Goal: Task Accomplishment & Management: Use online tool/utility

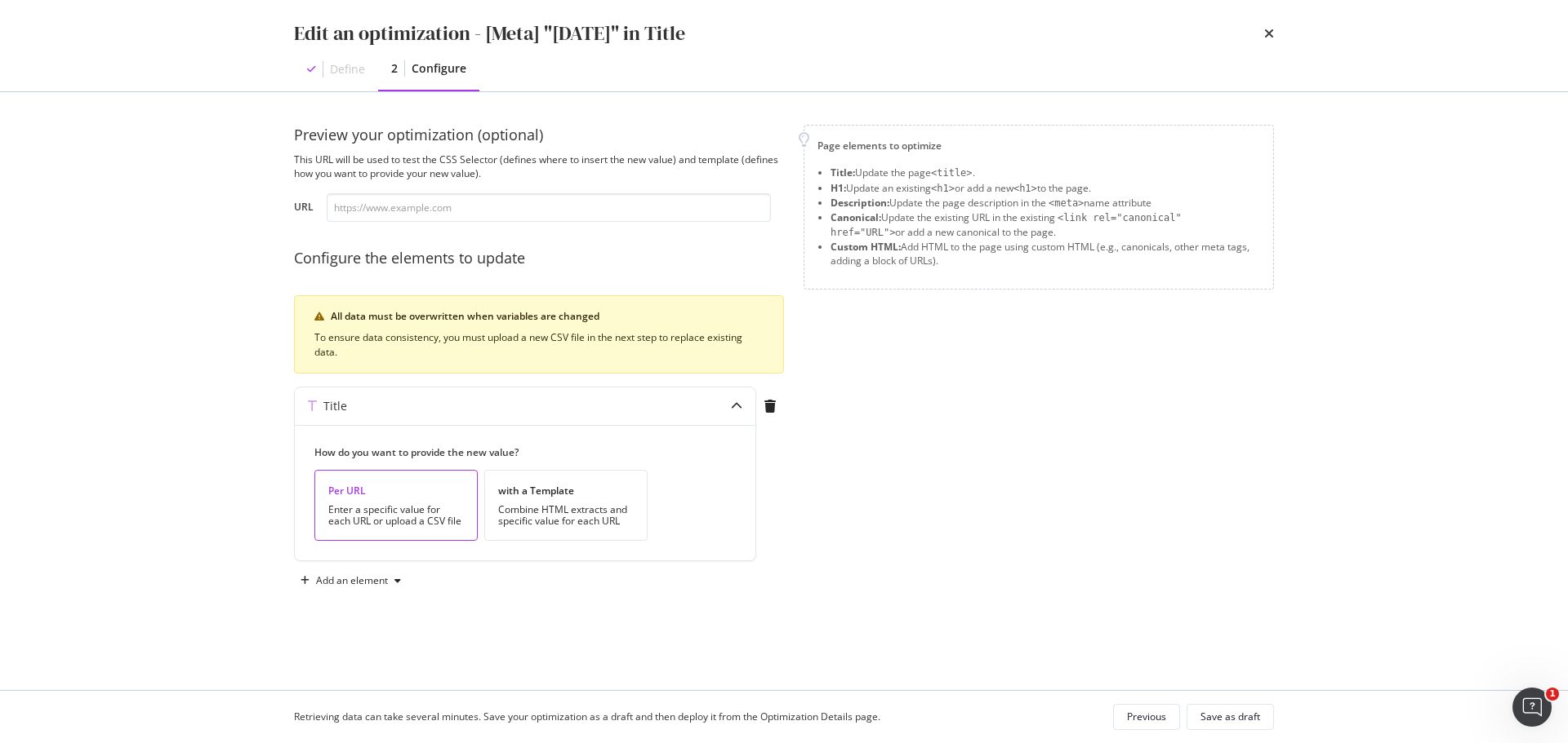
scroll to position [100, 0]
click at [1270, 33] on icon "times" at bounding box center [1268, 33] width 10 height 13
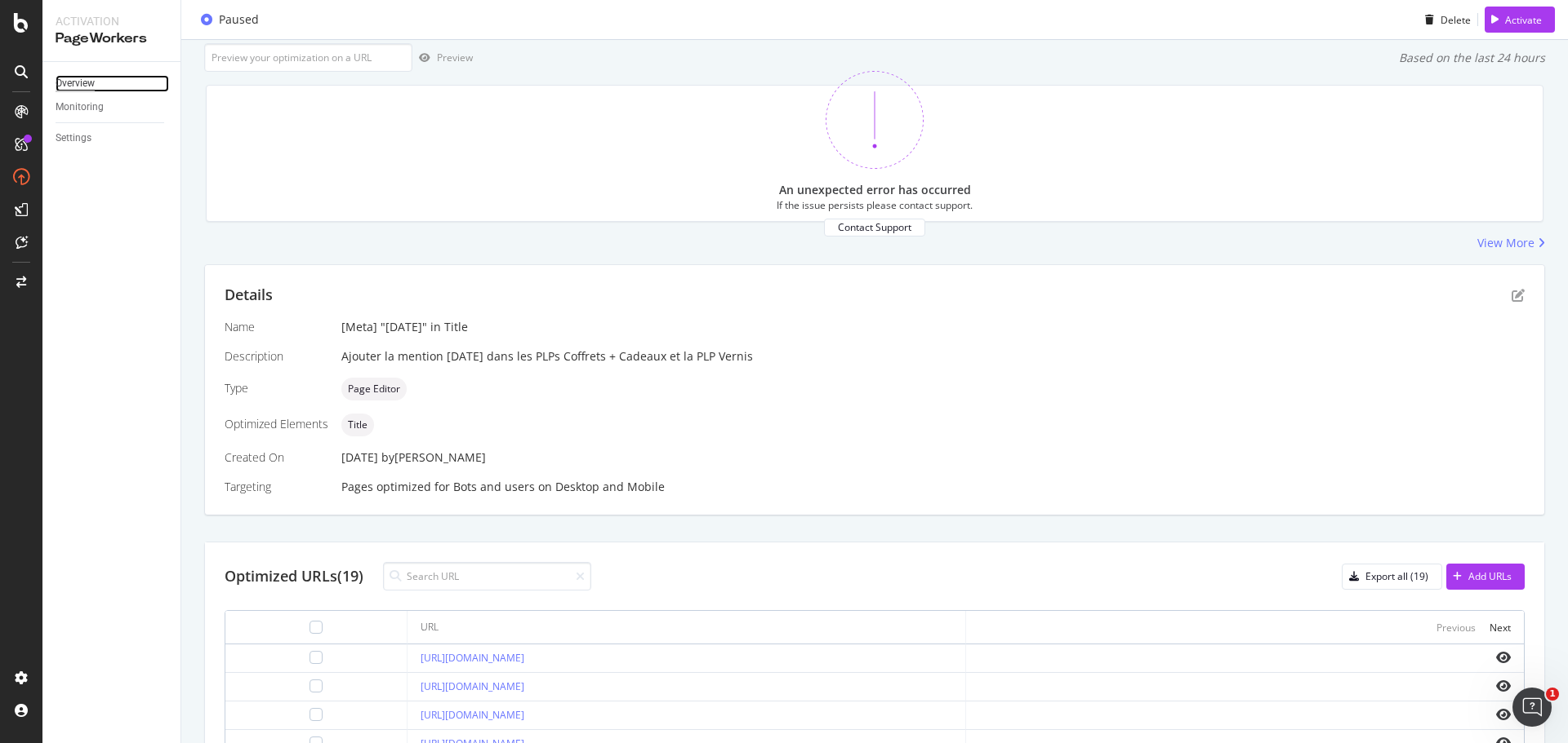
click at [78, 77] on div "Overview" at bounding box center [75, 83] width 39 height 18
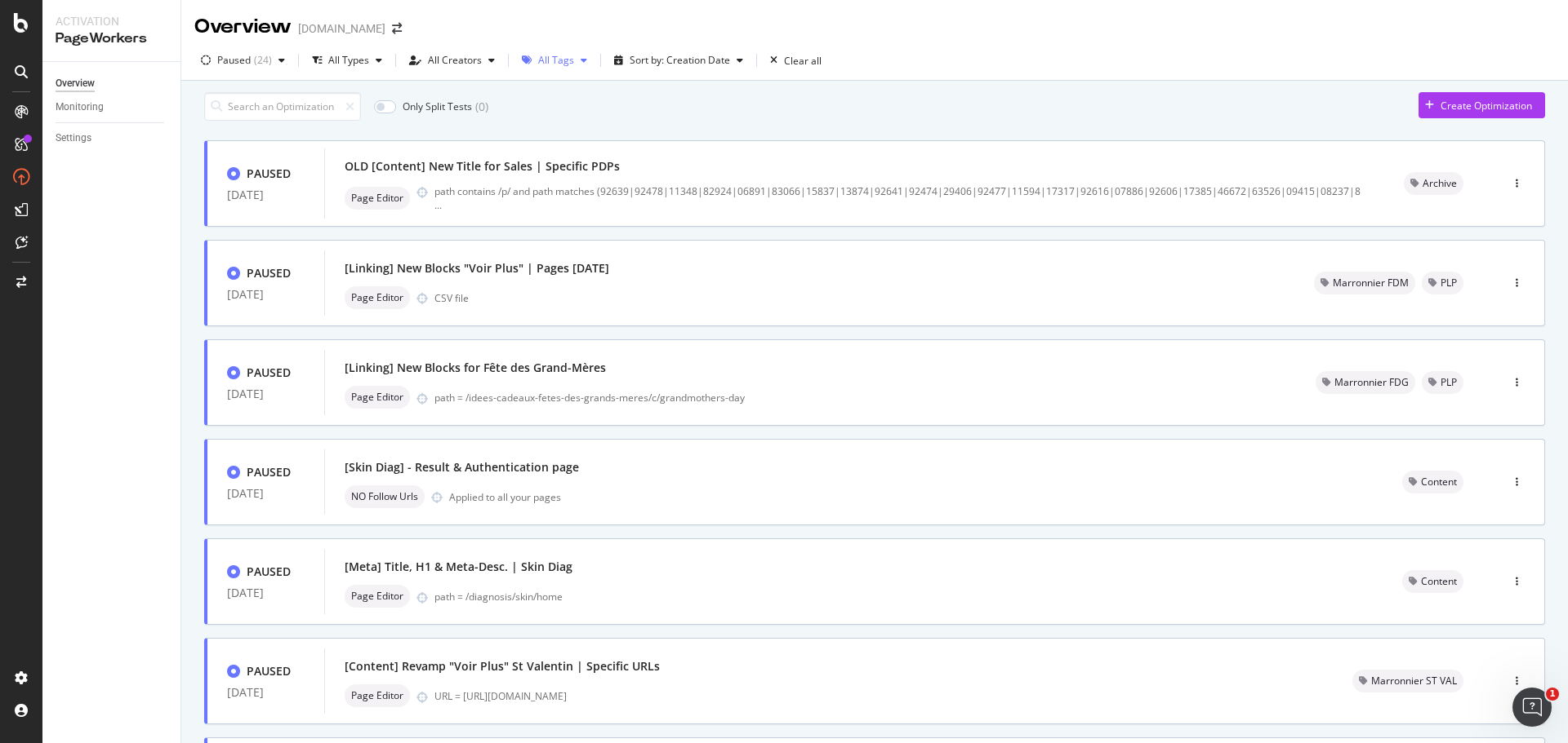
click at [580, 58] on icon "button" at bounding box center [583, 60] width 6 height 10
click at [532, 96] on icon at bounding box center [532, 94] width 7 height 8
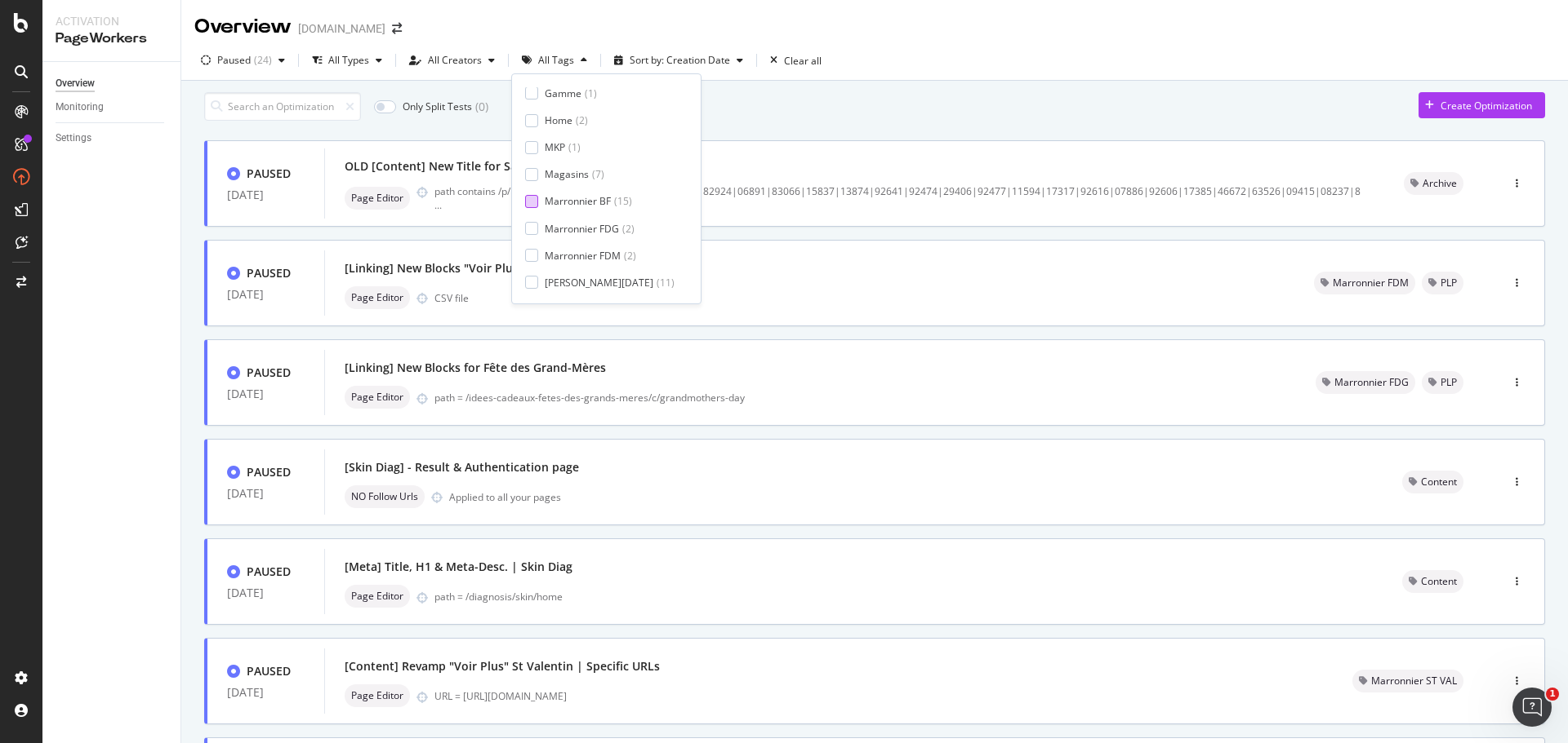
click at [587, 203] on div "Marronnier BF" at bounding box center [577, 201] width 66 height 14
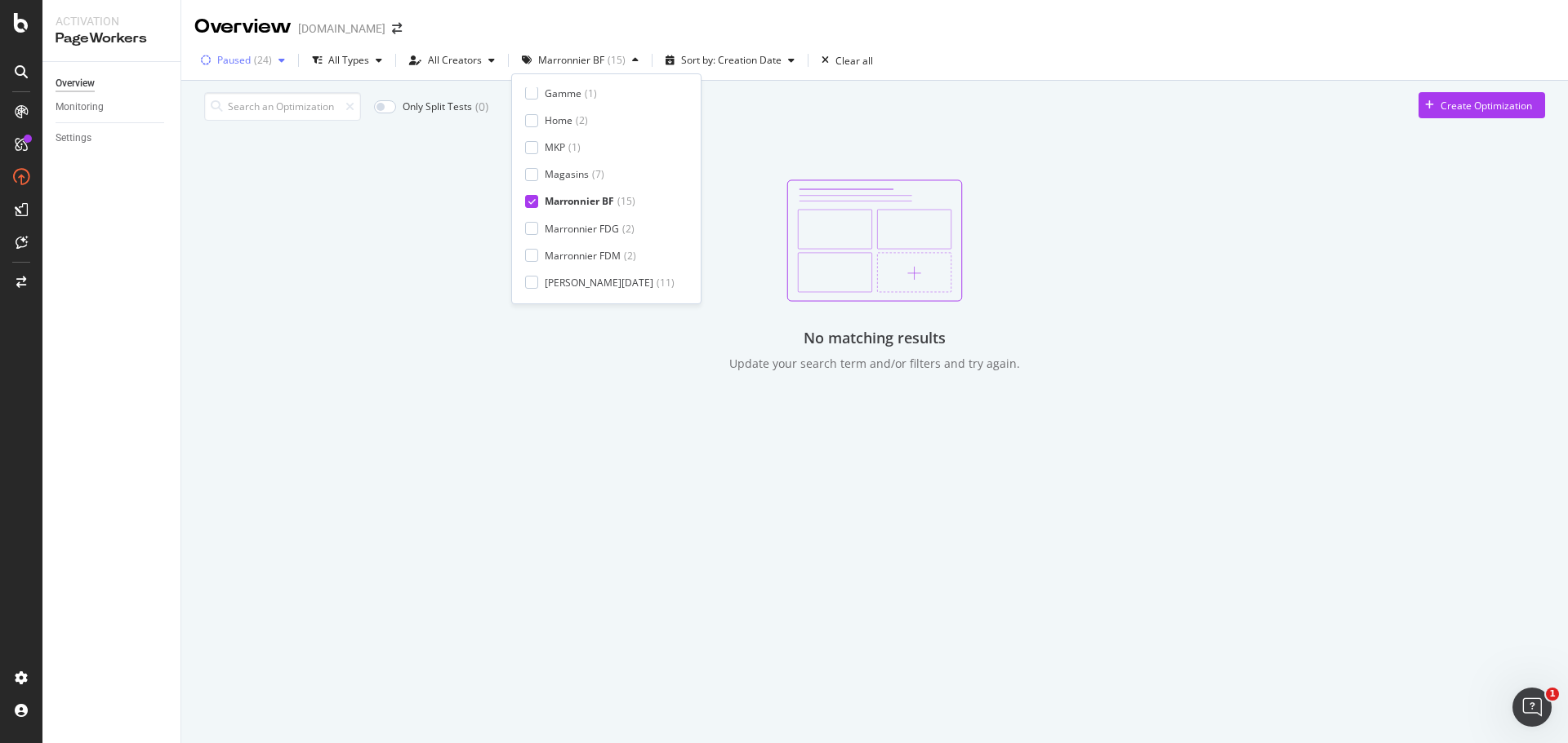
click at [272, 60] on div "button" at bounding box center [281, 60] width 19 height 10
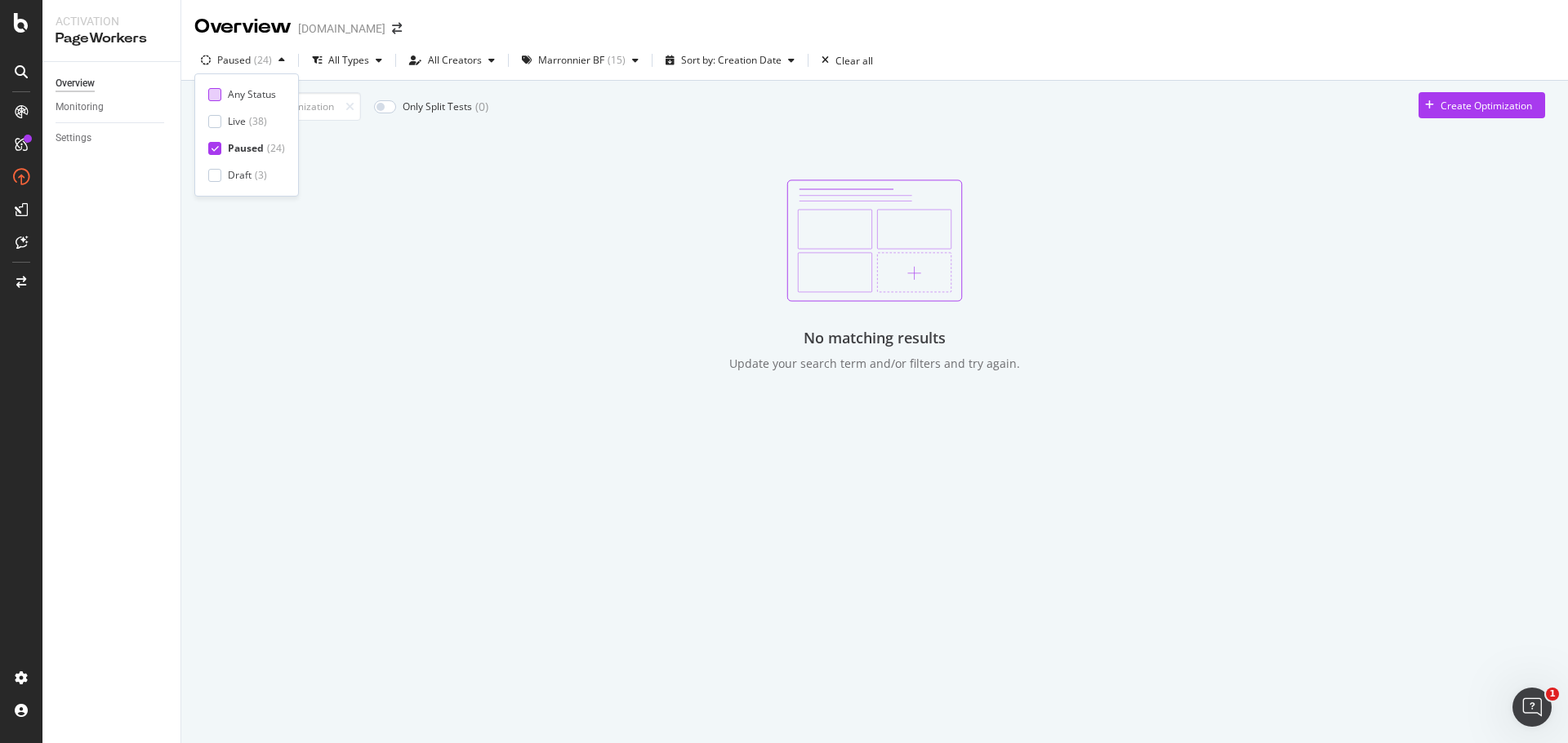
click at [250, 97] on div "Any Status" at bounding box center [252, 94] width 48 height 14
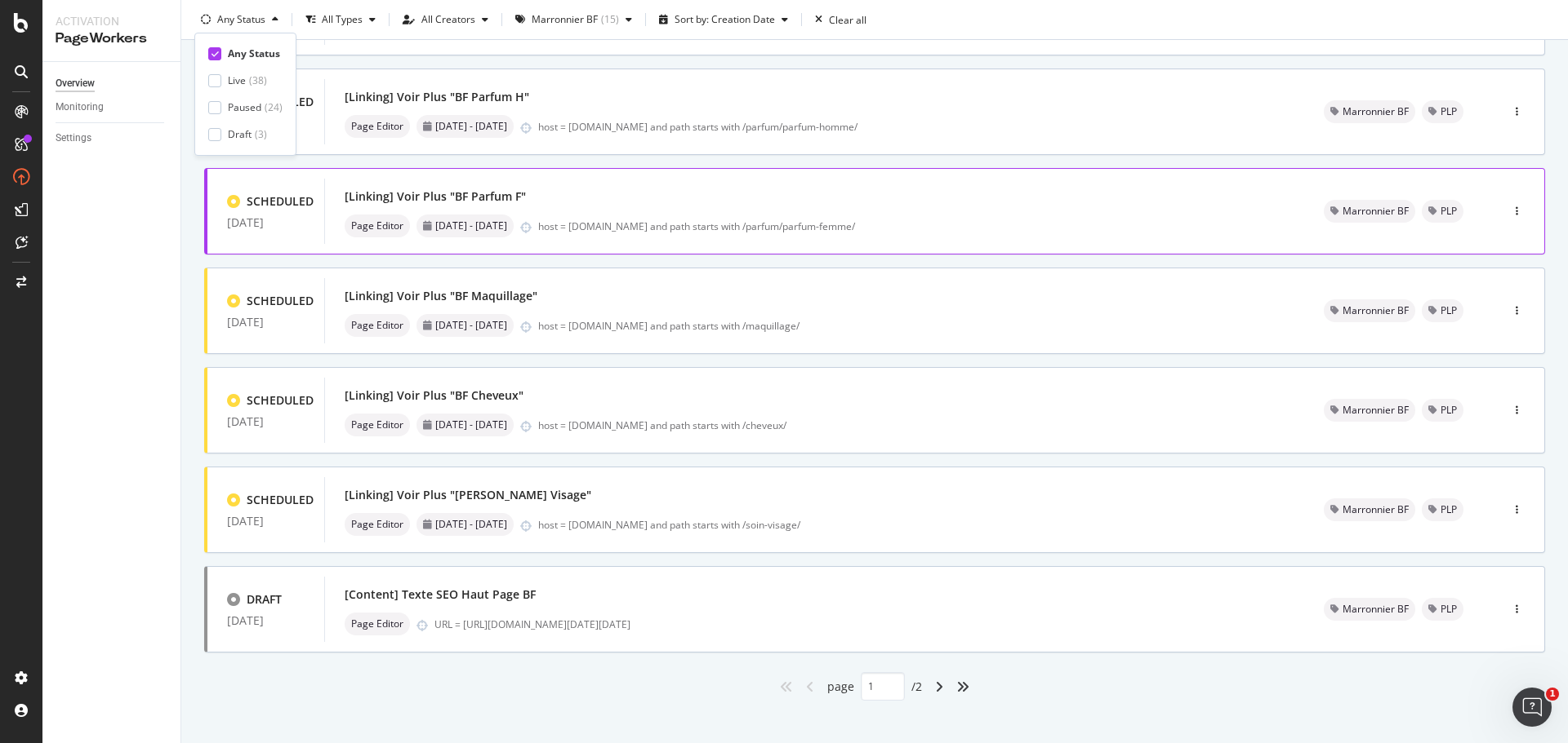
scroll to position [493, 0]
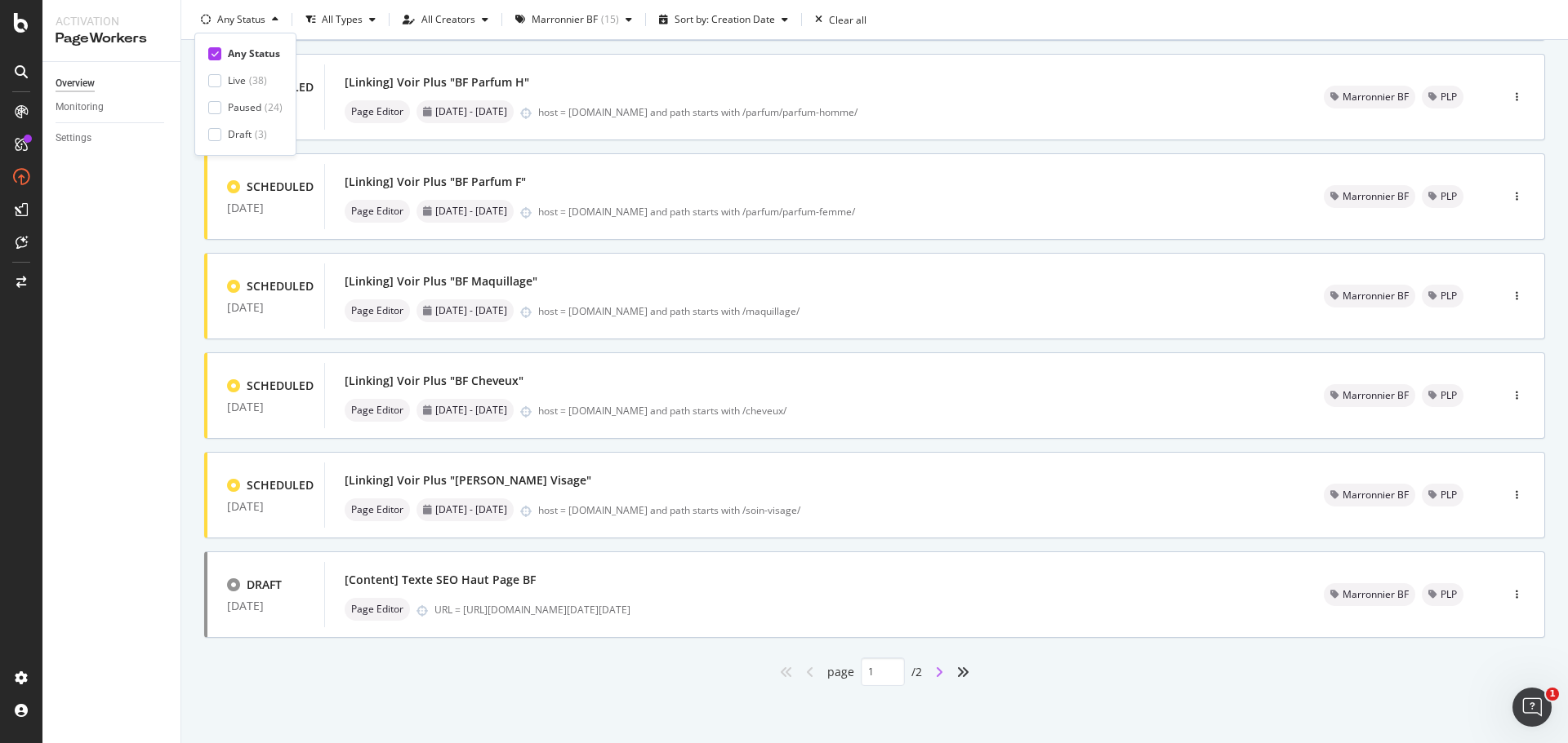
click at [936, 675] on icon "angle-right" at bounding box center [939, 672] width 8 height 13
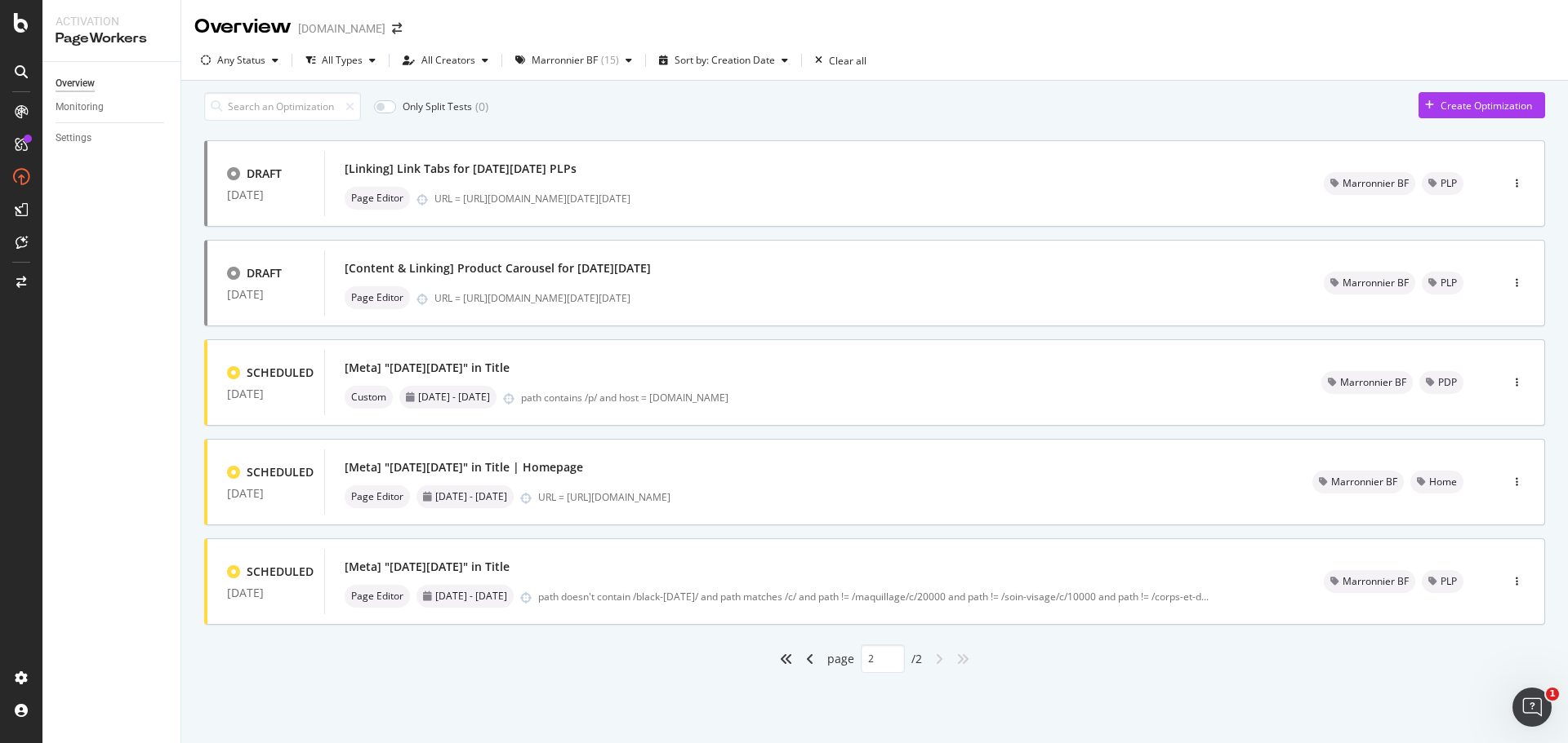
type input "2"
click at [833, 175] on div "[Linking] Link Tabs for Black Friday PLPs" at bounding box center [814, 169] width 940 height 23
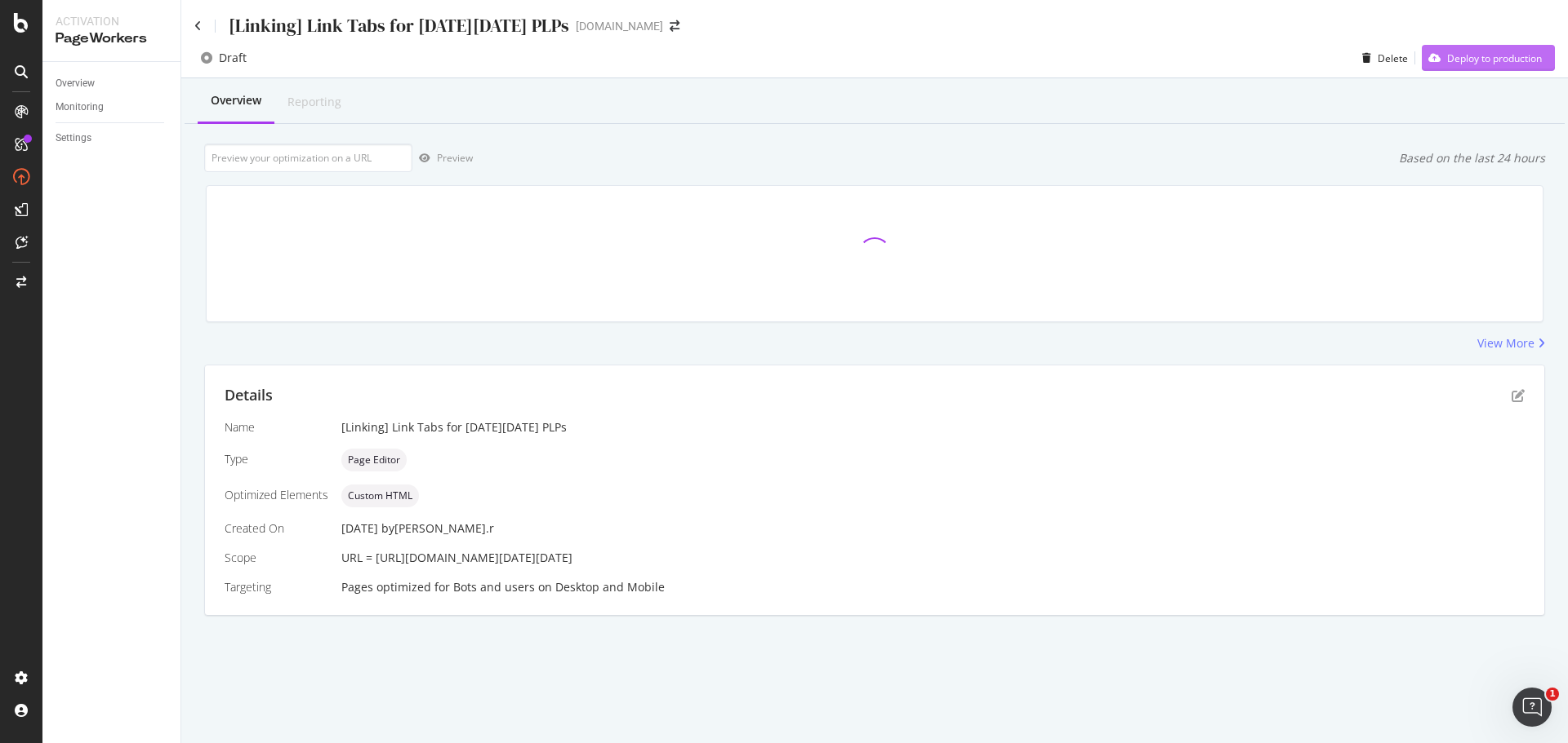
click at [1468, 61] on div "Deploy to production" at bounding box center [1494, 58] width 95 height 14
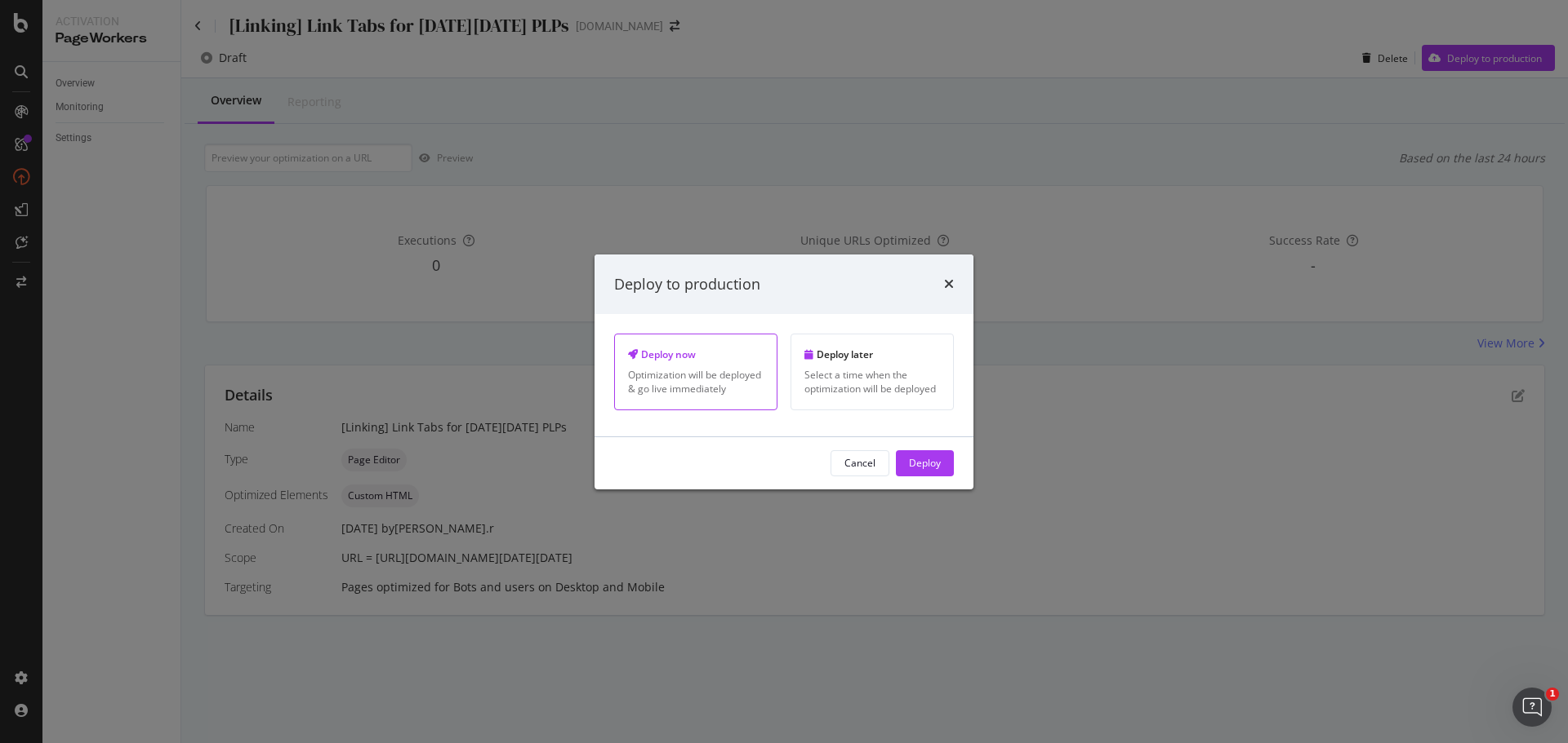
click at [935, 462] on div "Deploy" at bounding box center [924, 463] width 32 height 14
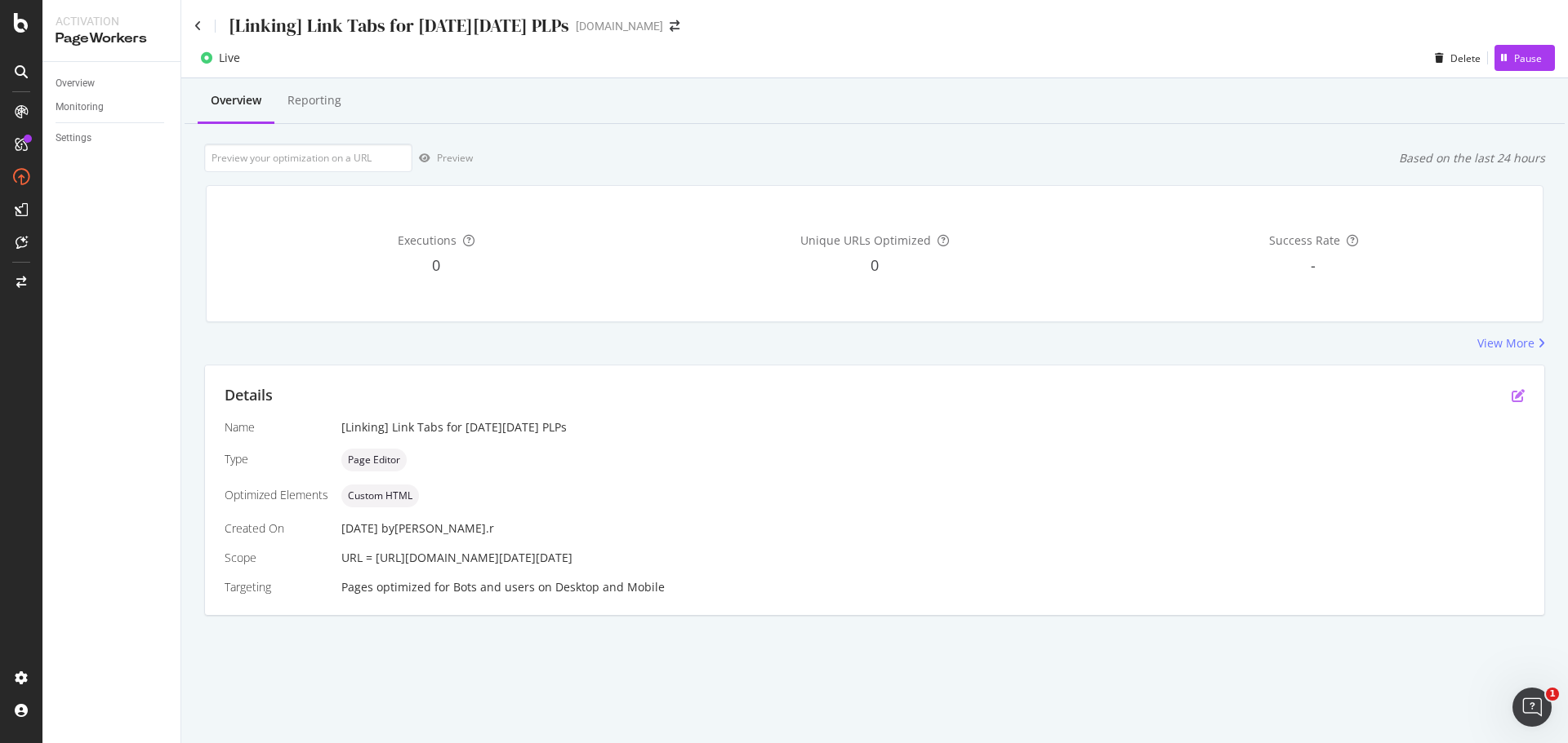
click at [1515, 395] on icon "pen-to-square" at bounding box center [1518, 395] width 13 height 13
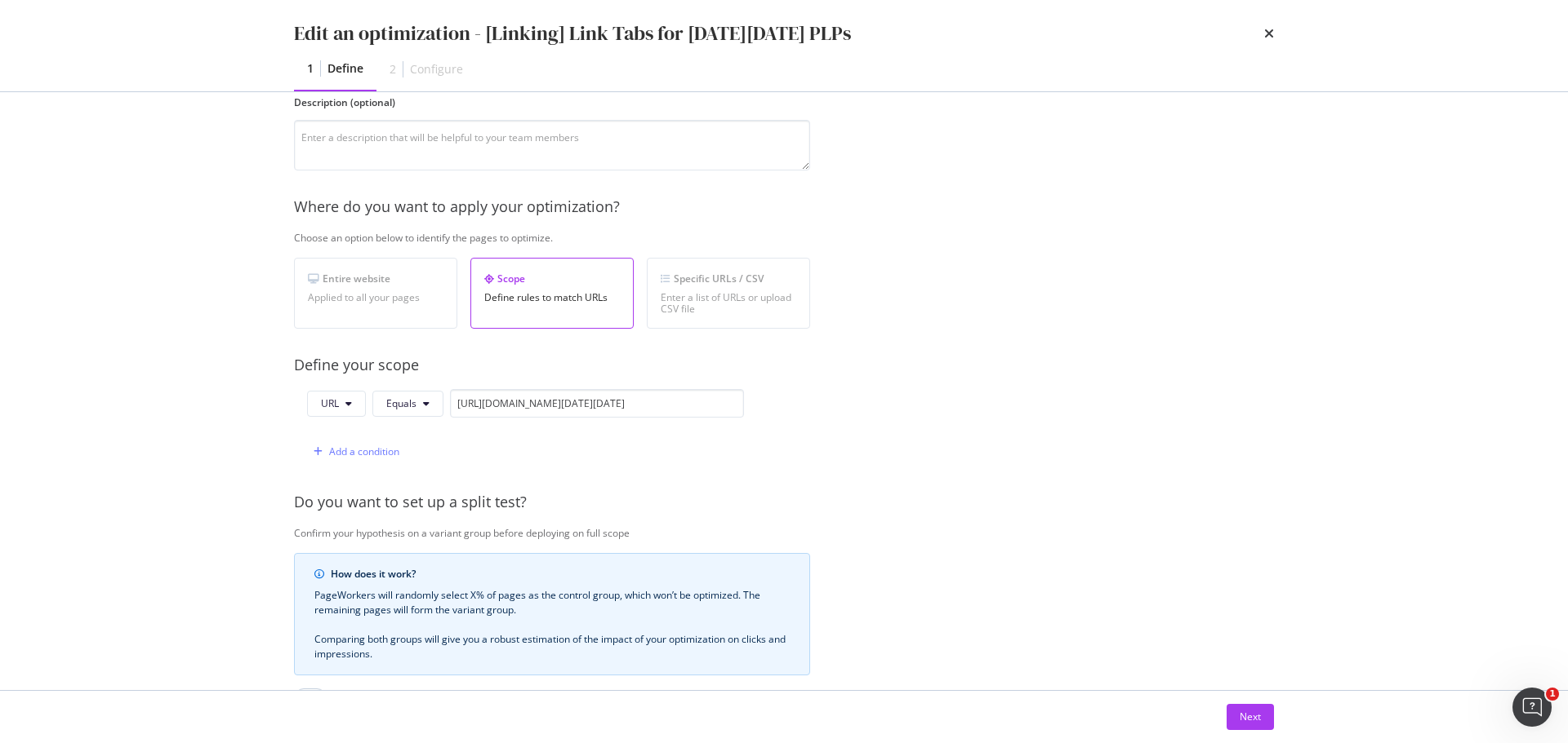
scroll to position [163, 0]
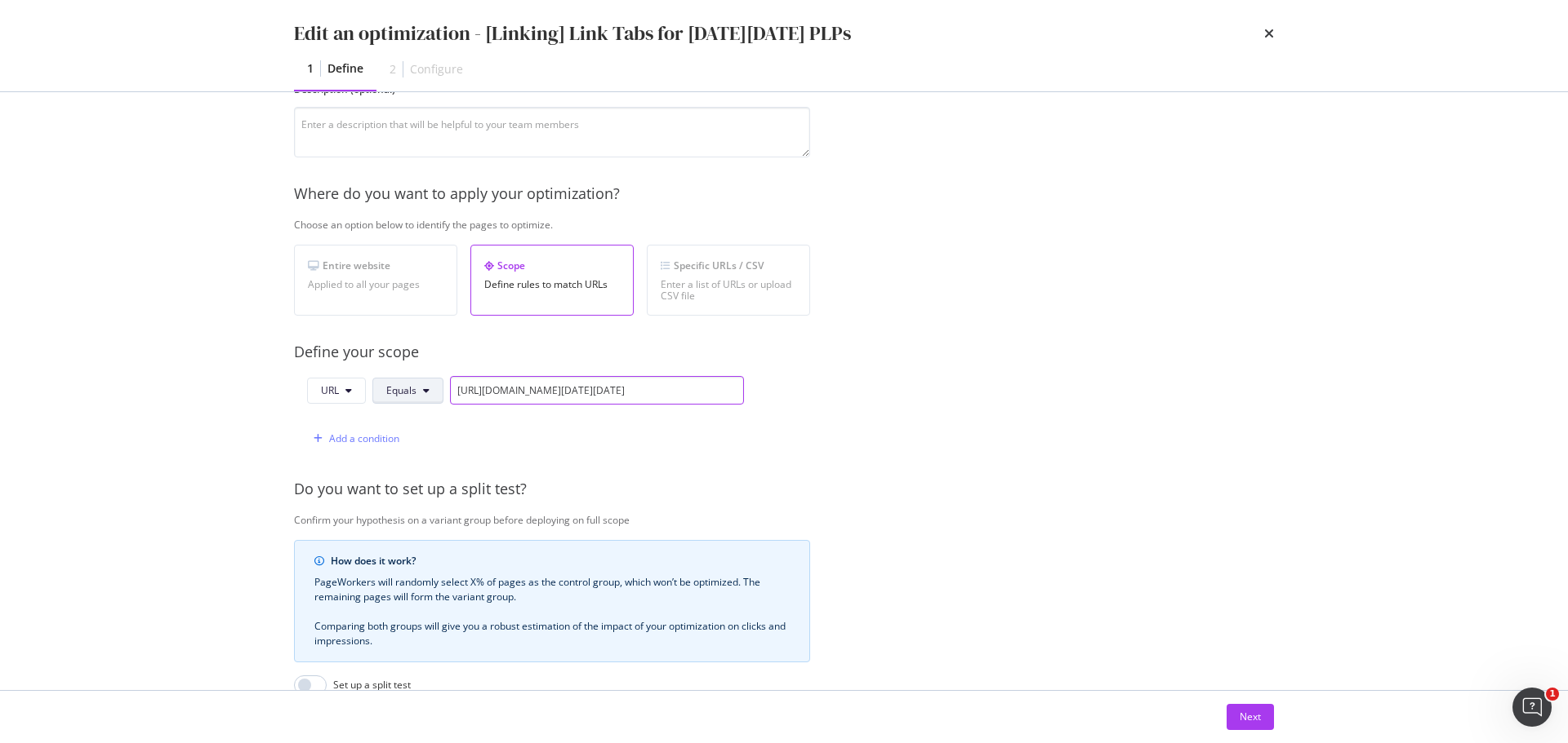
drag, startPoint x: 577, startPoint y: 388, endPoint x: 425, endPoint y: 388, distance: 152.0
click at [425, 388] on div "URL Equals https://www.yves-rocher.fr/black-friday/c/black-friday" at bounding box center [526, 390] width 437 height 29
click at [406, 392] on span "Equals" at bounding box center [401, 390] width 30 height 14
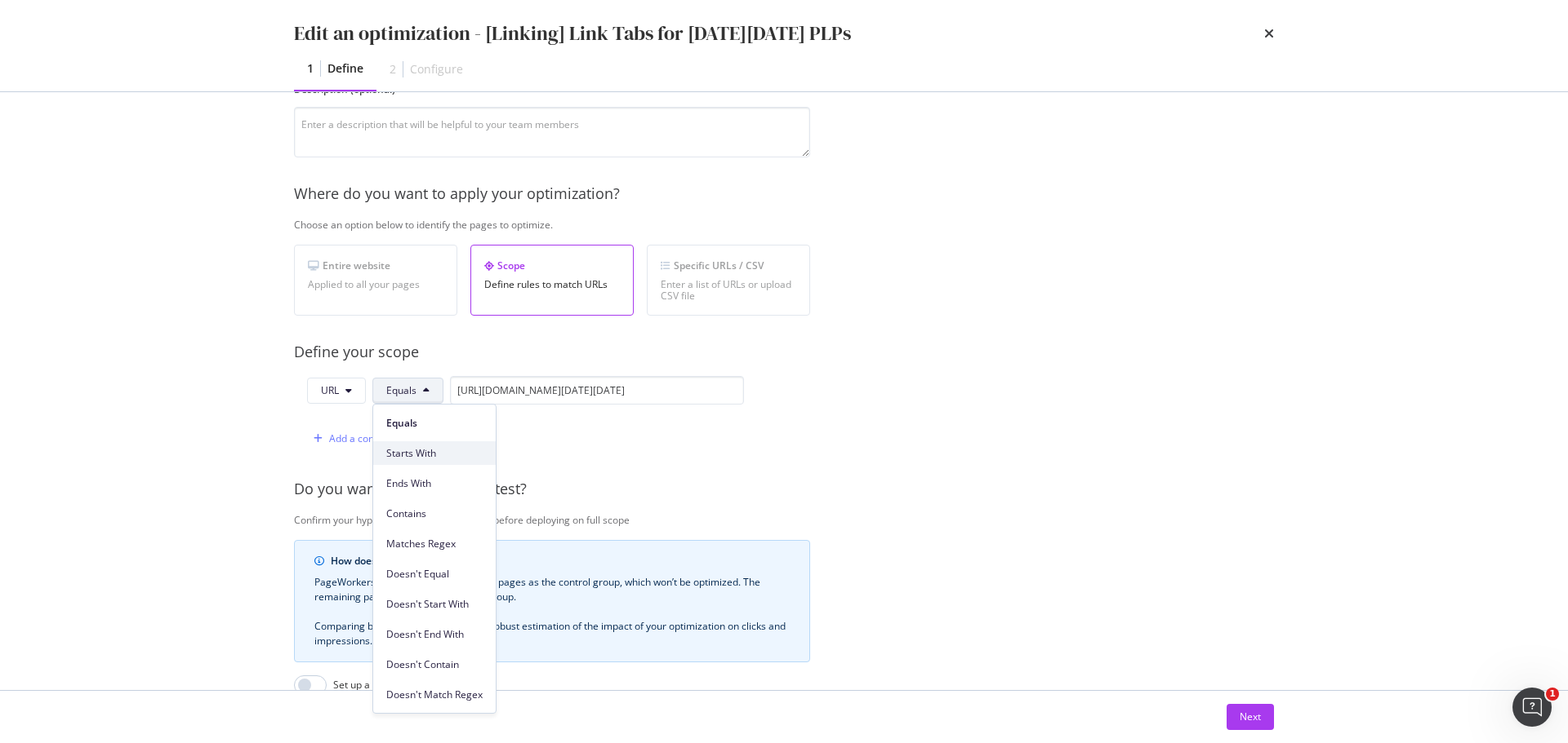
click at [423, 452] on span "Starts With" at bounding box center [434, 454] width 96 height 15
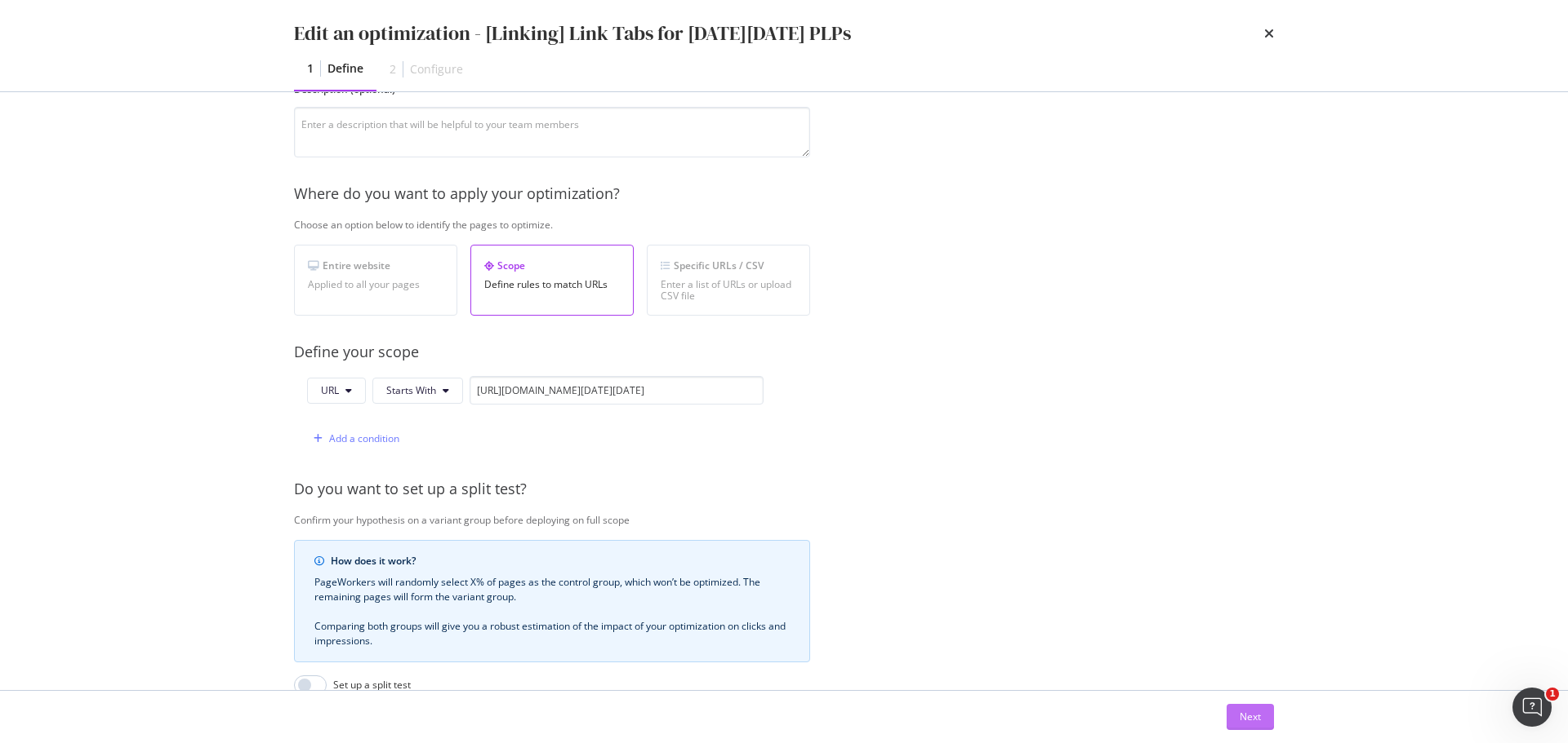
click at [1254, 721] on div "Next" at bounding box center [1250, 716] width 21 height 14
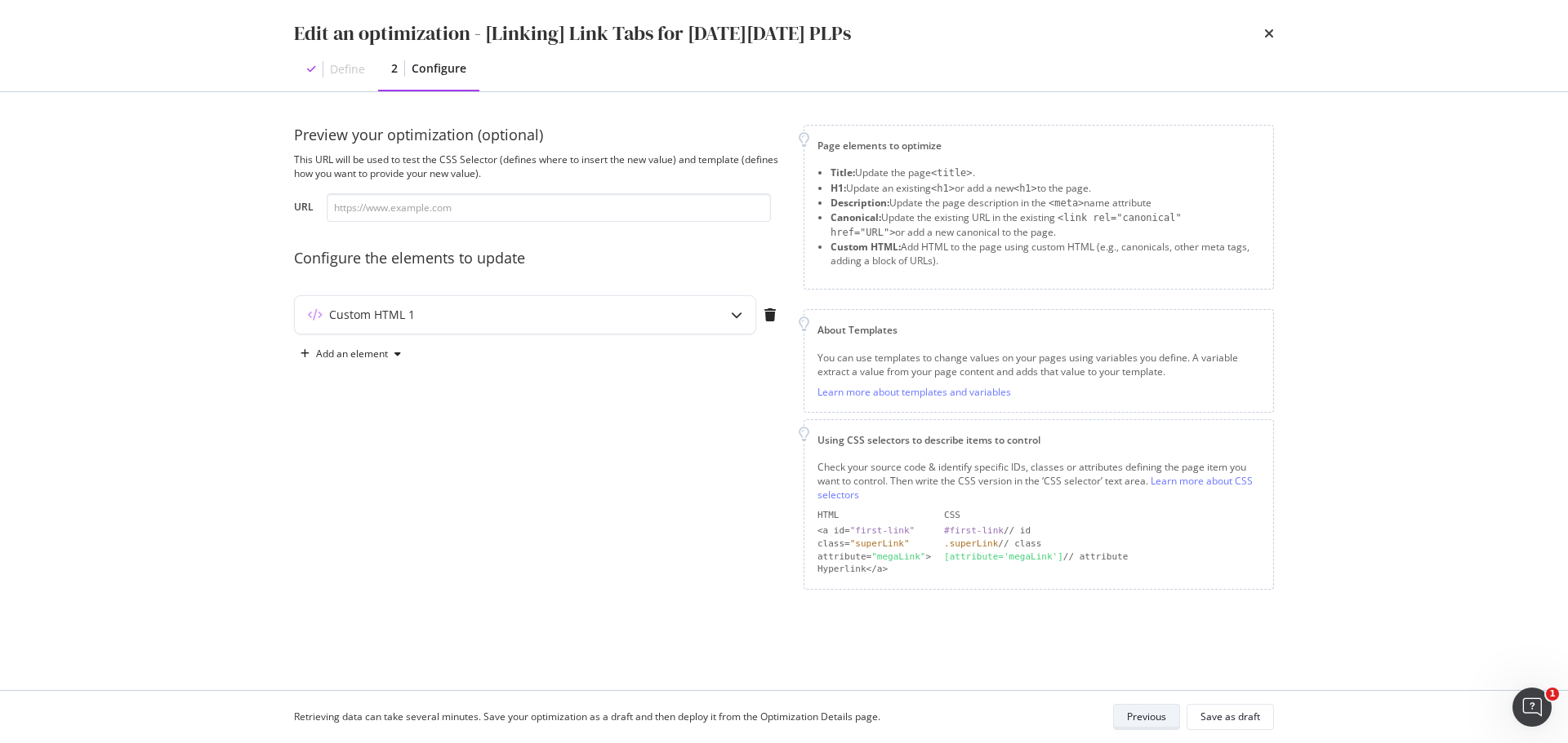
scroll to position [0, 0]
click at [1228, 713] on div "Save as draft" at bounding box center [1229, 716] width 60 height 14
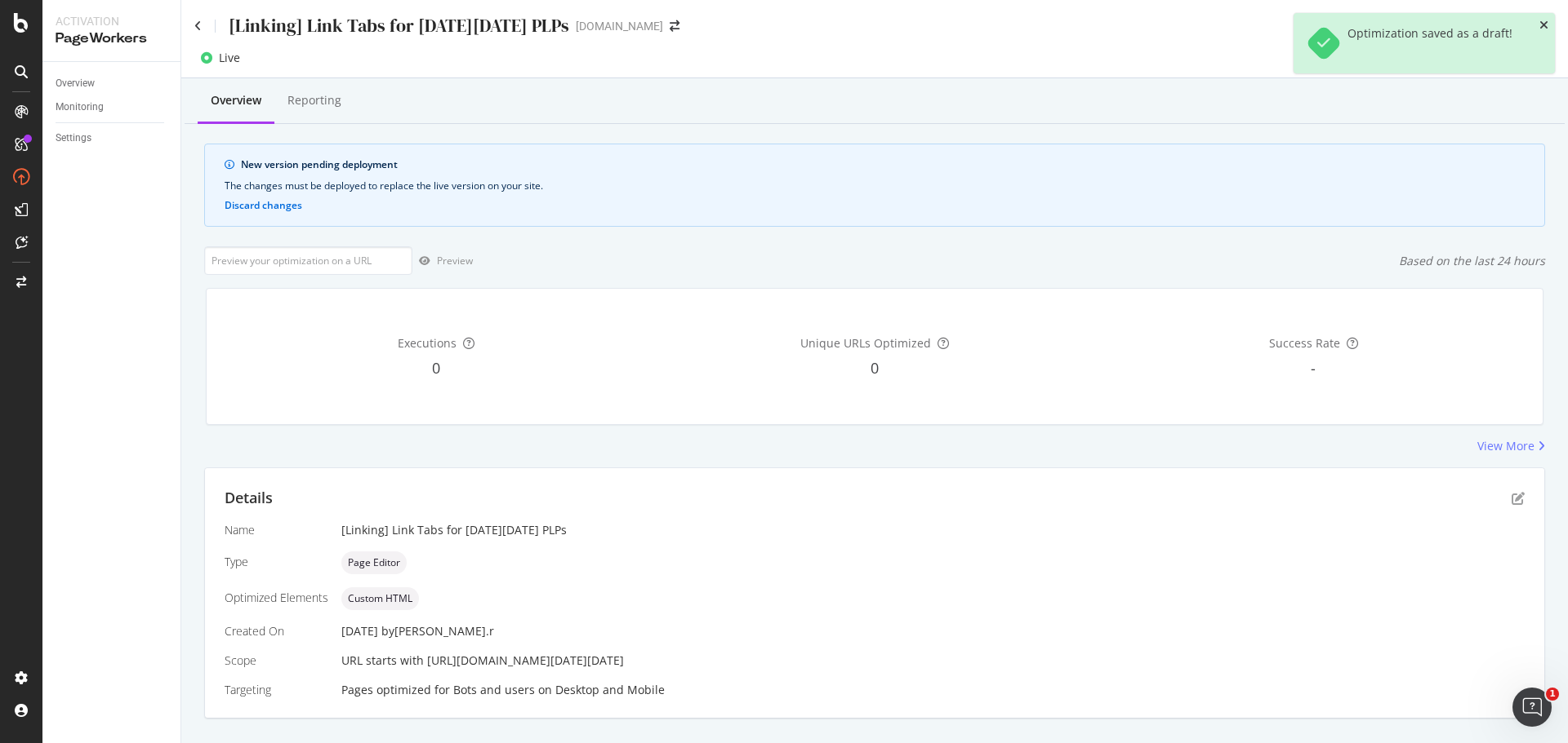
click at [1543, 21] on icon "close toast" at bounding box center [1544, 25] width 9 height 11
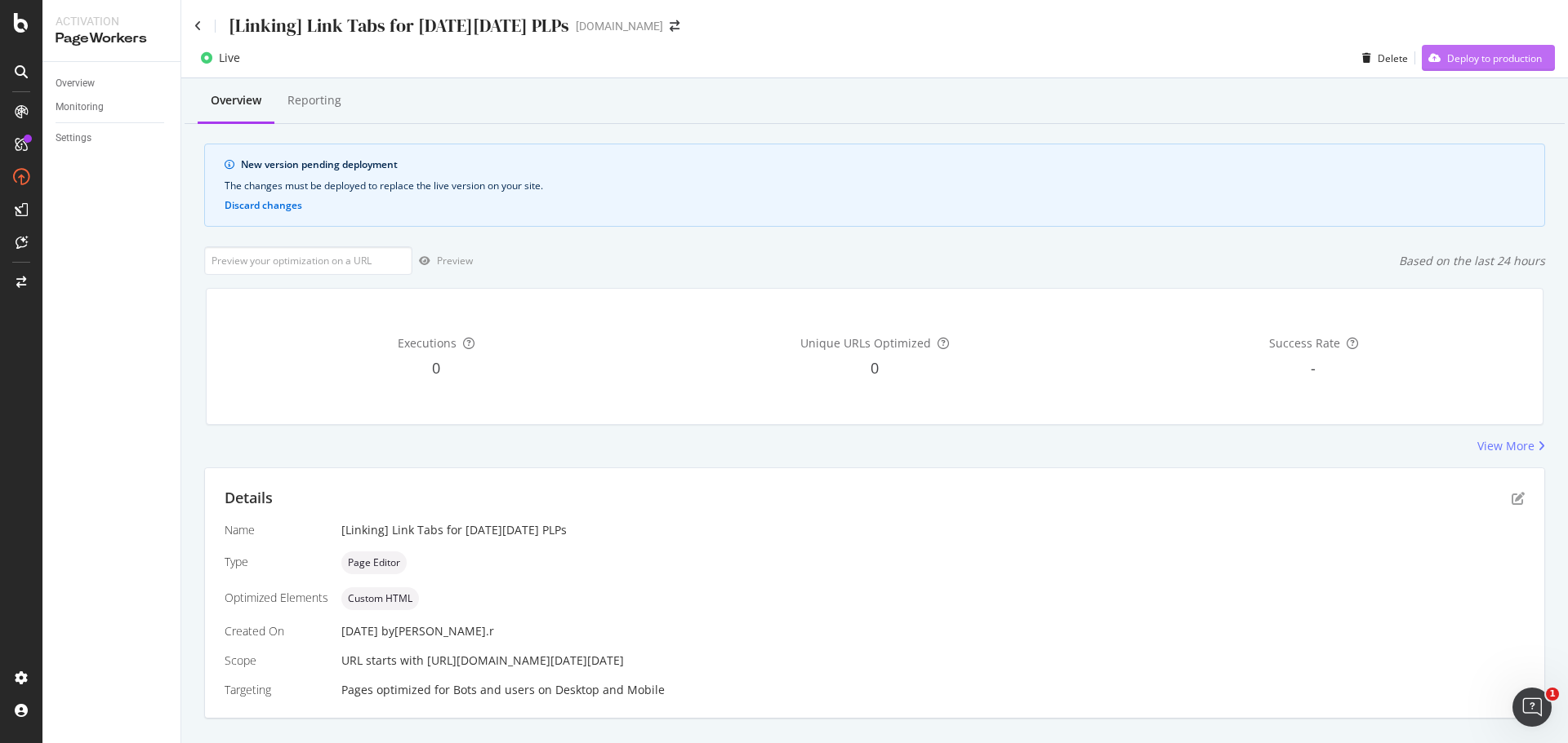
click at [1489, 60] on div "Deploy to production" at bounding box center [1494, 58] width 95 height 14
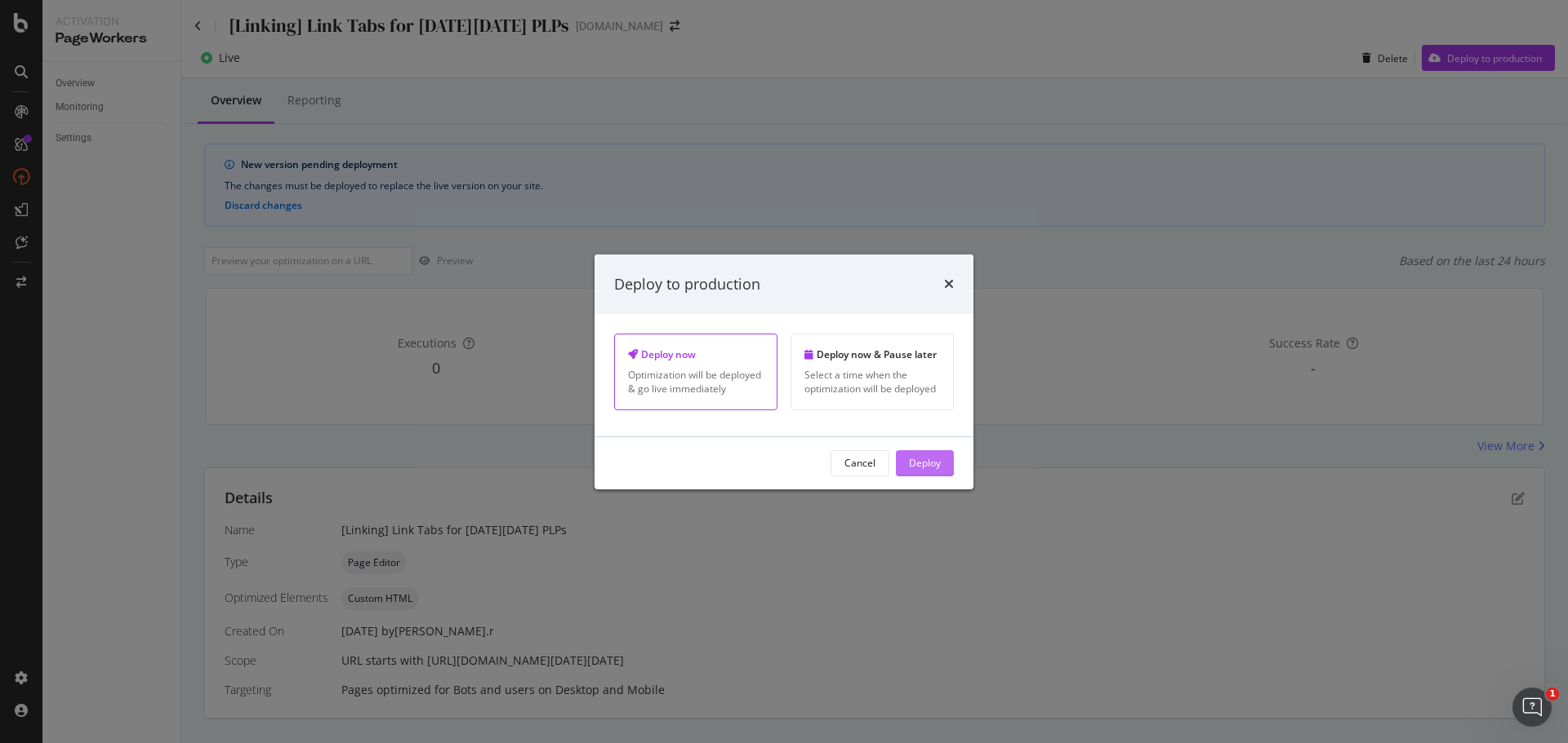
click at [915, 462] on div "Deploy" at bounding box center [924, 463] width 32 height 14
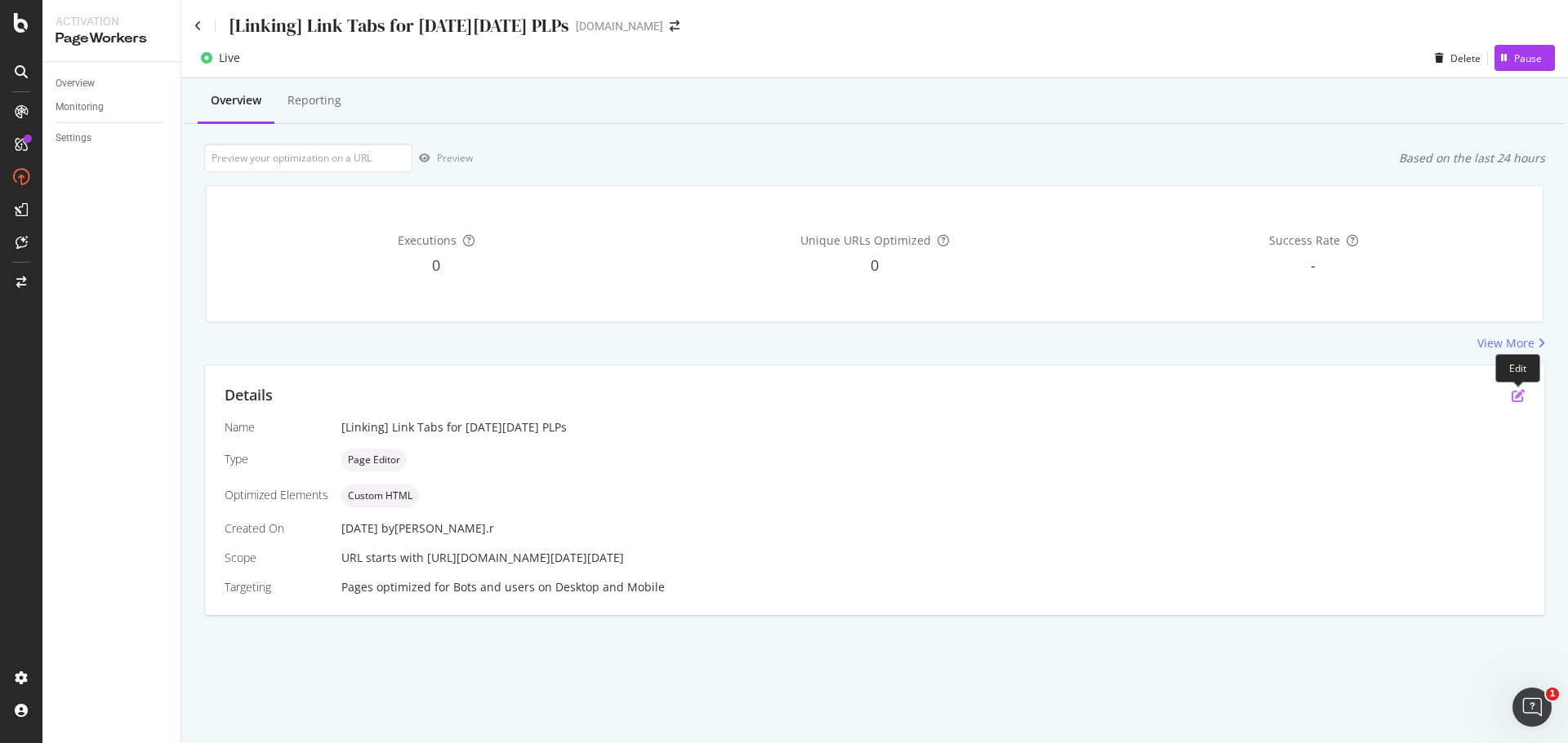
click at [1519, 394] on icon "pen-to-square" at bounding box center [1518, 395] width 13 height 13
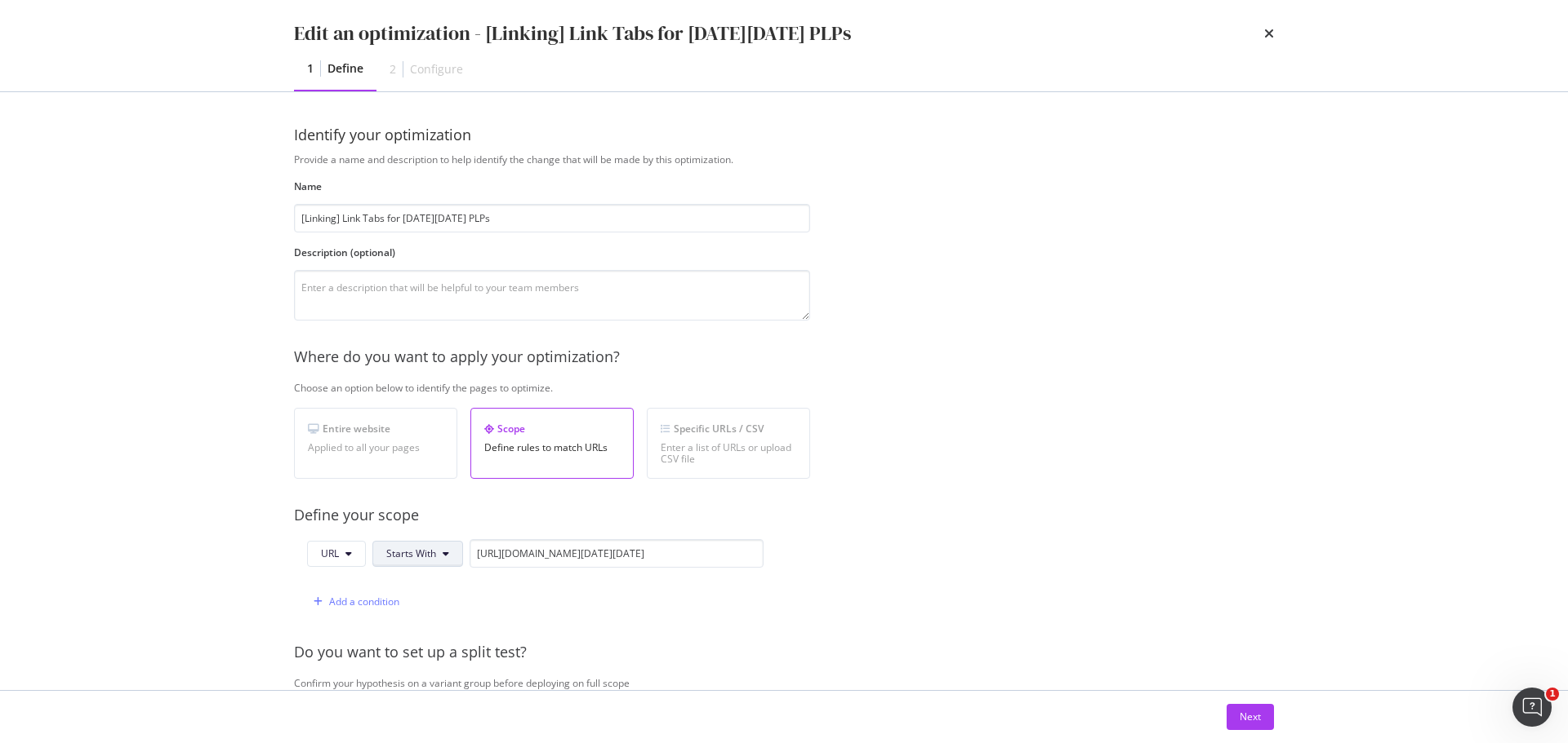
click at [439, 552] on button "Starts With" at bounding box center [418, 554] width 90 height 26
click at [433, 244] on span "Equals" at bounding box center [434, 251] width 96 height 15
click at [1254, 724] on div "Next" at bounding box center [1250, 716] width 21 height 14
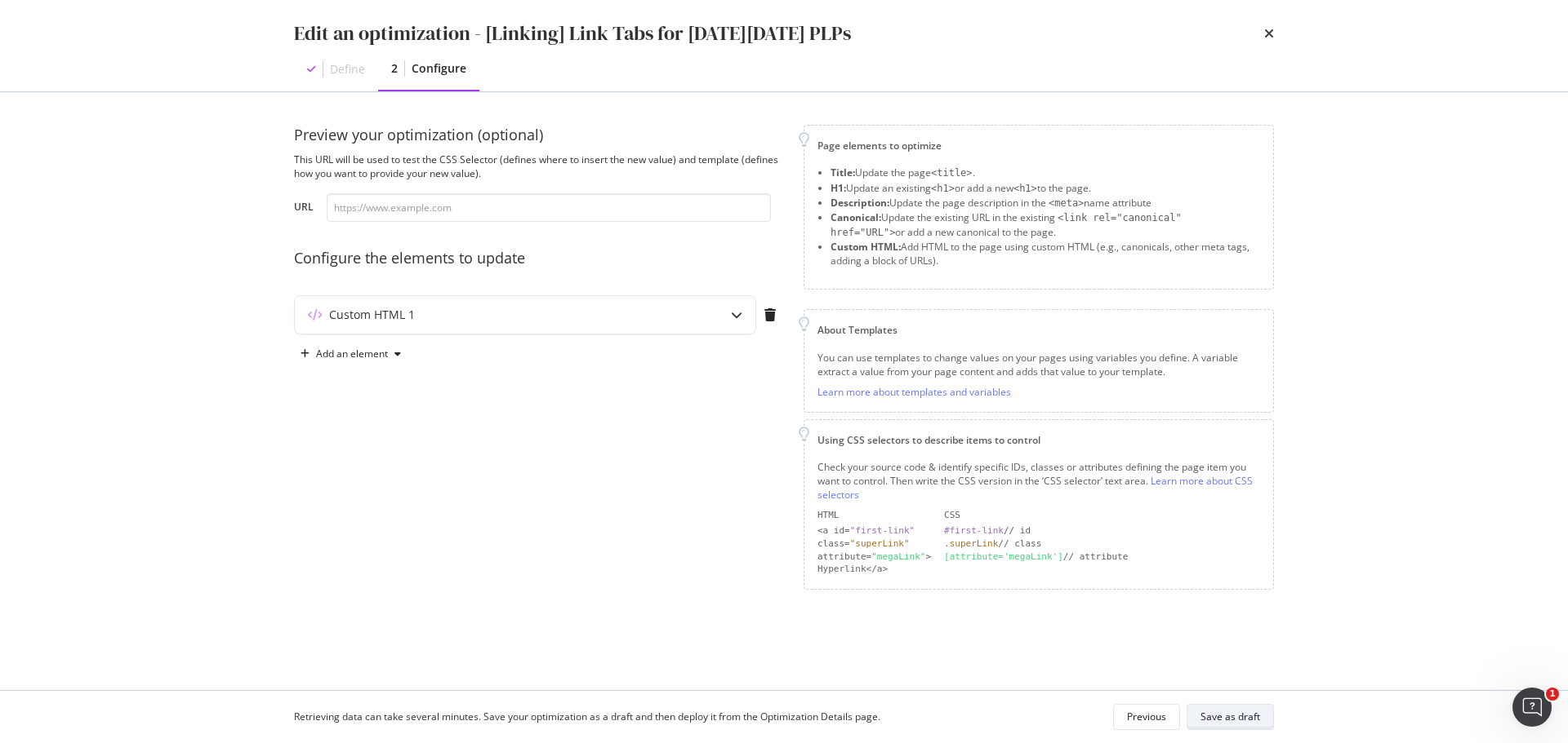
click at [1241, 705] on button "Save as draft" at bounding box center [1229, 717] width 88 height 26
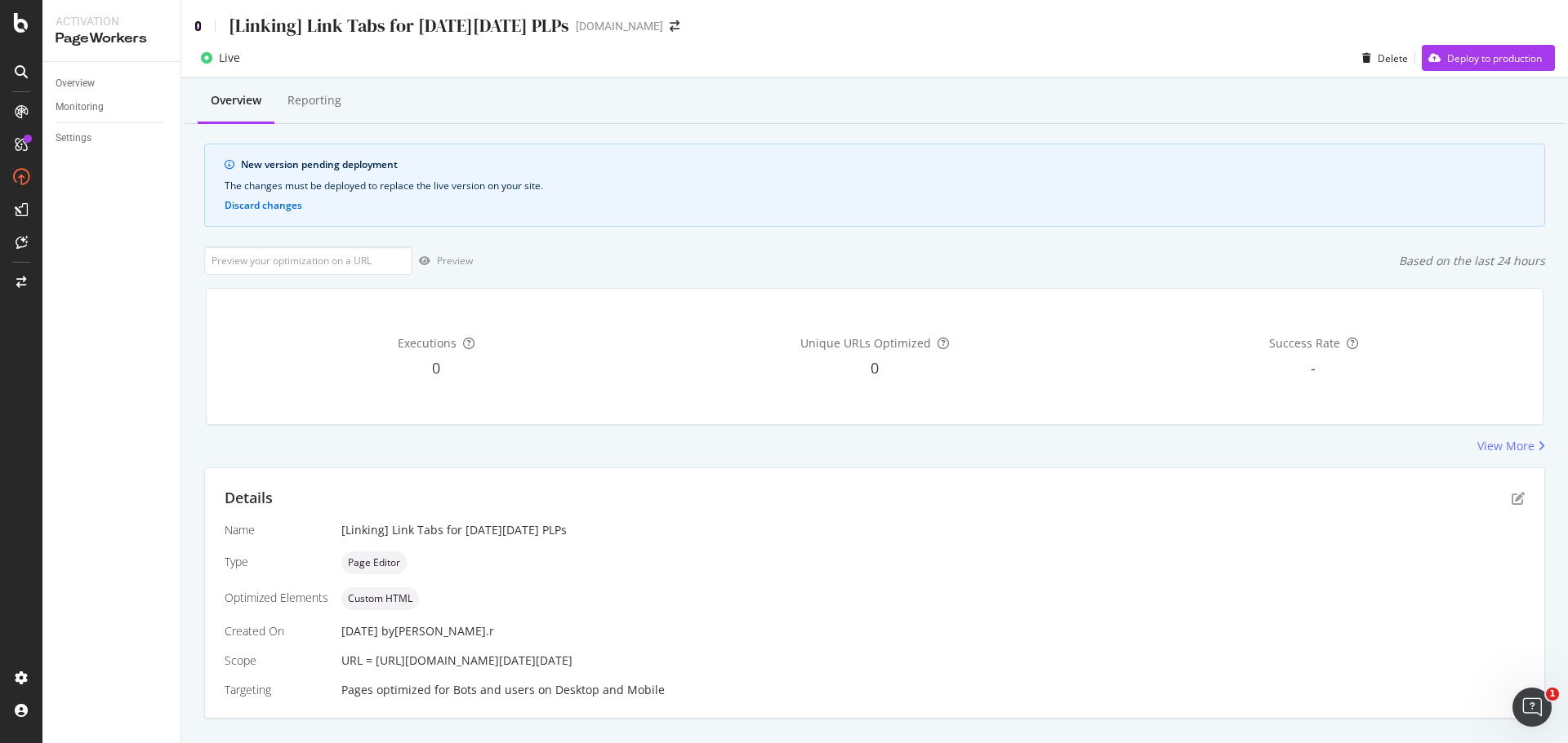
click at [196, 26] on icon at bounding box center [198, 26] width 7 height 11
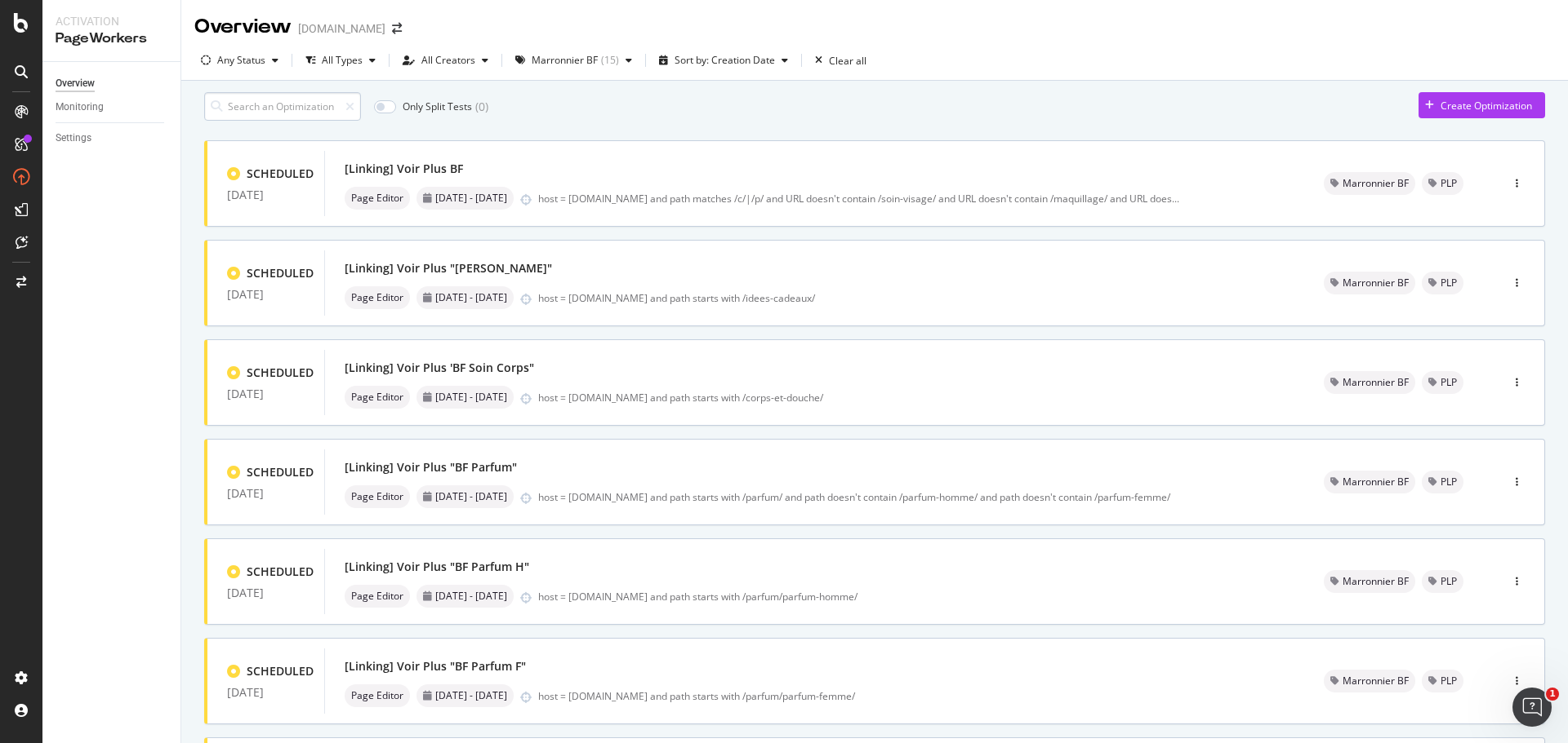
click at [269, 111] on input at bounding box center [282, 106] width 157 height 29
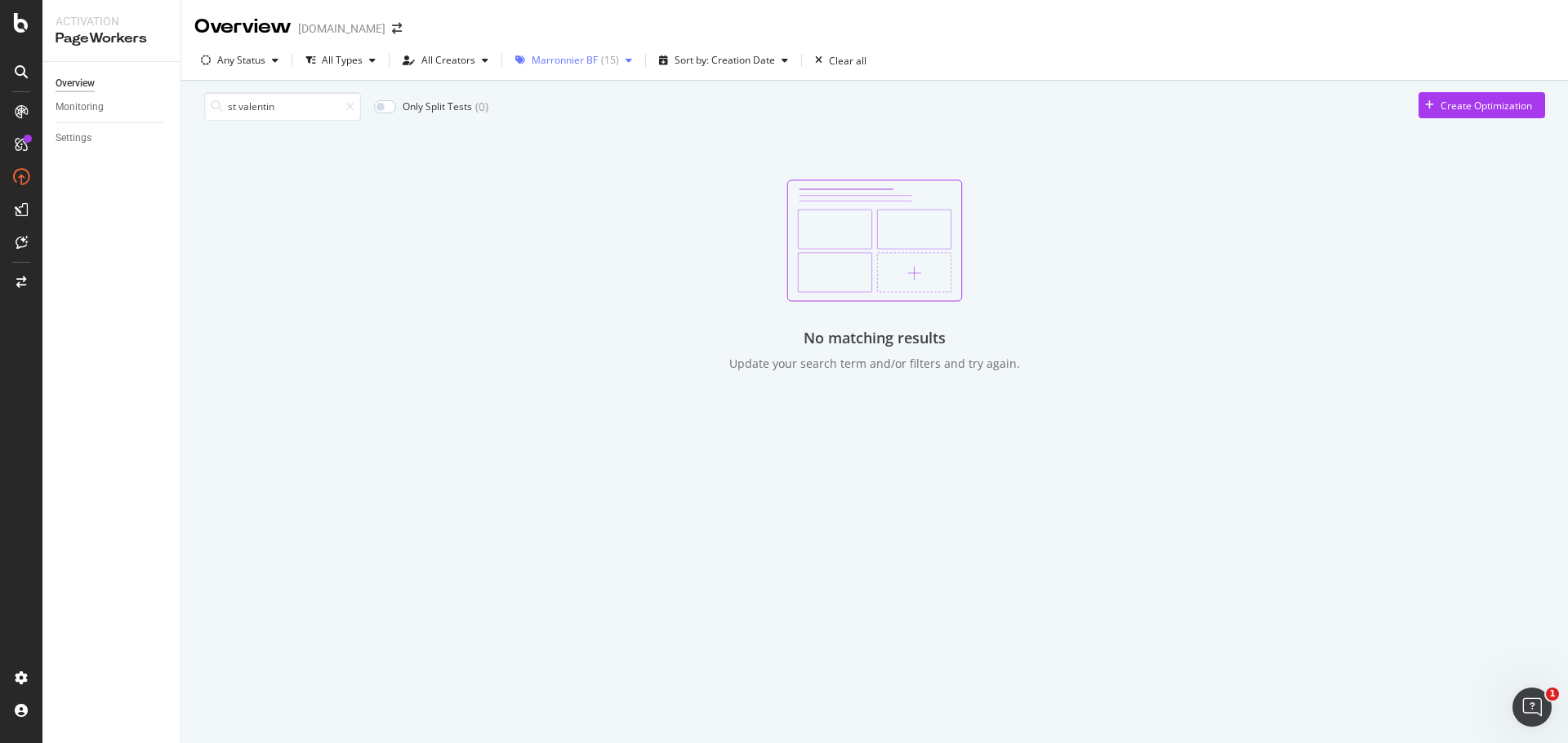
click at [605, 61] on div "( 15 )" at bounding box center [610, 60] width 18 height 10
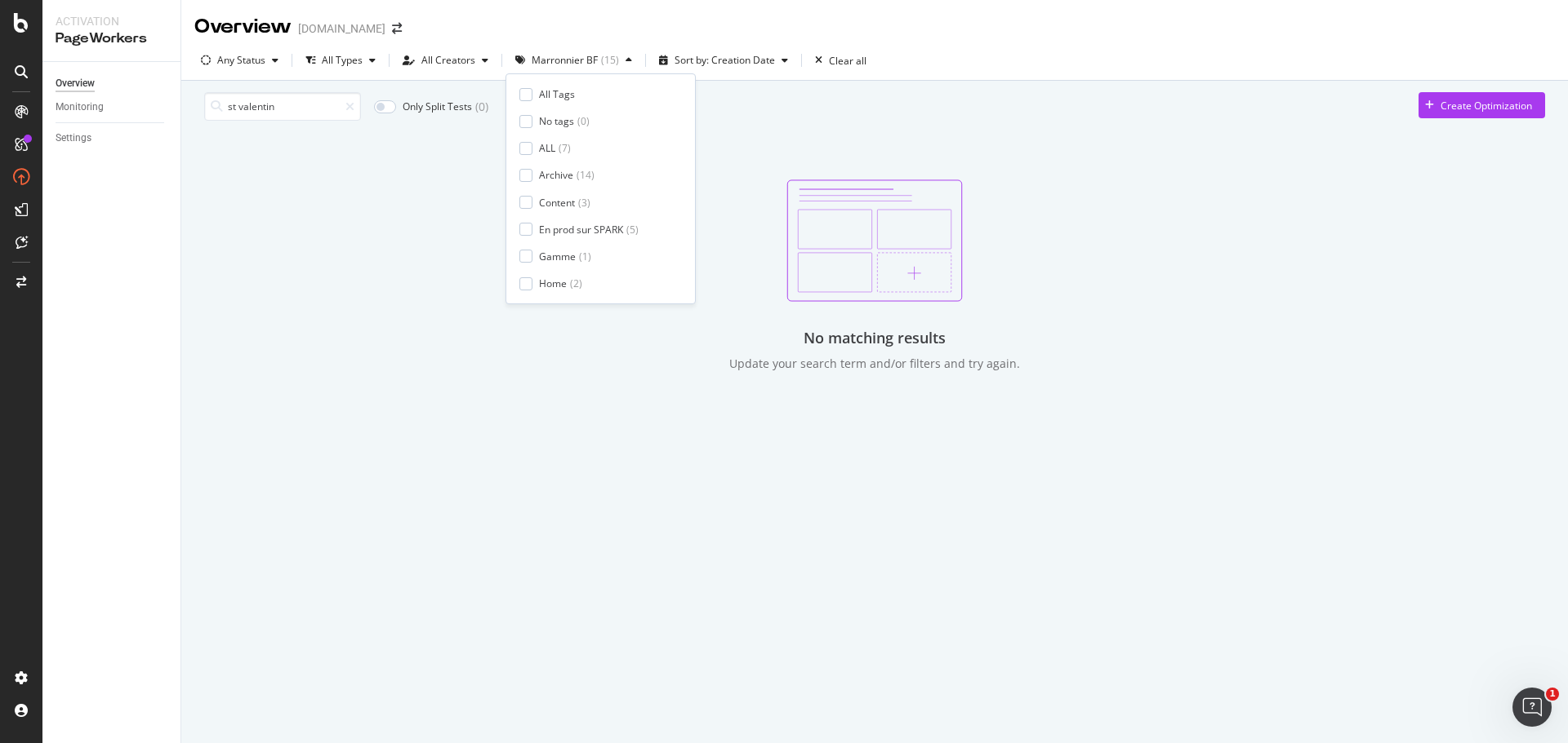
scroll to position [271, 0]
click at [596, 93] on div "Marronnier BF" at bounding box center [573, 93] width 69 height 14
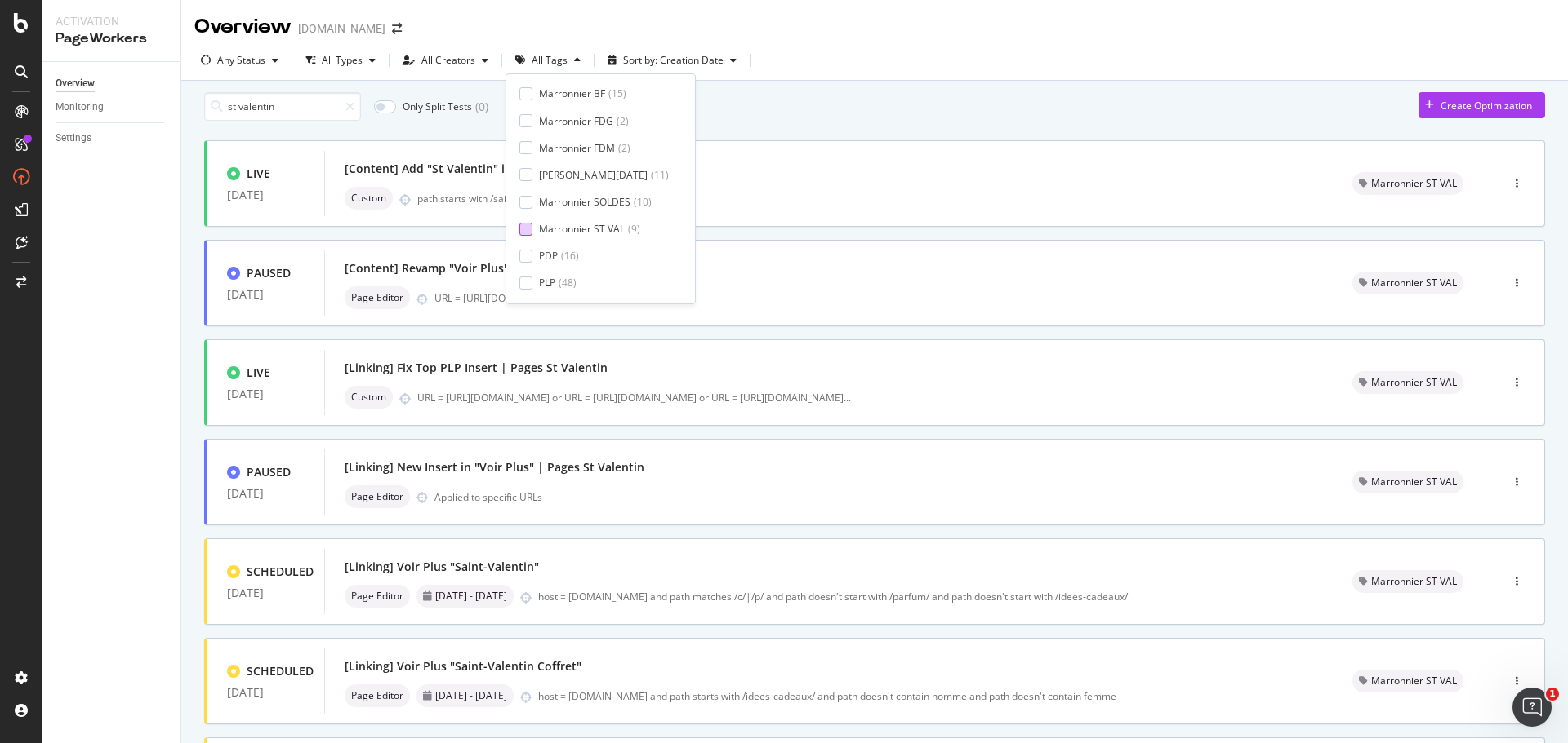
click at [599, 228] on div "Marronnier ST VAL" at bounding box center [581, 229] width 86 height 14
click at [863, 121] on div "st valentin Only Split Tests ( 0 ) Create Optimization" at bounding box center [874, 106] width 1341 height 29
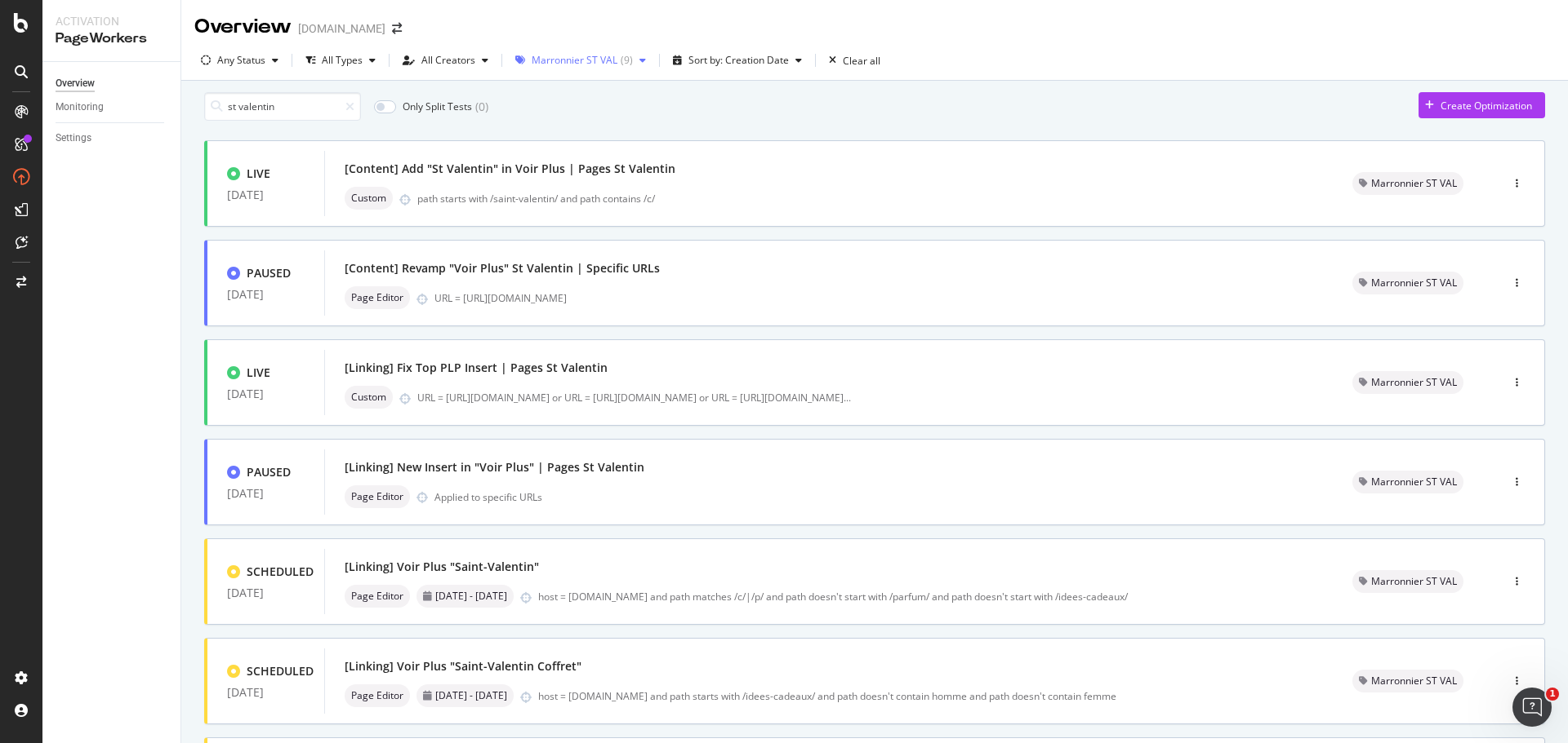
click at [639, 60] on icon "button" at bounding box center [642, 60] width 6 height 10
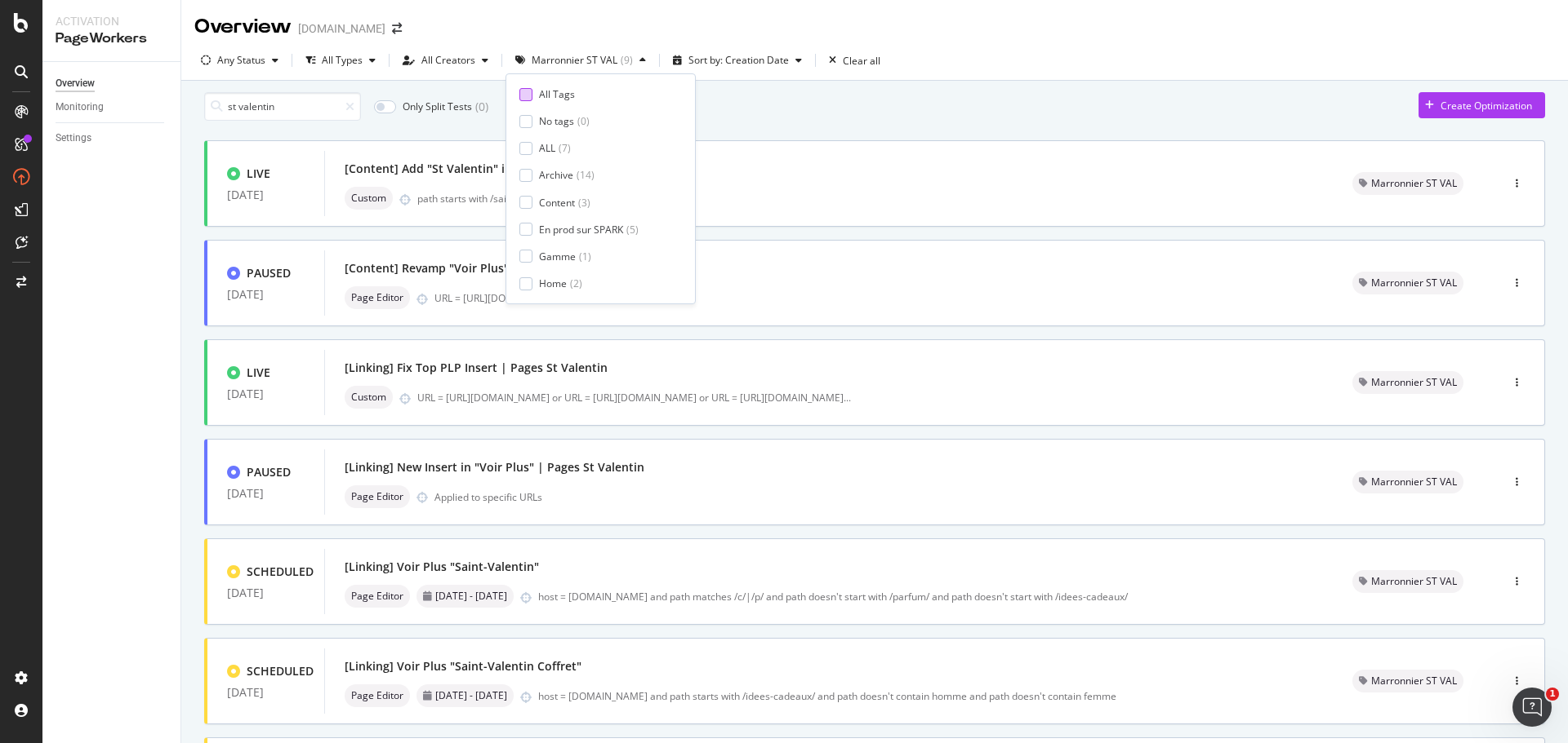
click at [525, 96] on div at bounding box center [526, 95] width 13 height 13
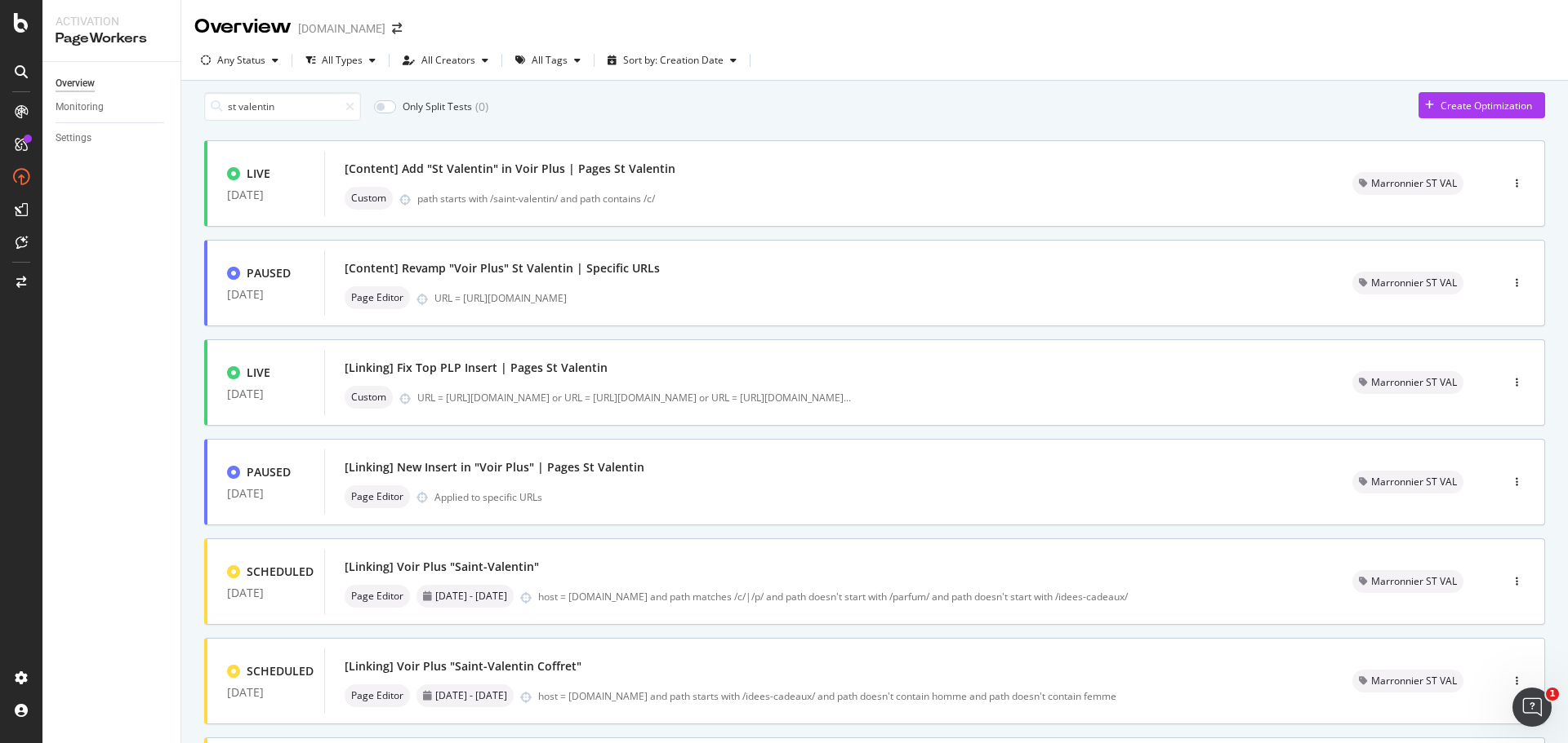
drag, startPoint x: 285, startPoint y: 114, endPoint x: 185, endPoint y: 114, distance: 100.0
click at [185, 114] on div "st valentin Only Split Tests ( 0 ) Create Optimization LIVE 20 Jan. 2025 [Conte…" at bounding box center [874, 605] width 1386 height 1048
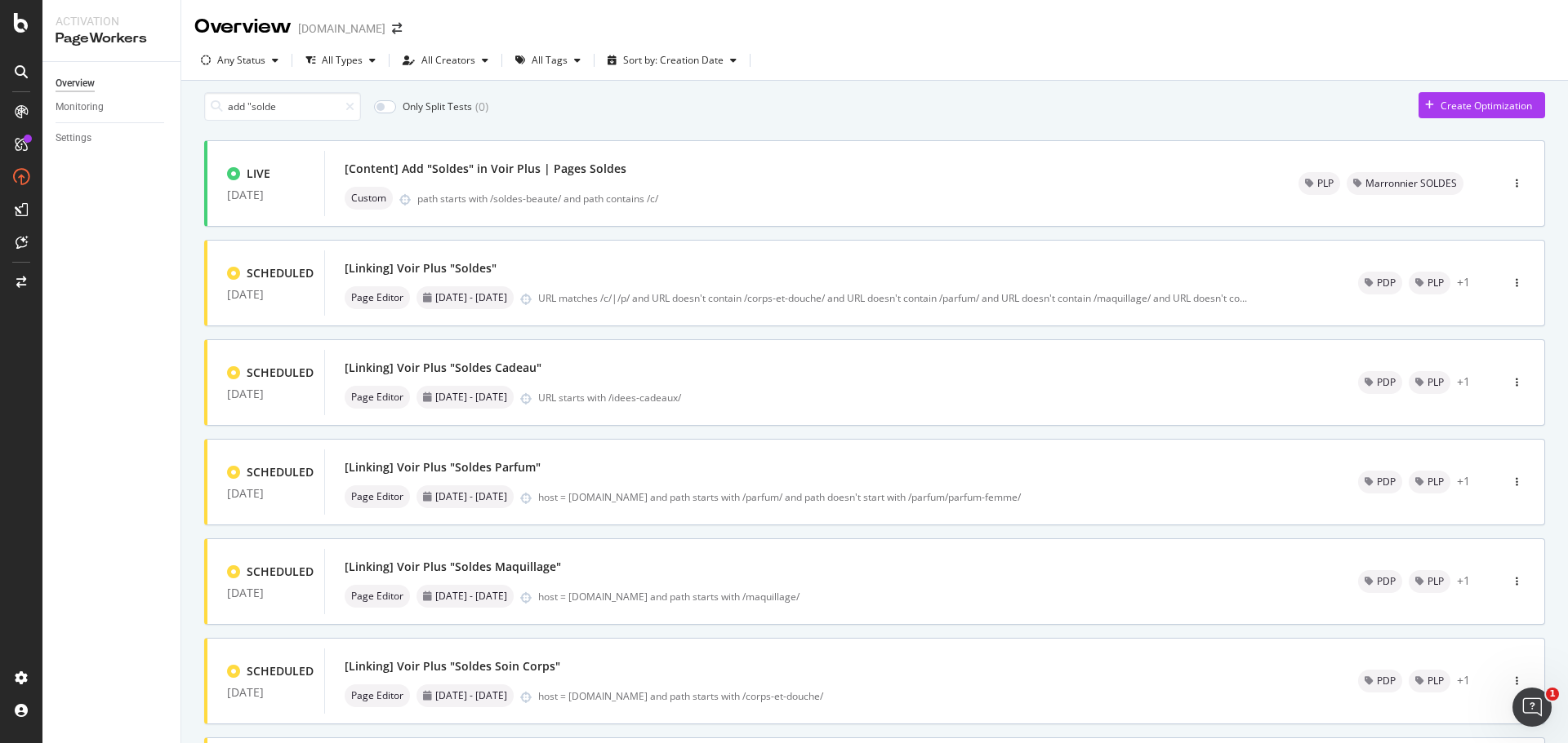
drag, startPoint x: 281, startPoint y: 112, endPoint x: 207, endPoint y: 110, distance: 74.0
click at [207, 110] on div "add "solde" at bounding box center [282, 106] width 157 height 29
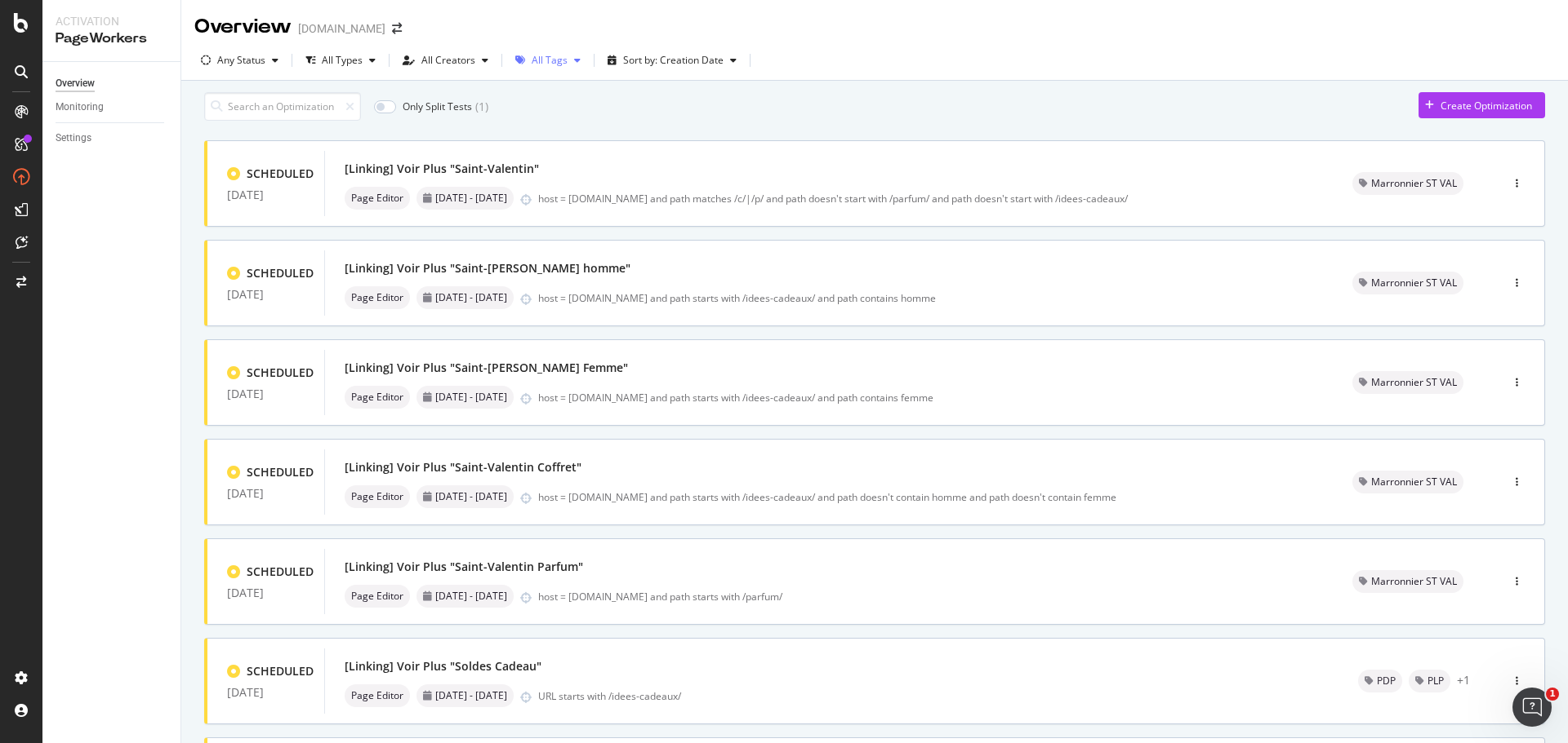
click at [558, 61] on div "All Tags" at bounding box center [549, 60] width 36 height 10
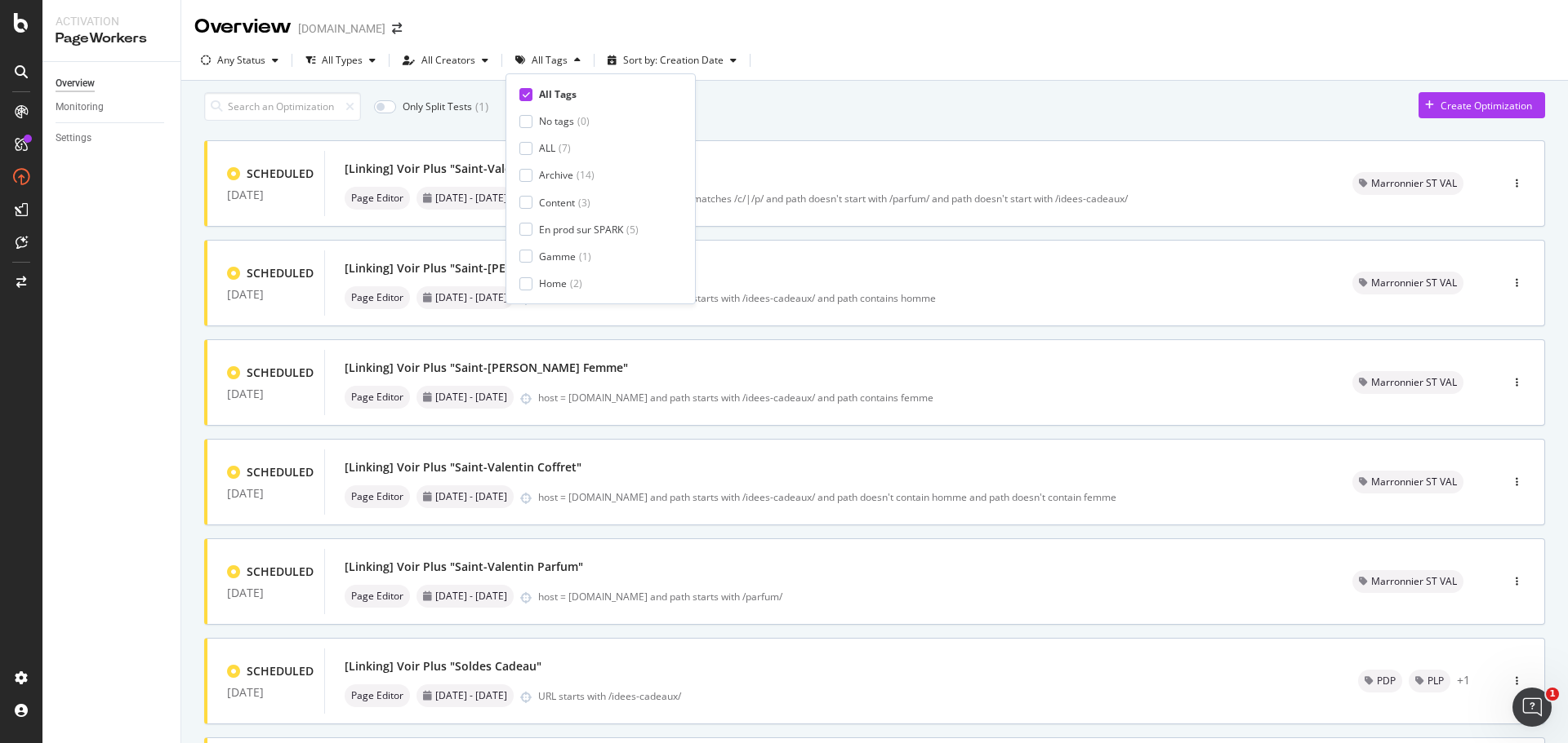
click at [524, 95] on icon at bounding box center [527, 94] width 7 height 8
click at [556, 224] on div "Marronnier ST VAL" at bounding box center [581, 229] width 86 height 14
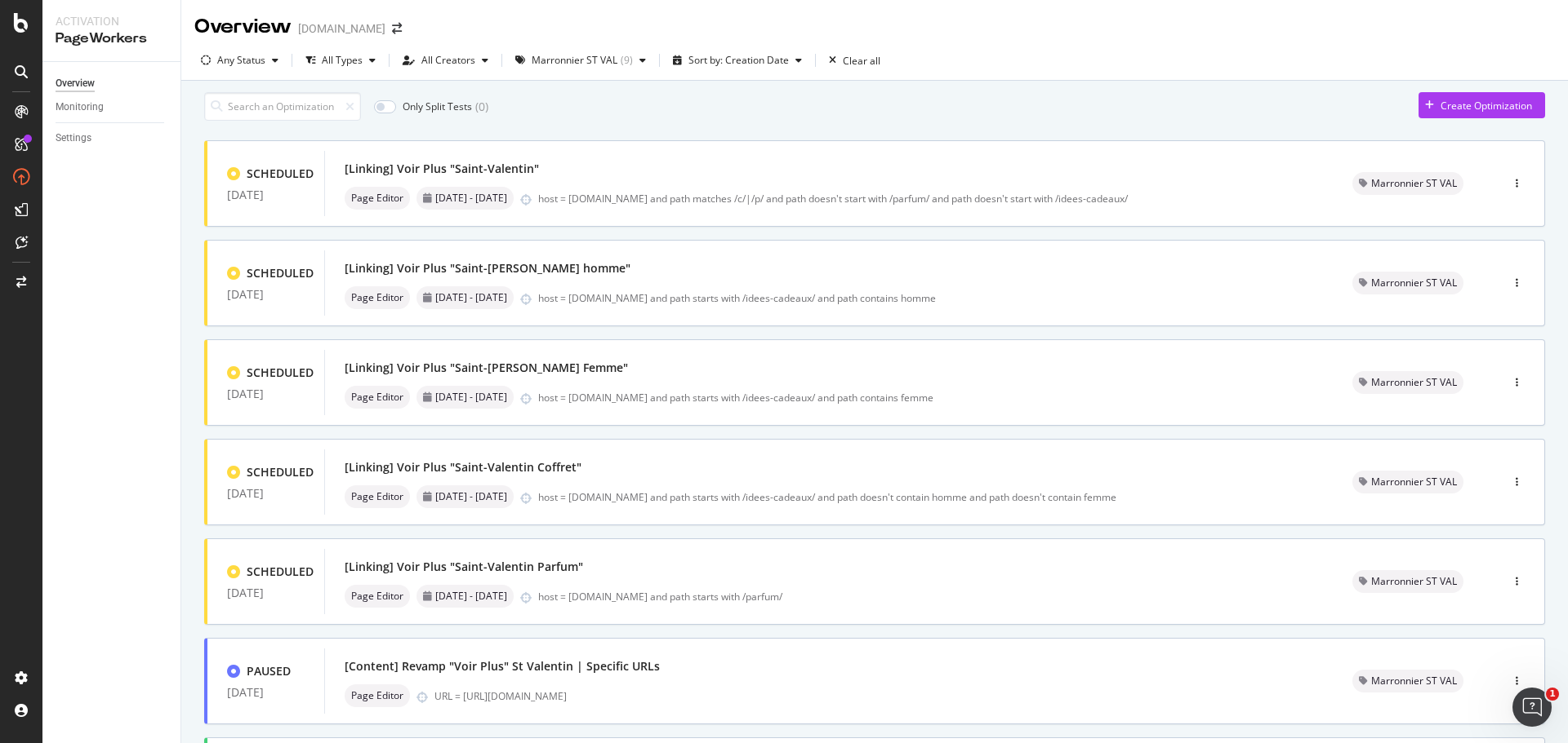
click at [897, 115] on div "Only Split Tests ( 0 ) Create Optimization" at bounding box center [874, 106] width 1341 height 29
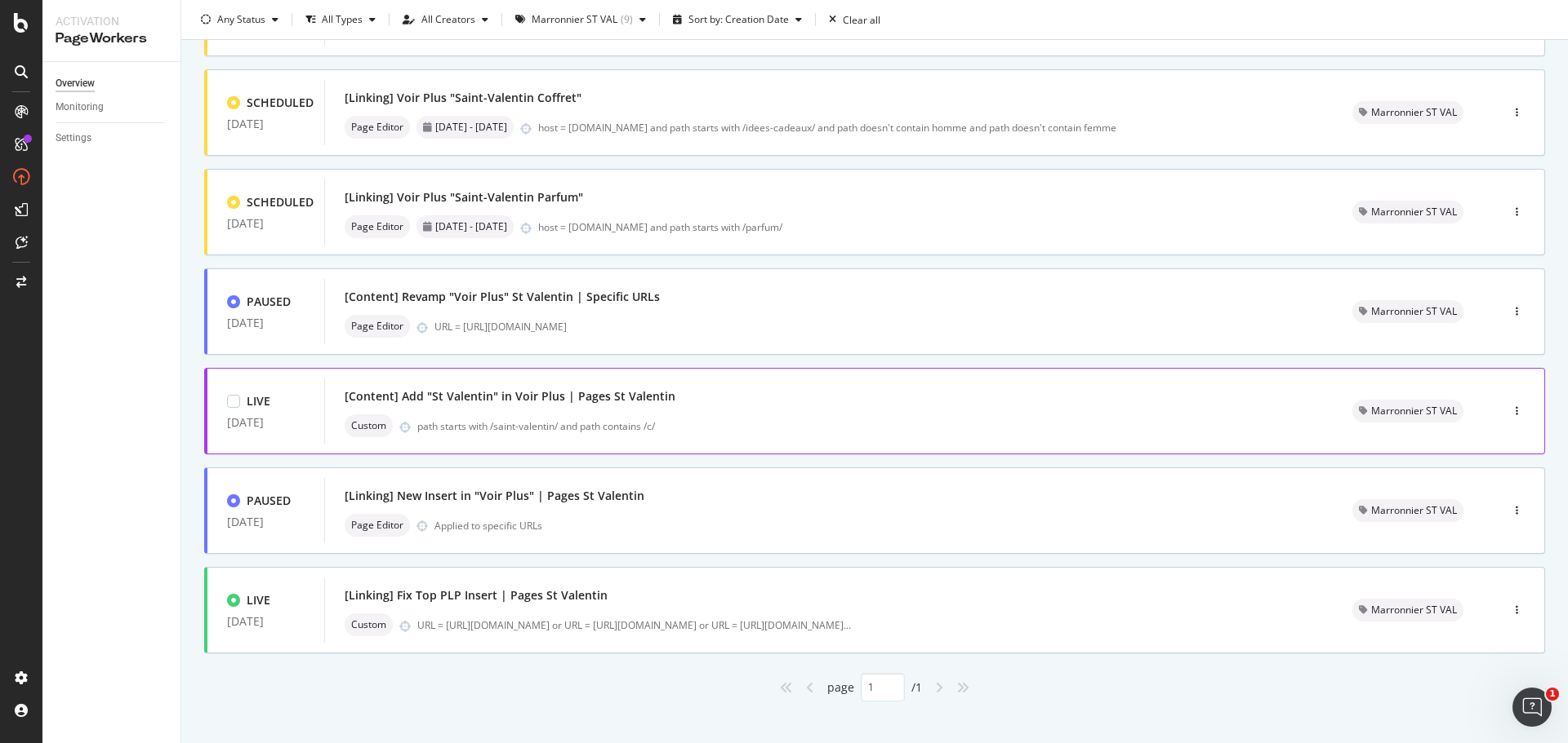
scroll to position [394, 0]
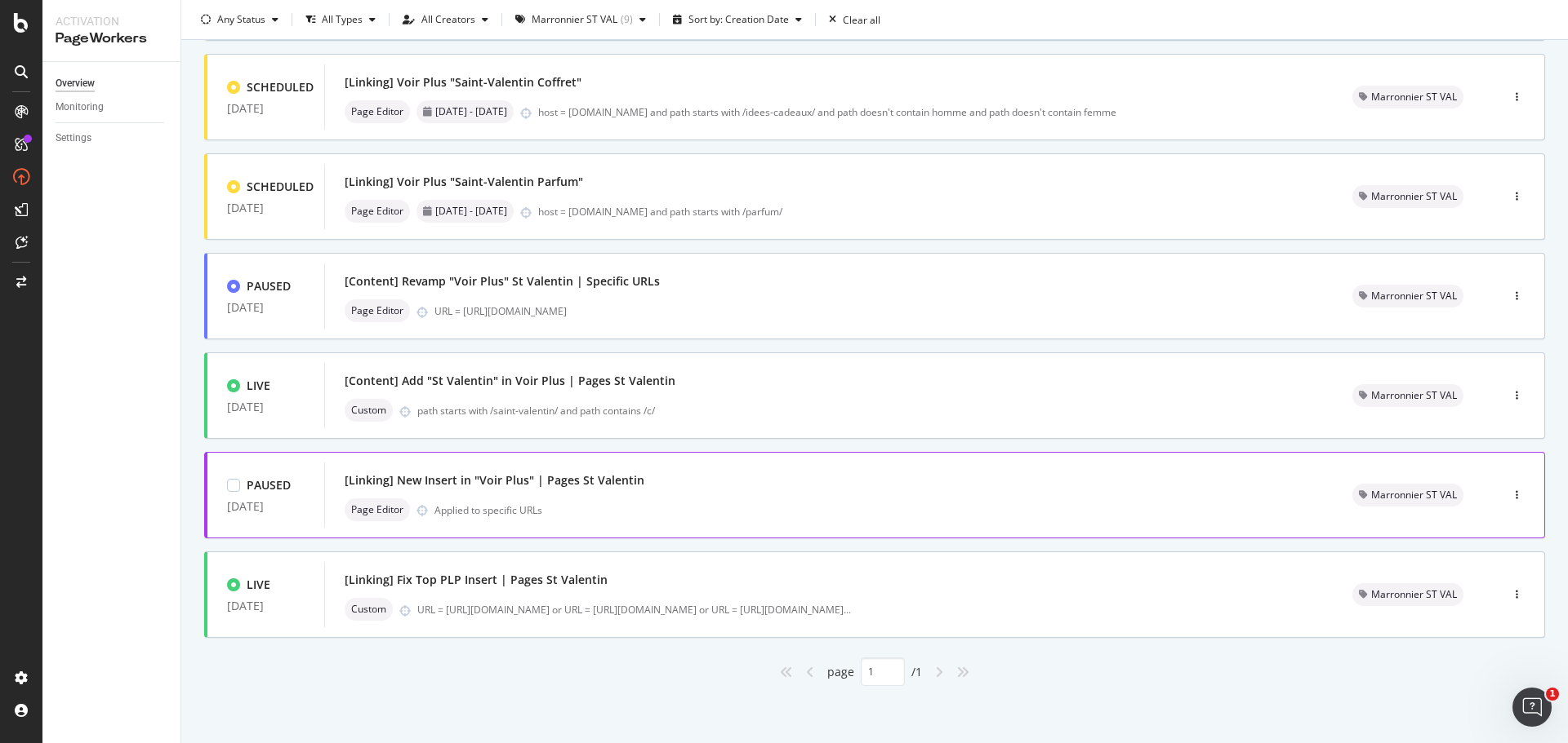
click at [651, 501] on div "Page Editor Applied to specific URLs" at bounding box center [829, 510] width 968 height 23
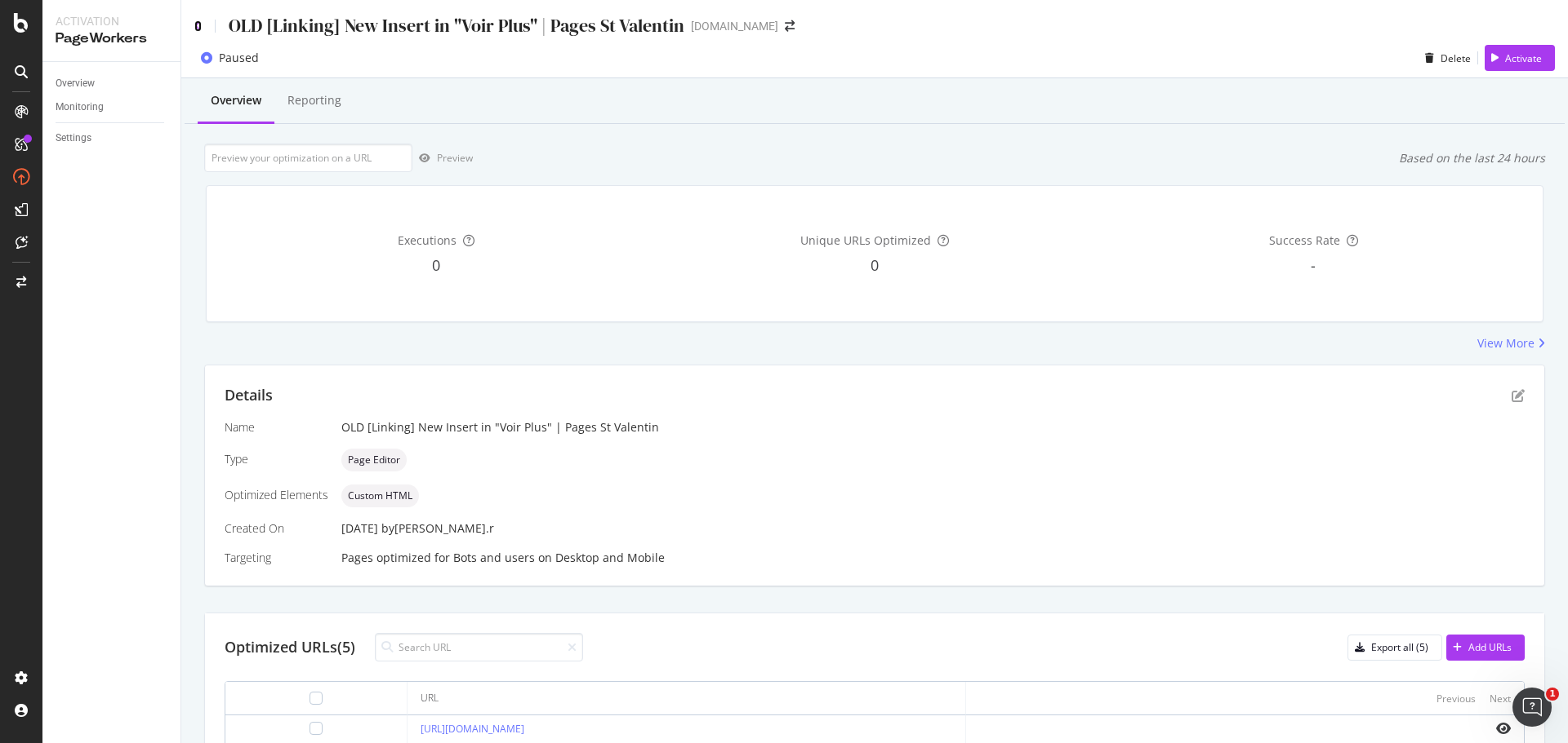
click at [196, 25] on icon at bounding box center [198, 26] width 7 height 11
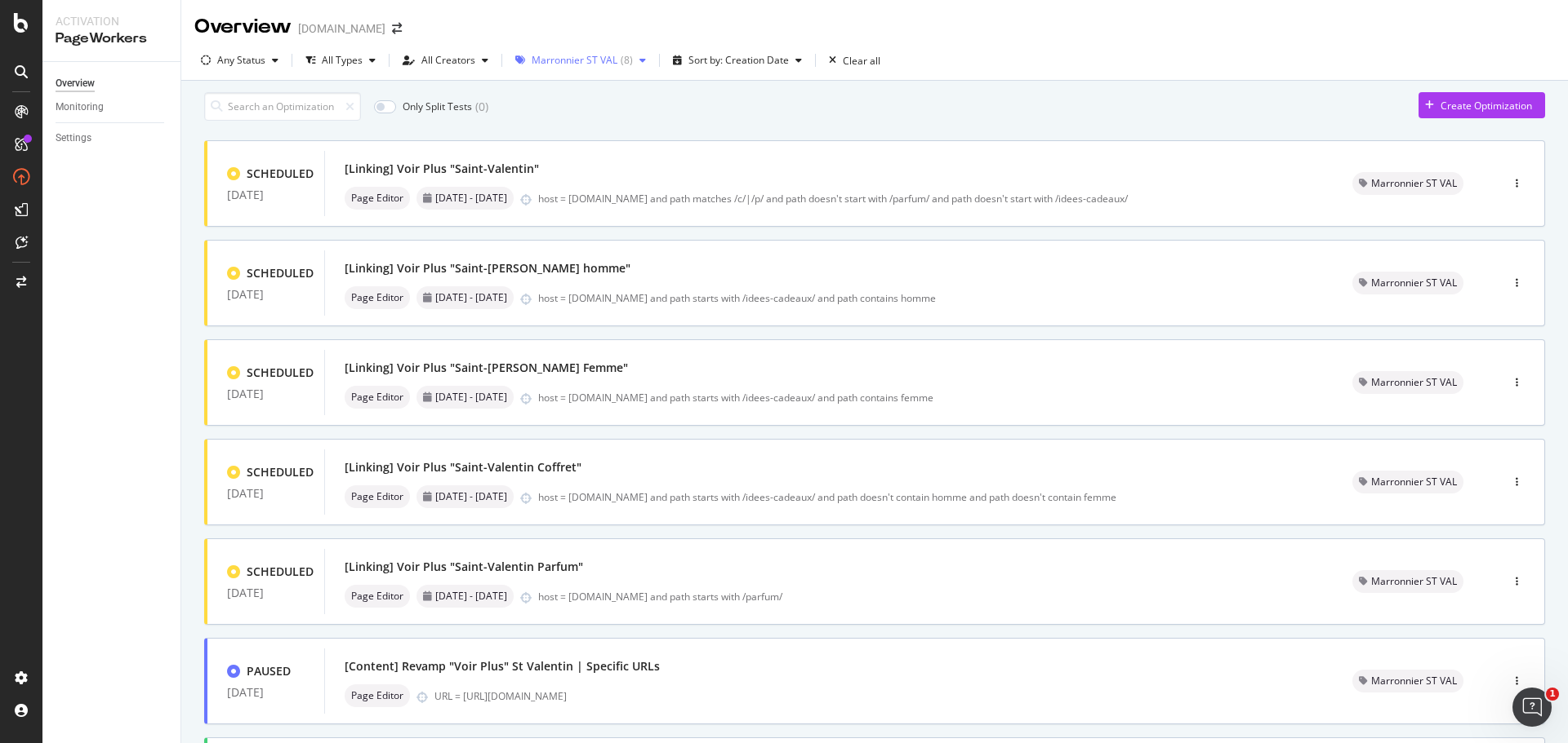
click at [623, 65] on div "( 8 )" at bounding box center [626, 60] width 12 height 10
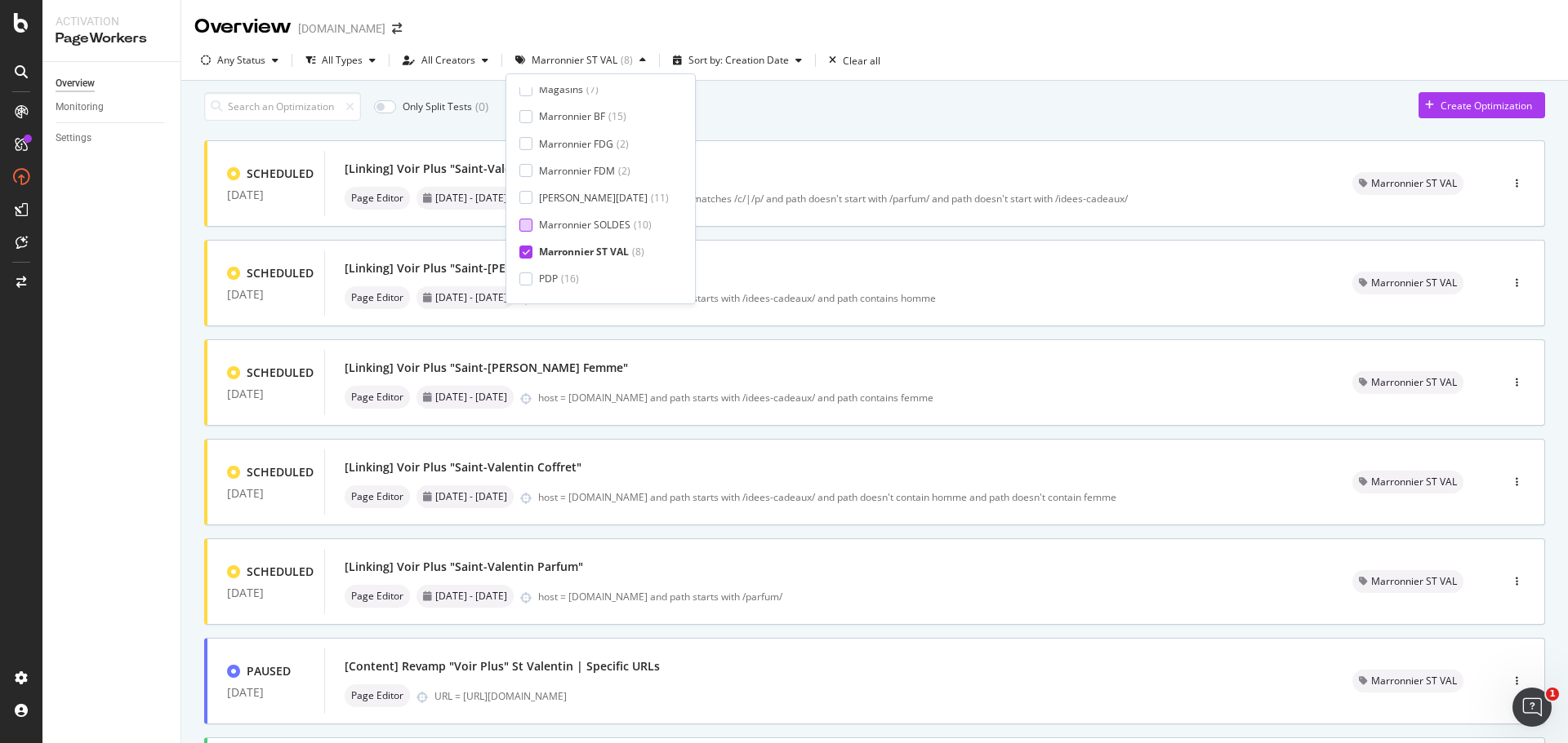
scroll to position [271, 0]
click at [529, 230] on icon at bounding box center [527, 229] width 7 height 8
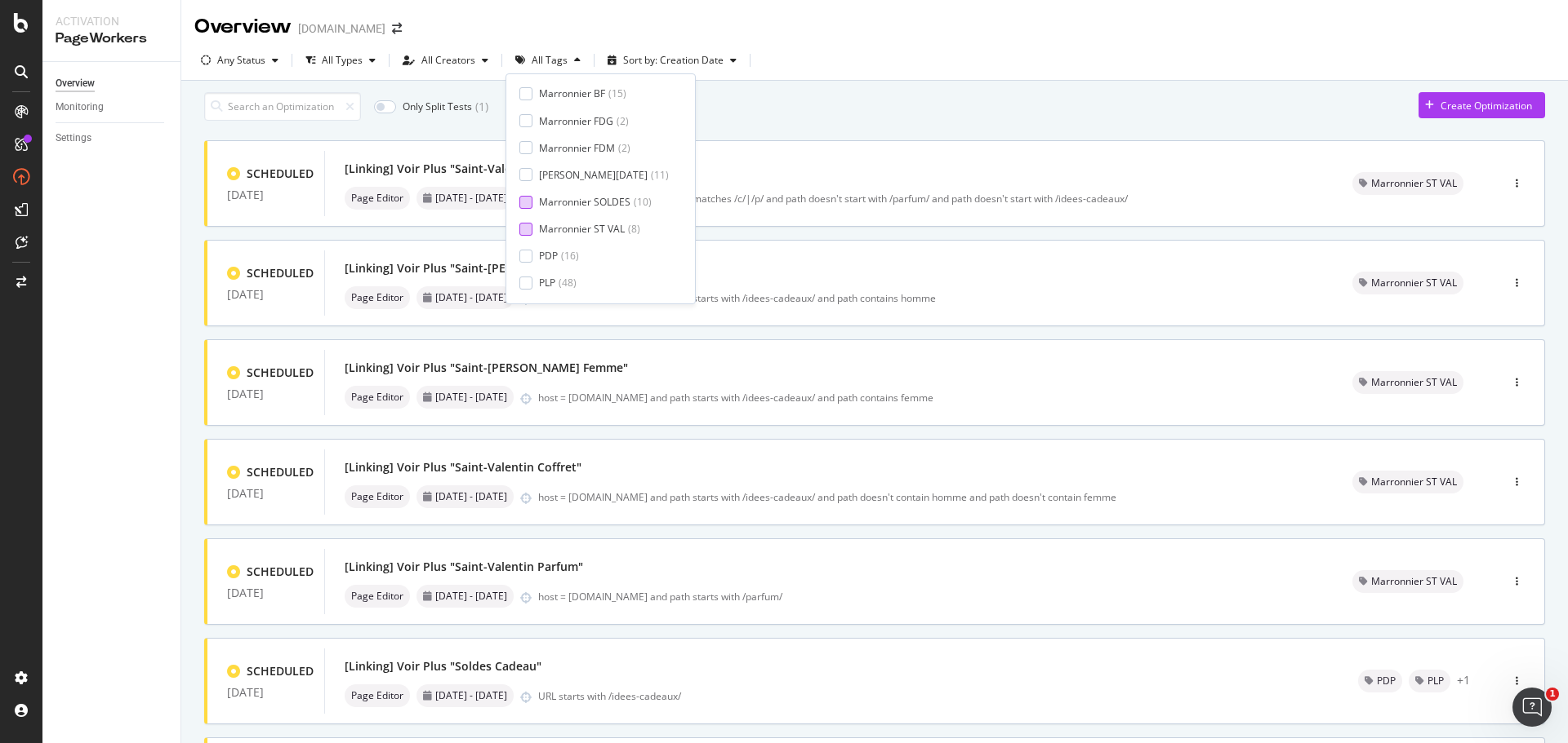
click at [529, 202] on div at bounding box center [526, 202] width 13 height 13
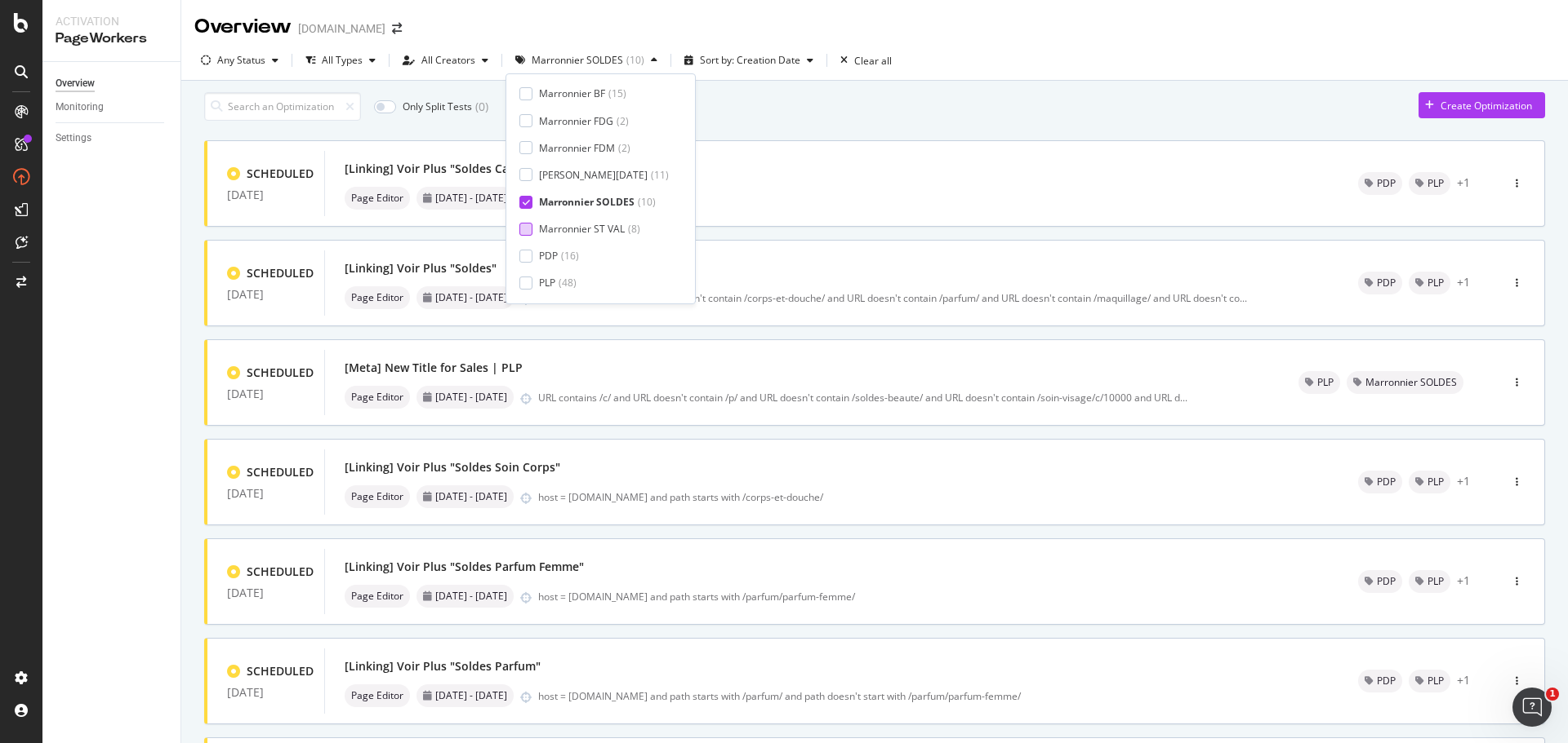
click at [930, 121] on div "Only Split Tests ( 0 ) Create Optimization" at bounding box center [874, 106] width 1341 height 29
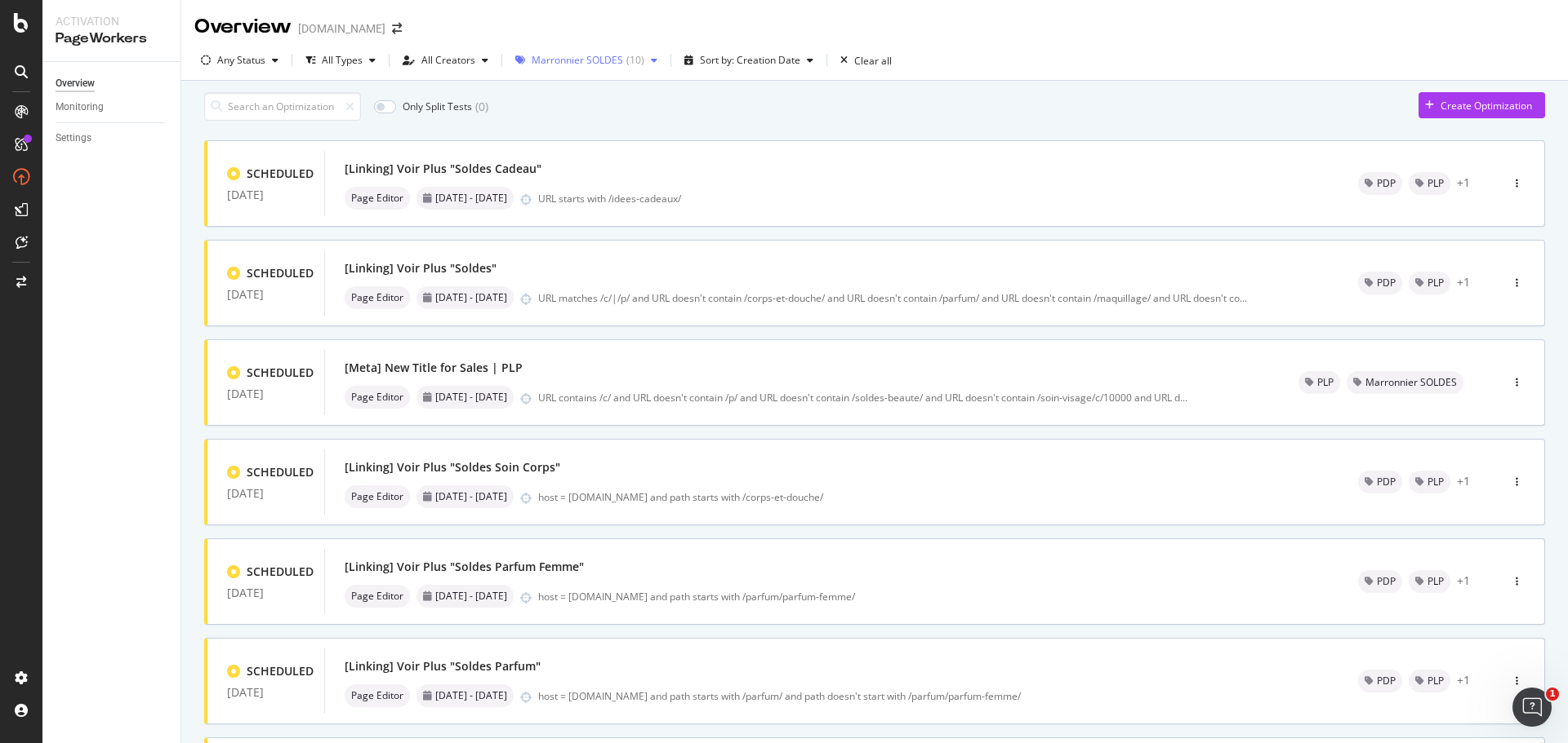
click at [650, 67] on div "Marronnier SOLDES ( 10 )" at bounding box center [587, 60] width 155 height 25
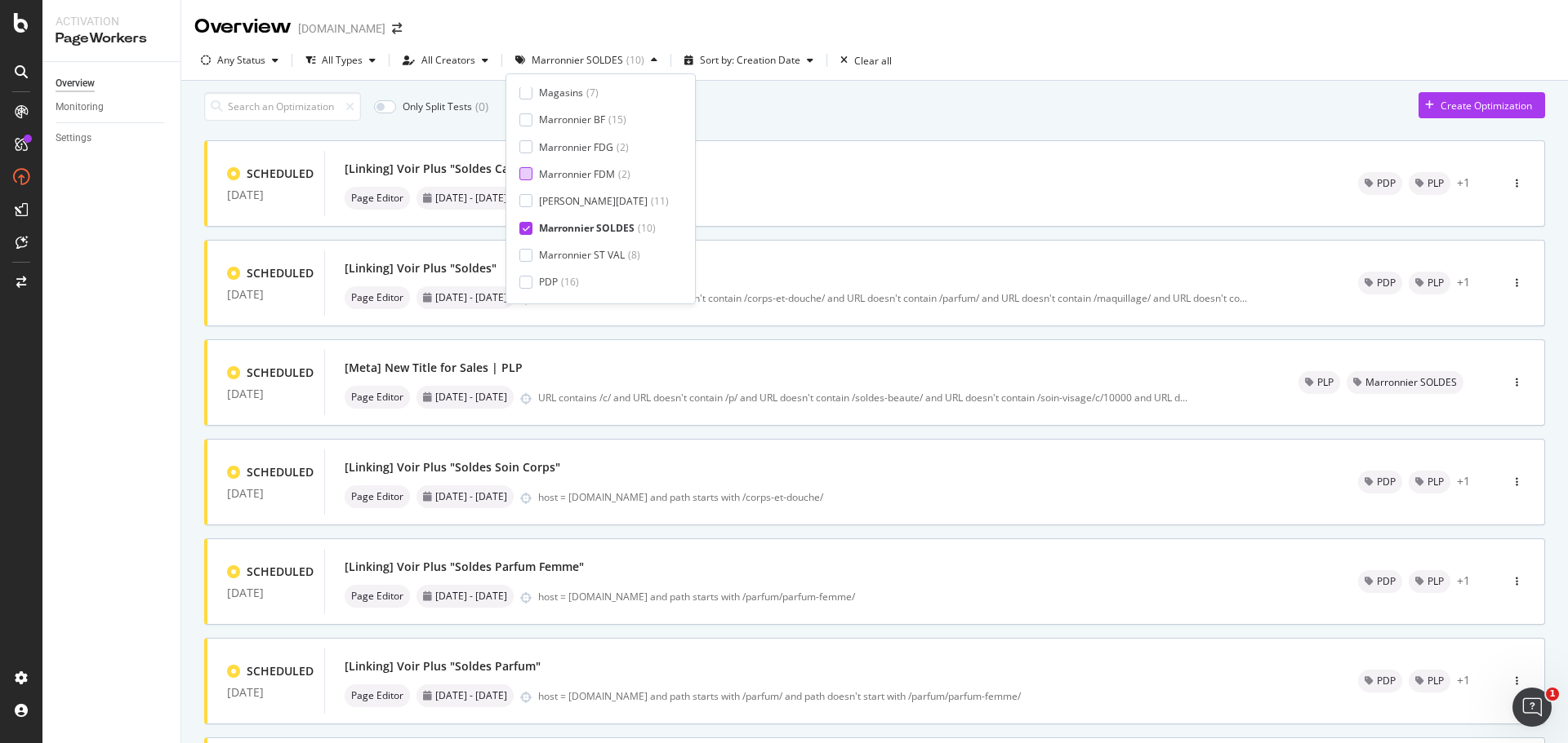
click at [525, 171] on div at bounding box center [526, 173] width 13 height 13
click at [528, 226] on icon at bounding box center [527, 228] width 7 height 8
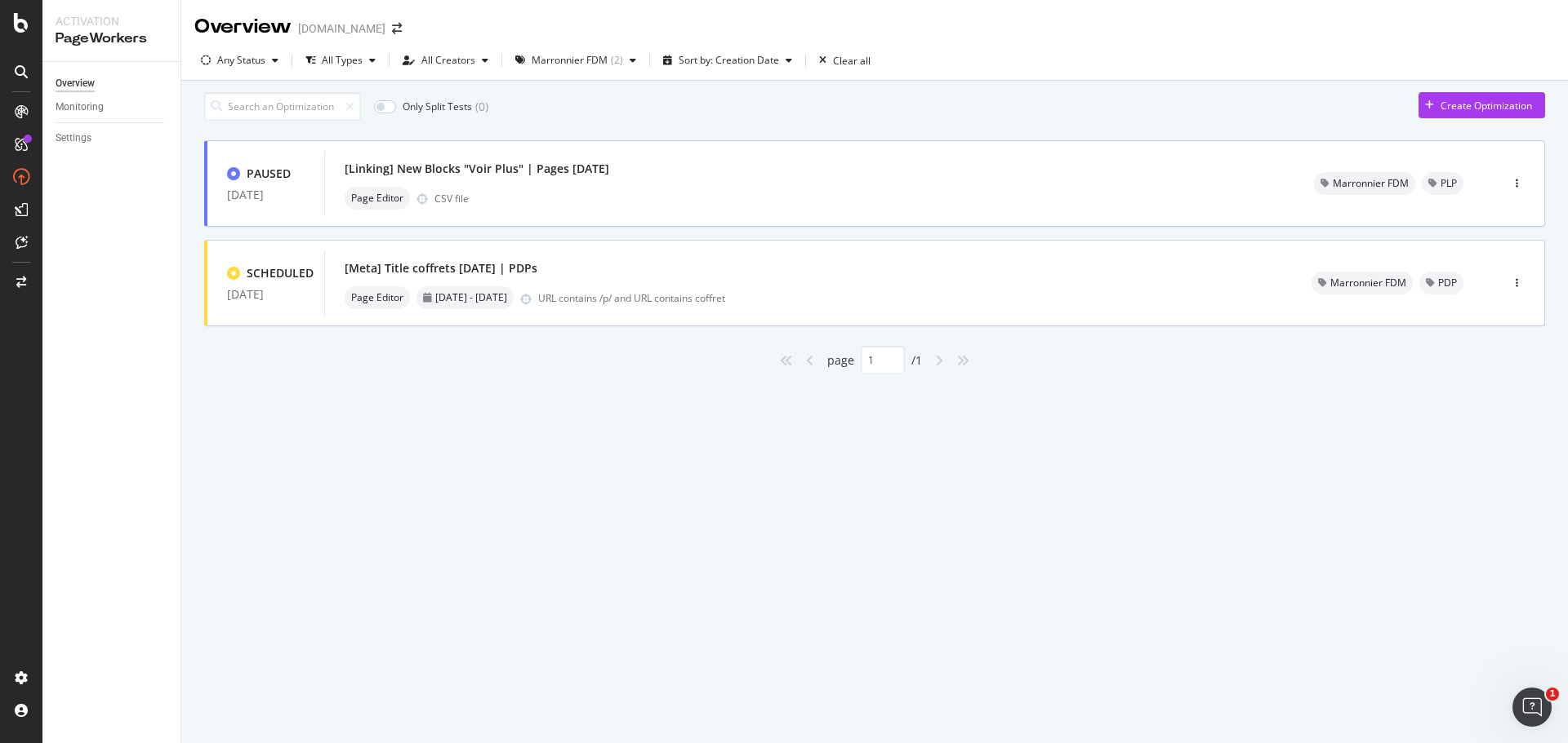
click at [643, 509] on div "Overview yves-rocher.fr Any Status All Types All Creators Marronnier FDM ( 2 ) …" at bounding box center [874, 372] width 1386 height 743
click at [630, 62] on icon "button" at bounding box center [633, 60] width 6 height 10
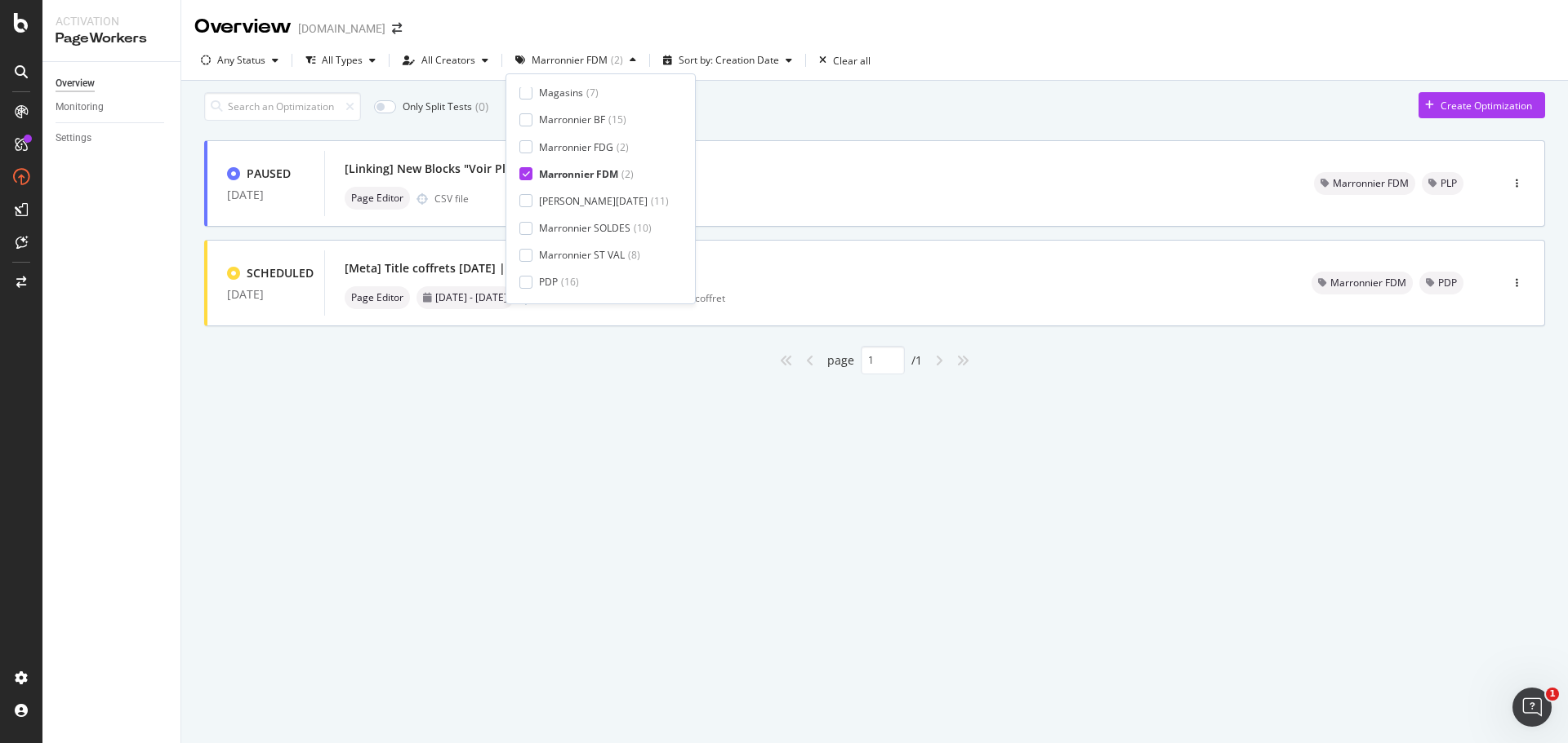
scroll to position [271, 0]
click at [591, 229] on div "Marronnier ST VAL" at bounding box center [581, 229] width 86 height 14
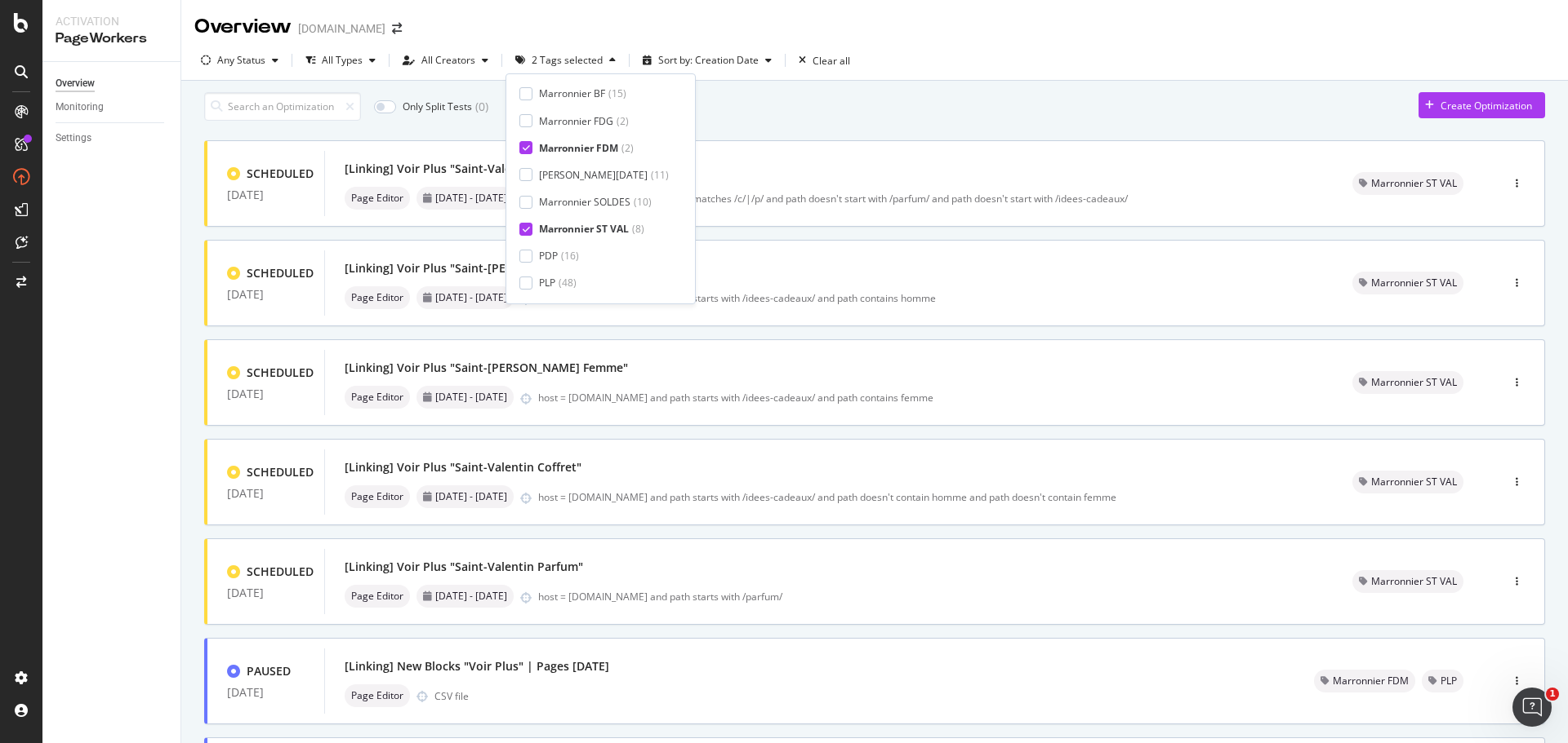
click at [529, 146] on icon at bounding box center [527, 147] width 7 height 8
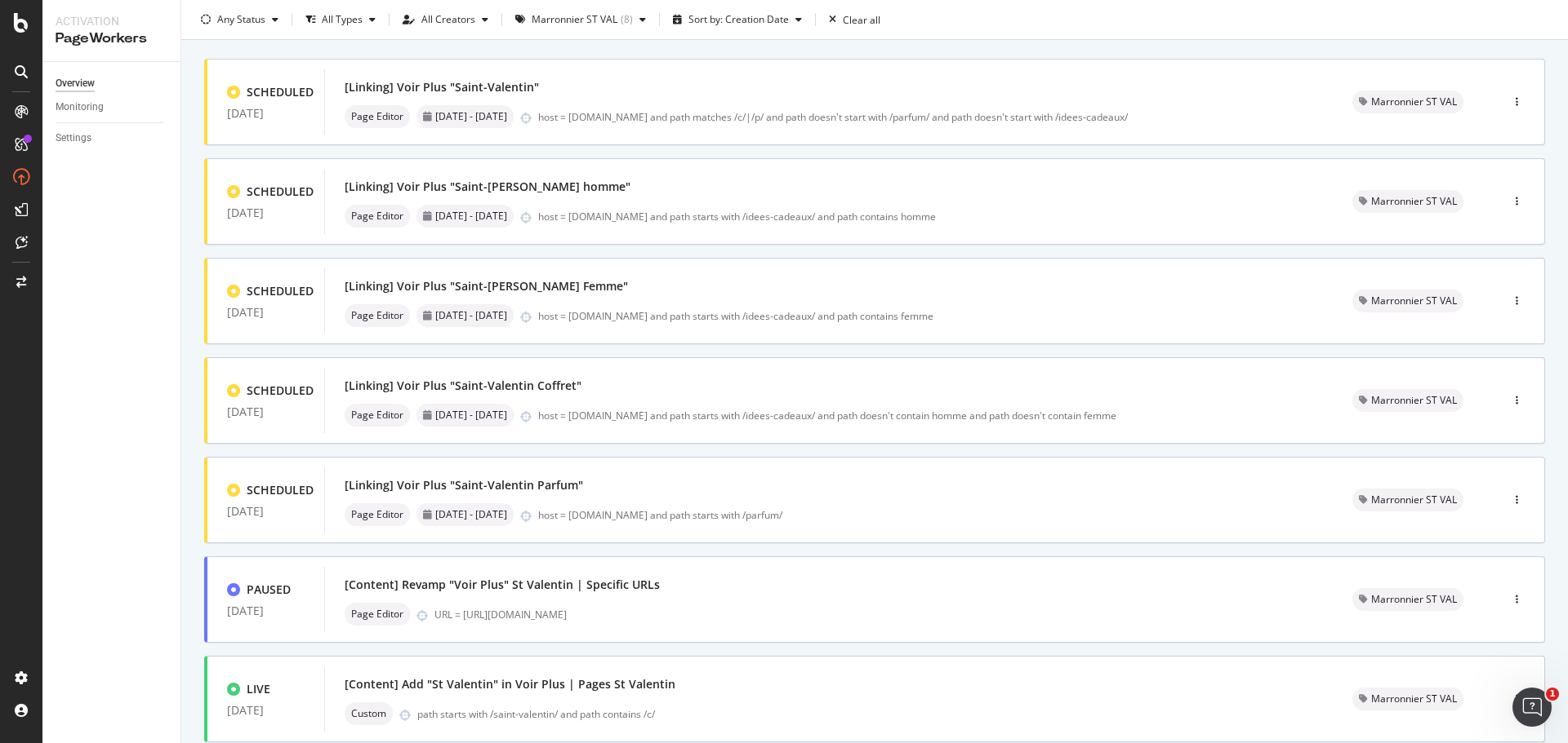
click at [1050, 54] on div "Only Split Tests ( 0 ) Create Optimization SCHEDULED 19 Aug. 2025 [Linking] Voi…" at bounding box center [874, 451] width 1341 height 879
click at [649, 99] on div "[Linking] Voir Plus "Saint-Valentin"" at bounding box center [829, 87] width 968 height 23
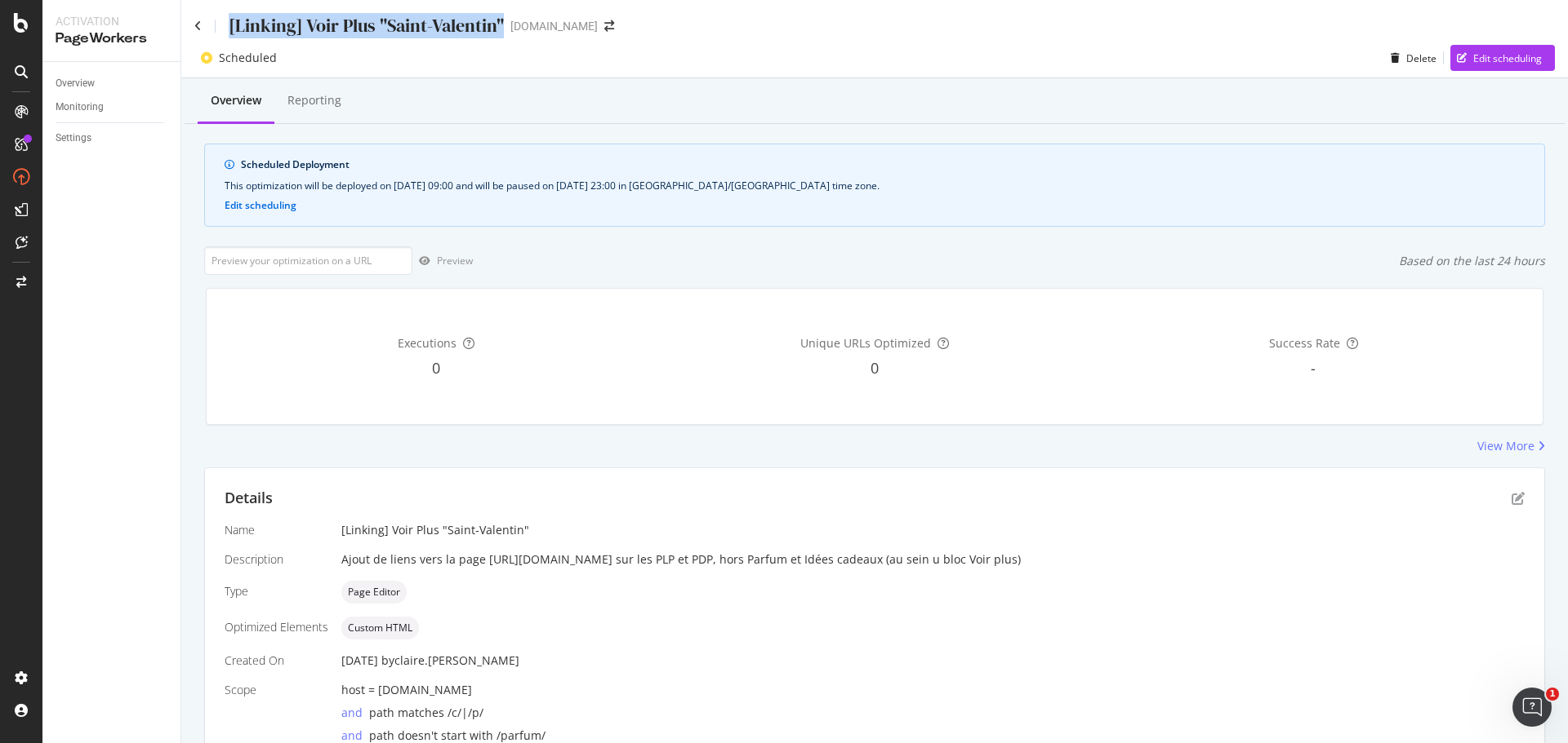
drag, startPoint x: 230, startPoint y: 21, endPoint x: 499, endPoint y: 32, distance: 269.2
click at [499, 32] on div "[Linking] Voir Plus "Saint-Valentin"" at bounding box center [366, 25] width 275 height 25
copy div "[Linking] Voir Plus "Saint-Valentin""
click at [196, 26] on icon at bounding box center [198, 26] width 7 height 11
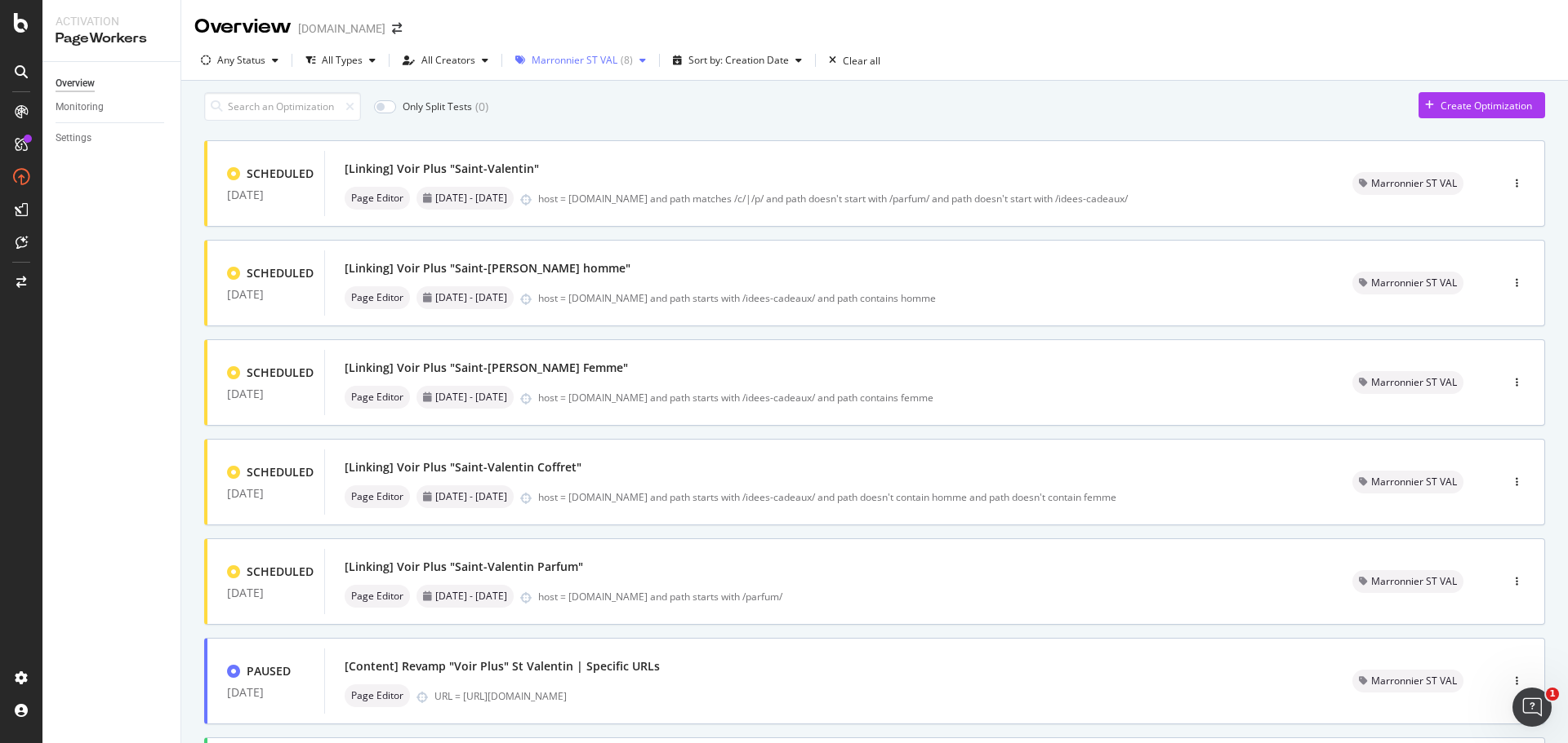
click at [592, 61] on div "Marronnier ST VAL" at bounding box center [574, 60] width 86 height 10
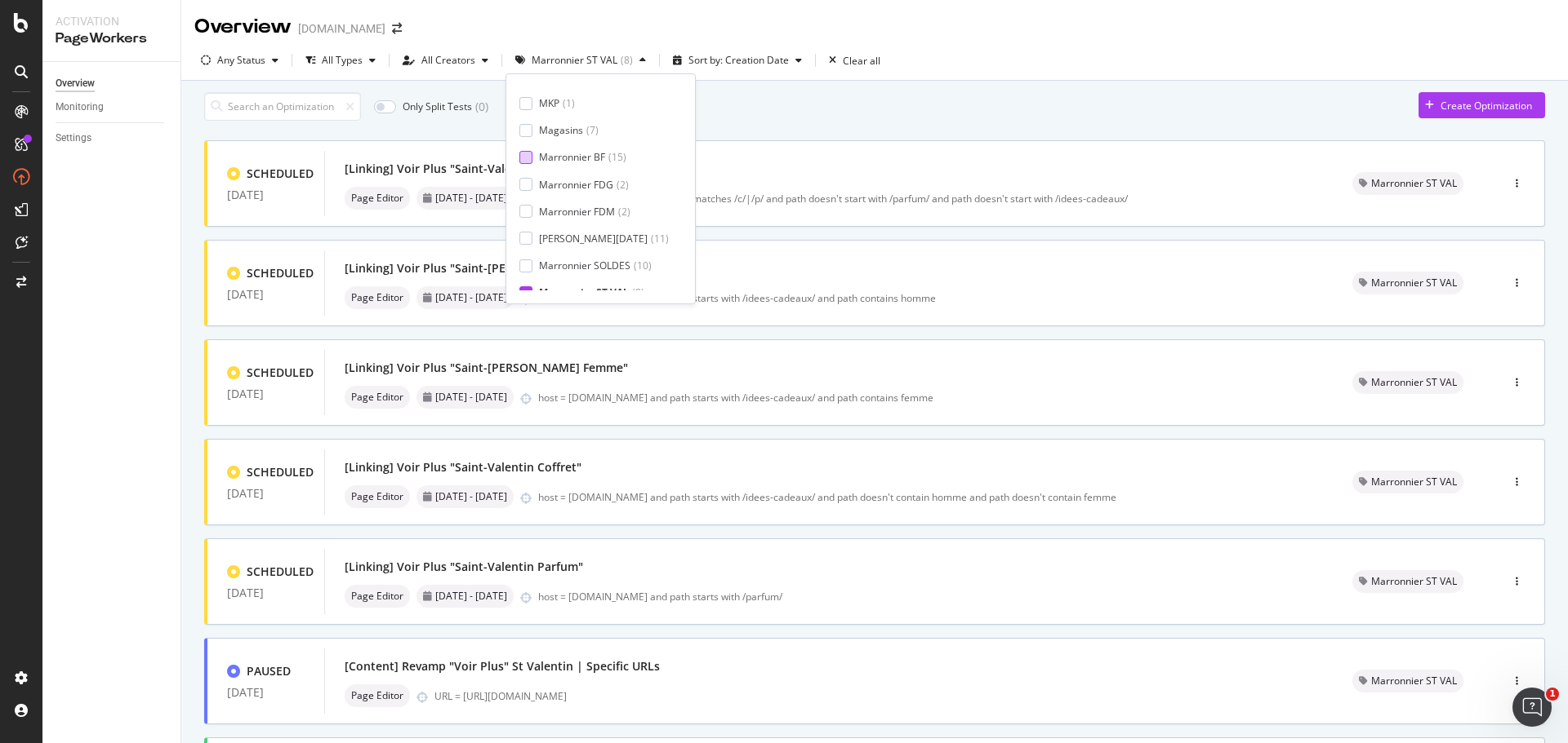
scroll to position [271, 0]
click at [529, 147] on div at bounding box center [526, 147] width 13 height 13
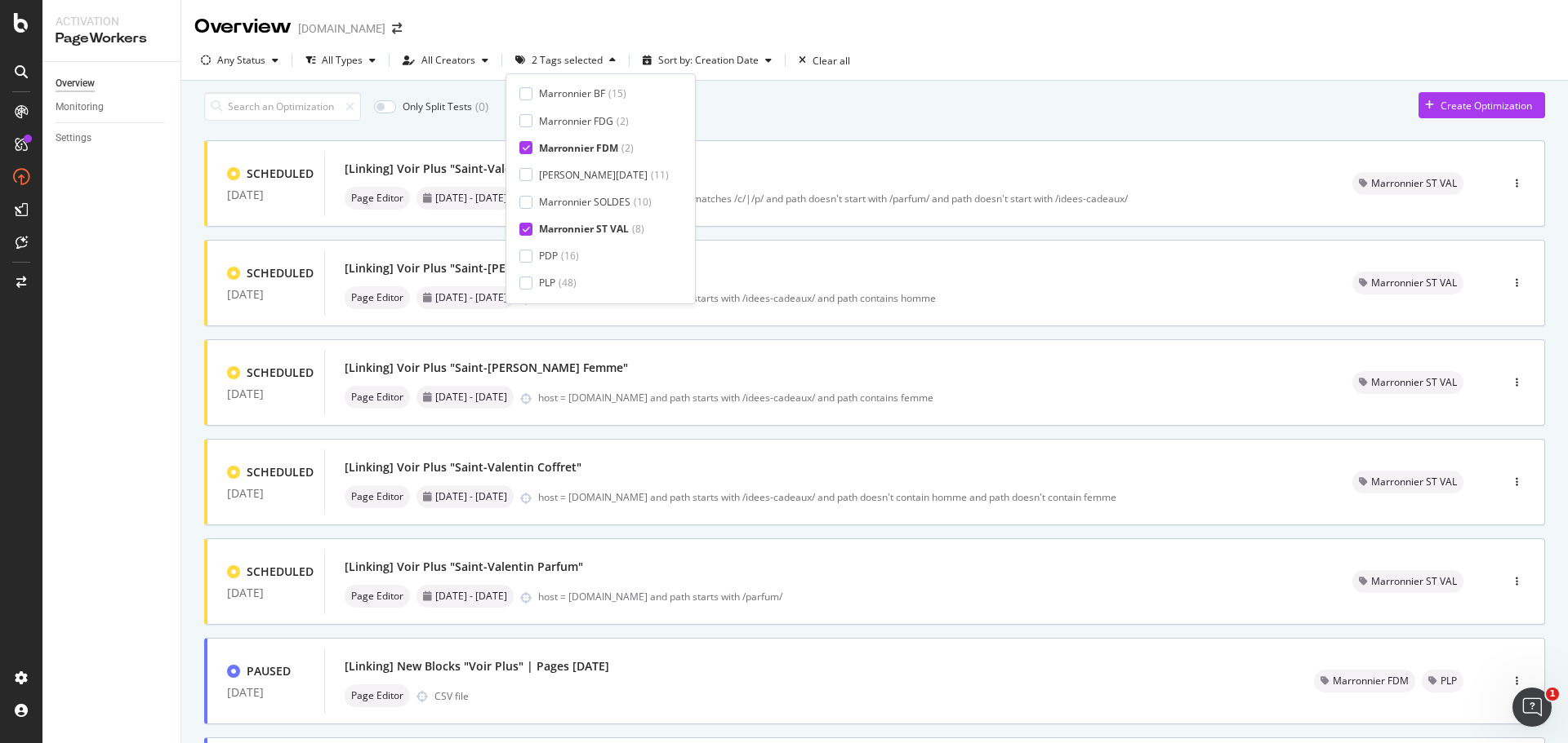
click at [527, 230] on icon at bounding box center [527, 229] width 7 height 8
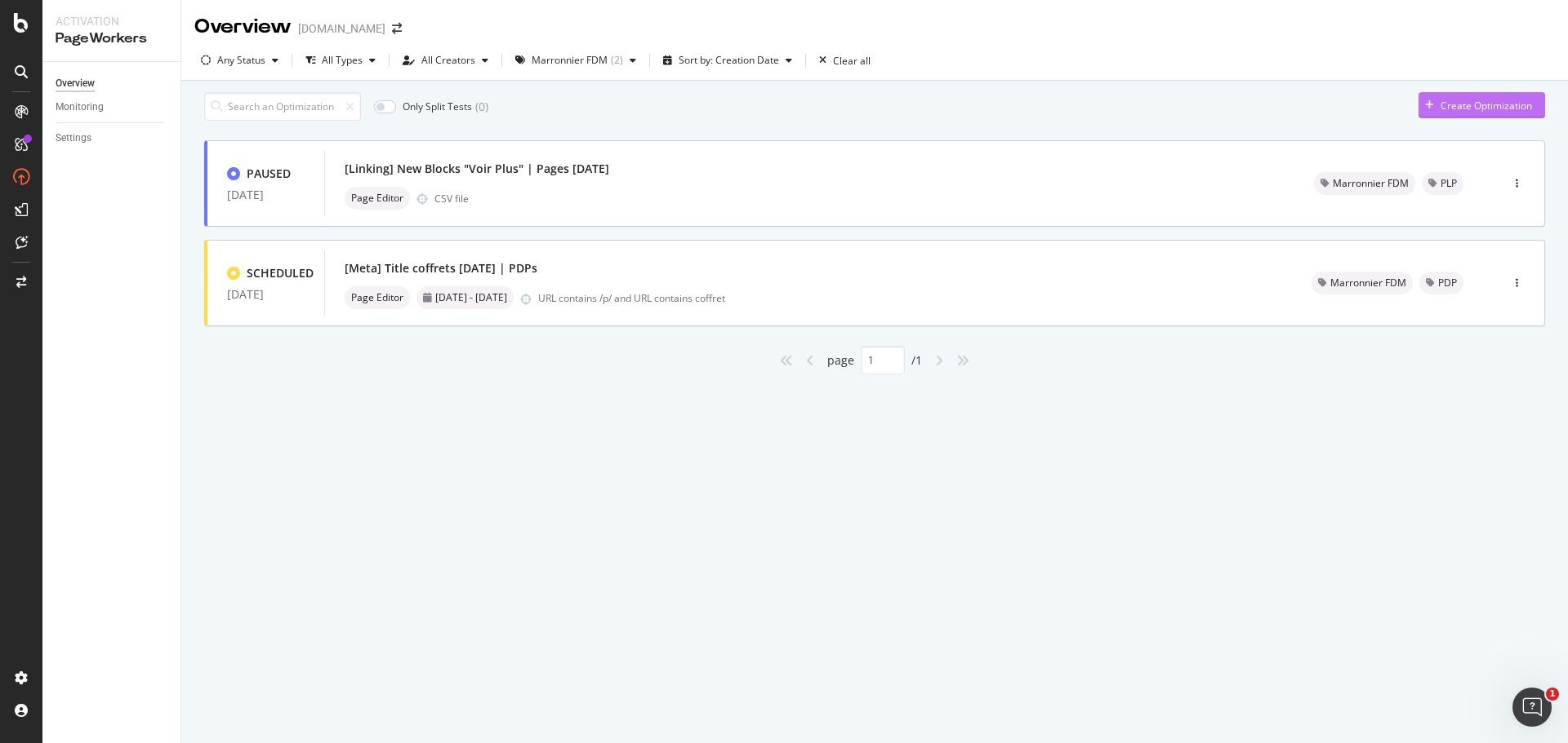
click at [1492, 112] on div "Create Optimization" at bounding box center [1486, 105] width 91 height 14
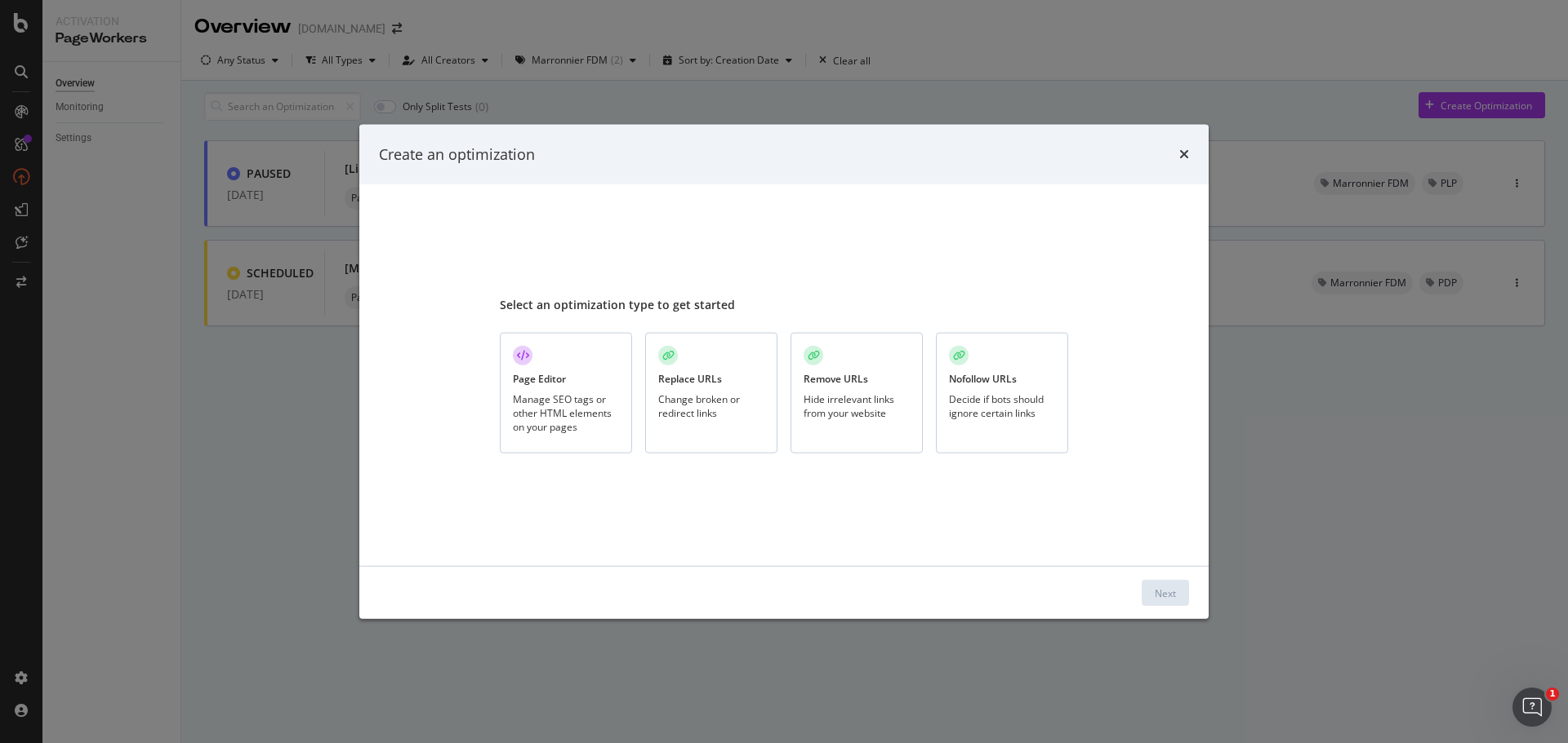
click at [555, 386] on div "Page Editor Manage SEO tags or other HTML elements on your pages" at bounding box center [565, 394] width 132 height 122
click at [1163, 588] on div "Next" at bounding box center [1165, 593] width 21 height 14
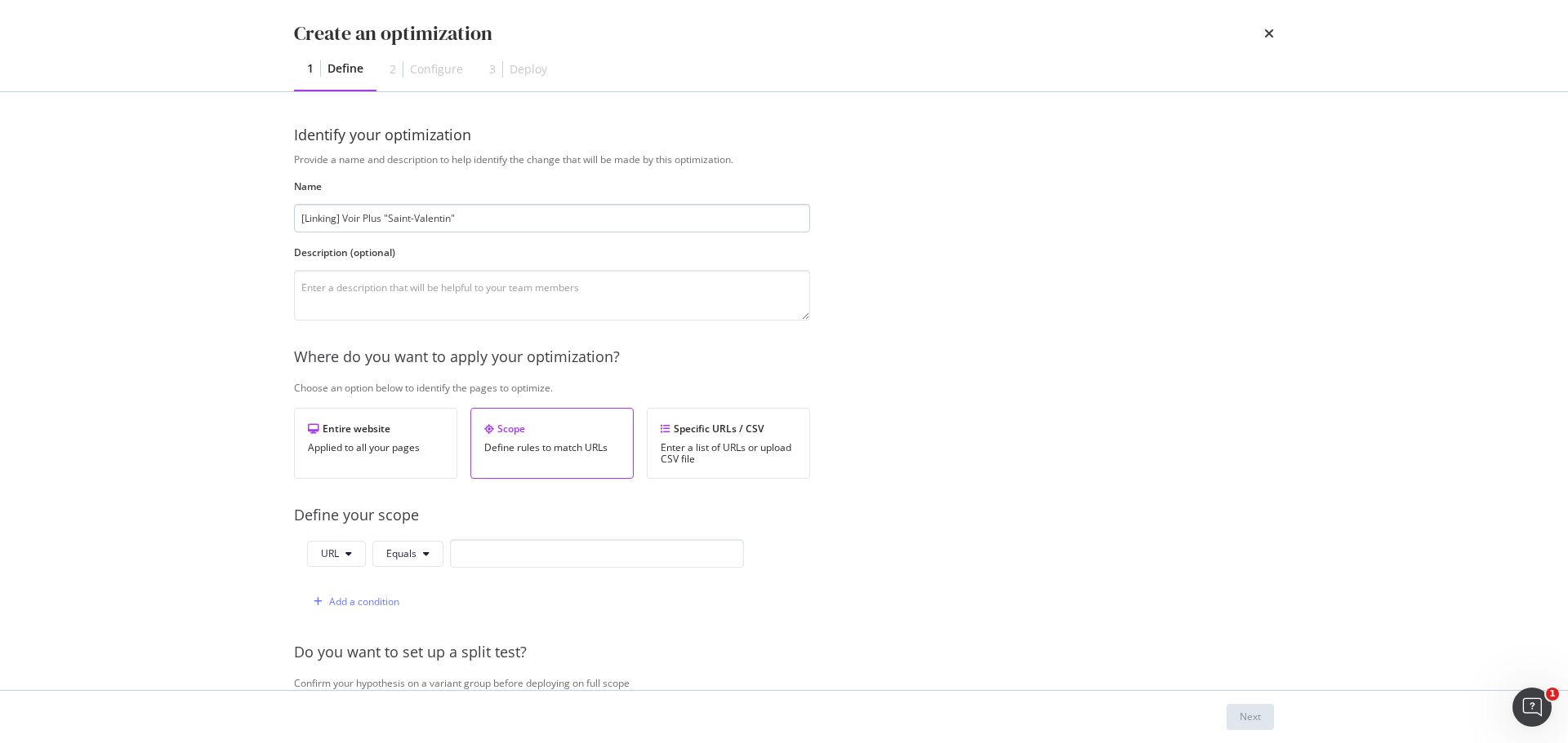
drag, startPoint x: 388, startPoint y: 218, endPoint x: 450, endPoint y: 216, distance: 62.0
click at [450, 216] on input "[Linking] Voir Plus "Saint-Valentin"" at bounding box center [552, 218] width 516 height 29
type input "[Linking] Voir Plus "FDM""
click at [439, 283] on textarea "modal" at bounding box center [552, 295] width 516 height 51
click at [441, 295] on textarea "Ajout de liens vers" at bounding box center [552, 295] width 516 height 51
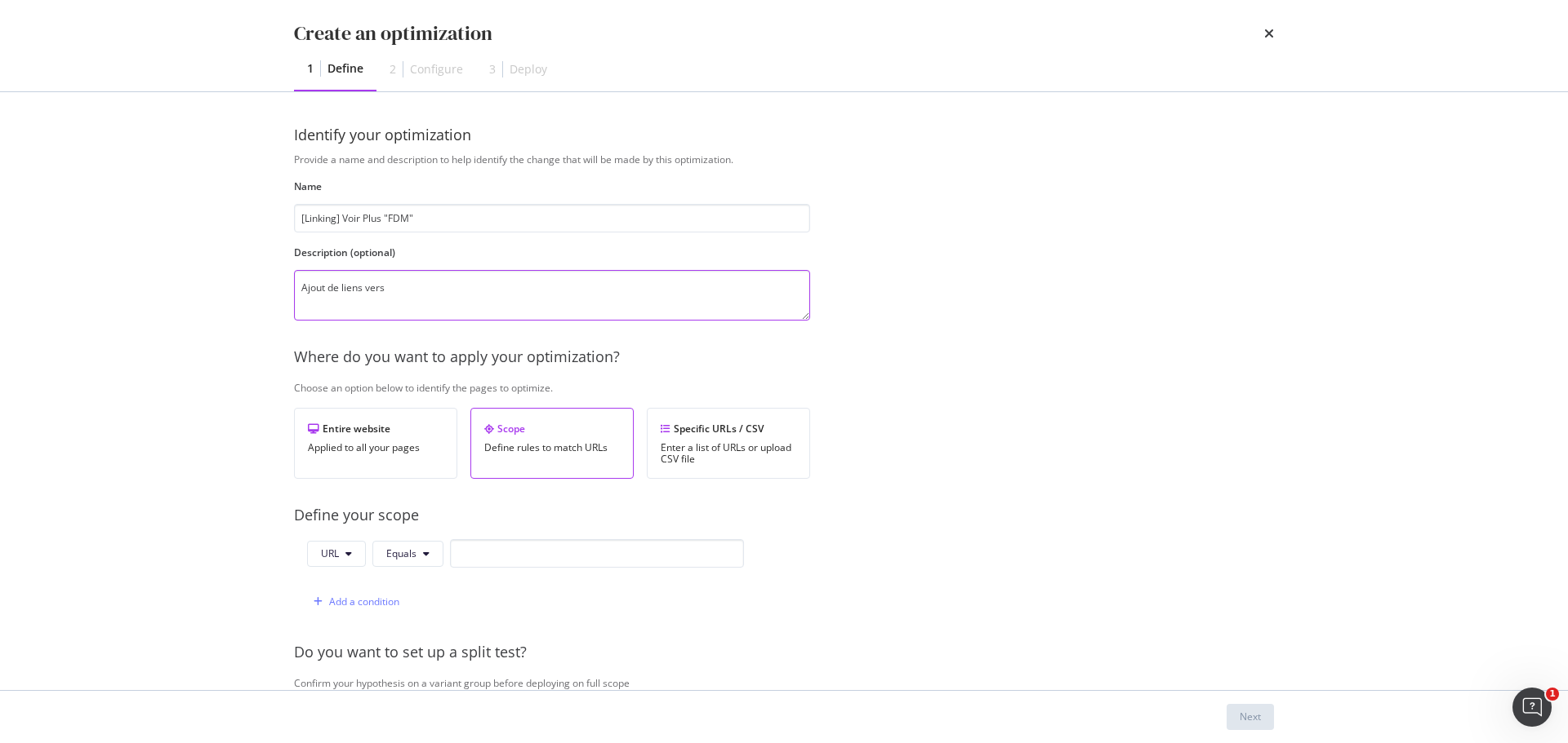
paste textarea "https://www.yves-rocher.fr/fete-des-meres/c/mothers-day"
type textarea "Ajout de liens vers https://www.yves-rocher.fr/fete-des-meres/c/mothers-day sur…"
click at [346, 551] on icon "modal" at bounding box center [348, 554] width 6 height 10
click at [352, 636] on div "Host" at bounding box center [350, 647] width 83 height 24
click at [489, 562] on input "modal" at bounding box center [600, 553] width 294 height 29
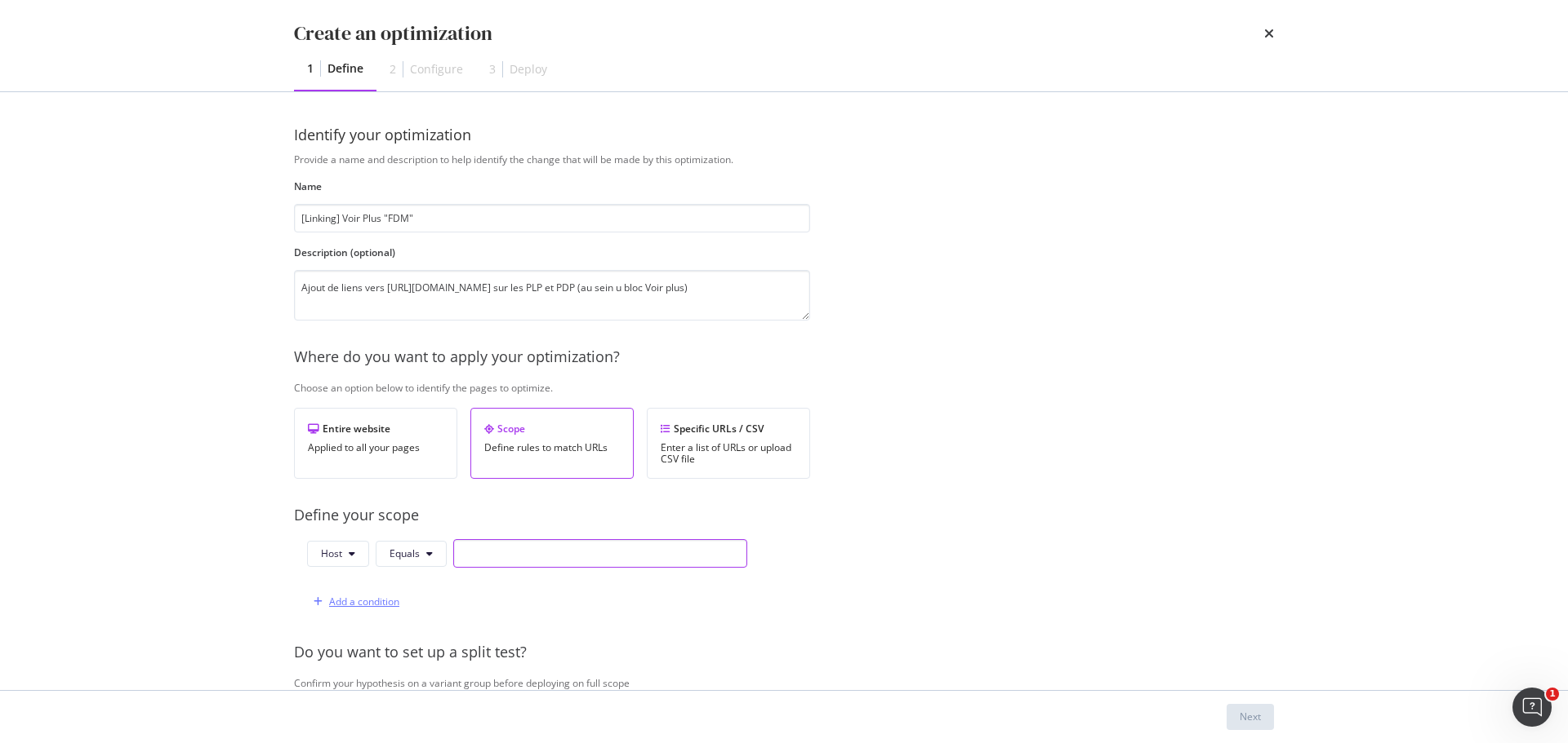
paste input "www.yves-rocher.fr"
type input "www.yves-rocher.fr"
click at [380, 605] on div "Add a condition" at bounding box center [364, 601] width 70 height 14
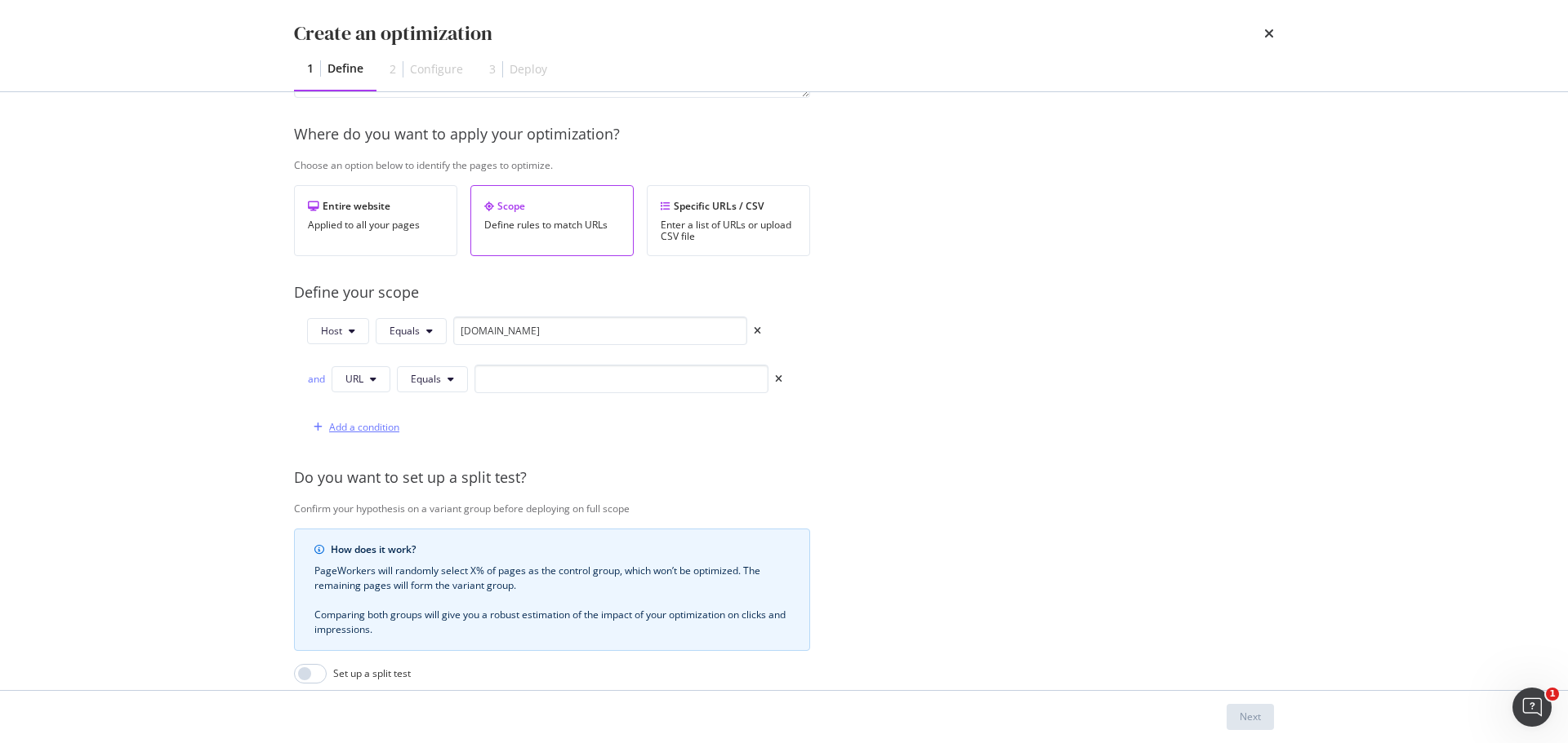
scroll to position [245, 0]
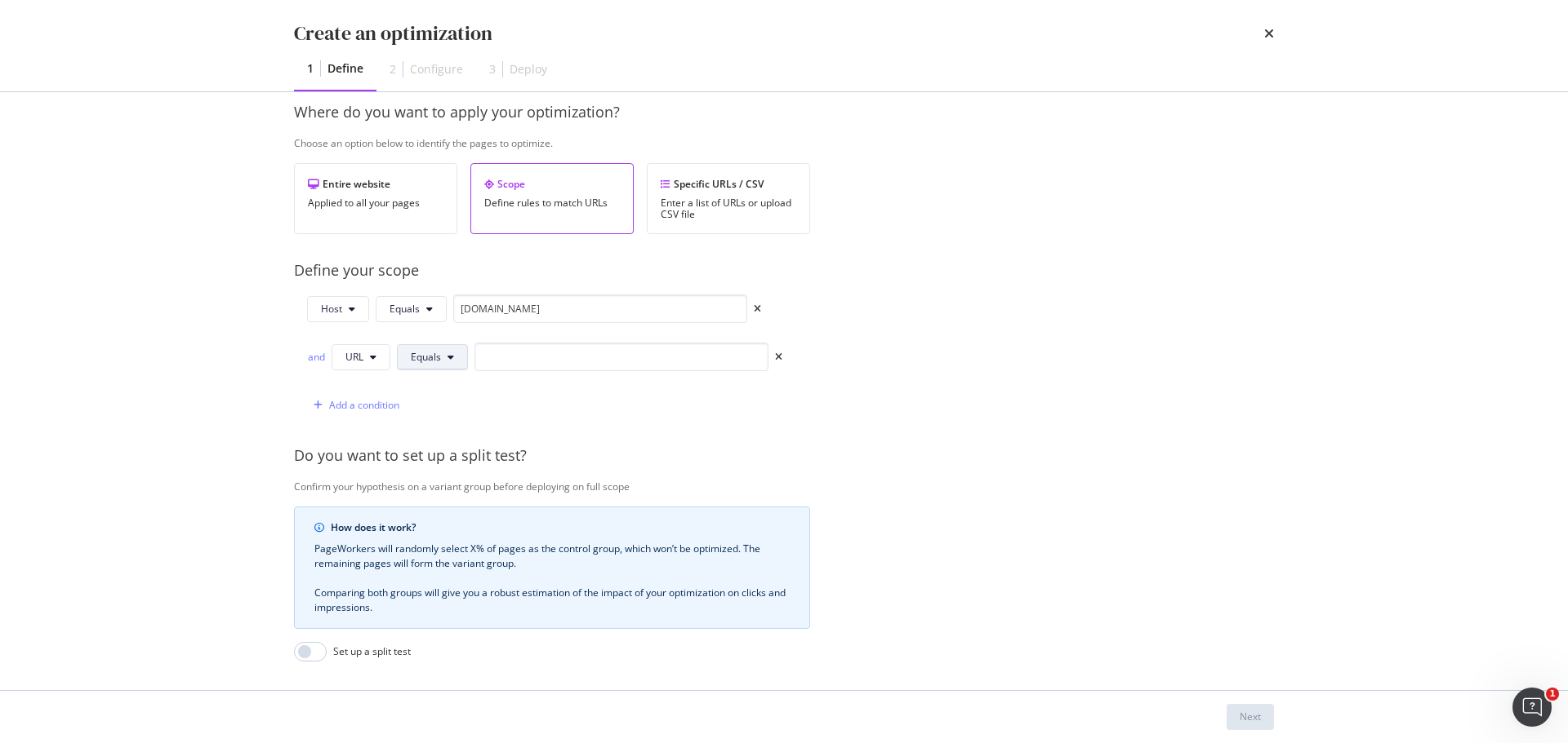
click at [441, 364] on button "Equals" at bounding box center [432, 358] width 71 height 26
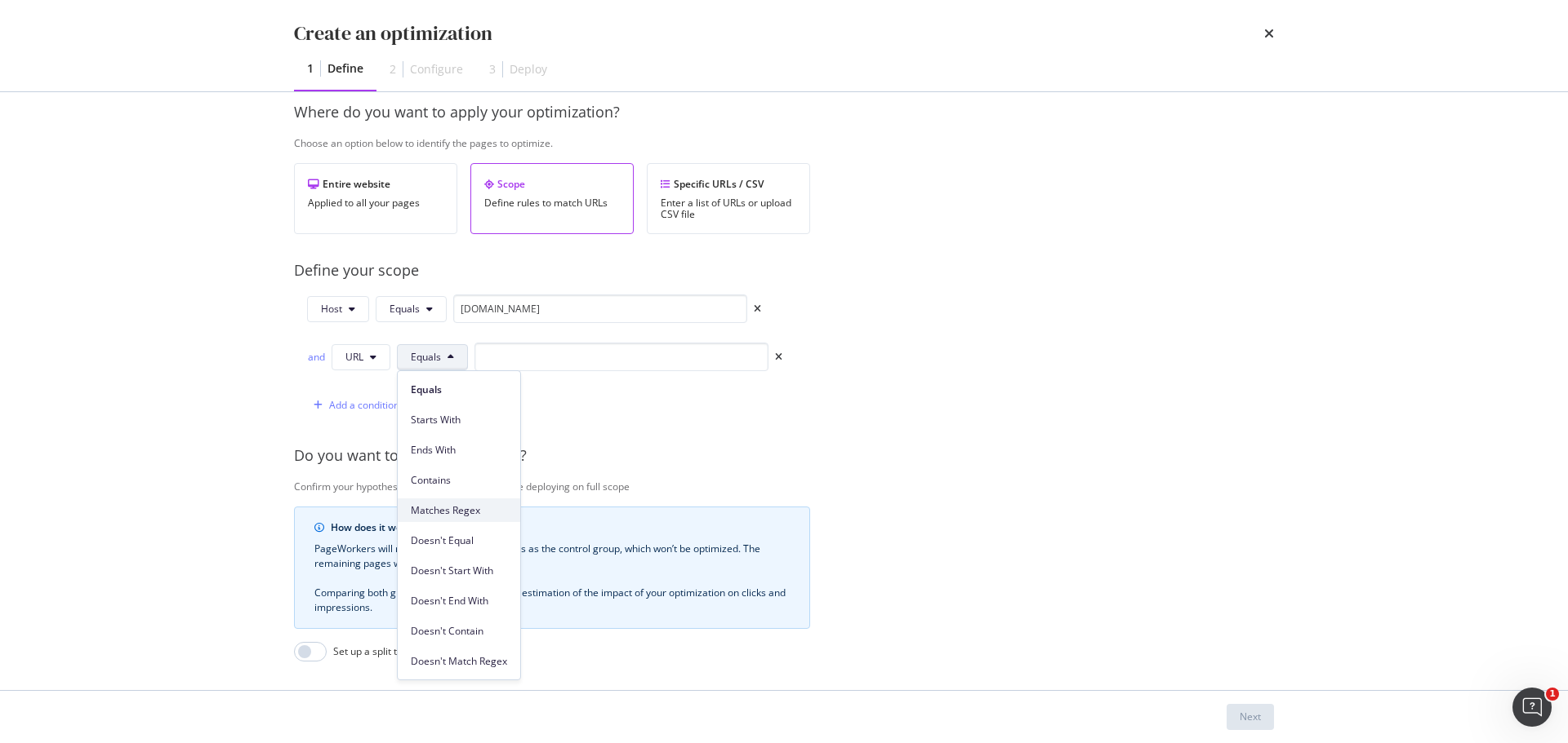
click at [469, 511] on span "Matches Regex" at bounding box center [458, 511] width 96 height 15
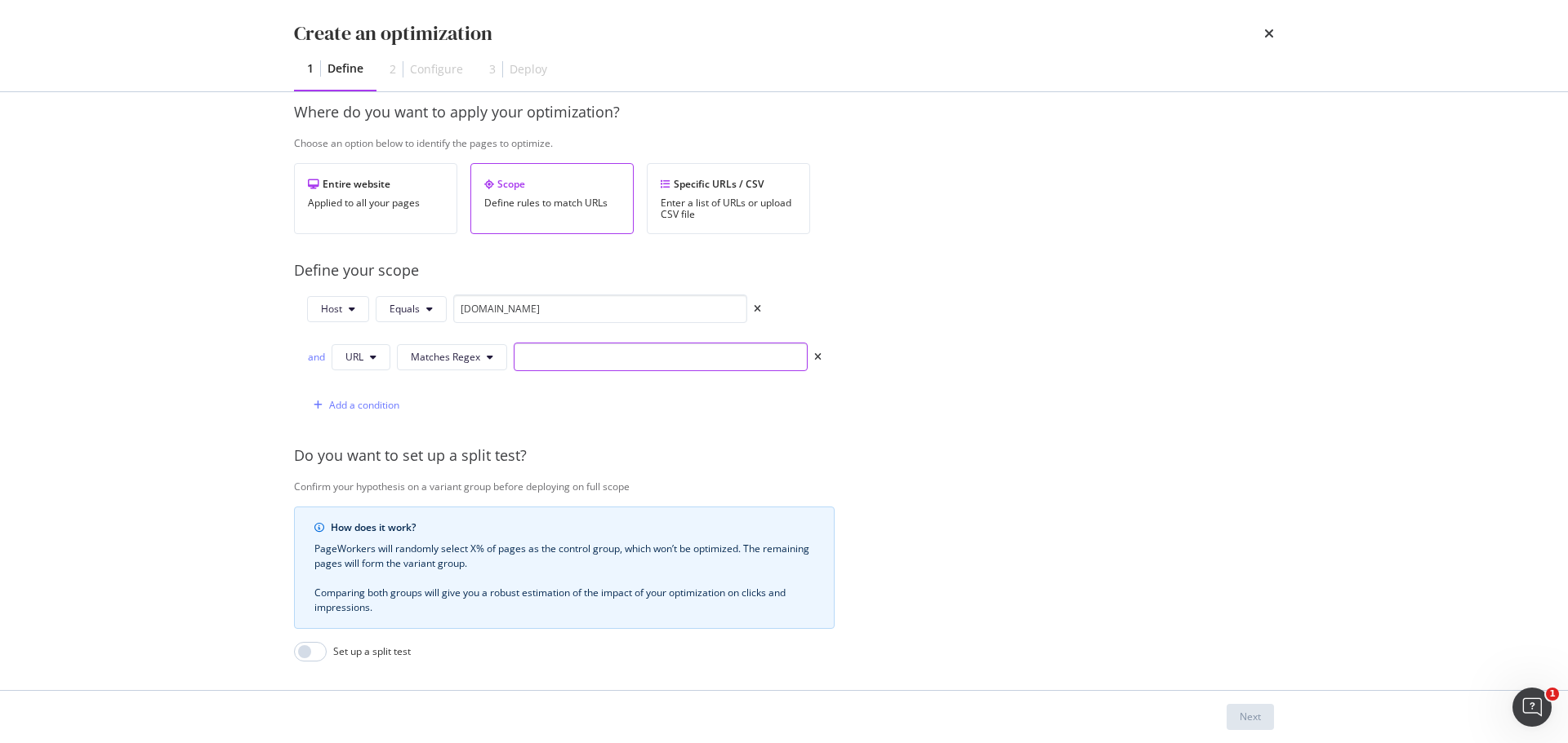
click at [537, 360] on input "modal" at bounding box center [660, 357] width 294 height 29
type input "/c/|/p/"
click at [367, 403] on div "Add a condition" at bounding box center [364, 405] width 70 height 14
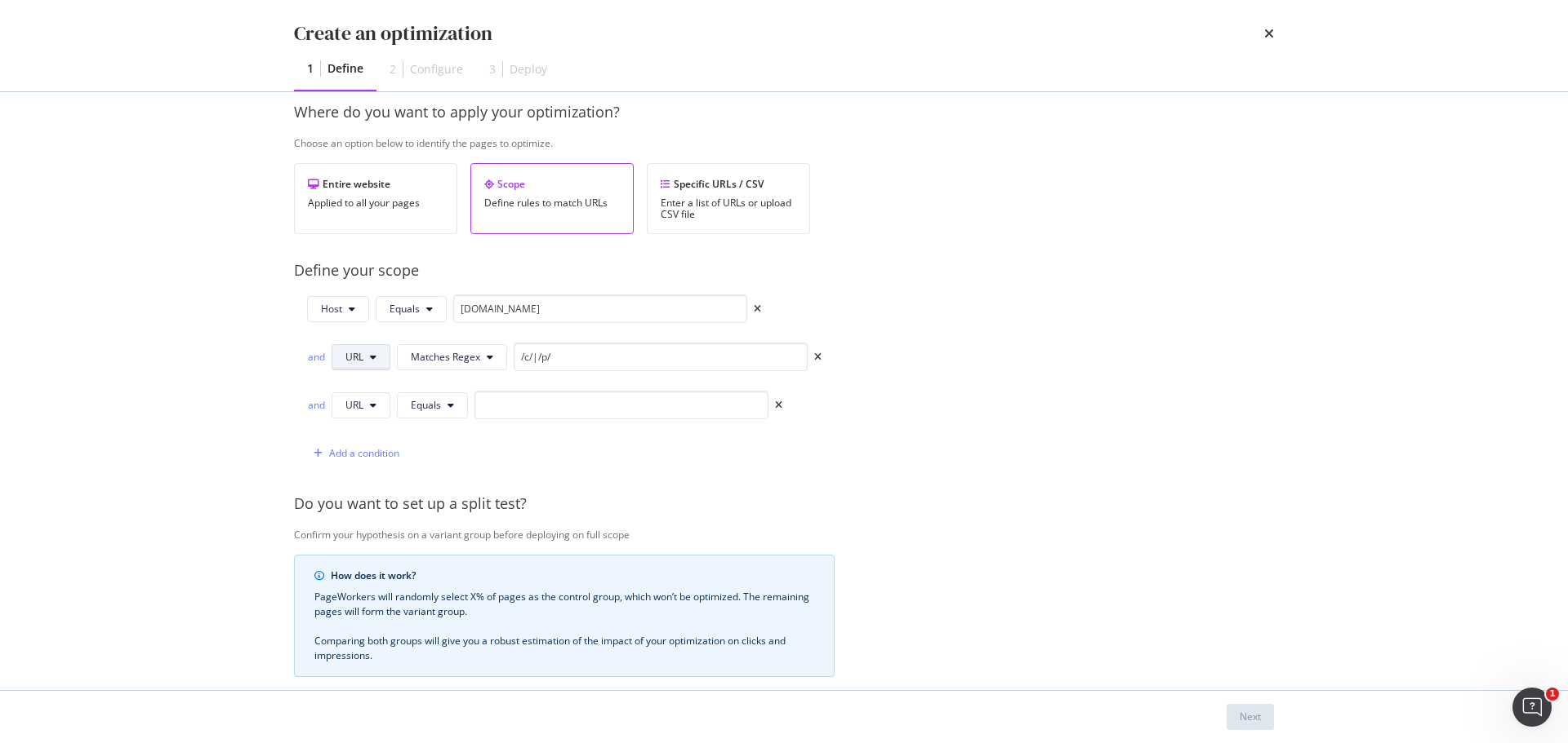
click at [374, 351] on button "URL" at bounding box center [361, 358] width 59 height 26
click at [367, 487] on span "Path" at bounding box center [374, 480] width 57 height 15
click at [360, 407] on span "URL" at bounding box center [353, 405] width 18 height 14
click at [371, 522] on span "Path" at bounding box center [374, 529] width 57 height 15
click at [434, 406] on span "Equals" at bounding box center [428, 405] width 30 height 14
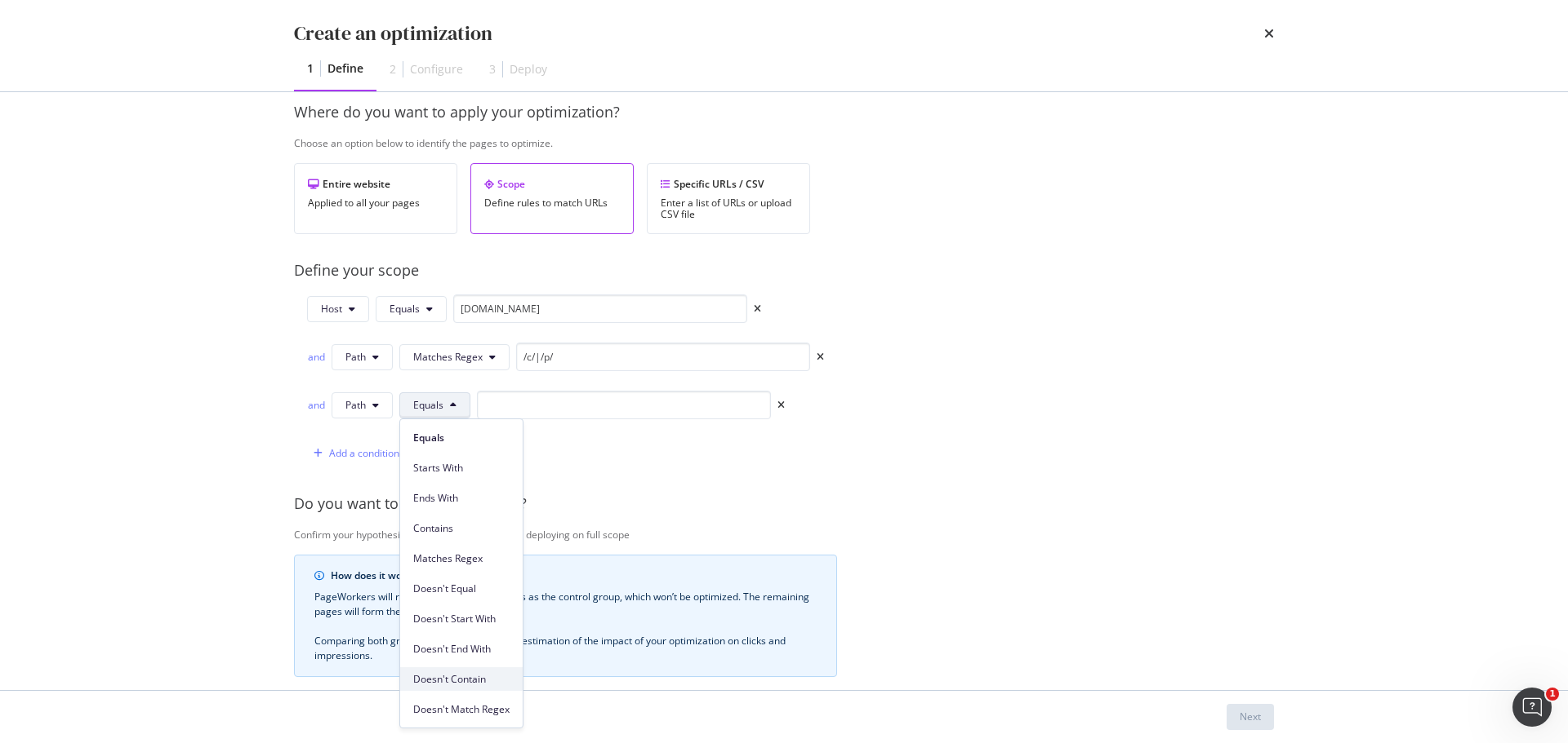
click at [465, 671] on div "Doesn't Contain" at bounding box center [461, 679] width 123 height 24
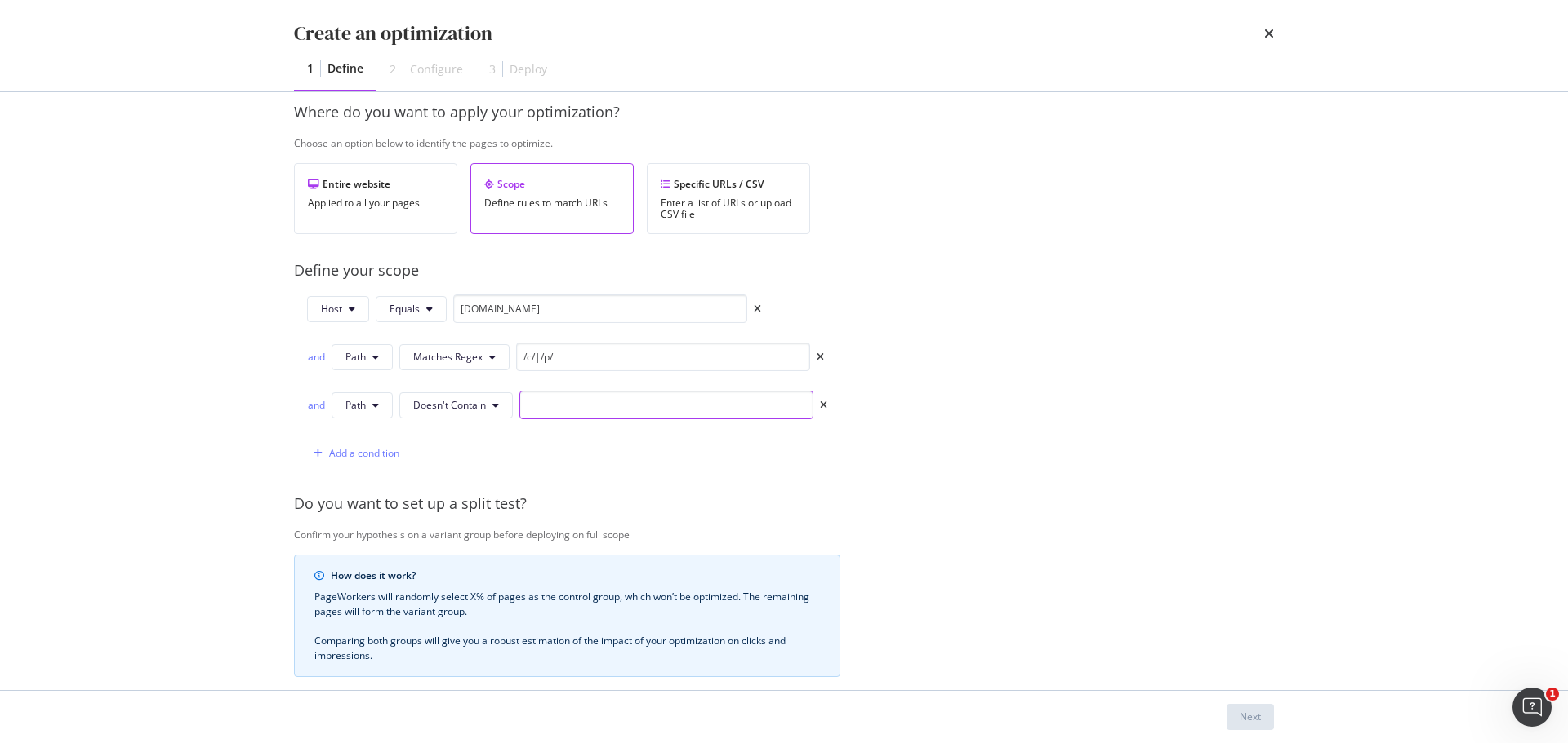
click at [559, 417] on input "modal" at bounding box center [666, 405] width 294 height 29
paste input "/maquillage/"
type input "/maquillage/"
click at [385, 452] on div "Add a condition" at bounding box center [364, 453] width 70 height 14
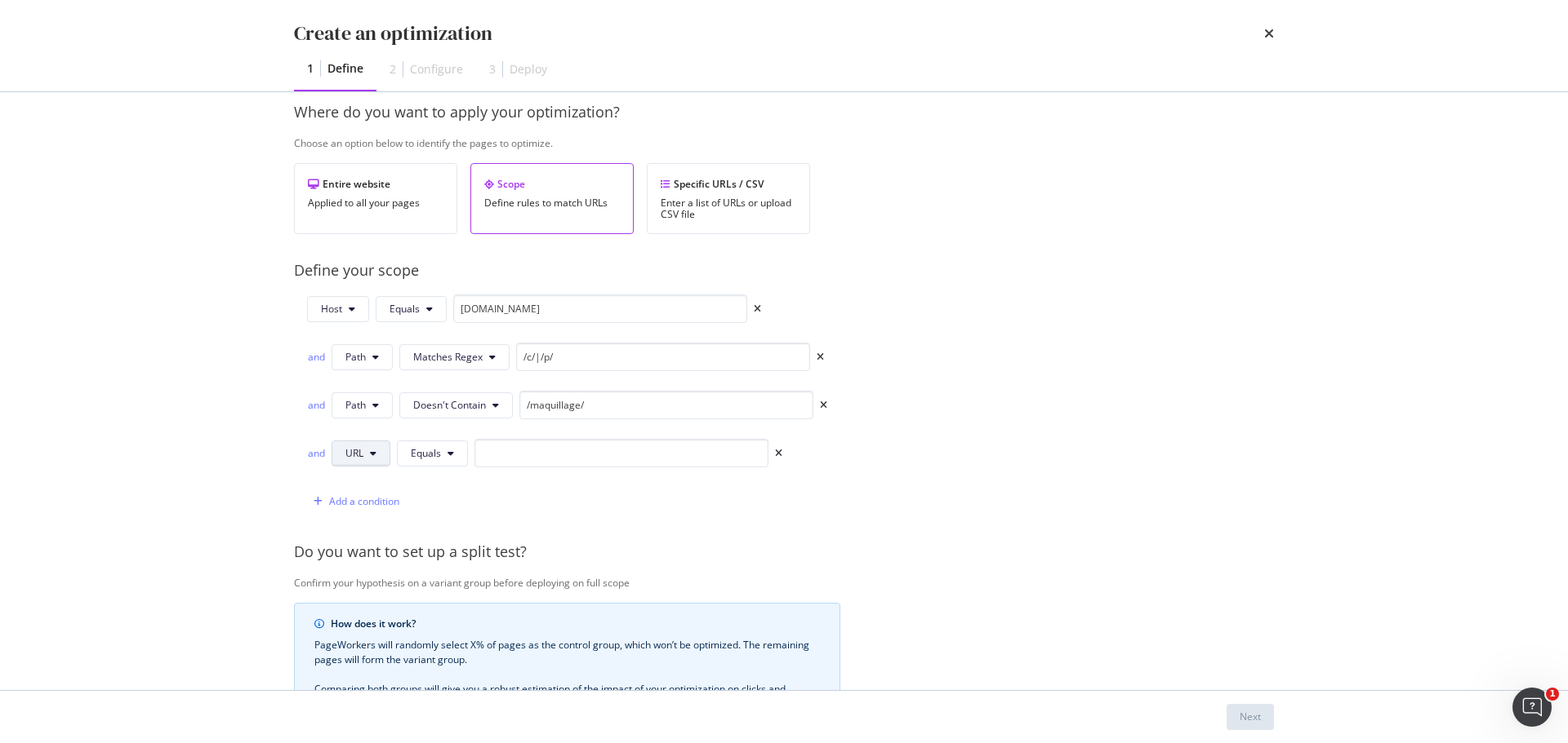
click at [370, 459] on button "URL" at bounding box center [361, 454] width 59 height 26
click at [365, 578] on span "Path" at bounding box center [374, 577] width 57 height 15
click at [435, 453] on span "Equals" at bounding box center [428, 453] width 30 height 14
click at [457, 387] on span "Doesn't Contain" at bounding box center [461, 392] width 96 height 15
click at [548, 442] on input "modal" at bounding box center [666, 453] width 294 height 29
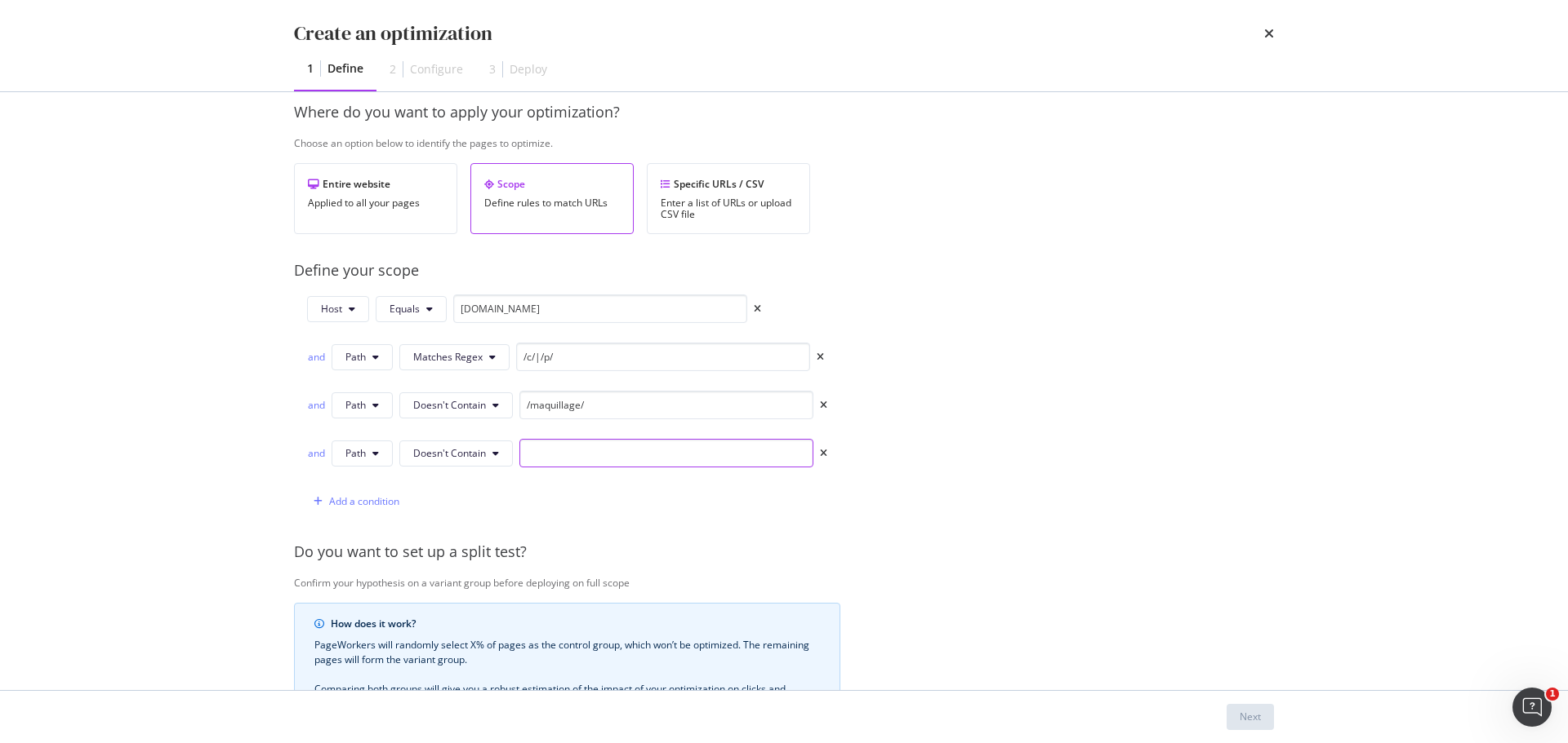
paste input "/corps-et-douche/"
type input "/corps-et-douche/"
click at [353, 508] on div "Add a condition" at bounding box center [364, 501] width 70 height 14
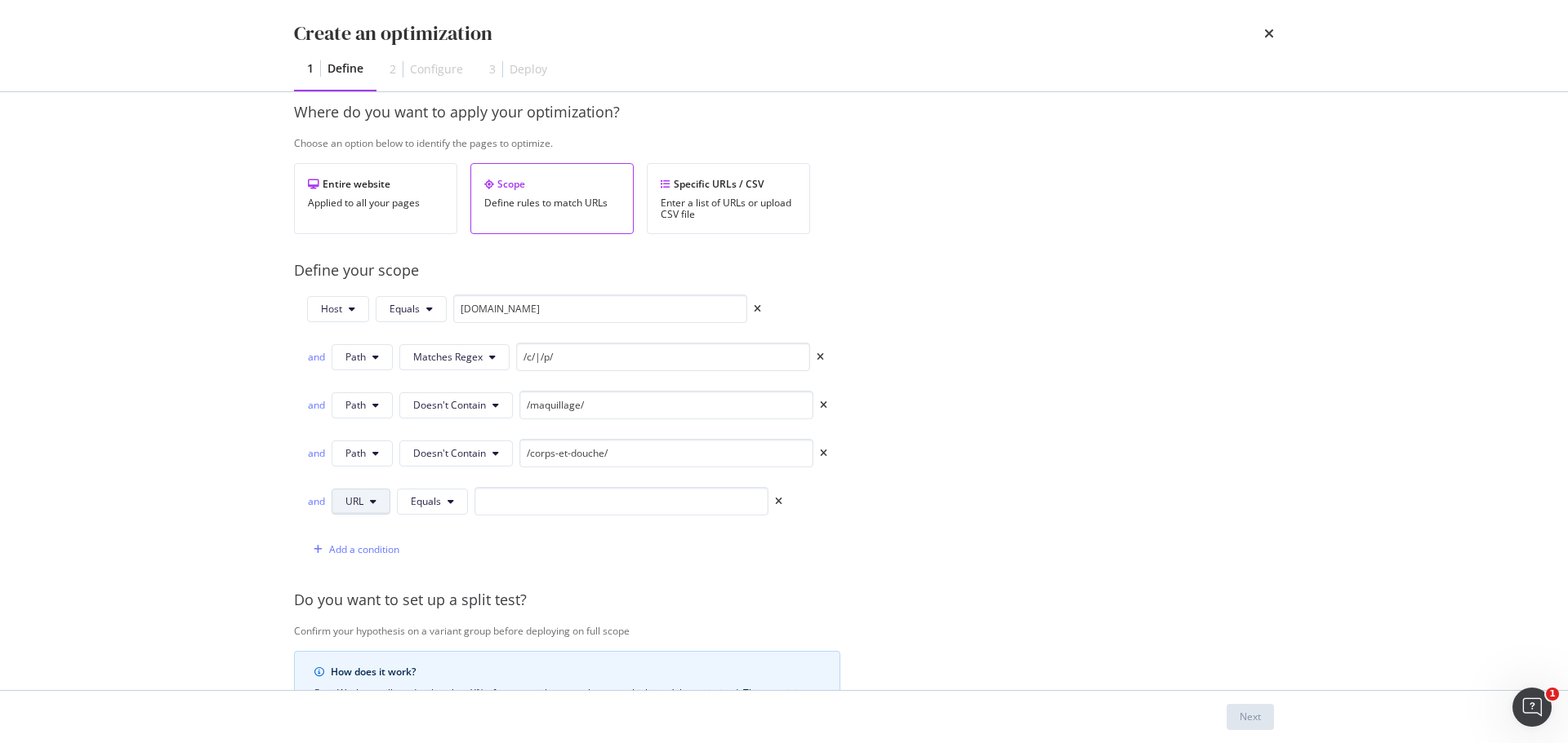
click at [367, 501] on button "URL" at bounding box center [361, 501] width 59 height 26
click at [373, 624] on span "Path" at bounding box center [374, 625] width 57 height 15
drag, startPoint x: 428, startPoint y: 510, endPoint x: 446, endPoint y: 517, distance: 19.3
click at [428, 509] on button "Equals" at bounding box center [434, 501] width 71 height 26
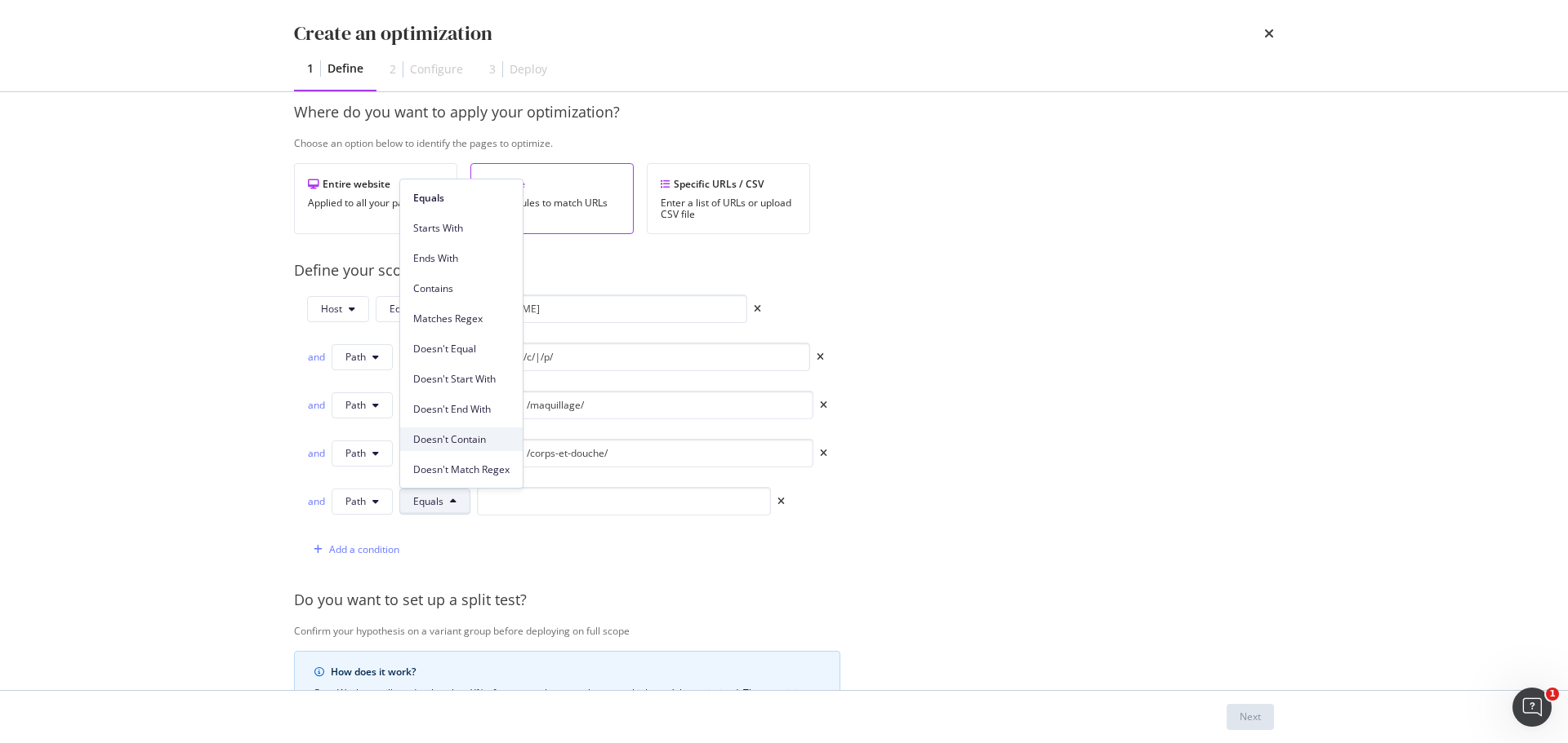
click at [452, 439] on span "Doesn't Contain" at bounding box center [461, 440] width 96 height 15
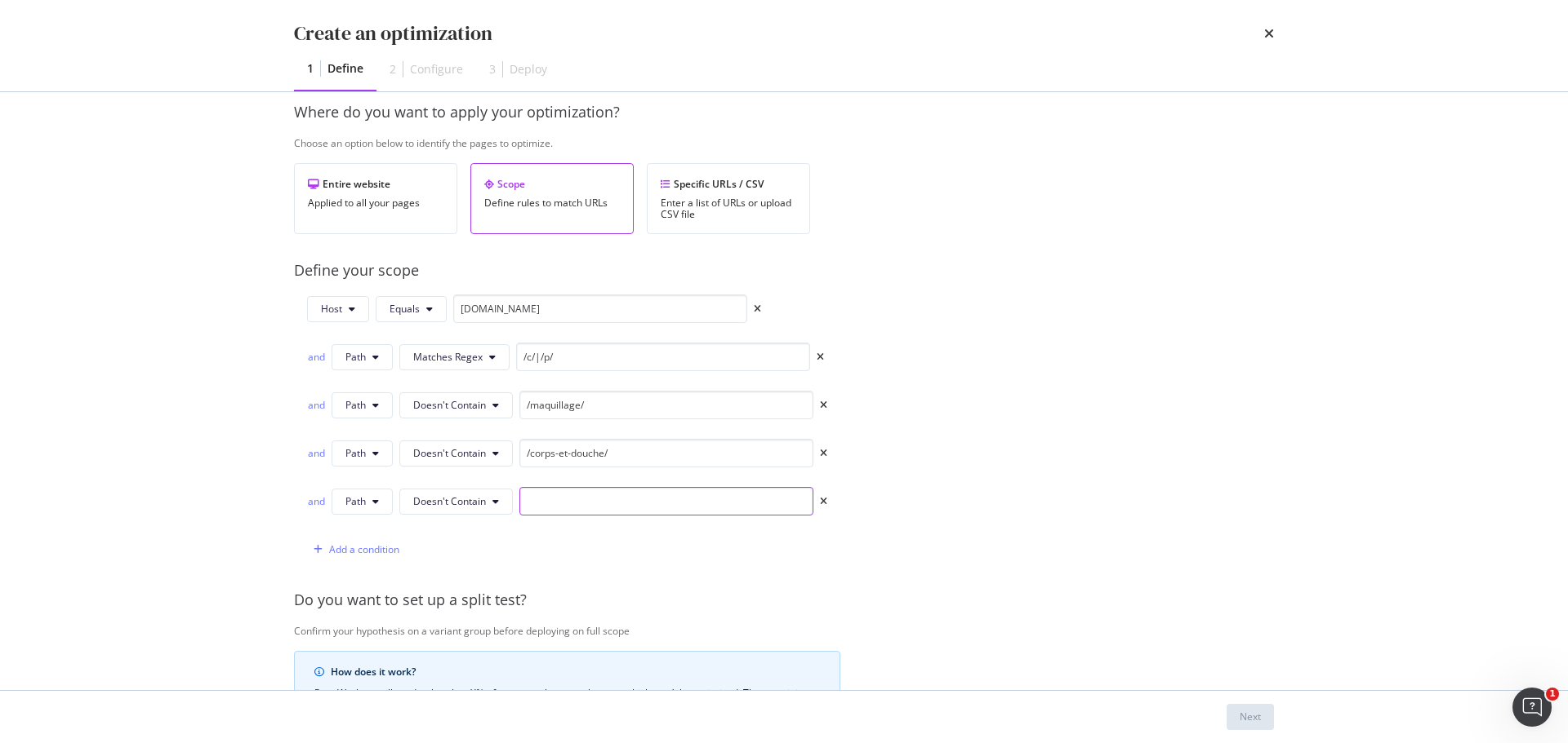
click at [565, 501] on input "modal" at bounding box center [666, 501] width 294 height 29
paste input "/parfum/"
click at [592, 501] on input "/parfum/" at bounding box center [666, 501] width 294 height 29
type input "/parfum/"
click at [369, 548] on div "Add a condition" at bounding box center [364, 549] width 70 height 14
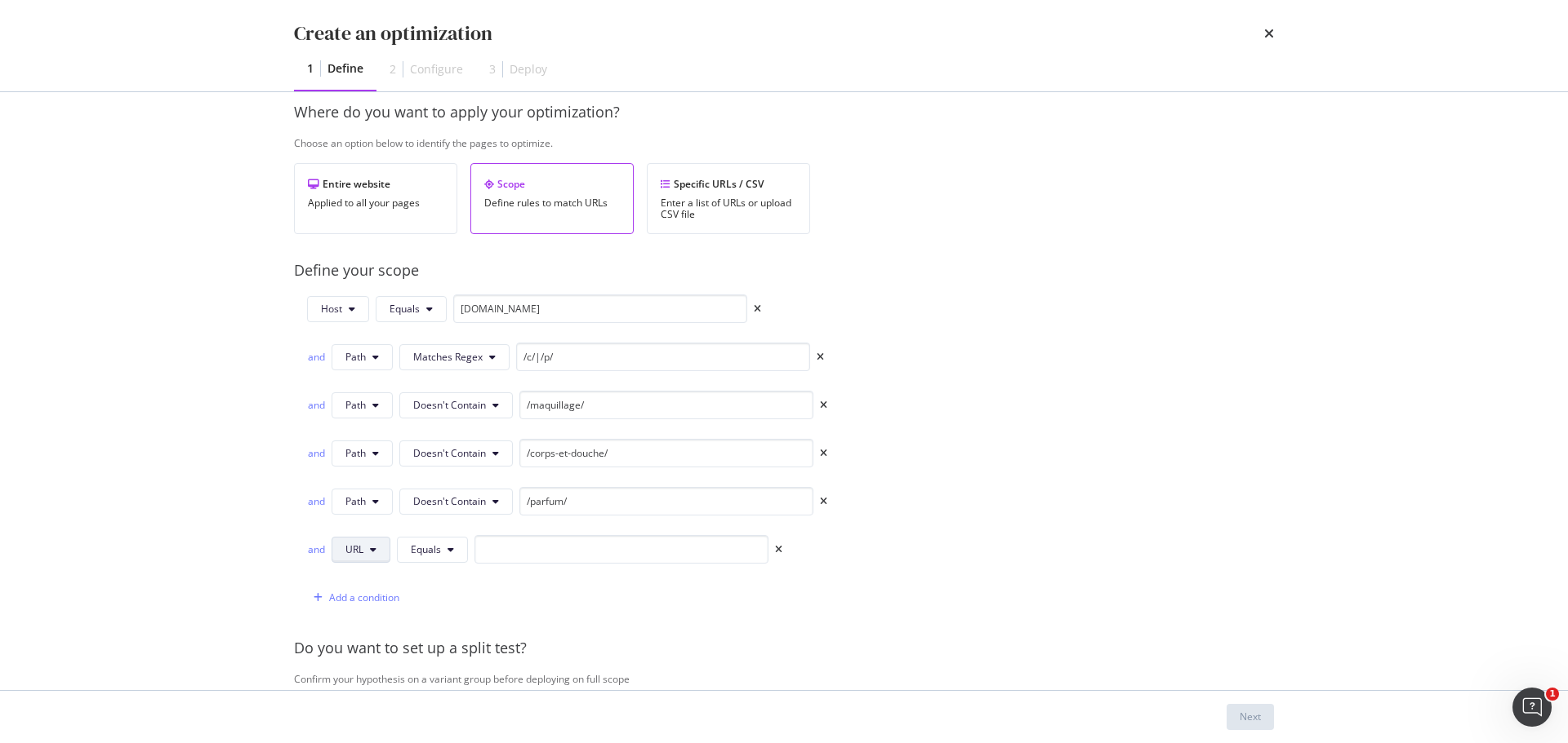
click at [362, 553] on span "URL" at bounding box center [353, 549] width 18 height 14
click at [371, 665] on div "Path" at bounding box center [374, 673] width 83 height 24
click at [427, 549] on span "Equals" at bounding box center [428, 549] width 30 height 14
click at [448, 489] on span "Doesn't Contain" at bounding box center [461, 488] width 96 height 15
click at [481, 548] on span "Doesn't Contain" at bounding box center [449, 549] width 73 height 14
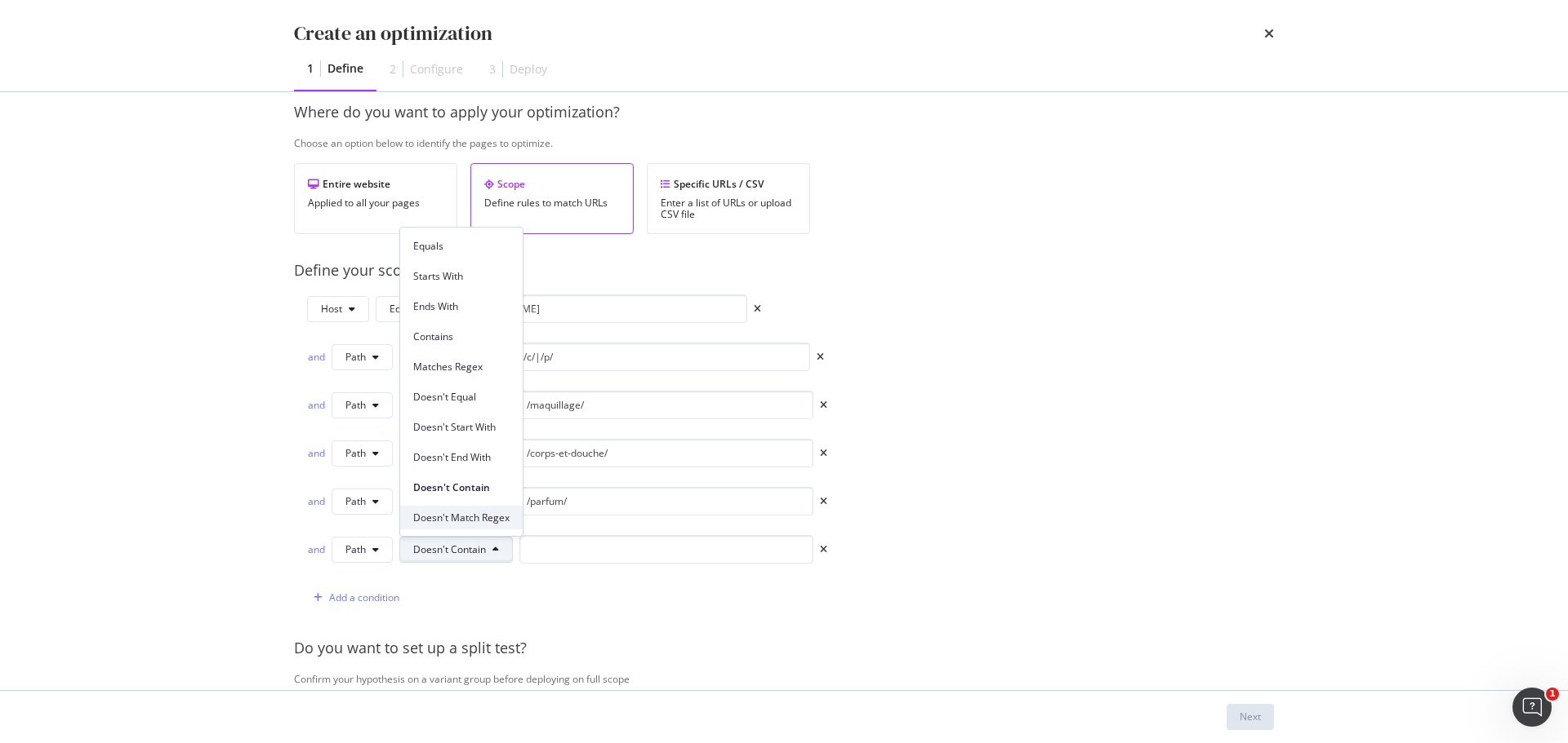
click at [491, 521] on span "Doesn't Match Regex" at bounding box center [461, 518] width 96 height 15
click at [550, 547] on input "modal" at bounding box center [690, 549] width 294 height 29
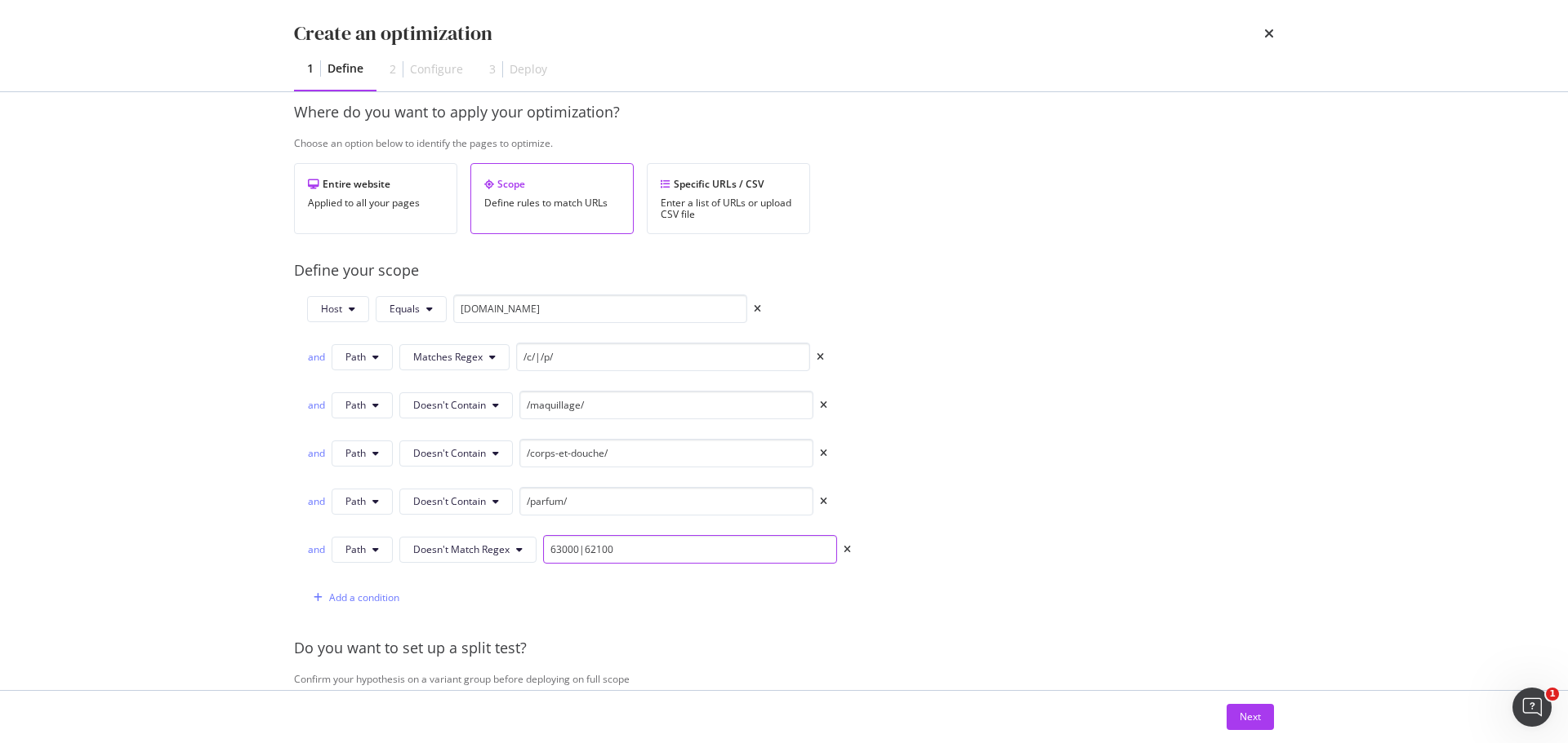
click at [662, 551] on input "63000|62100" at bounding box center [690, 549] width 294 height 29
type input "63000|62100|63150|62700|62400|62600|63800"
click at [1263, 723] on button "Next" at bounding box center [1250, 717] width 47 height 26
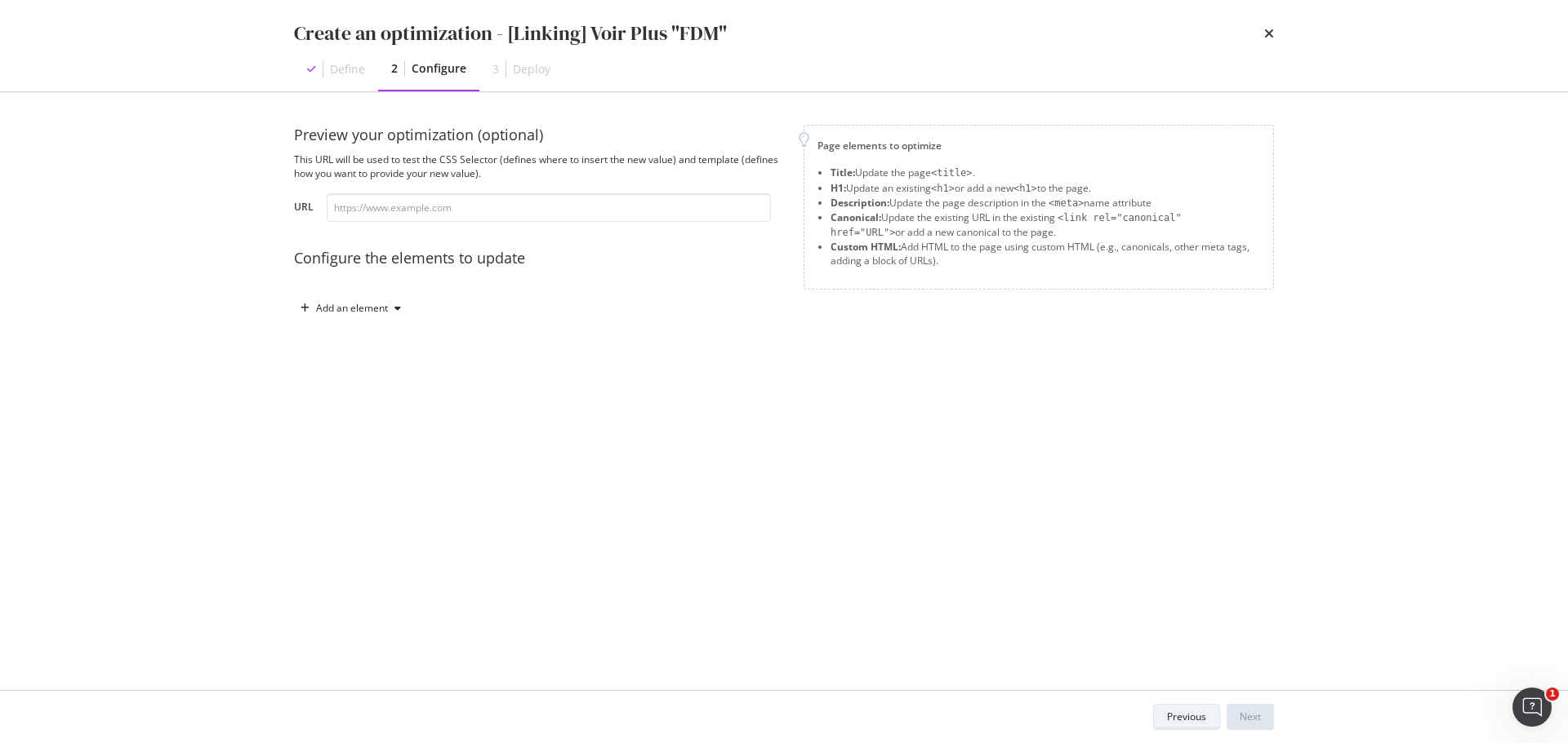
scroll to position [0, 0]
click at [374, 315] on div "Add an element" at bounding box center [350, 308] width 113 height 25
click at [374, 451] on div "Custom HTML" at bounding box center [370, 447] width 65 height 14
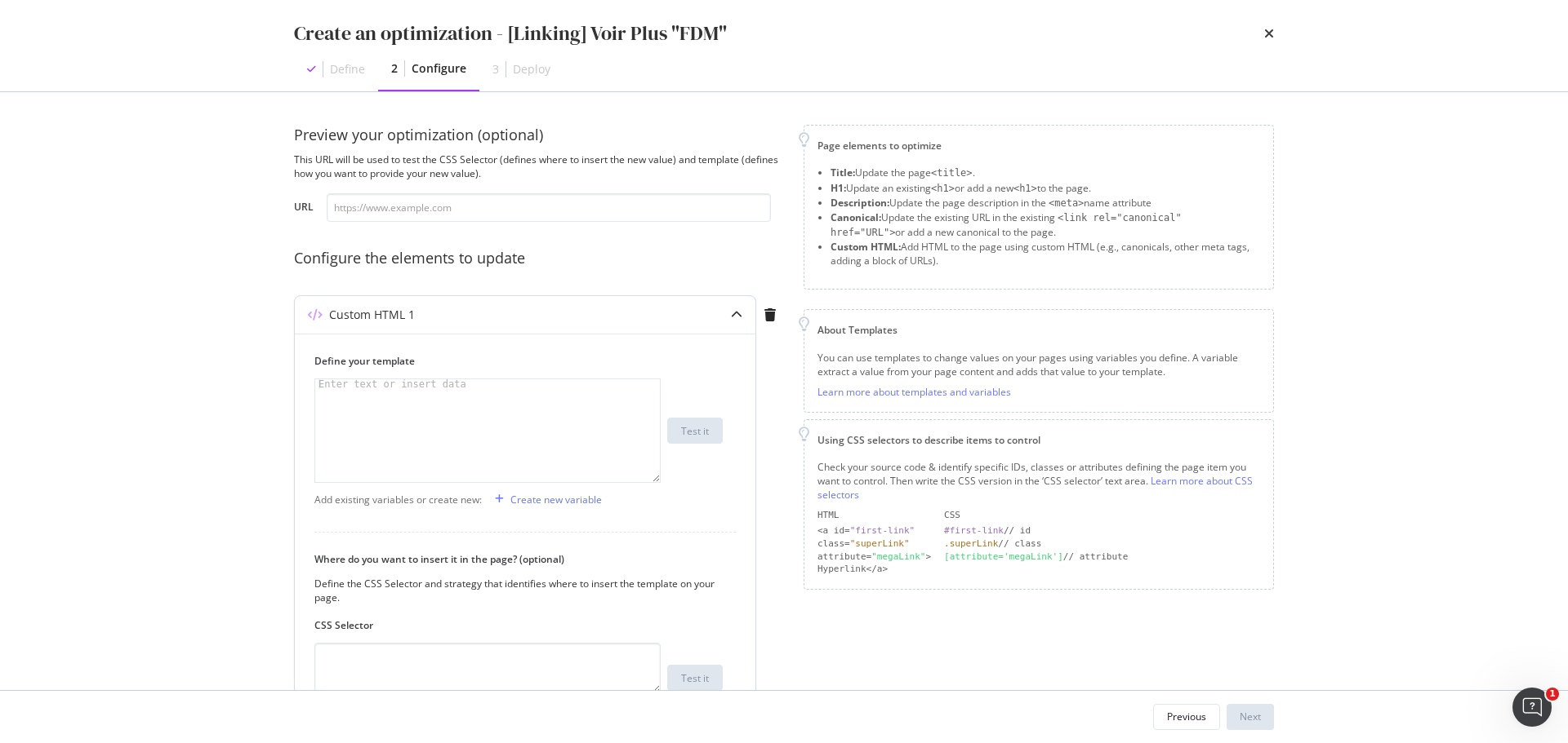
click at [441, 396] on div "modal" at bounding box center [488, 441] width 345 height 123
drag, startPoint x: 524, startPoint y: 392, endPoint x: 483, endPoint y: 404, distance: 42.7
click at [483, 404] on div "< div class = "inline-block" > < a class = "block has-border border_black p_M m…" at bounding box center [488, 455] width 345 height 152
paste textarea "https://www.yves-rocher.fr/fete-des-meres/c/mothers-day"
drag, startPoint x: 628, startPoint y: 395, endPoint x: 552, endPoint y: 394, distance: 76.0
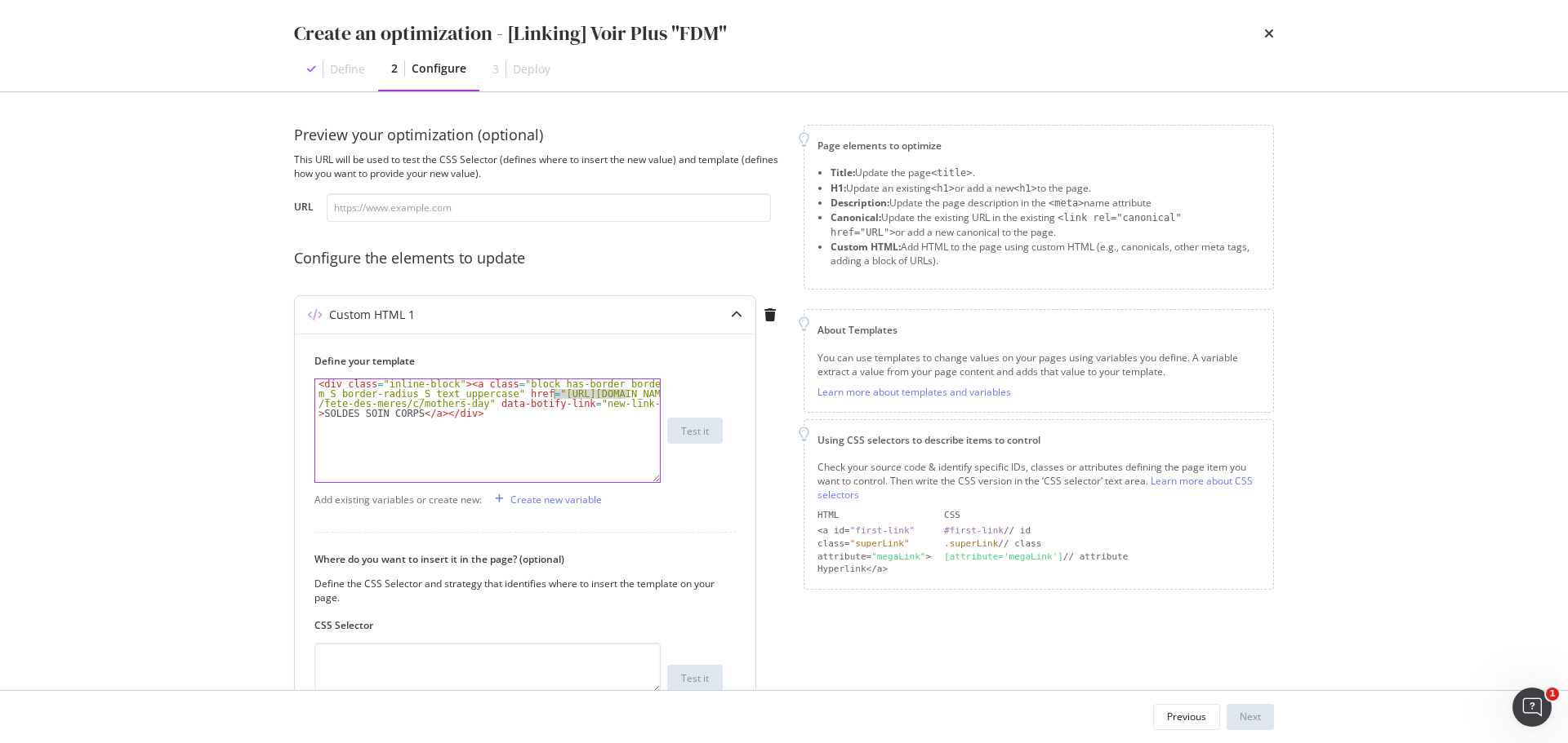
click at [552, 394] on div "< div class = "inline-block" > < a class = "block has-border border_black p_M m…" at bounding box center [488, 455] width 345 height 152
click at [576, 393] on div "< div class = "inline-block" > < a class = "block has-border border_black p_M m…" at bounding box center [488, 455] width 345 height 152
drag, startPoint x: 516, startPoint y: 403, endPoint x: 596, endPoint y: 403, distance: 80.0
click at [596, 403] on div "< div class = "inline-block" > < a class = "block has-border border_black p_M m…" at bounding box center [488, 451] width 345 height 142
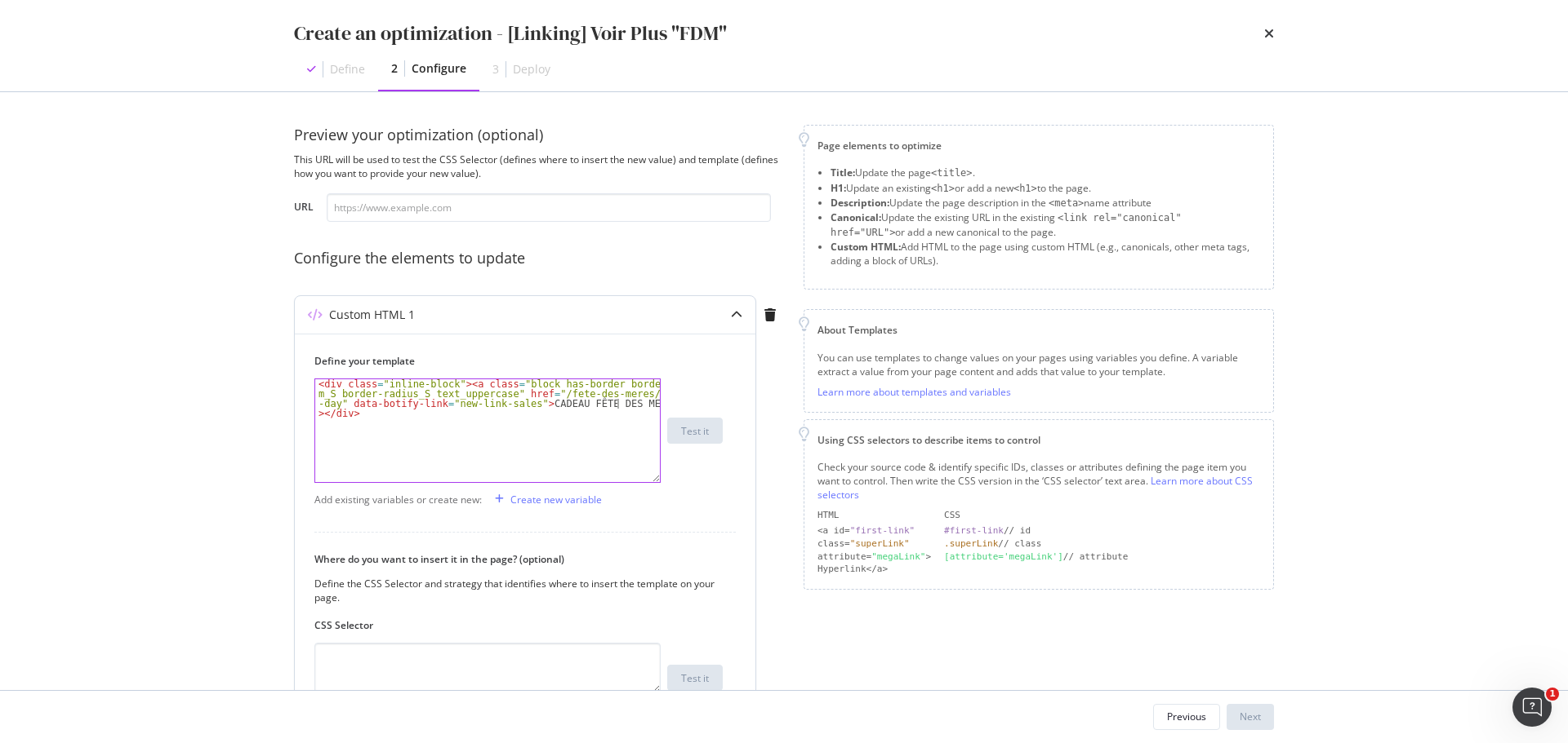
click at [600, 405] on div "< div class = "inline-block" > < a class = "block has-border border_black p_M m…" at bounding box center [488, 455] width 345 height 152
paste textarea "È"
type textarea "<div class="inline-block"><a class="block has-border border_black p_M m_S borde…"
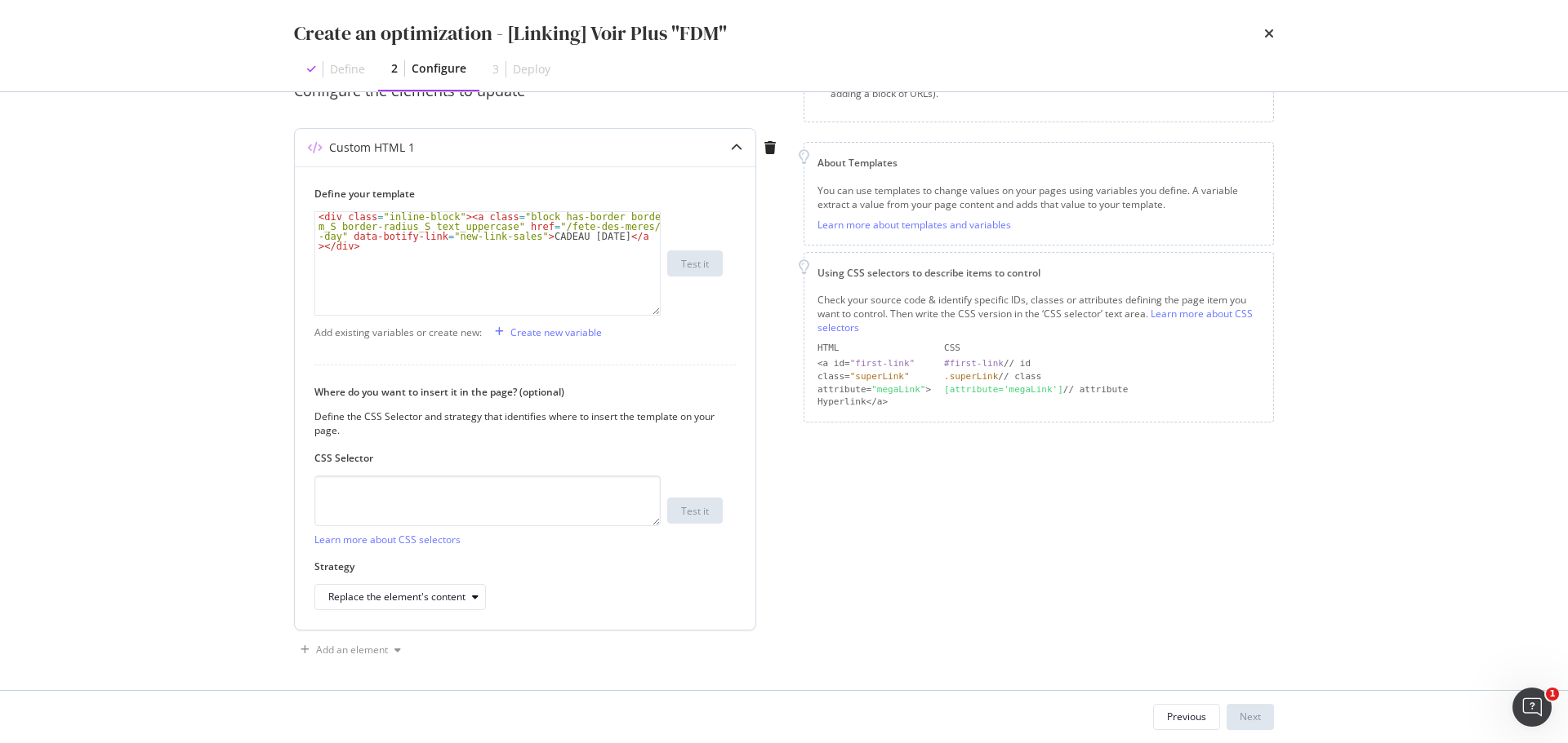
scroll to position [173, 0]
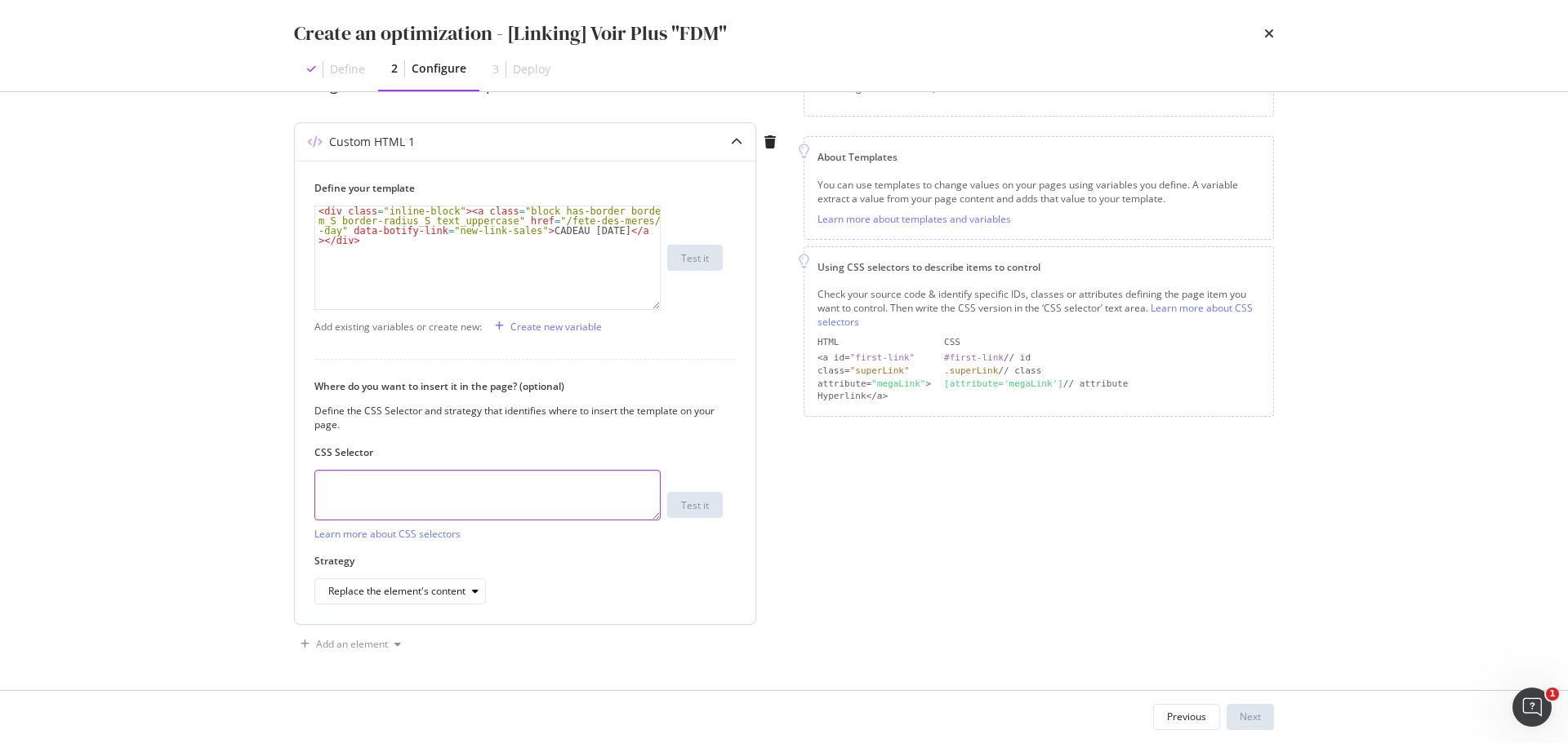
click at [351, 493] on textarea "modal" at bounding box center [487, 495] width 346 height 51
paste textarea "section > div[data-js="netlinking"]"
type textarea "section > div[data-js="netlinking"]"
click at [382, 596] on div "Replace the element's content" at bounding box center [397, 591] width 137 height 10
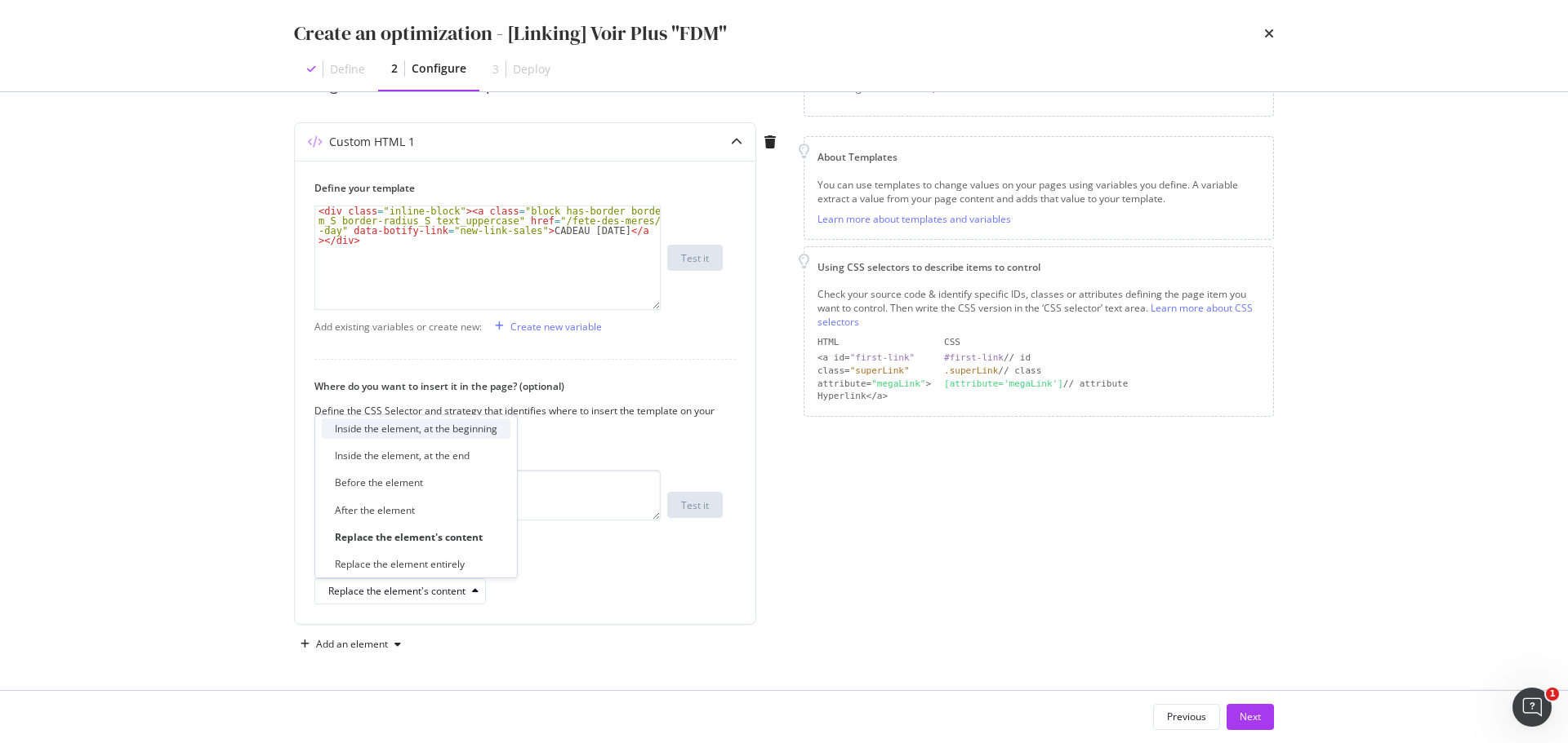
click at [385, 428] on div "Inside the element, at the beginning" at bounding box center [416, 429] width 162 height 14
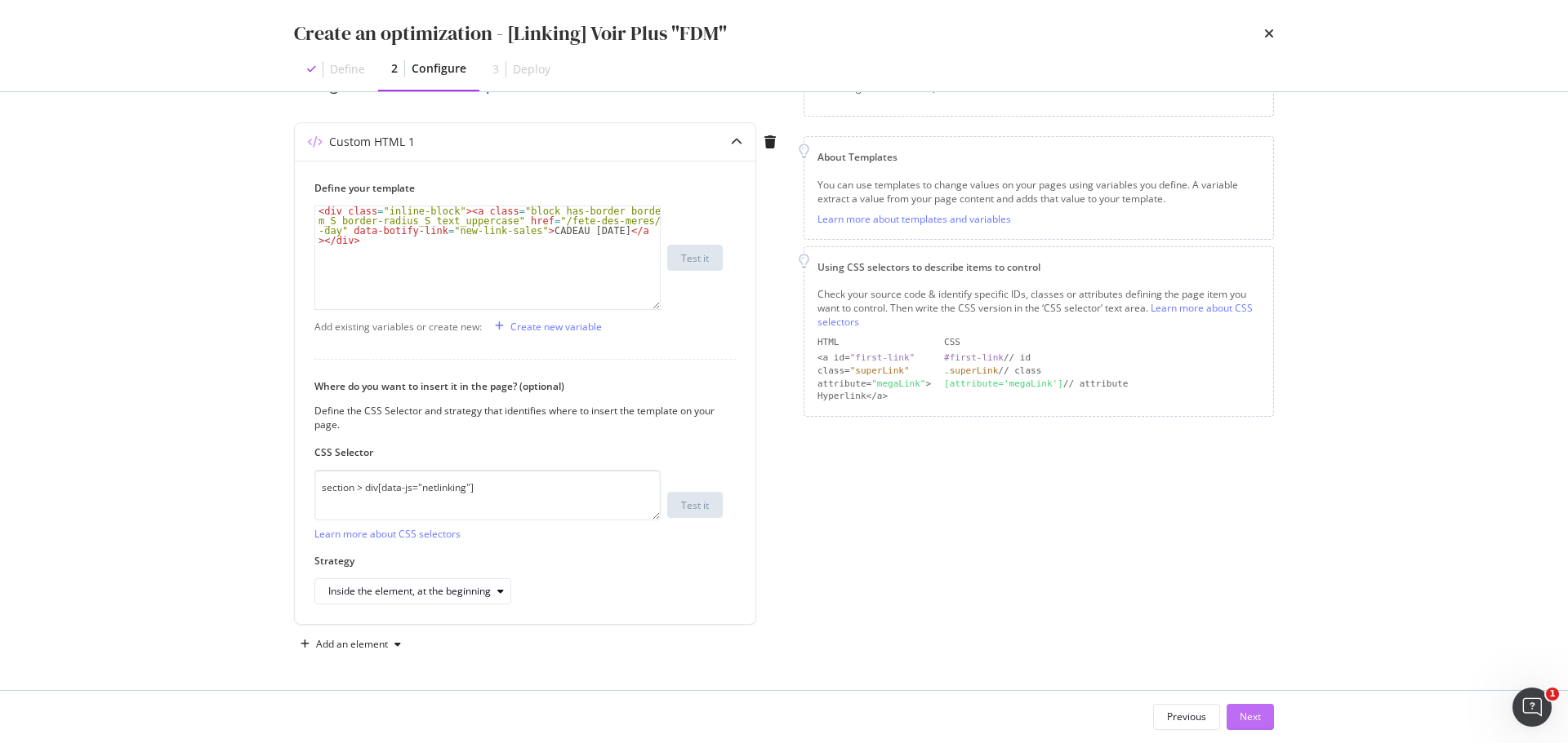
click at [1263, 722] on button "Next" at bounding box center [1250, 717] width 47 height 26
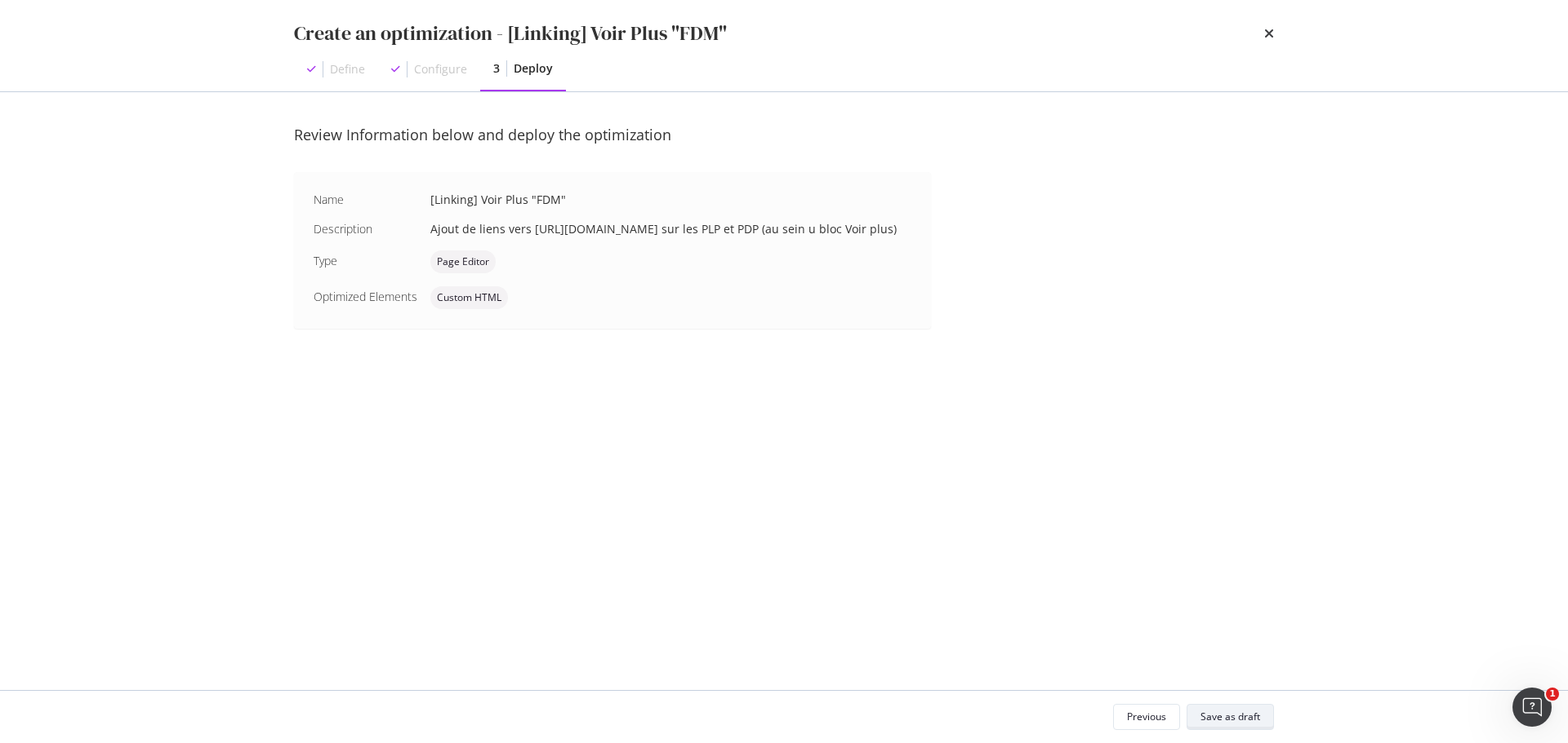
click at [1234, 710] on div "Save as draft" at bounding box center [1229, 716] width 60 height 14
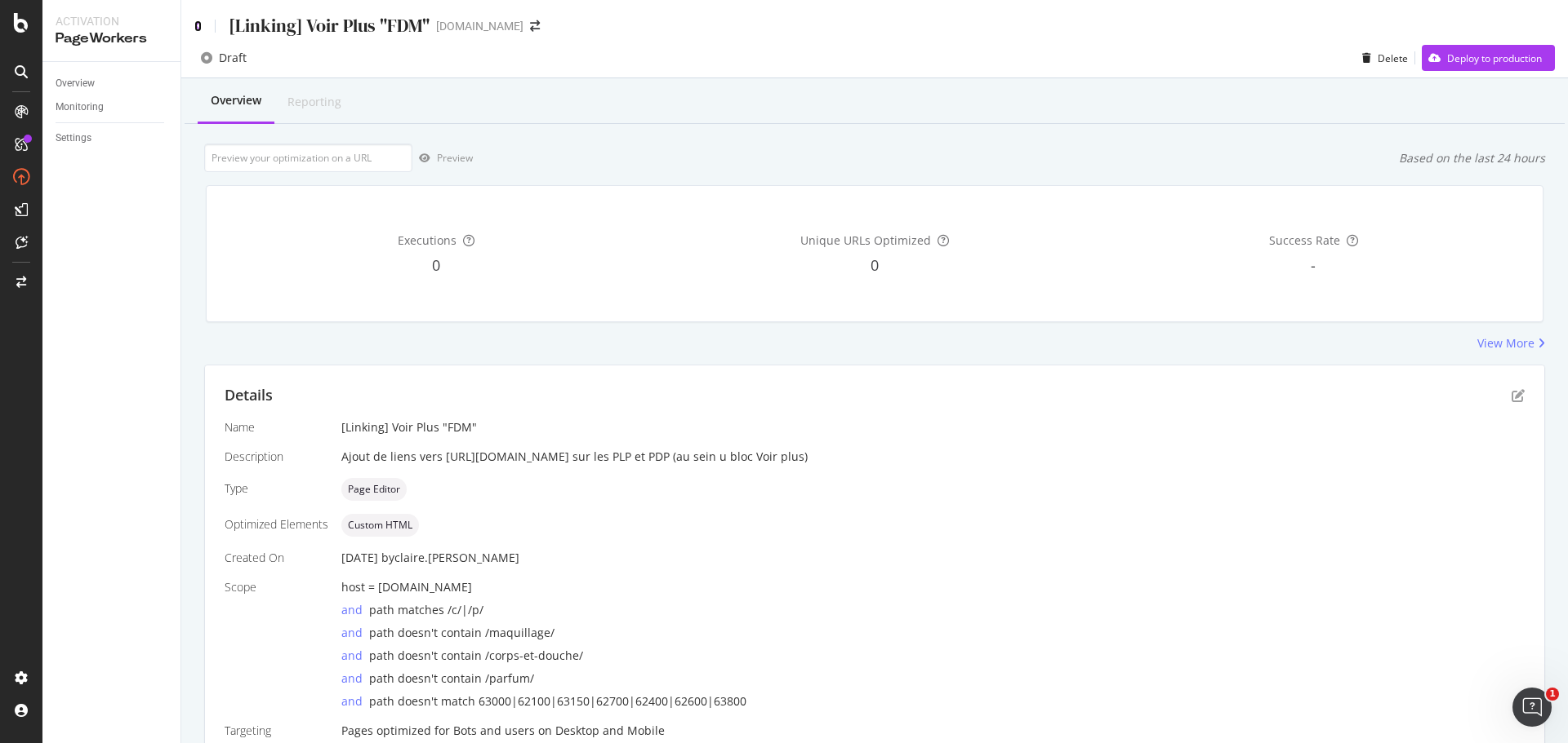
click at [199, 25] on icon at bounding box center [198, 26] width 7 height 11
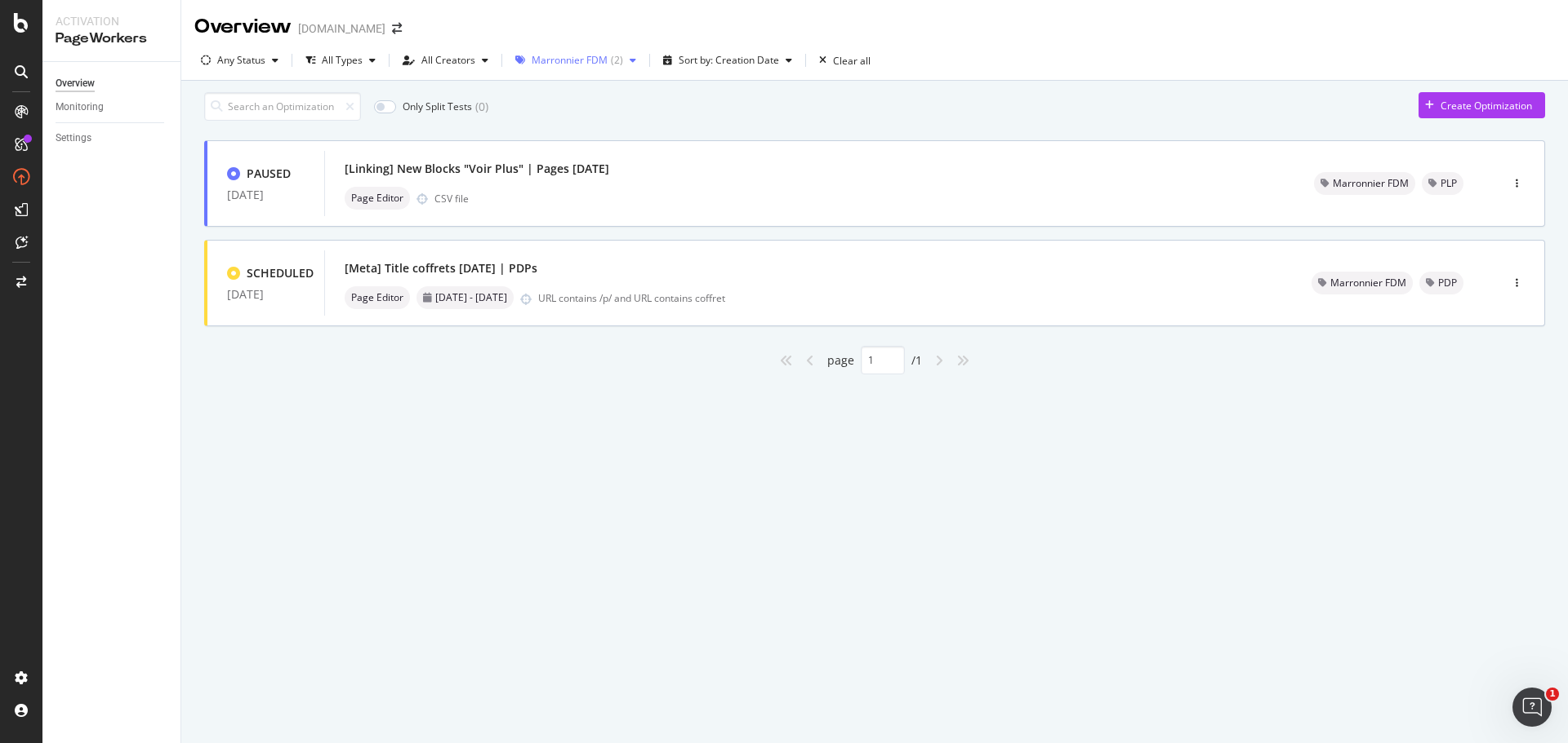
click at [630, 63] on icon "button" at bounding box center [633, 60] width 6 height 10
click at [564, 124] on div "No tags" at bounding box center [556, 121] width 35 height 14
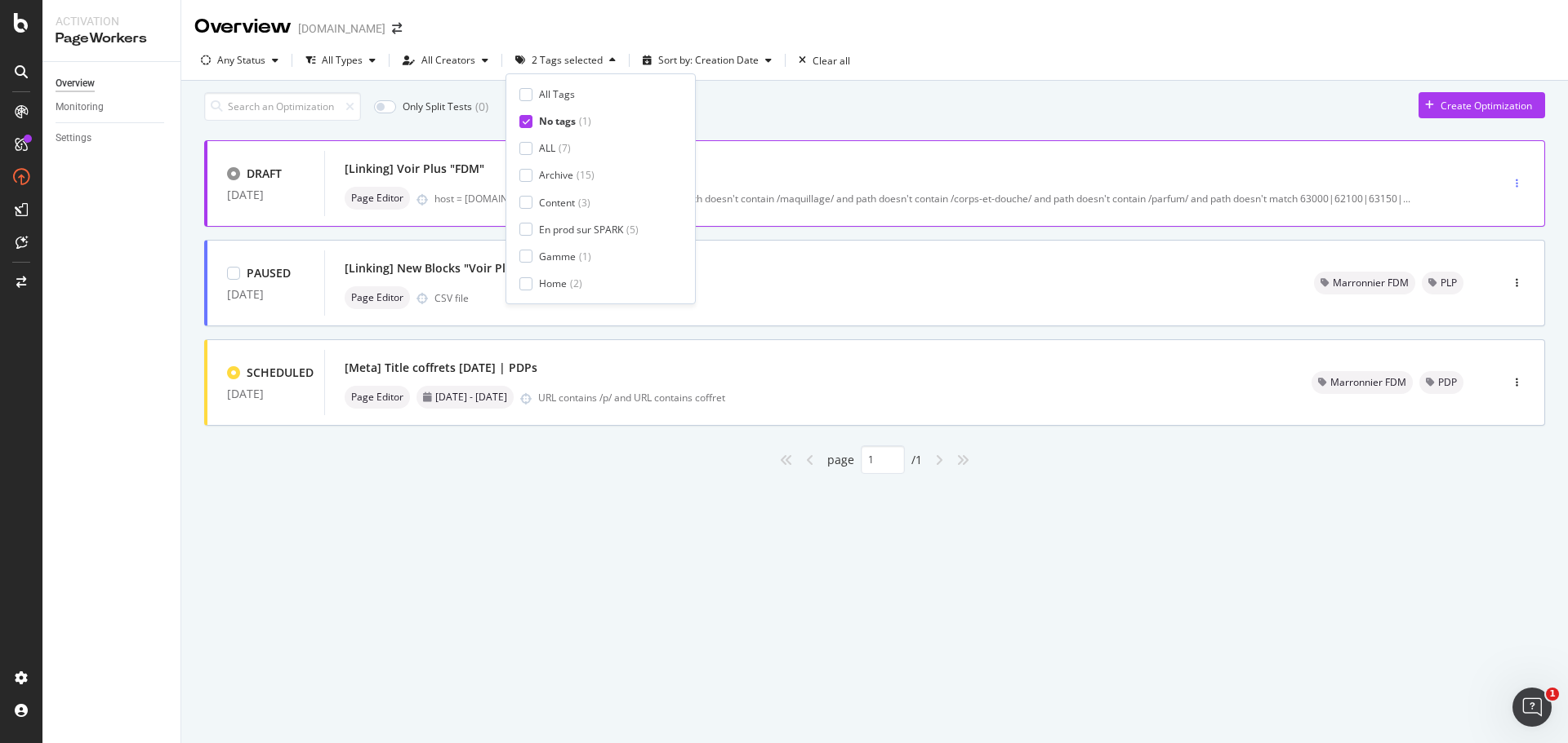
click at [1518, 195] on div "button" at bounding box center [1516, 183] width 16 height 25
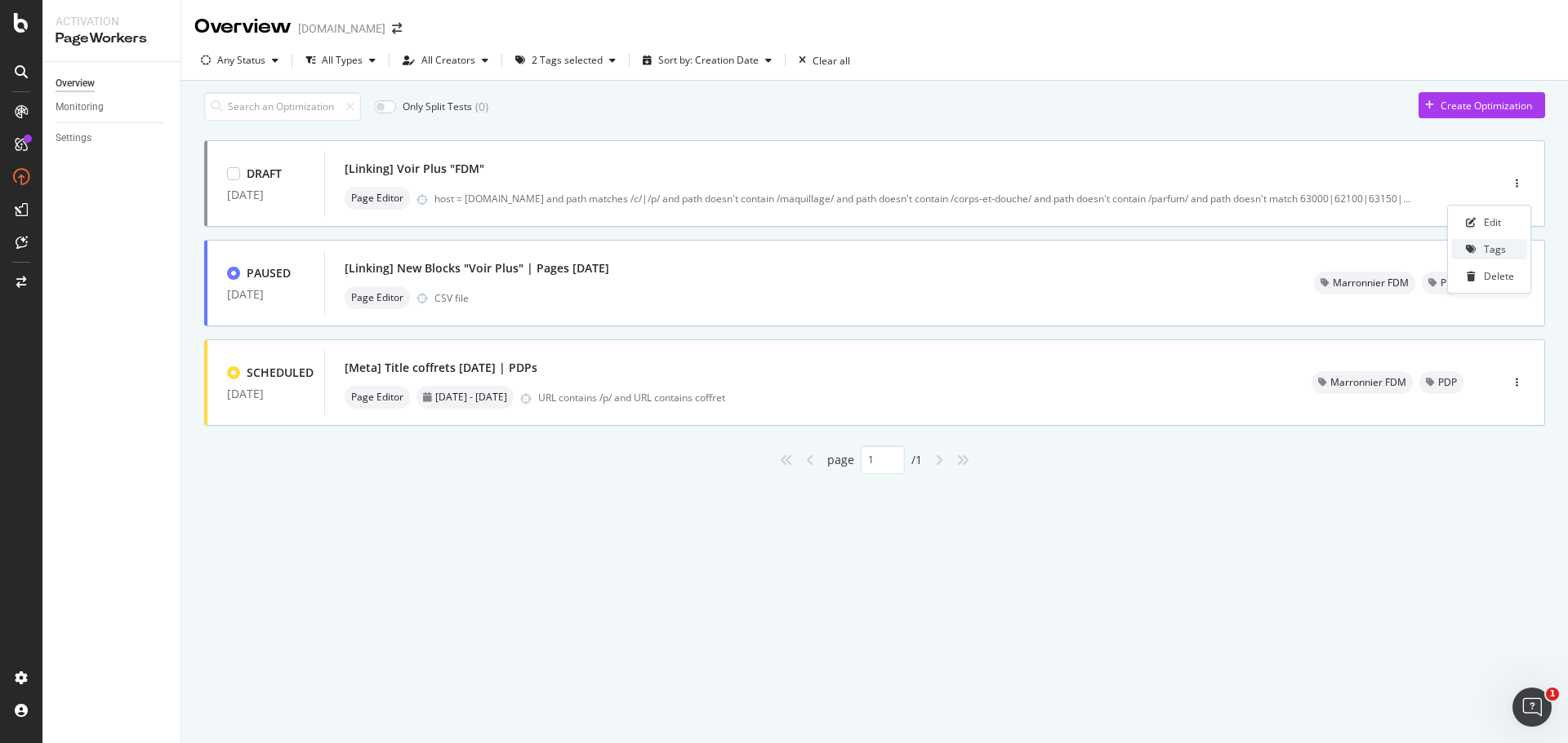
click at [1496, 251] on div "Tags" at bounding box center [1494, 249] width 22 height 14
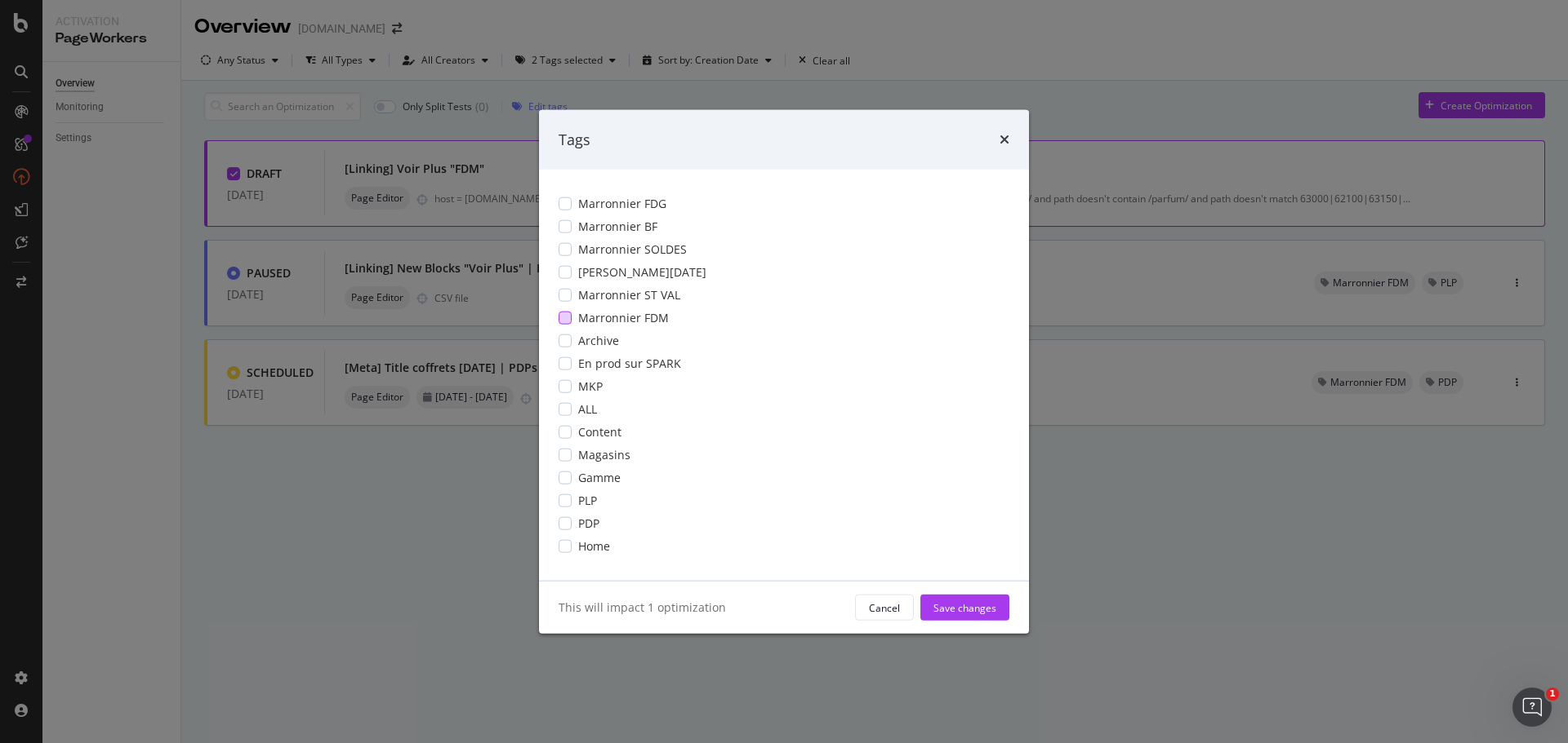
click at [564, 318] on div "modal" at bounding box center [565, 318] width 13 height 13
click at [966, 607] on div "Save changes" at bounding box center [965, 607] width 63 height 14
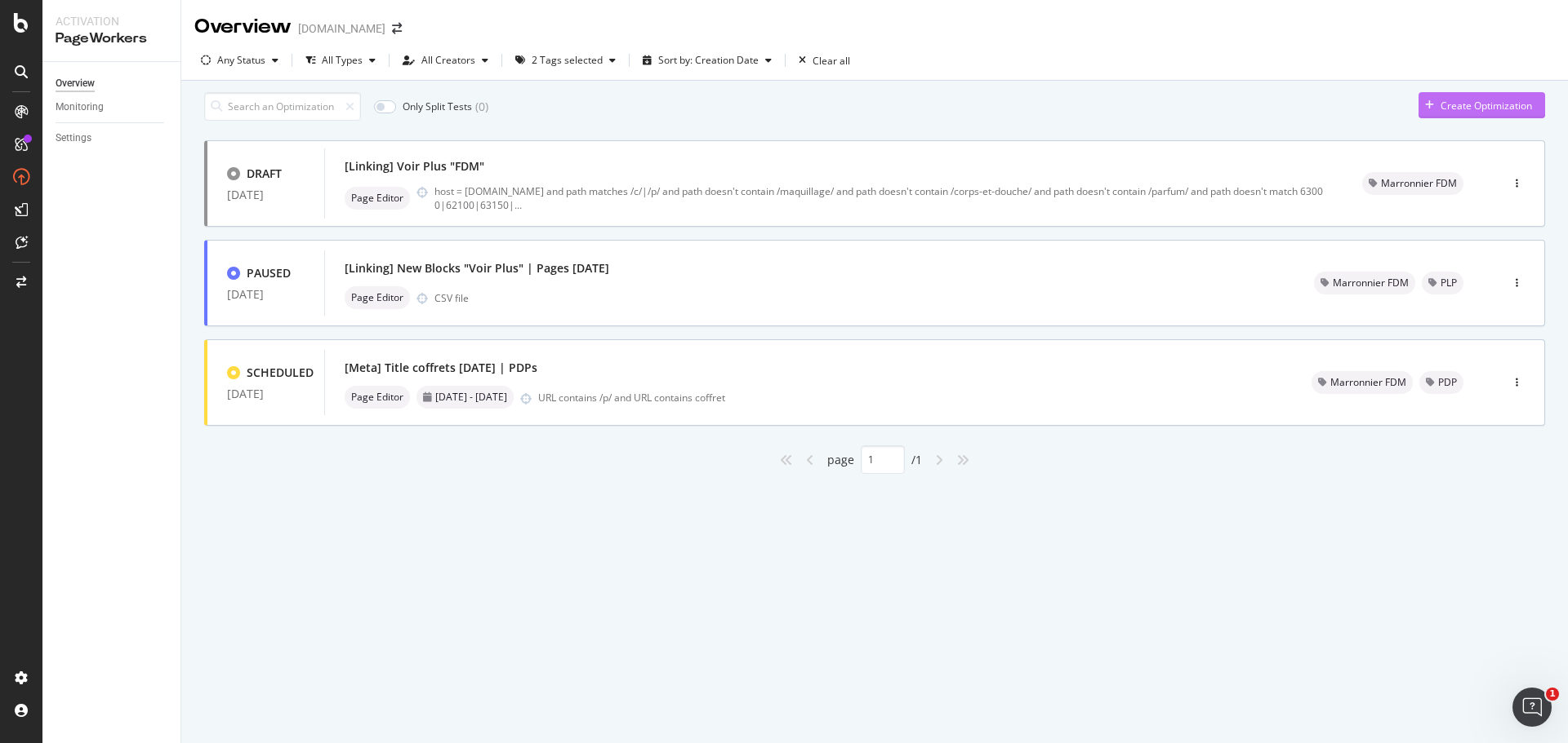
click at [1503, 111] on div "Create Optimization" at bounding box center [1486, 105] width 91 height 14
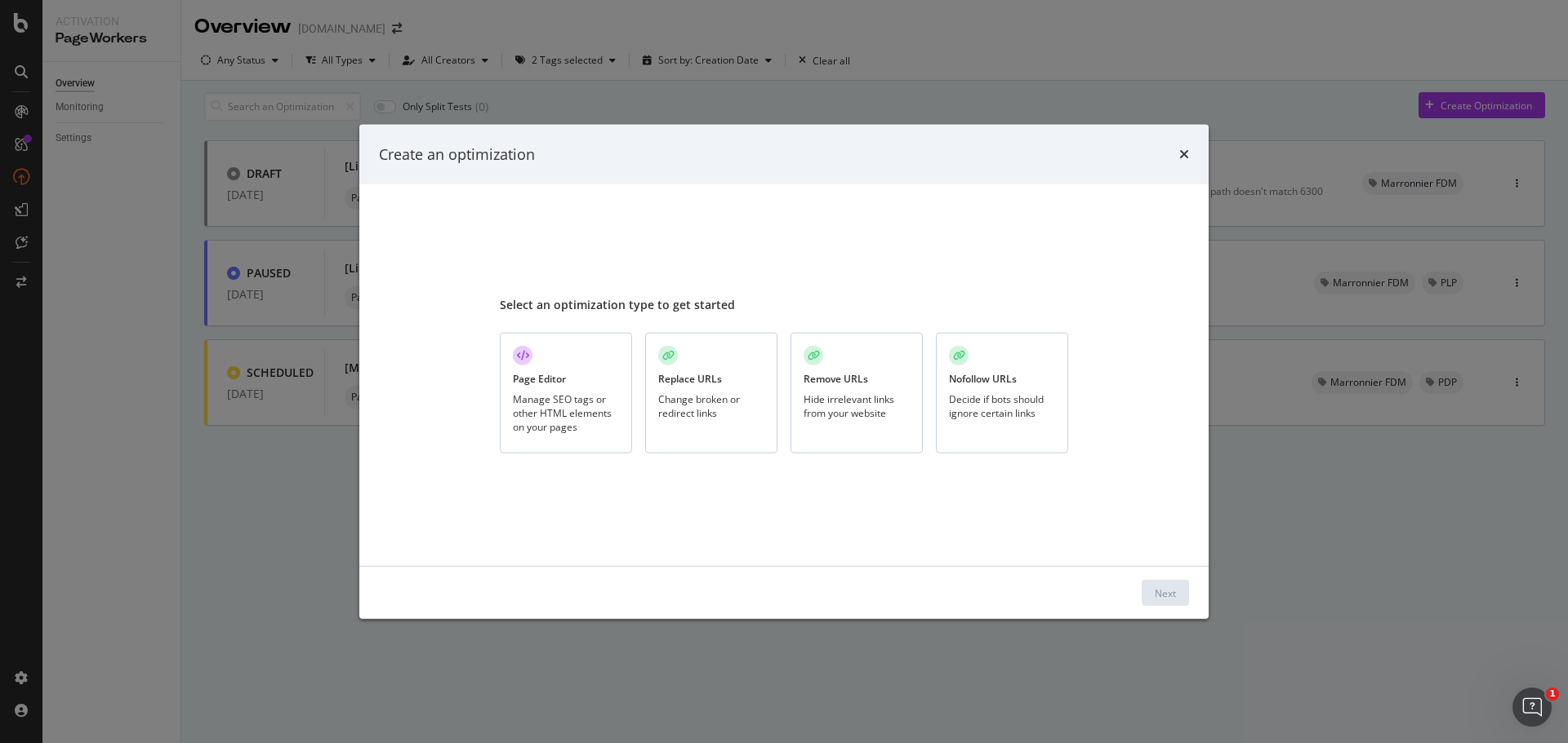
click at [596, 373] on div "Page Editor Manage SEO tags or other HTML elements on your pages" at bounding box center [565, 394] width 132 height 122
click at [1147, 592] on button "Next" at bounding box center [1165, 593] width 47 height 26
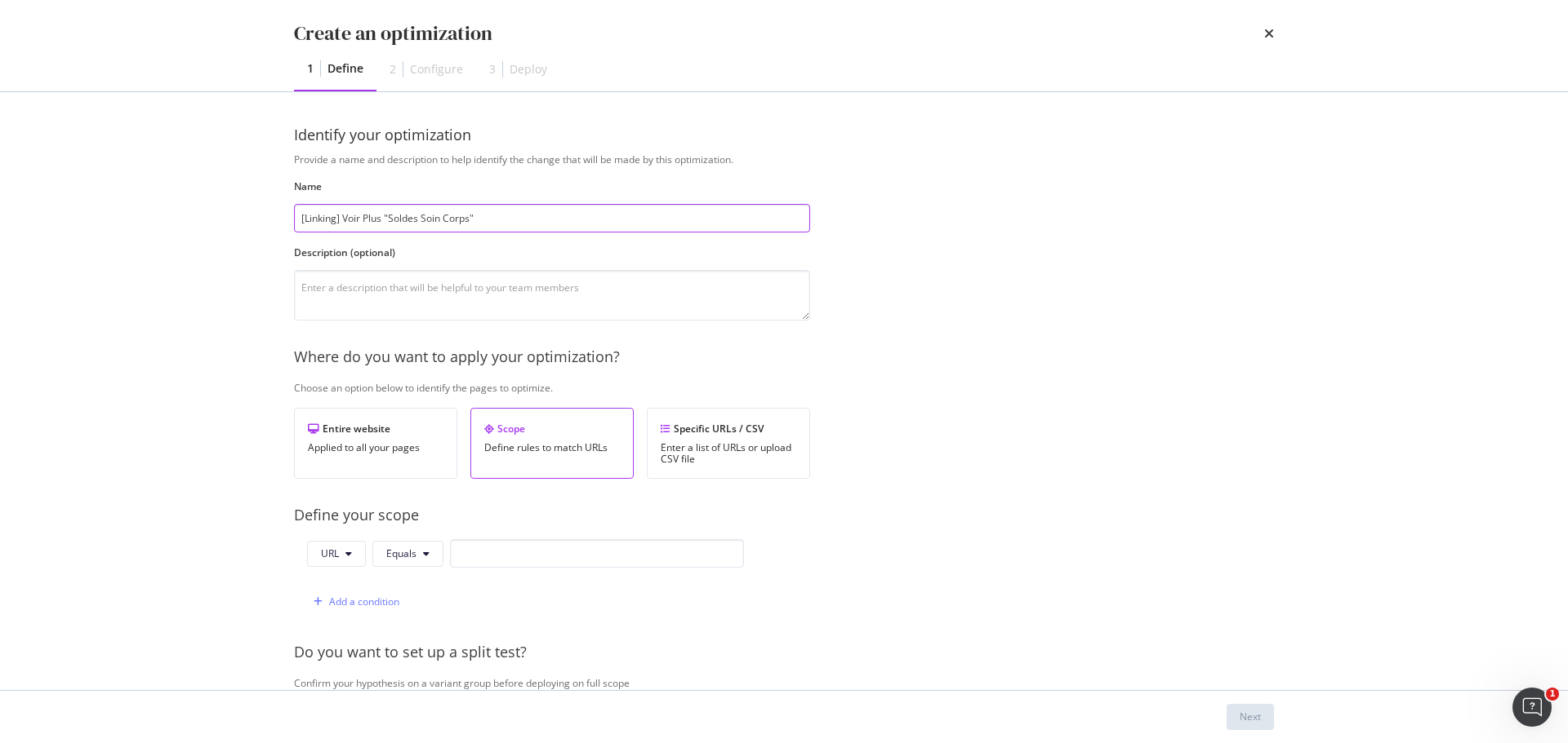
drag, startPoint x: 389, startPoint y: 218, endPoint x: 470, endPoint y: 217, distance: 81.0
click at [470, 217] on input "[Linking] Voir Plus "Soldes Soin Corps"" at bounding box center [552, 218] width 516 height 29
type input "[Linking] Voir Plus "FDM Maquillage""
click at [453, 295] on textarea "modal" at bounding box center [552, 295] width 516 height 51
click at [408, 278] on textarea "Ajout de liens vers" at bounding box center [552, 295] width 516 height 51
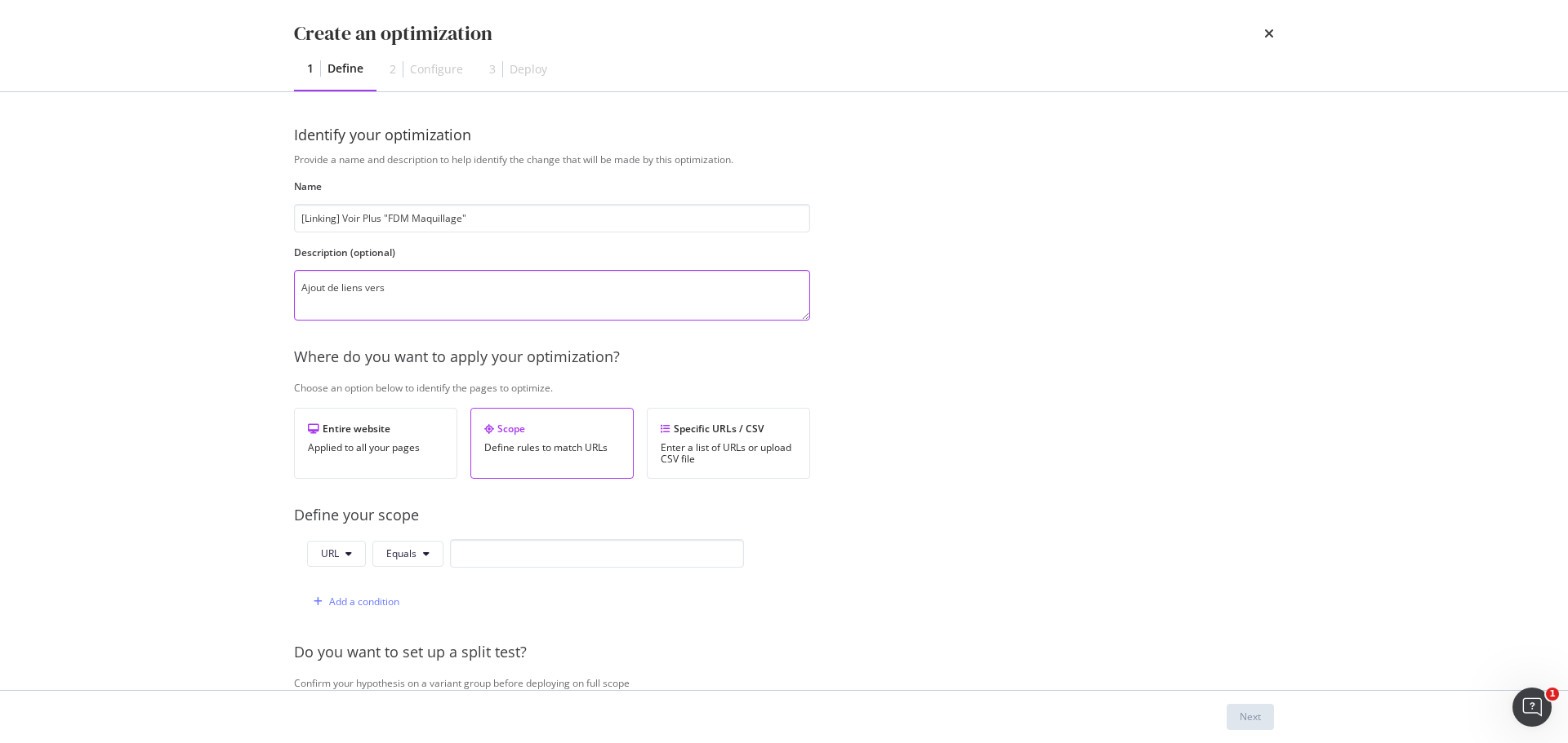
paste textarea "https://www.yves-rocher.fr/fete-des-meres/maquillage-fete-des-meres/c/maquillag…"
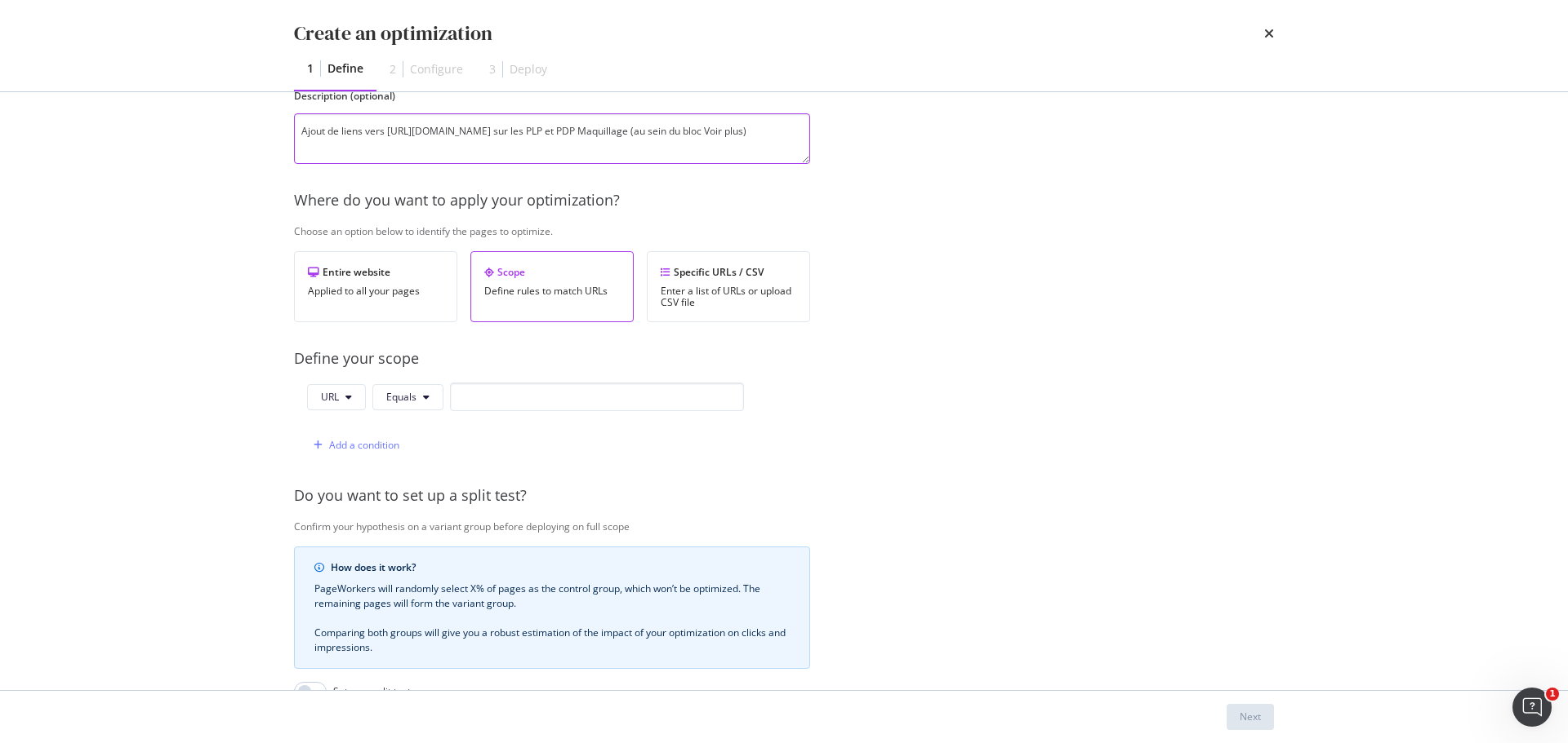
scroll to position [163, 0]
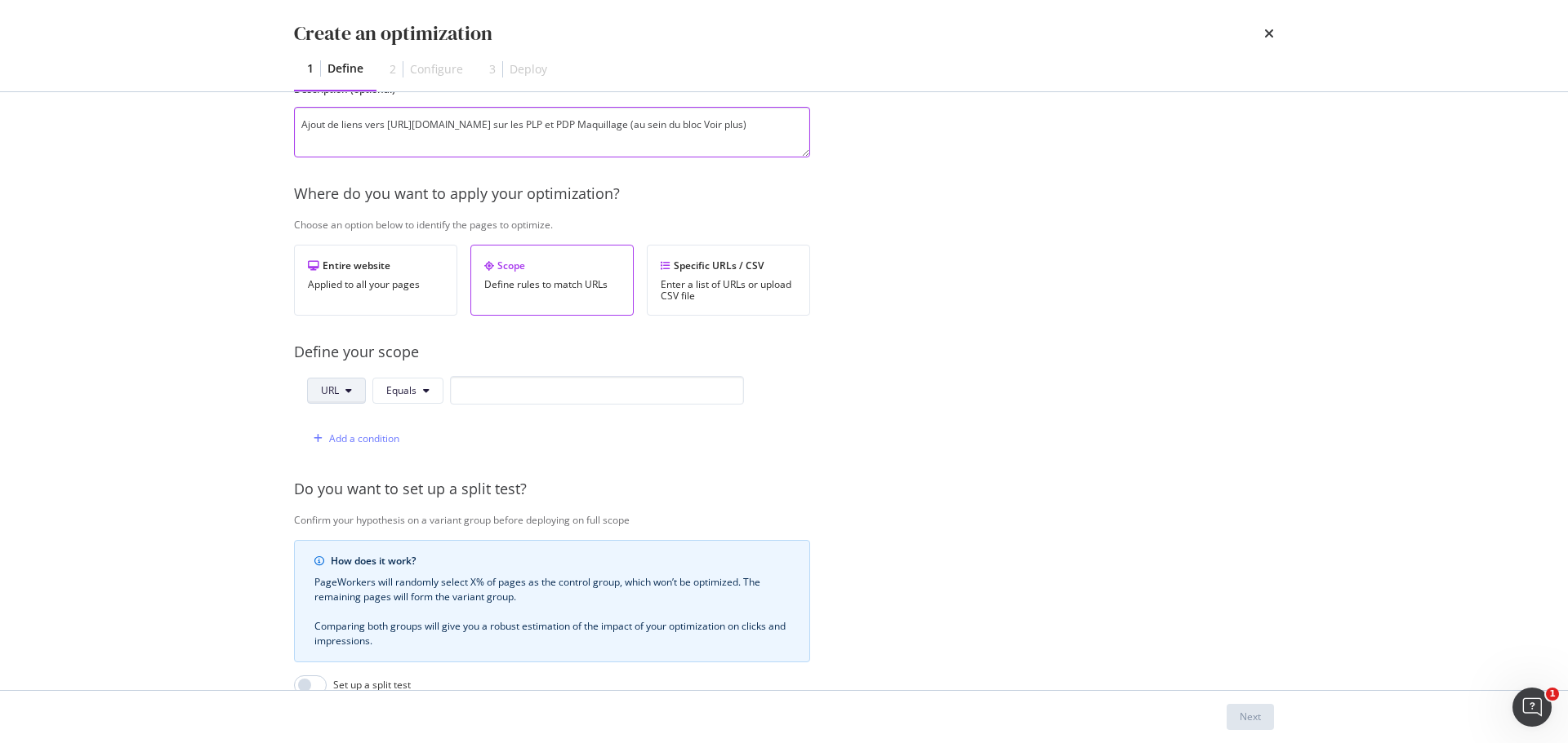
type textarea "Ajout de liens vers https://www.yves-rocher.fr/fete-des-meres/maquillage-fete-d…"
click at [349, 394] on icon "modal" at bounding box center [348, 391] width 6 height 10
click at [343, 484] on span "Host" at bounding box center [350, 484] width 57 height 15
click at [481, 393] on input "modal" at bounding box center [600, 390] width 294 height 29
paste input "www.yves-rocher.fr"
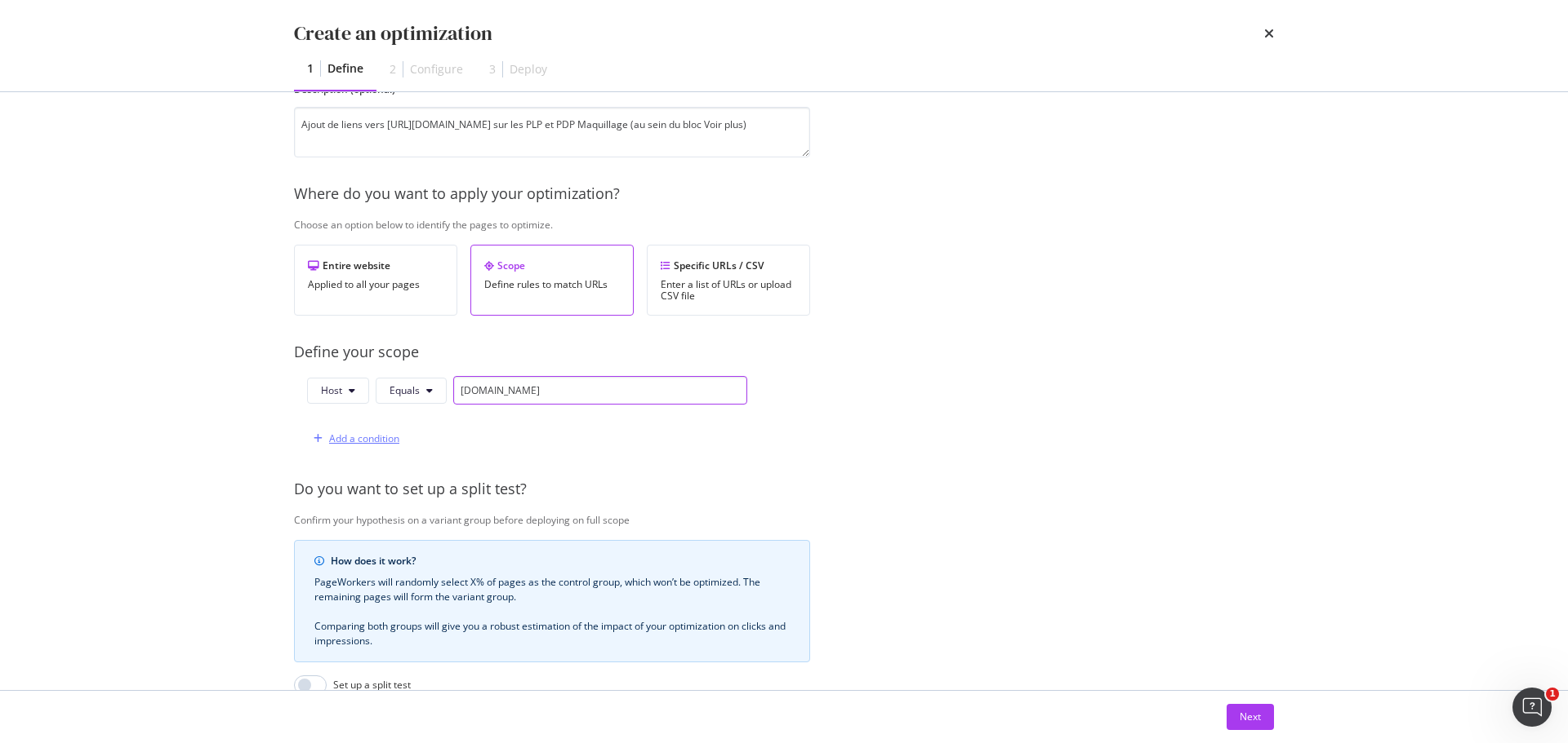
type input "www.yves-rocher.fr"
click at [361, 437] on div "Add a condition" at bounding box center [364, 438] width 70 height 14
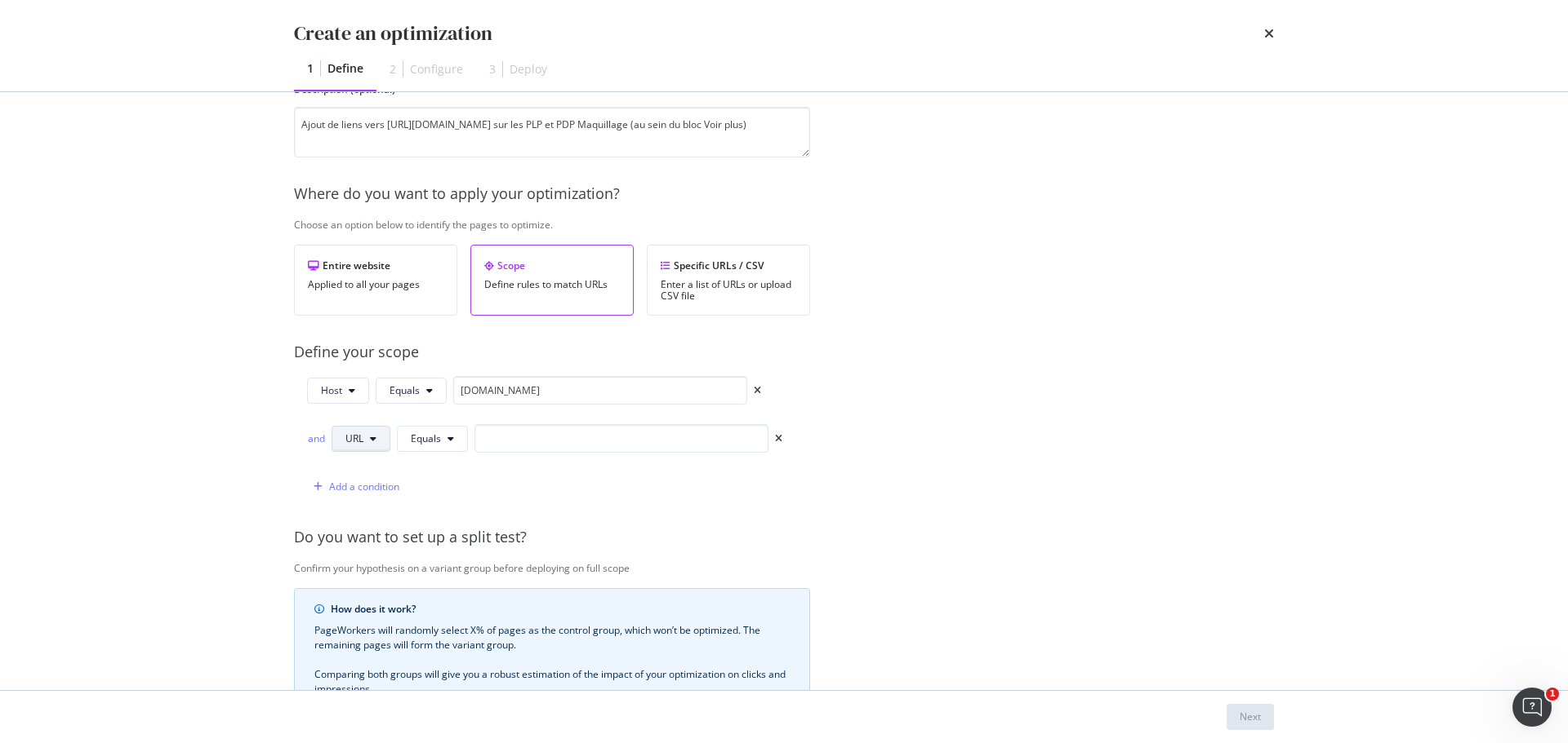
click at [374, 439] on icon "modal" at bounding box center [373, 439] width 6 height 10
drag, startPoint x: 371, startPoint y: 561, endPoint x: 407, endPoint y: 480, distance: 88.6
click at [370, 560] on span "Path" at bounding box center [374, 562] width 57 height 15
click at [442, 427] on button "Equals" at bounding box center [434, 439] width 71 height 26
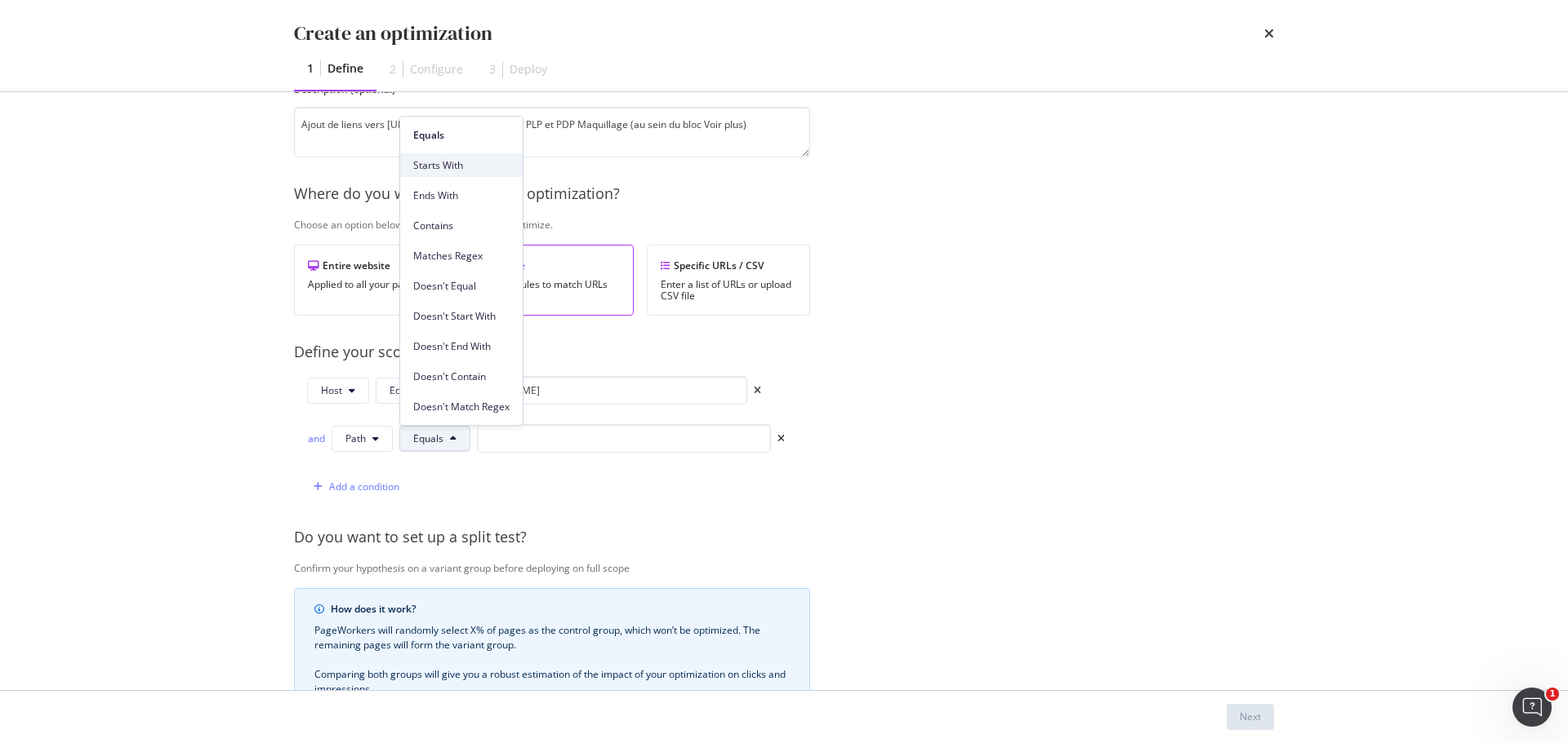
click at [453, 167] on span "Starts With" at bounding box center [461, 166] width 96 height 15
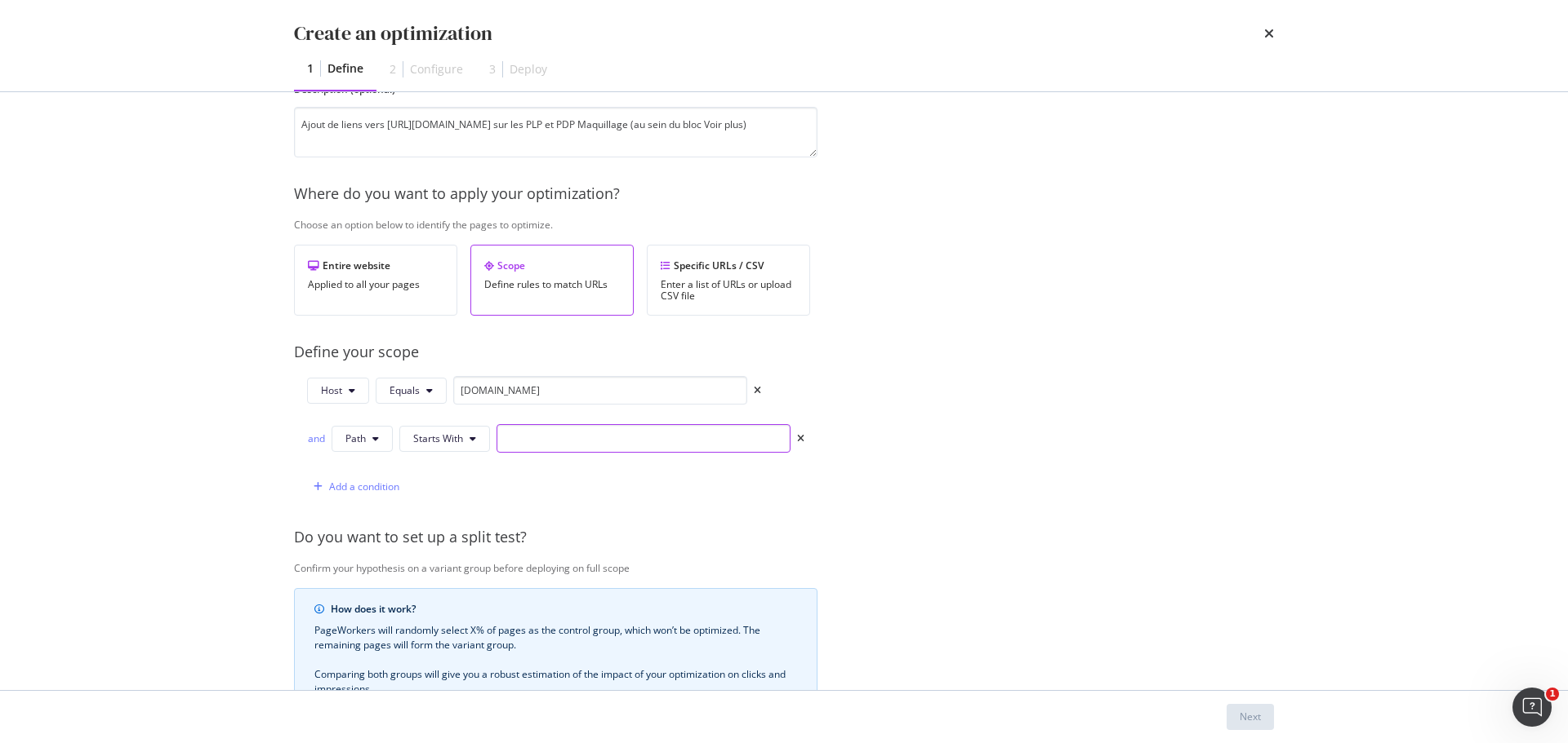
click at [517, 440] on input "modal" at bounding box center [643, 438] width 294 height 29
paste input "/maquillage/"
type input "/maquillage/"
click at [353, 487] on div "Add a condition" at bounding box center [364, 487] width 70 height 14
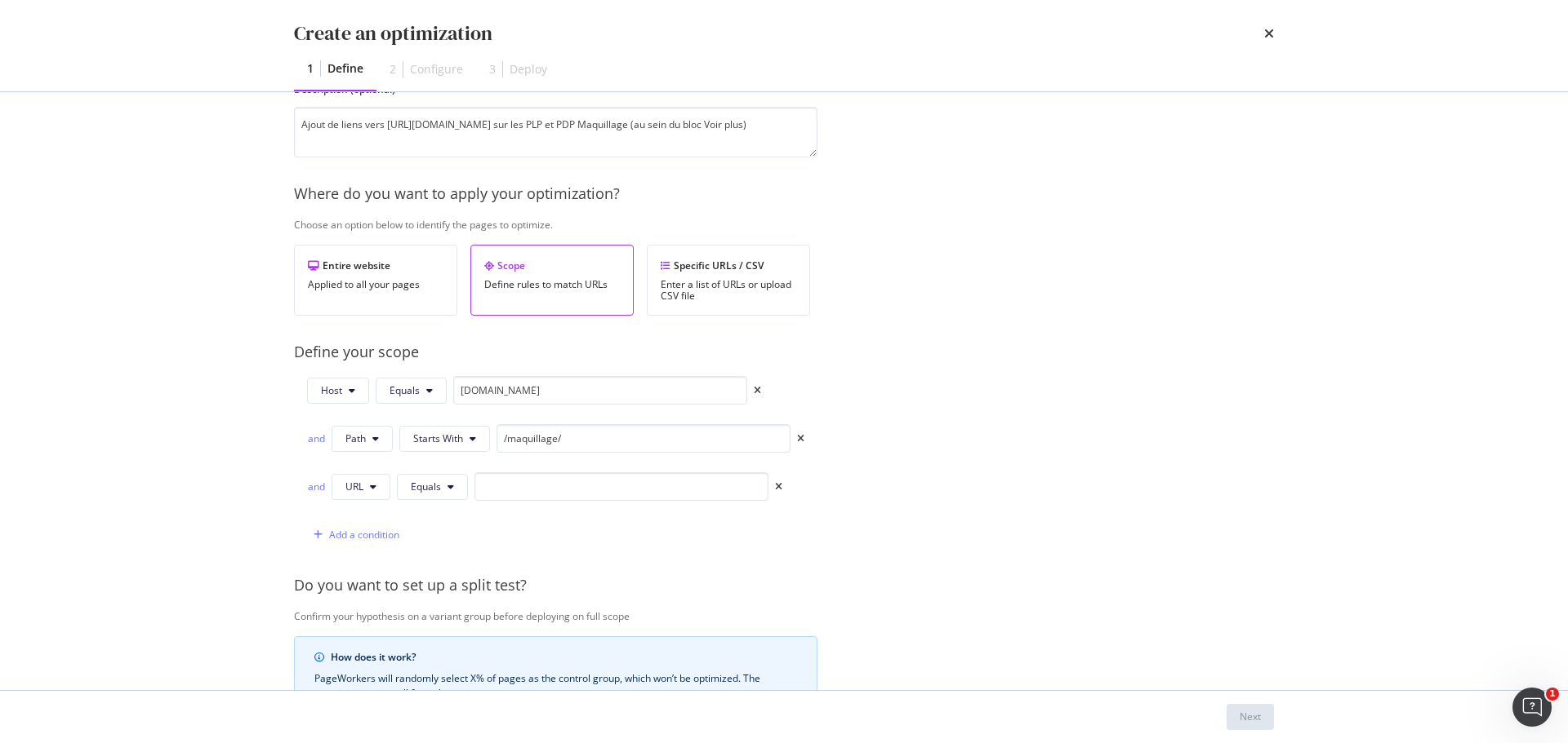
click at [323, 487] on div "and" at bounding box center [315, 487] width 18 height 14
click at [318, 442] on div "or" at bounding box center [315, 439] width 18 height 17
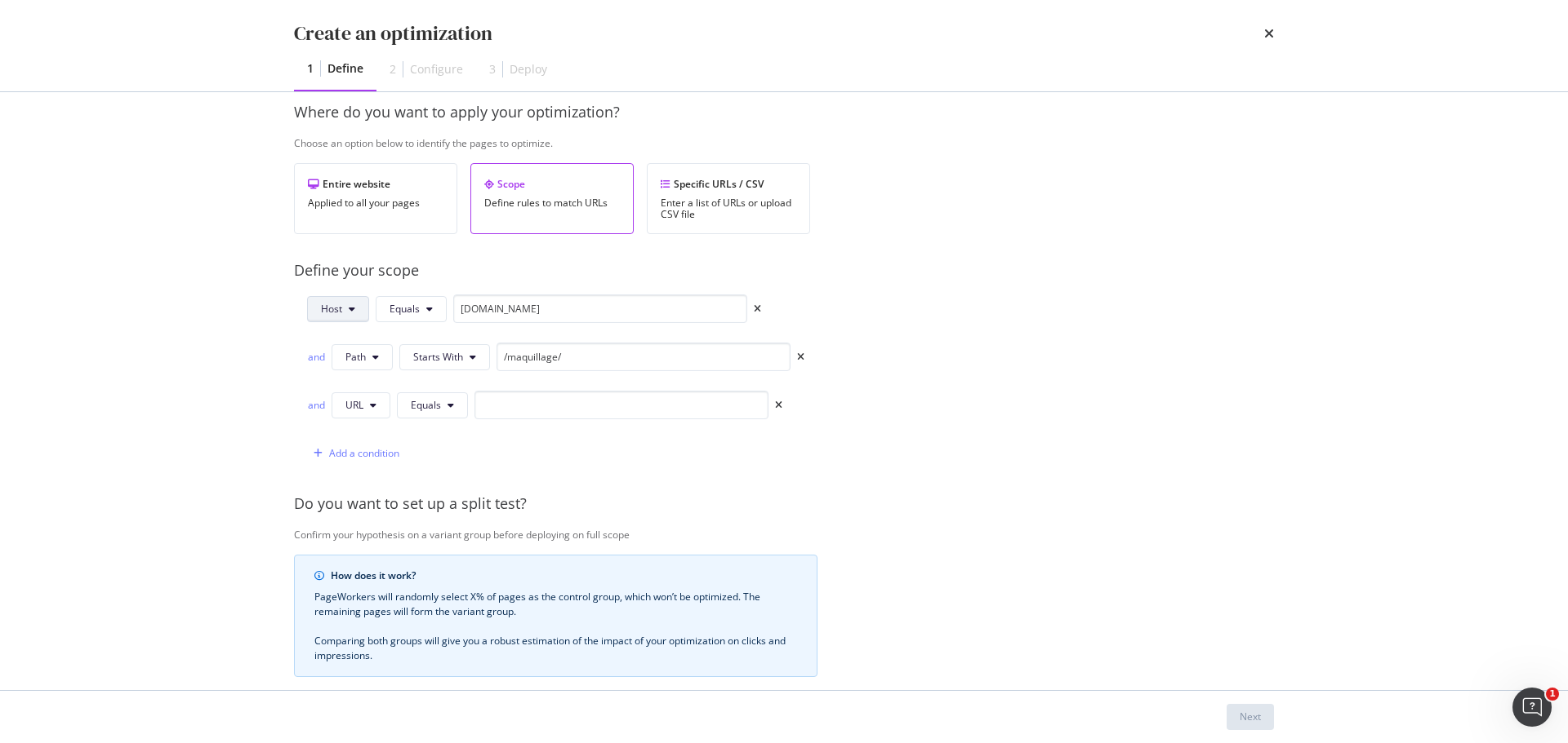
click at [353, 317] on button "Host" at bounding box center [338, 309] width 62 height 26
click at [352, 315] on button "Host" at bounding box center [338, 309] width 62 height 26
click at [350, 341] on div "Host Equals www.yves-rocher.fr and Path Starts With /maquillage/ and URL Equals…" at bounding box center [555, 382] width 523 height 173
click at [342, 305] on span "Host" at bounding box center [331, 309] width 21 height 14
click at [339, 348] on span "URL" at bounding box center [350, 342] width 57 height 15
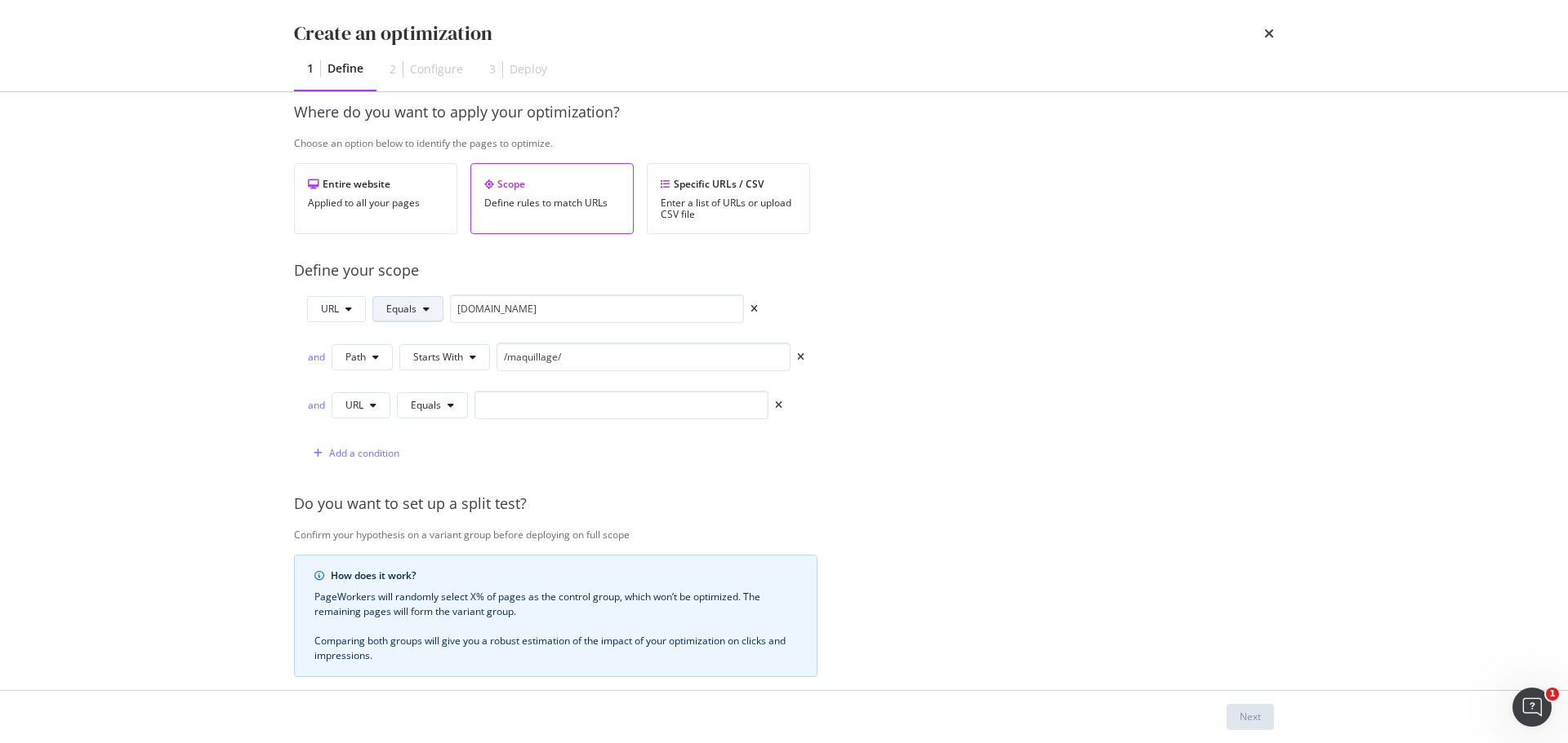
click at [412, 306] on span "Equals" at bounding box center [401, 309] width 30 height 14
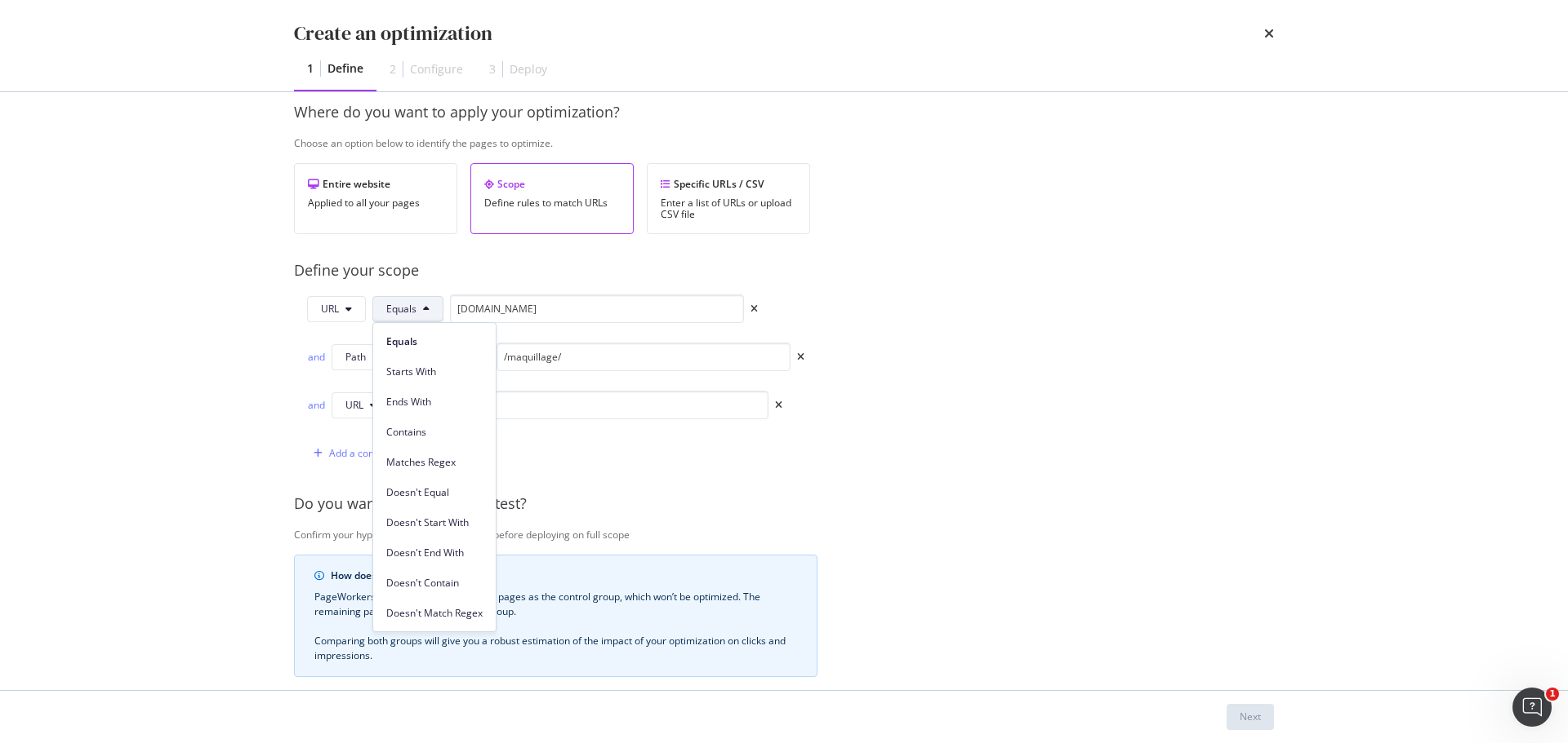
drag, startPoint x: 431, startPoint y: 374, endPoint x: 445, endPoint y: 363, distance: 17.8
click at [431, 373] on span "Starts With" at bounding box center [434, 372] width 96 height 15
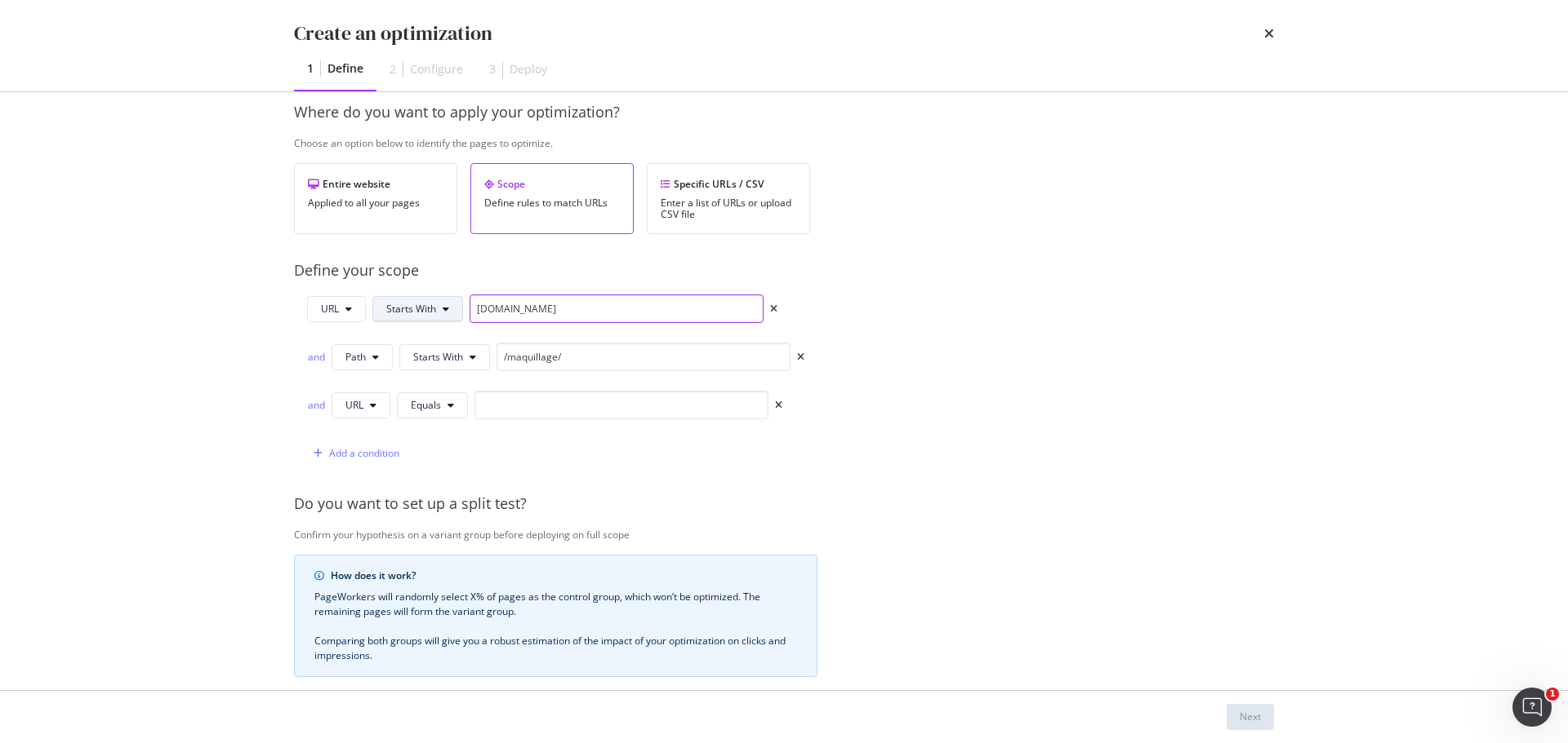
drag, startPoint x: 600, startPoint y: 311, endPoint x: 434, endPoint y: 308, distance: 166.0
click at [434, 308] on div "URL Starts With www.yves-rocher.fr" at bounding box center [542, 309] width 470 height 29
paste input "https://www.yves-rocher.fr/maquillage/"
type input "https://www.yves-rocher.fr/maquillage/"
click at [316, 356] on div "and" at bounding box center [315, 358] width 18 height 17
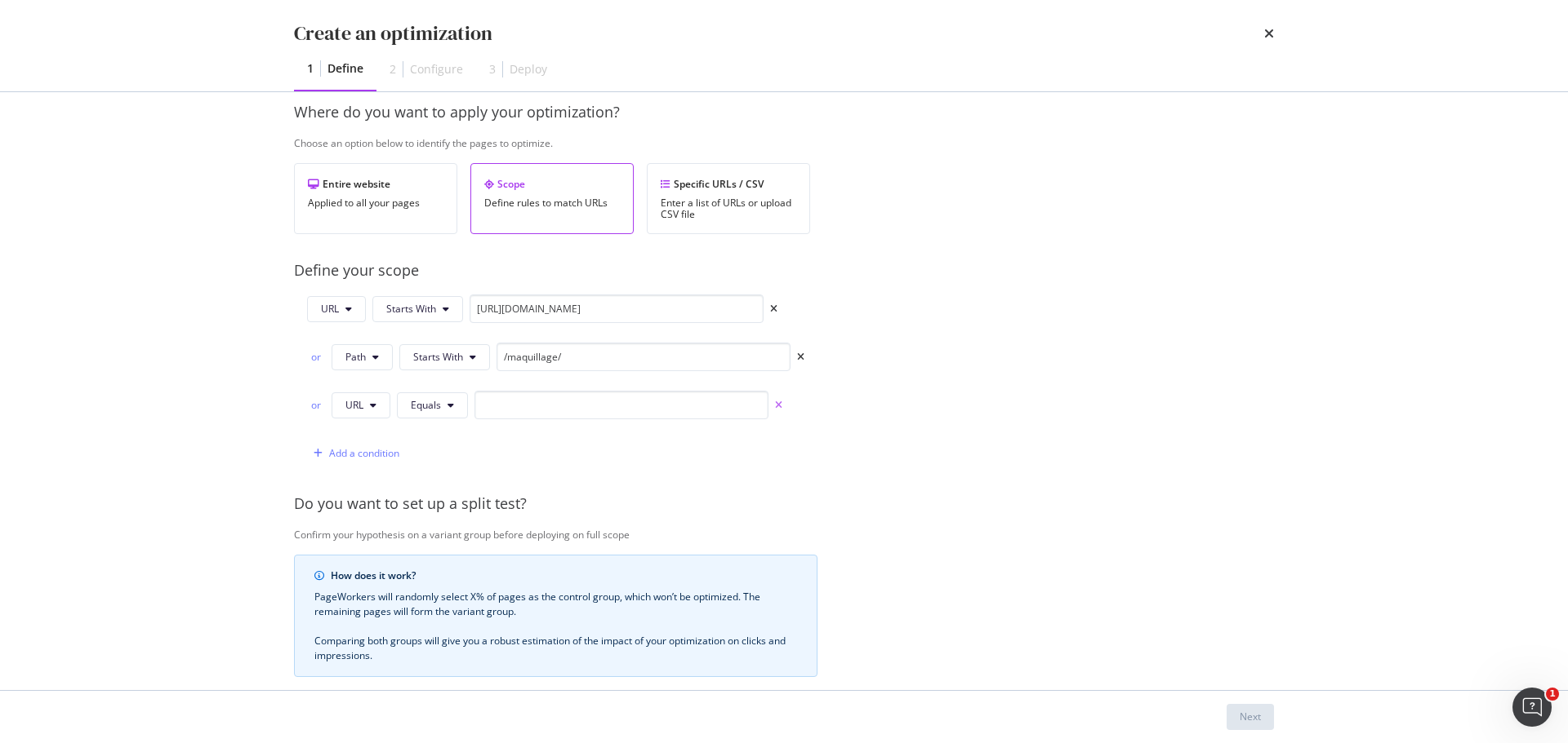
click at [777, 403] on icon "times" at bounding box center [778, 406] width 7 height 10
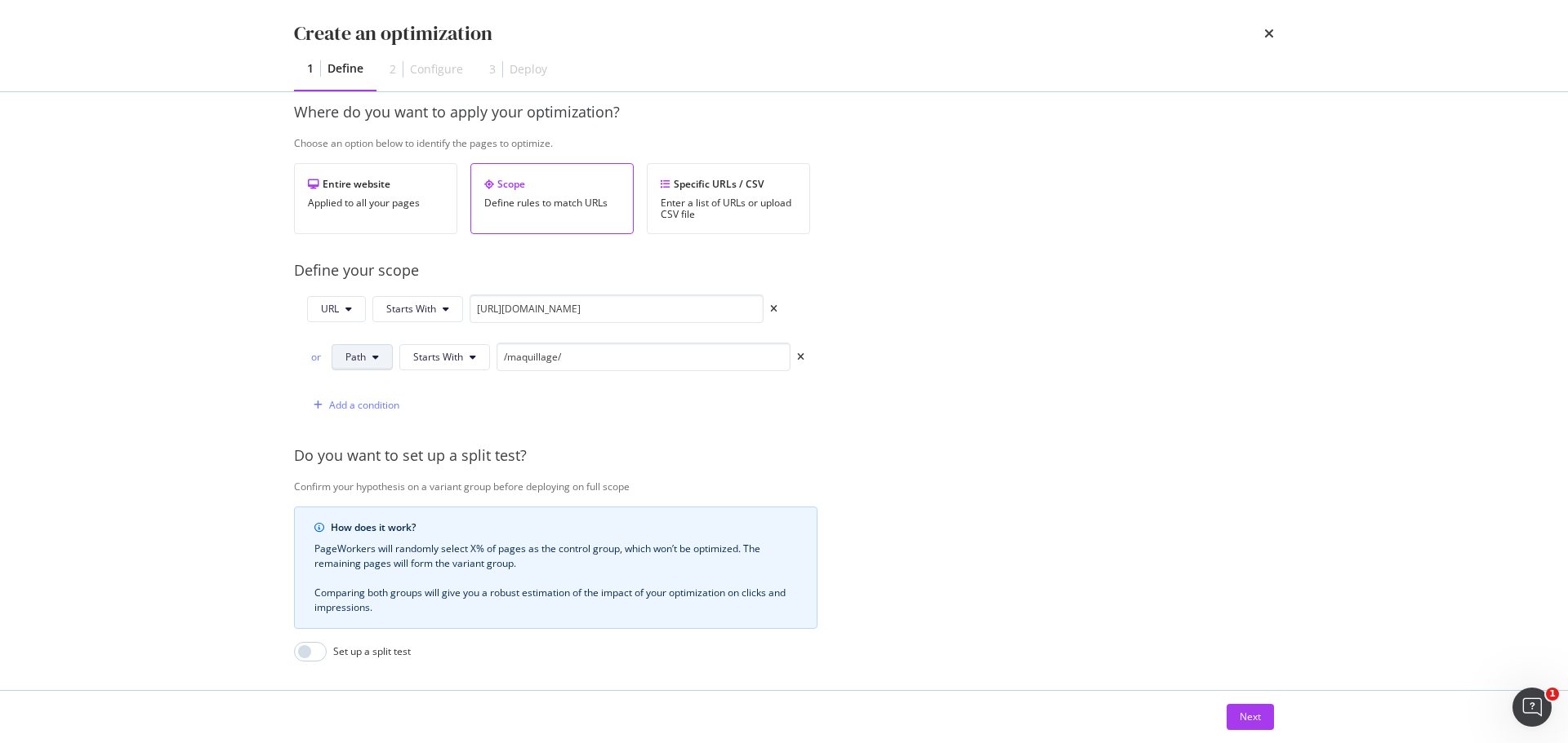
click at [358, 356] on span "Path" at bounding box center [355, 357] width 20 height 14
click at [368, 387] on span "URL" at bounding box center [374, 390] width 57 height 15
drag, startPoint x: 562, startPoint y: 353, endPoint x: 459, endPoint y: 353, distance: 103.0
click at [459, 353] on div "or URL Starts With /maquillage/" at bounding box center [554, 357] width 494 height 29
paste input "https://www.yves-rocher.fr/idees-cadeaux/qui-aime/maquillage/c/62700"
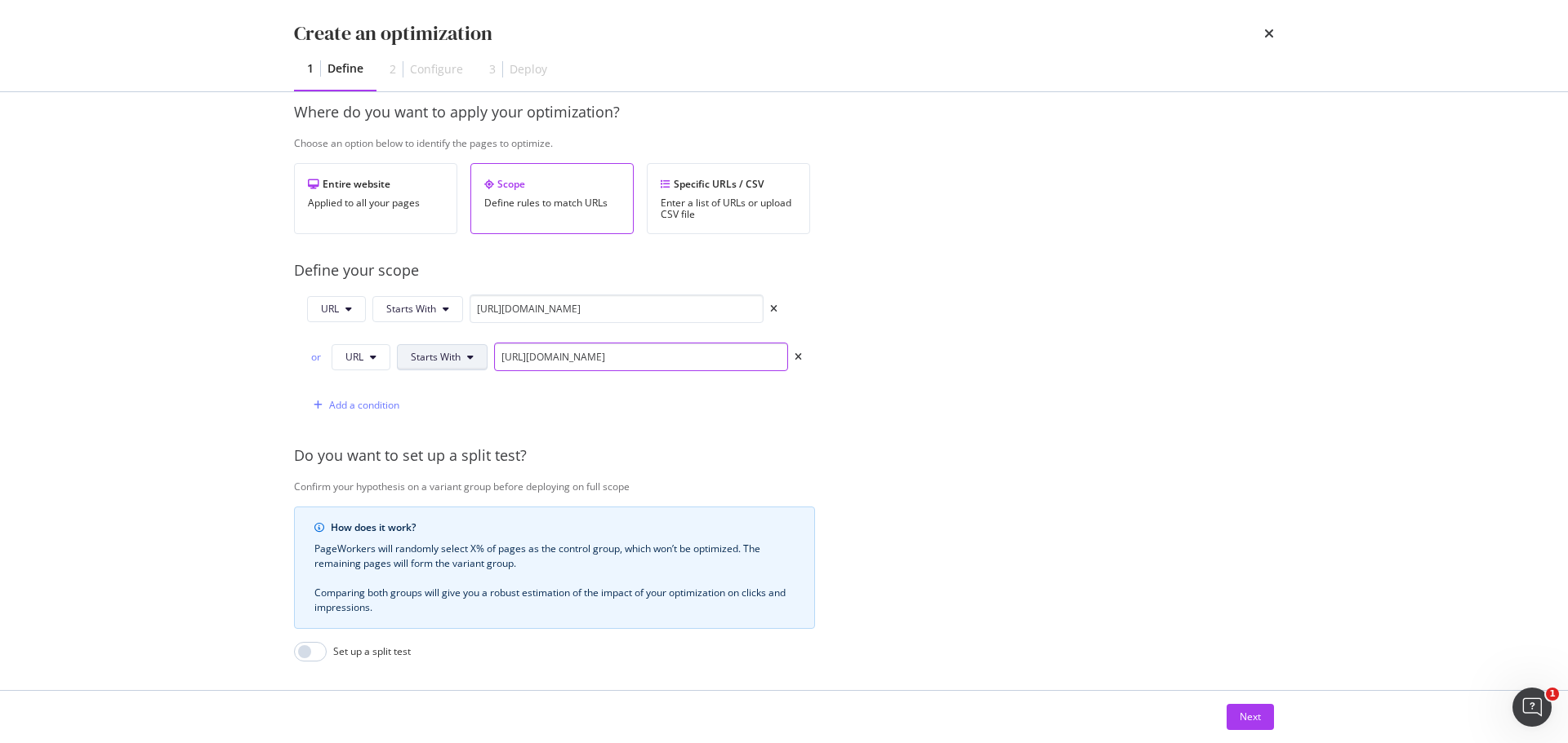
scroll to position [0, 49]
type input "https://www.yves-rocher.fr/idees-cadeaux/qui-aime/maquillage/c/62700"
click at [1254, 717] on div "Next" at bounding box center [1250, 716] width 21 height 14
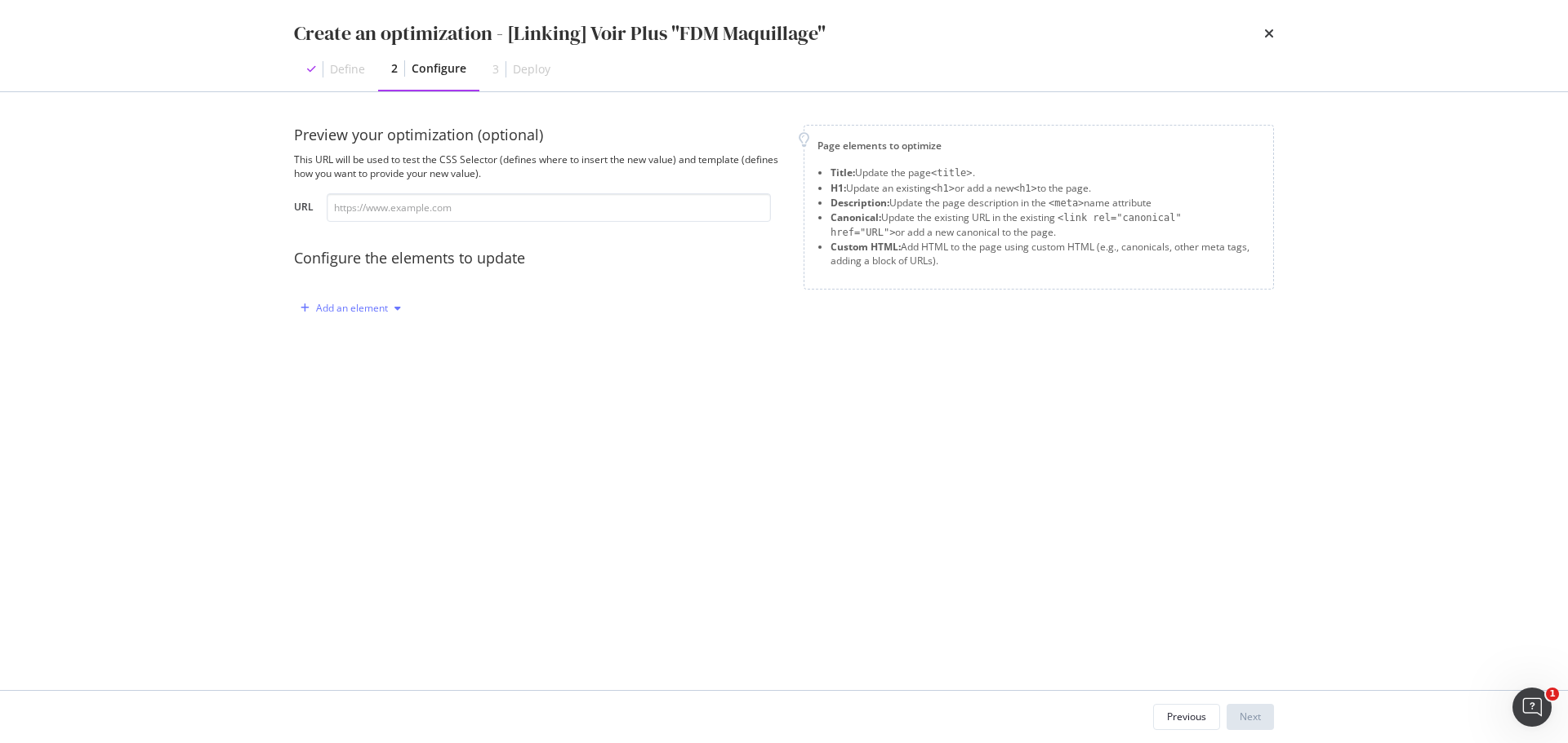
click at [373, 313] on div "Add an element" at bounding box center [352, 308] width 72 height 10
click at [375, 454] on div "Custom HTML" at bounding box center [370, 447] width 65 height 14
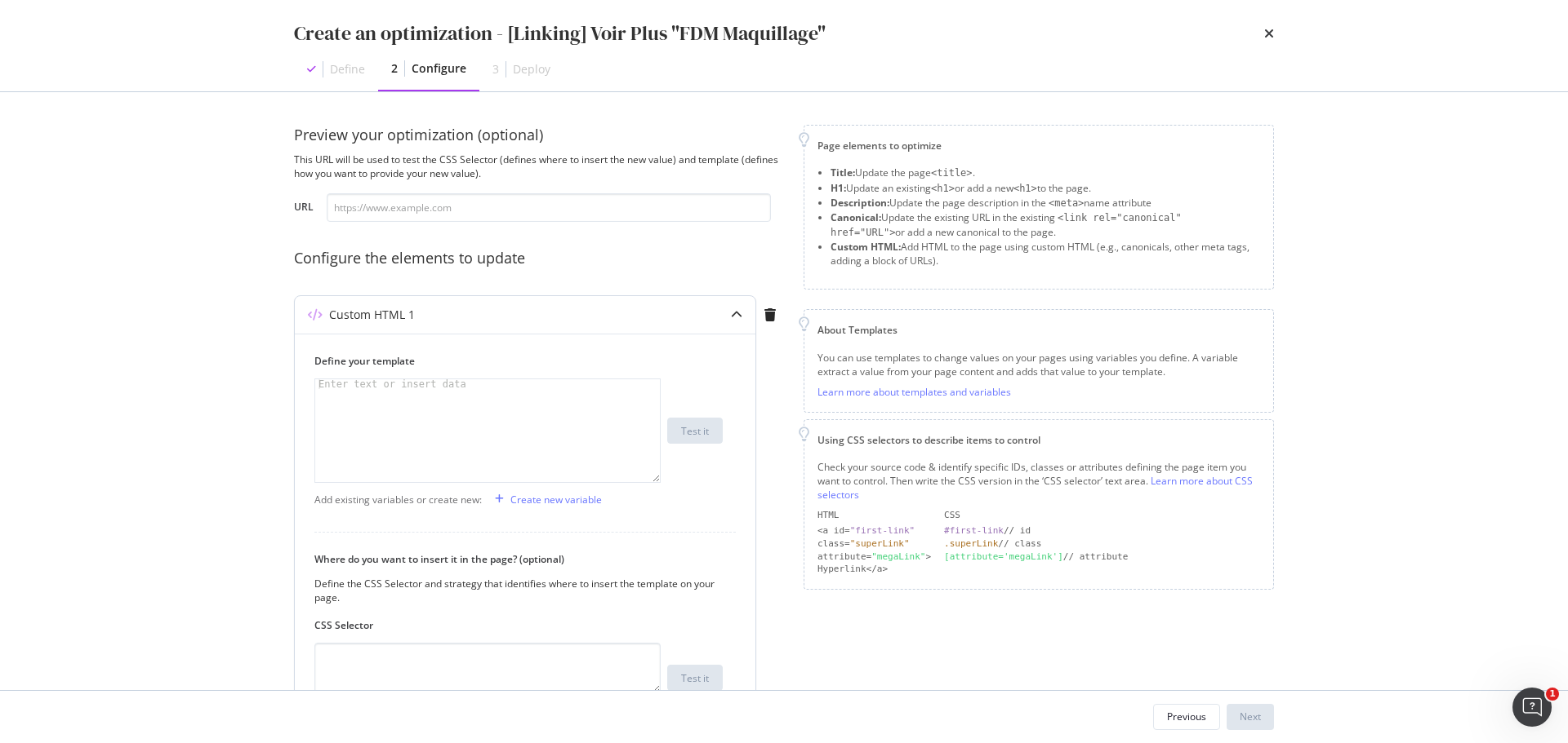
click at [445, 400] on div "modal" at bounding box center [488, 441] width 345 height 123
drag, startPoint x: 525, startPoint y: 394, endPoint x: 487, endPoint y: 407, distance: 40.2
click at [487, 407] on div "< div class = "inline-block" > < a class = "block has-border border_black p_M m…" at bounding box center [488, 455] width 345 height 152
paste textarea "fete-des-meres/maquillage-fete-des-meres/c/maquillage-cadeau"
drag, startPoint x: 357, startPoint y: 414, endPoint x: 441, endPoint y: 413, distance: 84.0
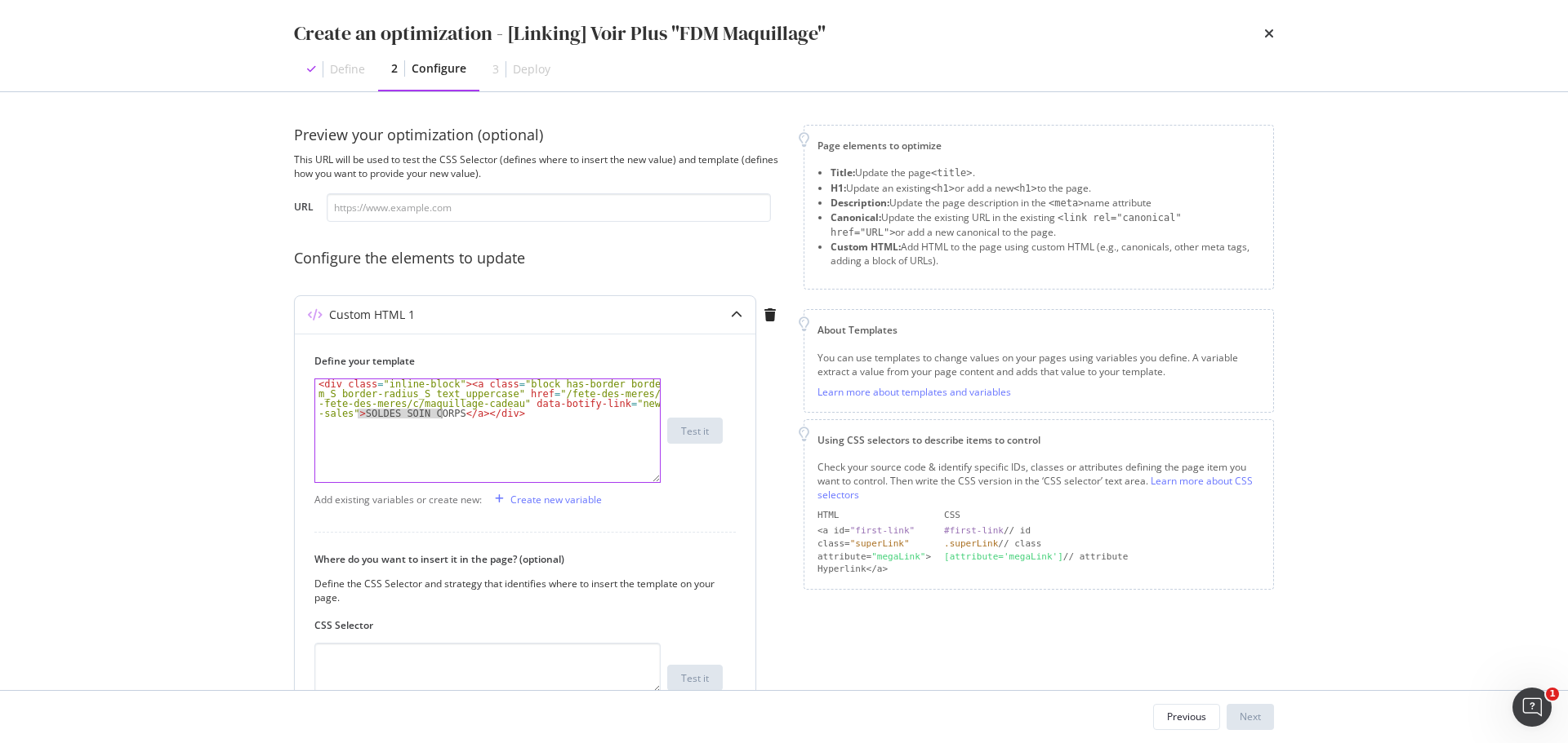
click at [441, 413] on div "< div class = "inline-block" > < a class = "block has-border border_black p_M m…" at bounding box center [488, 455] width 345 height 152
click at [464, 412] on div "< div class = "inline-block" > < a class = "block has-border border_black p_M m…" at bounding box center [488, 455] width 345 height 152
paste textarea "È"
type textarea "<div class="inline-block"><a class="block has-border border_black p_M m_S borde…"
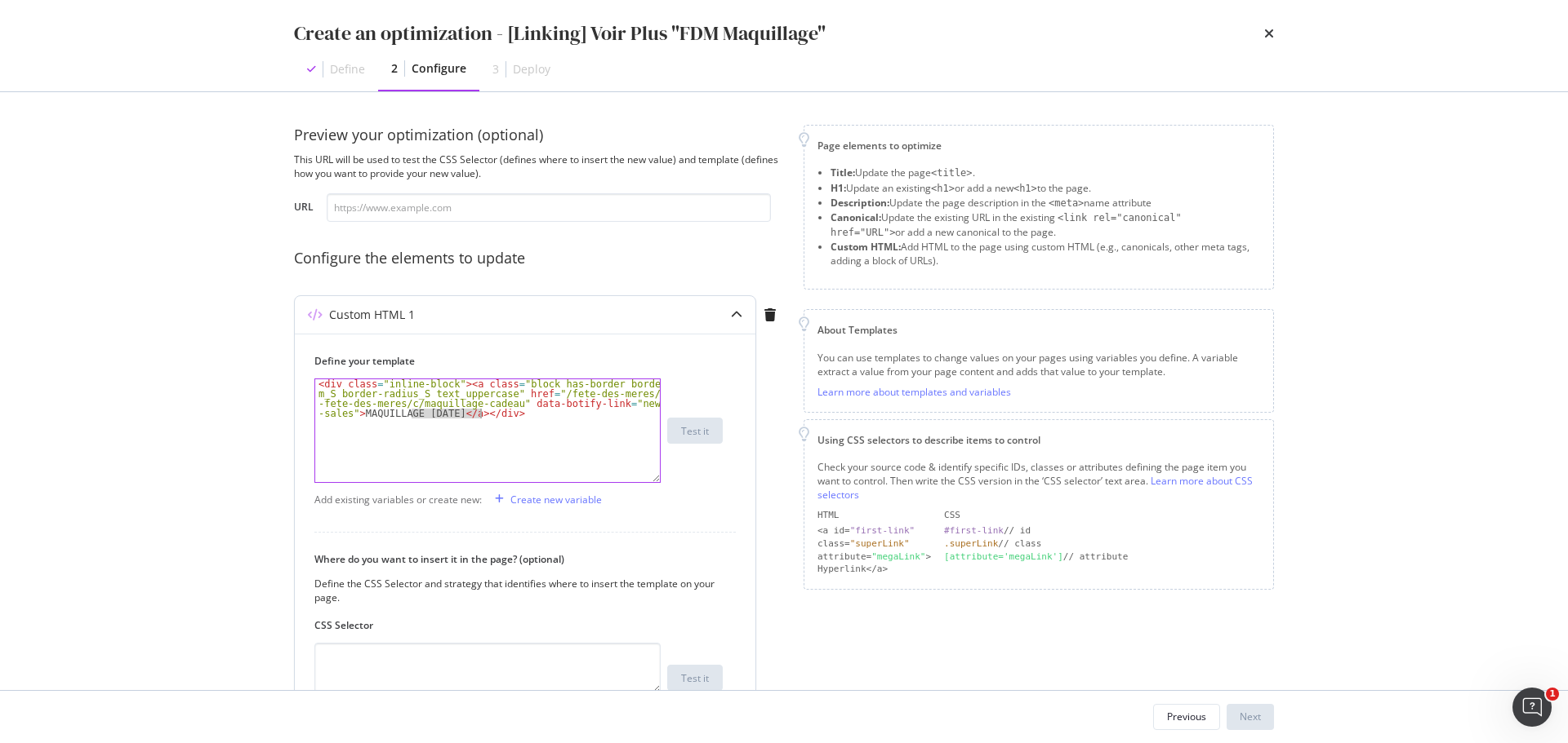
drag, startPoint x: 411, startPoint y: 416, endPoint x: 481, endPoint y: 415, distance: 70.0
click at [481, 415] on div "< div class = "inline-block" > < a class = "block has-border border_black p_M m…" at bounding box center [488, 455] width 345 height 152
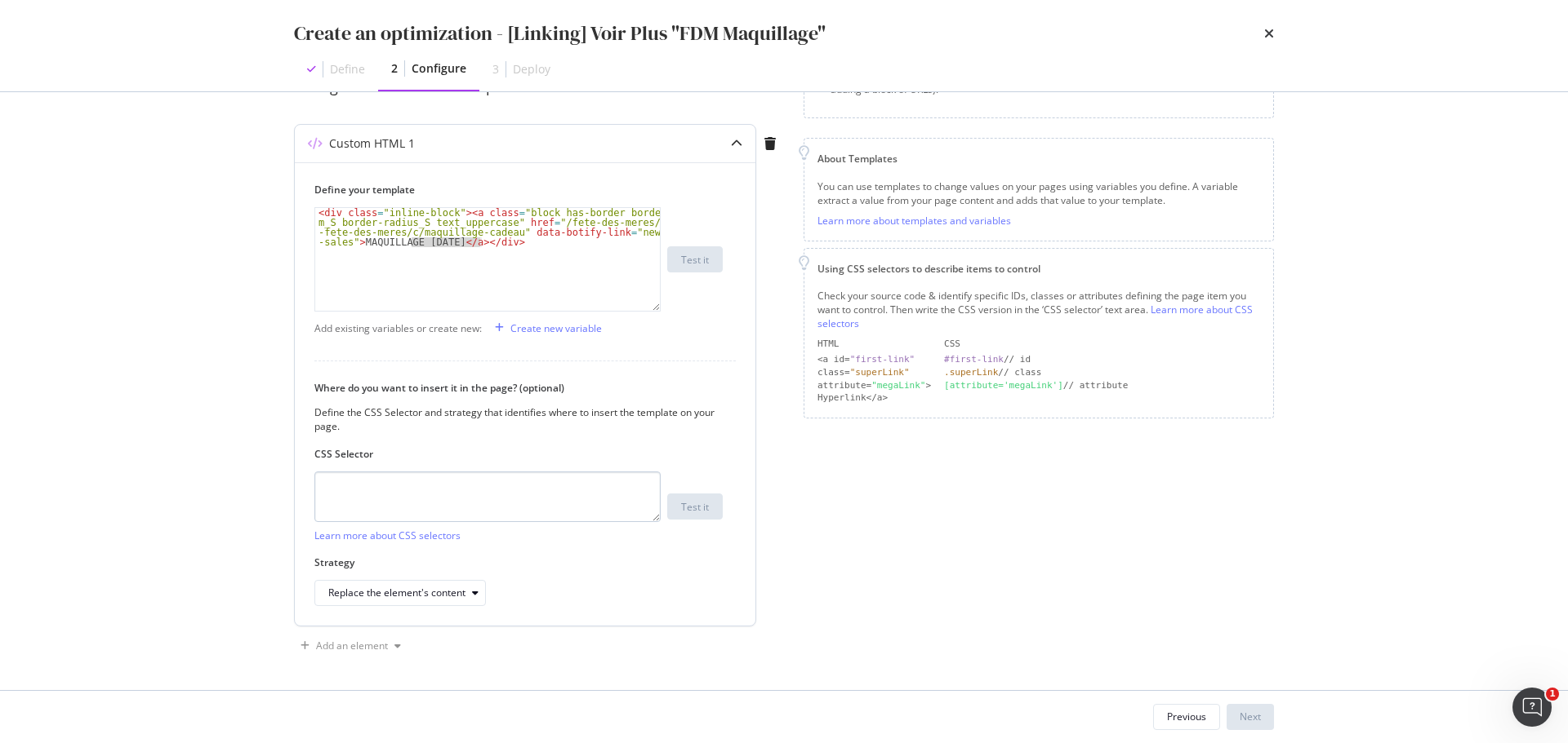
scroll to position [173, 0]
click at [476, 485] on textarea "modal" at bounding box center [487, 495] width 346 height 51
paste textarea "section > div[data-js="netlinking"]"
type textarea "section > div[data-js="netlinking"]"
click at [448, 604] on button "Replace the element's content" at bounding box center [400, 592] width 172 height 26
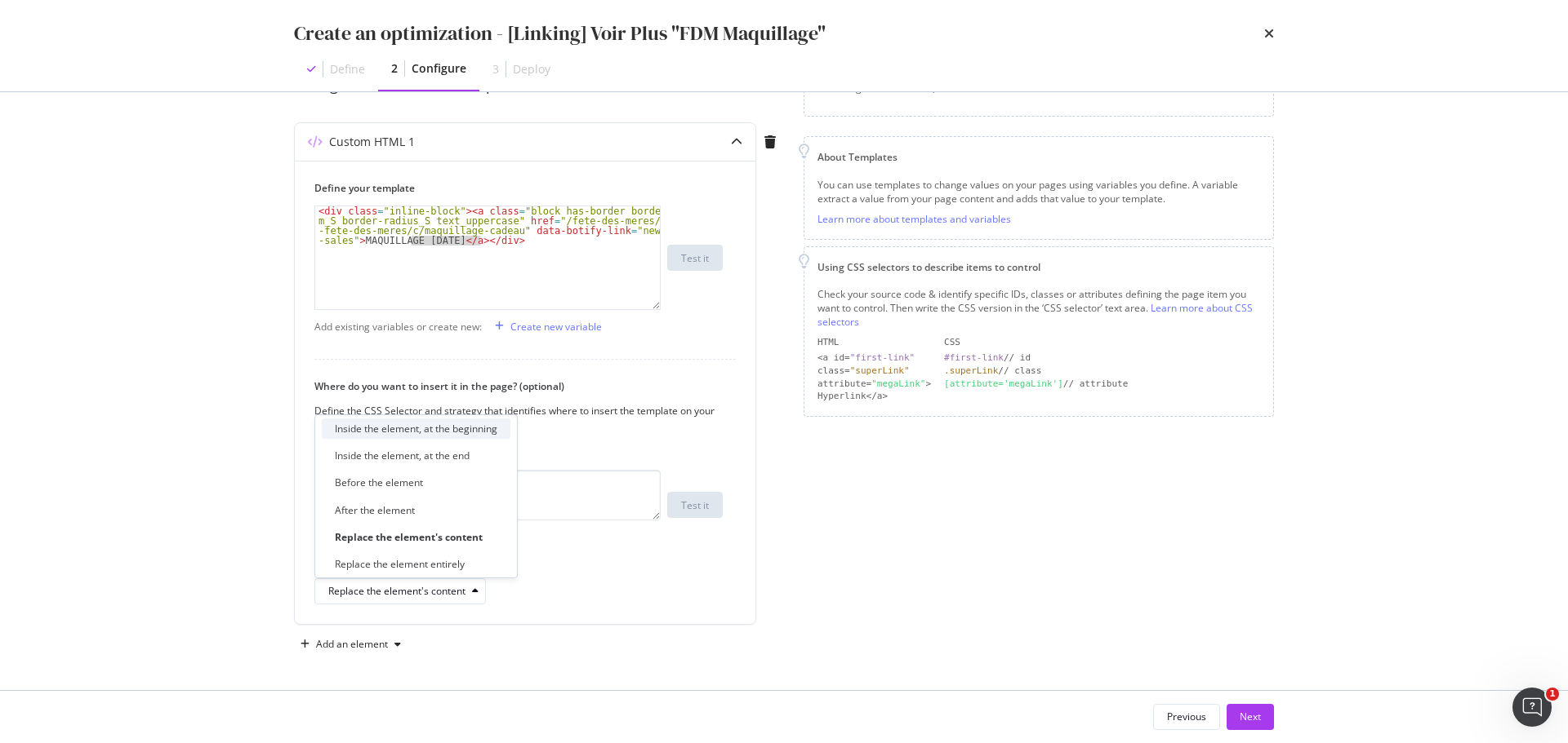
click at [416, 430] on div "Inside the element, at the beginning" at bounding box center [416, 429] width 162 height 14
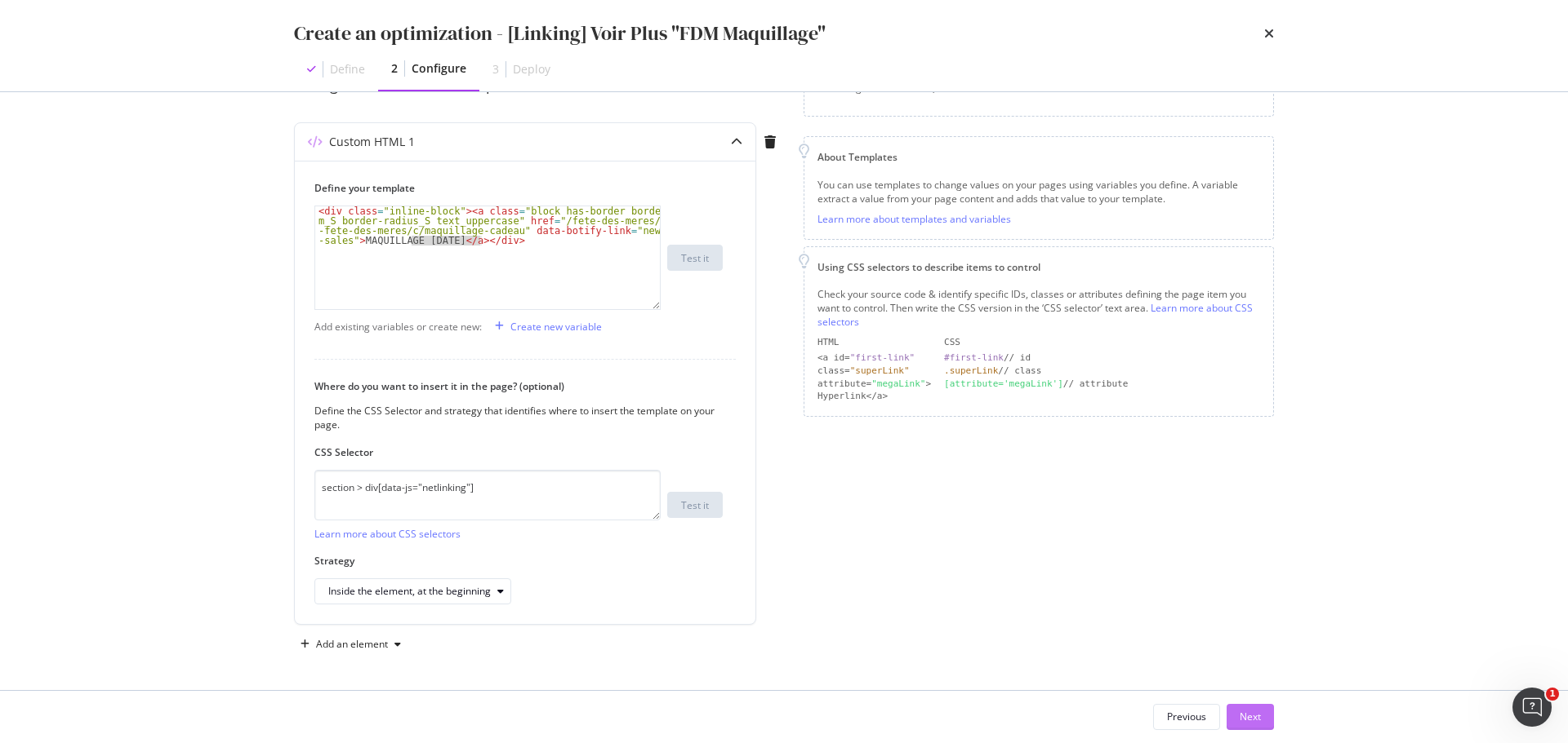
click at [1238, 717] on button "Next" at bounding box center [1250, 717] width 47 height 26
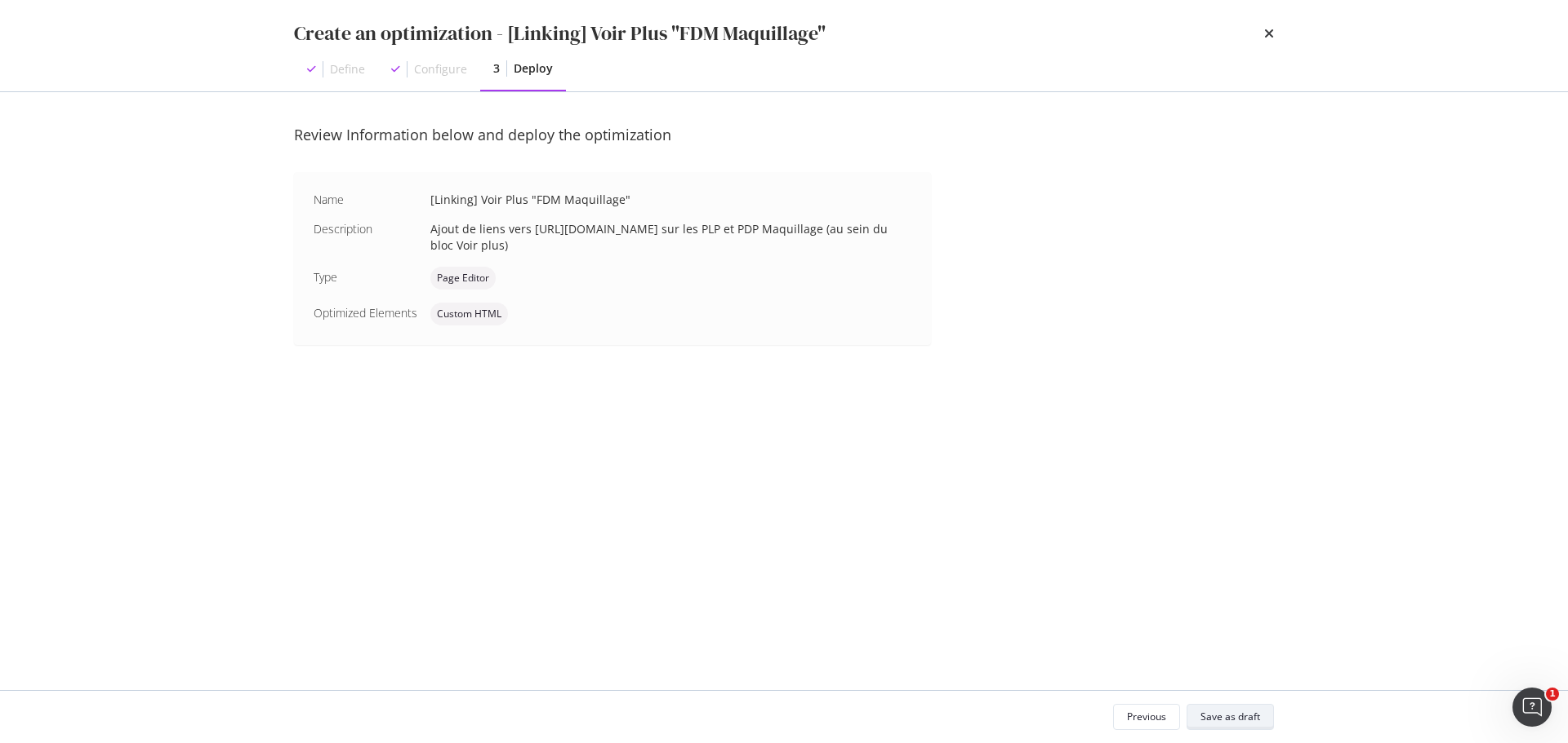
scroll to position [0, 0]
click at [1248, 719] on div "Save as draft" at bounding box center [1229, 716] width 60 height 14
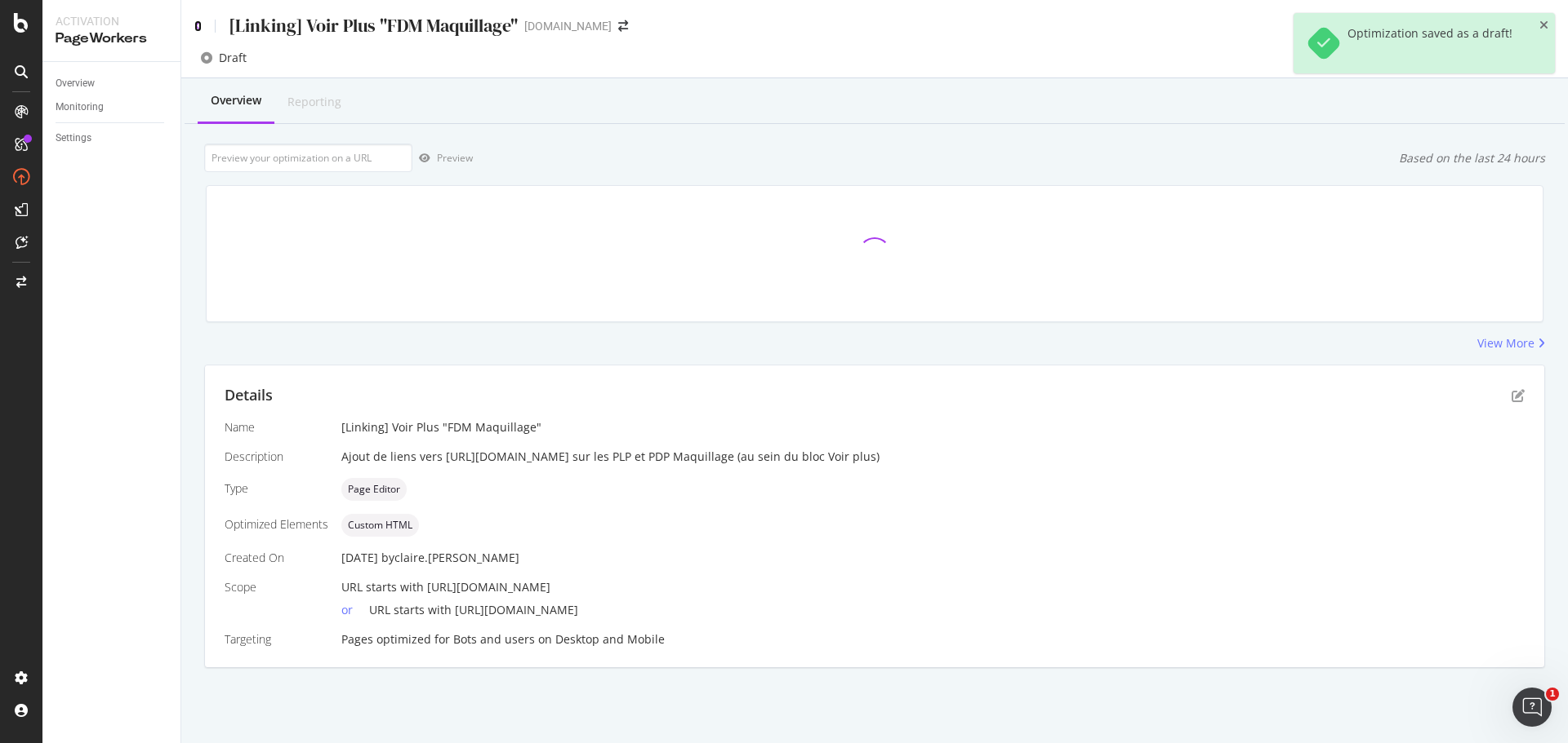
click at [198, 26] on icon at bounding box center [198, 26] width 7 height 11
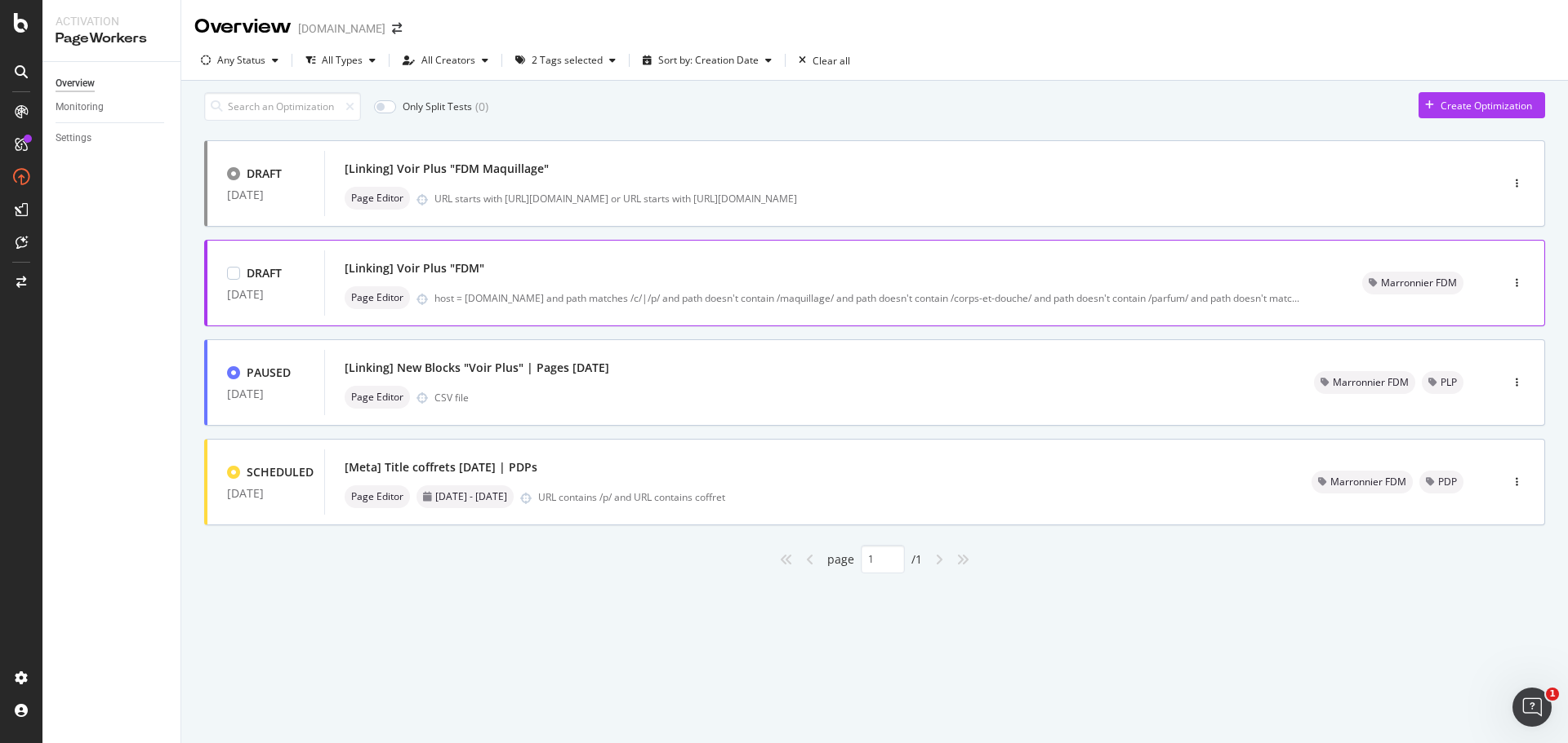
click at [567, 291] on div "[Linking] Voir Plus "FDM" Page Editor host = www.yves-rocher.fr and path matche…" at bounding box center [834, 283] width 979 height 53
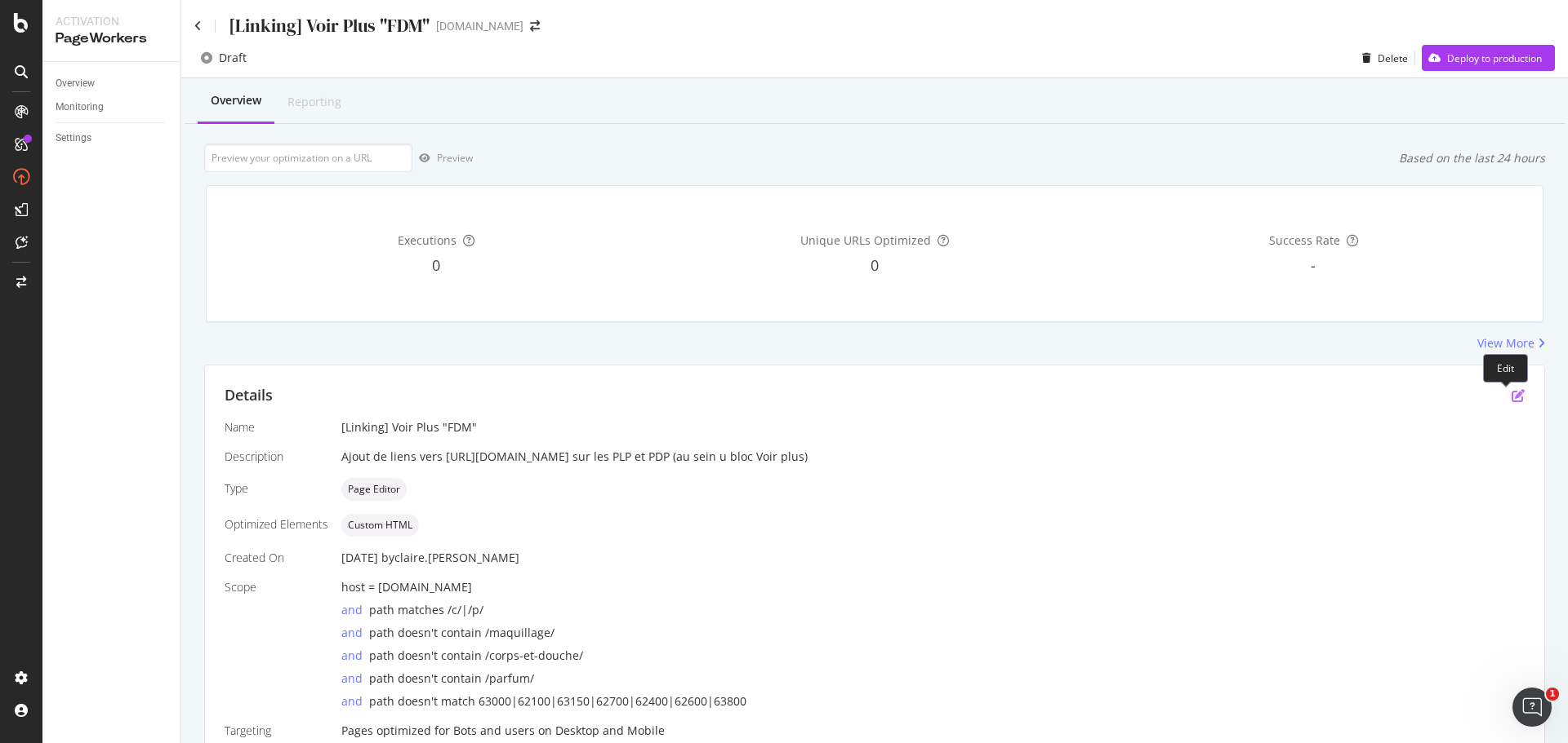
click at [1512, 395] on icon "pen-to-square" at bounding box center [1518, 395] width 13 height 13
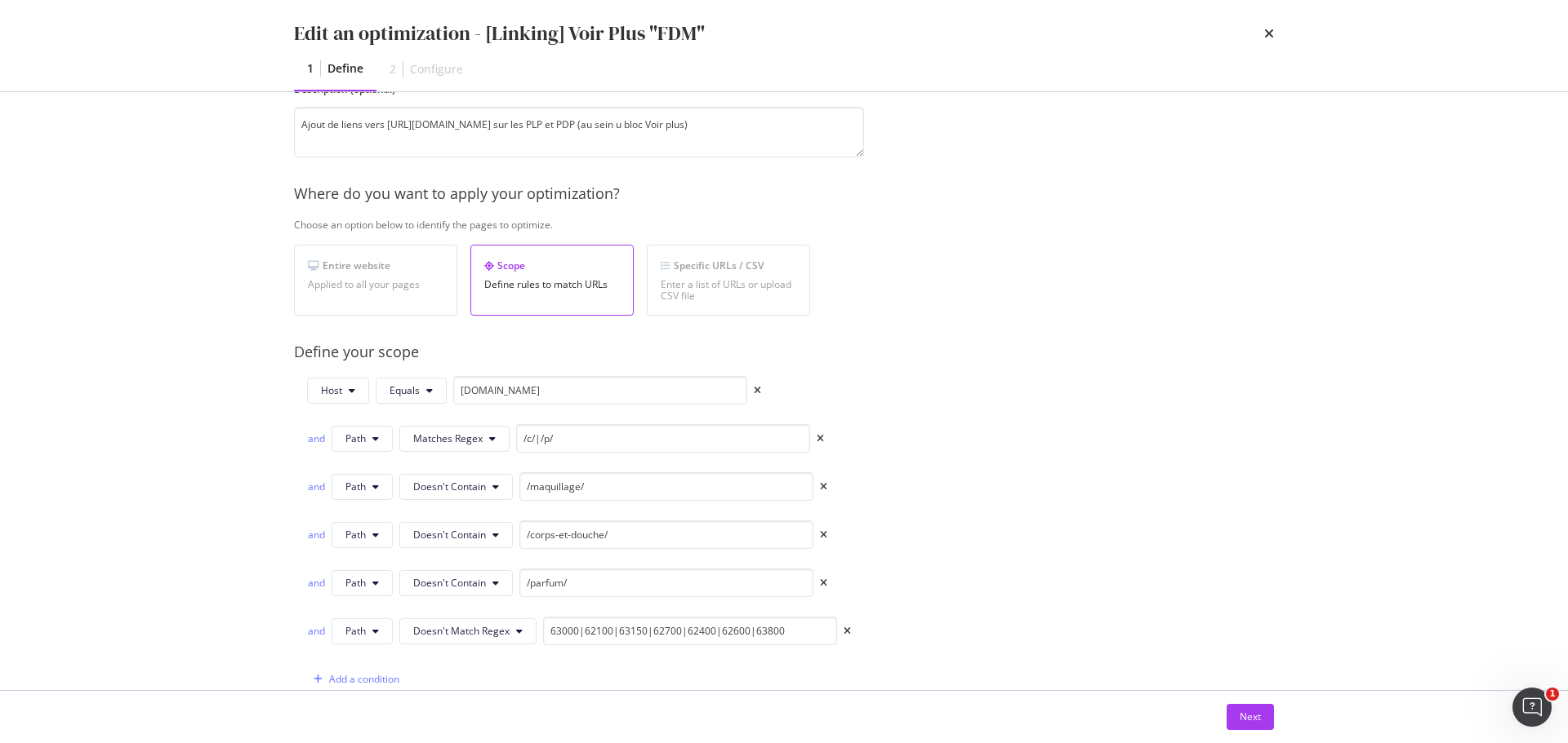
scroll to position [326, 0]
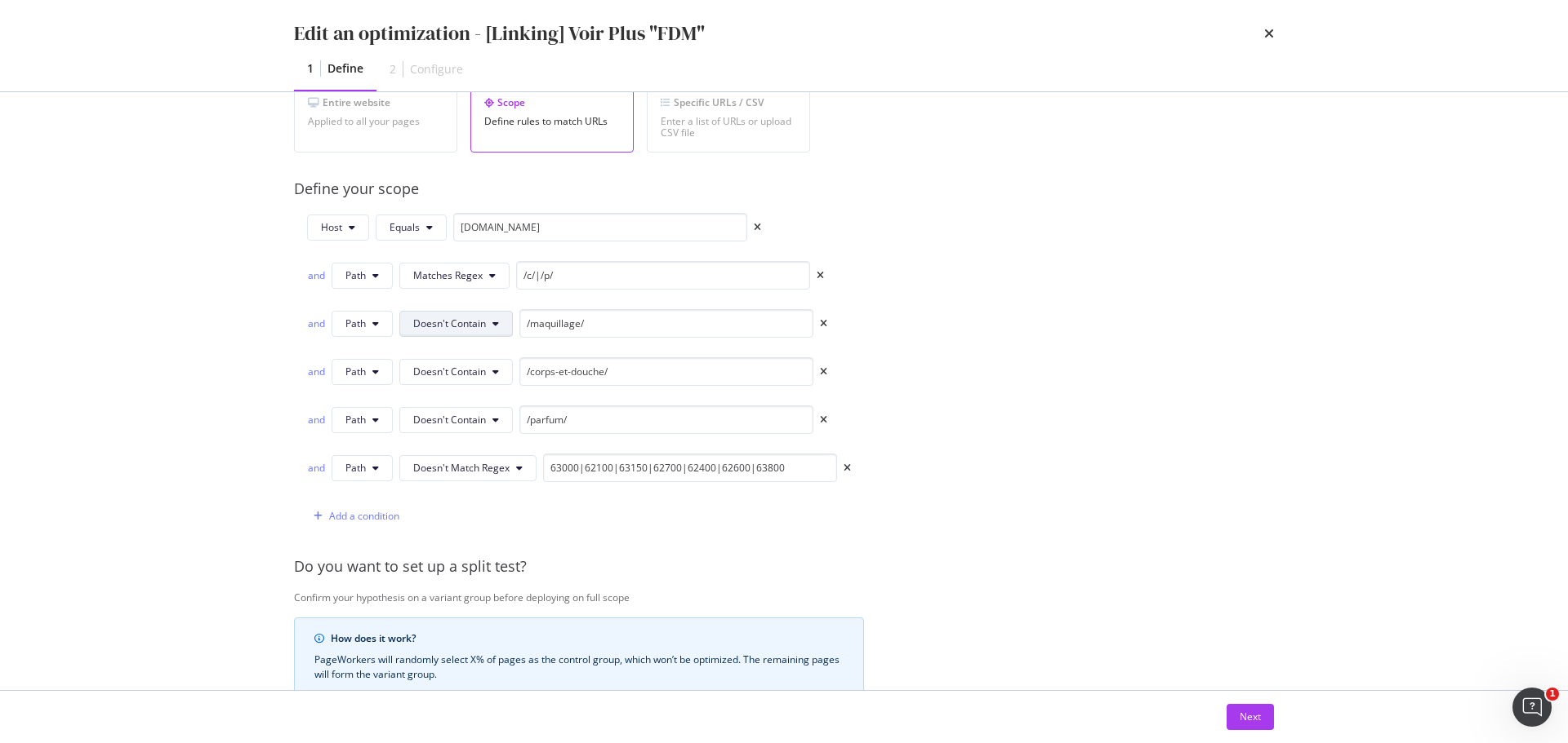
click at [480, 328] on span "Doesn't Contain" at bounding box center [449, 323] width 73 height 14
click at [472, 537] on span "Doesn't Start With" at bounding box center [461, 537] width 96 height 15
click at [472, 368] on span "Doesn't Contain" at bounding box center [449, 372] width 73 height 14
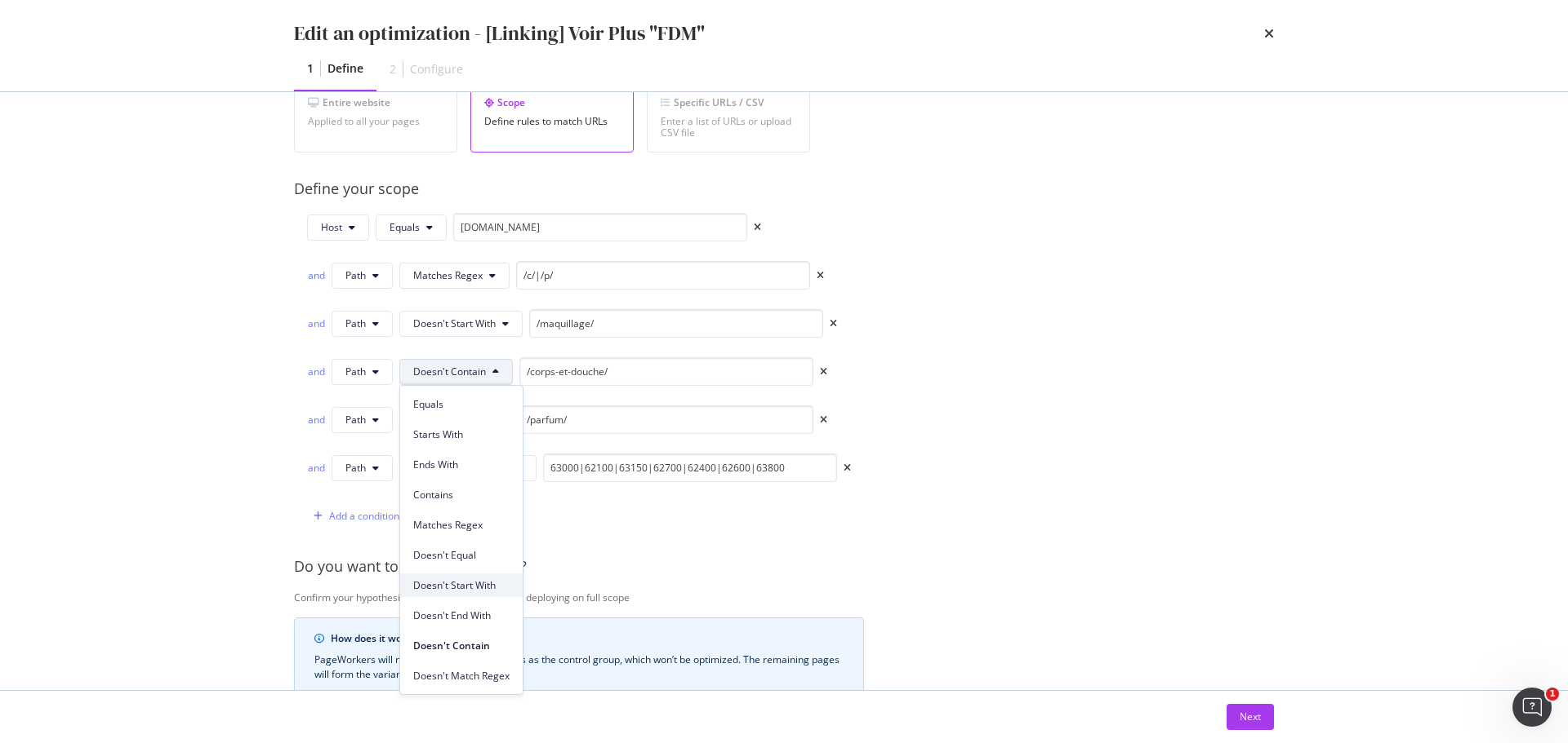
click at [479, 585] on span "Doesn't Start With" at bounding box center [461, 586] width 96 height 15
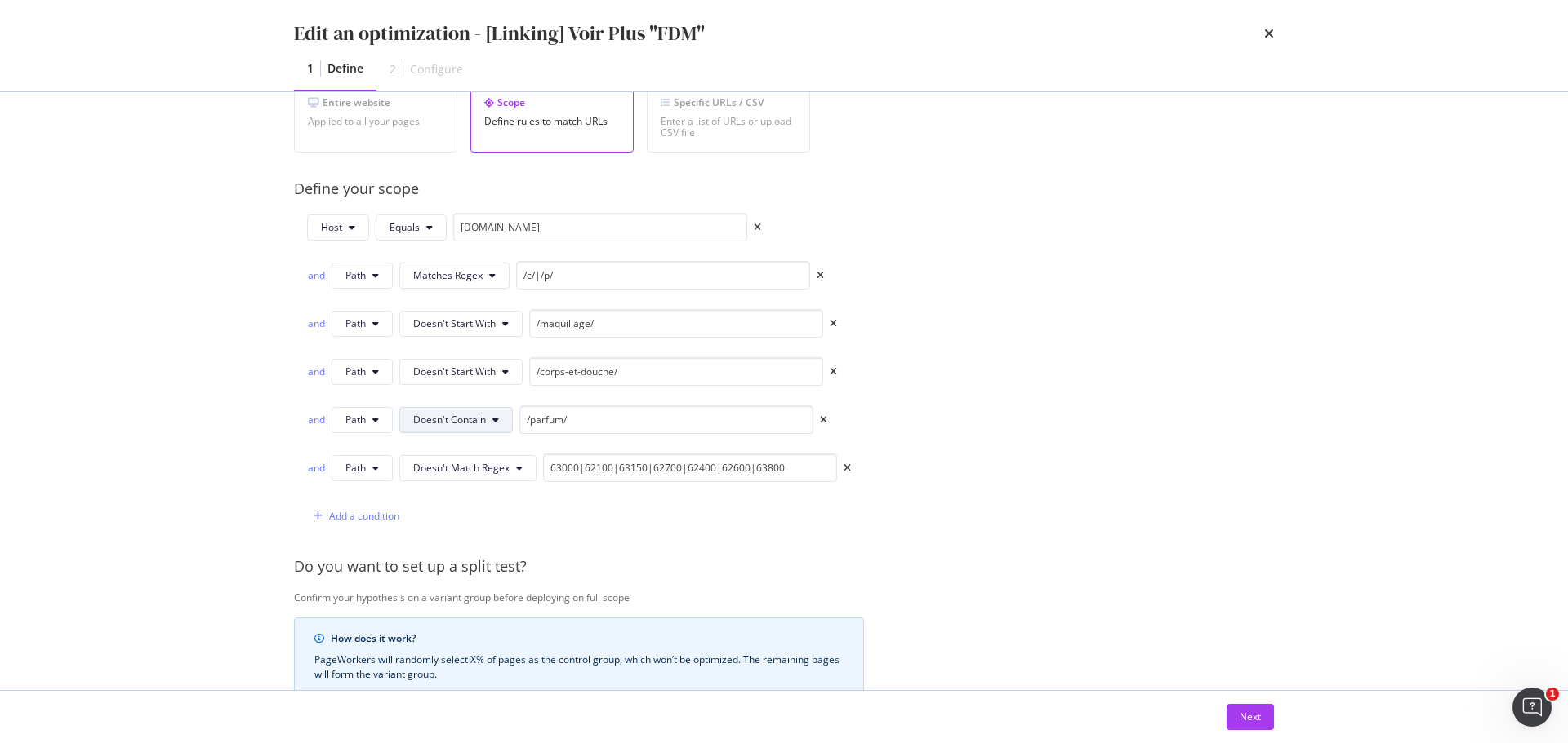
click at [465, 419] on span "Doesn't Contain" at bounding box center [449, 419] width 73 height 14
click at [467, 295] on span "Doesn't Start With" at bounding box center [461, 298] width 96 height 15
click at [1241, 721] on div "Next" at bounding box center [1250, 716] width 21 height 14
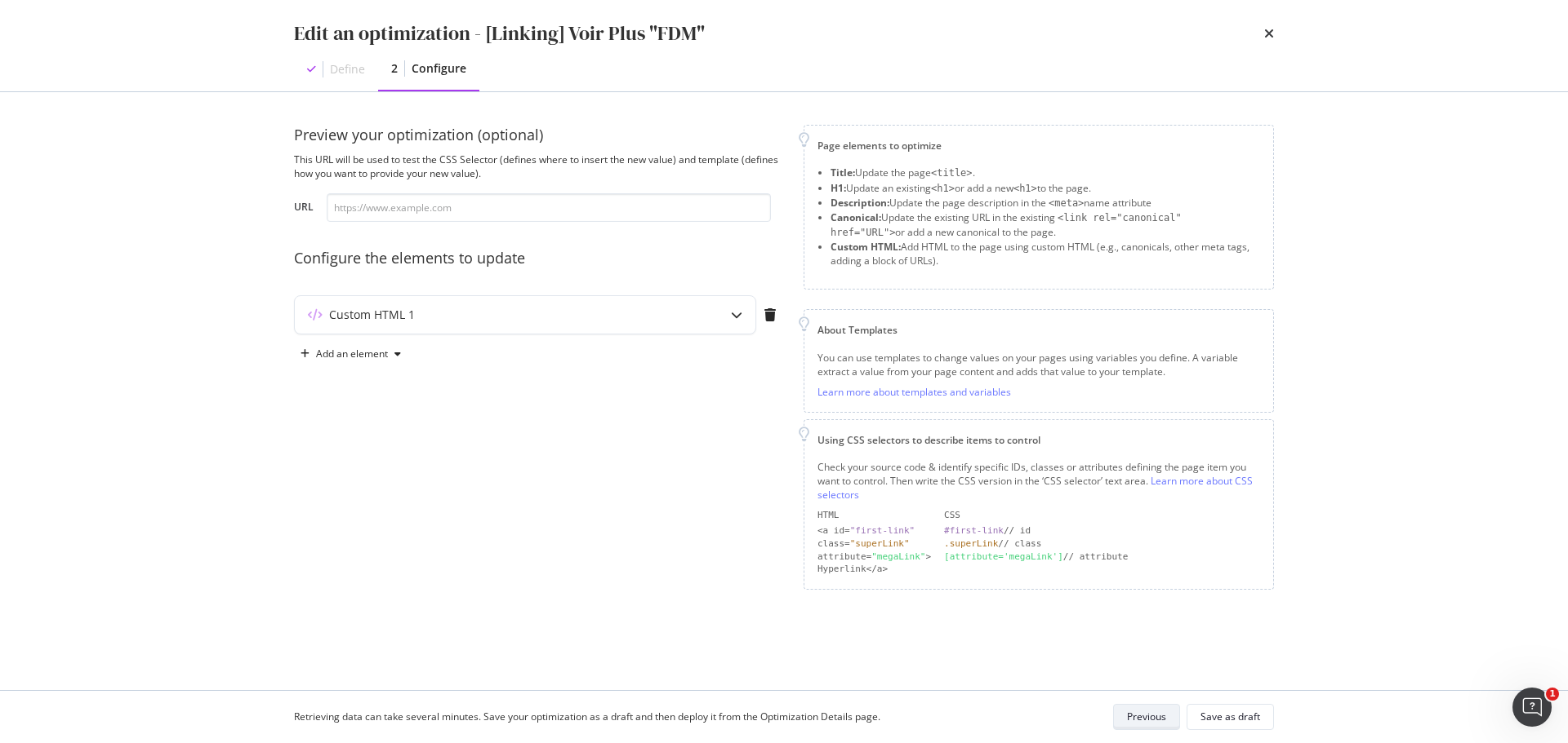
scroll to position [0, 0]
click at [1248, 716] on div "Save as draft" at bounding box center [1229, 716] width 60 height 14
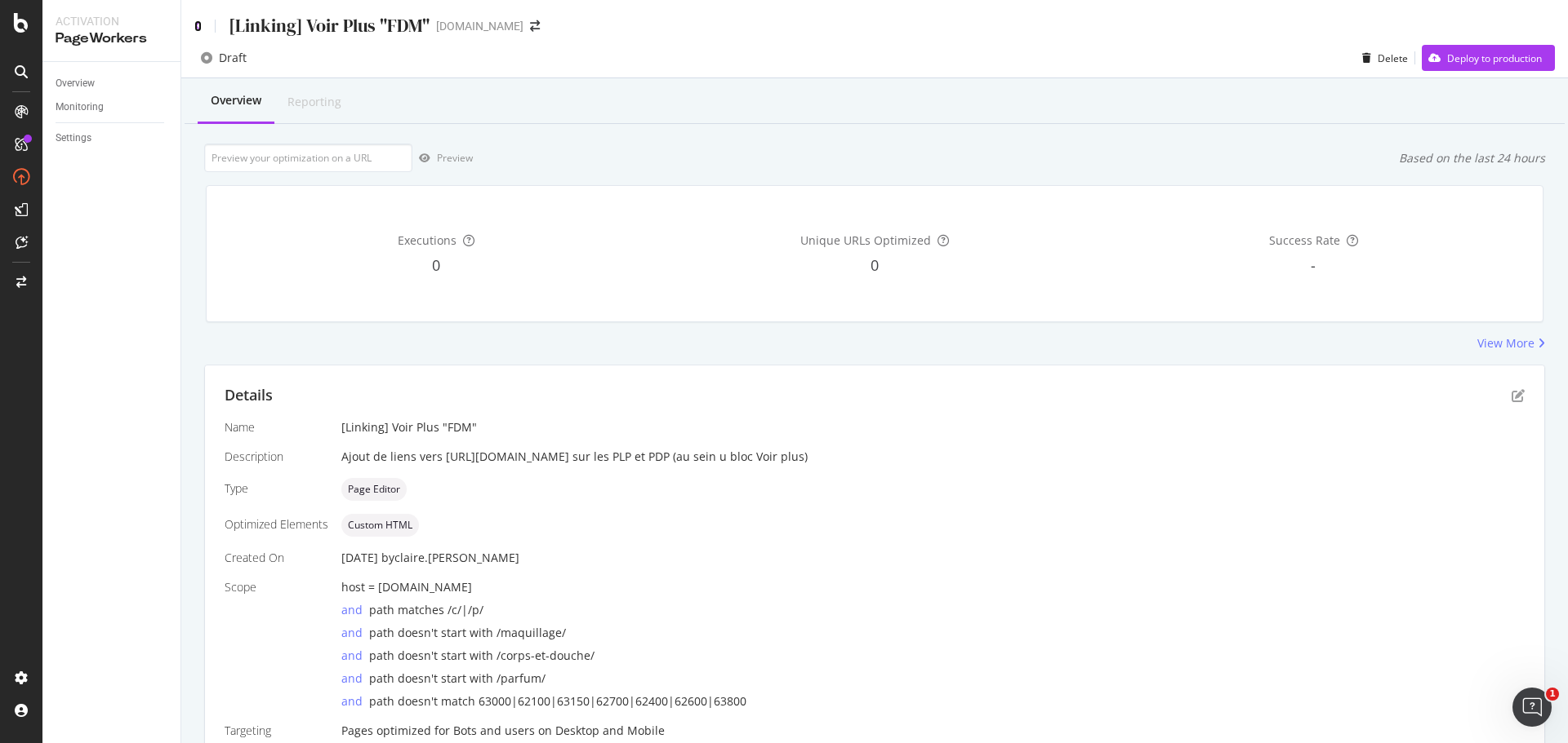
click at [196, 27] on icon at bounding box center [198, 26] width 7 height 11
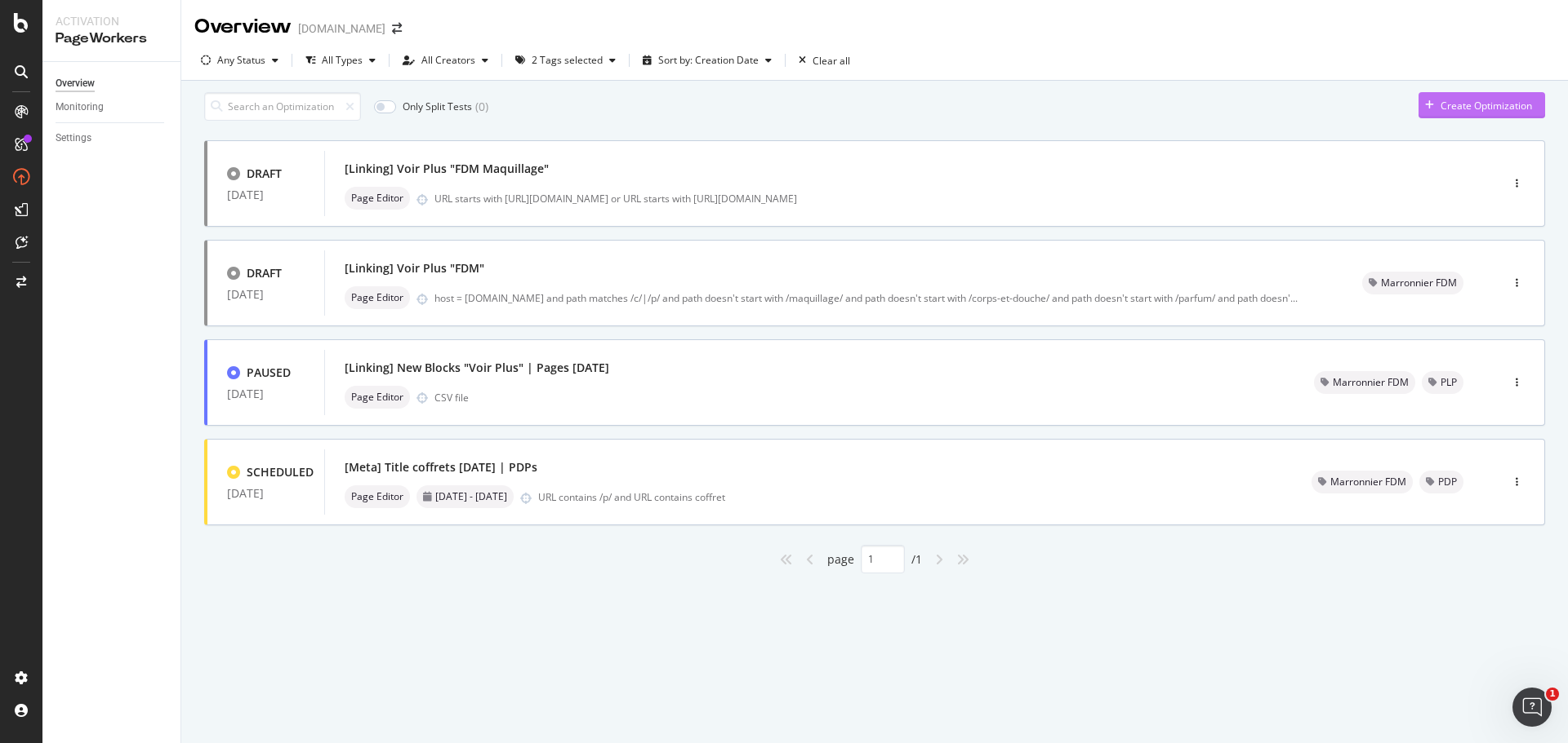
click at [1460, 111] on div "Create Optimization" at bounding box center [1486, 105] width 91 height 14
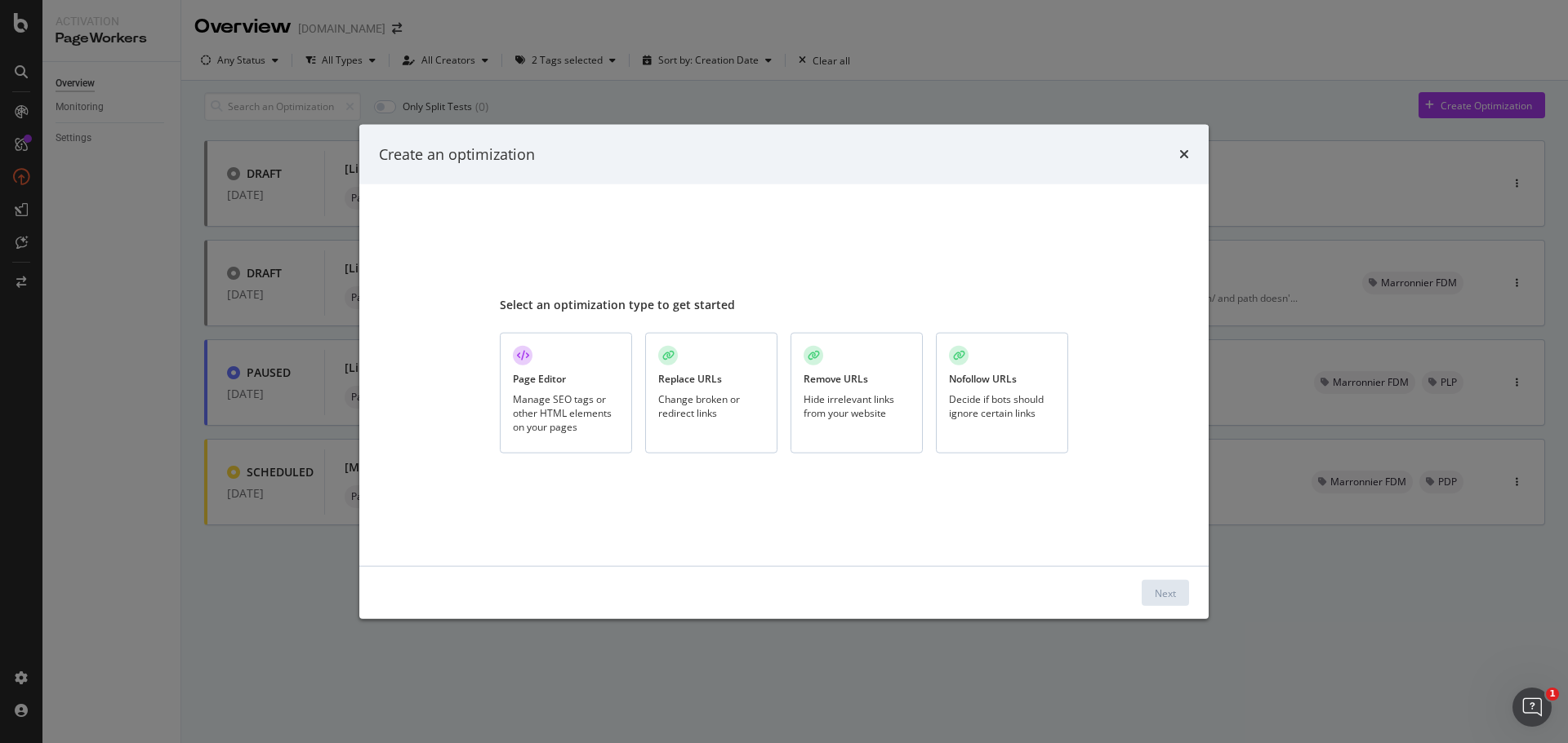
click at [570, 371] on div "Page Editor Manage SEO tags or other HTML elements on your pages" at bounding box center [565, 394] width 132 height 122
click at [1166, 595] on div "Next" at bounding box center [1165, 593] width 21 height 14
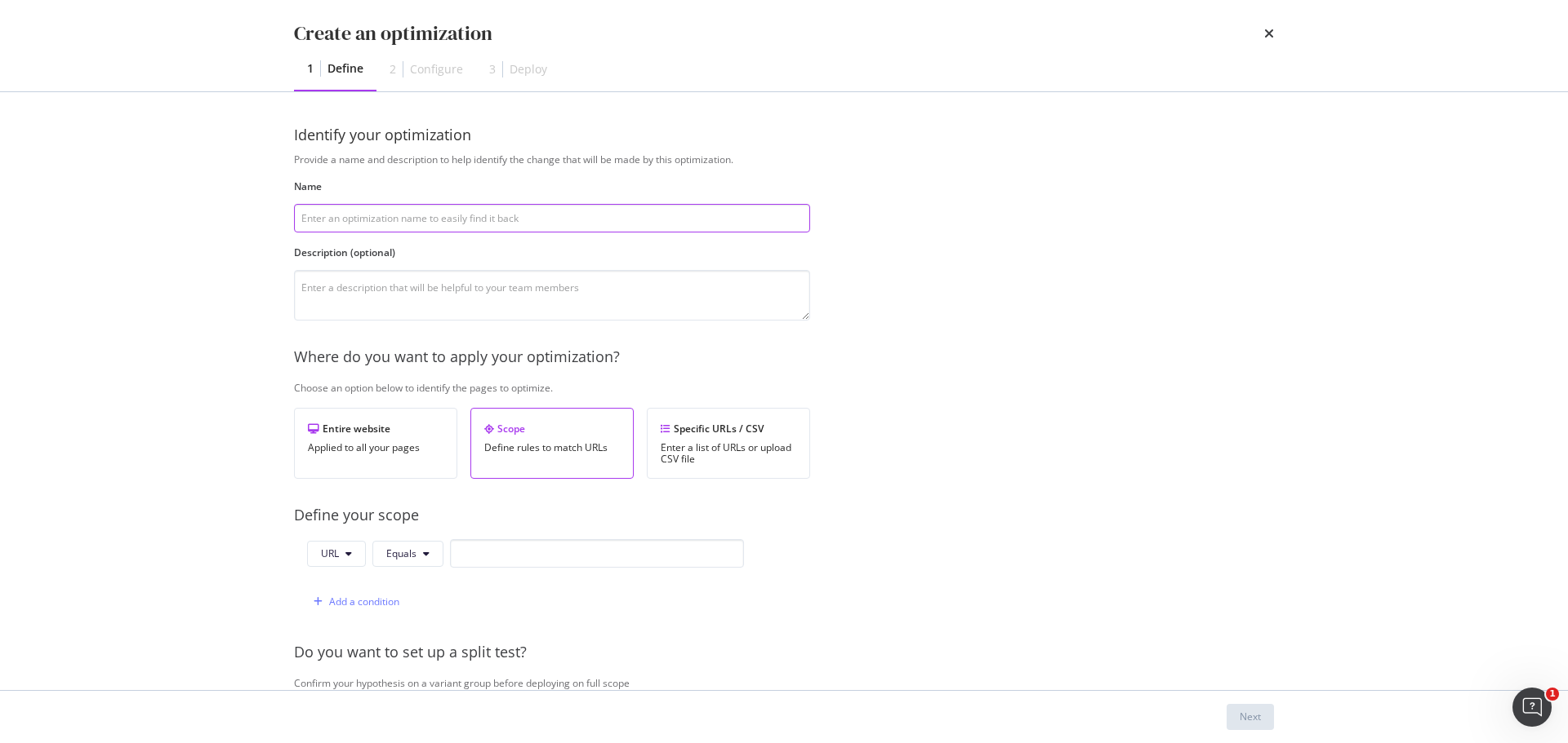
click at [457, 222] on input "modal" at bounding box center [552, 218] width 516 height 29
paste input "[Linking] Voir Plus "Soldes Soin Corps""
drag, startPoint x: 390, startPoint y: 219, endPoint x: 469, endPoint y: 218, distance: 79.0
click at [469, 218] on input "[Linking] Voir Plus "Soldes Soin Corps"" at bounding box center [552, 218] width 516 height 29
type input "[Linking] Voir Plus "FM Soin""
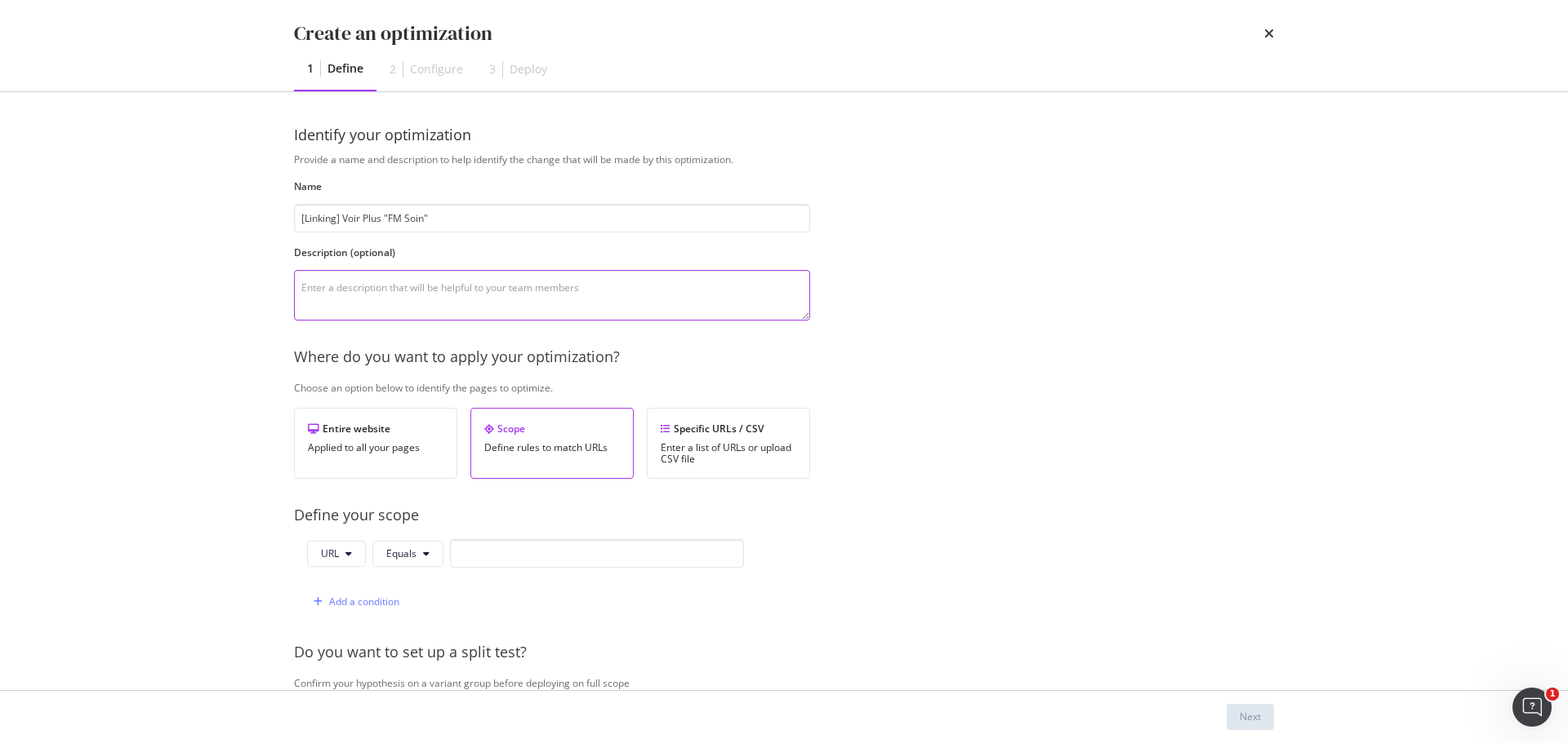
click at [443, 284] on textarea "modal" at bounding box center [552, 295] width 516 height 51
paste textarea "https://www.yves-rocher.fr/fete-des-meres/soins-fete-des-meres/c/soin-cadeau"
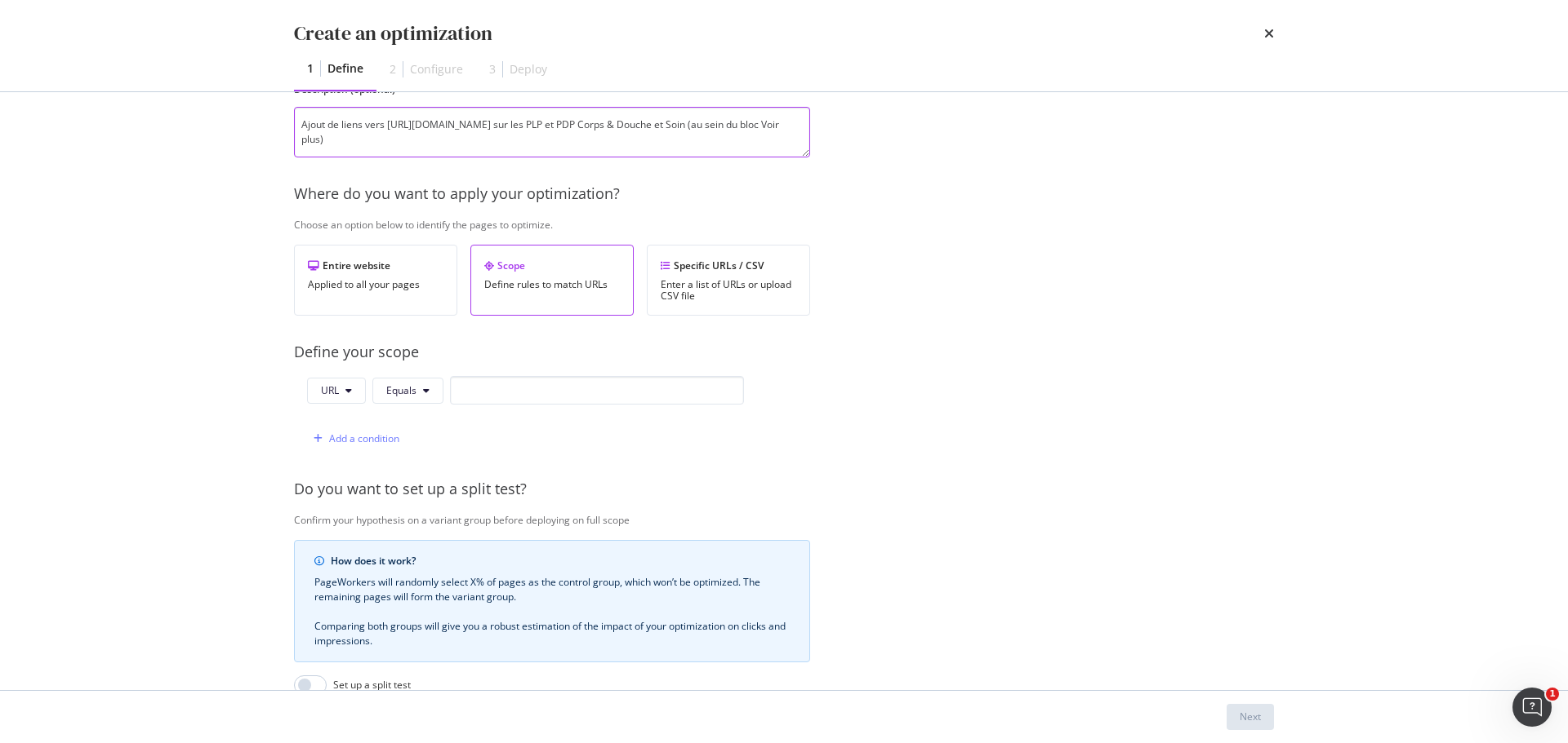
scroll to position [82, 0]
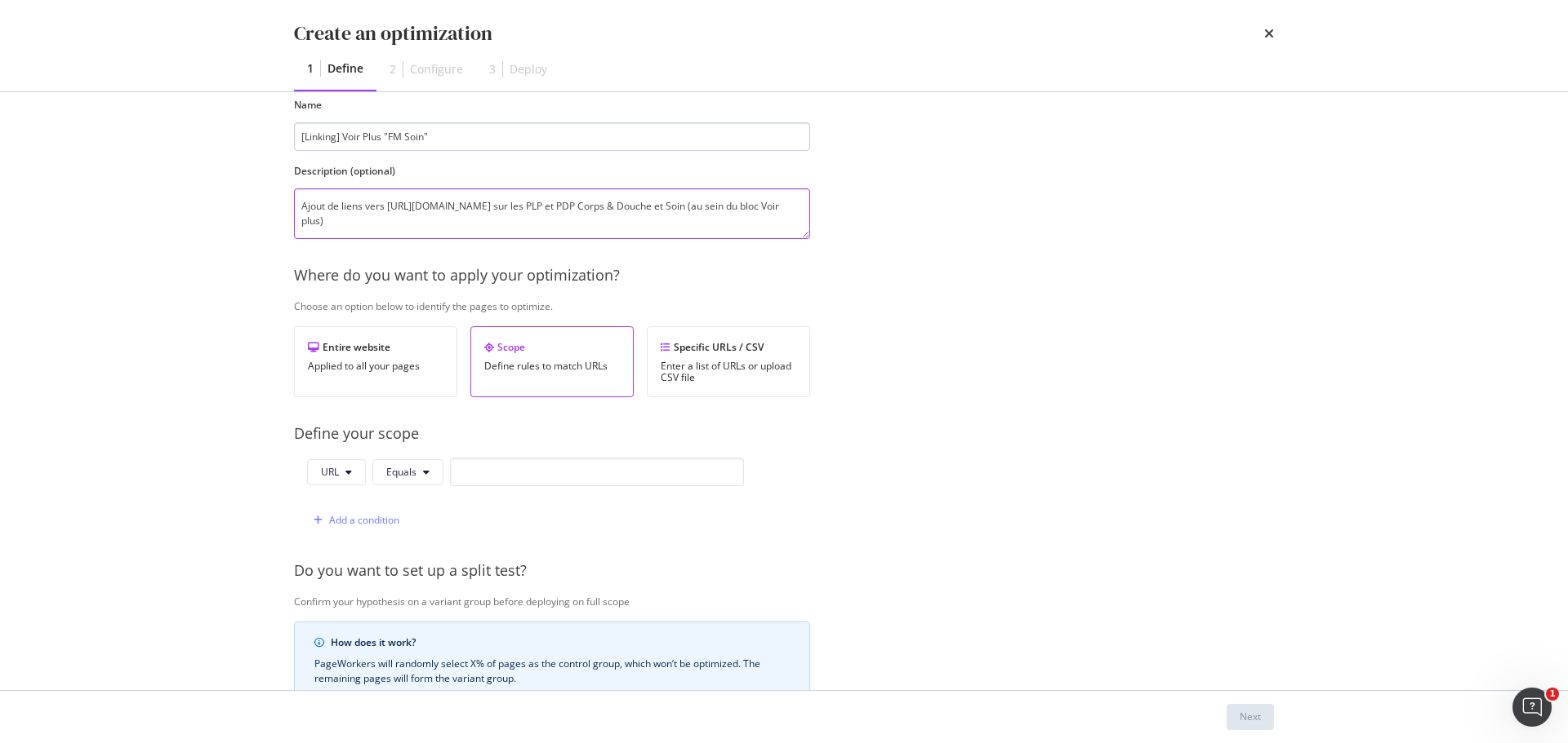
type textarea "Ajout de liens vers https://www.yves-rocher.fr/fete-des-meres/soins-fete-des-me…"
click at [396, 138] on input "[Linking] Voir Plus "FM Soin"" at bounding box center [552, 136] width 516 height 29
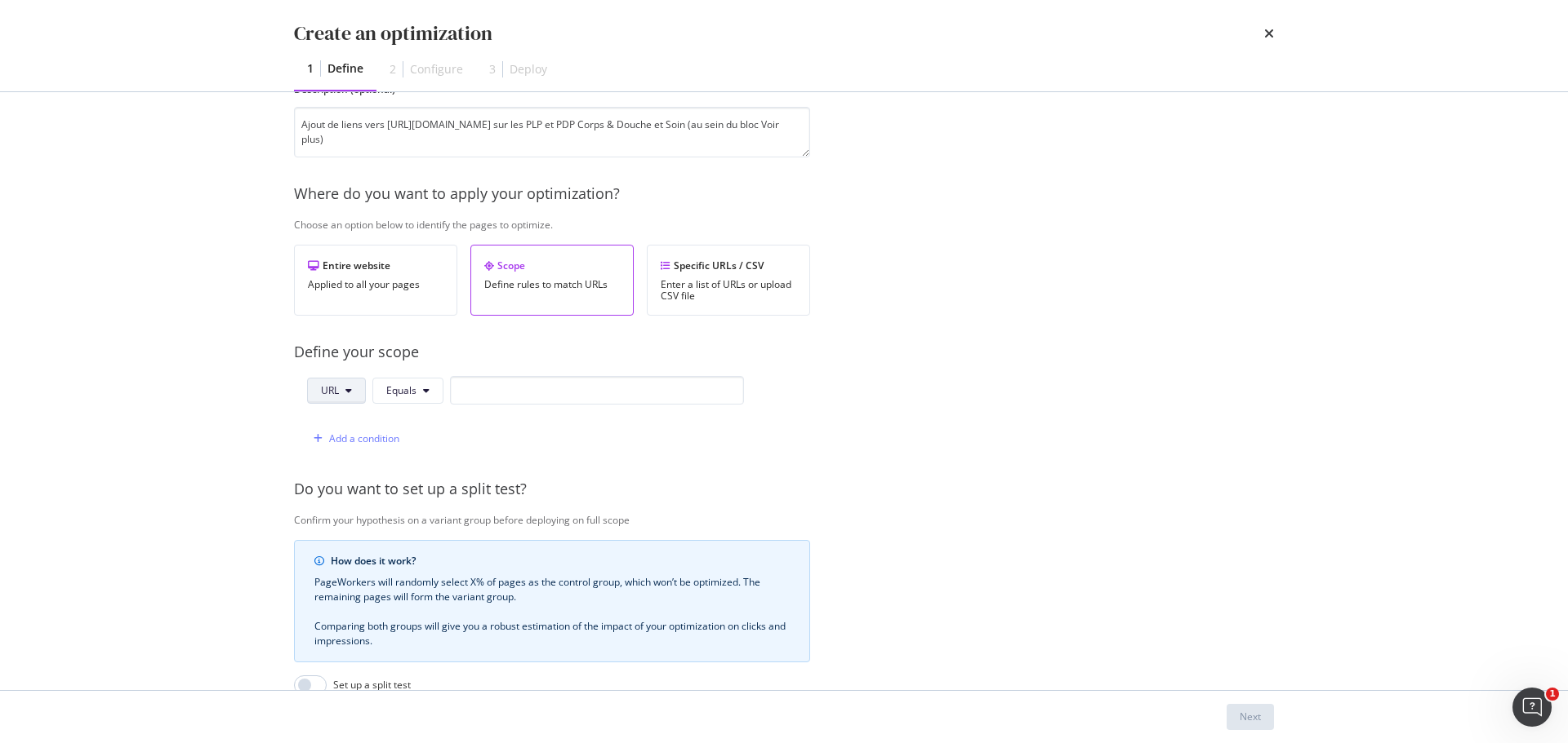
type input "[Linking] Voir Plus "FDM Soin""
click at [324, 395] on span "URL" at bounding box center [329, 390] width 18 height 14
click at [337, 479] on span "Host" at bounding box center [350, 484] width 57 height 15
click at [476, 394] on input "modal" at bounding box center [600, 390] width 294 height 29
paste input "www.yves-rocher.fr/"
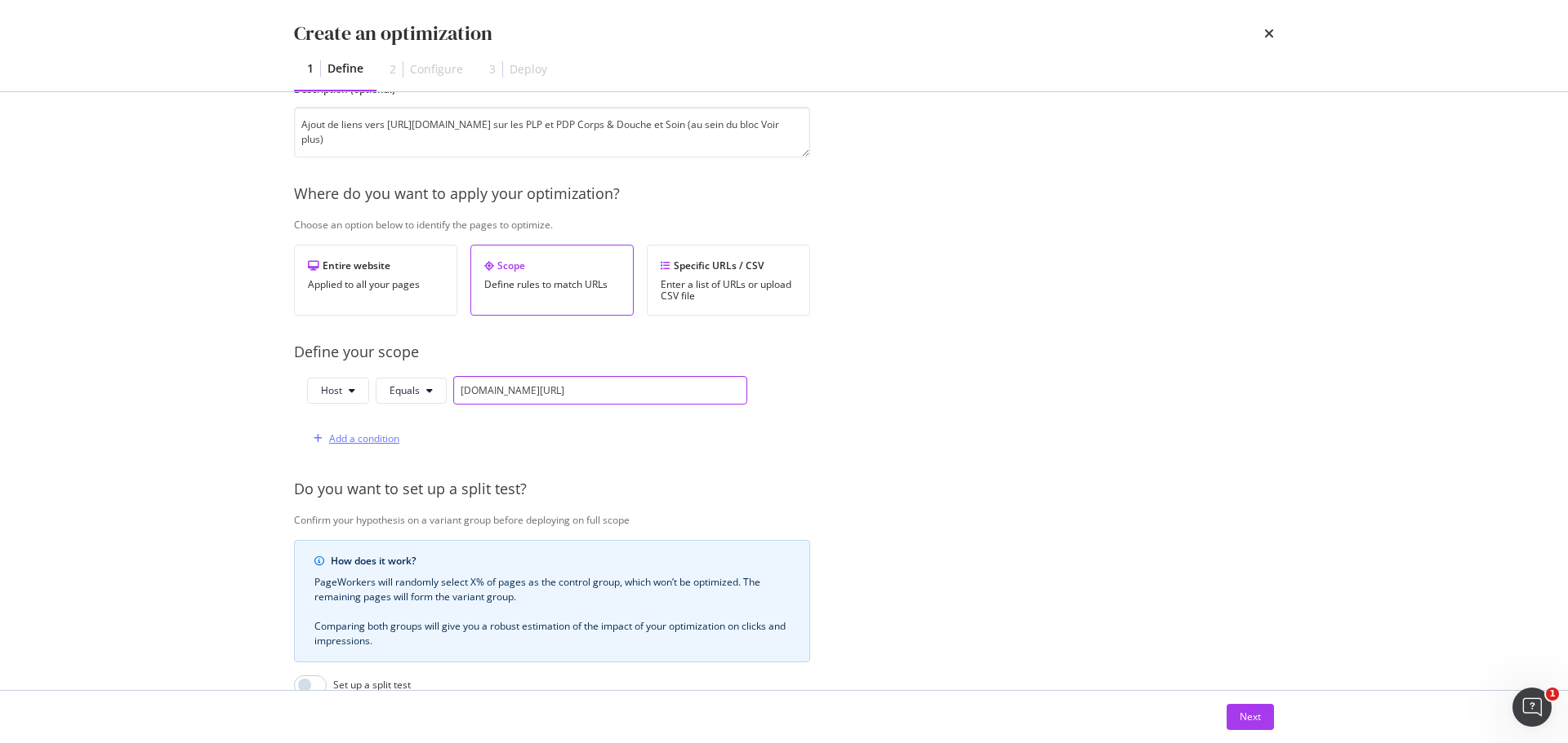
type input "www.yves-rocher.fr/"
click at [372, 443] on div "Add a condition" at bounding box center [364, 438] width 70 height 14
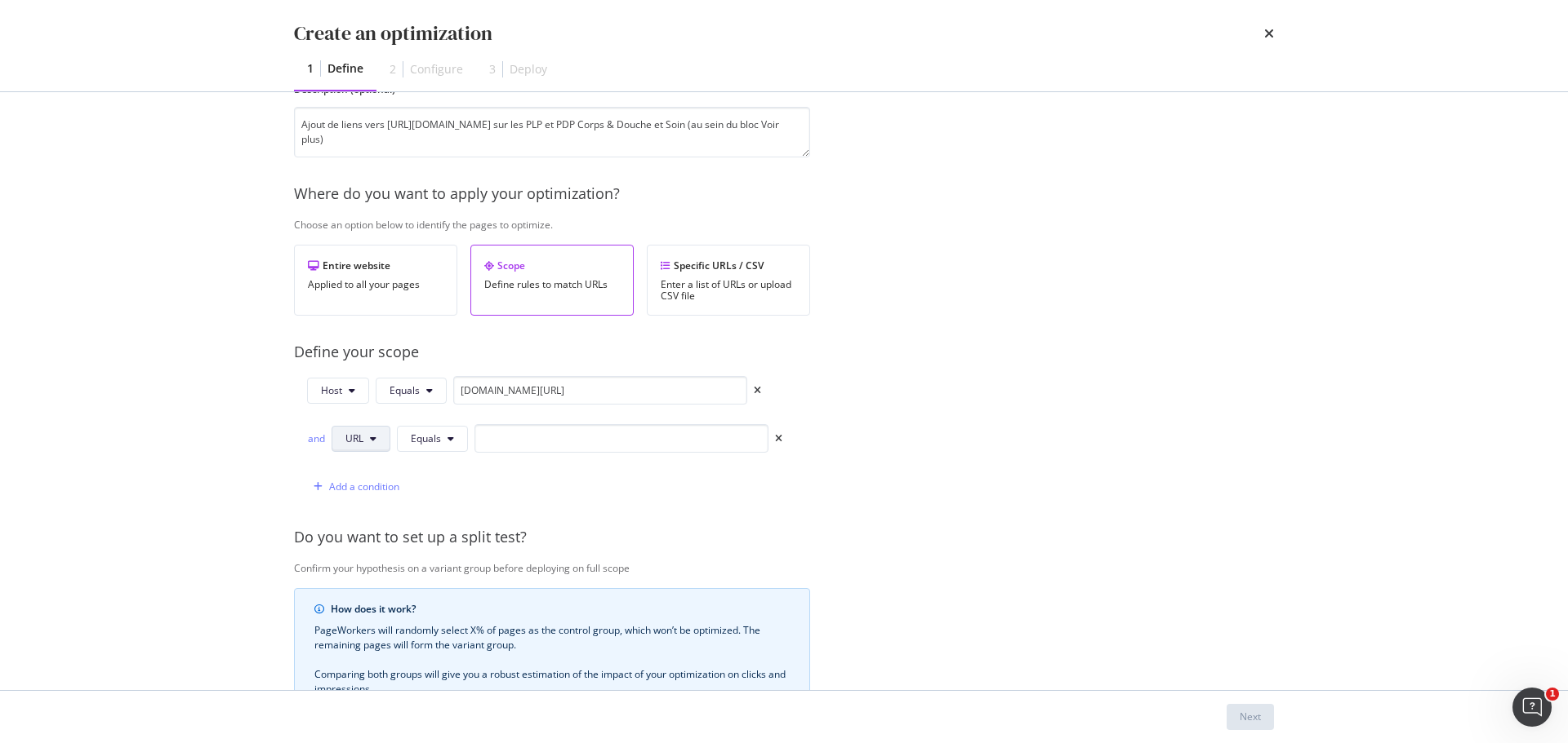
click at [367, 441] on button "URL" at bounding box center [361, 439] width 59 height 26
click at [367, 560] on span "Path" at bounding box center [374, 562] width 57 height 15
click at [434, 442] on span "Equals" at bounding box center [428, 438] width 30 height 14
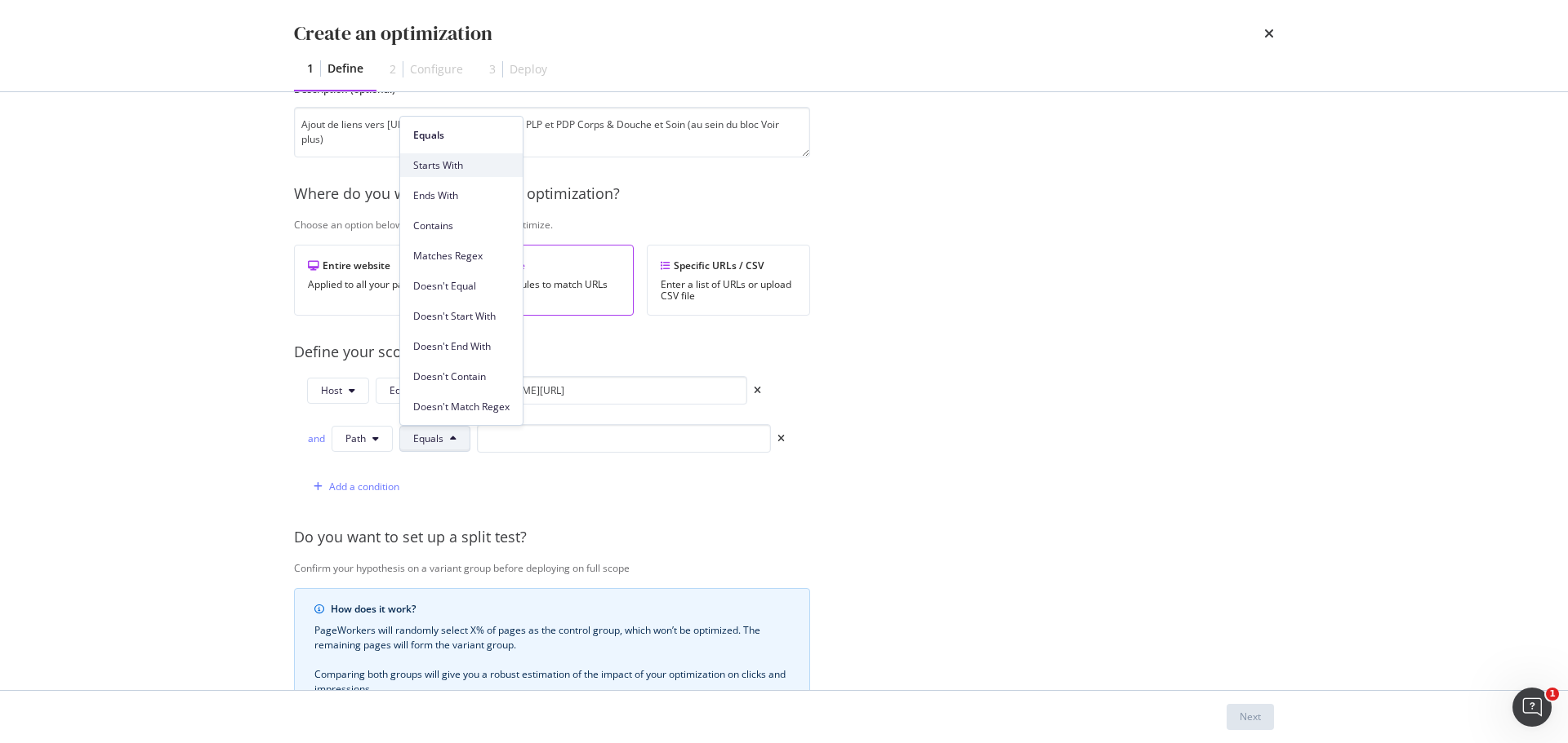
click at [440, 163] on span "Starts With" at bounding box center [461, 166] width 96 height 15
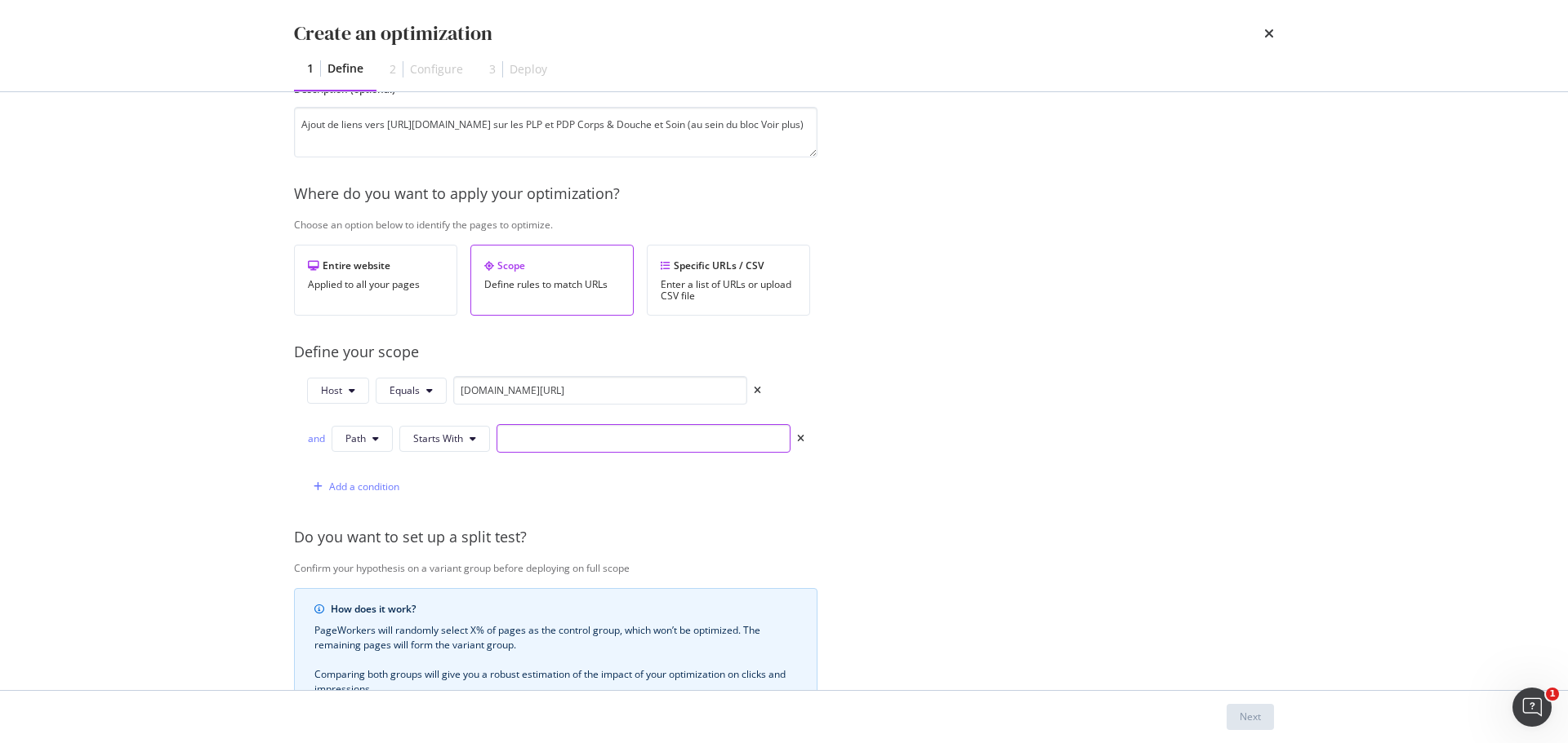
click at [523, 444] on input "modal" at bounding box center [643, 438] width 294 height 29
paste input "/corps-et-douche/"
type input "/corps-et-douche/"
click at [346, 395] on button "Host" at bounding box center [338, 391] width 62 height 26
click at [351, 426] on span "URL" at bounding box center [350, 423] width 57 height 15
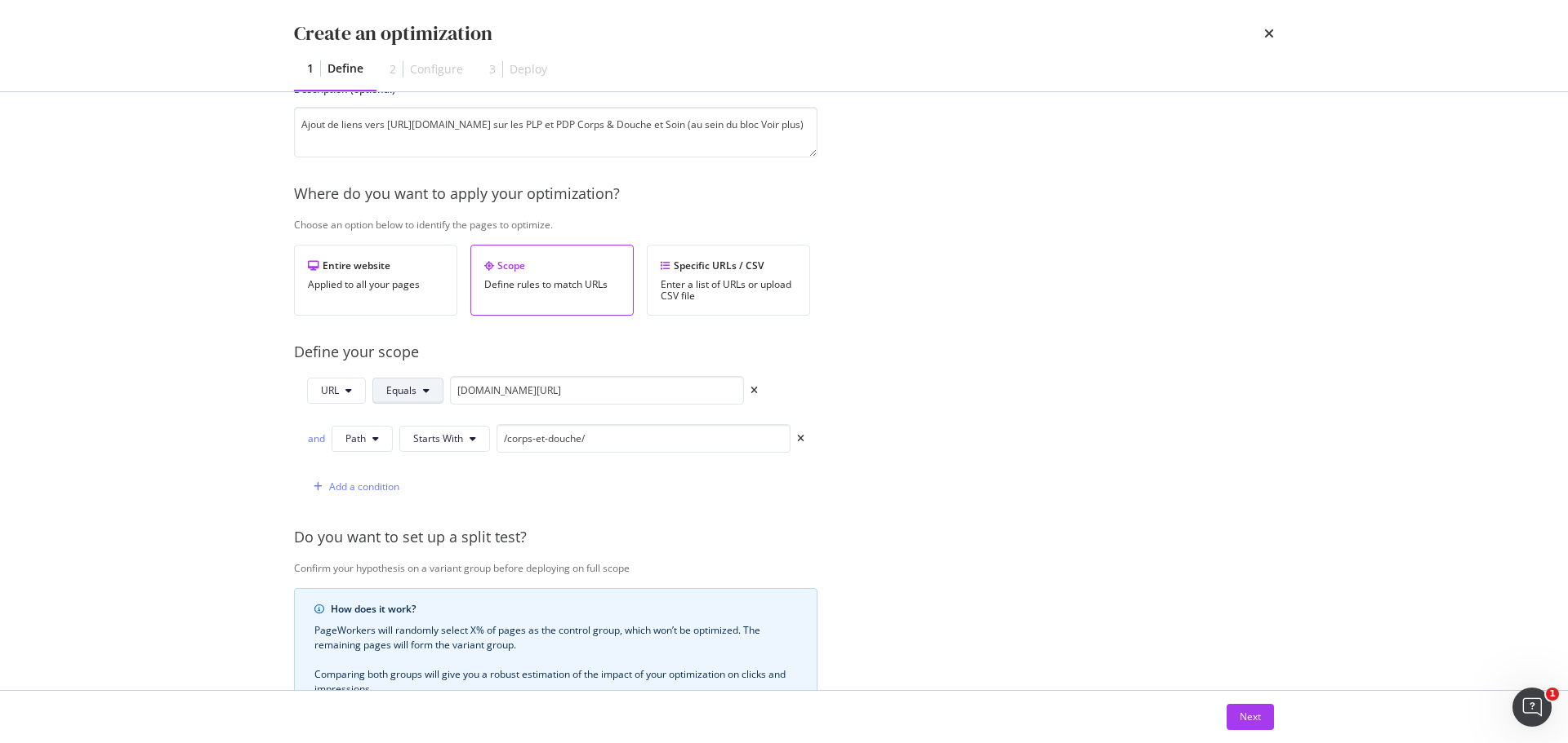
click at [423, 395] on icon "modal" at bounding box center [426, 391] width 6 height 10
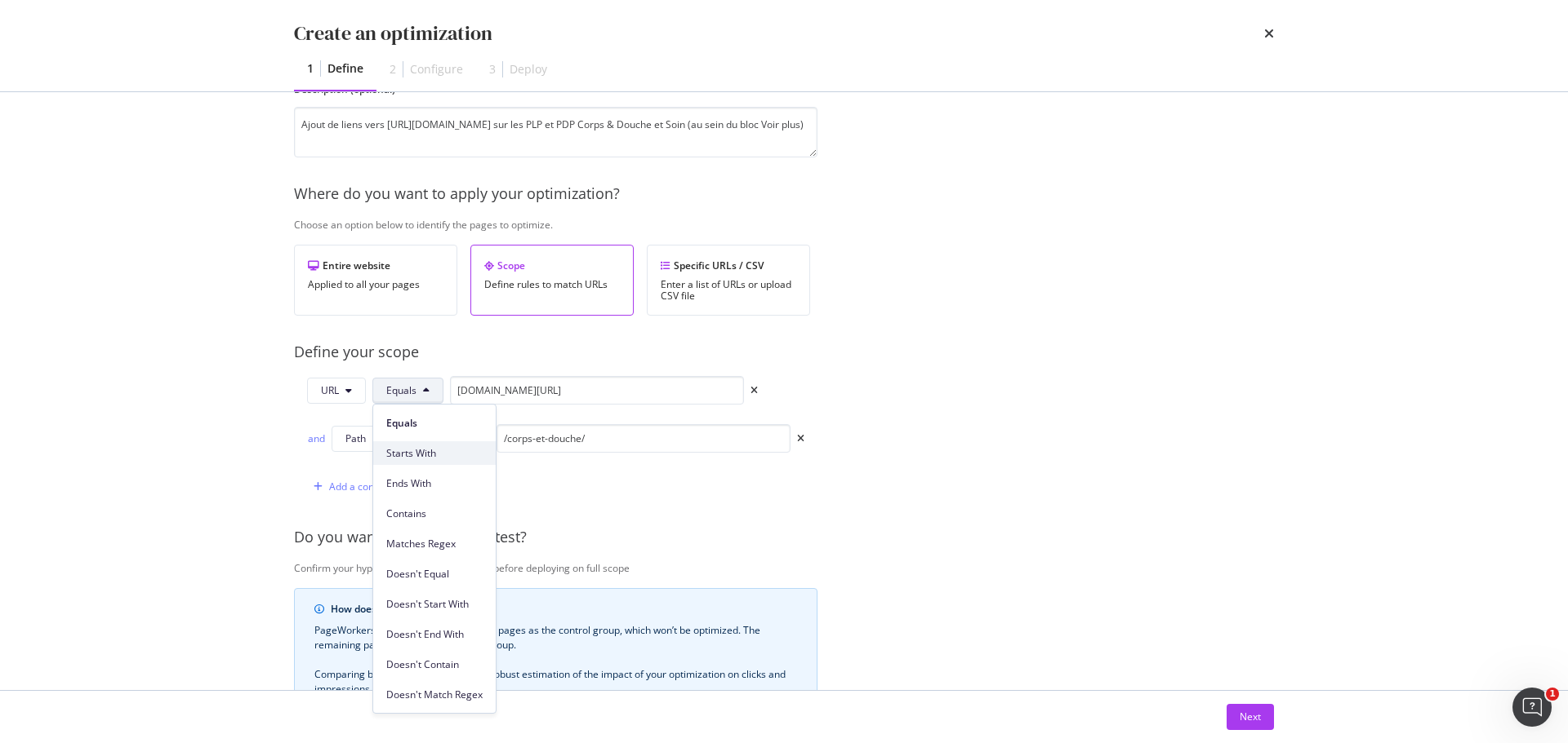
click at [421, 452] on span "Starts With" at bounding box center [434, 454] width 96 height 15
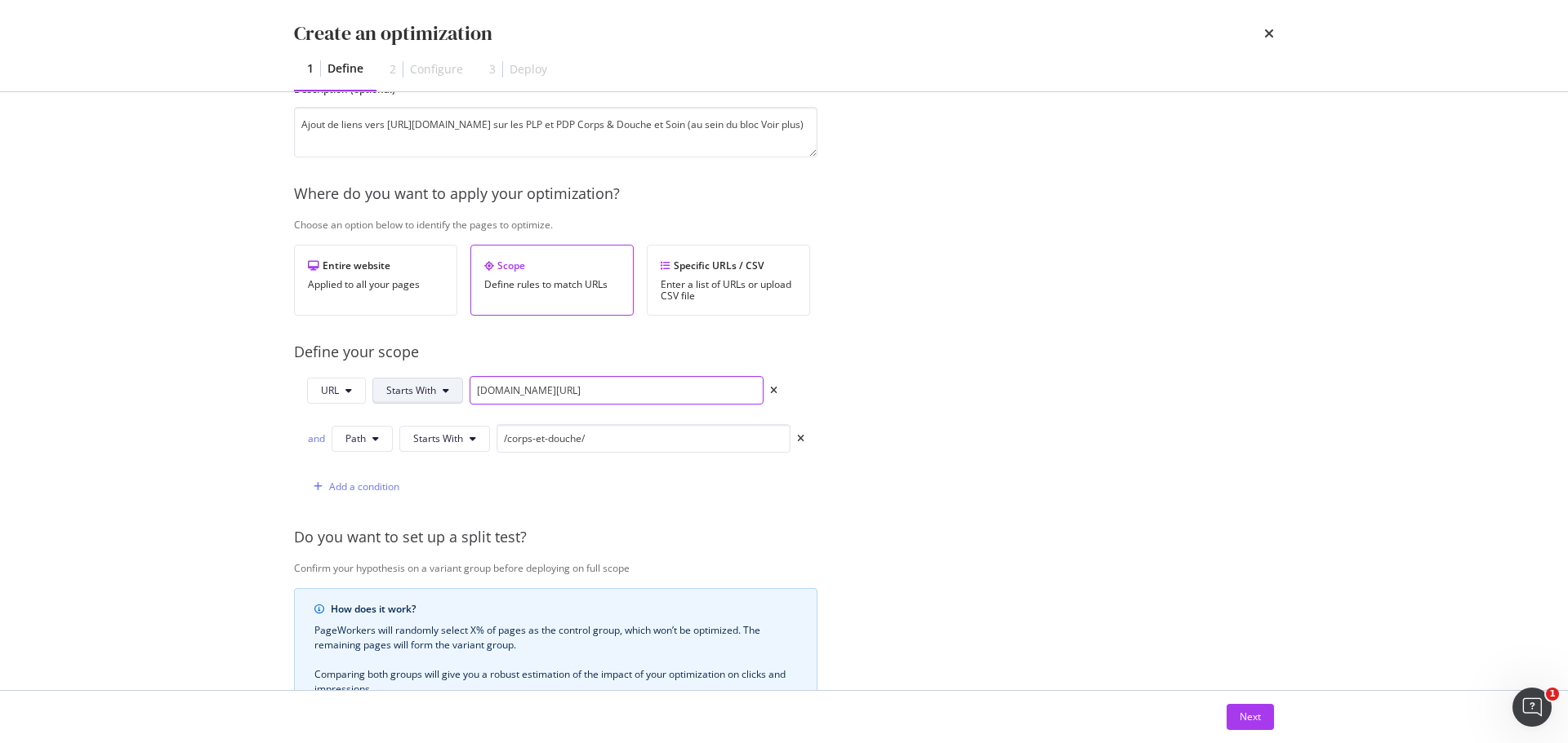
drag, startPoint x: 473, startPoint y: 391, endPoint x: 457, endPoint y: 391, distance: 16.0
click at [457, 391] on div "URL Starts With www.yves-rocher.fr/" at bounding box center [542, 390] width 470 height 29
paste input "https://www.yves-rocher.fr/corps-et-douche/c/40000"
click at [353, 395] on button "URL" at bounding box center [337, 391] width 59 height 26
click at [345, 519] on span "Path" at bounding box center [350, 514] width 57 height 15
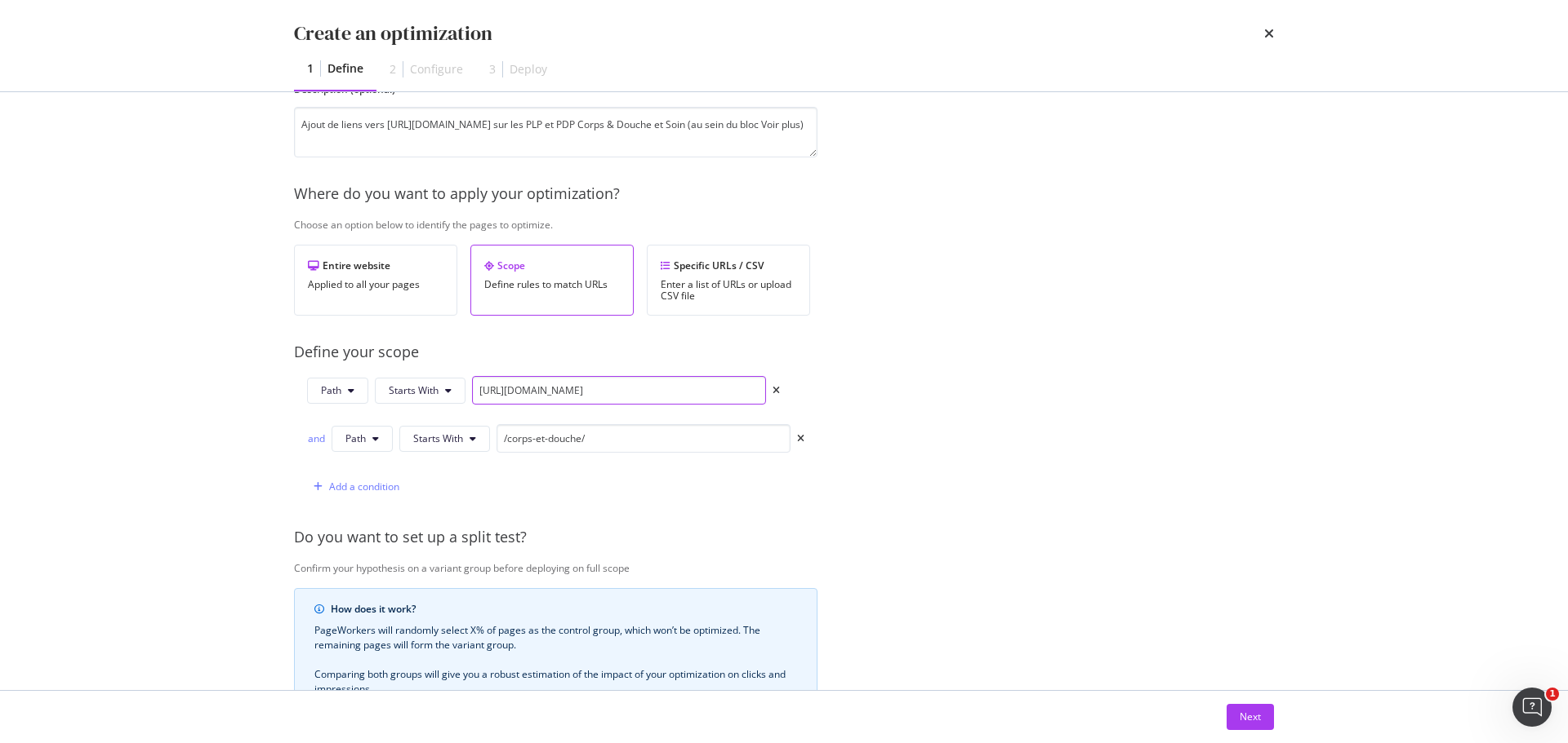
drag, startPoint x: 599, startPoint y: 388, endPoint x: 470, endPoint y: 388, distance: 129.0
click at [470, 388] on div "Path Starts With https://www.yves-rocher.fr/corps-et-douche/c/40000" at bounding box center [543, 390] width 473 height 29
click at [481, 387] on input "r/corps-et-douche/c/40000" at bounding box center [619, 390] width 294 height 29
type input "/corps-et-douche/c/40000"
click at [320, 440] on div "and" at bounding box center [315, 439] width 18 height 17
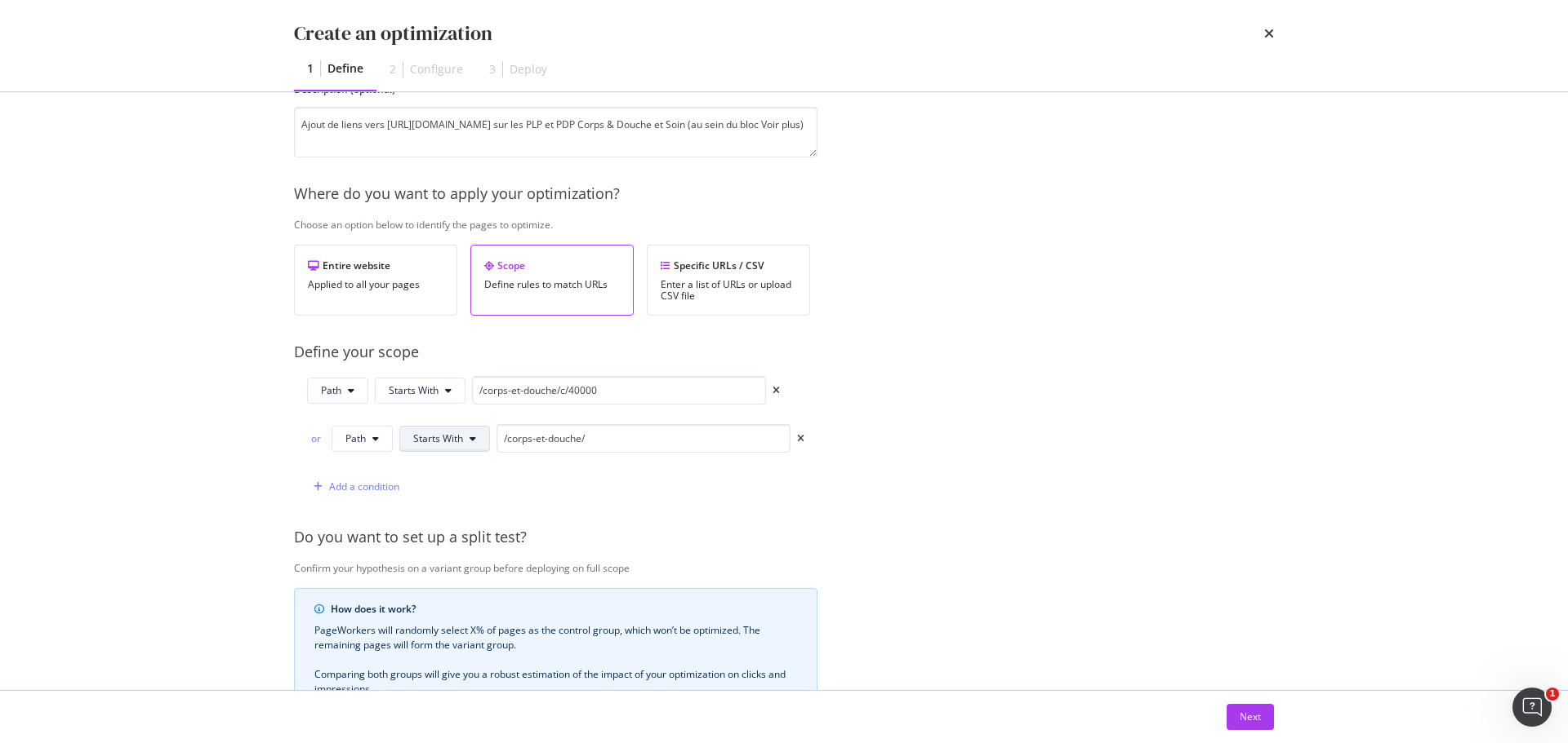
click at [445, 441] on span "Starts With" at bounding box center [438, 438] width 50 height 14
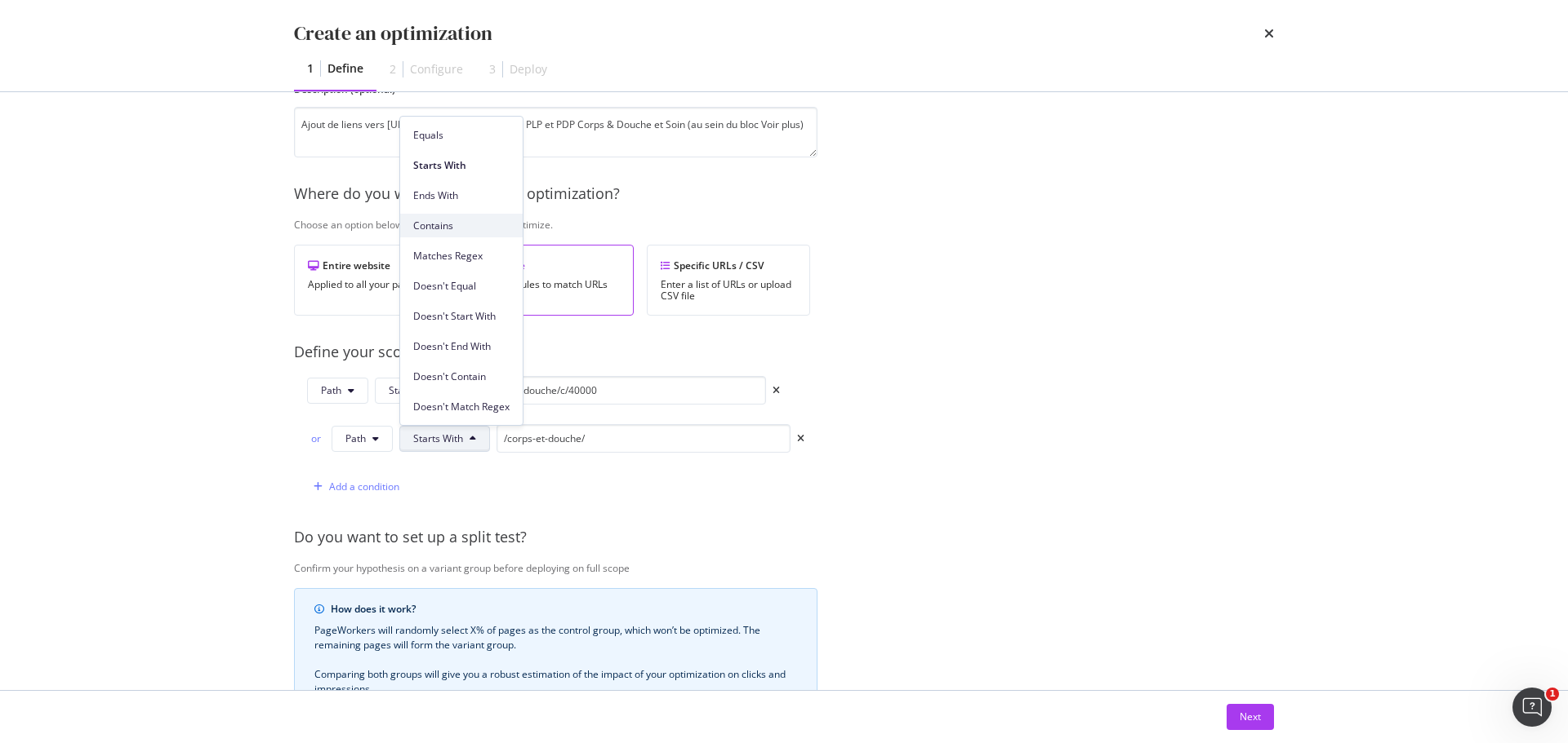
click at [431, 222] on span "Contains" at bounding box center [461, 226] width 96 height 15
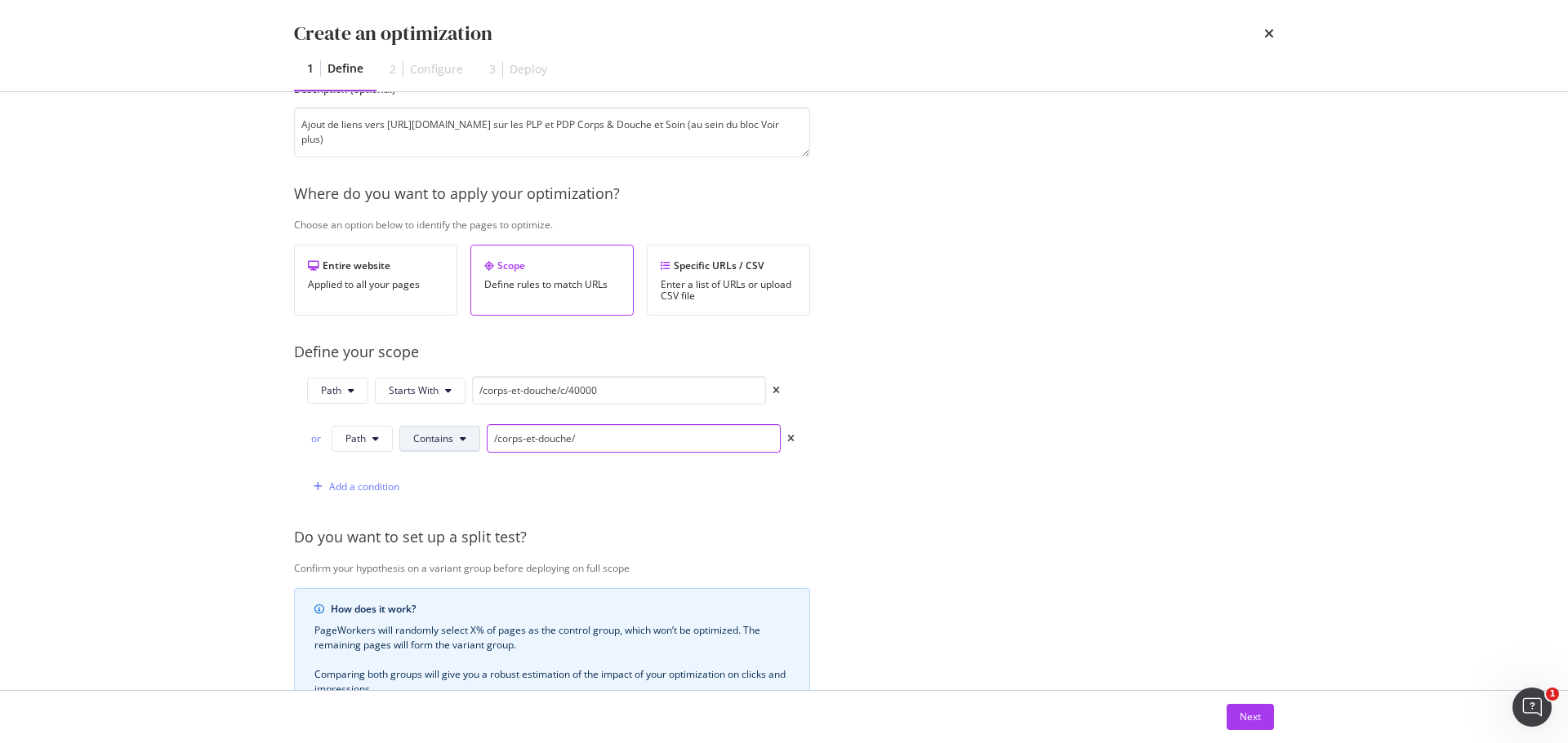
drag, startPoint x: 597, startPoint y: 439, endPoint x: 479, endPoint y: 445, distance: 118.2
click at [479, 445] on div "or Path Contains /corps-et-douche/" at bounding box center [551, 438] width 487 height 29
type input "62600"
click at [1263, 726] on button "Next" at bounding box center [1250, 717] width 47 height 26
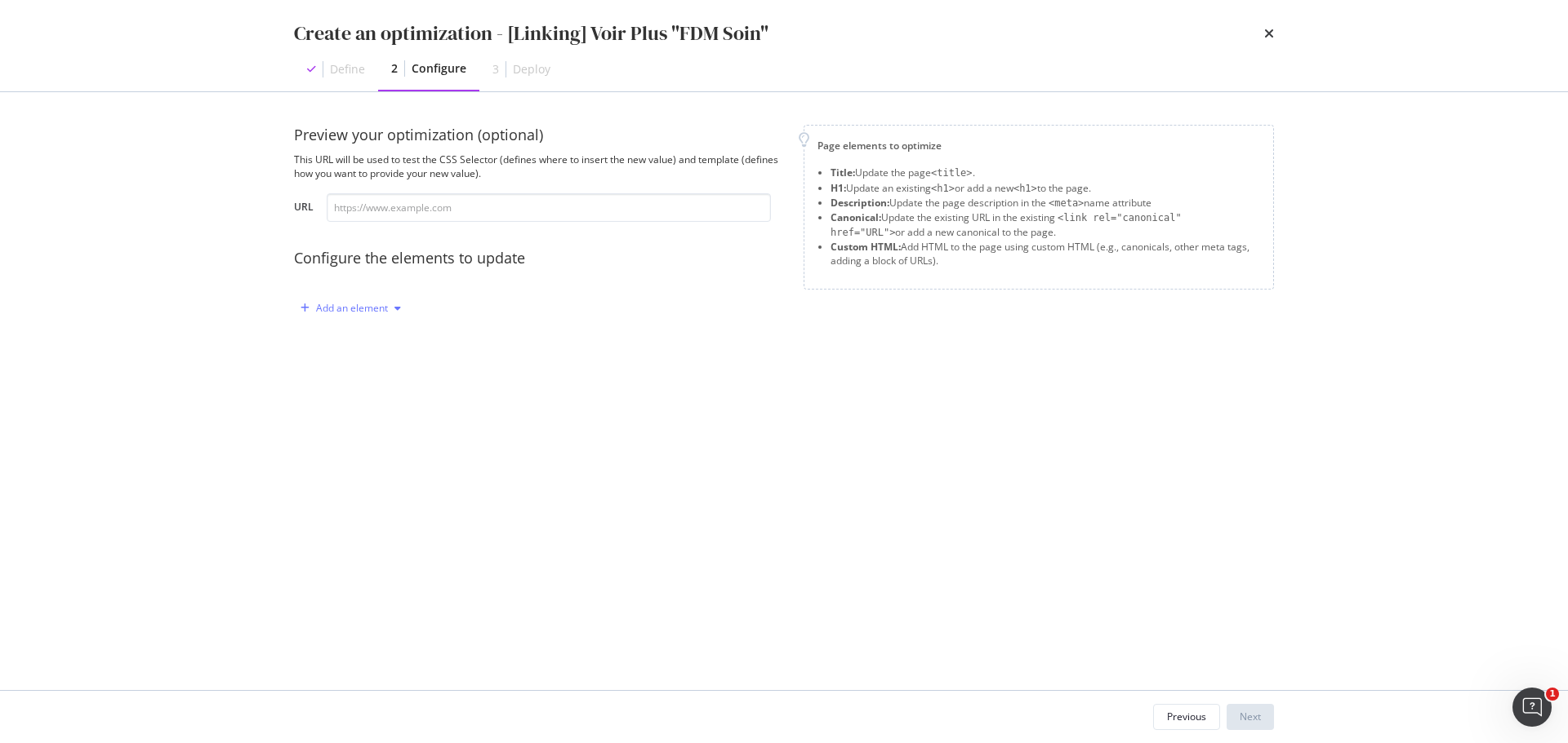
click at [373, 312] on div "Add an element" at bounding box center [352, 308] width 72 height 10
click at [379, 450] on div "Custom HTML" at bounding box center [370, 447] width 65 height 14
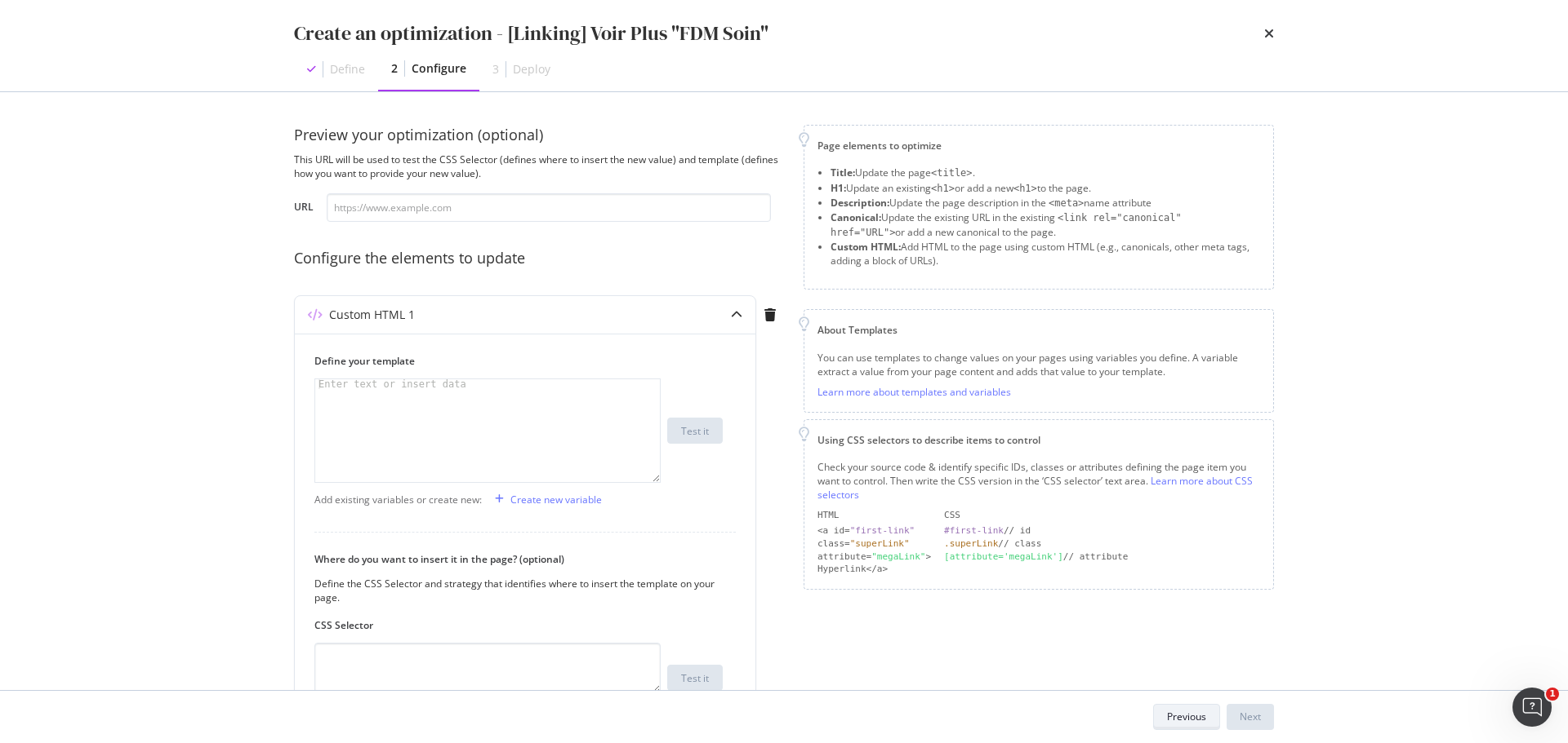
click at [1164, 716] on button "Previous" at bounding box center [1186, 717] width 67 height 26
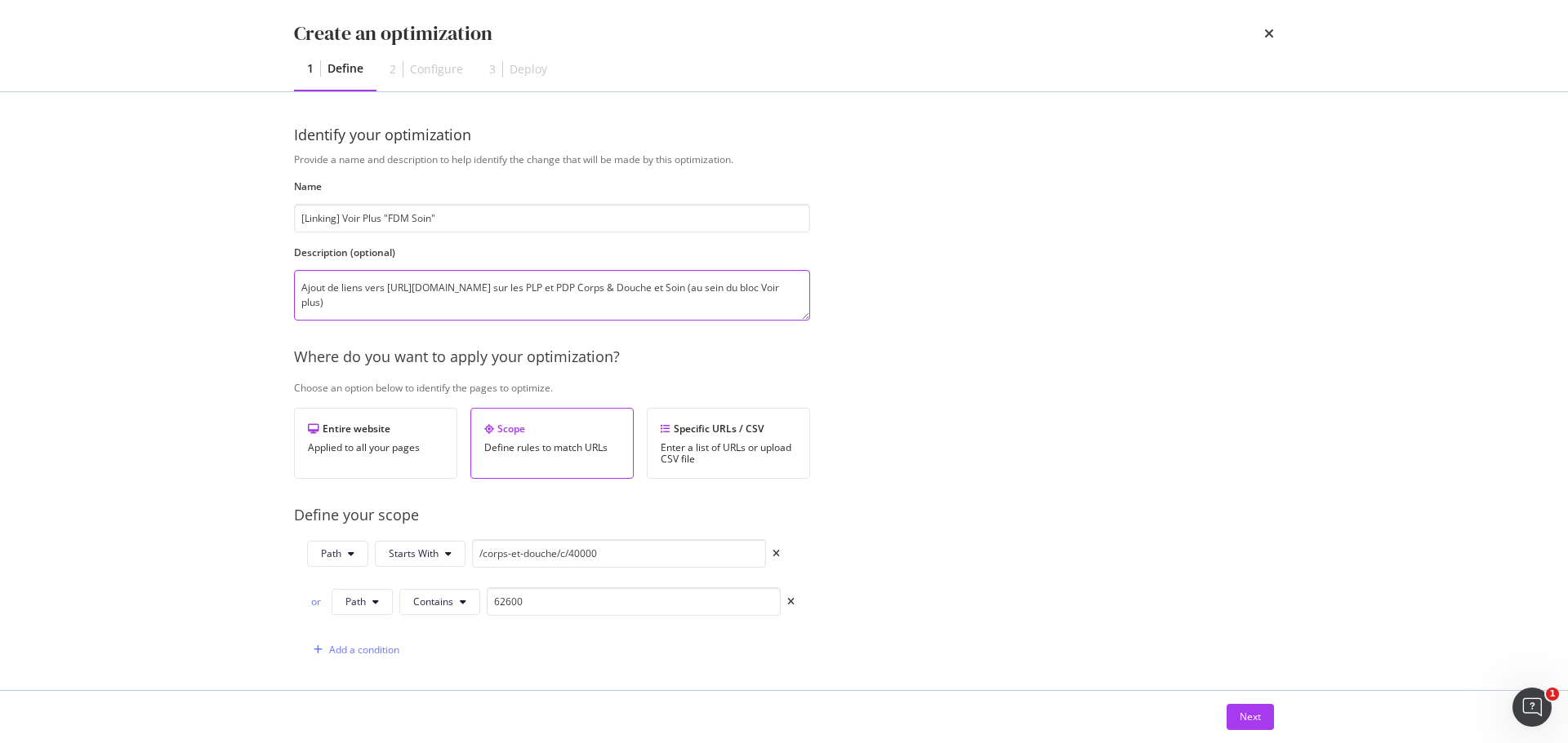
drag, startPoint x: 610, startPoint y: 301, endPoint x: 196, endPoint y: 291, distance: 414.1
click at [196, 291] on div "Create an optimization 1 Define 2 Configure 3 Deploy Identify your optimization…" at bounding box center [784, 372] width 1568 height 743
click at [1251, 726] on div "Next" at bounding box center [1250, 717] width 21 height 25
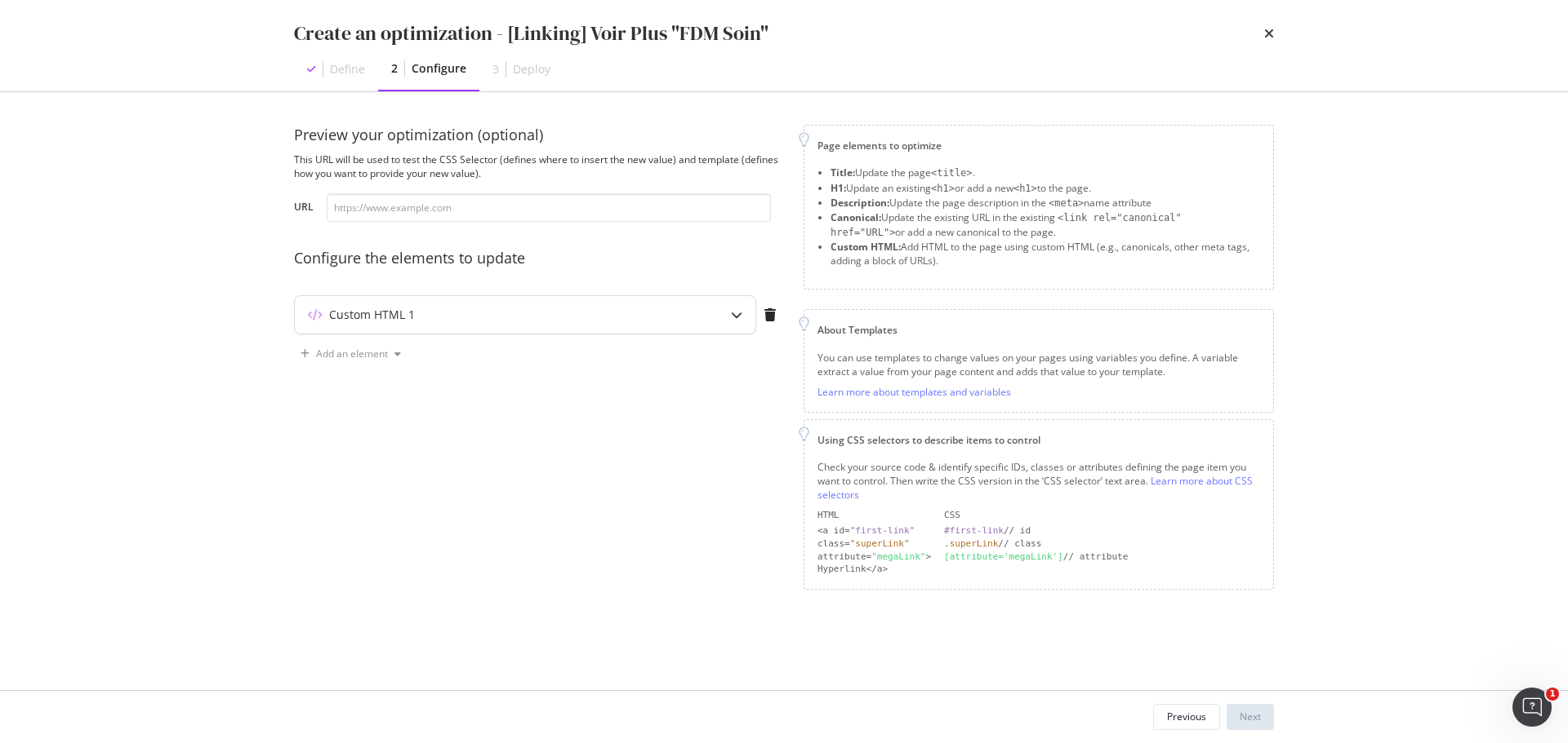
click at [469, 325] on div "Custom HTML 1" at bounding box center [525, 314] width 460 height 38
click at [731, 316] on icon "modal" at bounding box center [736, 315] width 11 height 11
click at [736, 317] on icon "modal" at bounding box center [736, 315] width 11 height 11
click at [333, 314] on div "Custom HTML 1" at bounding box center [372, 315] width 86 height 17
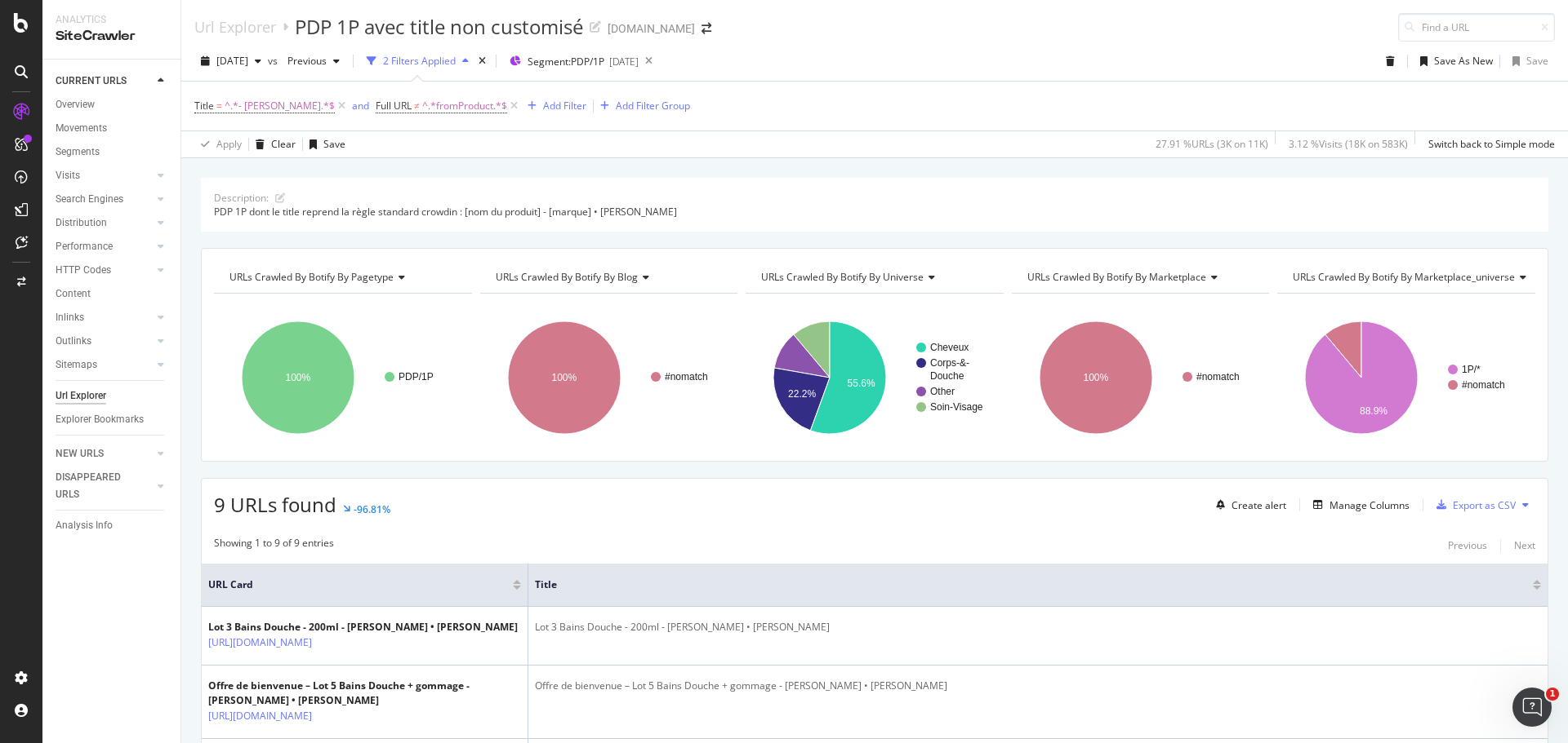
scroll to position [684, 0]
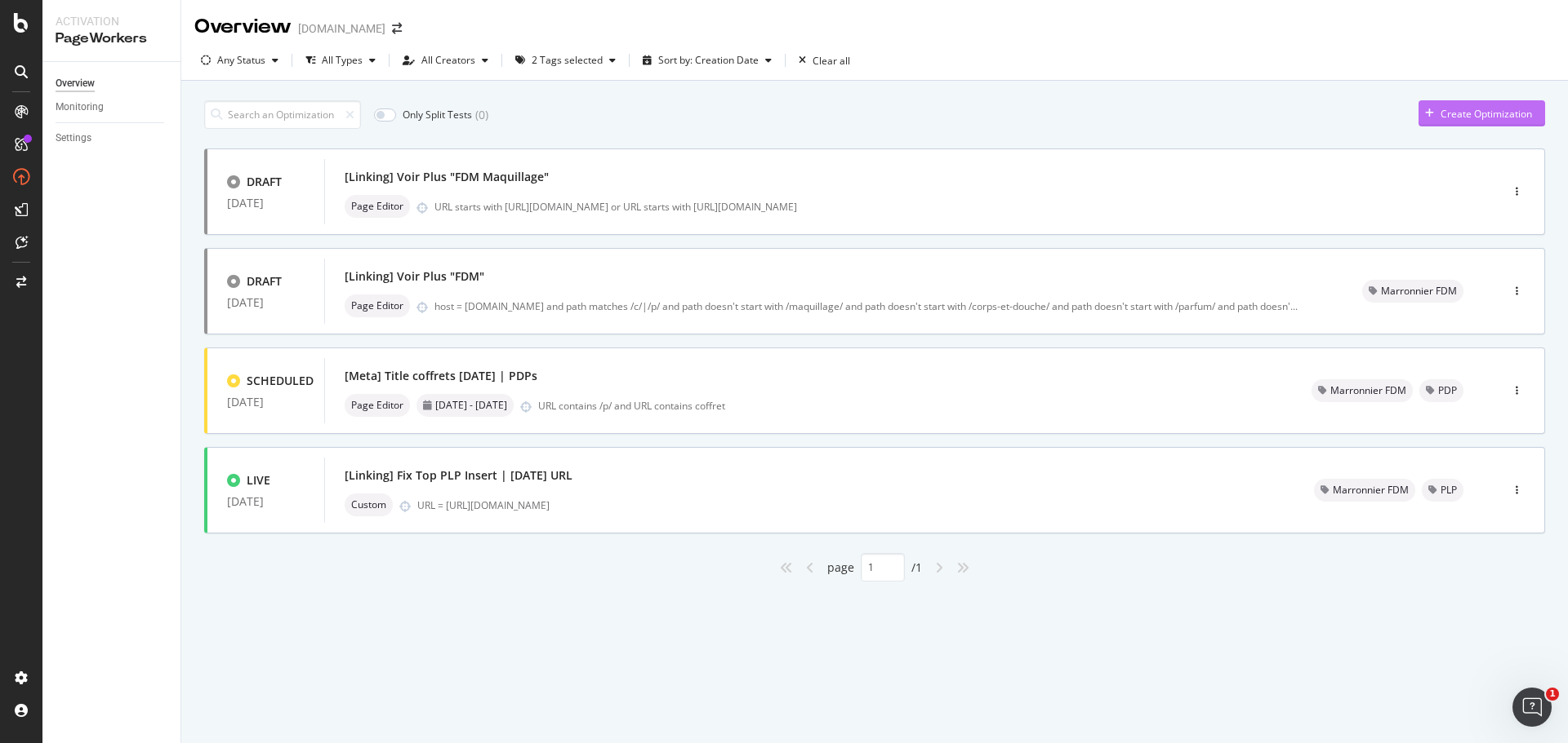
click at [1455, 107] on div "Create Optimization" at bounding box center [1486, 113] width 91 height 14
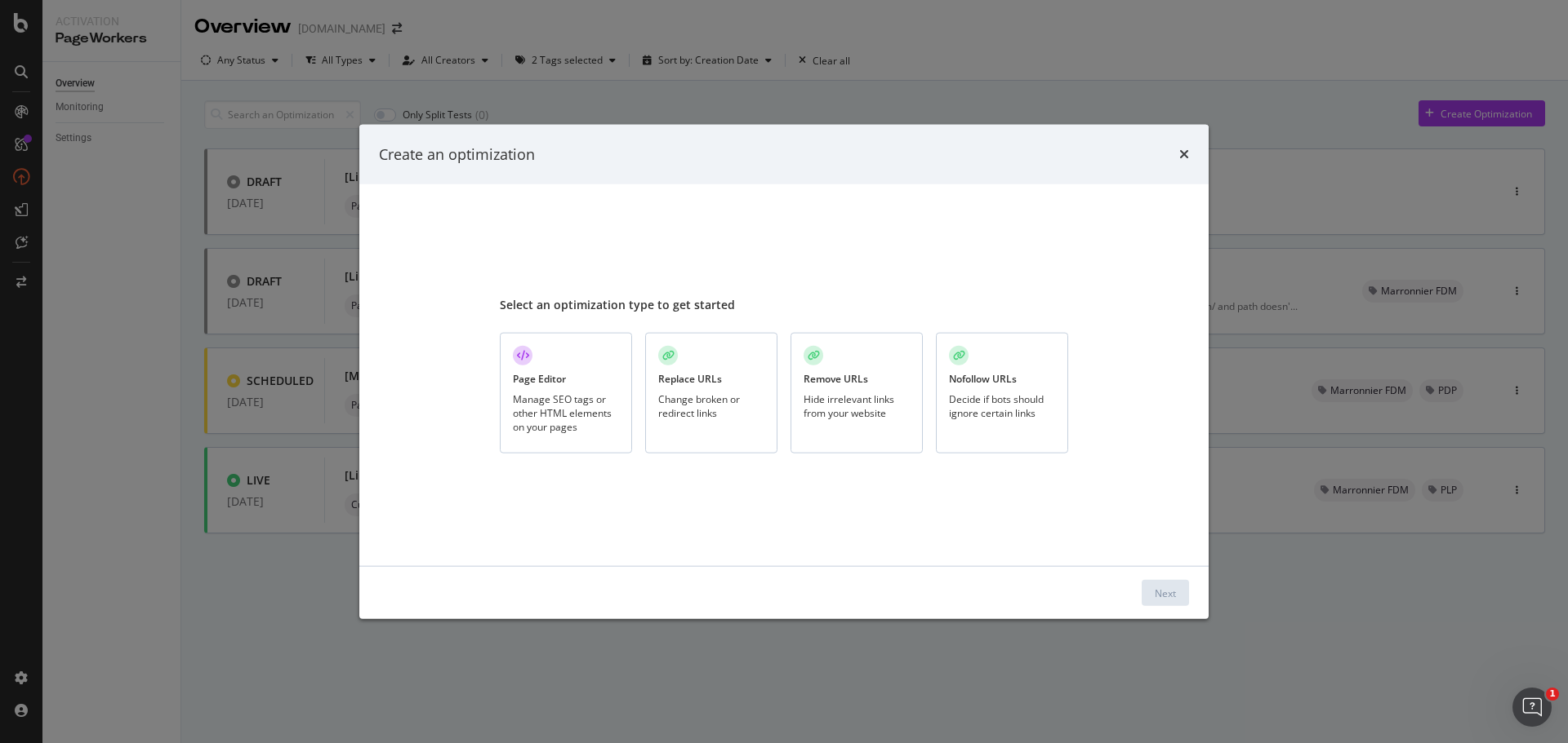
click at [575, 383] on div "Page Editor Manage SEO tags or other HTML elements on your pages" at bounding box center [565, 394] width 132 height 122
click at [1181, 594] on button "Next" at bounding box center [1165, 593] width 47 height 26
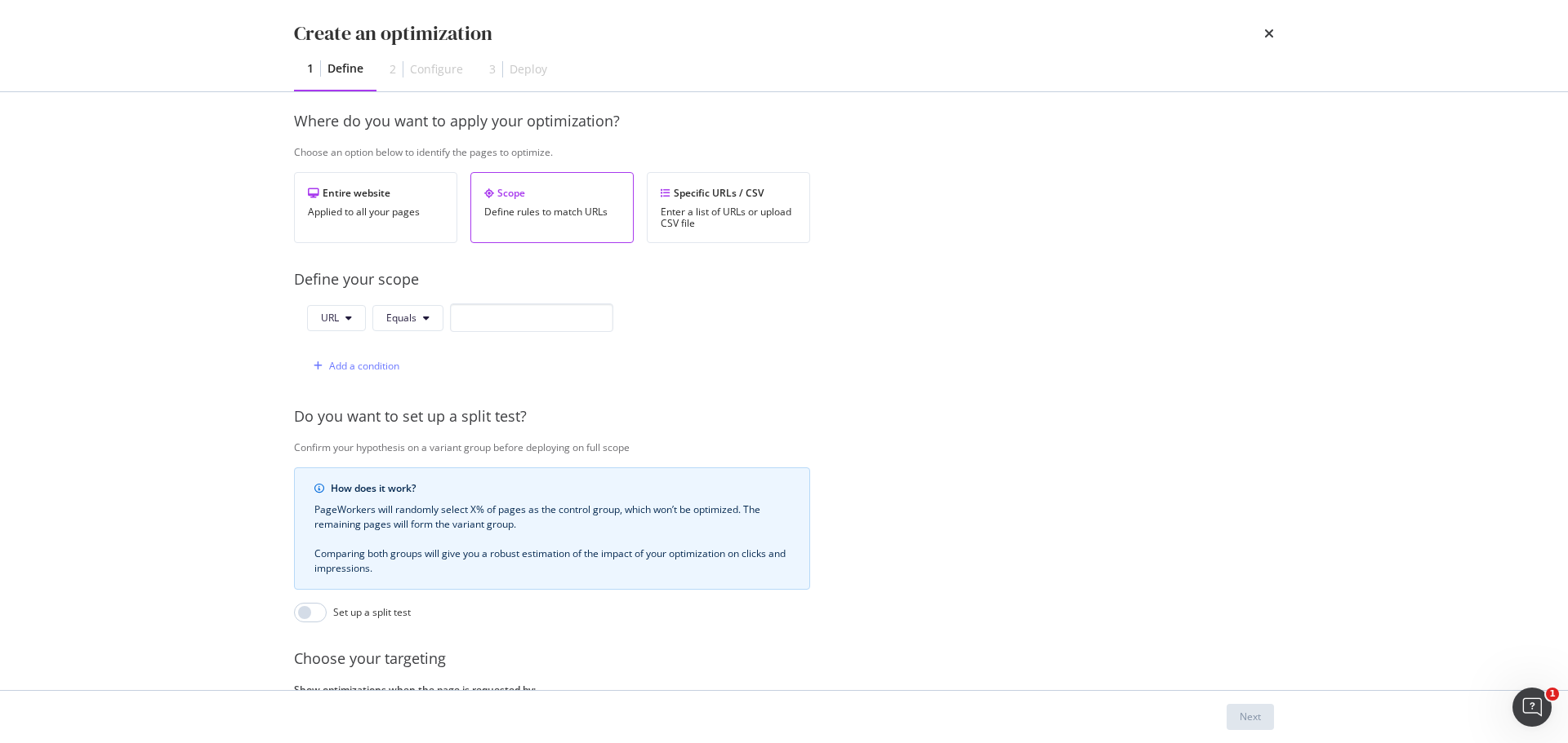
scroll to position [245, 0]
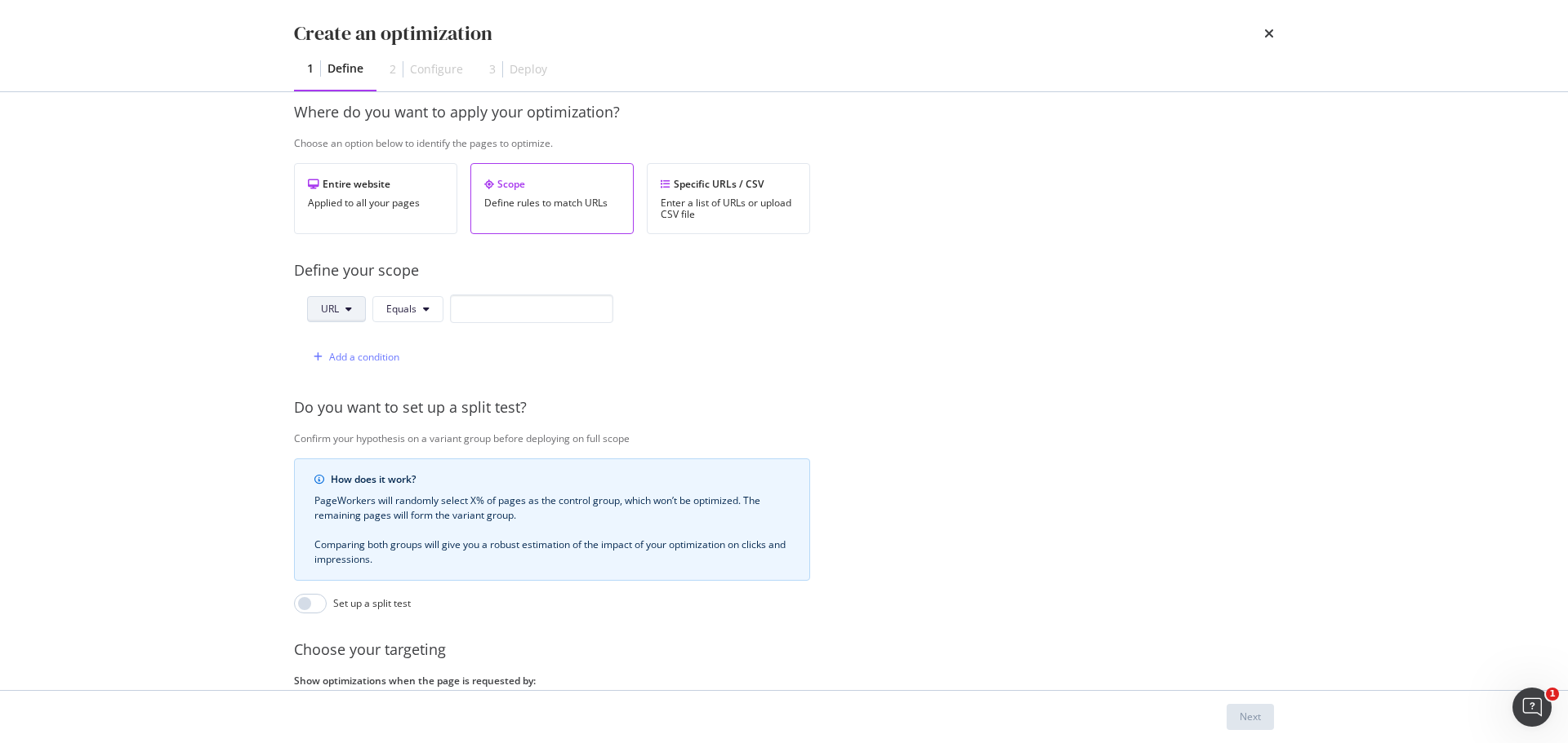
click at [345, 307] on button "URL" at bounding box center [337, 309] width 59 height 26
click at [344, 432] on span "Path" at bounding box center [350, 432] width 57 height 15
click at [416, 314] on span "Equals" at bounding box center [403, 309] width 30 height 14
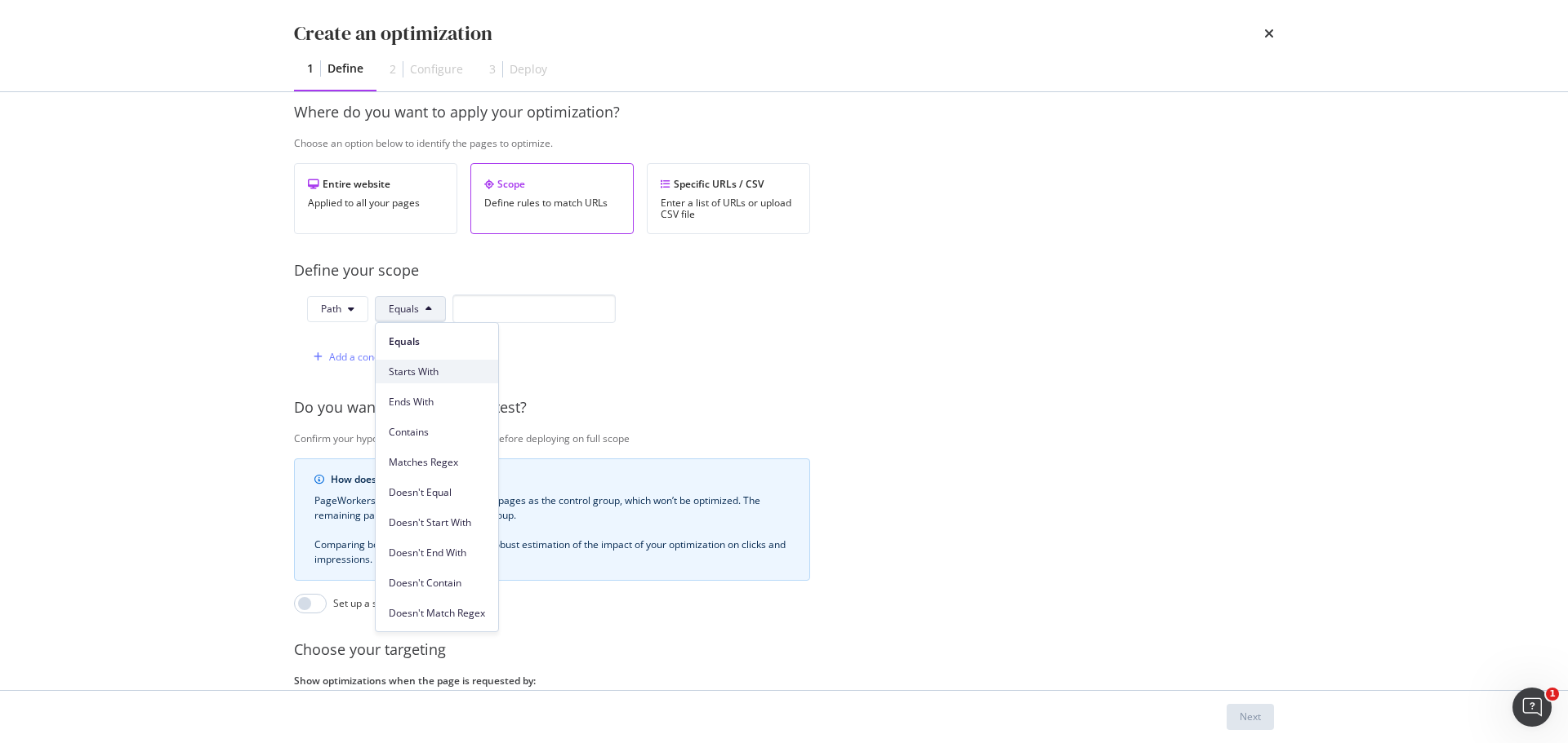
click at [426, 373] on span "Starts With" at bounding box center [436, 372] width 96 height 15
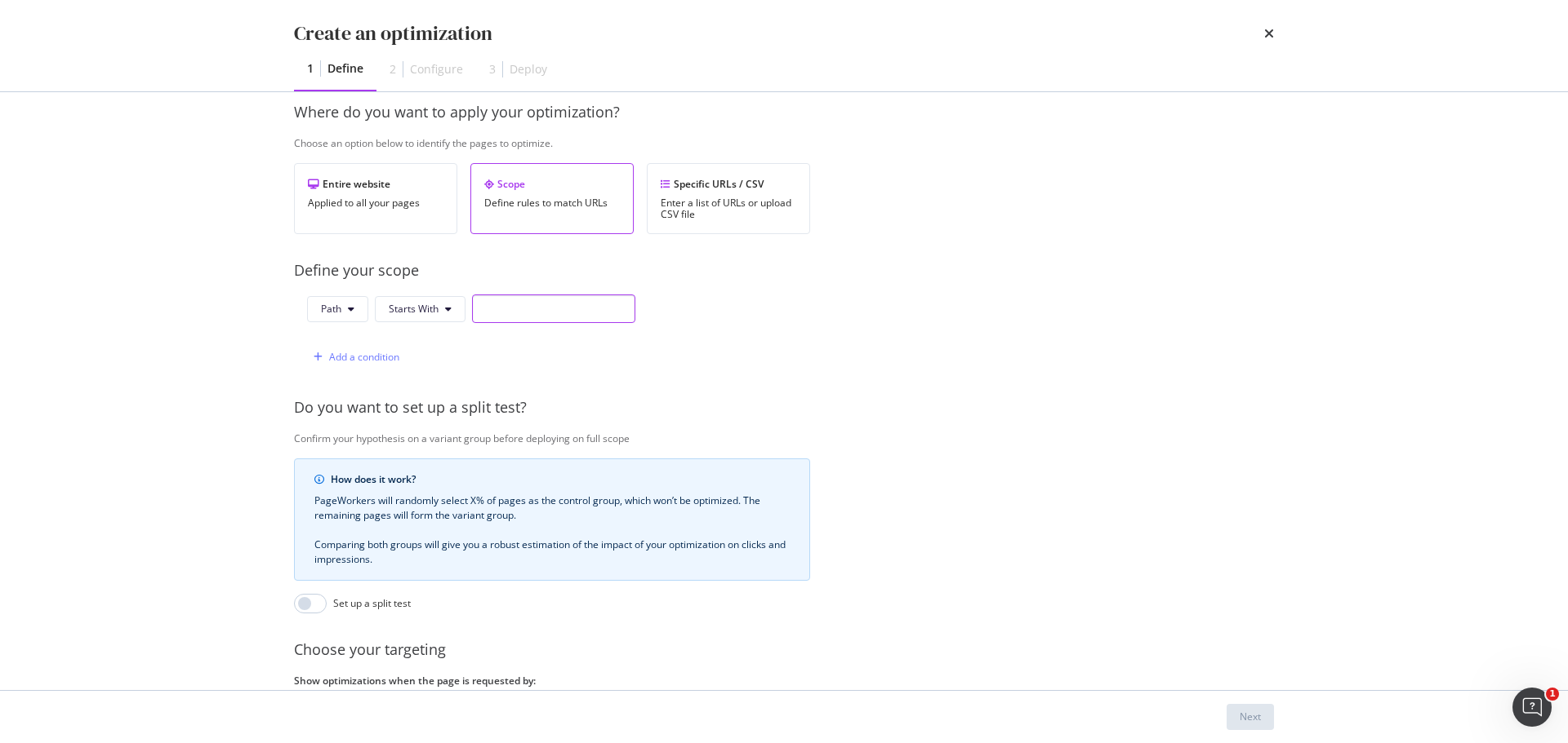
click at [494, 313] on input "modal" at bounding box center [553, 309] width 163 height 29
paste input "/corps-et-douche/"
type input "/corps-et-douche/"
click at [364, 355] on div "Add a condition" at bounding box center [364, 357] width 70 height 14
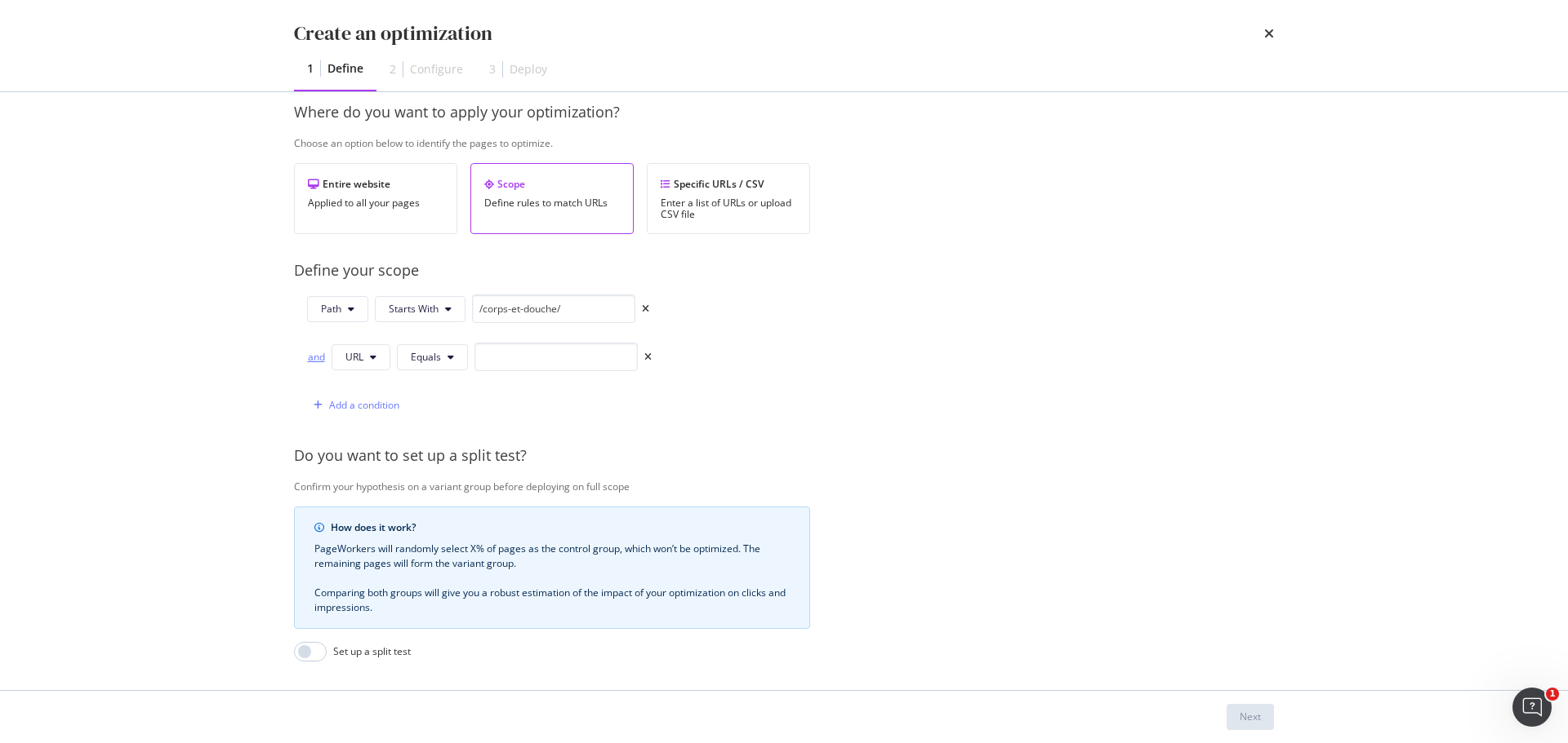
click at [322, 358] on div "and" at bounding box center [315, 357] width 18 height 14
click at [372, 360] on icon "modal" at bounding box center [373, 357] width 6 height 10
drag, startPoint x: 374, startPoint y: 483, endPoint x: 394, endPoint y: 459, distance: 31.2
click at [374, 483] on span "Path" at bounding box center [374, 480] width 57 height 15
click at [455, 352] on icon "modal" at bounding box center [453, 357] width 6 height 10
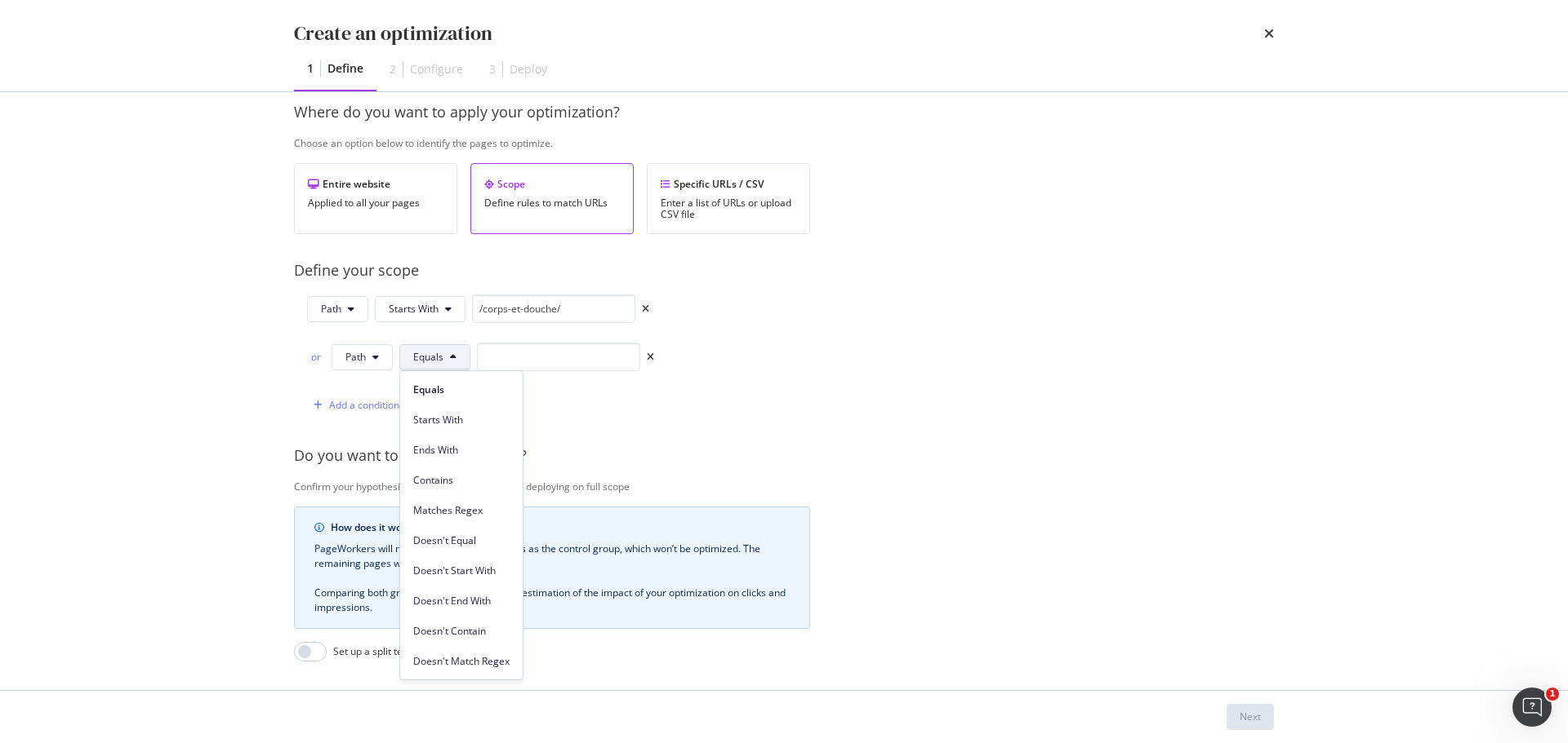
drag, startPoint x: 458, startPoint y: 479, endPoint x: 479, endPoint y: 434, distance: 49.7
click at [458, 478] on span "Contains" at bounding box center [461, 480] width 96 height 15
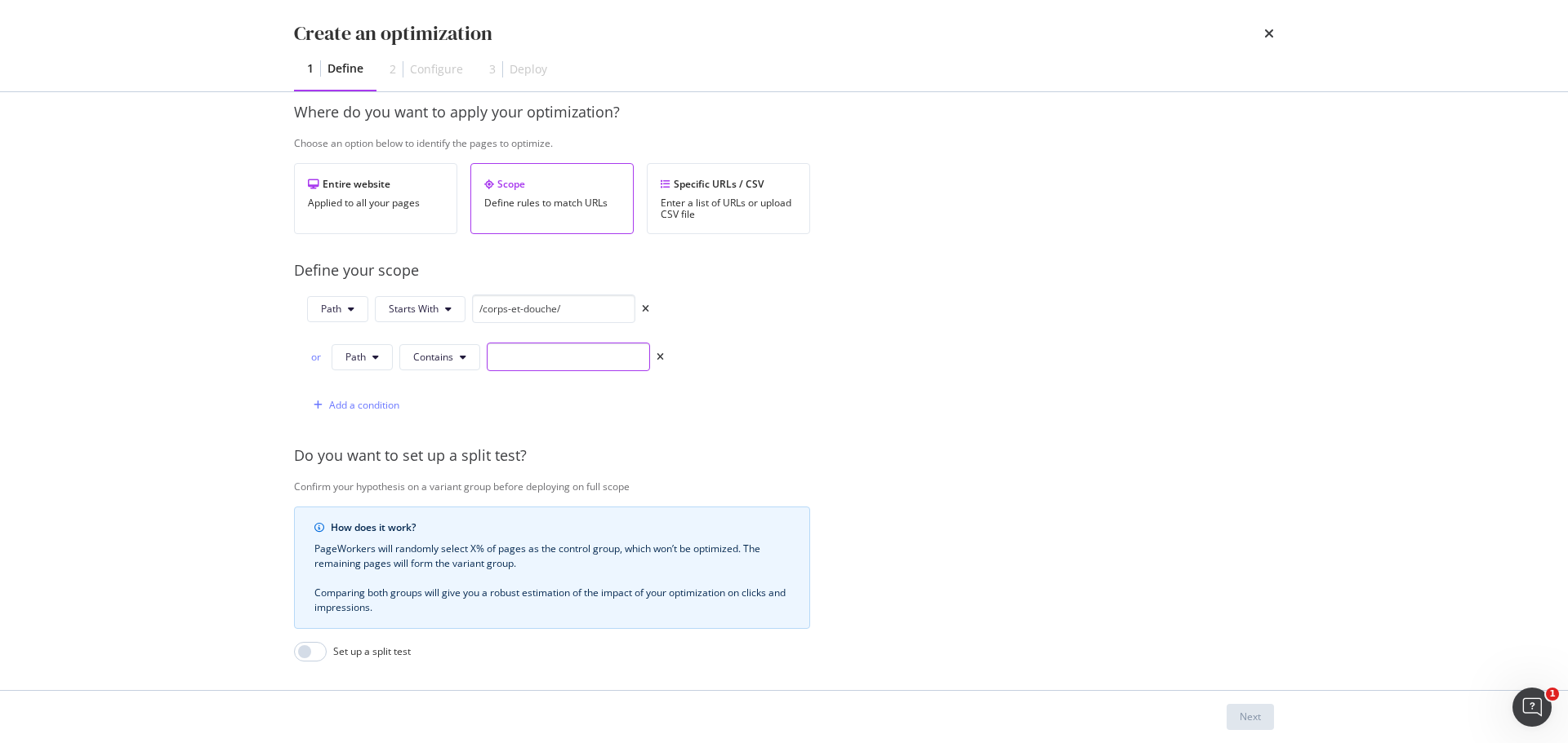
click at [524, 356] on input "modal" at bounding box center [568, 357] width 163 height 29
type input "62600"
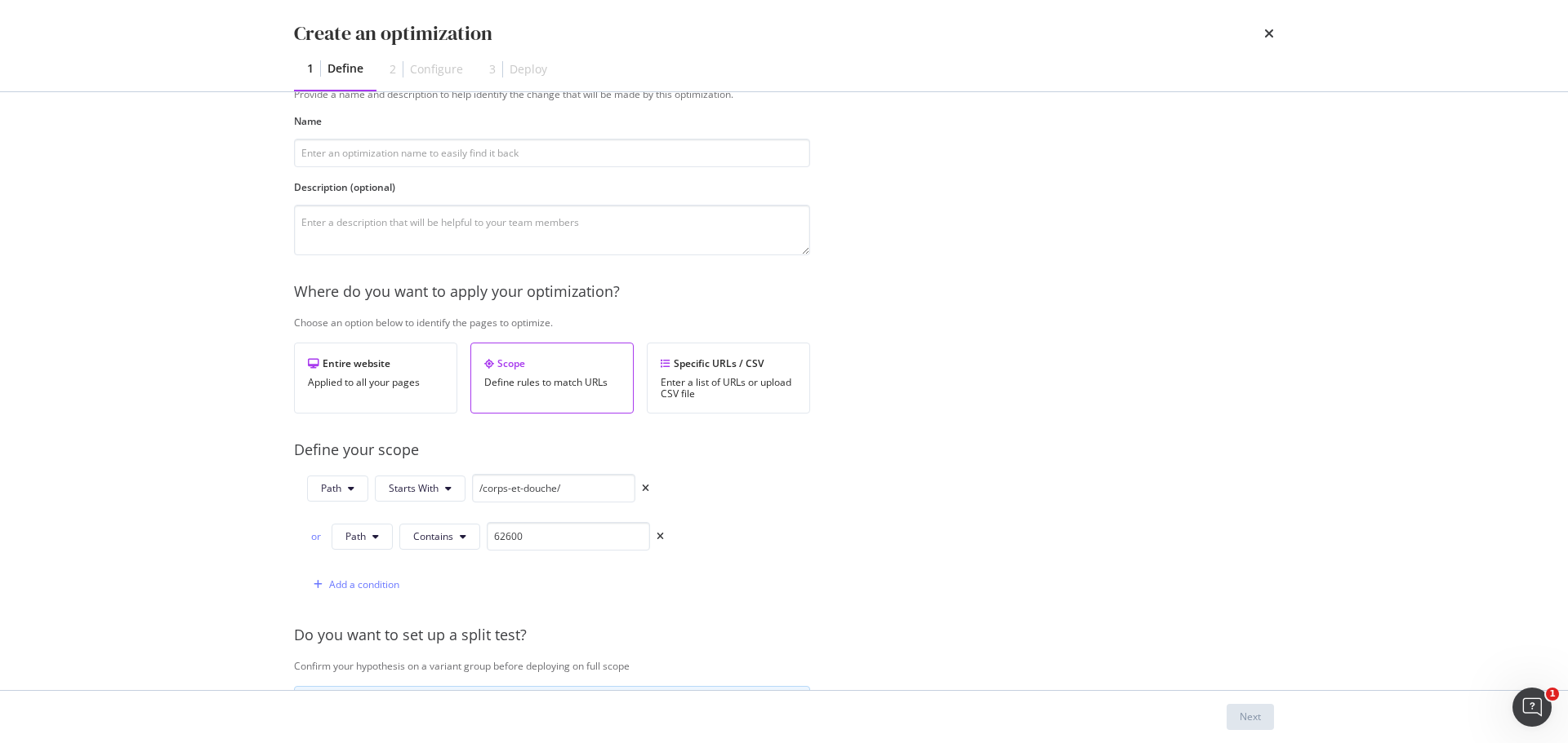
scroll to position [0, 0]
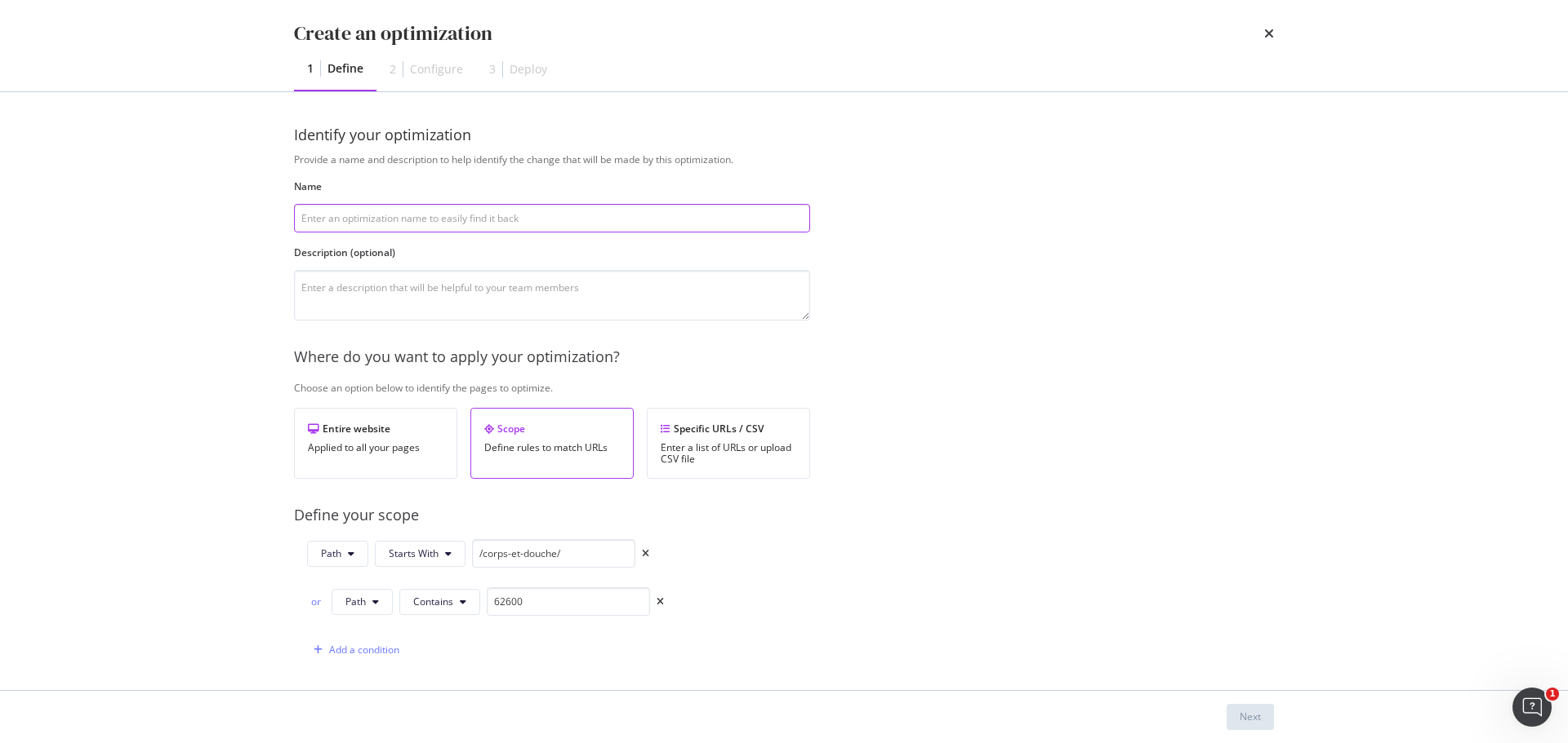
click at [373, 214] on input "modal" at bounding box center [552, 218] width 516 height 29
paste input "[Linking] Voir Plus "Soldes Soin Corps""
drag, startPoint x: 390, startPoint y: 220, endPoint x: 469, endPoint y: 216, distance: 79.1
click at [469, 216] on input "[Linking] Voir Plus "Soldes Soin Corps"" at bounding box center [552, 218] width 516 height 29
type input "[Linking] Voir Plus "FDM Soin""
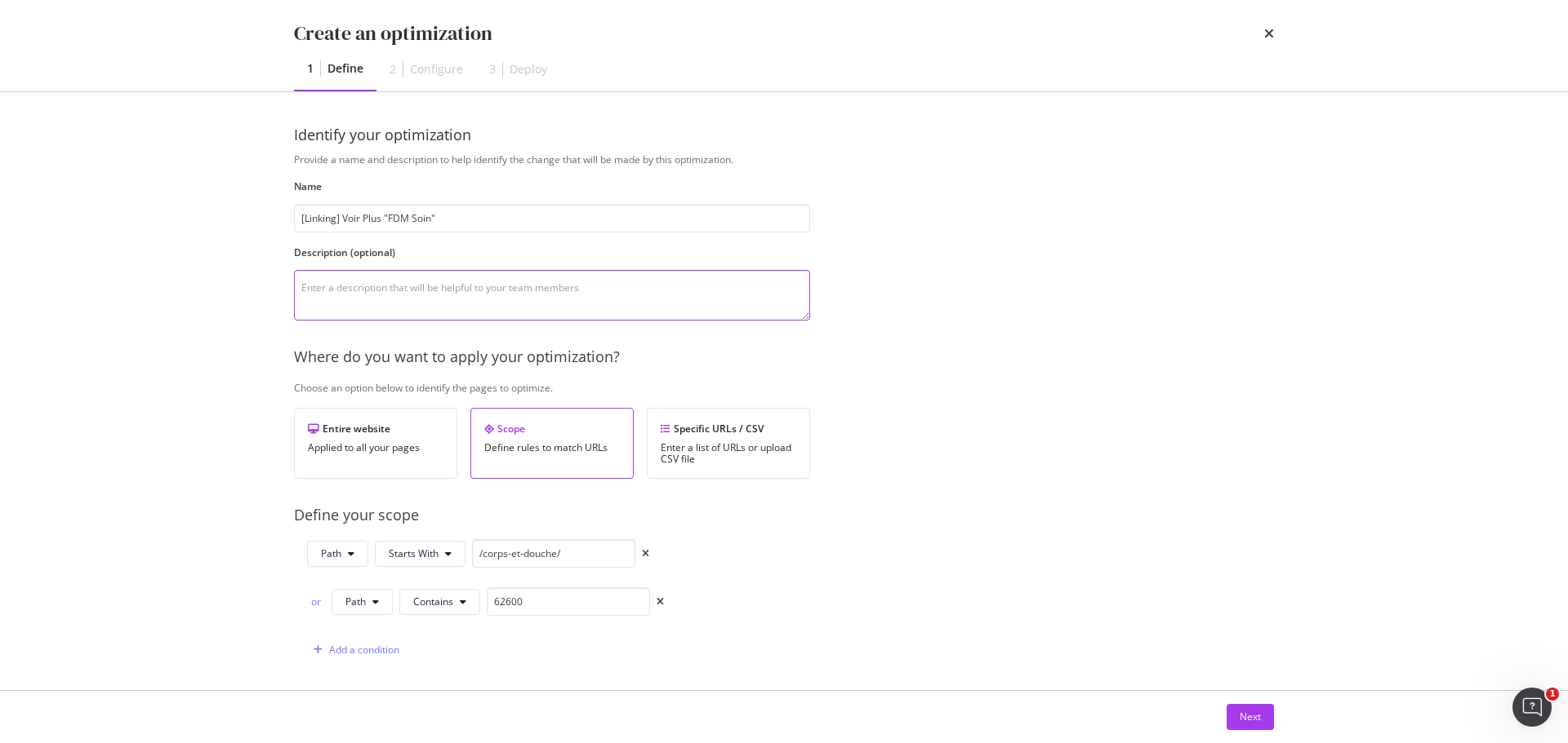
click at [533, 289] on textarea "modal" at bounding box center [552, 295] width 516 height 51
paste textarea "Ajout de liens vers https://www.yves-rocher.fr/fete-des-meres/soins-fete-des-me…"
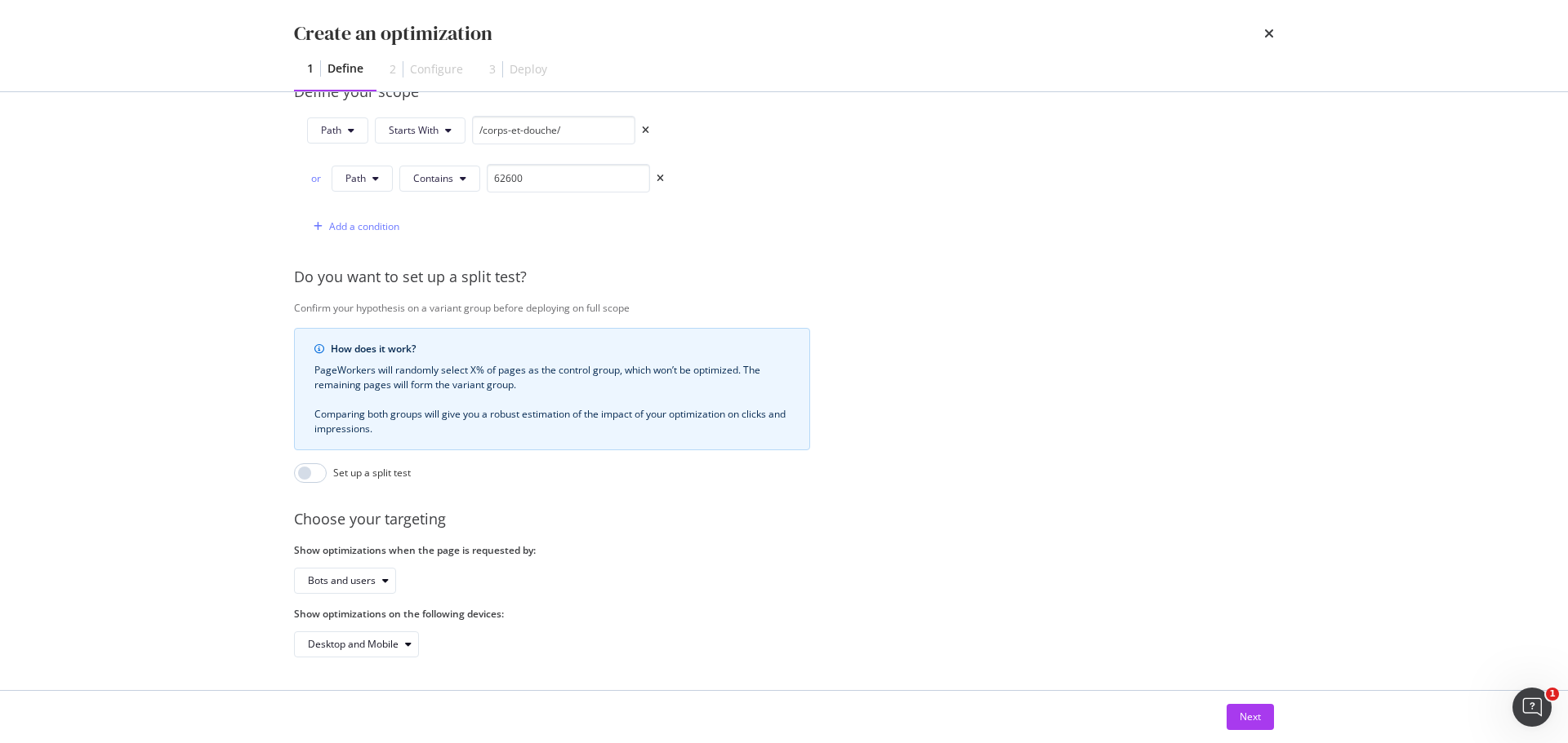
scroll to position [436, 0]
type textarea "Ajout de liens vers https://www.yves-rocher.fr/fete-des-meres/soins-fete-des-me…"
click at [1252, 719] on div "Next" at bounding box center [1250, 716] width 21 height 14
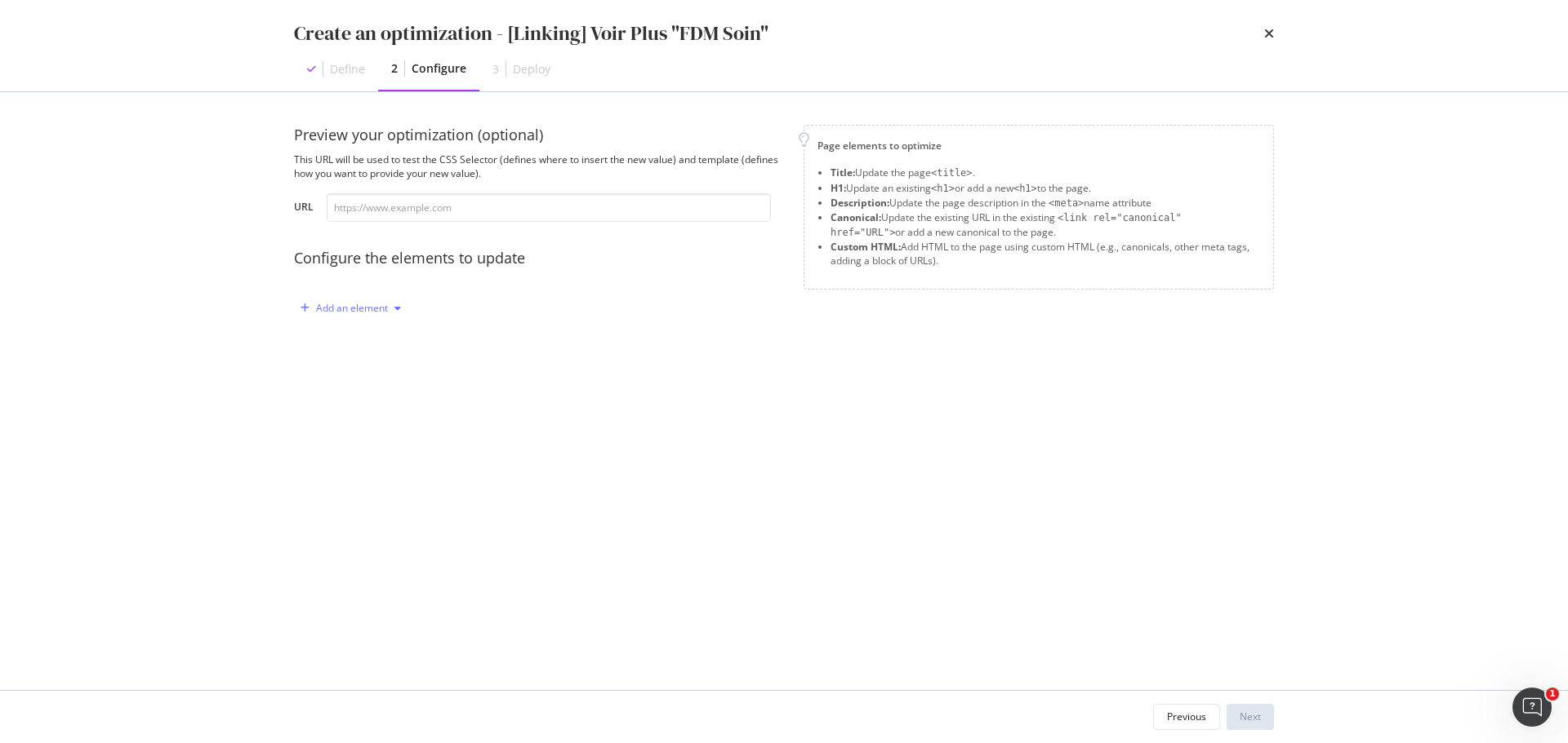
click at [382, 309] on div "Add an element" at bounding box center [352, 308] width 72 height 10
click at [378, 453] on div "Custom HTML" at bounding box center [370, 447] width 65 height 14
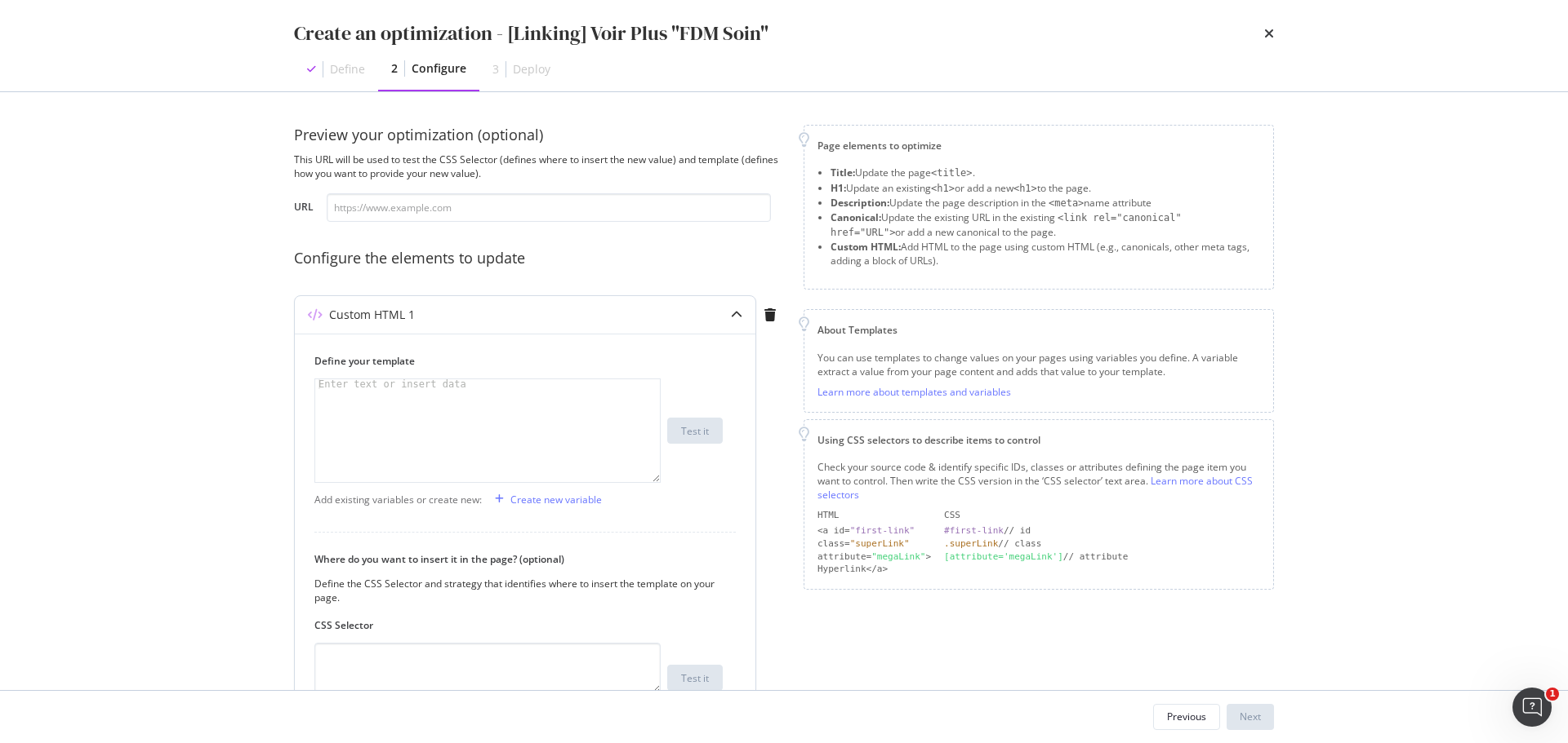
click at [422, 384] on div "Enter text or insert data" at bounding box center [392, 384] width 154 height 10
drag, startPoint x: 527, startPoint y: 393, endPoint x: 485, endPoint y: 403, distance: 43.2
click at [485, 403] on div "< div class = "inline-block" > < a class = "block has-border border_black p_M m…" at bounding box center [488, 455] width 345 height 152
paste textarea "fete-des-meres/soins-fete-des-meres/c/soin-cadeau"
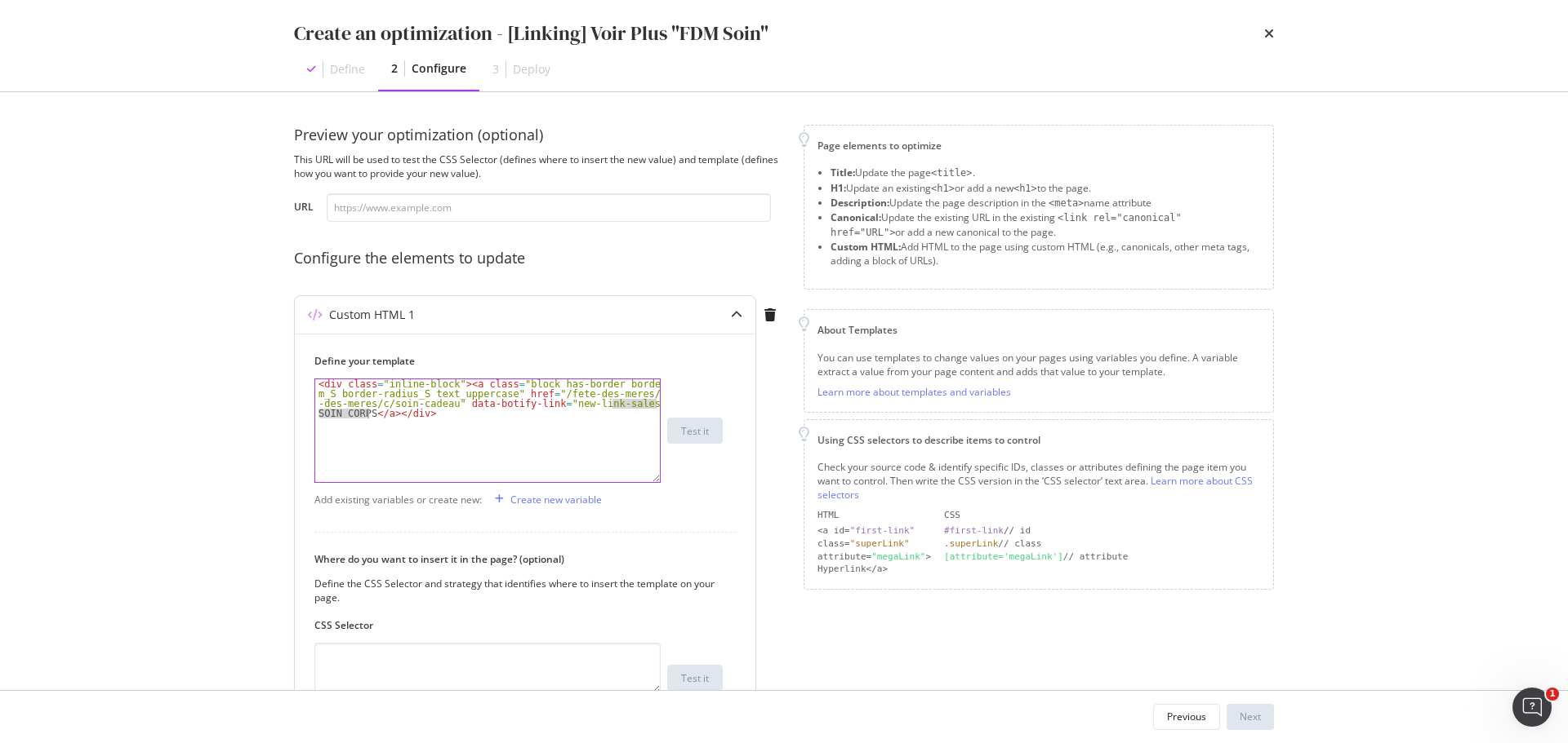
drag, startPoint x: 612, startPoint y: 406, endPoint x: 366, endPoint y: 416, distance: 246.2
click at [366, 416] on div "< div class = "inline-block" > < a class = "block has-border border_black p_M m…" at bounding box center [488, 455] width 345 height 152
paste textarea "FÊTE DES MÈRES"
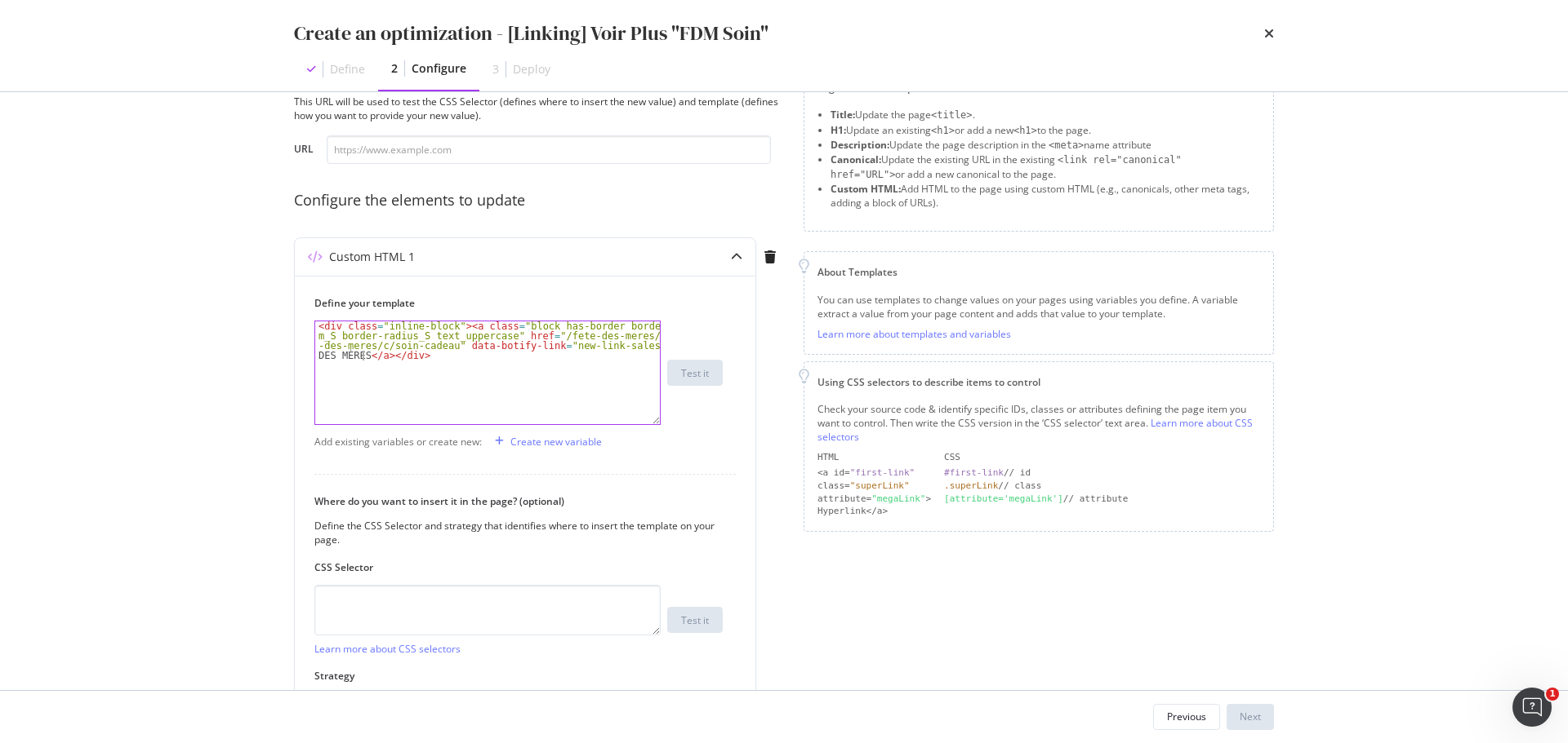
scroll to position [163, 0]
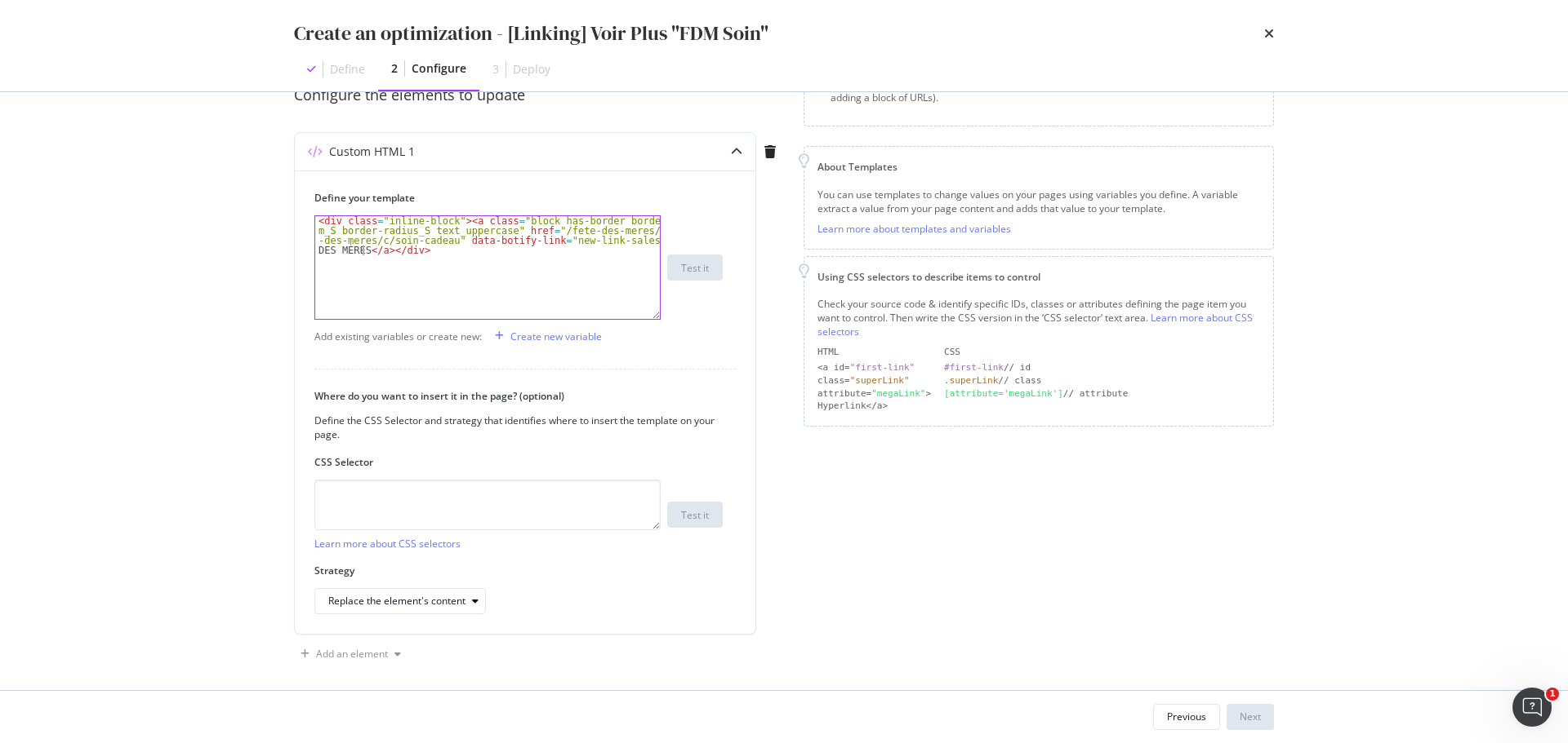
type textarea "<div class="inline-block"><a class="block has-border border_black p_M m_S borde…"
click at [503, 501] on textarea "modal" at bounding box center [487, 505] width 346 height 51
paste textarea "section > div[data-js="netlinking"]"
type textarea "section > div[data-js="netlinking"]"
click at [451, 606] on div "Replace the element's content" at bounding box center [397, 601] width 137 height 10
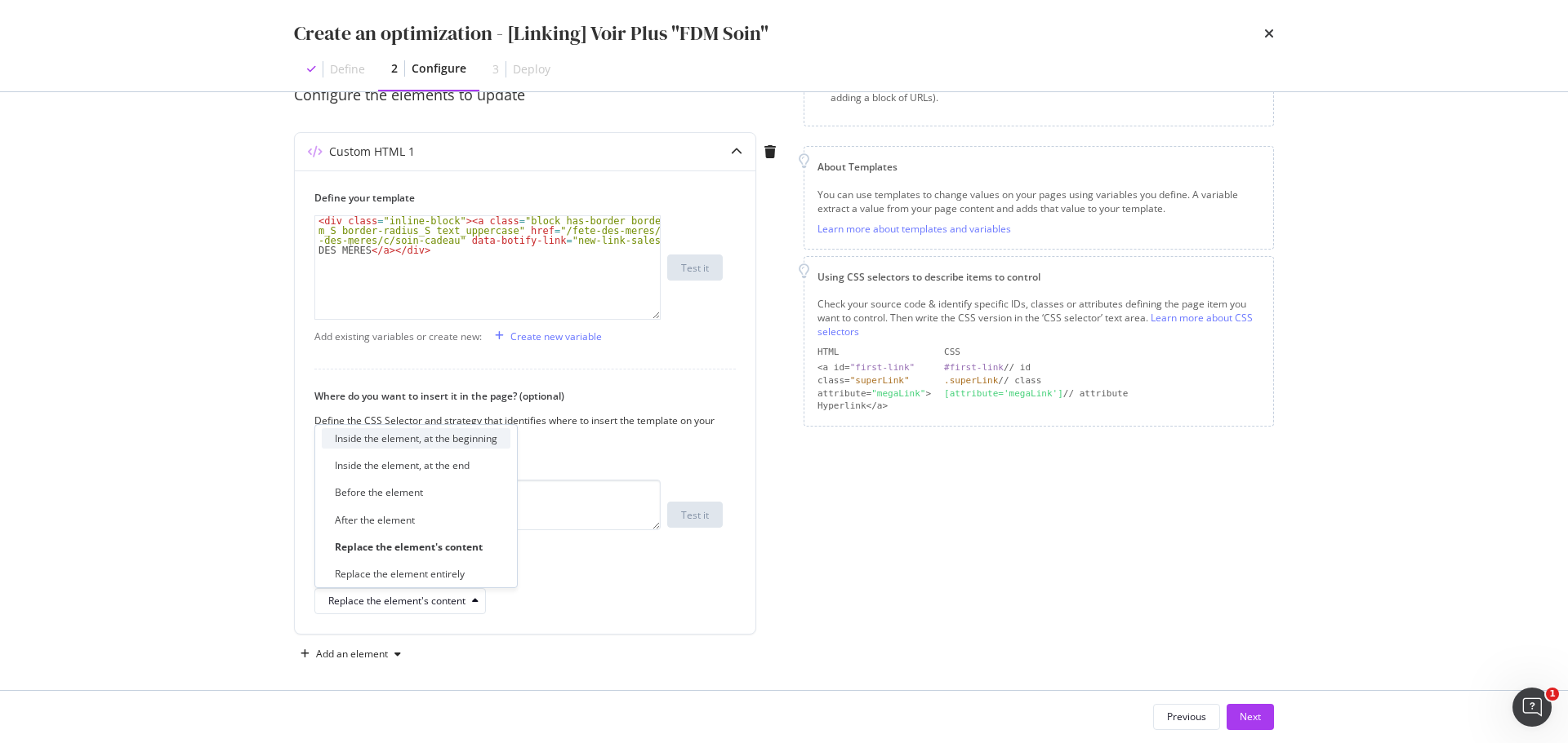
click at [439, 442] on div "Inside the element, at the beginning" at bounding box center [416, 438] width 162 height 14
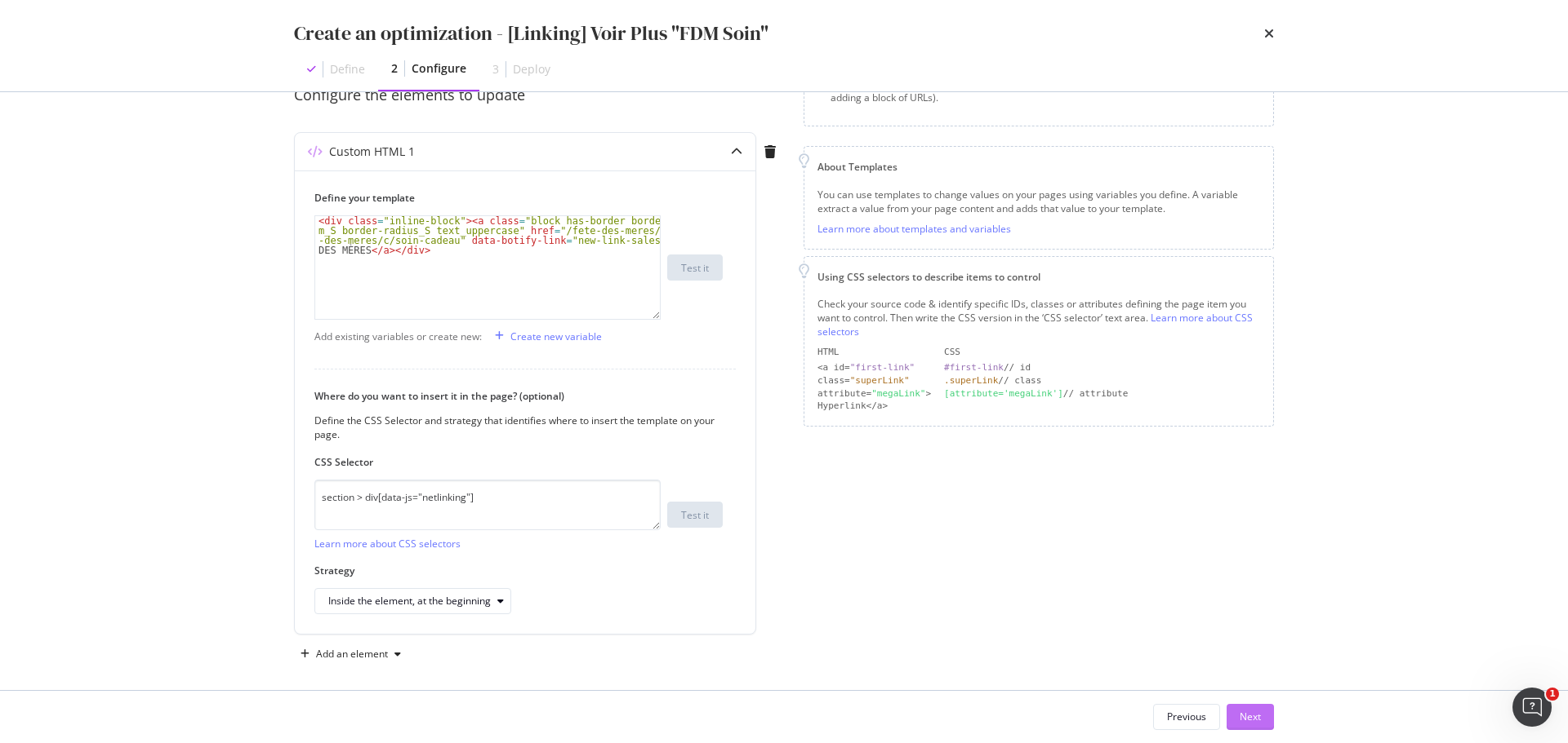
click at [1263, 723] on button "Next" at bounding box center [1250, 717] width 47 height 26
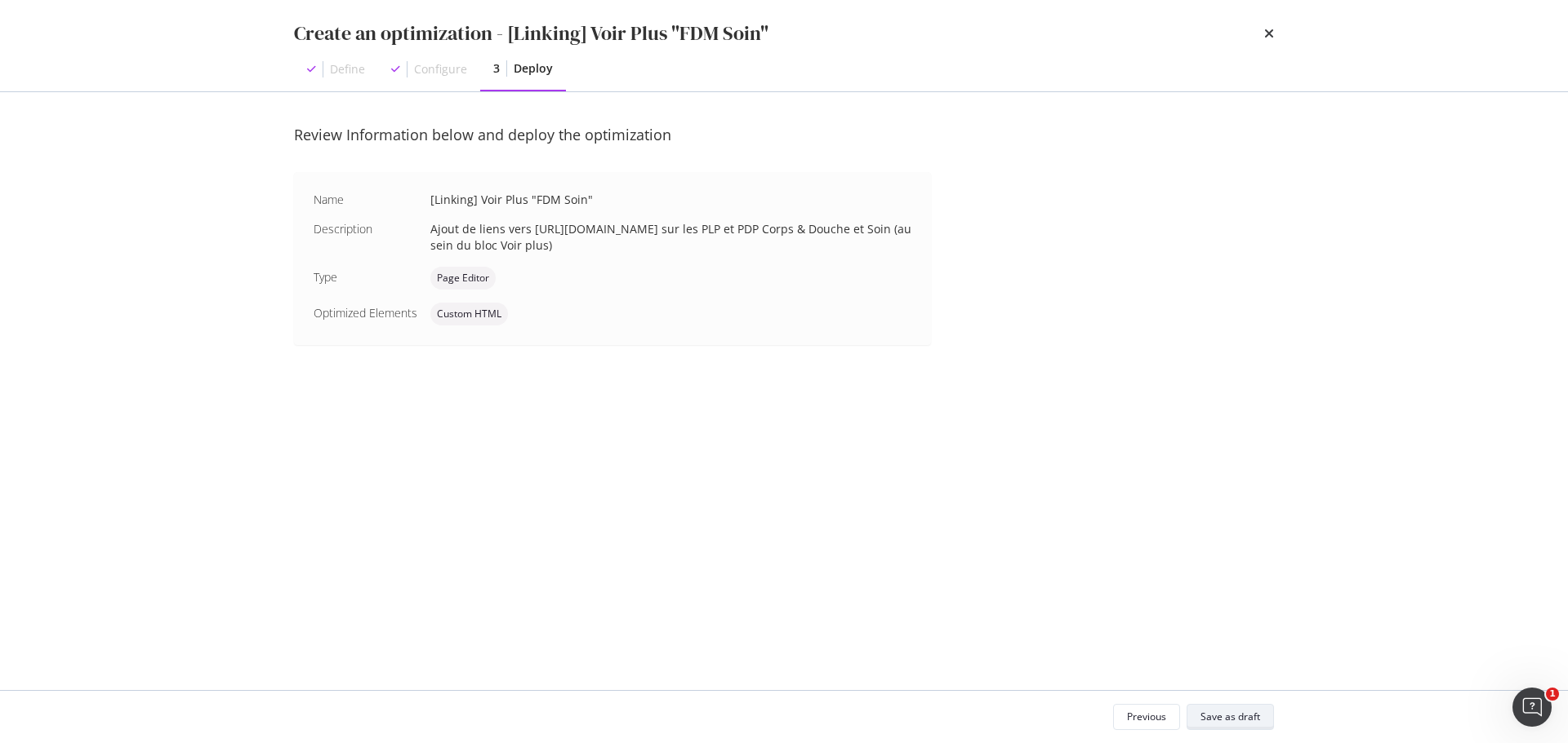
click at [1247, 717] on div "Save as draft" at bounding box center [1229, 716] width 60 height 14
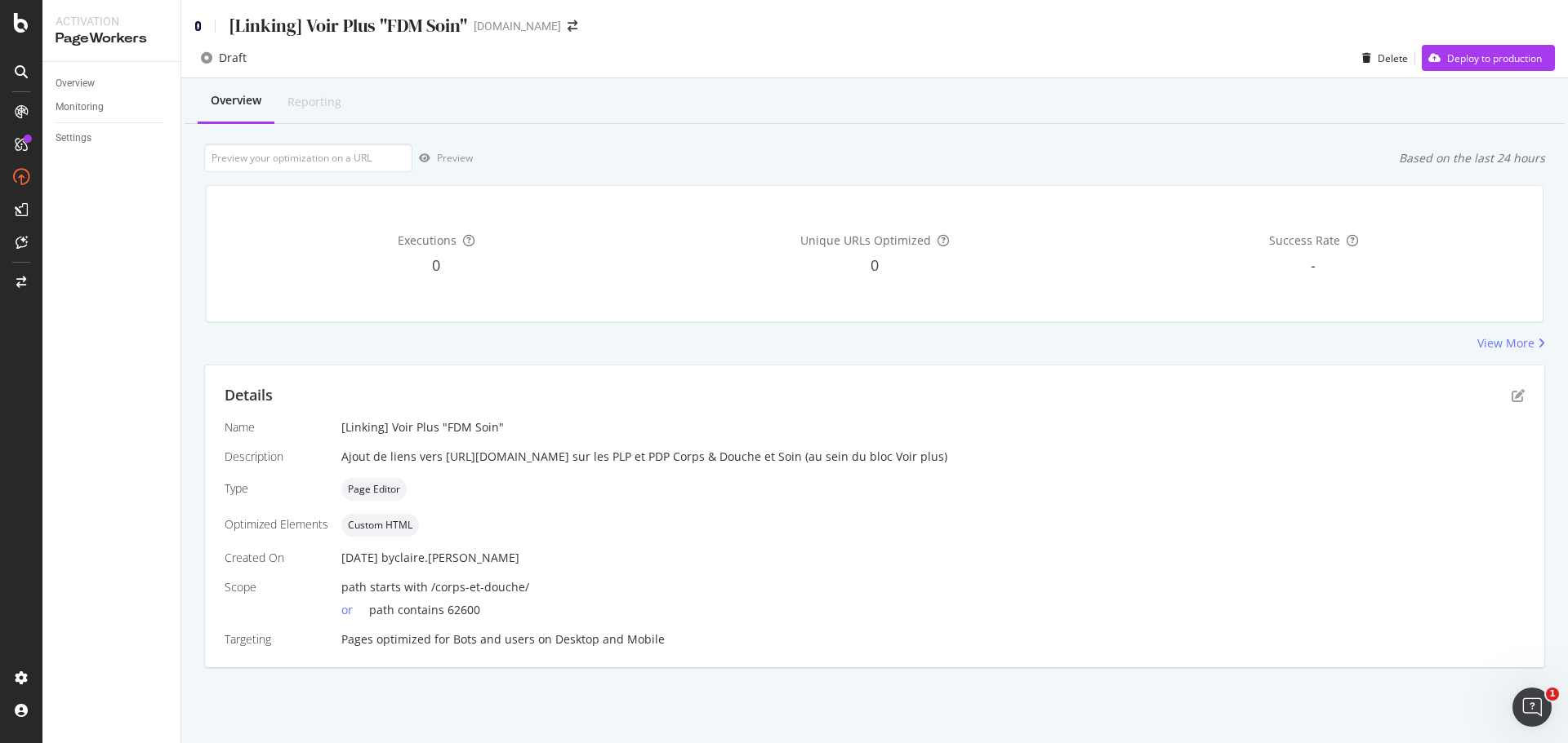
click at [198, 29] on icon at bounding box center [198, 26] width 7 height 11
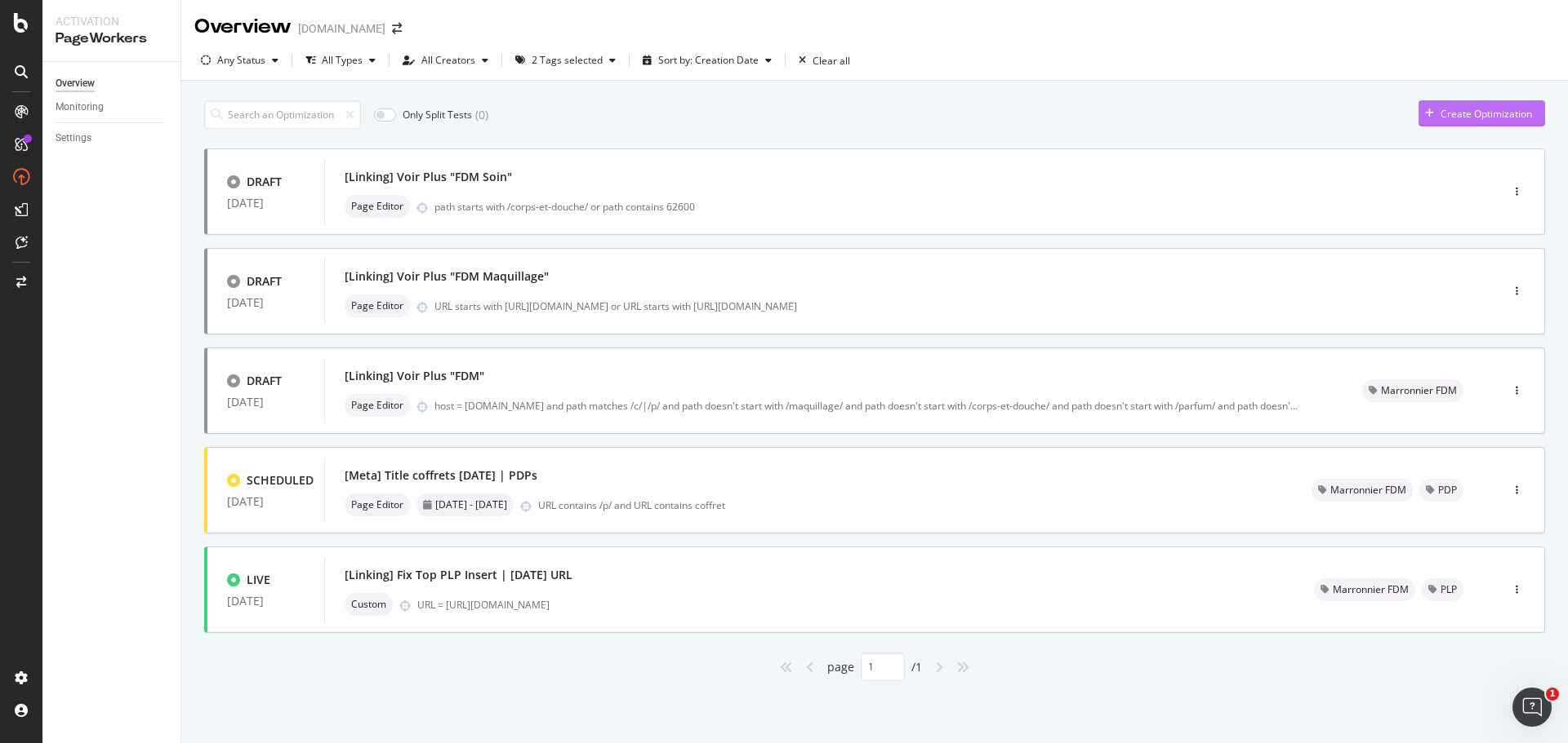
click at [1487, 108] on div "Create Optimization" at bounding box center [1486, 113] width 91 height 14
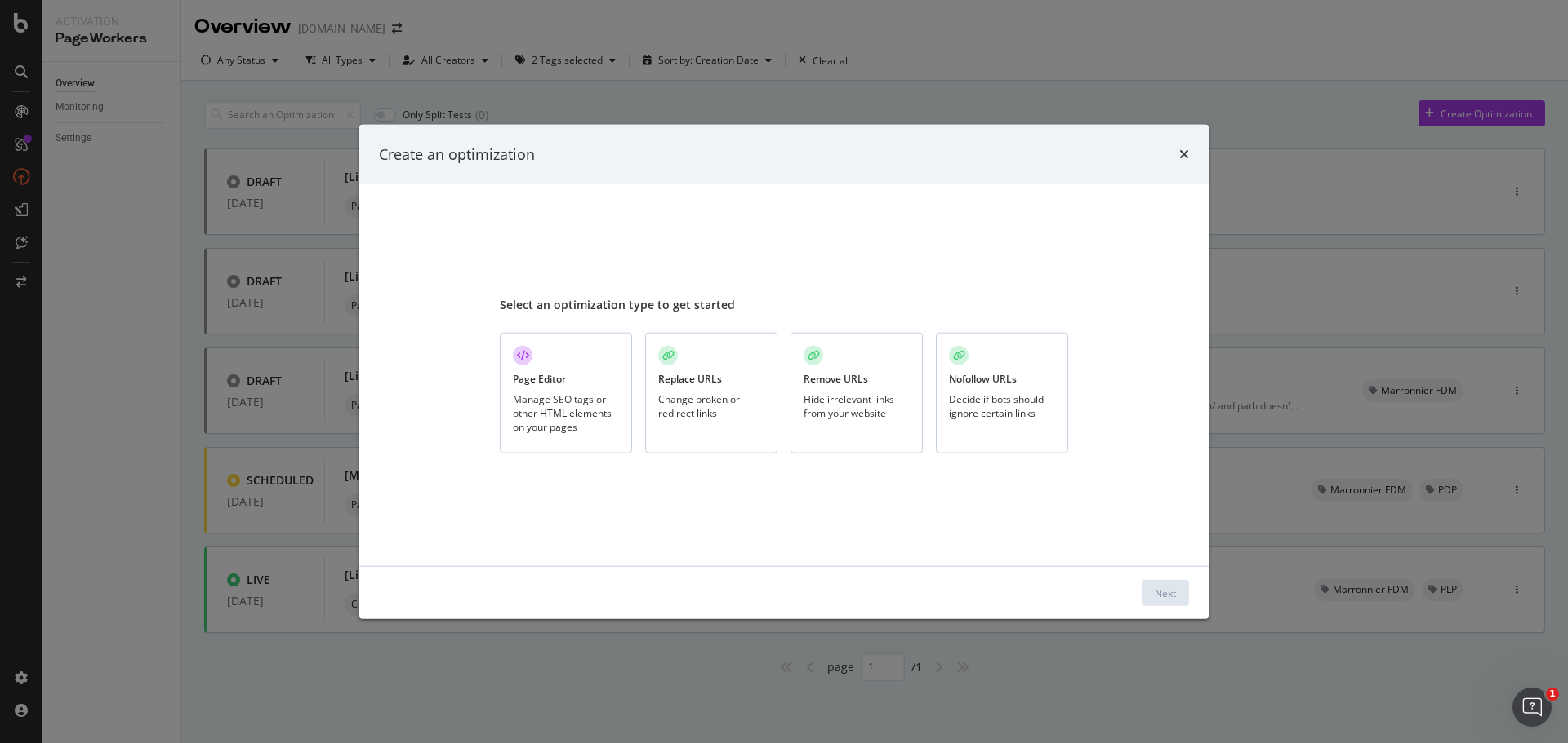
drag, startPoint x: 555, startPoint y: 388, endPoint x: 785, endPoint y: 454, distance: 239.3
click at [555, 386] on div "Page Editor Manage SEO tags or other HTML elements on your pages" at bounding box center [565, 394] width 132 height 122
click at [1156, 594] on div "Next" at bounding box center [1165, 593] width 21 height 14
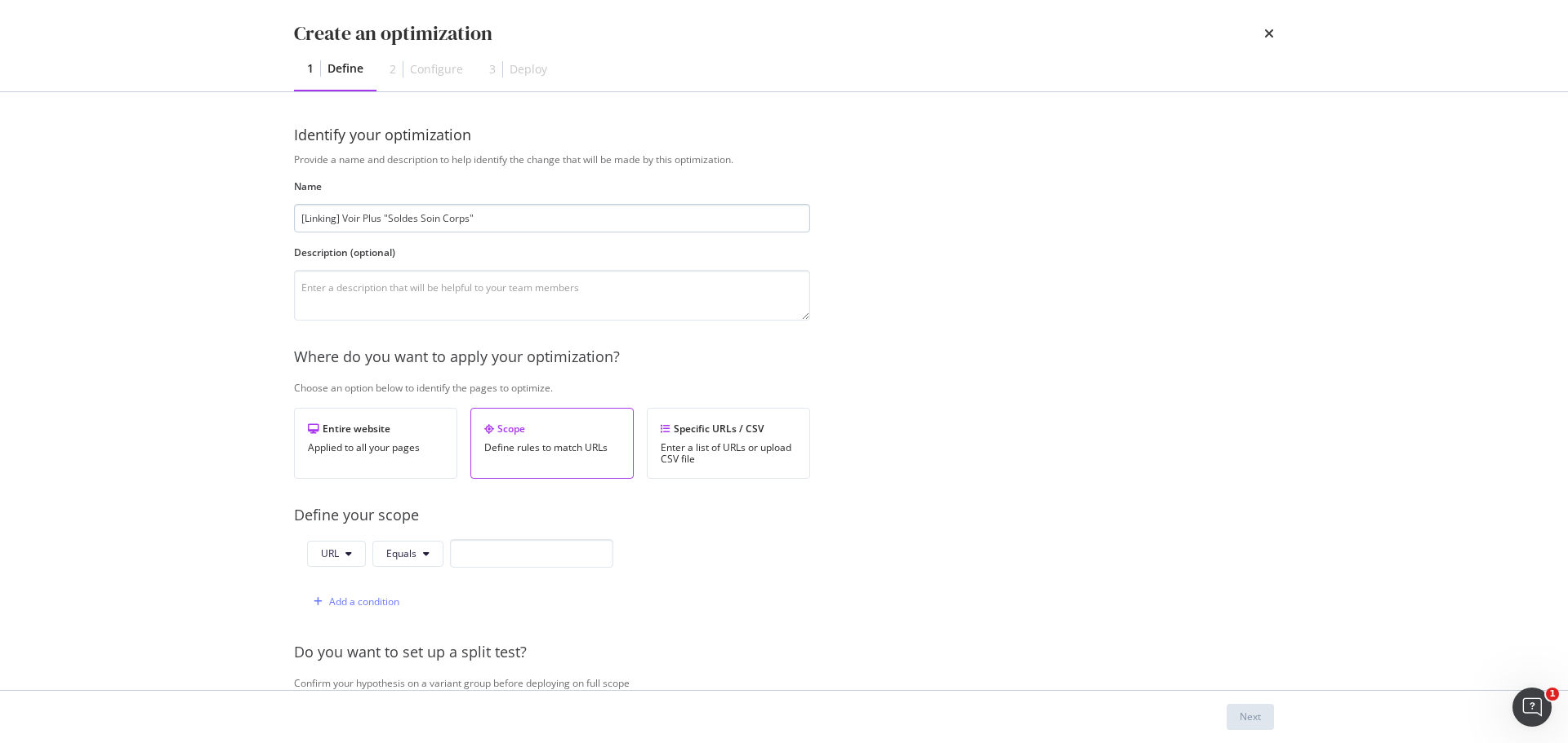
drag, startPoint x: 389, startPoint y: 218, endPoint x: 470, endPoint y: 217, distance: 81.0
click at [470, 217] on input "[Linking] Voir Plus "Soldes Soin Corps"" at bounding box center [552, 218] width 516 height 29
type input "[Linking] Voir Plus "FDM Coffret""
click at [423, 291] on textarea "modal" at bounding box center [552, 295] width 516 height 51
paste textarea "Ajout de liens vers https://www.yves-rocher.fr/fete-des-meres/soins-fete-des-me…"
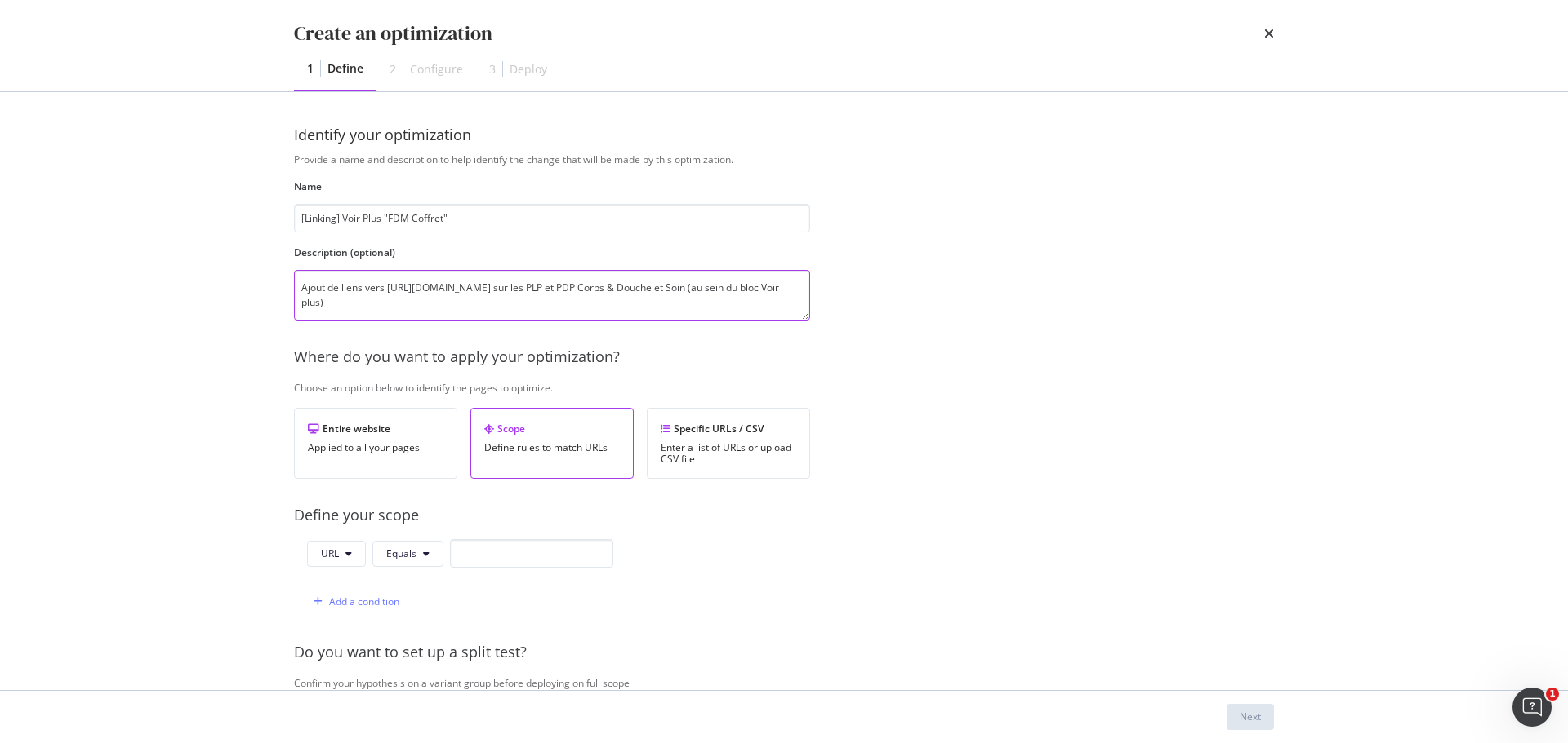
drag, startPoint x: 387, startPoint y: 289, endPoint x: 746, endPoint y: 287, distance: 359.0
click at [746, 287] on textarea "Ajout de liens vers https://www.yves-rocher.fr/fete-des-meres/soins-fete-des-me…" at bounding box center [552, 295] width 516 height 51
paste textarea "coffrets-cadeaux-fete-des-meres/c/coffret"
drag, startPoint x: 423, startPoint y: 302, endPoint x: 528, endPoint y: 300, distance: 105.0
click at [528, 300] on textarea "Ajout de liens vers https://www.yves-rocher.fr/fete-des-meres/coffrets-cadeaux-…" at bounding box center [552, 295] width 516 height 51
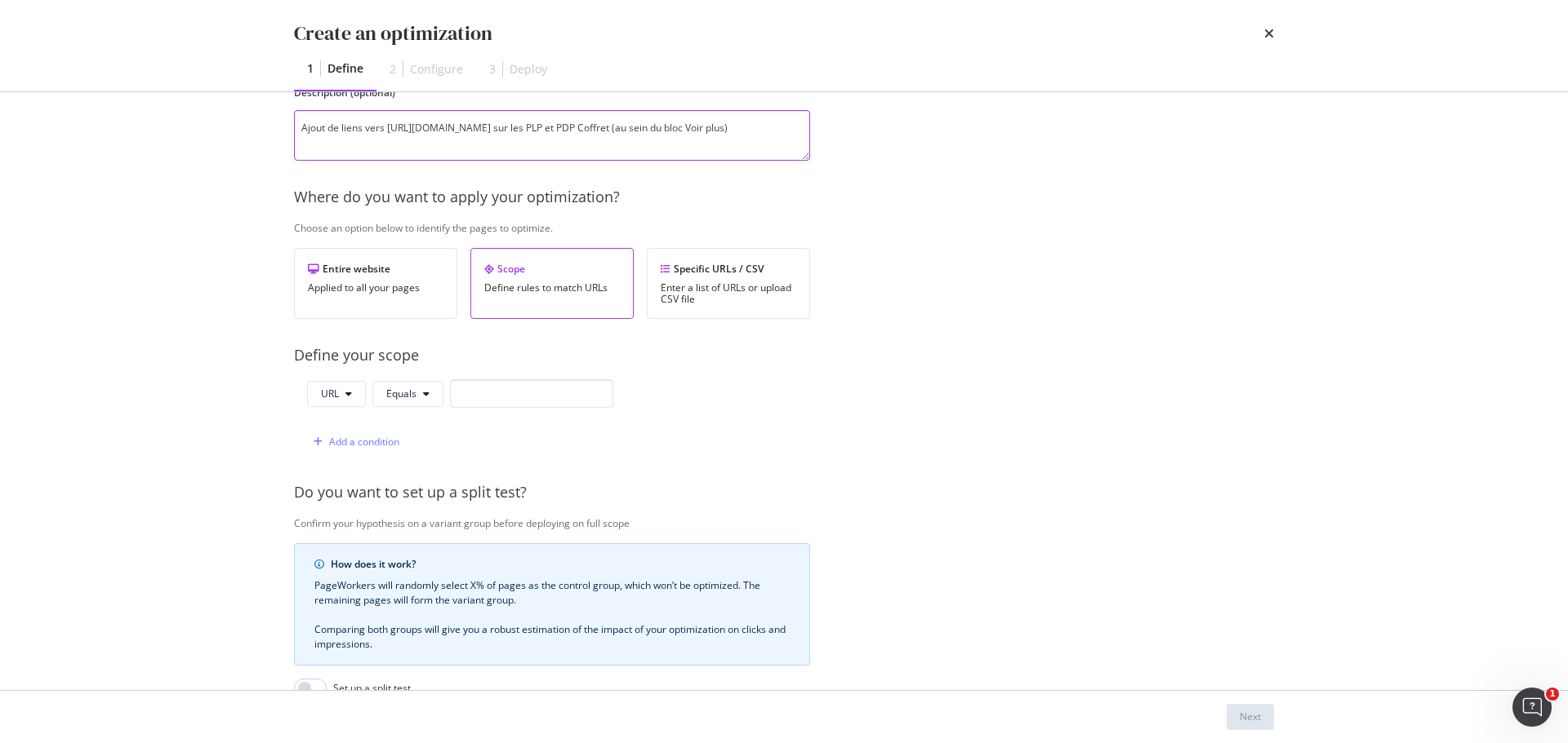
scroll to position [163, 0]
type textarea "Ajout de liens vers https://www.yves-rocher.fr/fete-des-meres/coffrets-cadeaux-…"
click at [346, 384] on button "URL" at bounding box center [337, 391] width 59 height 26
click at [345, 507] on span "Path" at bounding box center [350, 514] width 57 height 15
click at [425, 394] on icon "modal" at bounding box center [428, 391] width 6 height 10
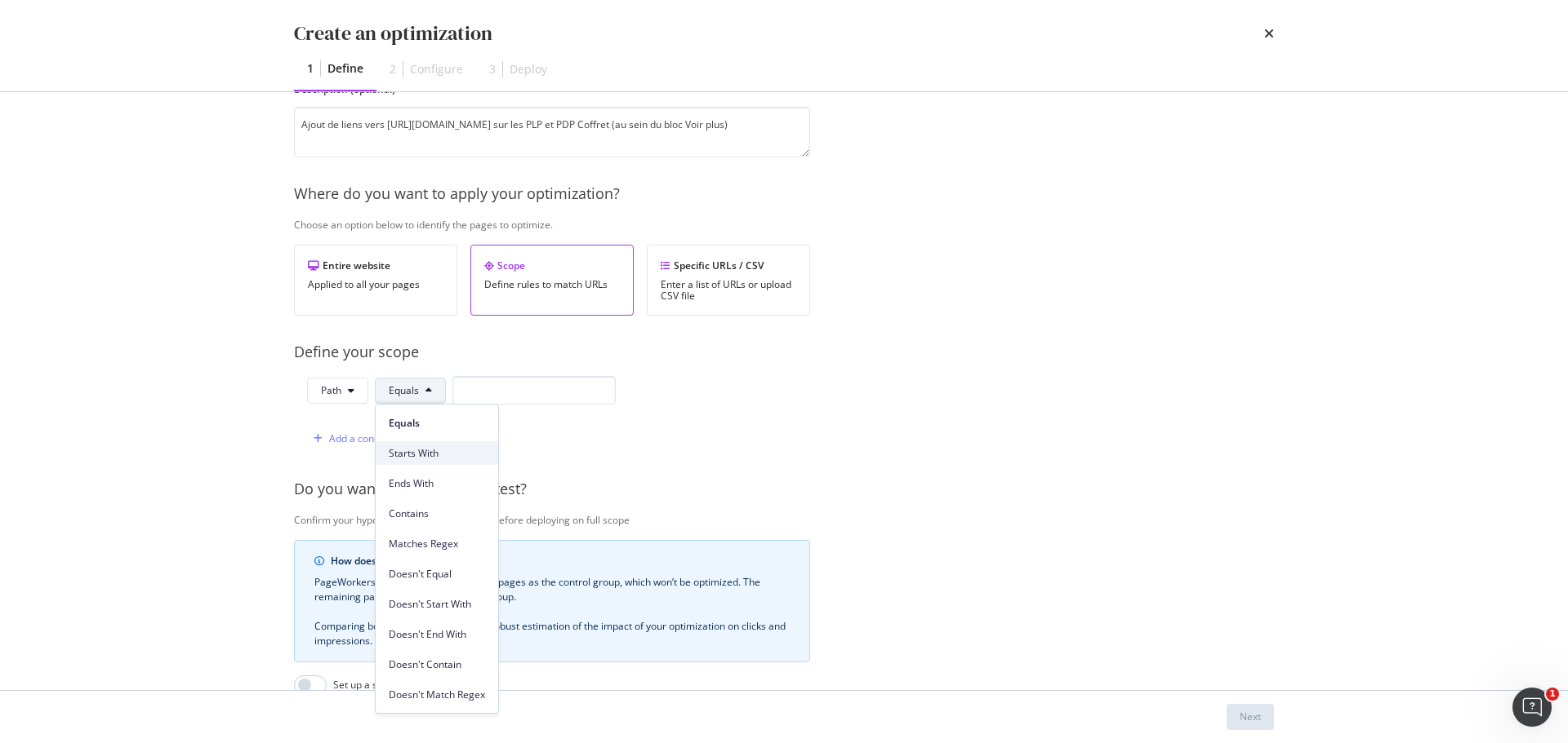
click at [430, 450] on span "Starts With" at bounding box center [436, 454] width 96 height 15
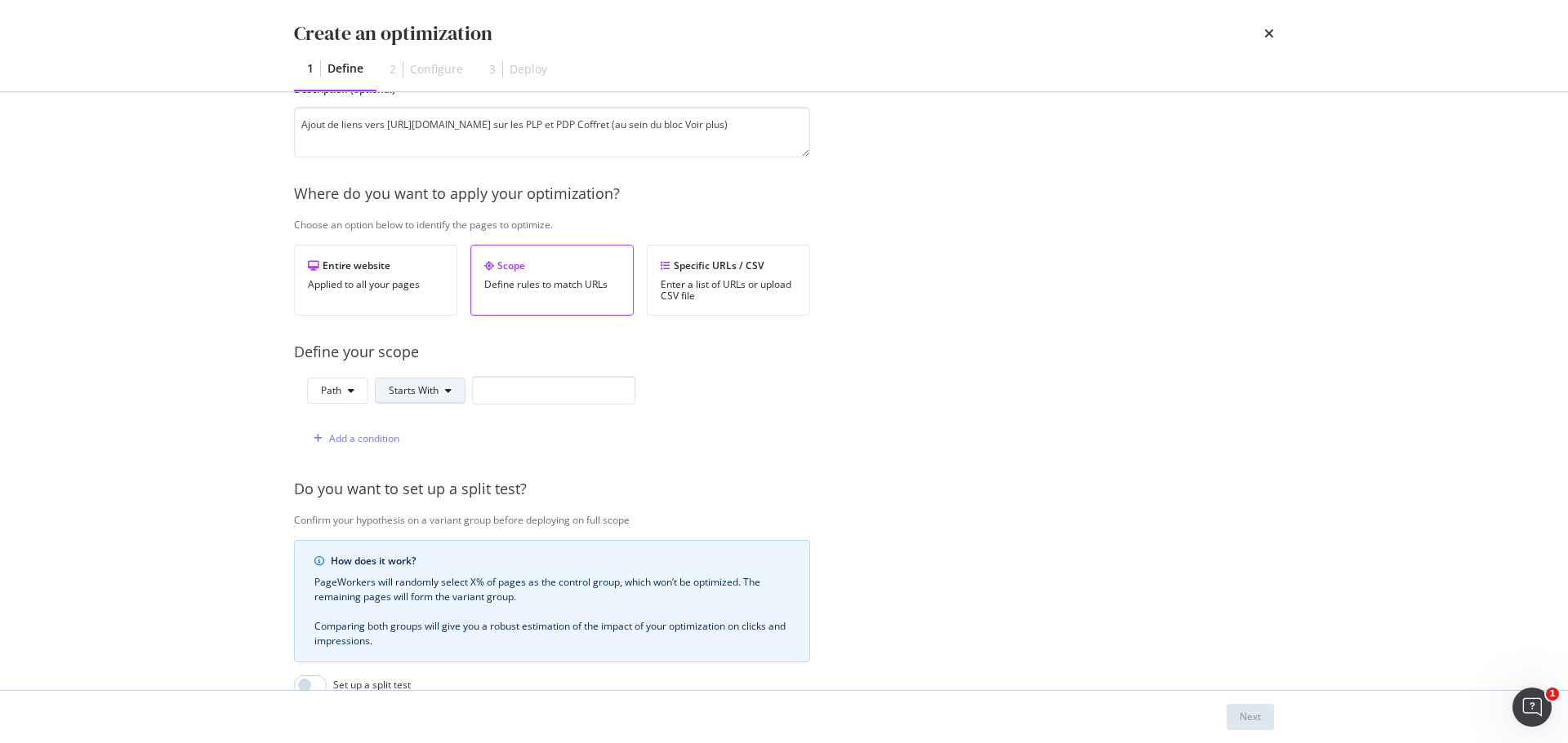
click at [423, 383] on span "Starts With" at bounding box center [413, 390] width 50 height 14
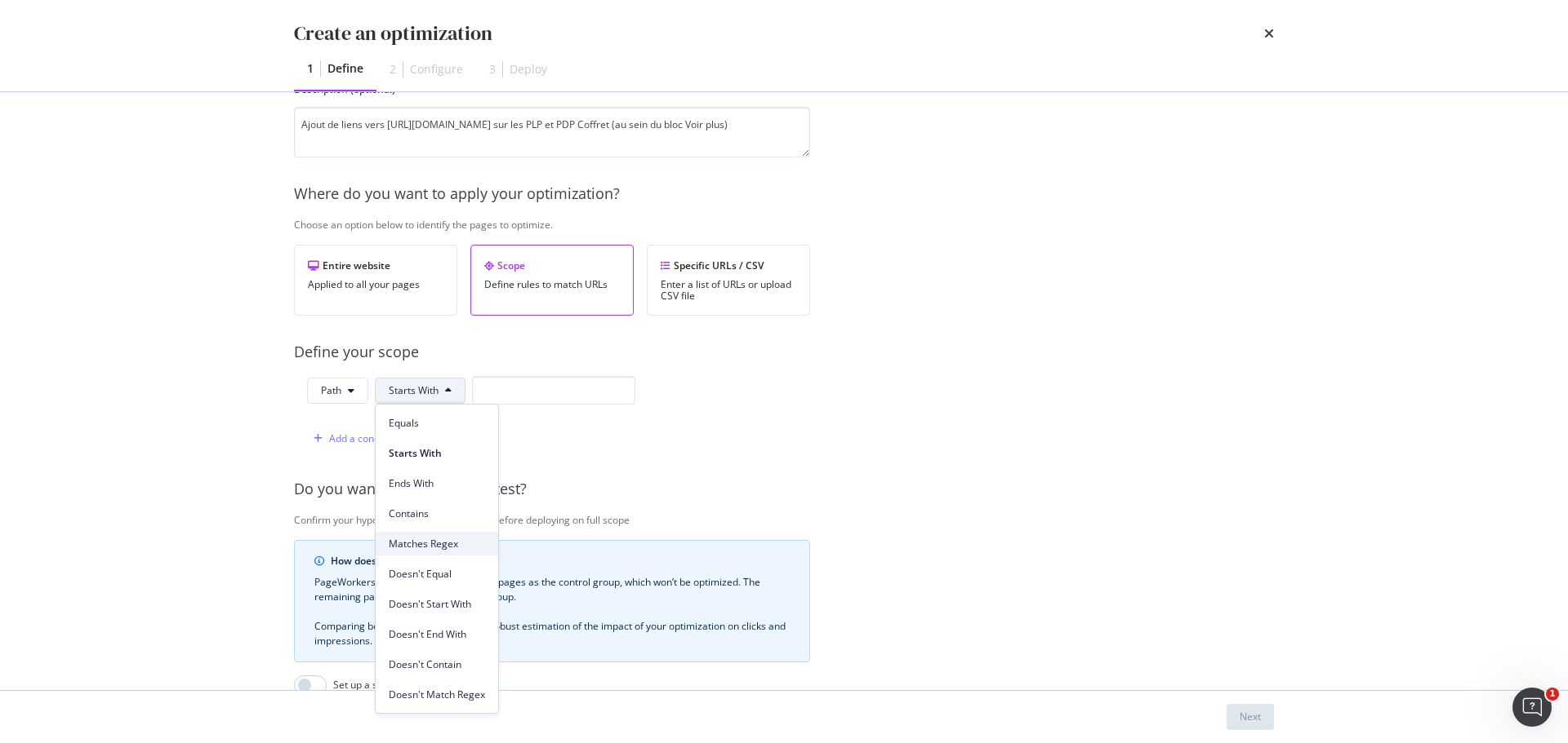
click at [438, 544] on span "Matches Regex" at bounding box center [436, 544] width 96 height 15
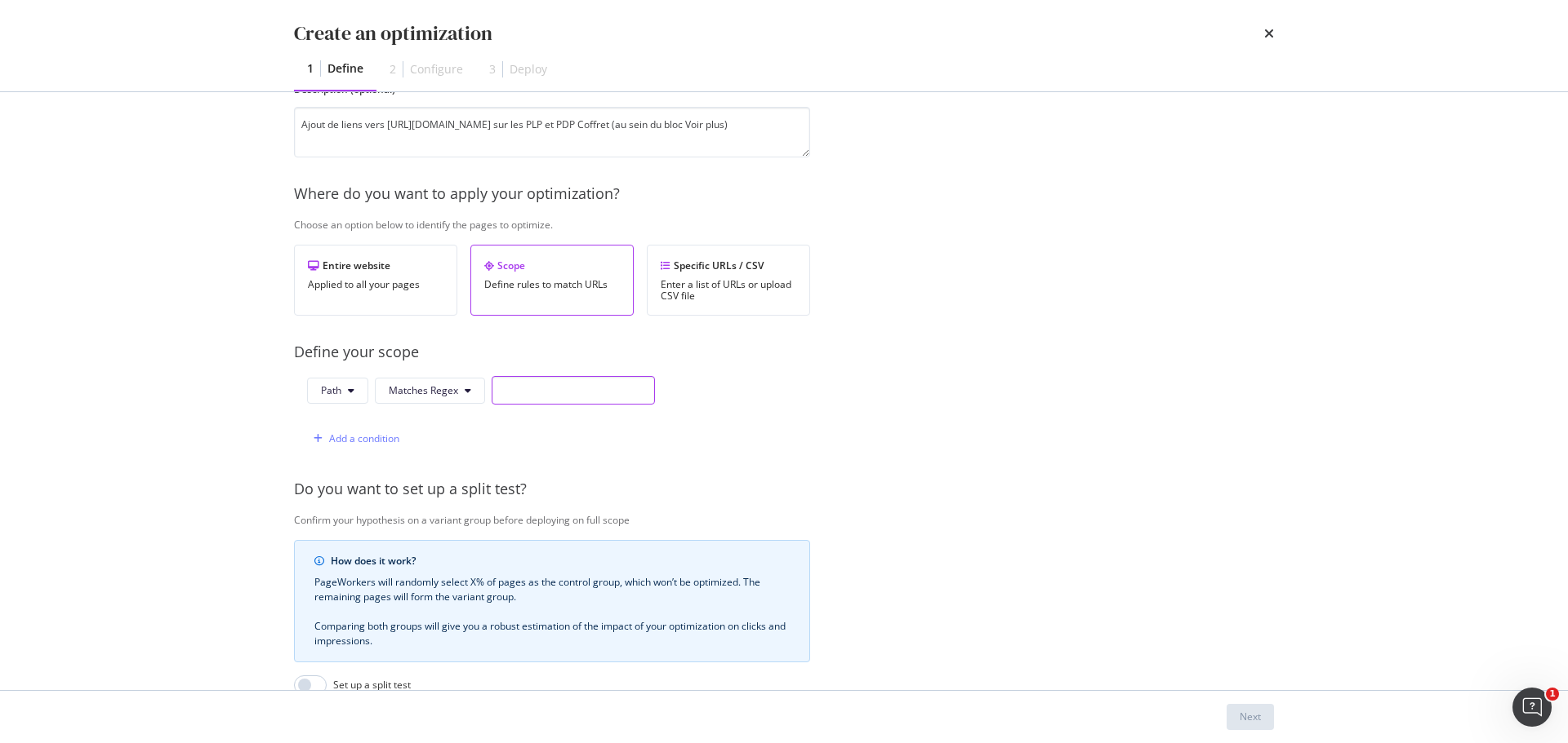
click at [548, 383] on input "modal" at bounding box center [573, 390] width 163 height 29
paste input "63000|62100|63150|62700|62400|62600|63800"
drag, startPoint x: 566, startPoint y: 393, endPoint x: 402, endPoint y: 392, distance: 164.0
click at [402, 392] on div "Path Matches Regex 63000|62100|63150|62700|62400|62600|63800" at bounding box center [481, 390] width 348 height 29
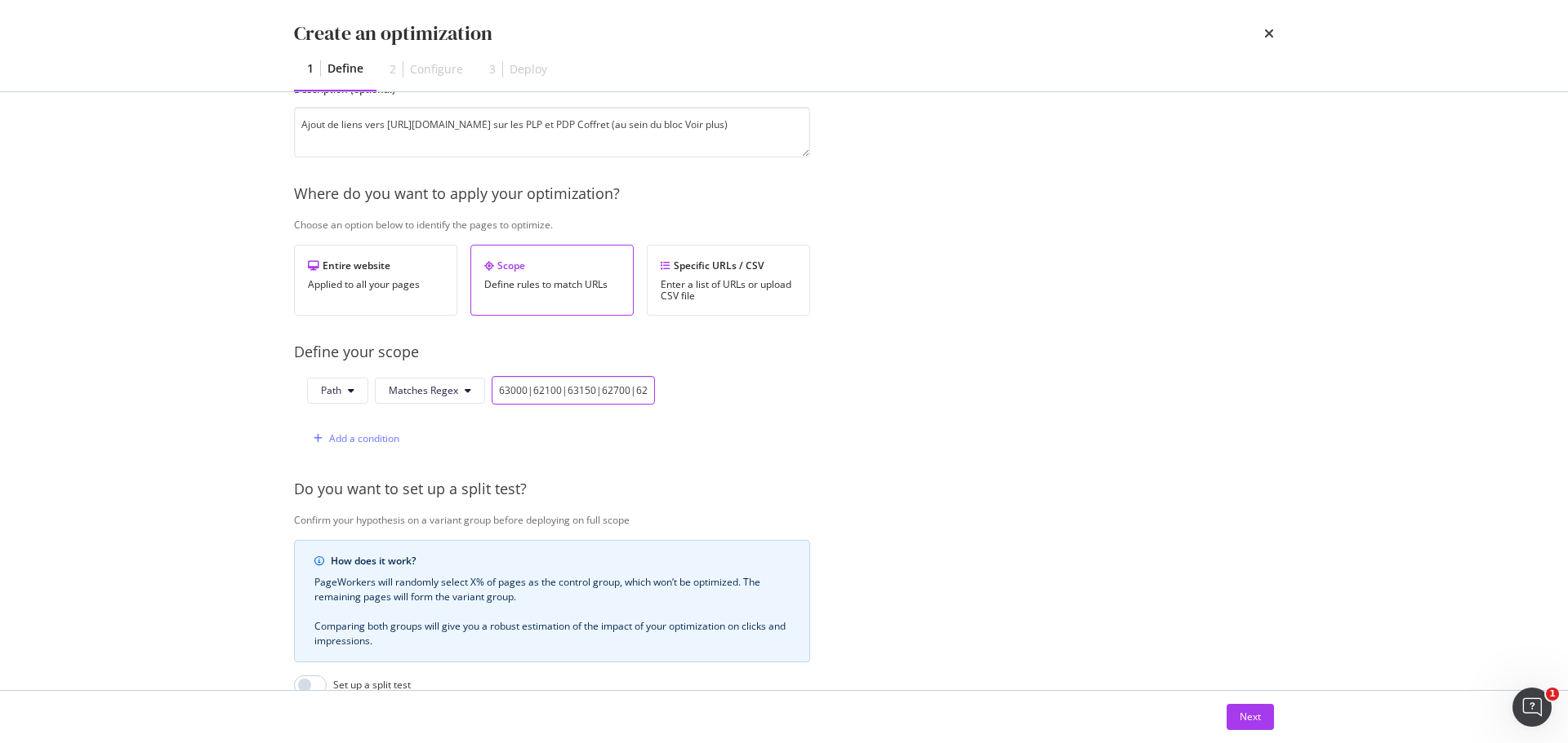
click at [614, 395] on input "63000|62100|63150|62700|62400|62600|63800" at bounding box center [573, 390] width 163 height 29
click at [626, 388] on input "63000|62100|63150|62700|62400|62600|63800" at bounding box center [573, 390] width 163 height 29
drag, startPoint x: 632, startPoint y: 391, endPoint x: 692, endPoint y: 388, distance: 60.1
click at [692, 388] on div "Path Matches Regex 63000|62100|63150|62400|62600|63800 Add a condition" at bounding box center [552, 414] width 516 height 77
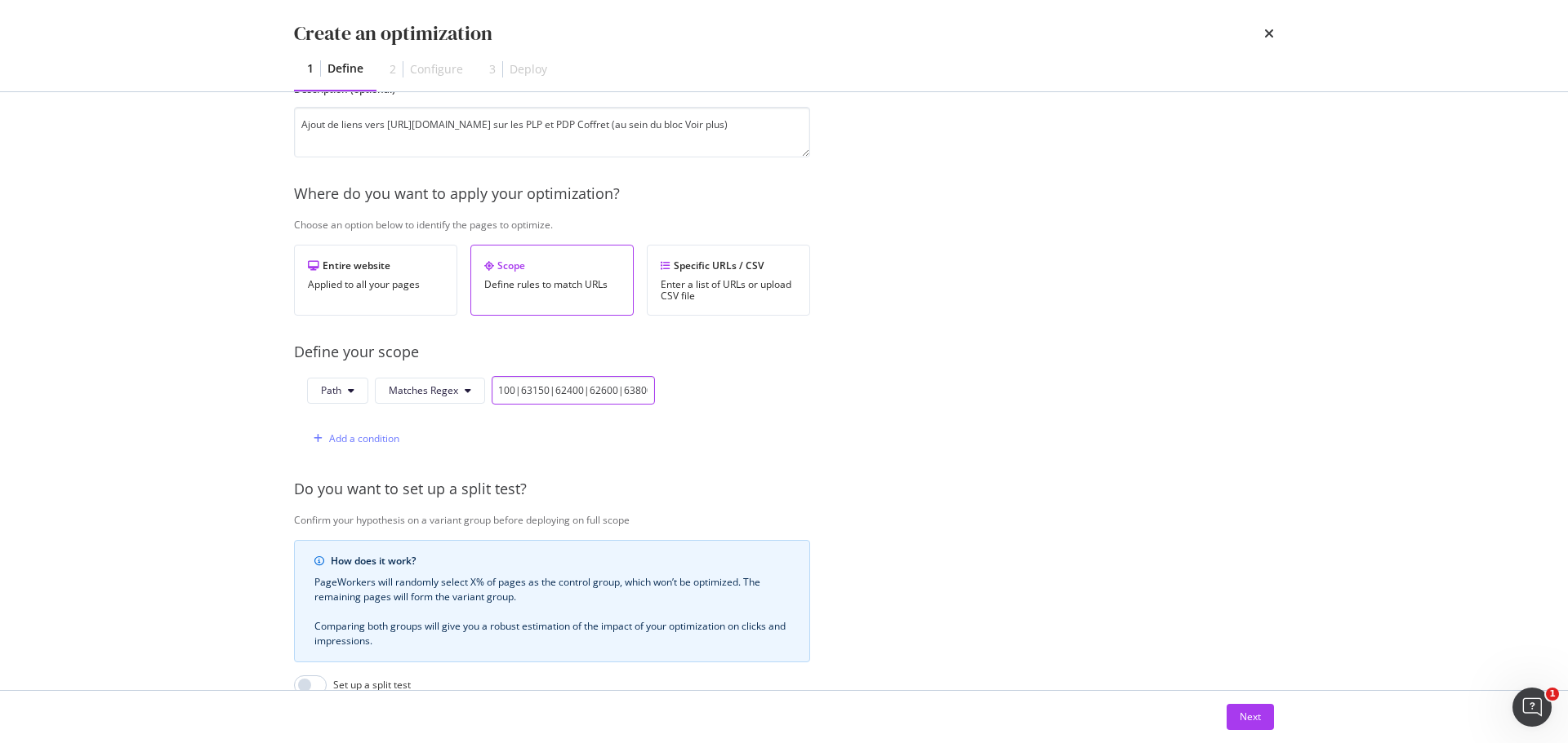
click at [614, 389] on input "63000|62100|63150|62400|62600|63800" at bounding box center [573, 390] width 163 height 29
drag, startPoint x: 613, startPoint y: 388, endPoint x: 680, endPoint y: 390, distance: 67.0
click at [680, 390] on div "Path Matches Regex 63000|62100|63150|62400||63800 Add a condition" at bounding box center [552, 414] width 516 height 77
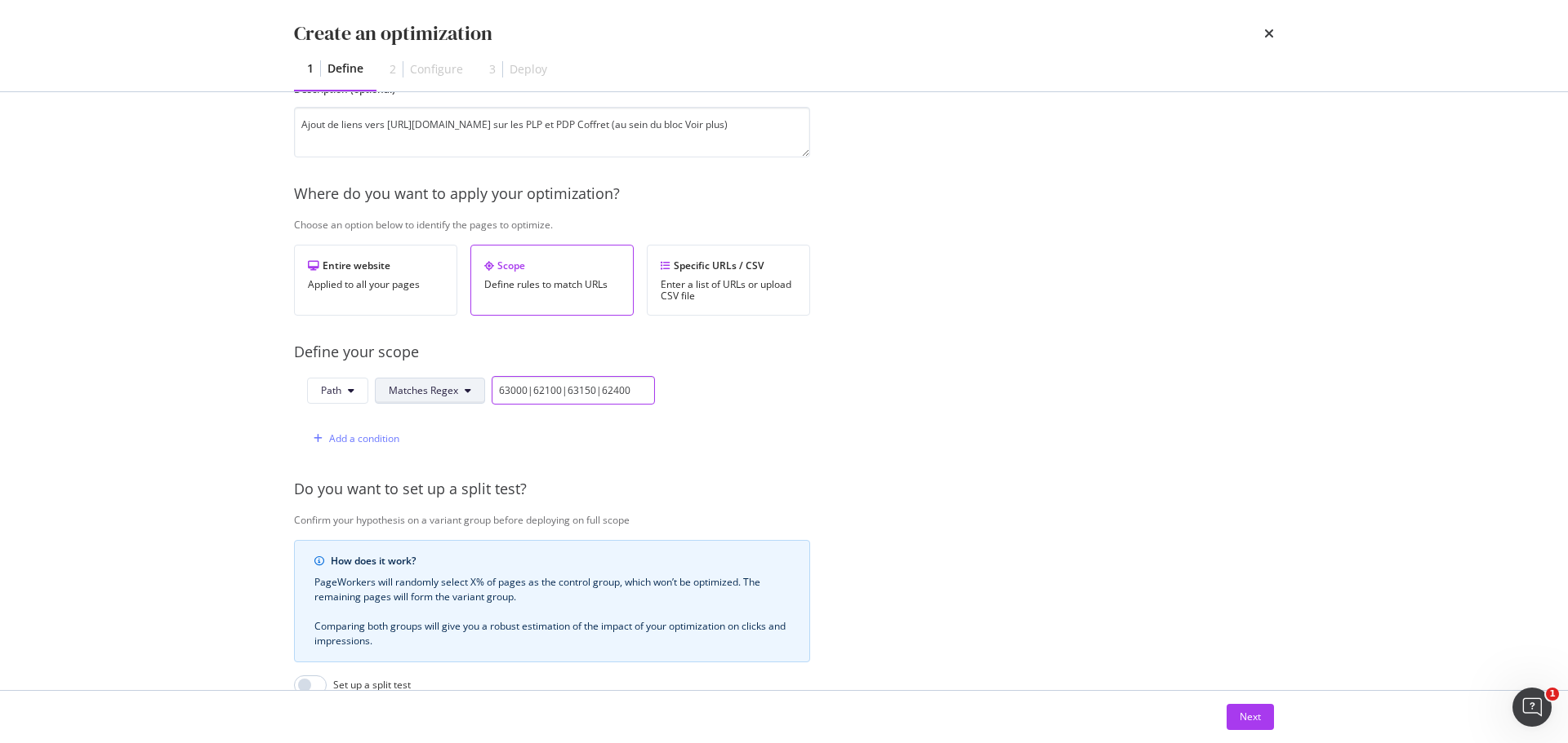
drag, startPoint x: 616, startPoint y: 393, endPoint x: 438, endPoint y: 398, distance: 178.1
click at [438, 398] on div "Path Matches Regex 63000|62100|63150|62400" at bounding box center [481, 390] width 348 height 29
click at [647, 393] on input "63000|62100|63150|62400" at bounding box center [573, 390] width 163 height 29
type input "63000|62100|63150|62400"
click at [372, 436] on div "Add a condition" at bounding box center [364, 438] width 70 height 14
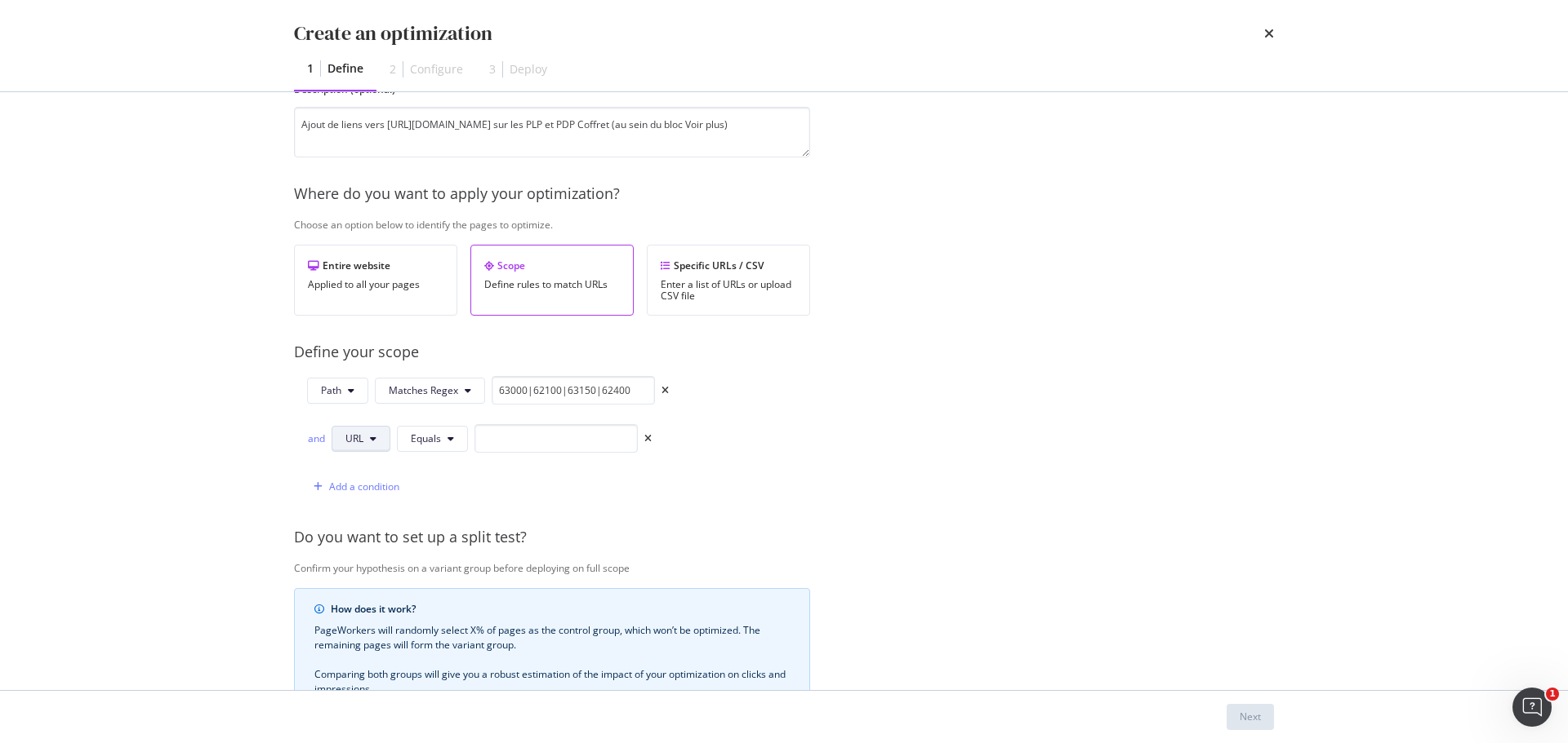
click at [370, 437] on icon "modal" at bounding box center [373, 439] width 6 height 10
click at [307, 438] on div "and" at bounding box center [315, 438] width 18 height 14
click at [378, 442] on button "URL" at bounding box center [361, 439] width 59 height 26
click at [372, 560] on span "Path" at bounding box center [374, 562] width 57 height 15
click at [451, 434] on icon "modal" at bounding box center [453, 439] width 6 height 10
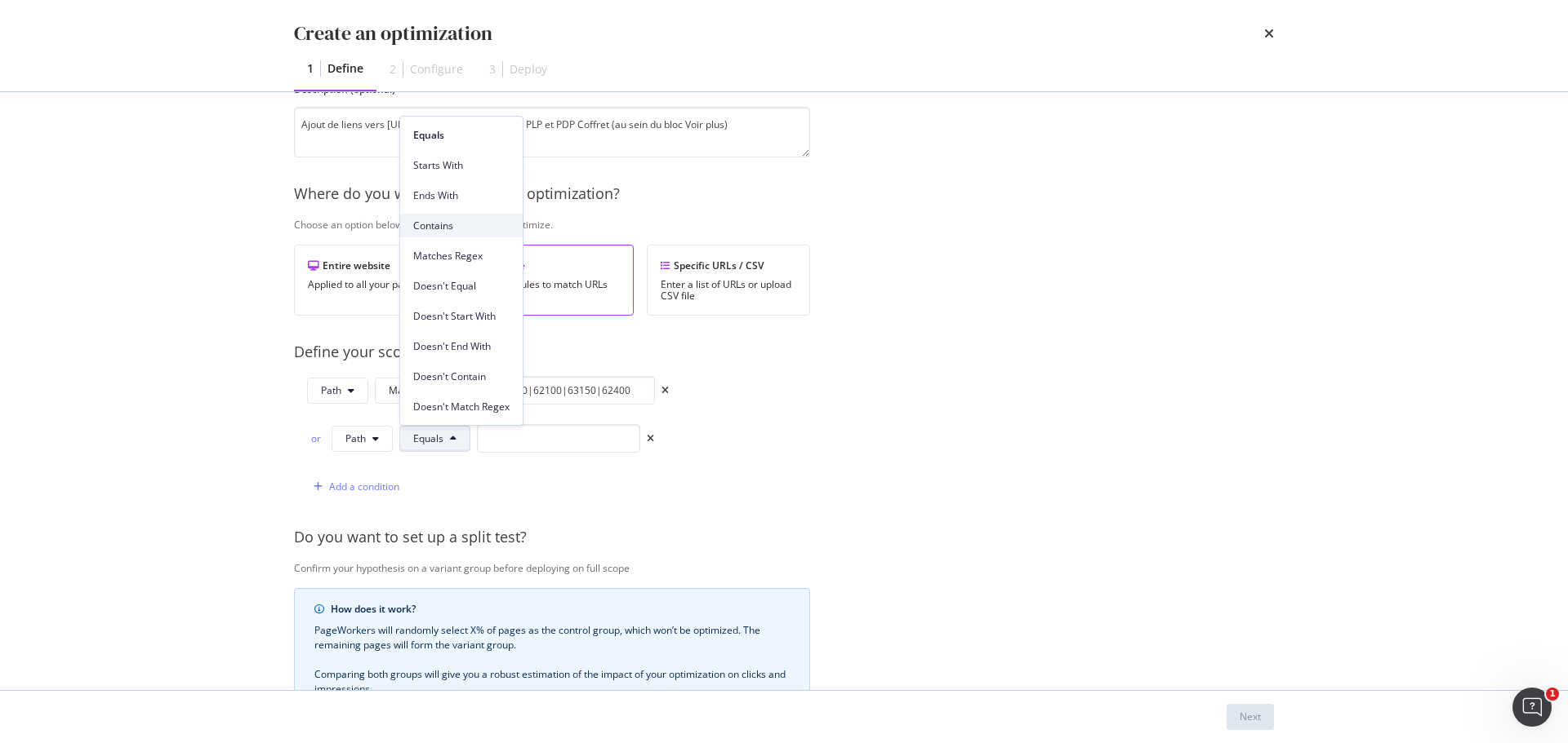
click at [445, 226] on span "Contains" at bounding box center [461, 226] width 96 height 15
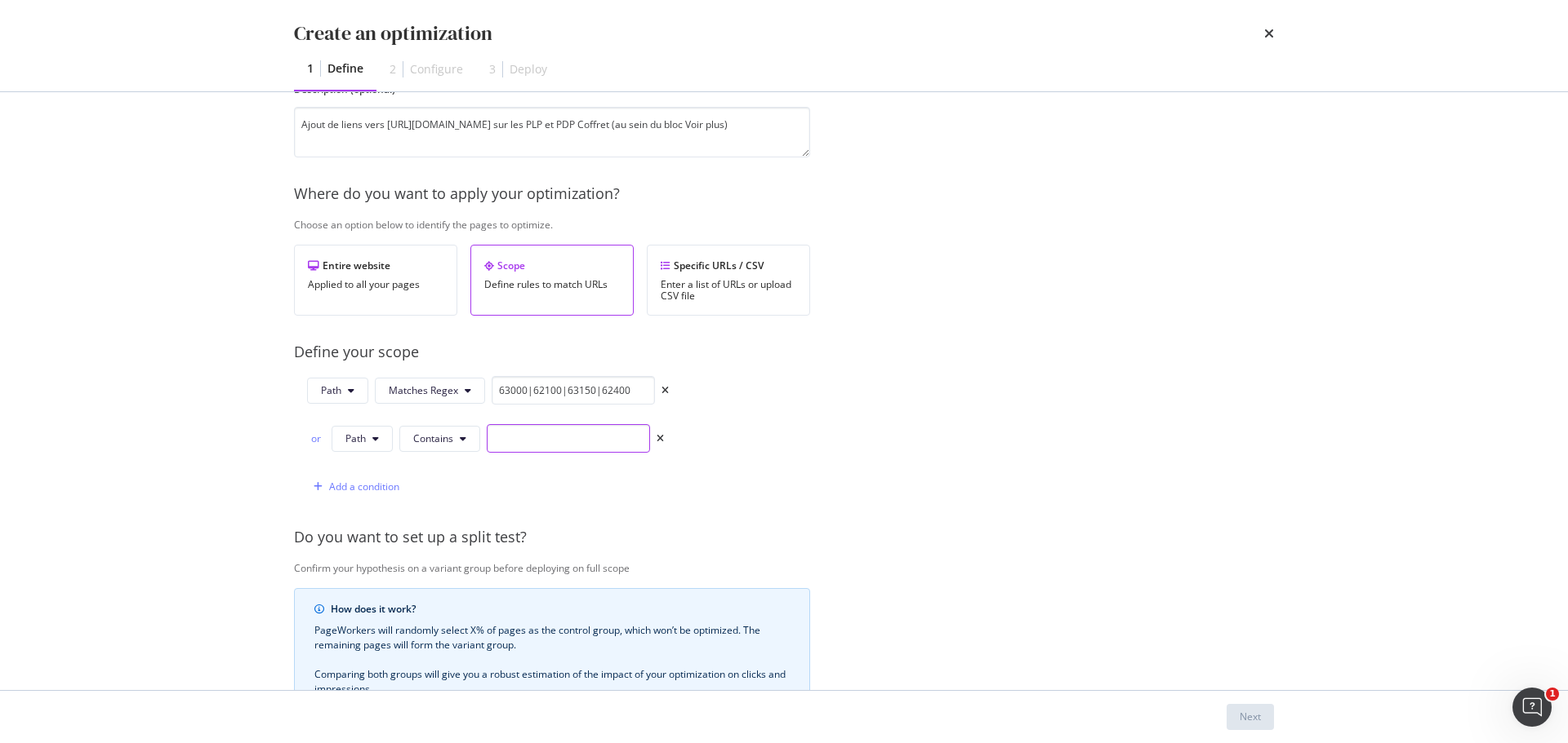
click at [537, 440] on input "modal" at bounding box center [568, 438] width 163 height 29
type input "coffret"
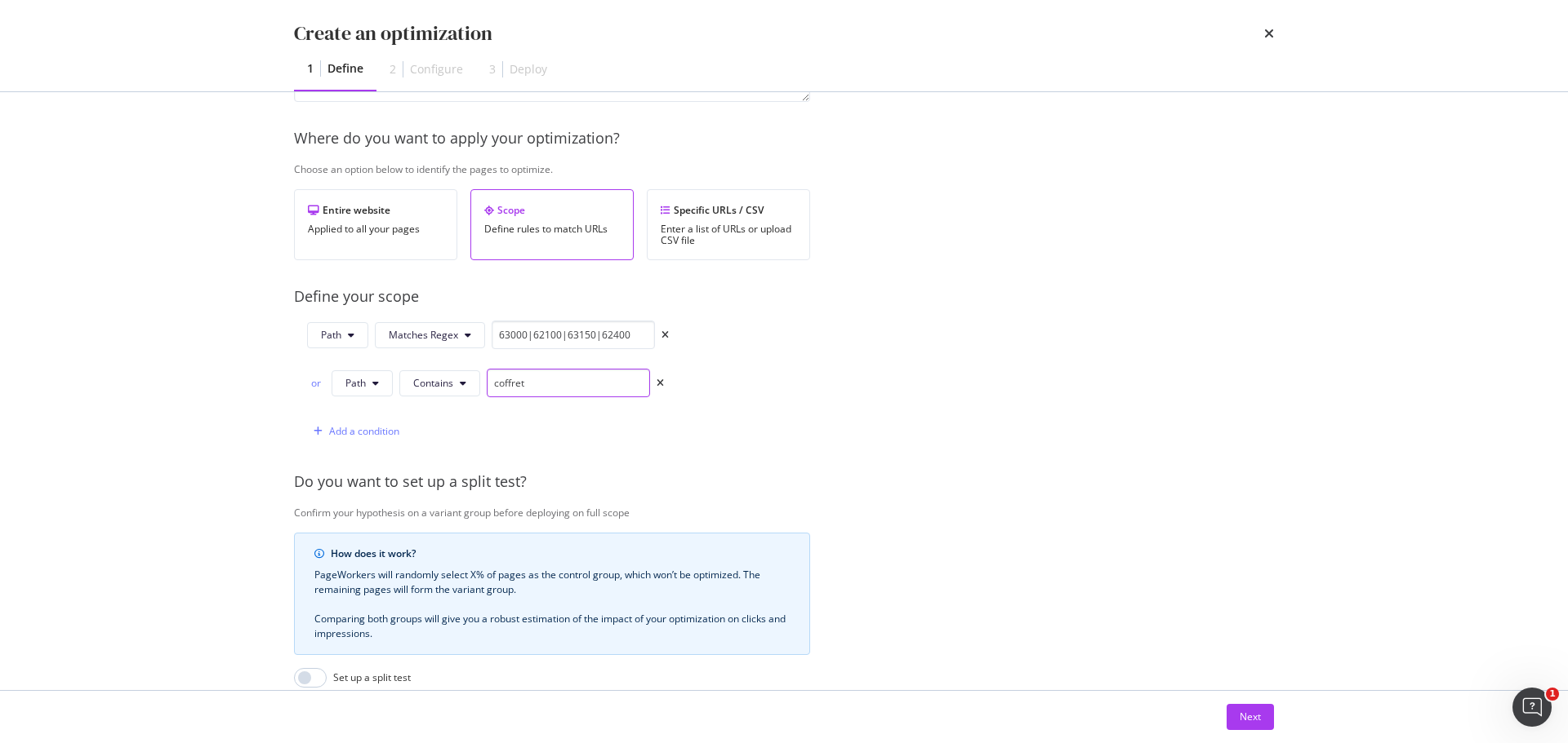
scroll to position [245, 0]
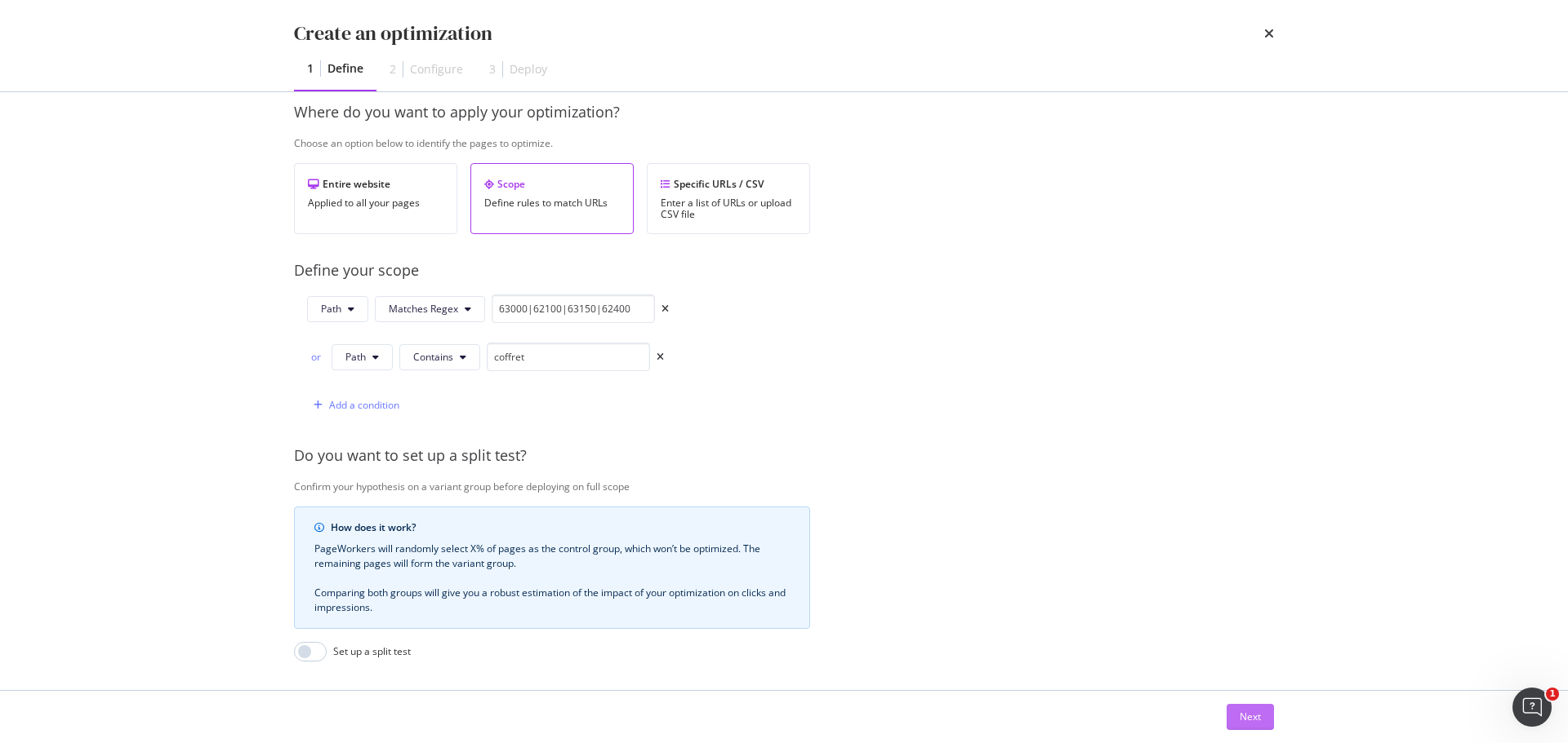
click at [1261, 720] on button "Next" at bounding box center [1250, 717] width 47 height 26
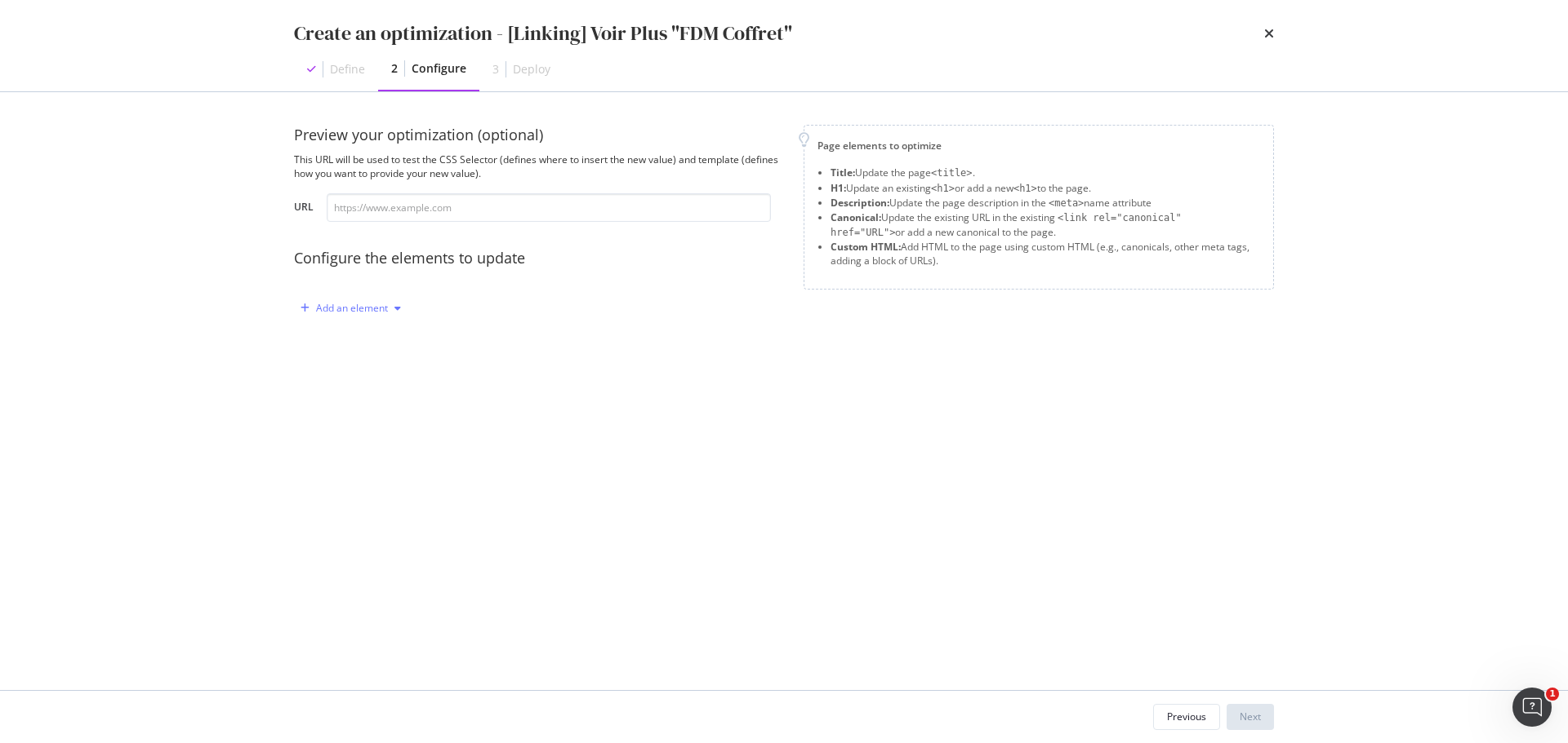
click at [358, 306] on div "Add an element" at bounding box center [352, 308] width 72 height 10
click at [363, 444] on div "Custom HTML" at bounding box center [370, 447] width 65 height 14
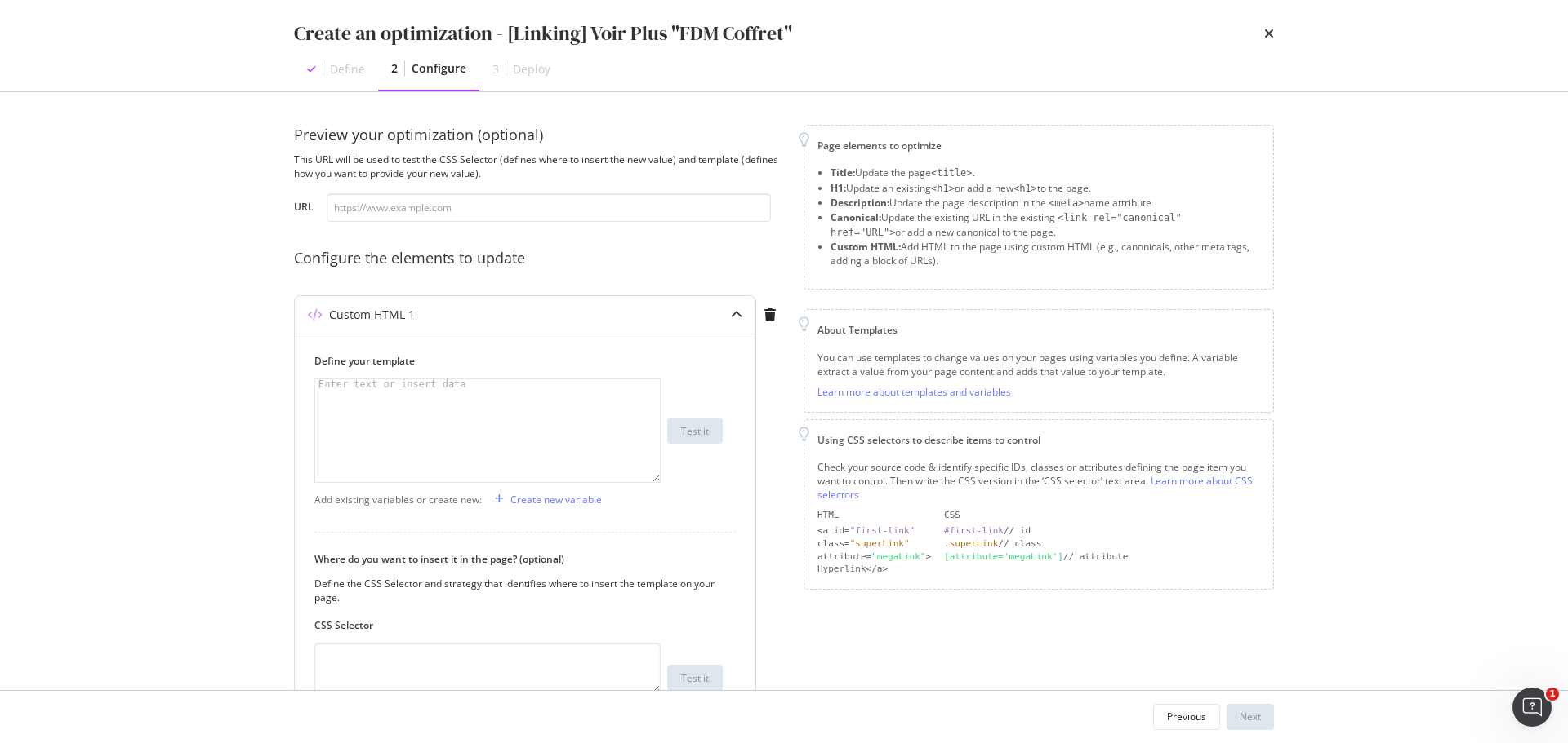
click at [483, 391] on div "modal" at bounding box center [488, 441] width 345 height 123
click at [485, 404] on div "< div class = "inline-block" > < a class = "block has-border border_black p_M m…" at bounding box center [488, 455] width 345 height 152
paste textarea "fete-des-meres/coffrets-cadeaux-fete-des-meres/c/coffret-cadeau"
drag, startPoint x: 359, startPoint y: 416, endPoint x: 438, endPoint y: 412, distance: 79.1
click at [438, 412] on div "< div class = "inline-block" > < a class = "block has-border border_black p_M m…" at bounding box center [488, 455] width 345 height 152
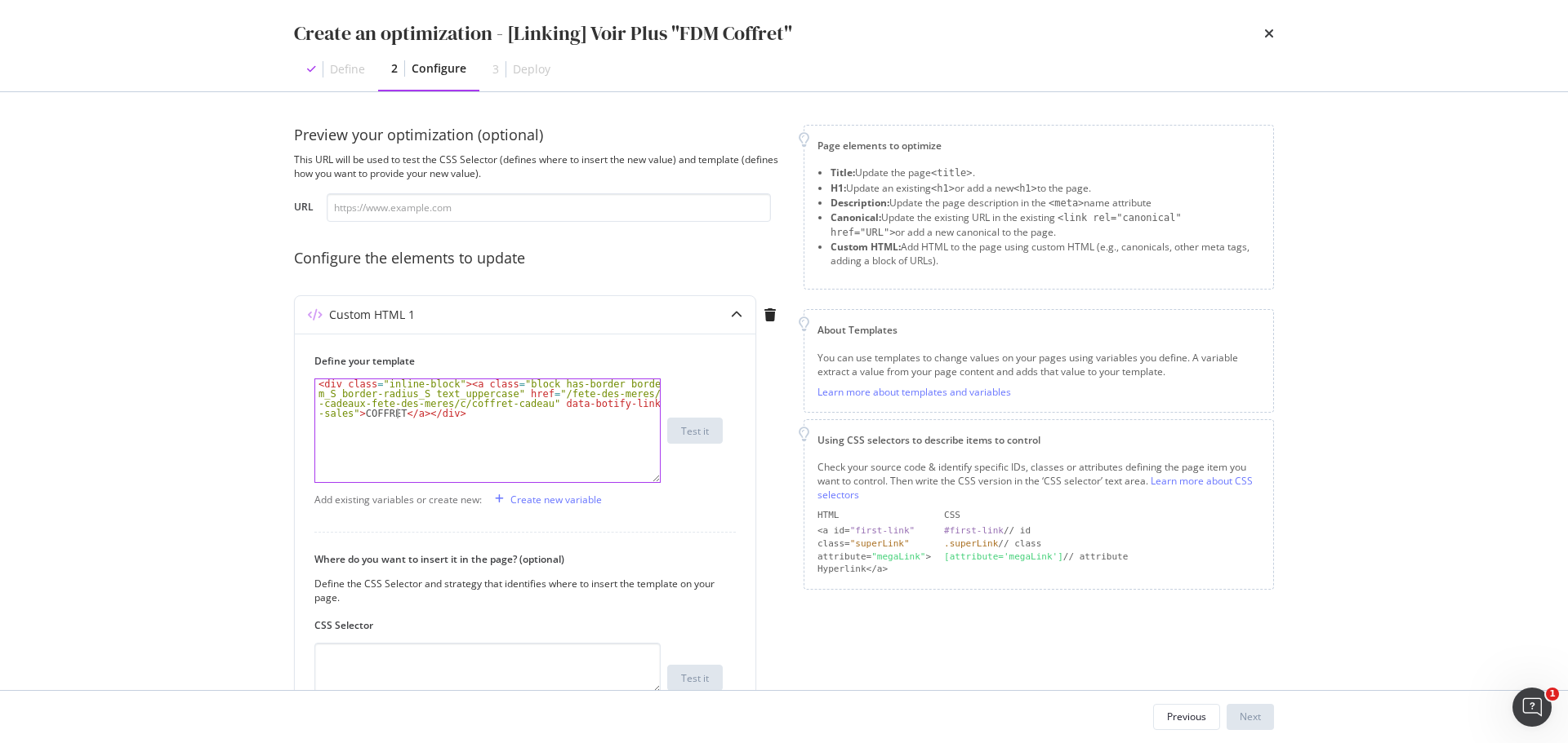
scroll to position [0, 89]
click at [398, 419] on div "< div class = "inline-block" > < a class = "block has-border border_black p_M m…" at bounding box center [488, 455] width 345 height 152
paste textarea "FÊTE DES MÈRES"
type textarea "<div class="inline-block"><a class="block has-border border_black p_M m_S borde…"
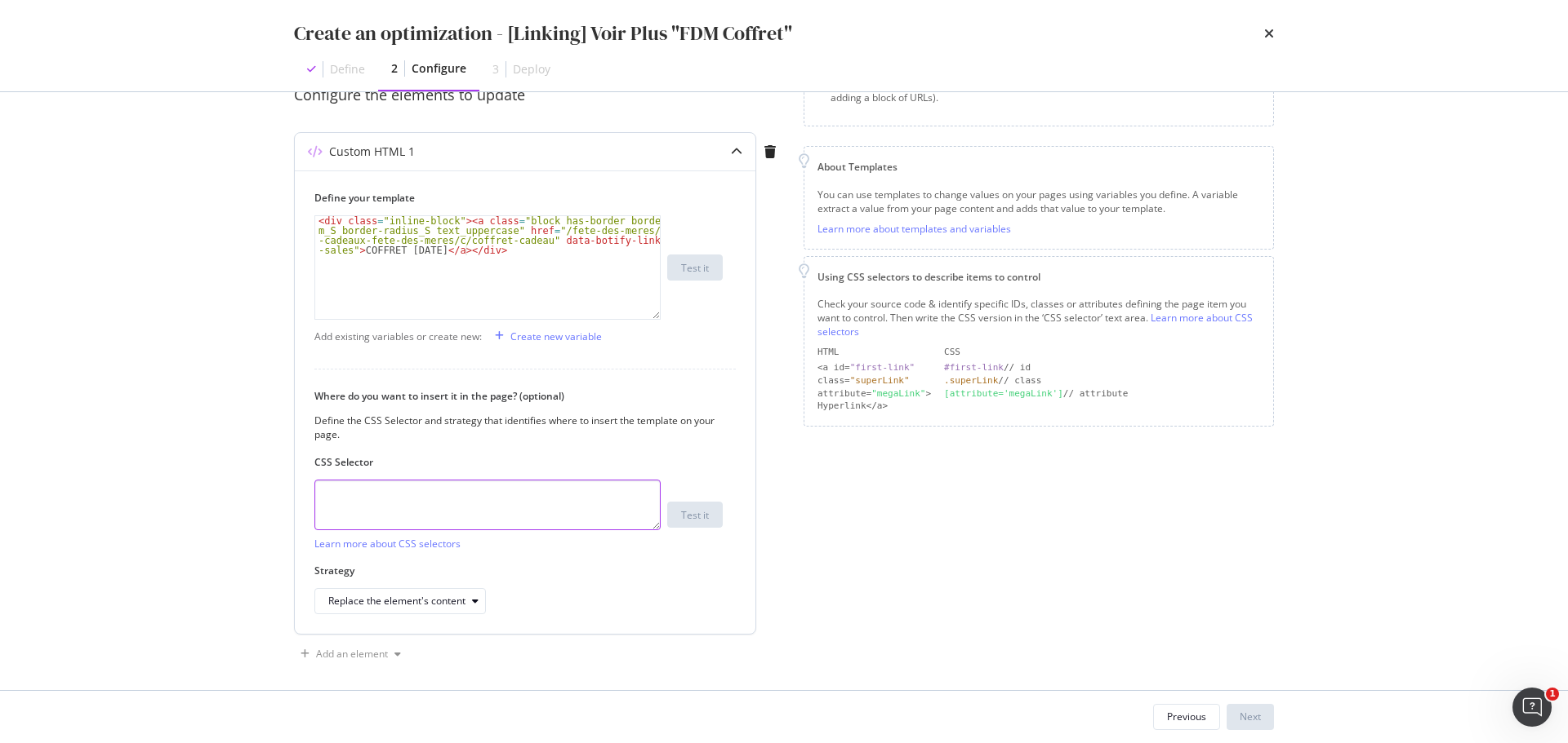
click at [352, 499] on textarea "modal" at bounding box center [487, 505] width 346 height 51
paste textarea "section > div[data-js="netlinking"]"
type textarea "section > div[data-js="netlinking"]"
click at [372, 603] on div "Replace the element's content" at bounding box center [397, 601] width 137 height 10
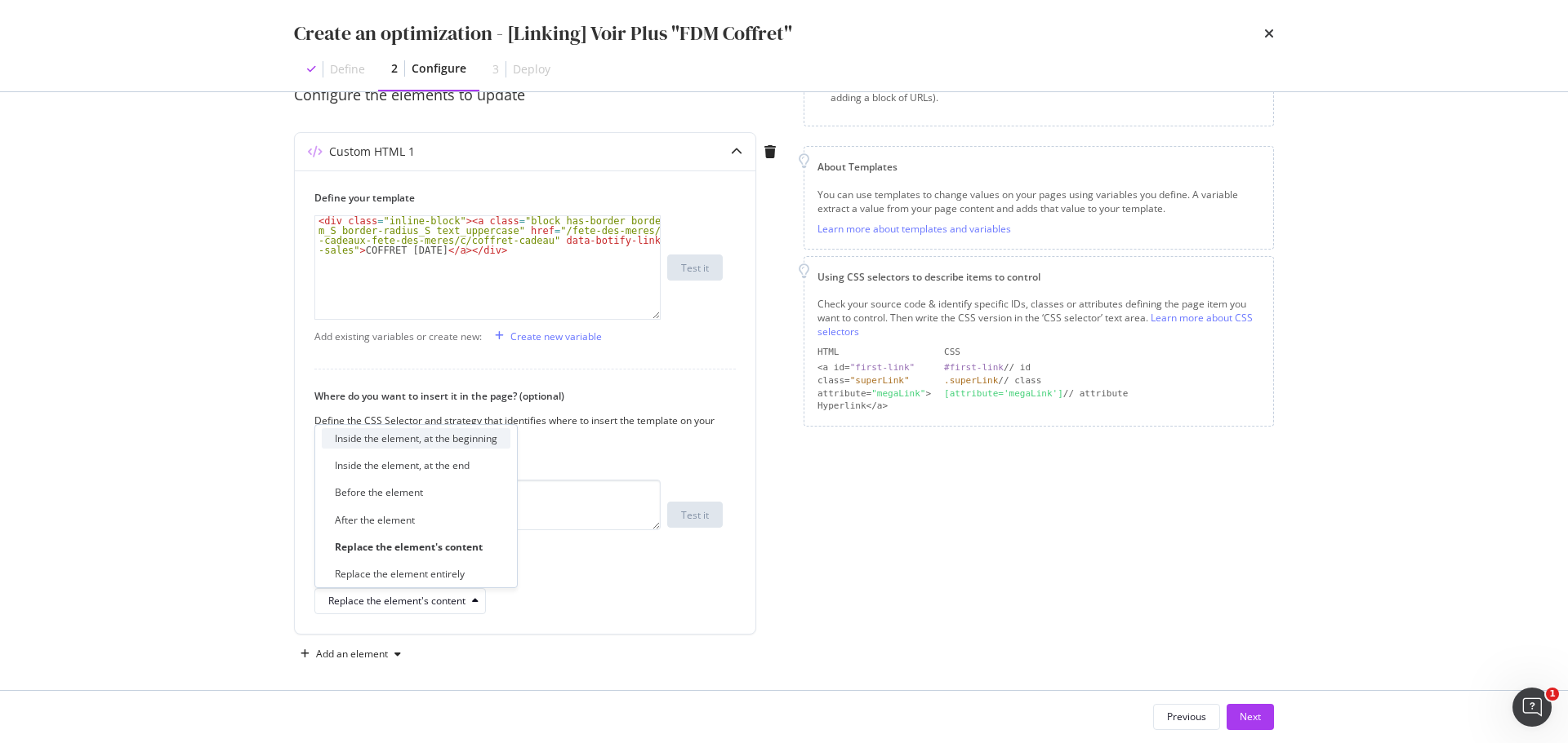
click at [400, 437] on div "Inside the element, at the beginning" at bounding box center [416, 438] width 162 height 14
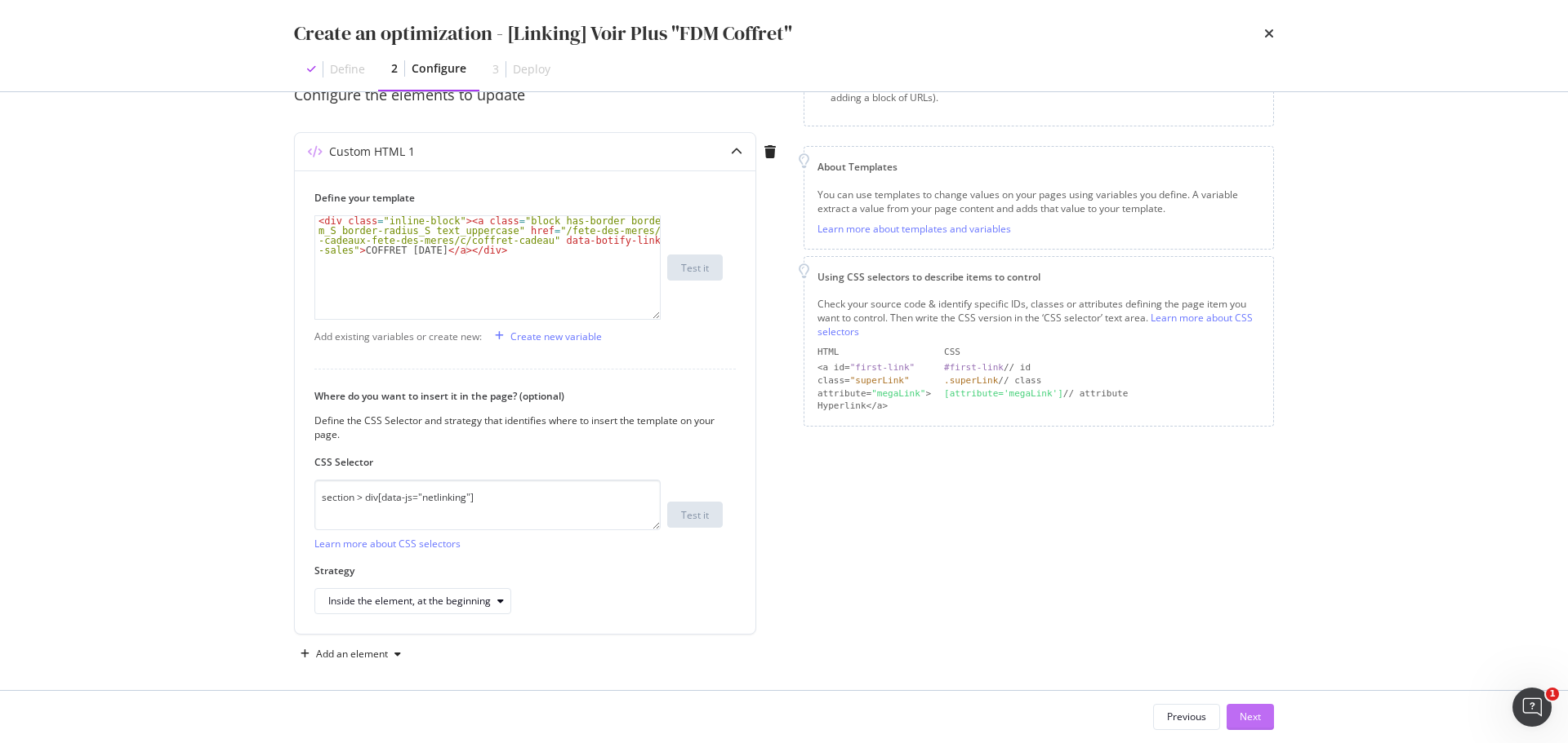
click at [1258, 718] on div "Next" at bounding box center [1250, 716] width 21 height 14
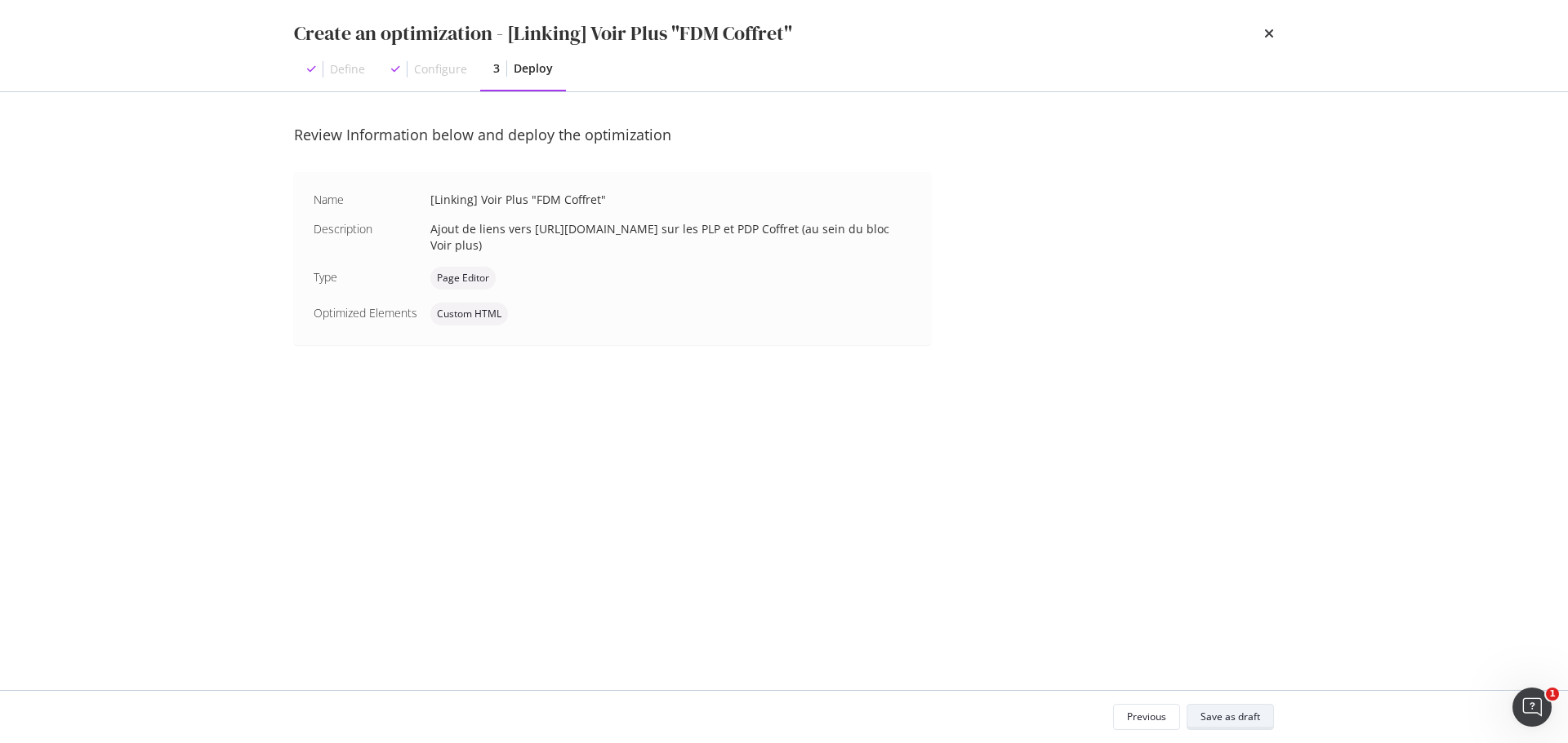
scroll to position [0, 0]
click at [1243, 716] on div "Save as draft" at bounding box center [1229, 716] width 60 height 14
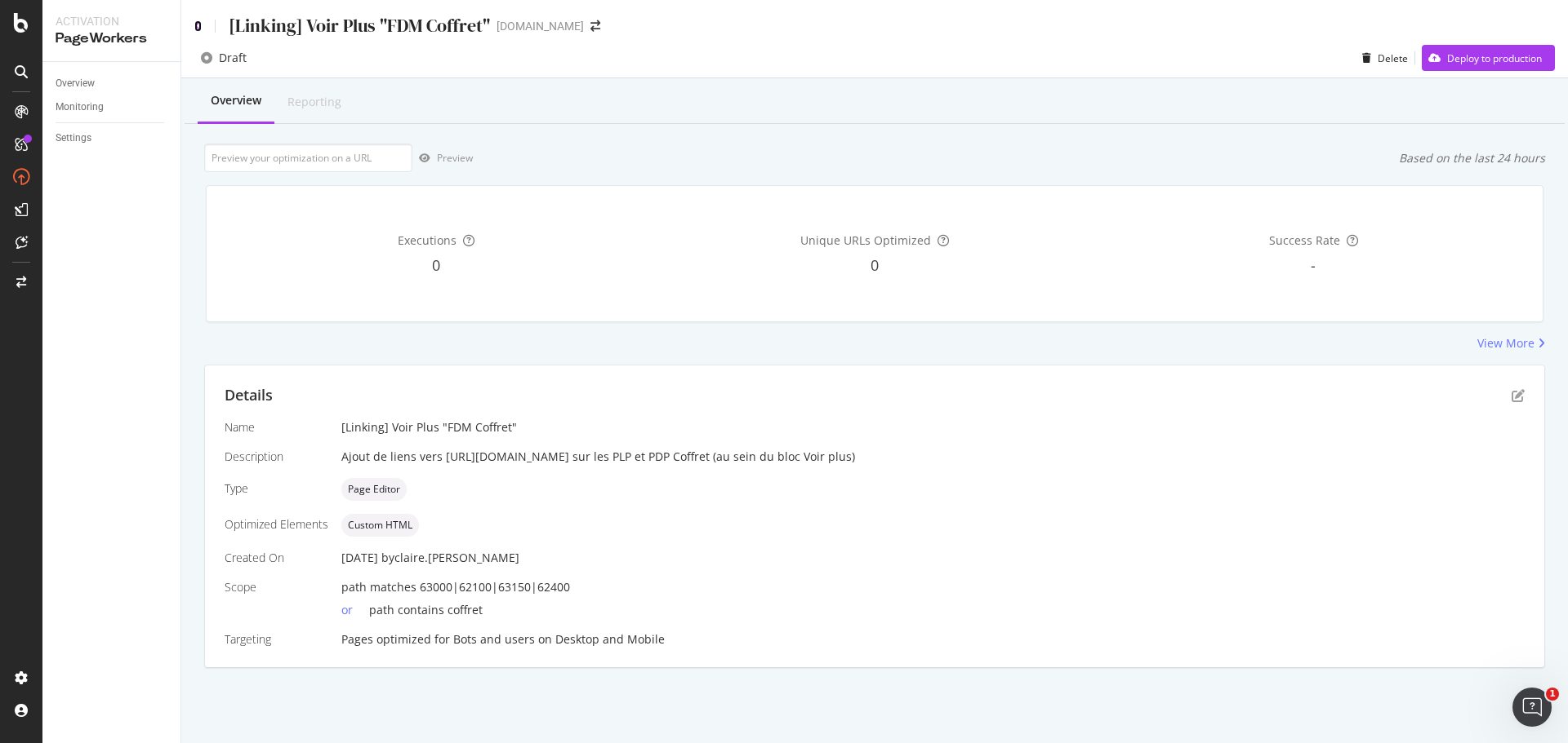
click at [196, 26] on icon at bounding box center [198, 26] width 7 height 11
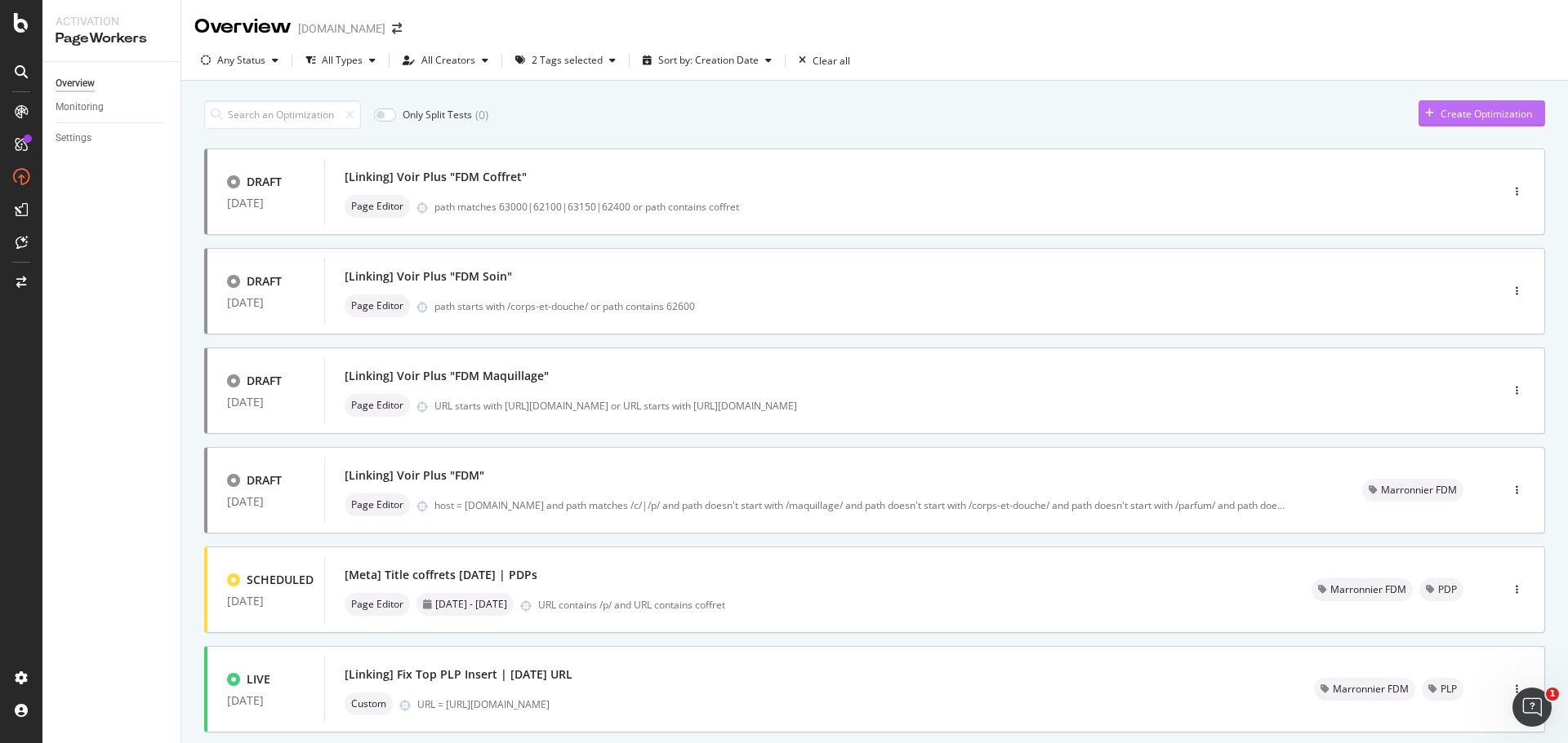
click at [1493, 120] on div "Create Optimization" at bounding box center [1486, 113] width 91 height 14
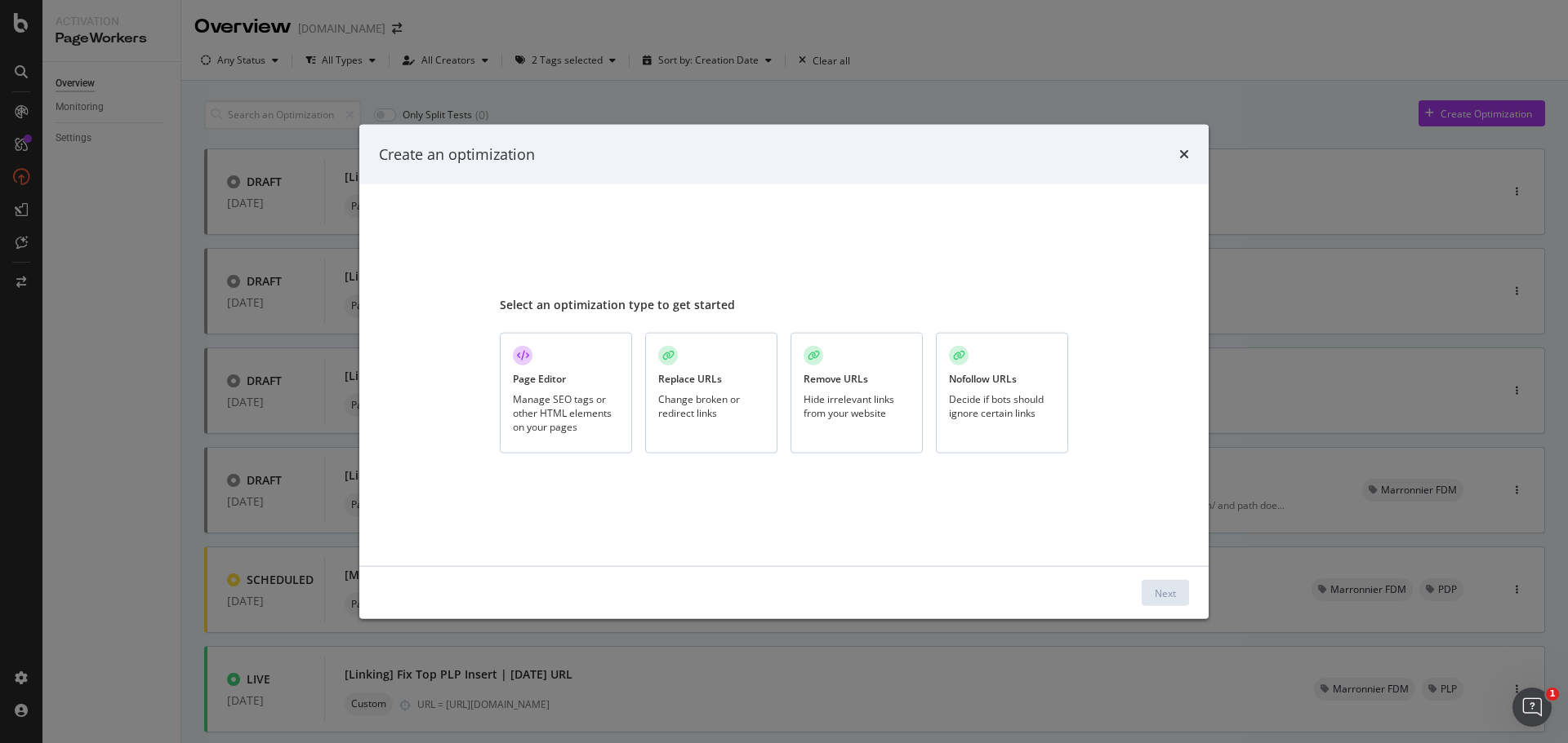
click at [559, 395] on div "Manage SEO tags or other HTML elements on your pages" at bounding box center [565, 413] width 106 height 41
click at [1179, 590] on button "Next" at bounding box center [1165, 593] width 47 height 26
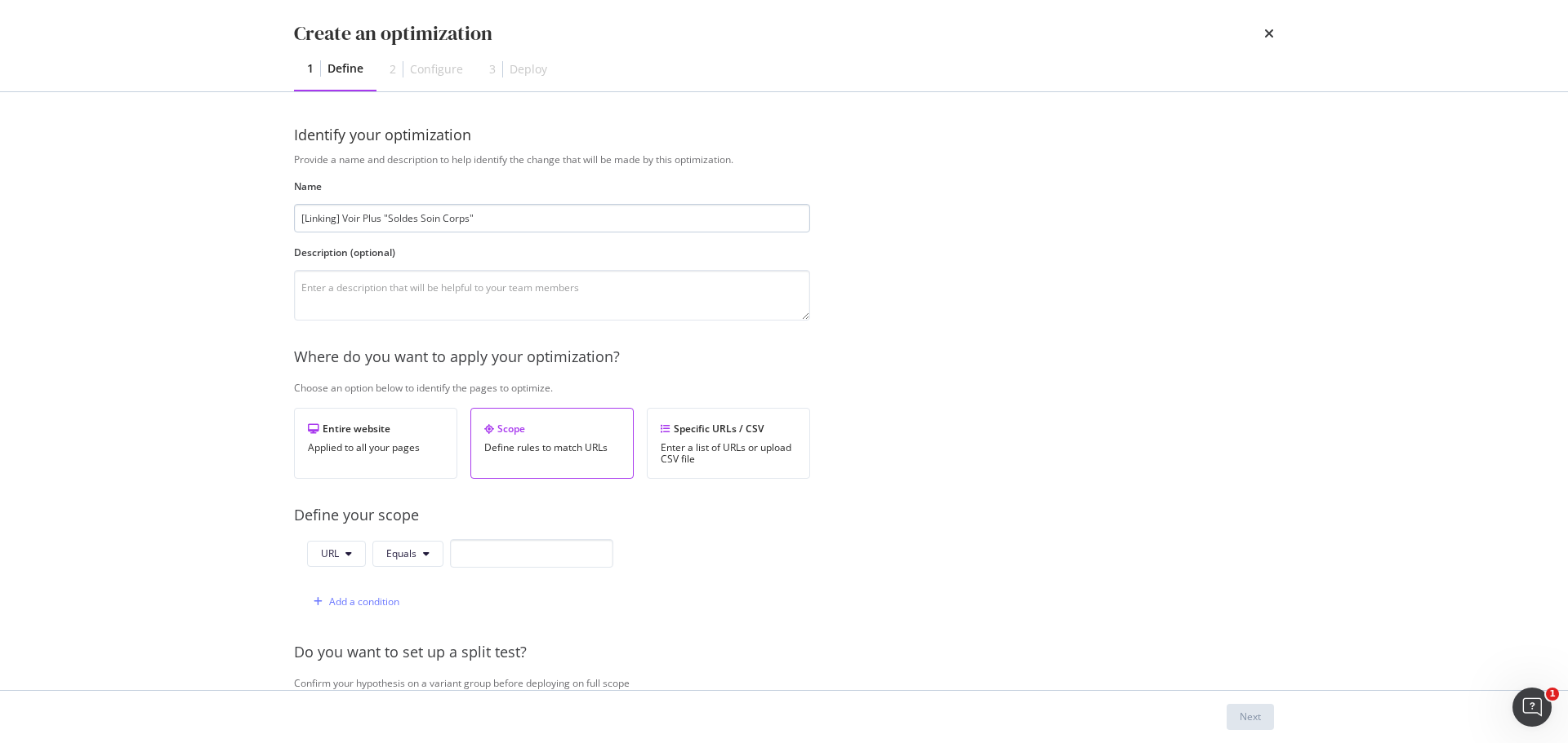
drag, startPoint x: 389, startPoint y: 218, endPoint x: 469, endPoint y: 218, distance: 80.0
click at [469, 218] on input "[Linking] Voir Plus "Soldes Soin Corps"" at bounding box center [552, 218] width 516 height 29
type input "[Linking] Voir Plus "FDM Petits prix""
click at [615, 301] on textarea "modal" at bounding box center [552, 295] width 516 height 51
paste textarea "Ajout de liens vers https://www.yves-rocher.fr/fete-des-meres/soins-fete-des-me…"
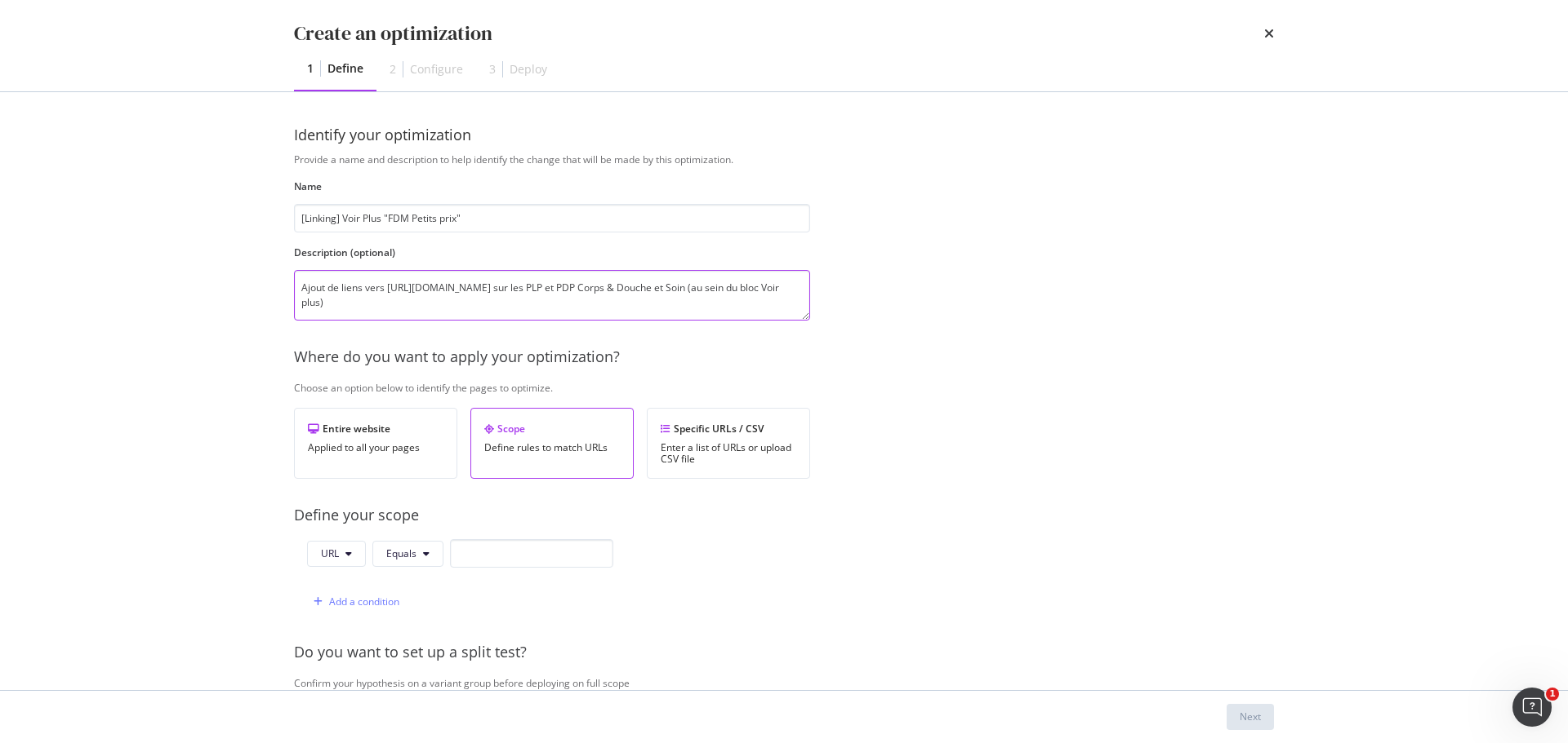
drag, startPoint x: 387, startPoint y: 288, endPoint x: 745, endPoint y: 282, distance: 358.1
click at [745, 282] on textarea "Ajout de liens vers https://www.yves-rocher.fr/fete-des-meres/soins-fete-des-me…" at bounding box center [552, 295] width 516 height 51
paste textarea "cadeaux-petits-prix-fete-des-meres/c/cadeaux-petits-prix"
drag, startPoint x: 372, startPoint y: 301, endPoint x: 543, endPoint y: 298, distance: 171.0
click at [543, 298] on textarea "Ajout de liens vers https://www.yves-rocher.fr/fete-des-meres/cadeaux-petits-pr…" at bounding box center [552, 295] width 516 height 51
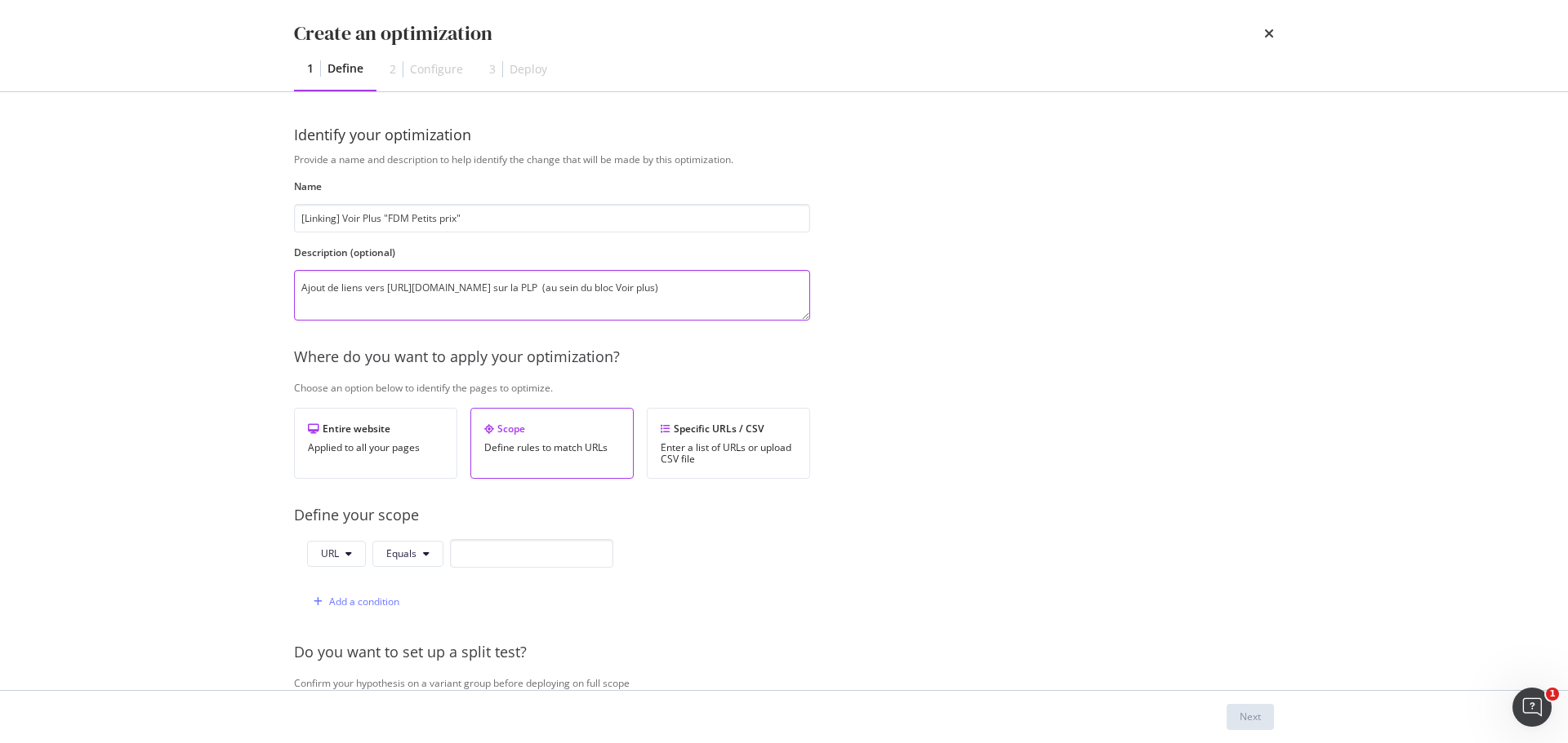
paste textarea "https://www.yves-rocher.fr/idees-cadeaux/qui-aime/coffret-cadeau/petits-prix/c/…"
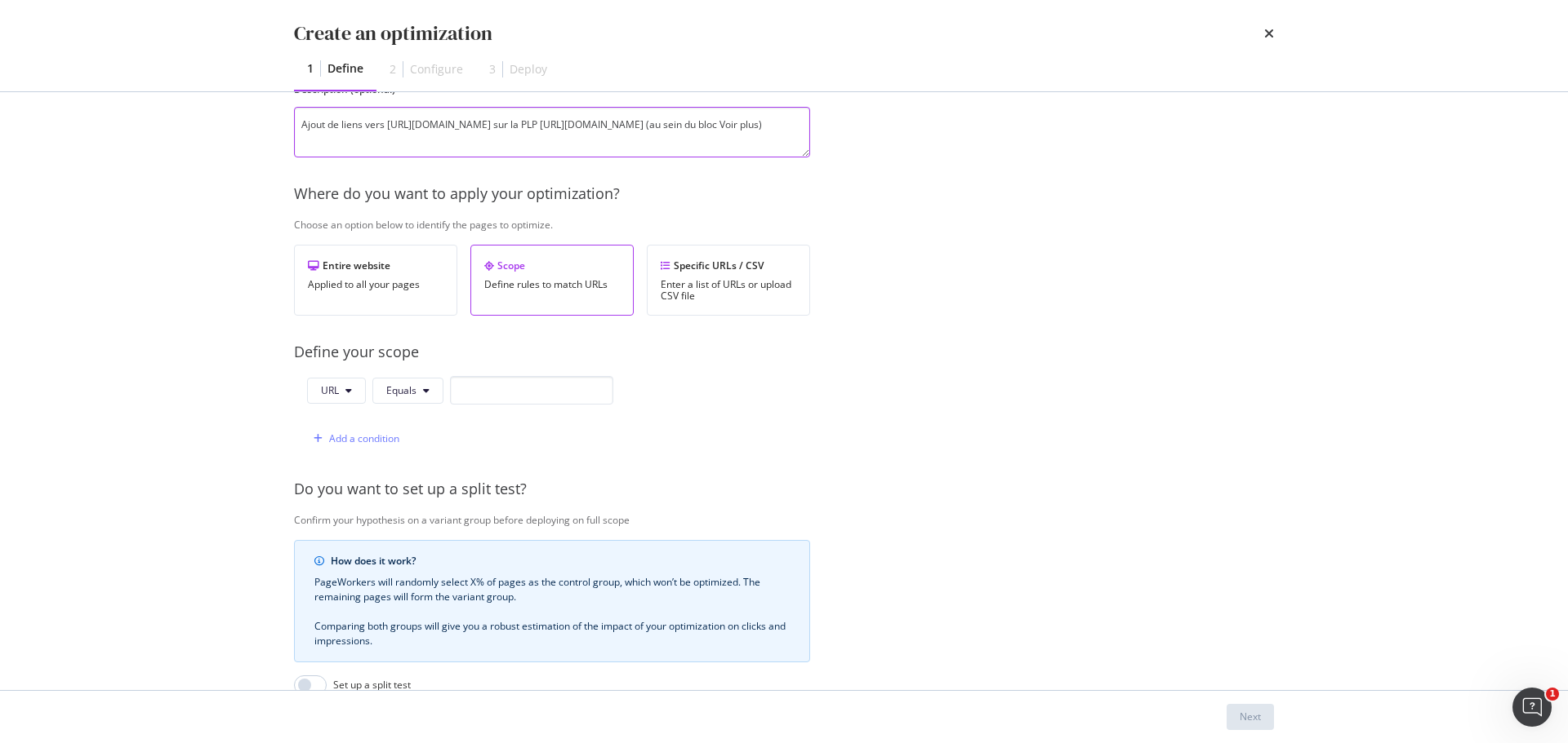
type textarea "Ajout de liens vers https://www.yves-rocher.fr/fete-des-meres/cadeaux-petits-pr…"
click at [333, 387] on span "URL" at bounding box center [329, 390] width 18 height 14
click at [341, 509] on span "Path" at bounding box center [350, 514] width 57 height 15
click at [423, 384] on button "Equals" at bounding box center [410, 391] width 71 height 26
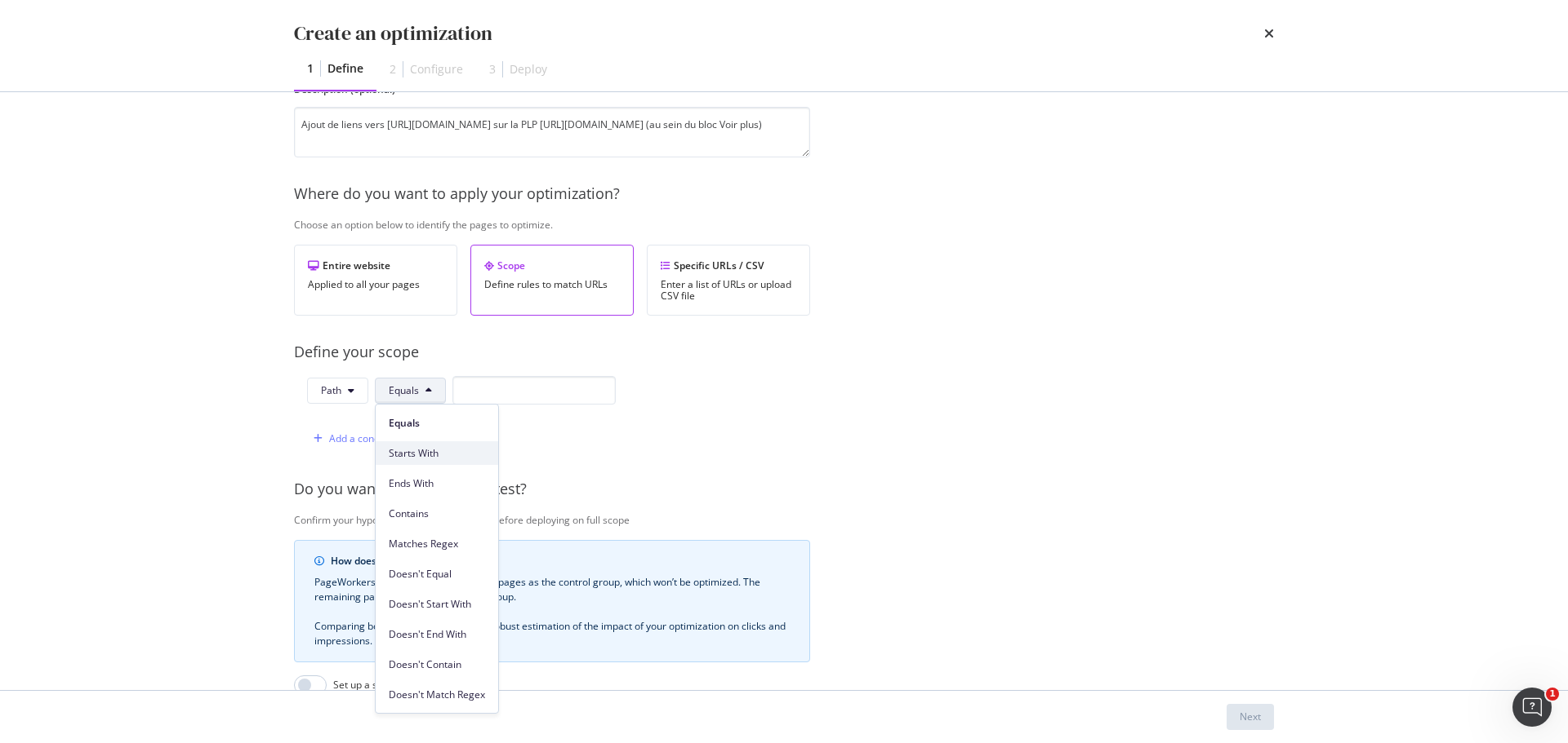
click at [431, 446] on span "Starts With" at bounding box center [436, 454] width 96 height 15
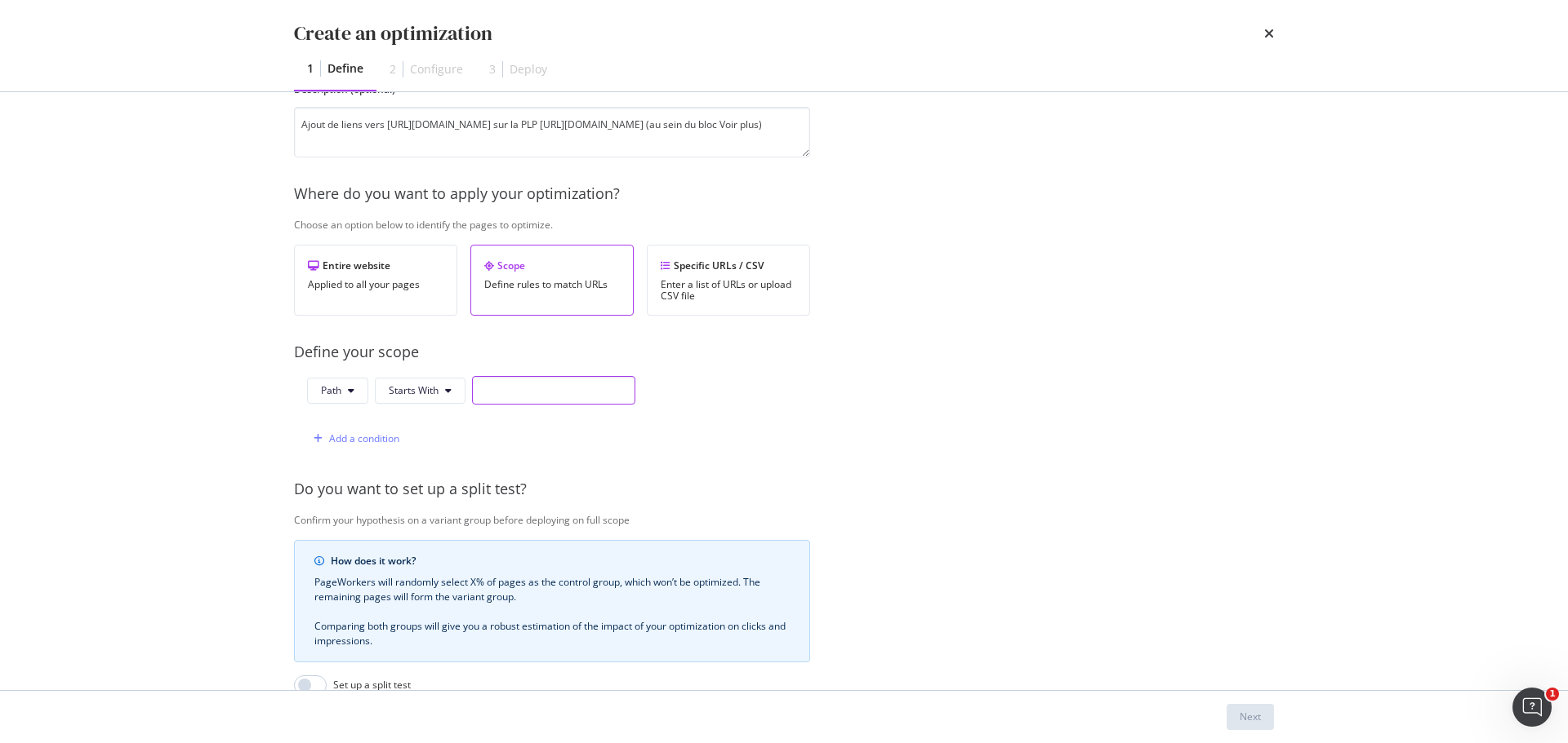
click at [500, 394] on input "modal" at bounding box center [553, 390] width 163 height 29
paste input "/idees-cadeaux/qui-aime/coffret-cadeau/petits-prix/c/63800"
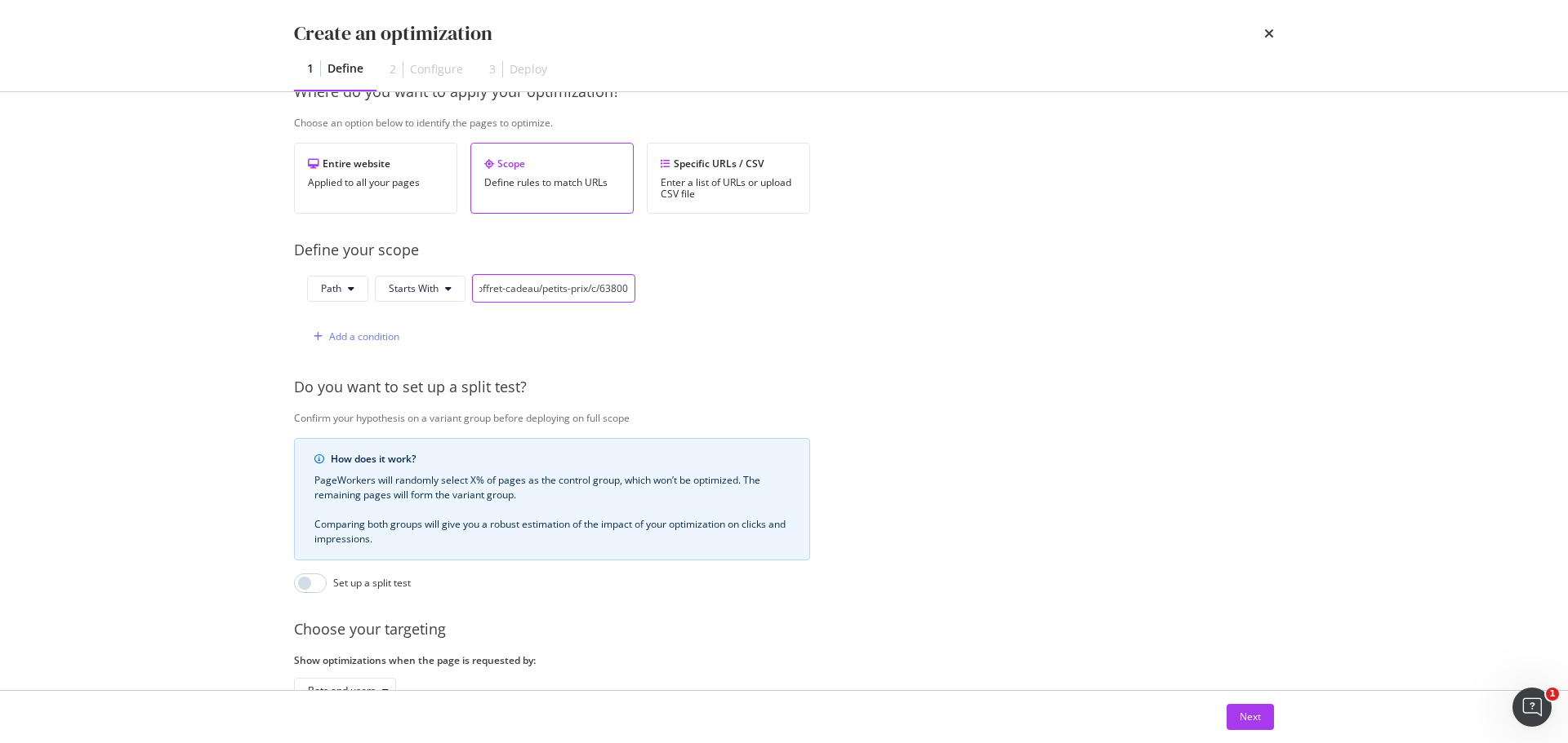
scroll to position [387, 0]
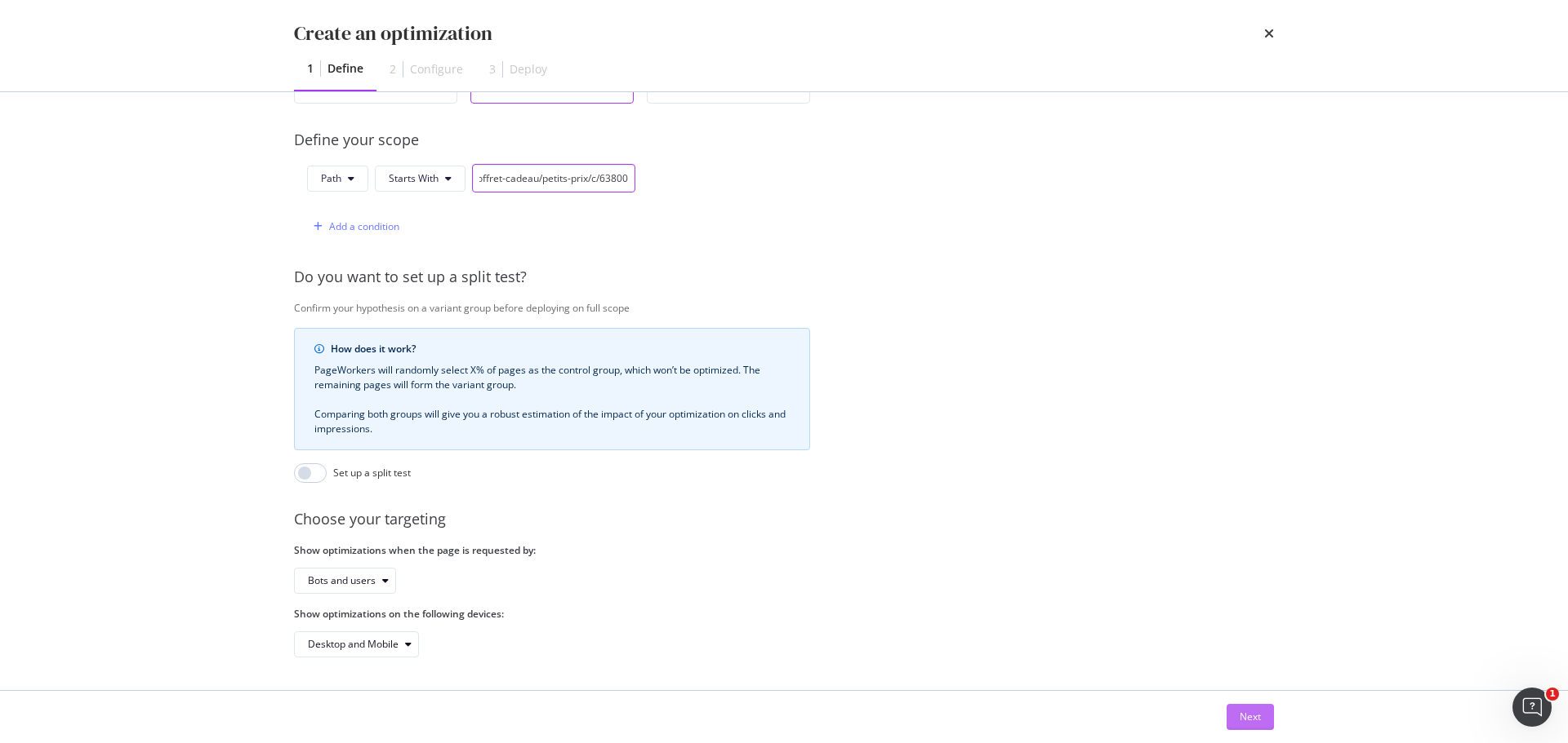
type input "/idees-cadeaux/qui-aime/coffret-cadeau/petits-prix/c/63800"
click at [1255, 718] on div "Next" at bounding box center [1250, 716] width 21 height 14
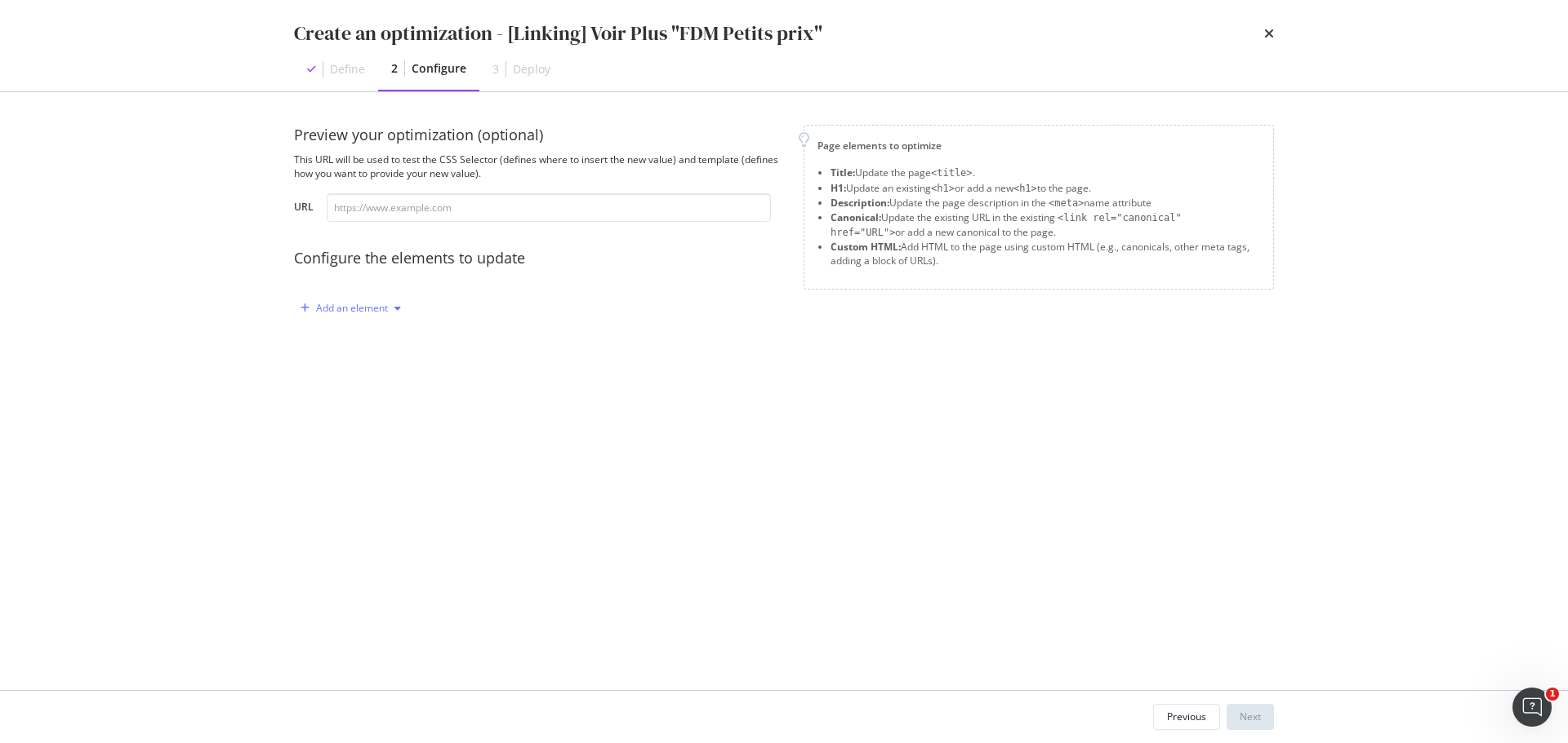
click at [378, 307] on div "Add an element" at bounding box center [352, 308] width 72 height 10
click at [386, 450] on div "Custom HTML" at bounding box center [370, 447] width 65 height 14
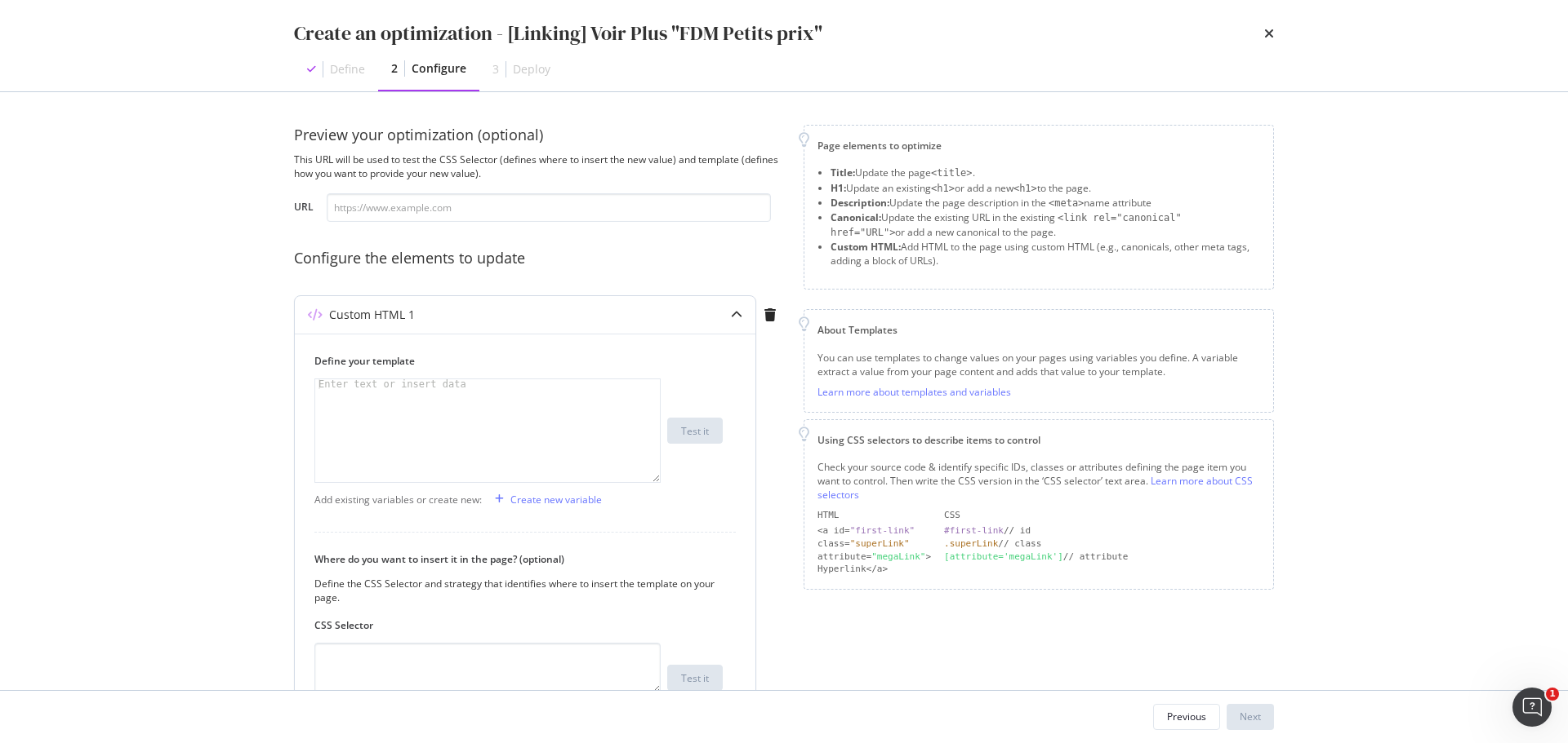
click at [370, 411] on div "modal" at bounding box center [488, 441] width 345 height 123
drag, startPoint x: 524, startPoint y: 395, endPoint x: 483, endPoint y: 406, distance: 42.4
click at [483, 406] on div "< div class = "inline-block" > < a class = "block has-border border_black p_M m…" at bounding box center [488, 455] width 345 height 152
paste textarea "fete-des-meres/cadeaux-petits-prix-fete-des-meres/c/cadeaux-petits-prix"
drag, startPoint x: 408, startPoint y: 415, endPoint x: 489, endPoint y: 414, distance: 81.0
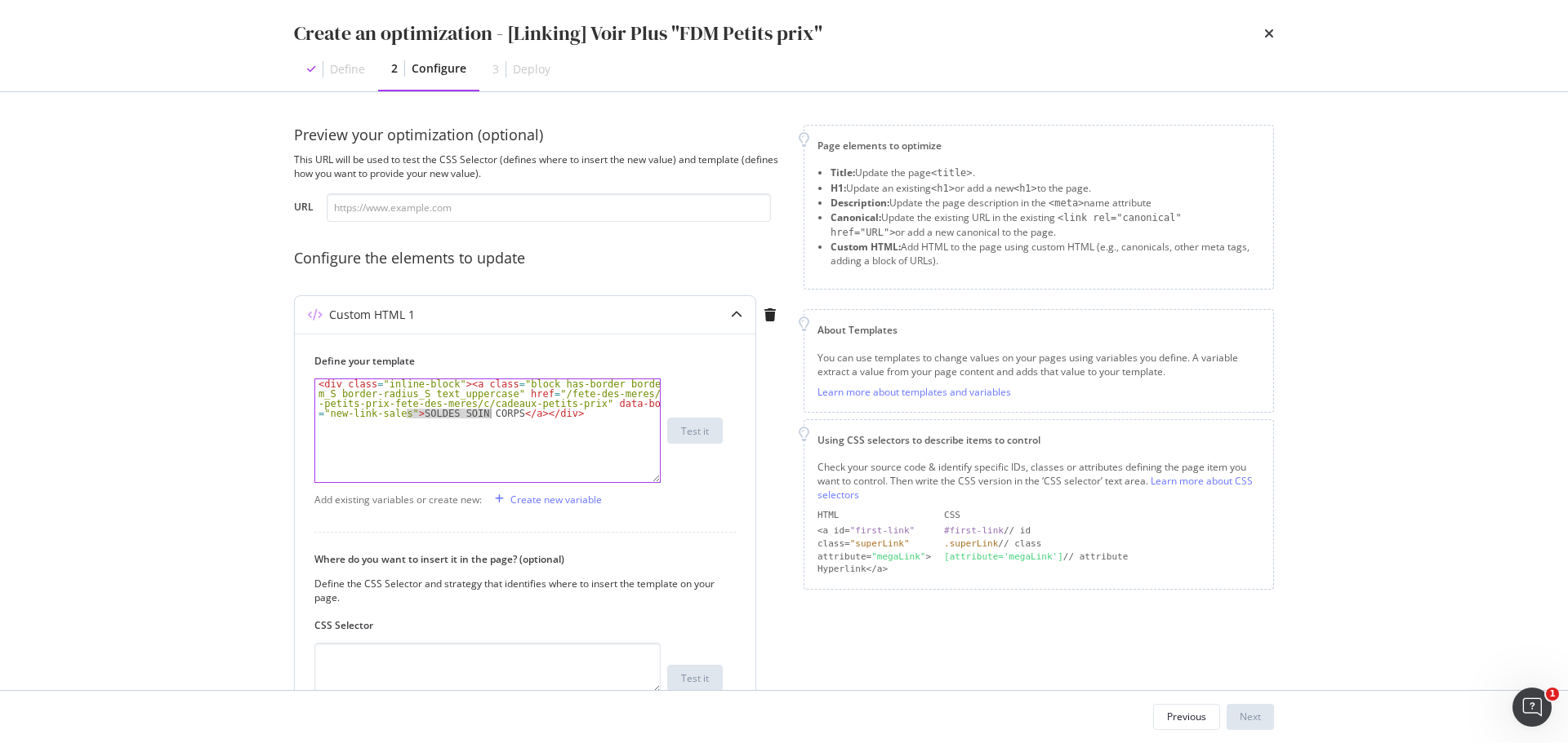
click at [489, 414] on div "< div class = "inline-block" > < a class = "block has-border border_black p_M m…" at bounding box center [488, 455] width 345 height 152
paste textarea "FÊTE DES MÈRES"
type textarea "<div class="inline-block"><a class="block has-border border_black p_M m_S borde…"
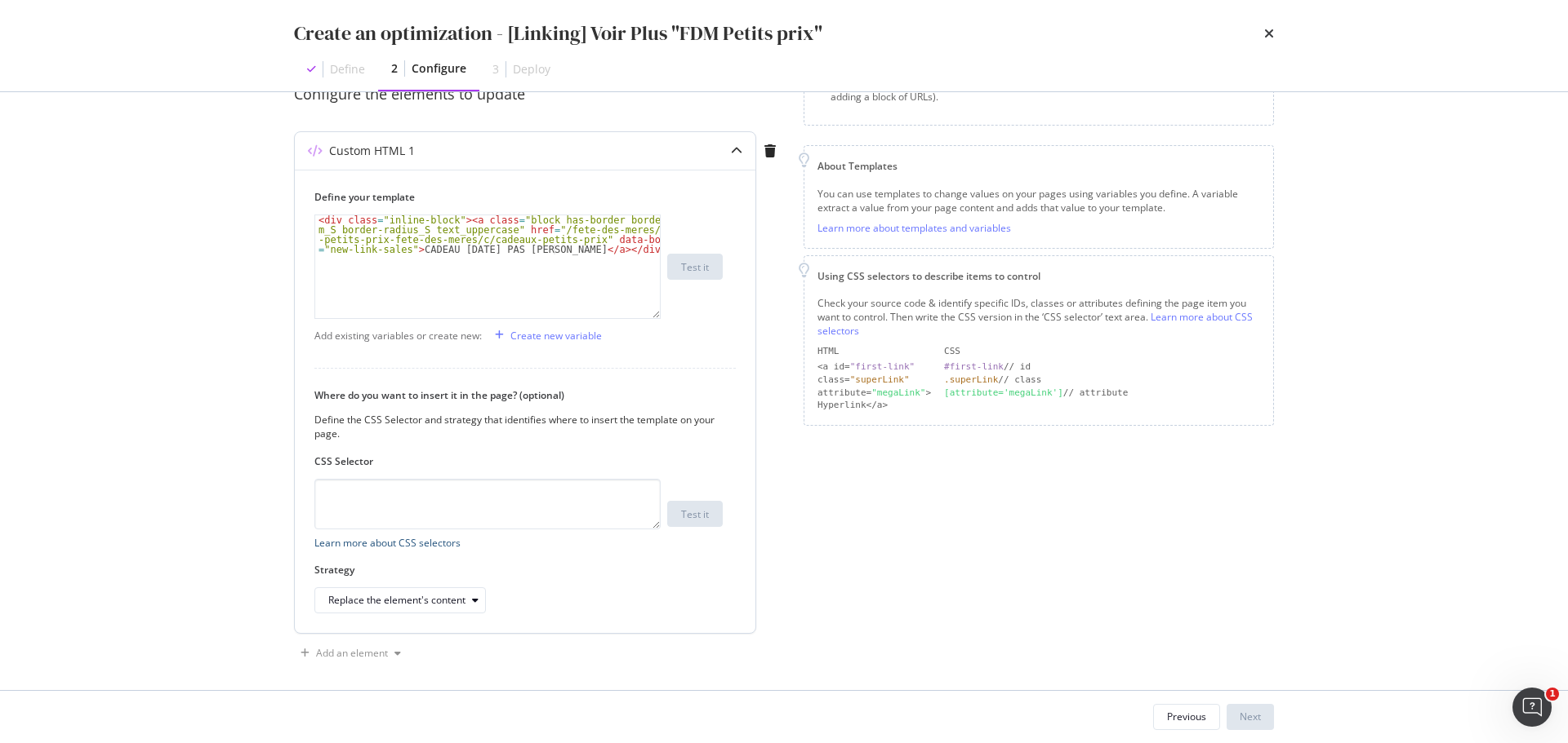
scroll to position [173, 0]
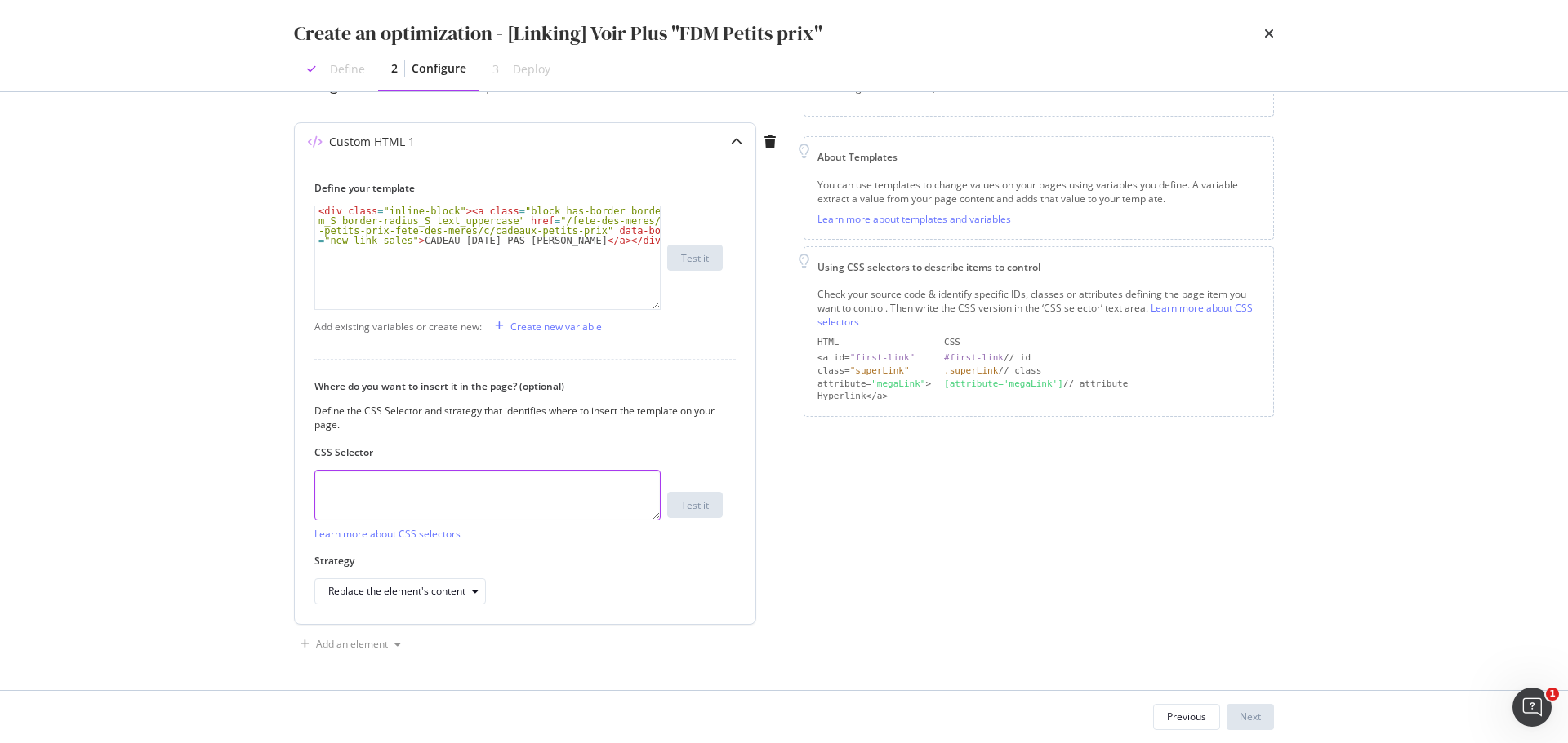
click at [429, 482] on textarea "modal" at bounding box center [487, 495] width 346 height 51
paste textarea "section > div[data-js="netlinking"]"
type textarea "section > div[data-js="netlinking"]"
click at [415, 591] on div "Replace the element's content" at bounding box center [397, 591] width 137 height 10
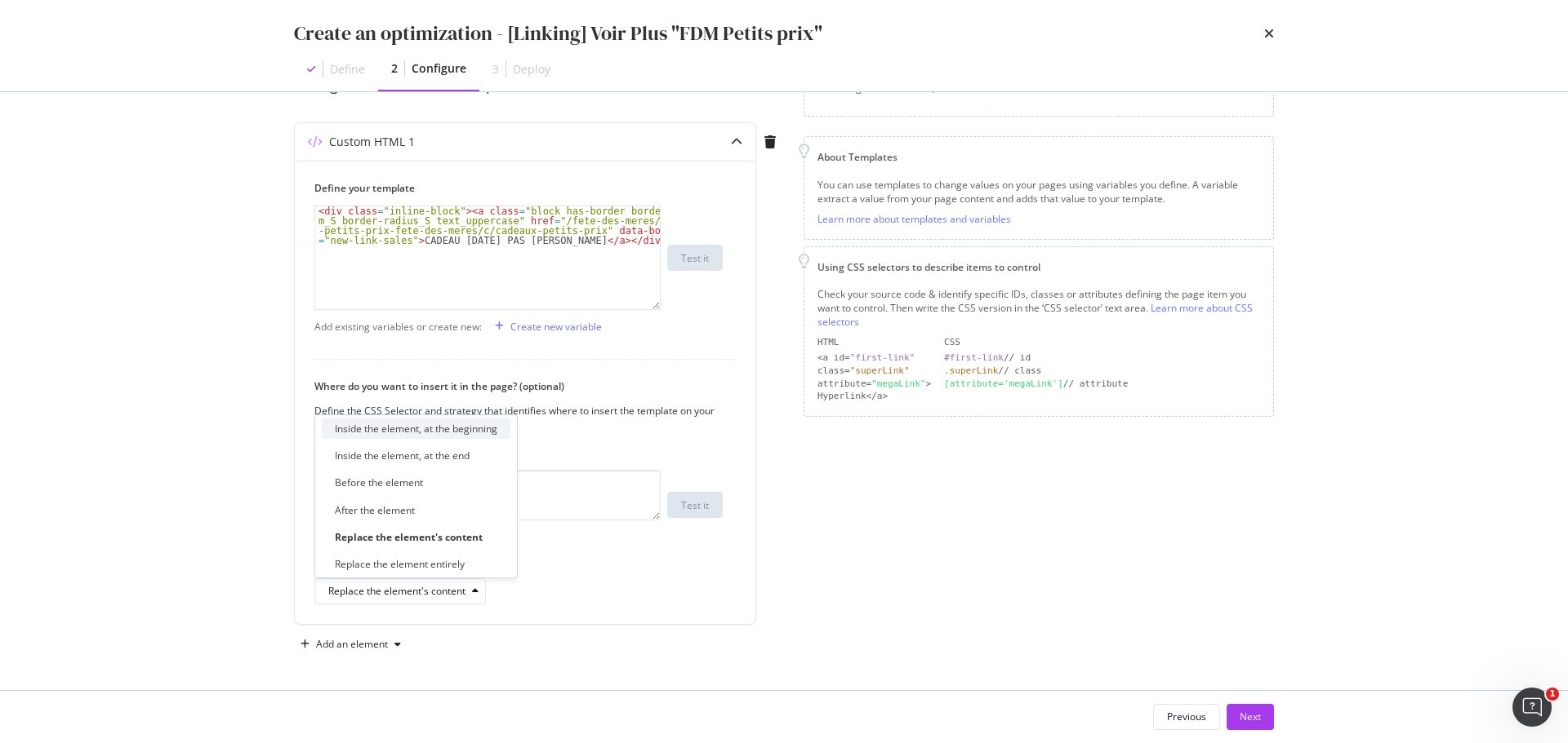
click at [436, 430] on div "Inside the element, at the beginning" at bounding box center [416, 429] width 162 height 14
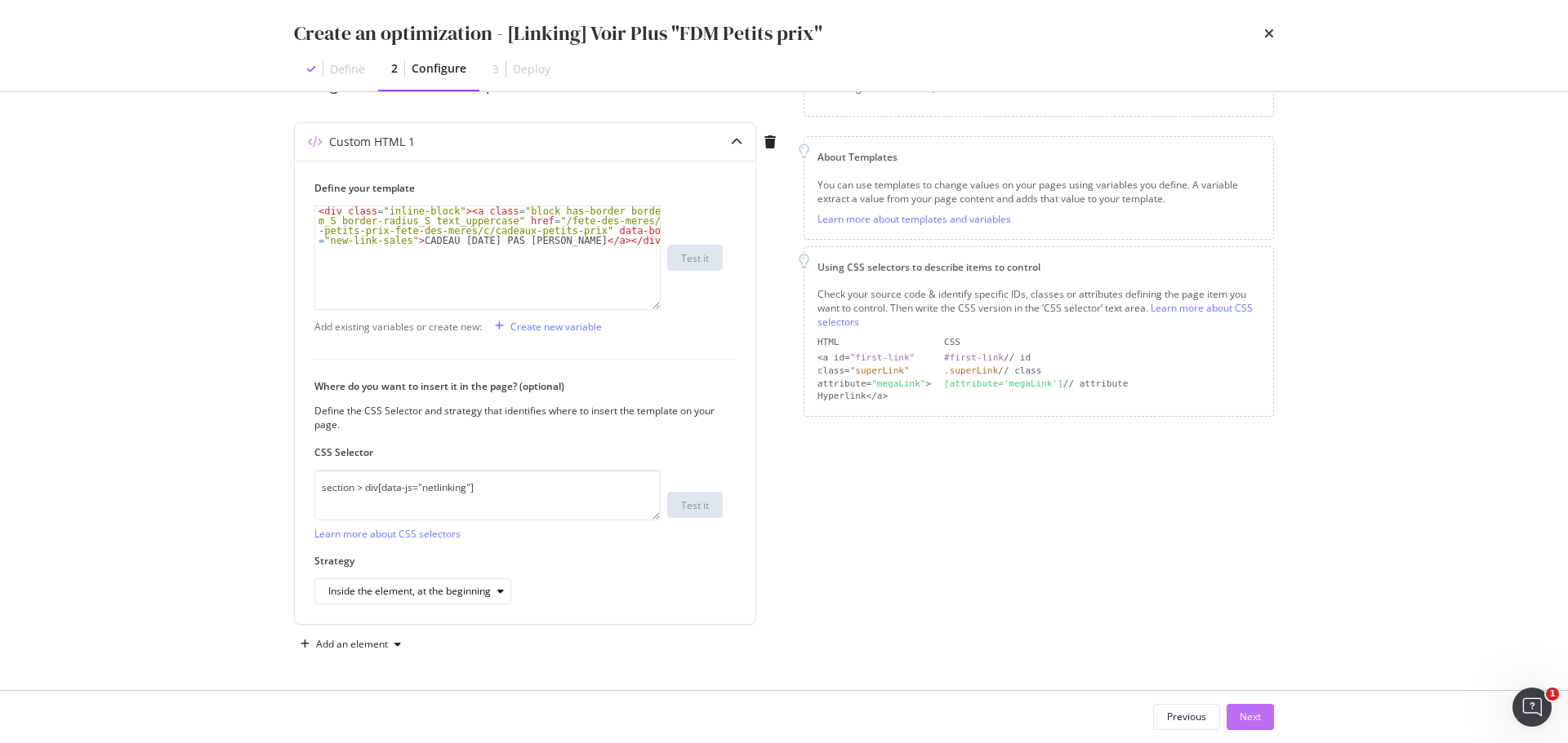
click at [1244, 720] on div "Next" at bounding box center [1250, 716] width 21 height 14
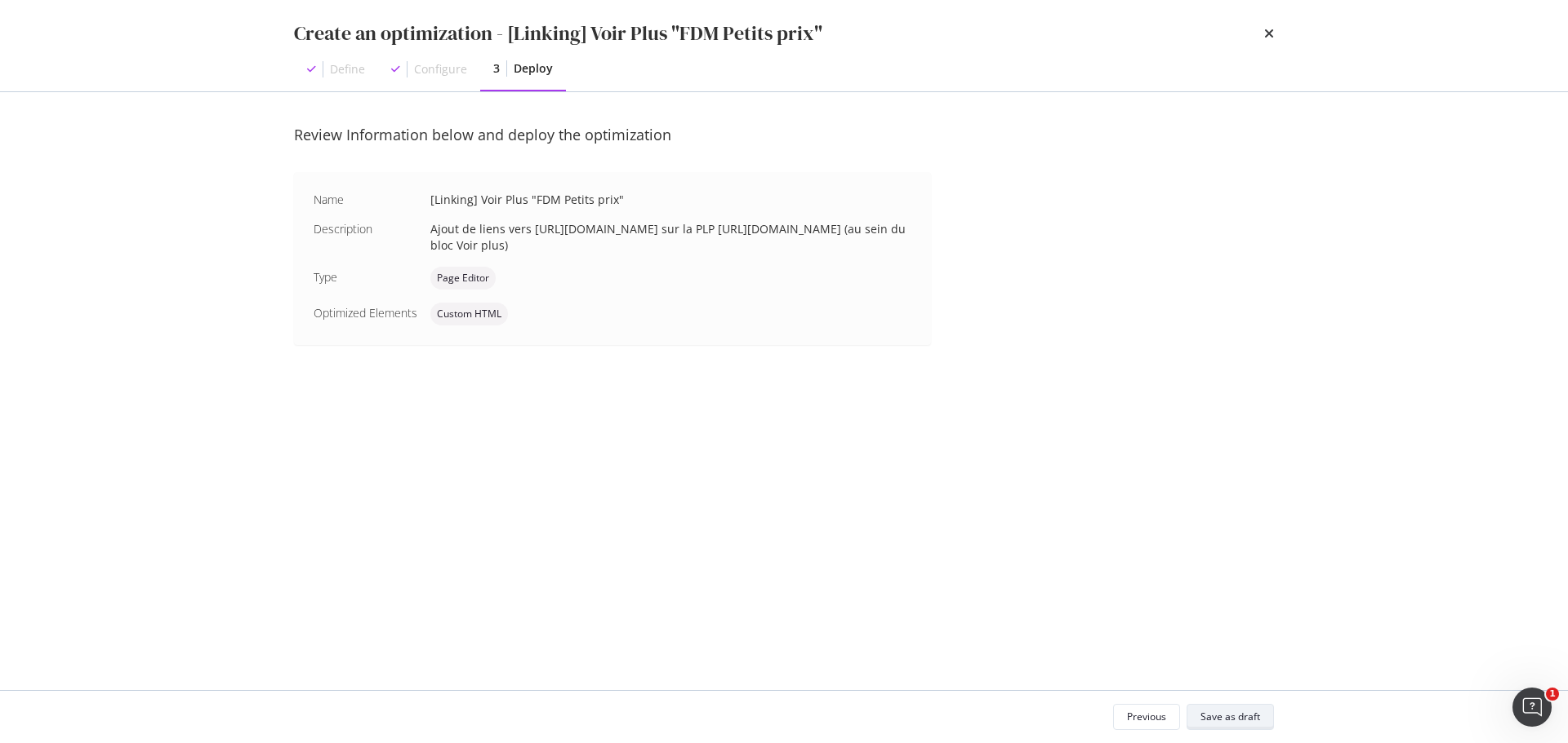
click at [1237, 716] on div "Save as draft" at bounding box center [1229, 716] width 60 height 14
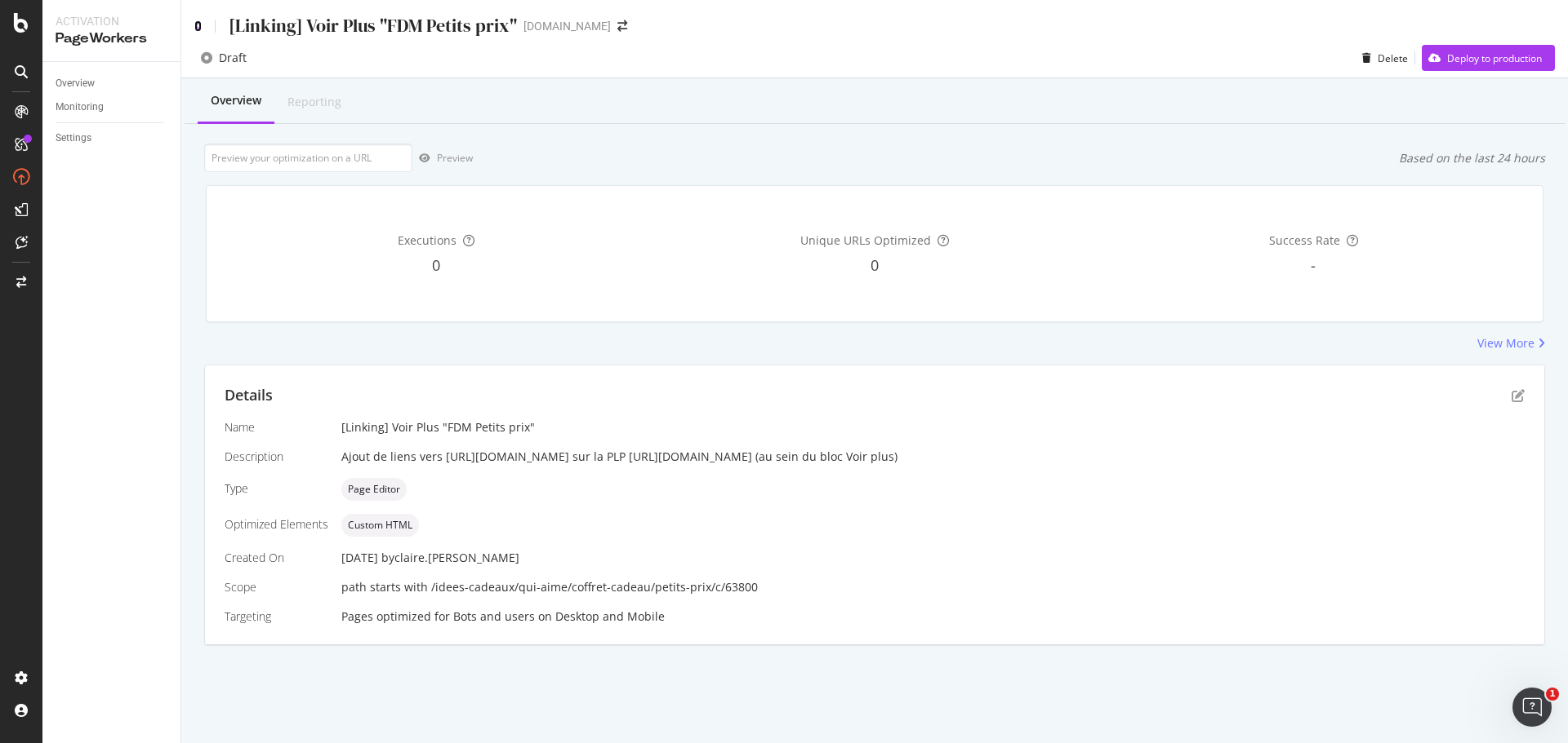
click at [199, 24] on icon at bounding box center [198, 26] width 7 height 11
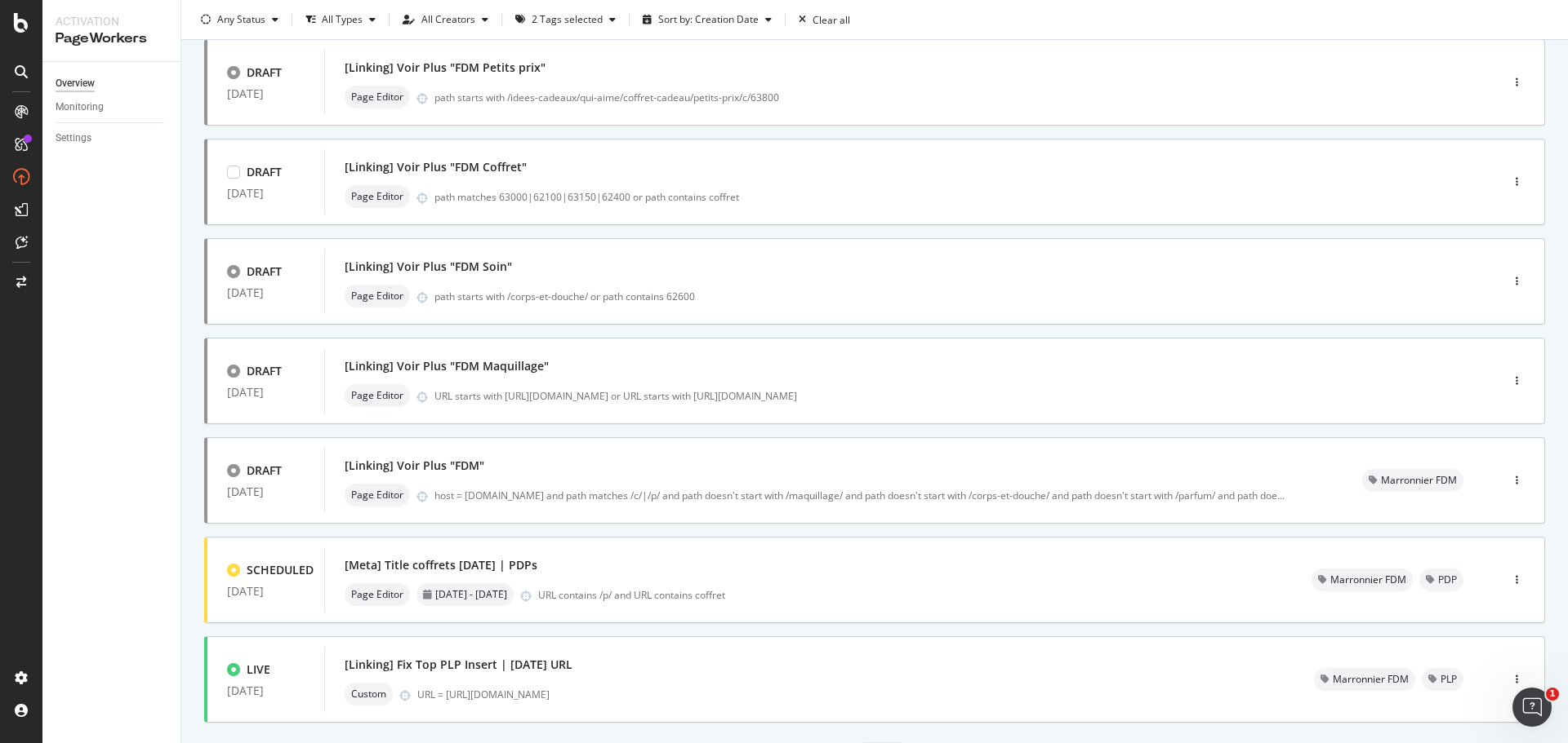
scroll to position [195, 0]
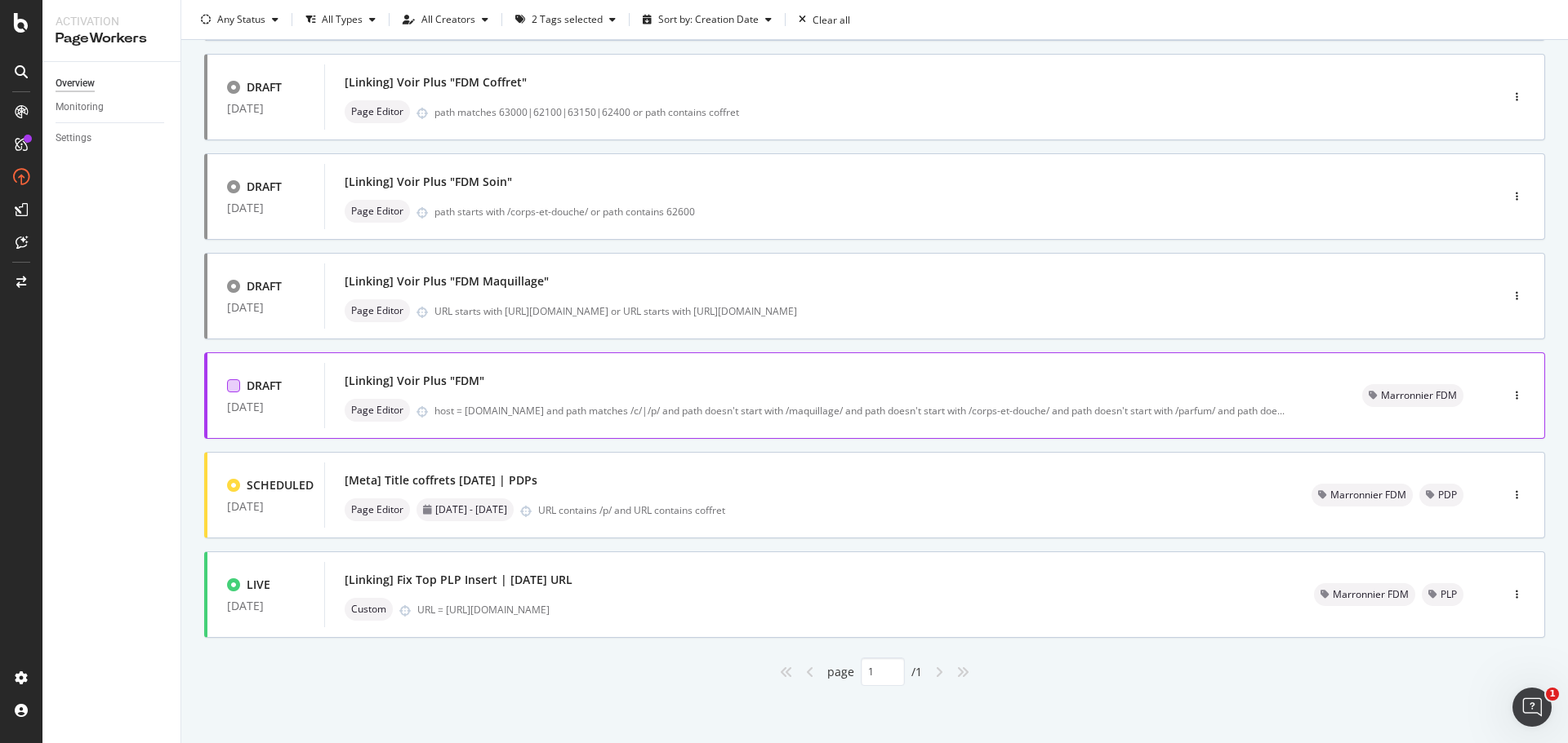
click at [232, 387] on div at bounding box center [233, 386] width 13 height 13
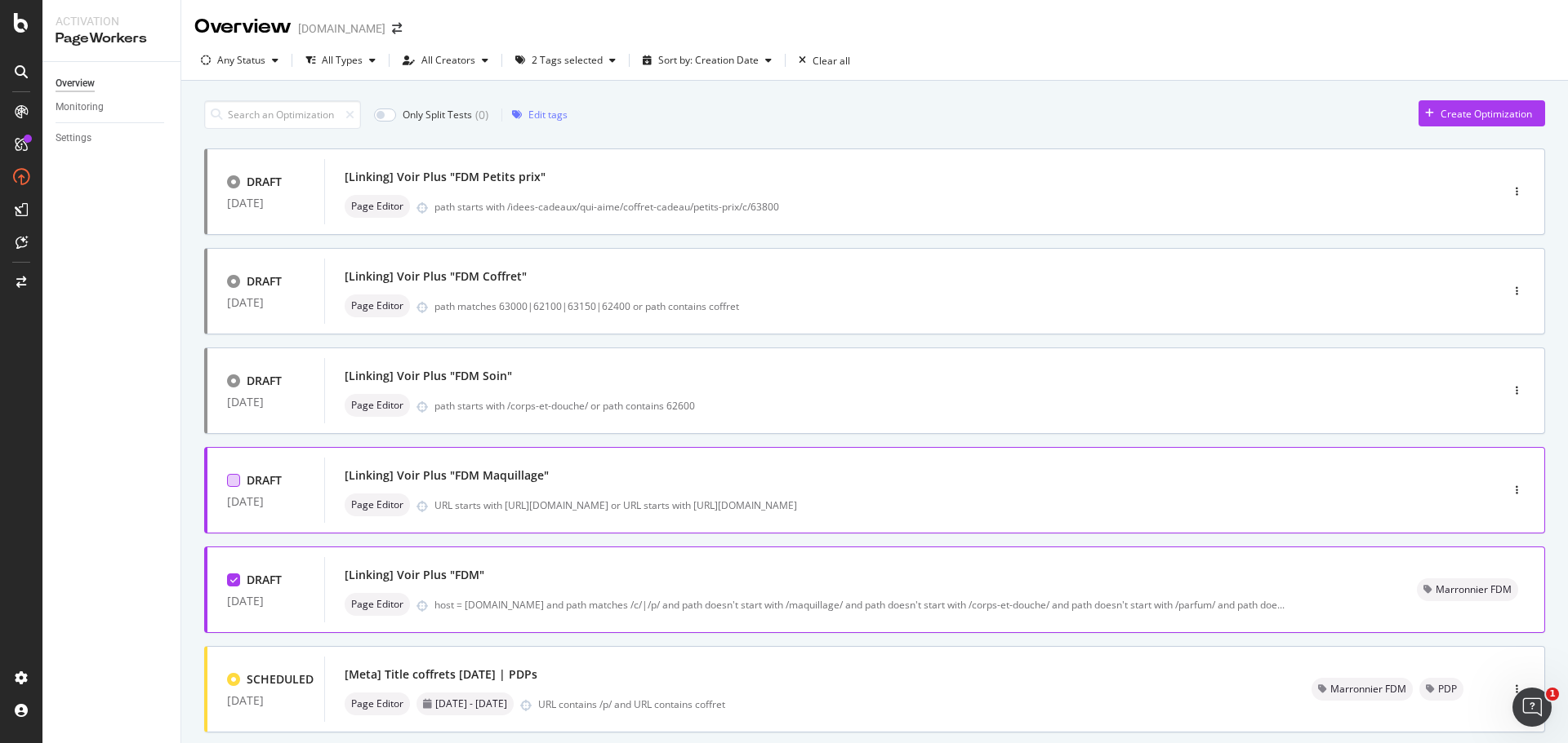
click at [231, 481] on div at bounding box center [233, 480] width 13 height 13
click at [238, 381] on div at bounding box center [233, 381] width 13 height 13
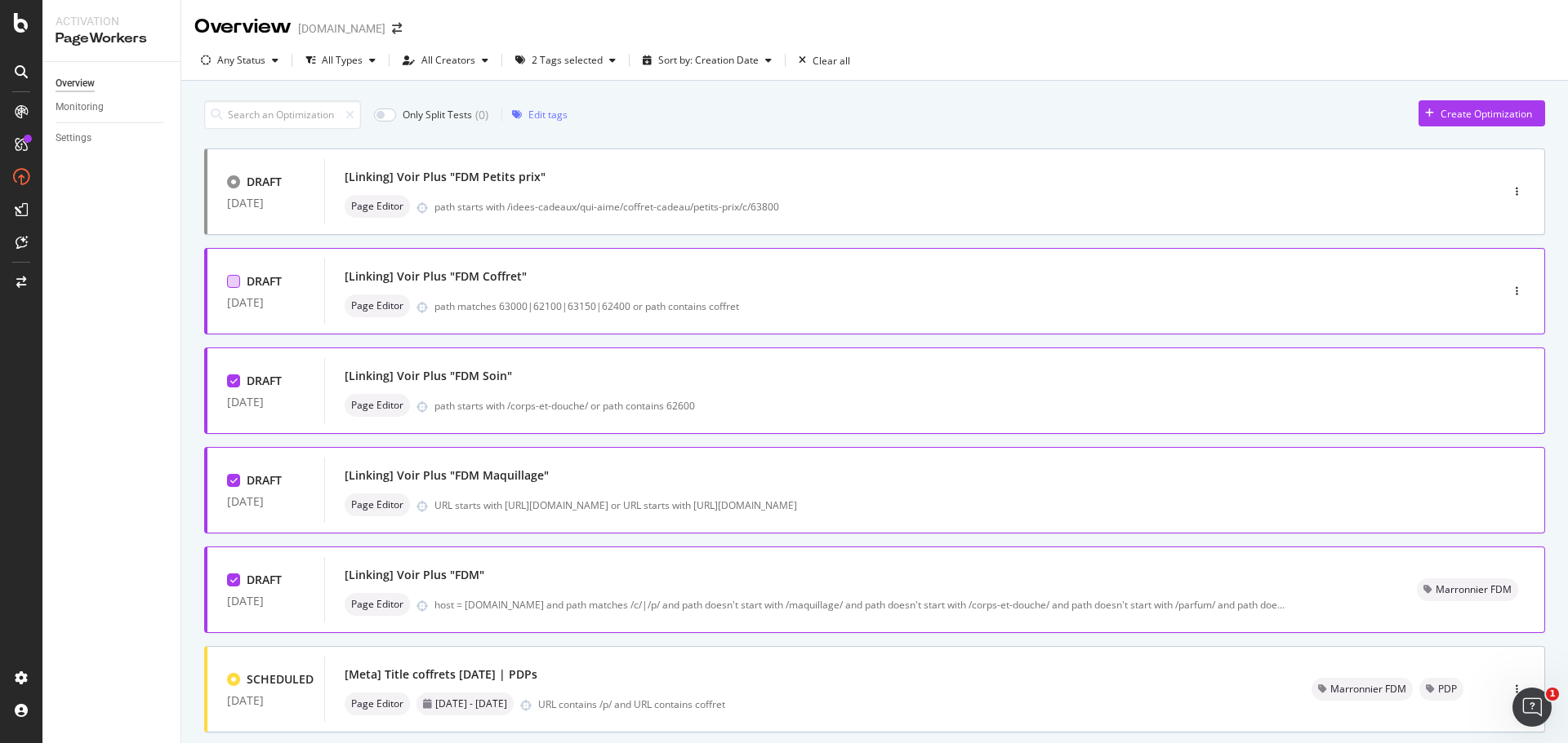
click at [237, 280] on div at bounding box center [233, 281] width 13 height 13
click at [234, 183] on div at bounding box center [233, 182] width 13 height 13
click at [548, 112] on div "Edit tags" at bounding box center [548, 114] width 39 height 14
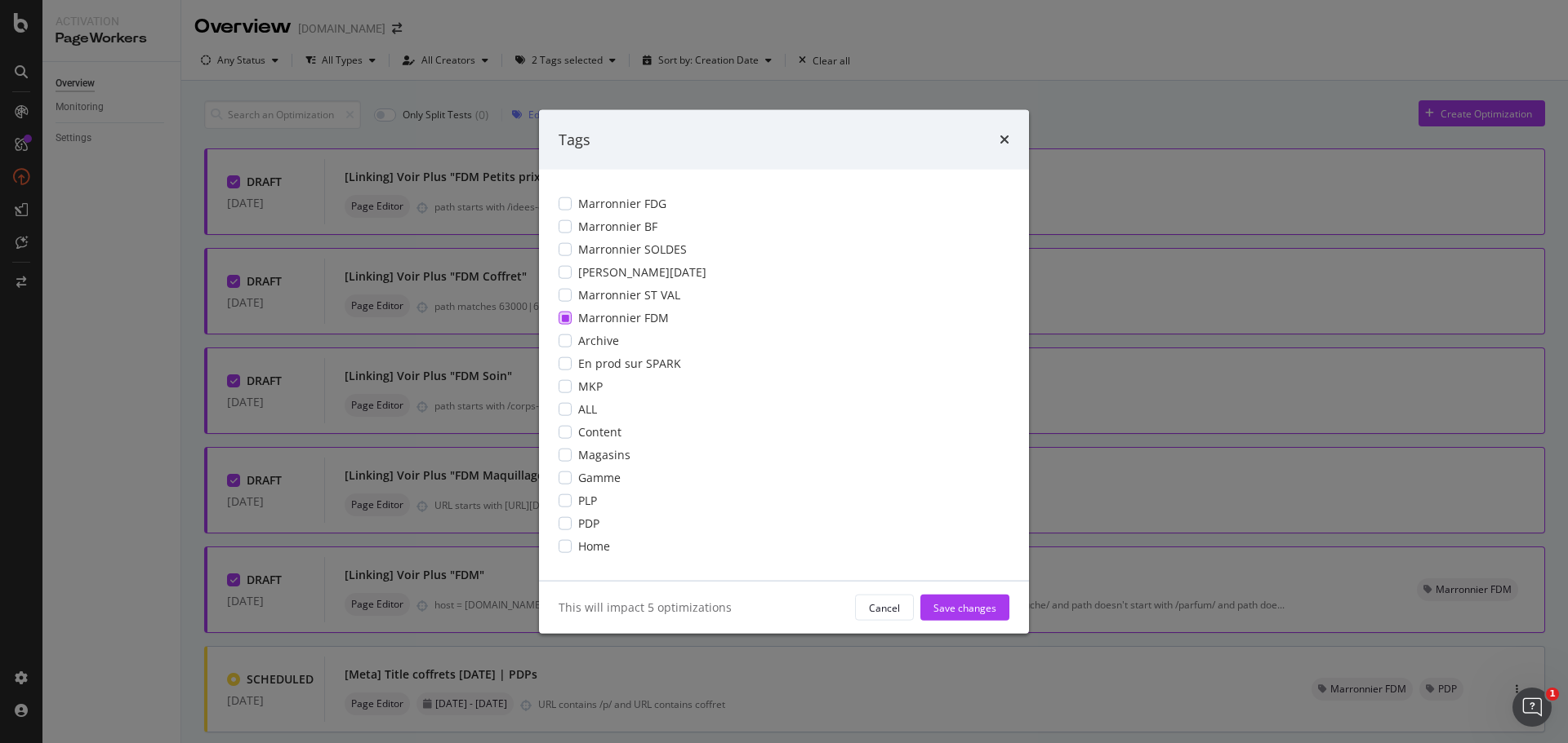
click at [565, 319] on icon "modal" at bounding box center [565, 318] width 7 height 8
click at [975, 613] on div "Save changes" at bounding box center [965, 607] width 63 height 14
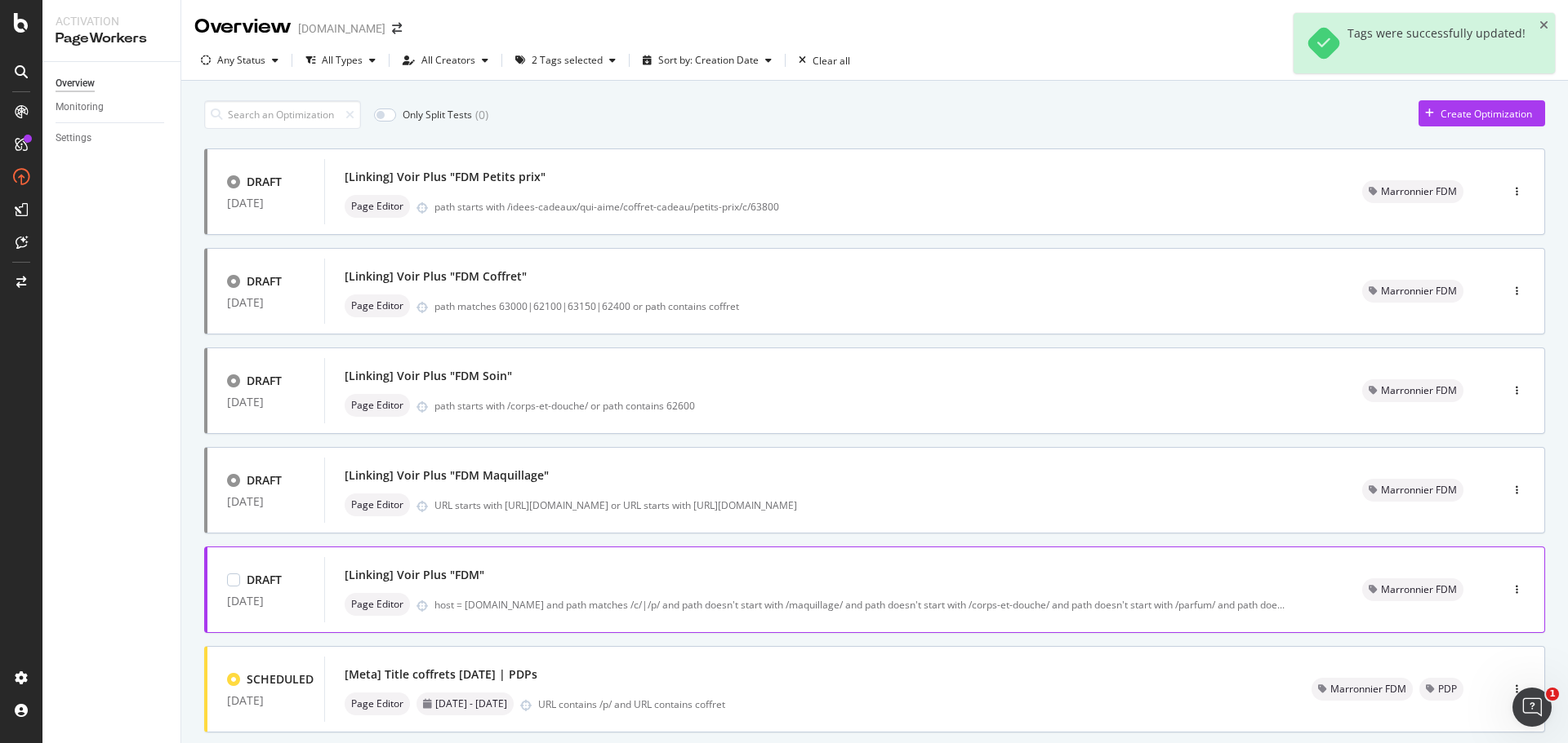
click at [720, 581] on div "[Linking] Voir Plus "FDM"" at bounding box center [834, 575] width 979 height 23
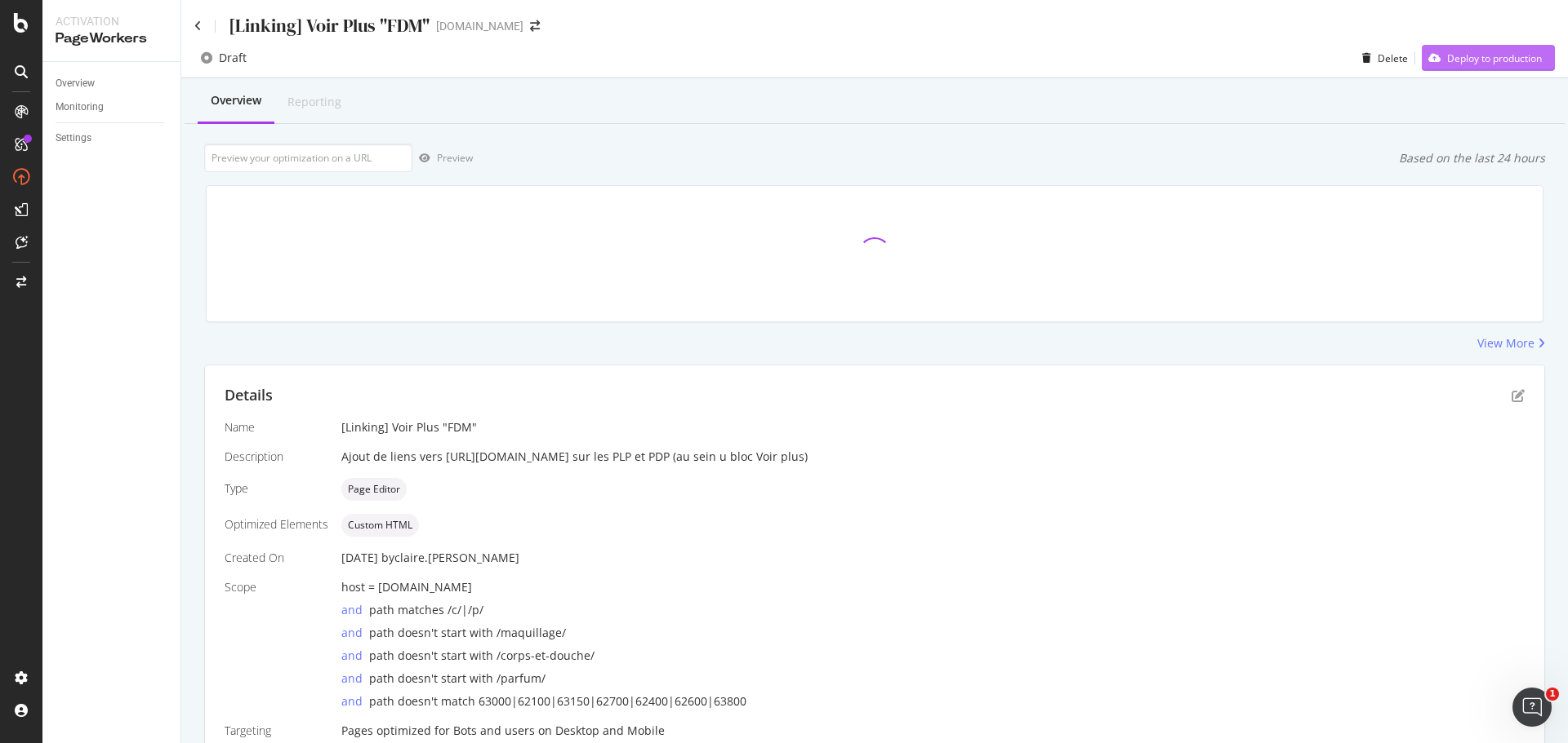
click at [1480, 59] on div "Deploy to production" at bounding box center [1494, 58] width 95 height 14
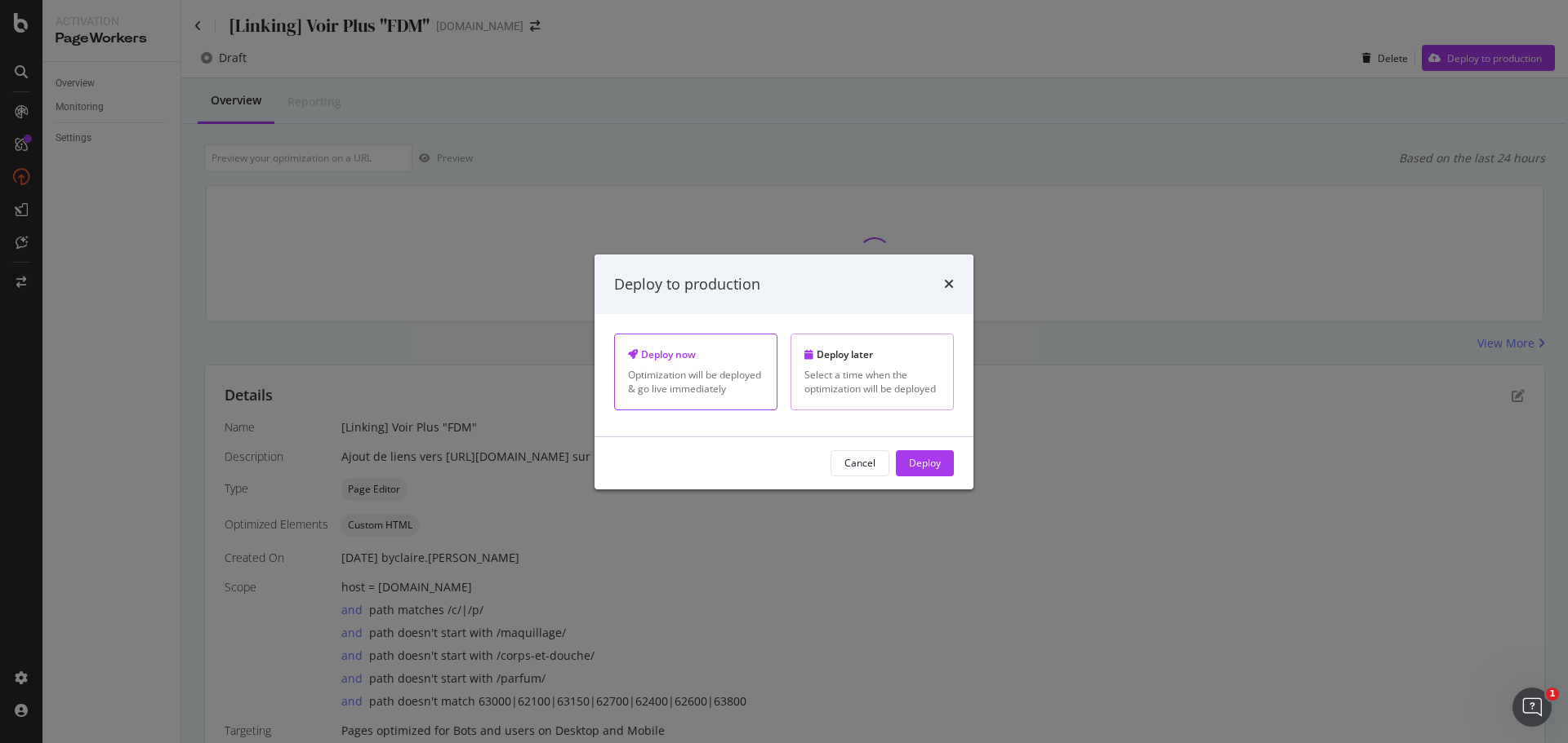
click at [867, 384] on div "Select a time when the optimization will be deployed" at bounding box center [872, 382] width 136 height 28
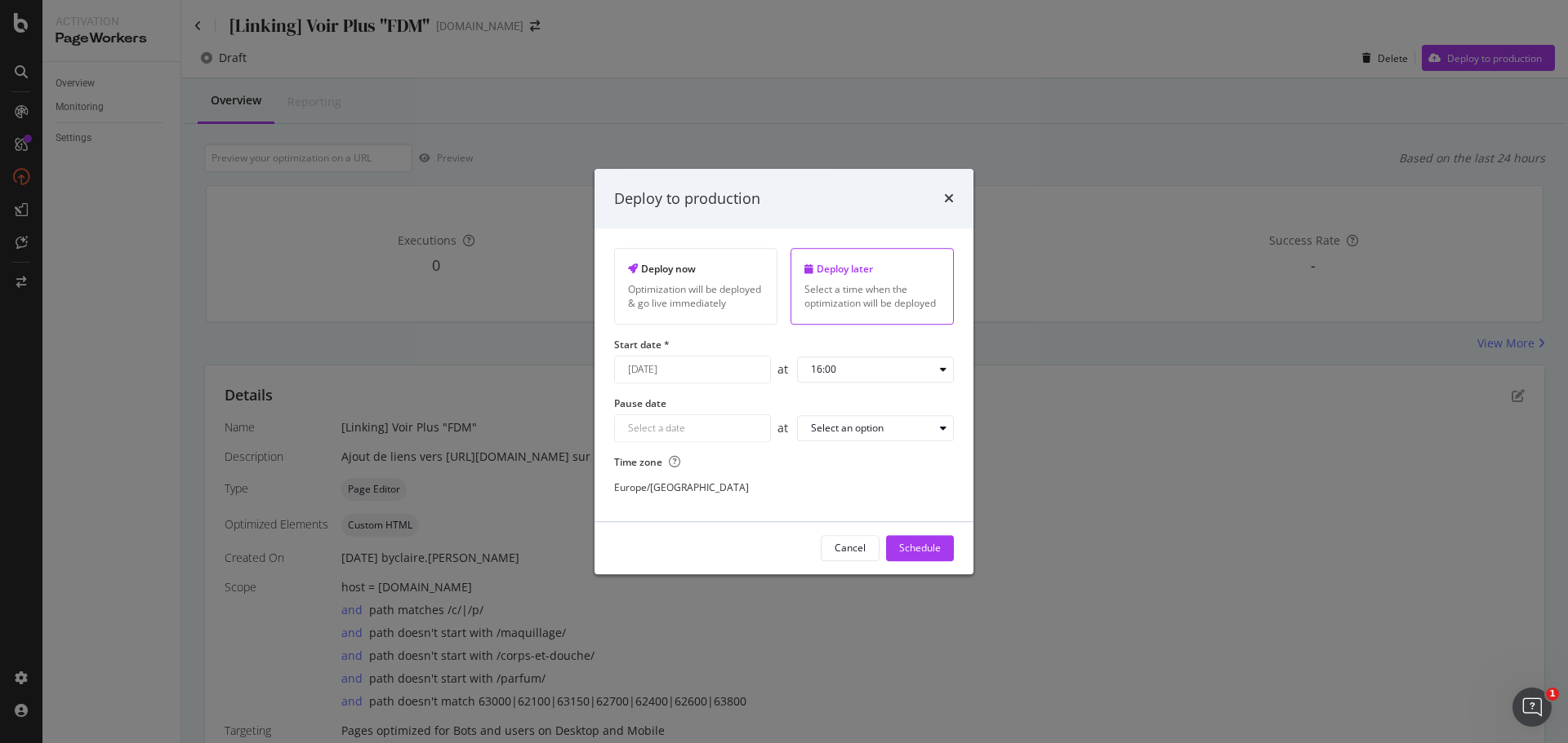
click at [705, 378] on div "August 21st 2025 Navigate forward to interact with the calendar and select a da…" at bounding box center [693, 370] width 157 height 28
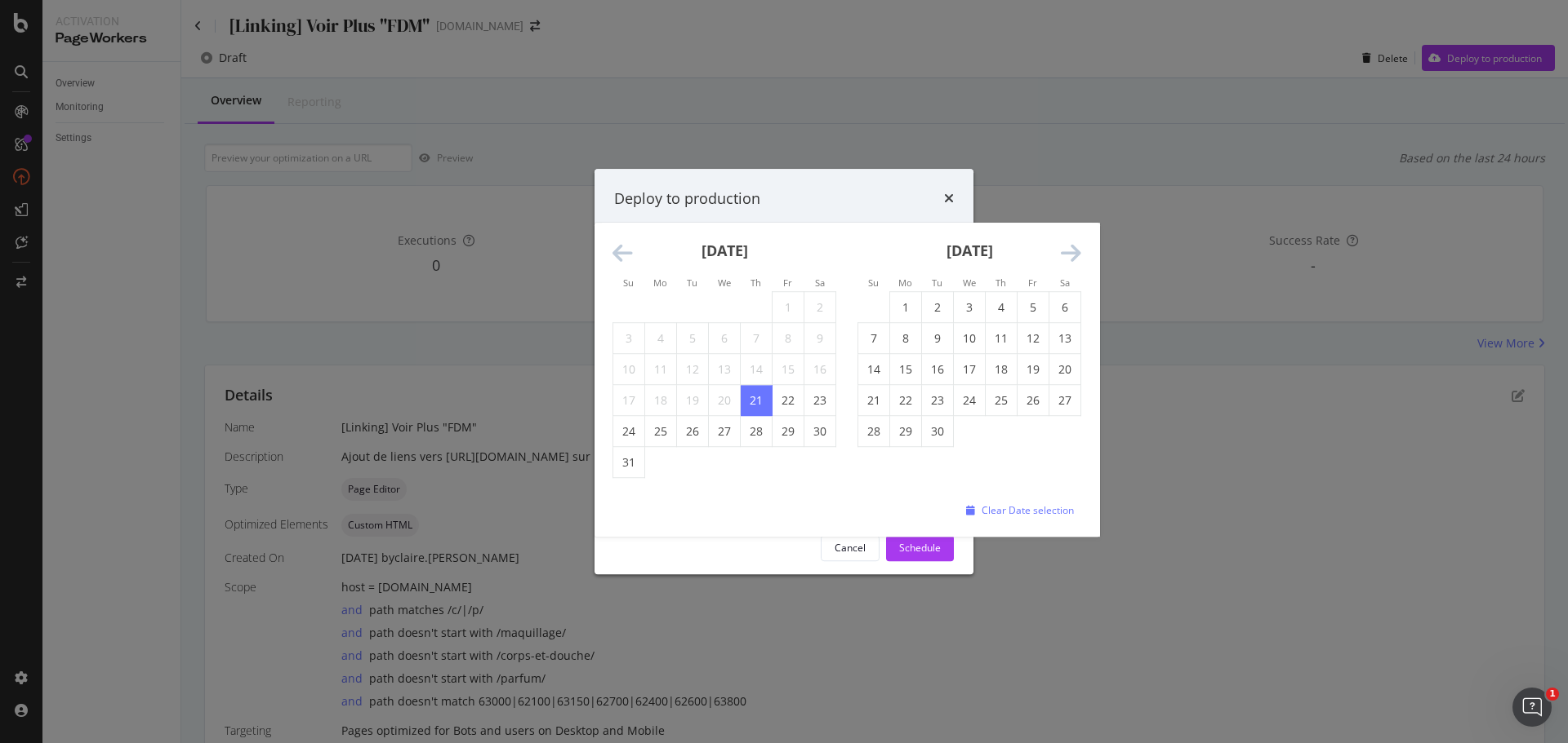
click at [1073, 255] on icon "Move forward to switch to the next month." at bounding box center [1071, 254] width 20 height 23
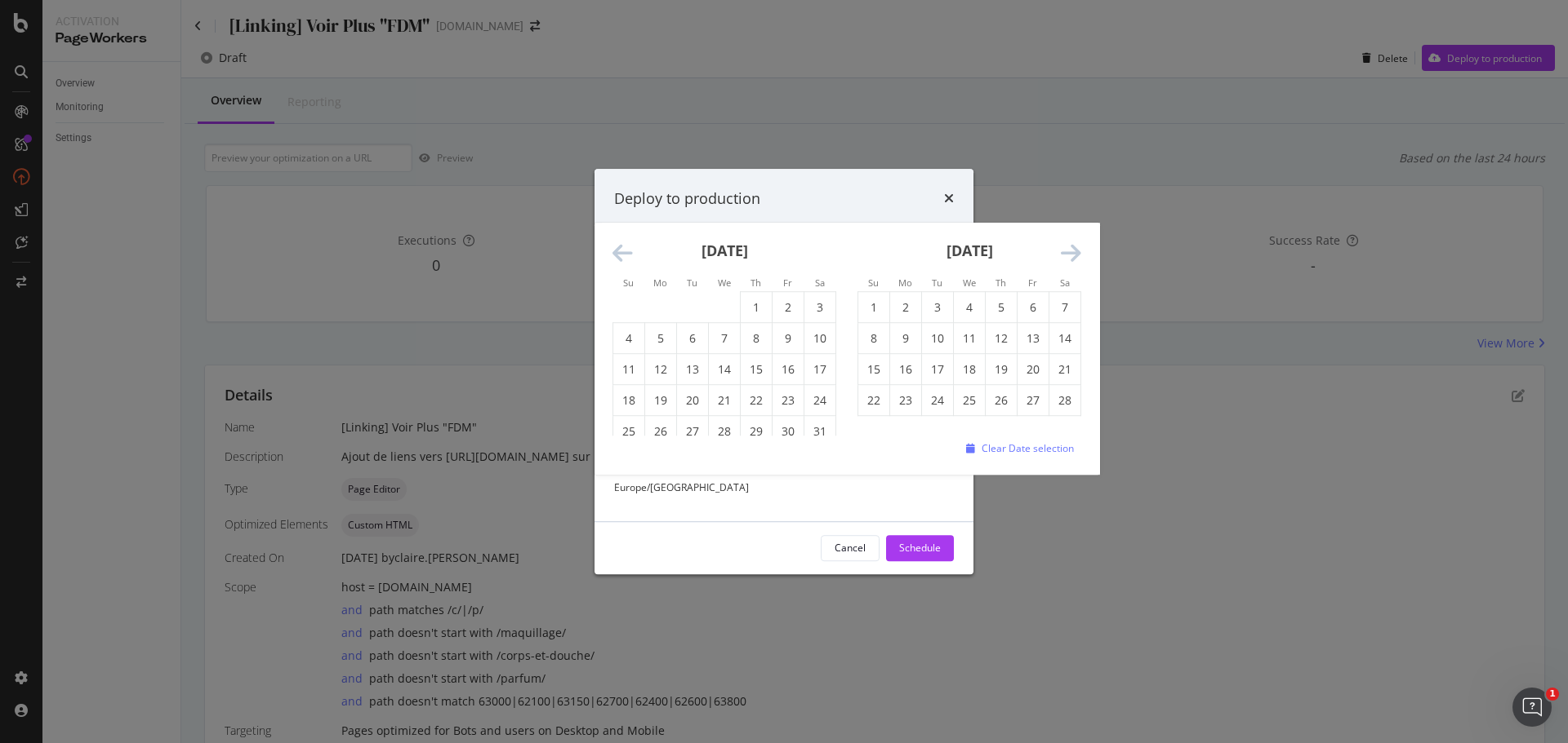
click at [1073, 255] on icon "Move forward to switch to the next month." at bounding box center [1071, 254] width 20 height 23
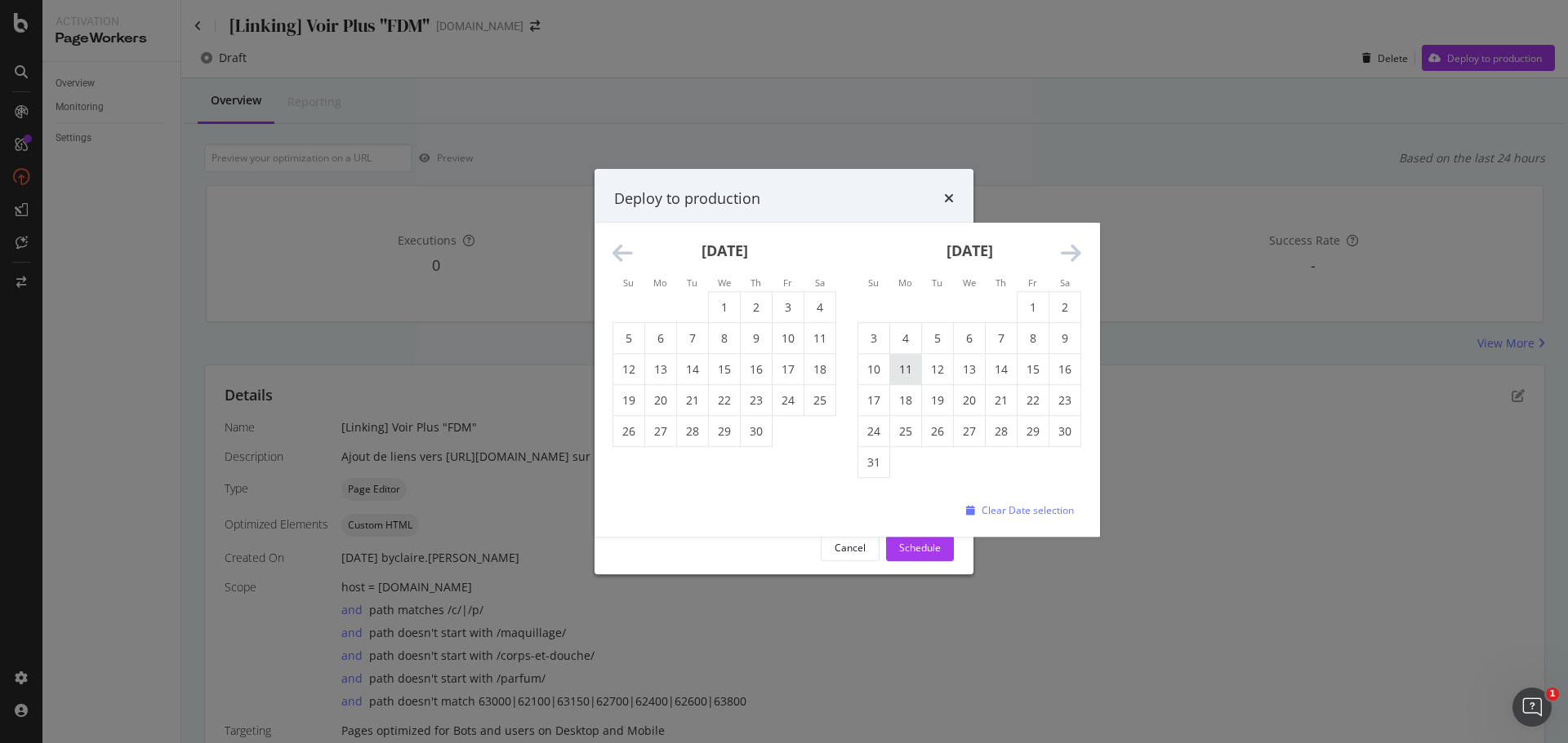
click at [907, 370] on td "11" at bounding box center [906, 370] width 32 height 31
type input "May 11th 2026"
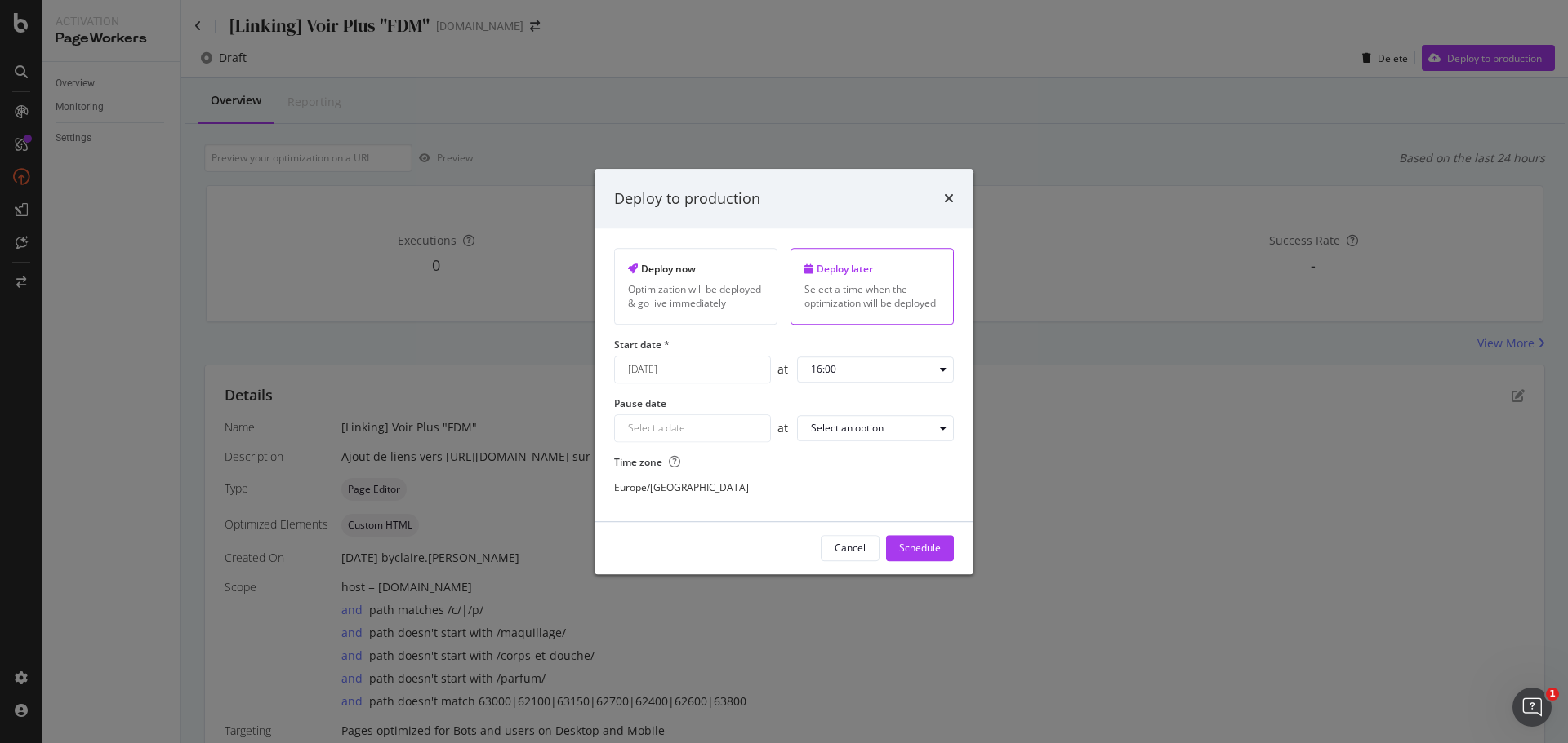
click at [907, 370] on div "16:00" at bounding box center [872, 370] width 123 height 10
click at [837, 509] on div "10:00" at bounding box center [829, 507] width 25 height 14
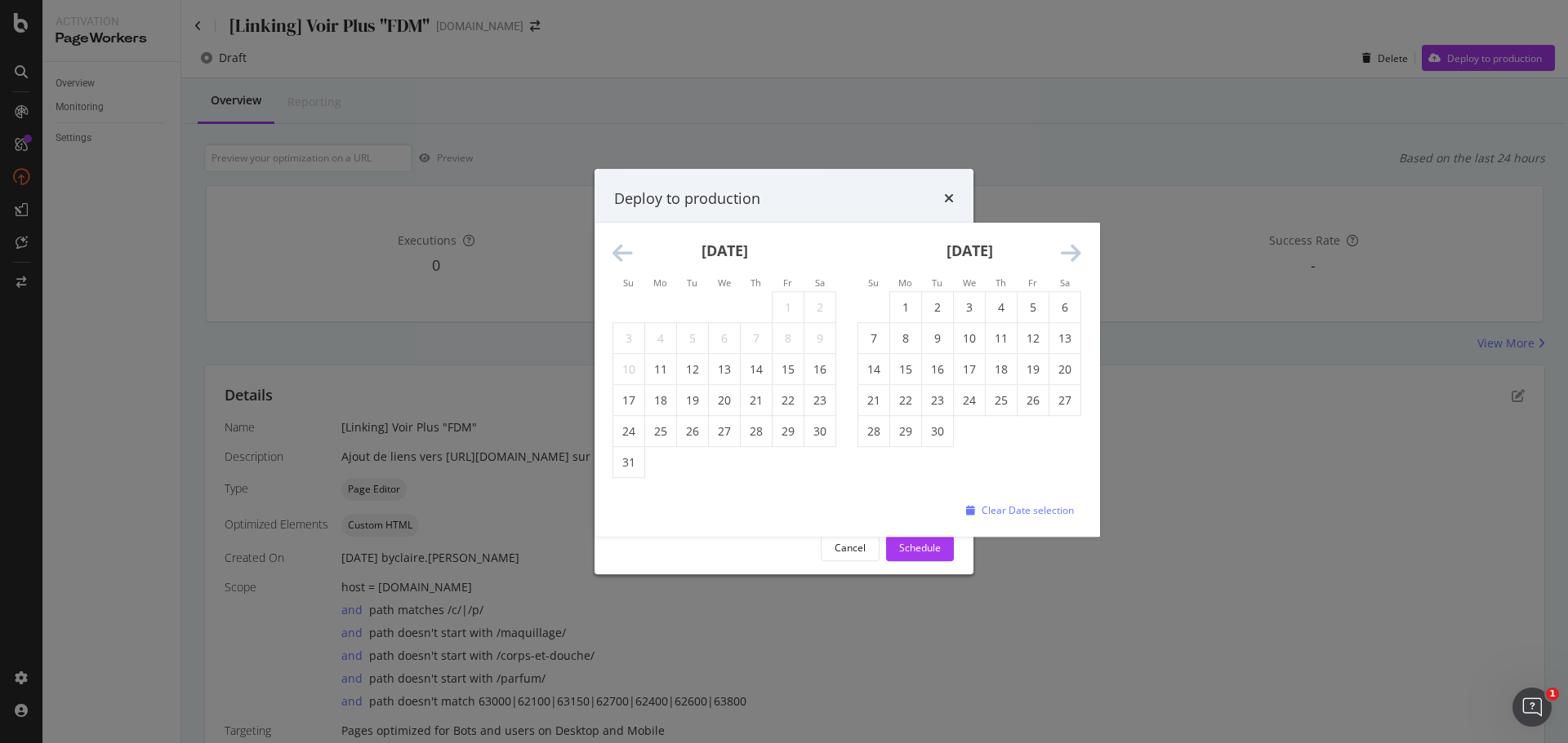
click at [700, 430] on div "Navigate forward to interact with the calendar and select a date. Press the que…" at bounding box center [693, 429] width 157 height 28
click at [636, 466] on td "31" at bounding box center [629, 463] width 32 height 31
type input "May 31st 2026"
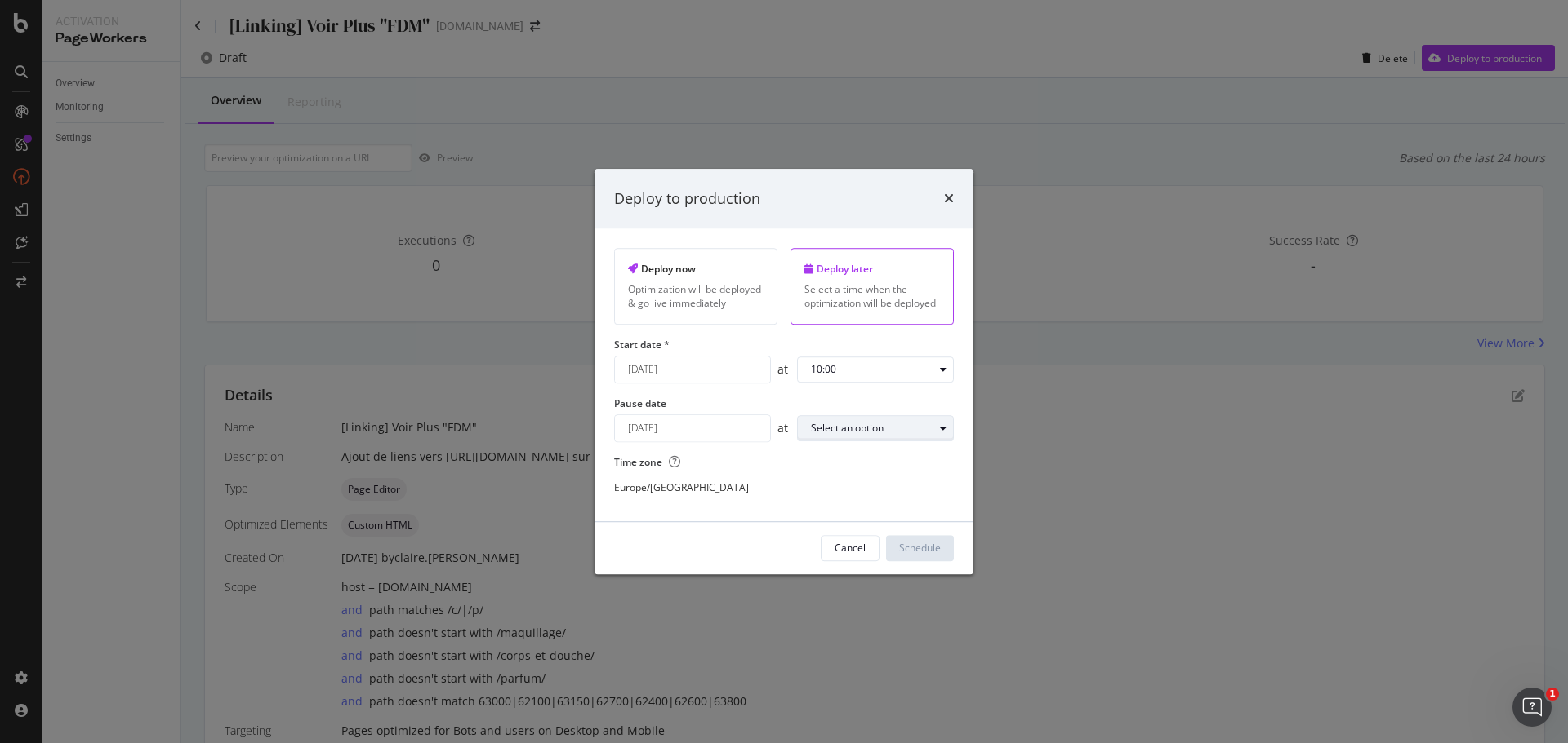
click at [910, 423] on div "Select an option" at bounding box center [872, 428] width 123 height 10
click at [843, 645] on div "23:00" at bounding box center [830, 645] width 52 height 20
click at [909, 546] on div "Schedule" at bounding box center [920, 548] width 42 height 14
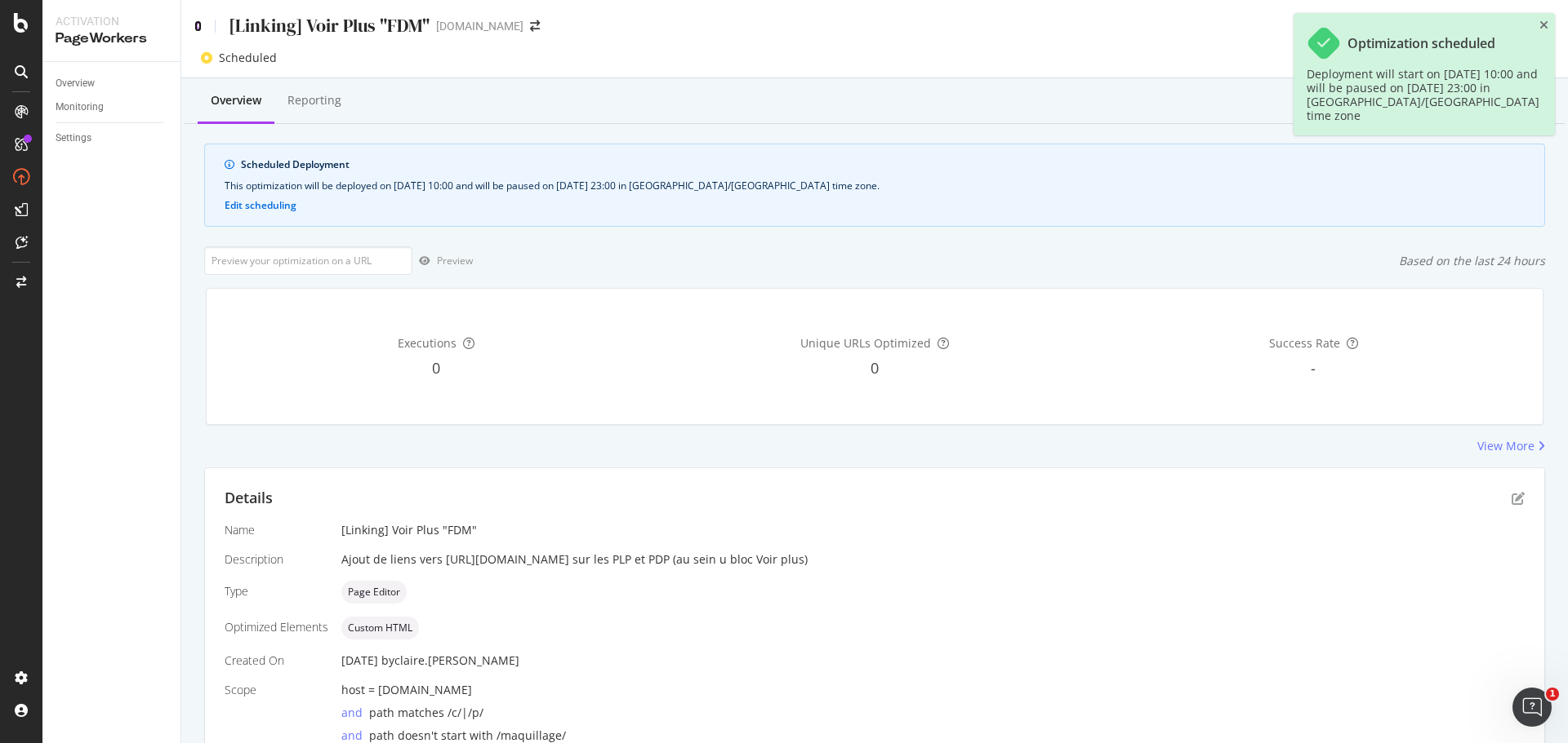
click at [198, 27] on icon at bounding box center [198, 26] width 7 height 11
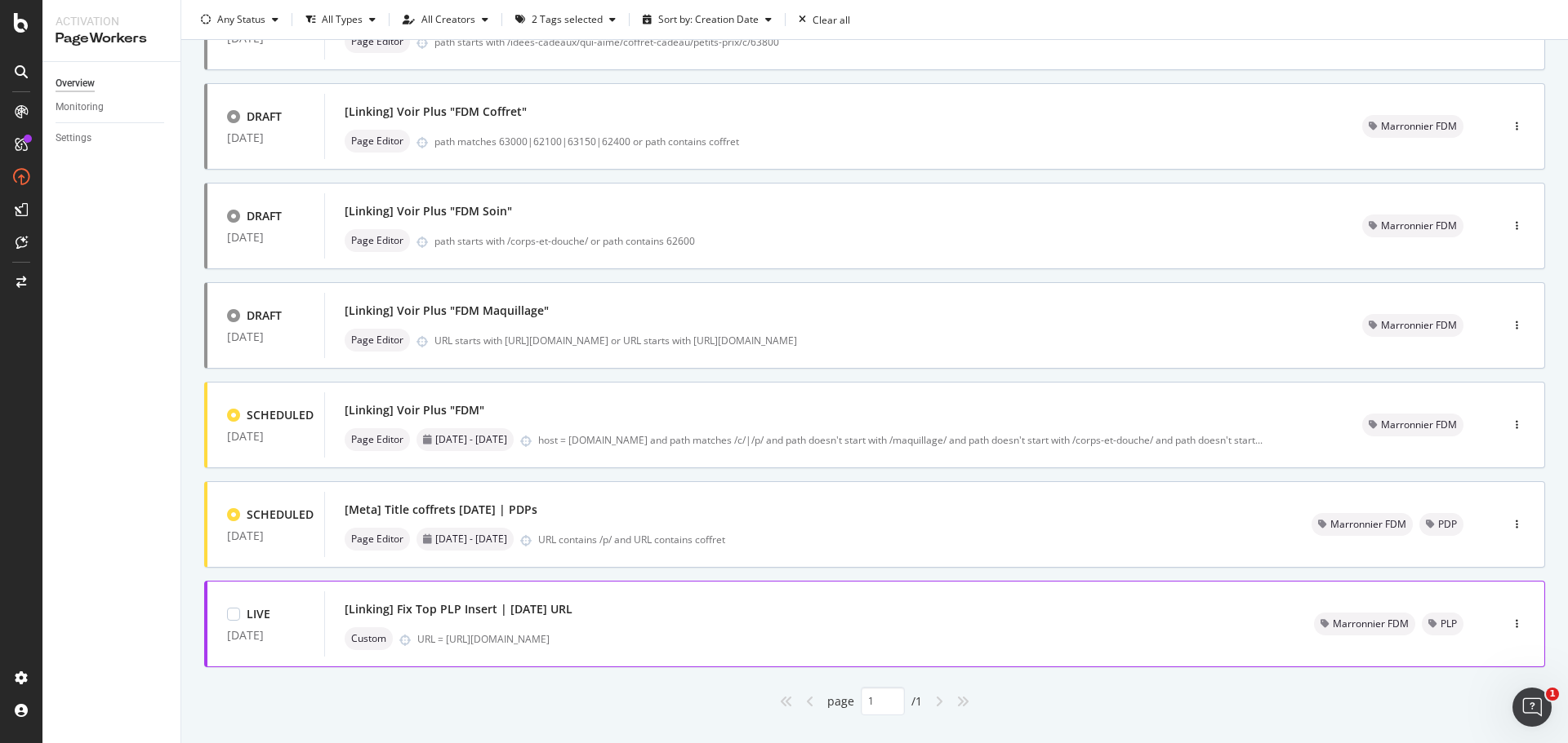
scroll to position [195, 0]
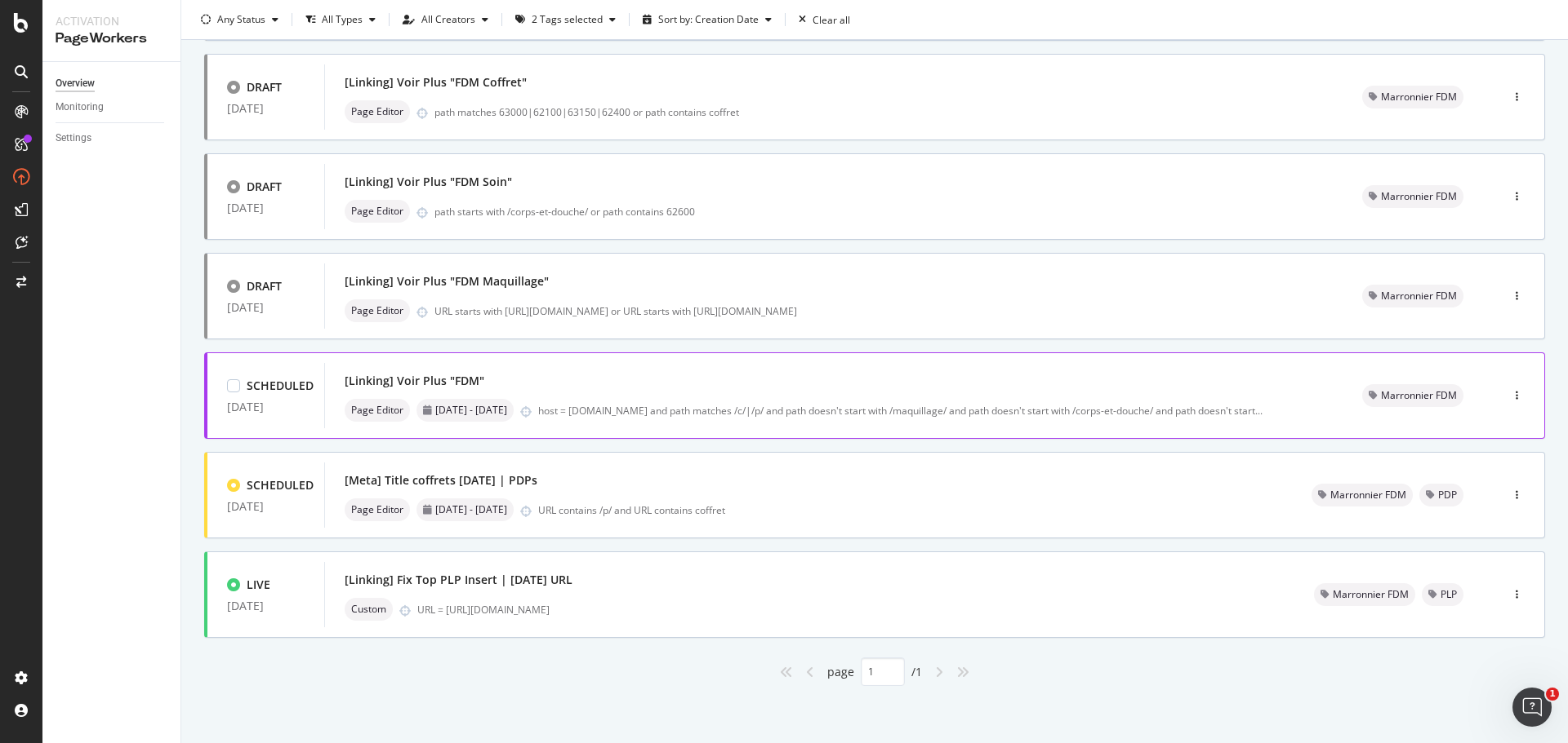
click at [814, 386] on div "[Linking] Voir Plus "FDM"" at bounding box center [834, 381] width 979 height 23
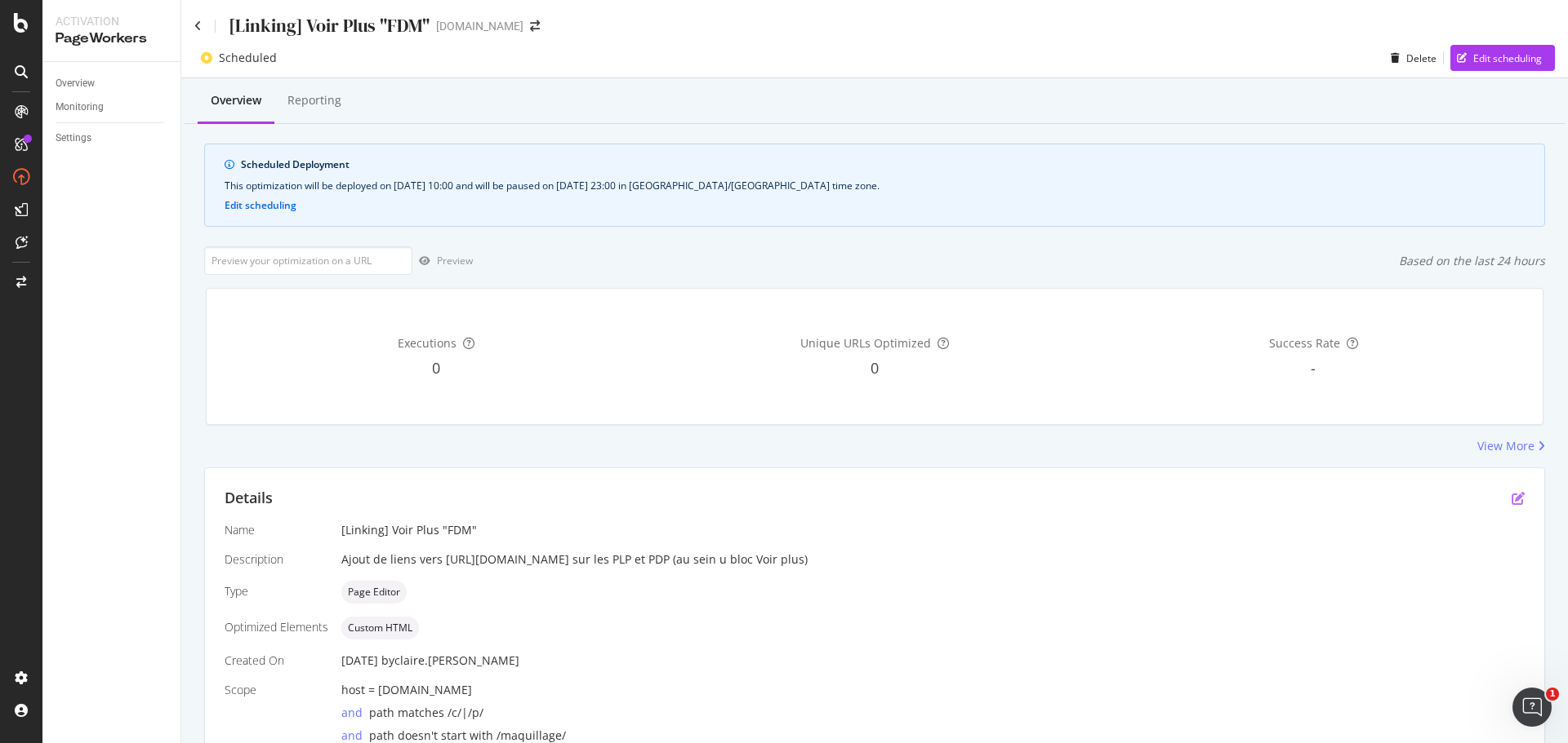
click at [1512, 501] on icon "pen-to-square" at bounding box center [1518, 499] width 13 height 13
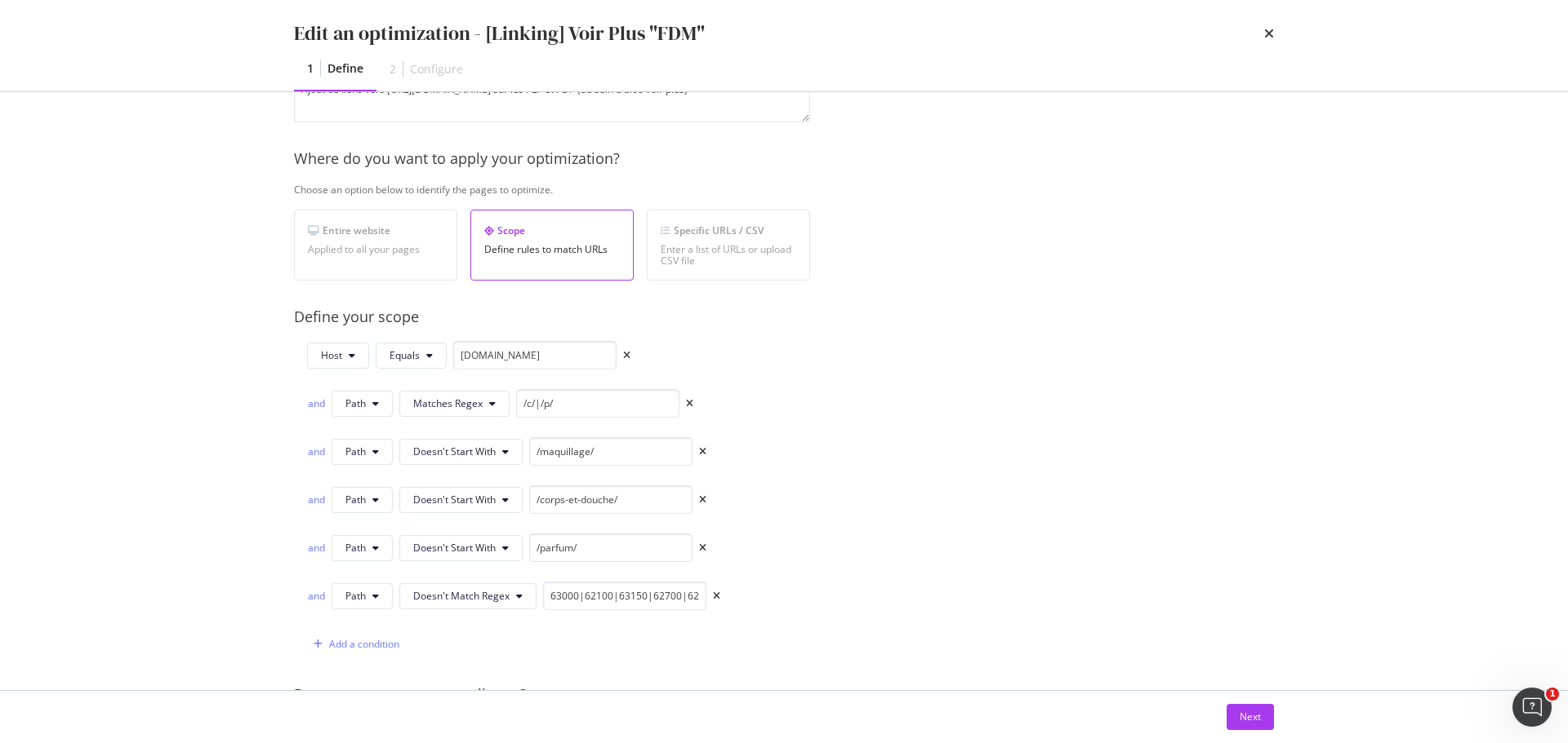
scroll to position [245, 0]
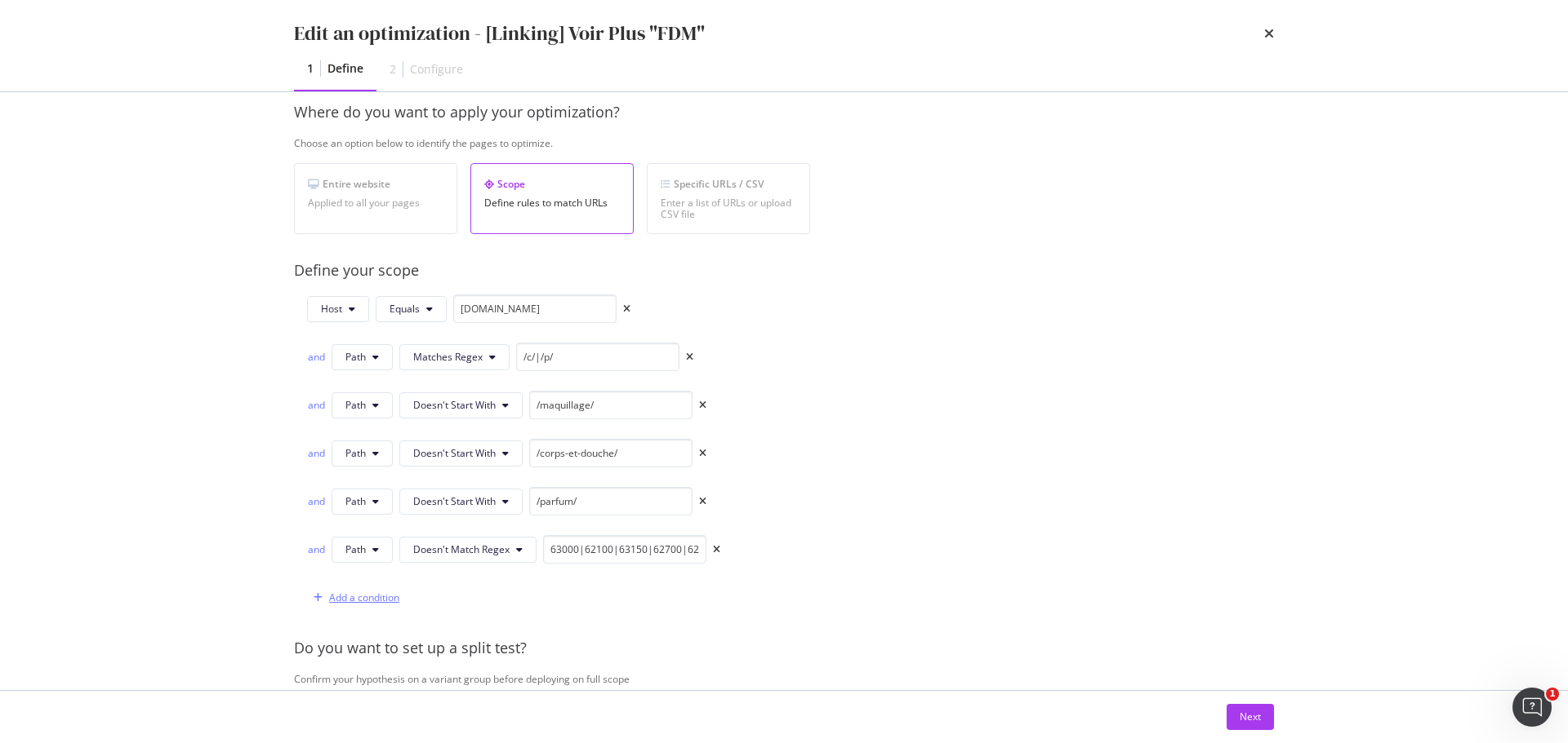
click at [379, 597] on div "Add a condition" at bounding box center [364, 597] width 70 height 14
click at [362, 598] on span "URL" at bounding box center [353, 597] width 18 height 14
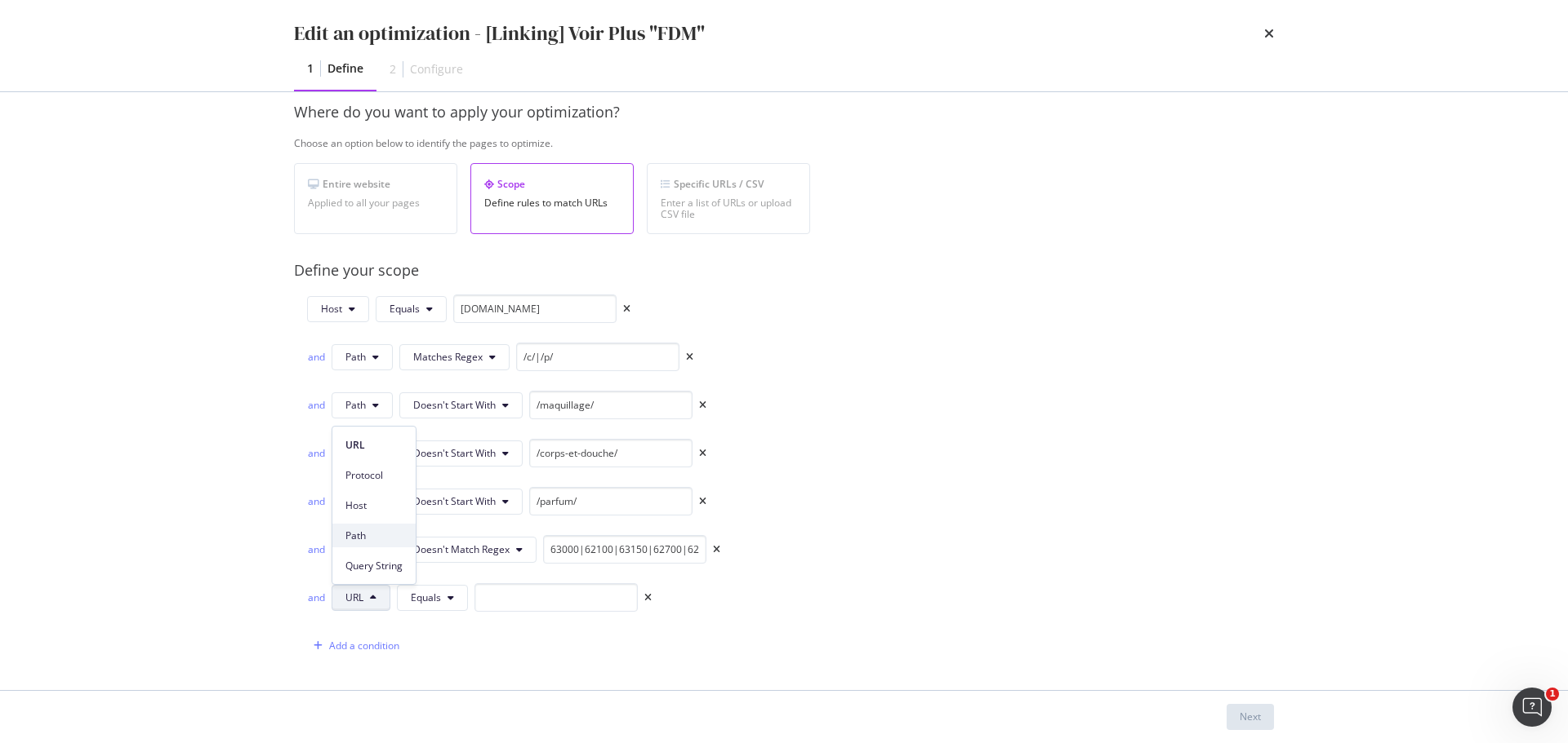
click at [364, 533] on span "Path" at bounding box center [374, 537] width 57 height 15
click at [439, 598] on span "Equals" at bounding box center [428, 597] width 30 height 14
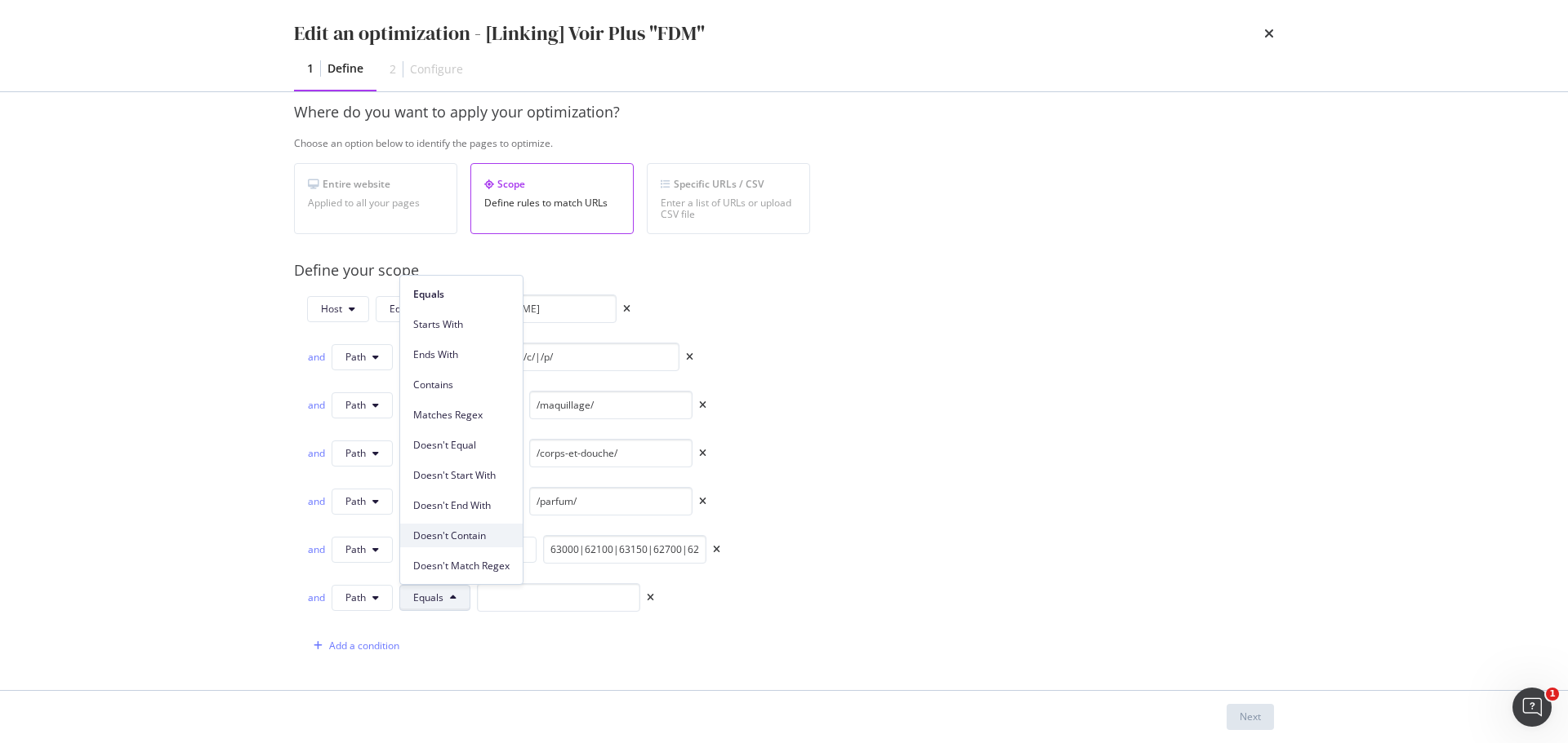
click at [464, 529] on span "Doesn't Contain" at bounding box center [461, 537] width 96 height 15
click at [552, 601] on input "modal" at bounding box center [600, 597] width 163 height 29
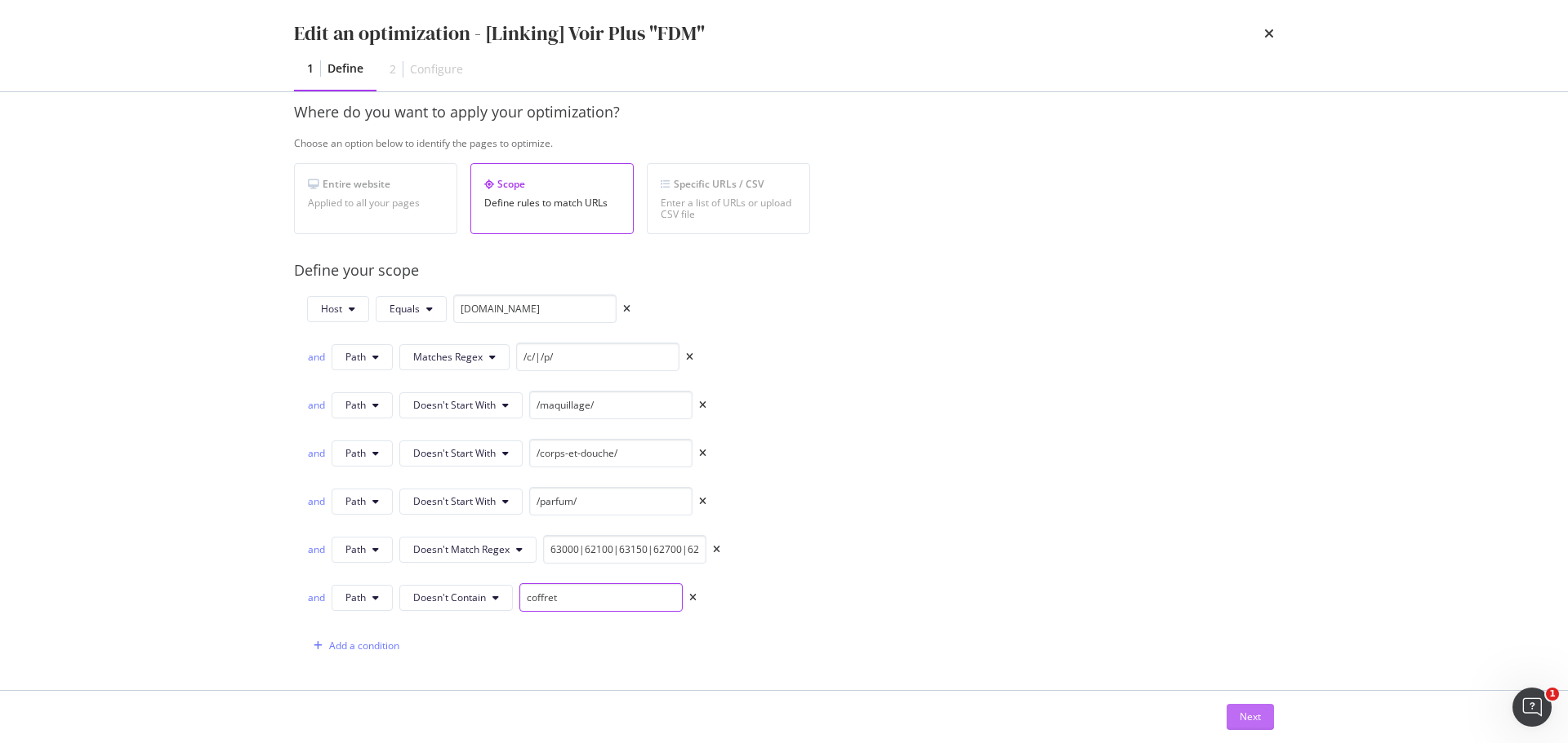
type input "coffret"
click at [1257, 711] on div "Next" at bounding box center [1250, 716] width 21 height 14
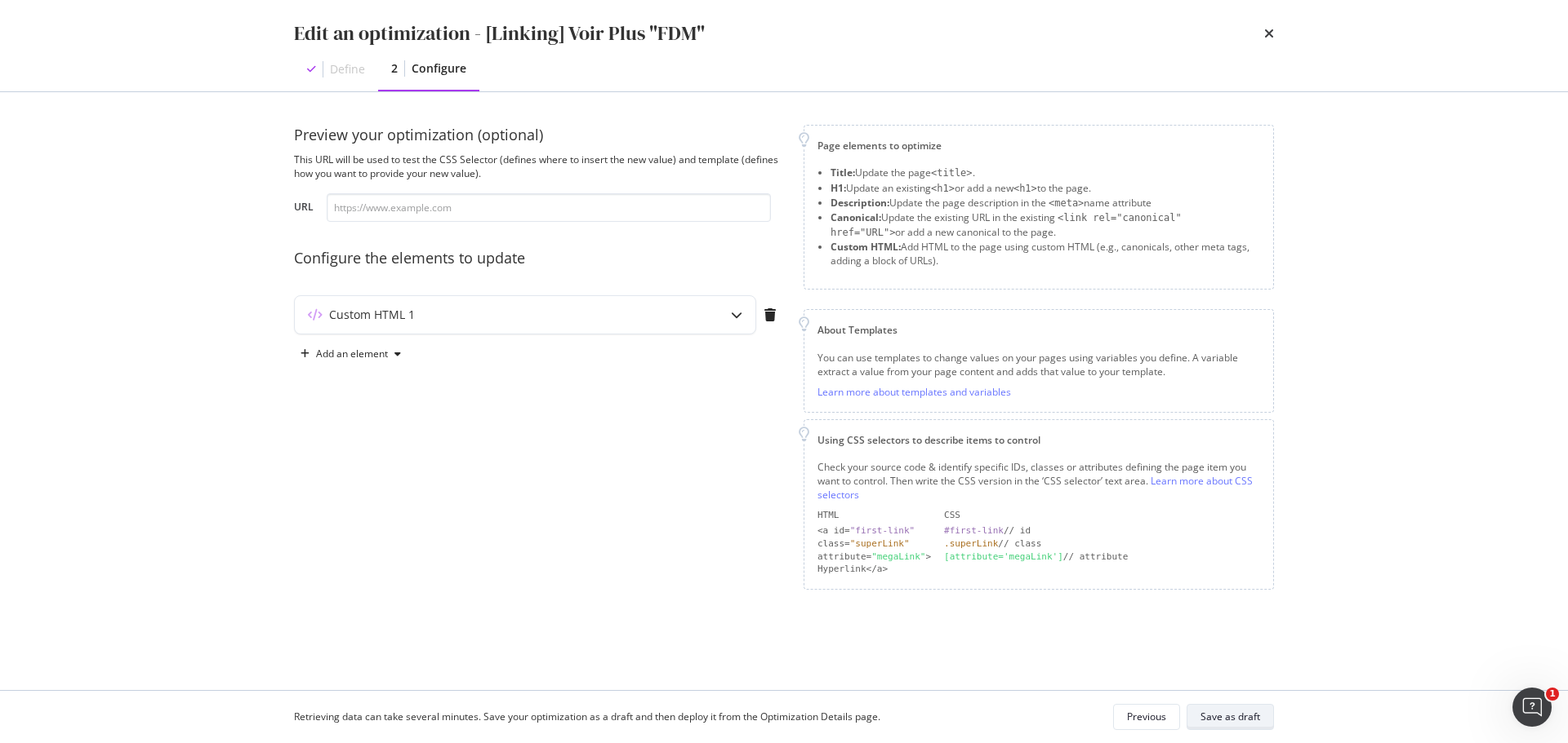
scroll to position [0, 0]
click at [1240, 718] on div "Save as draft" at bounding box center [1229, 716] width 60 height 14
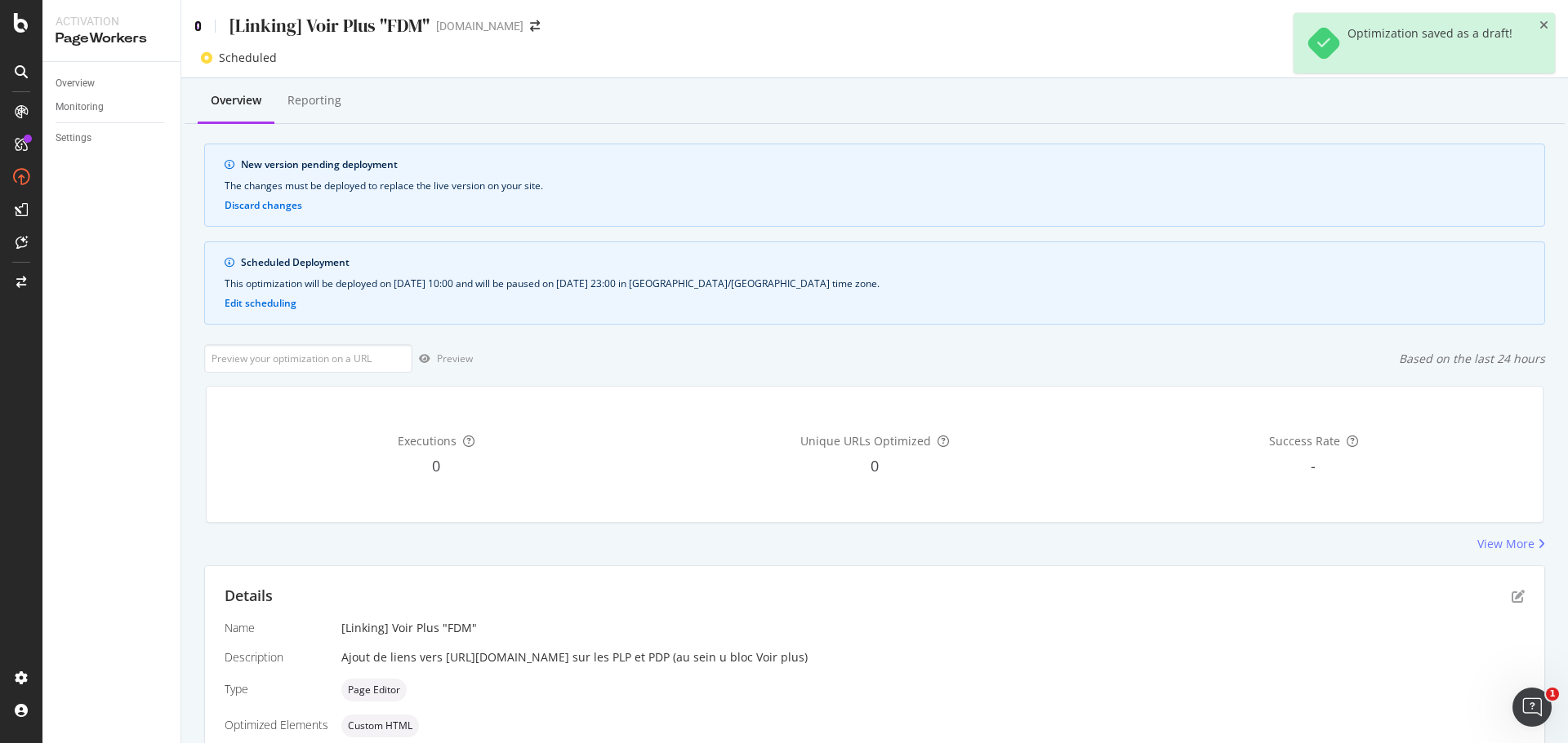
click at [200, 25] on icon at bounding box center [198, 26] width 7 height 11
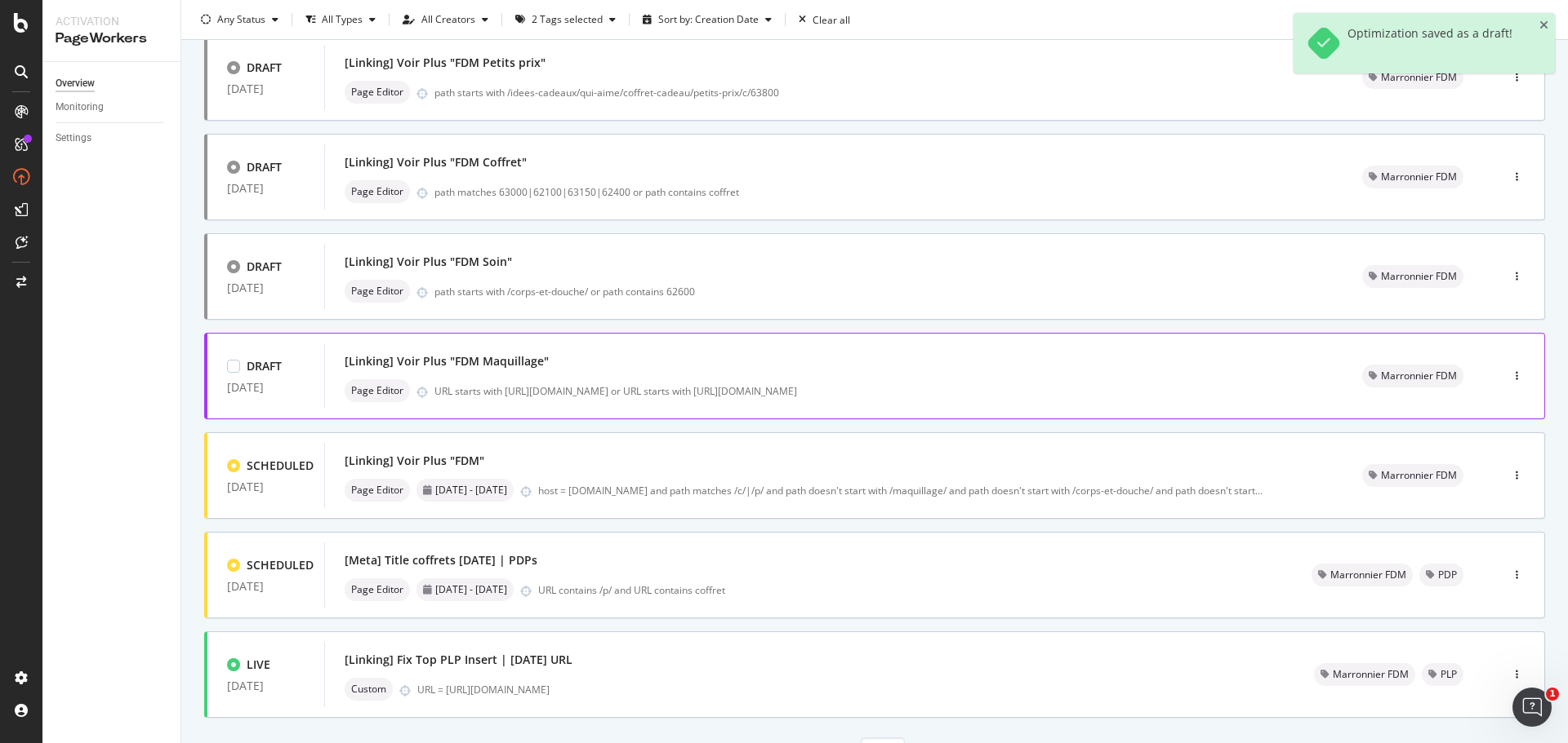
scroll to position [163, 0]
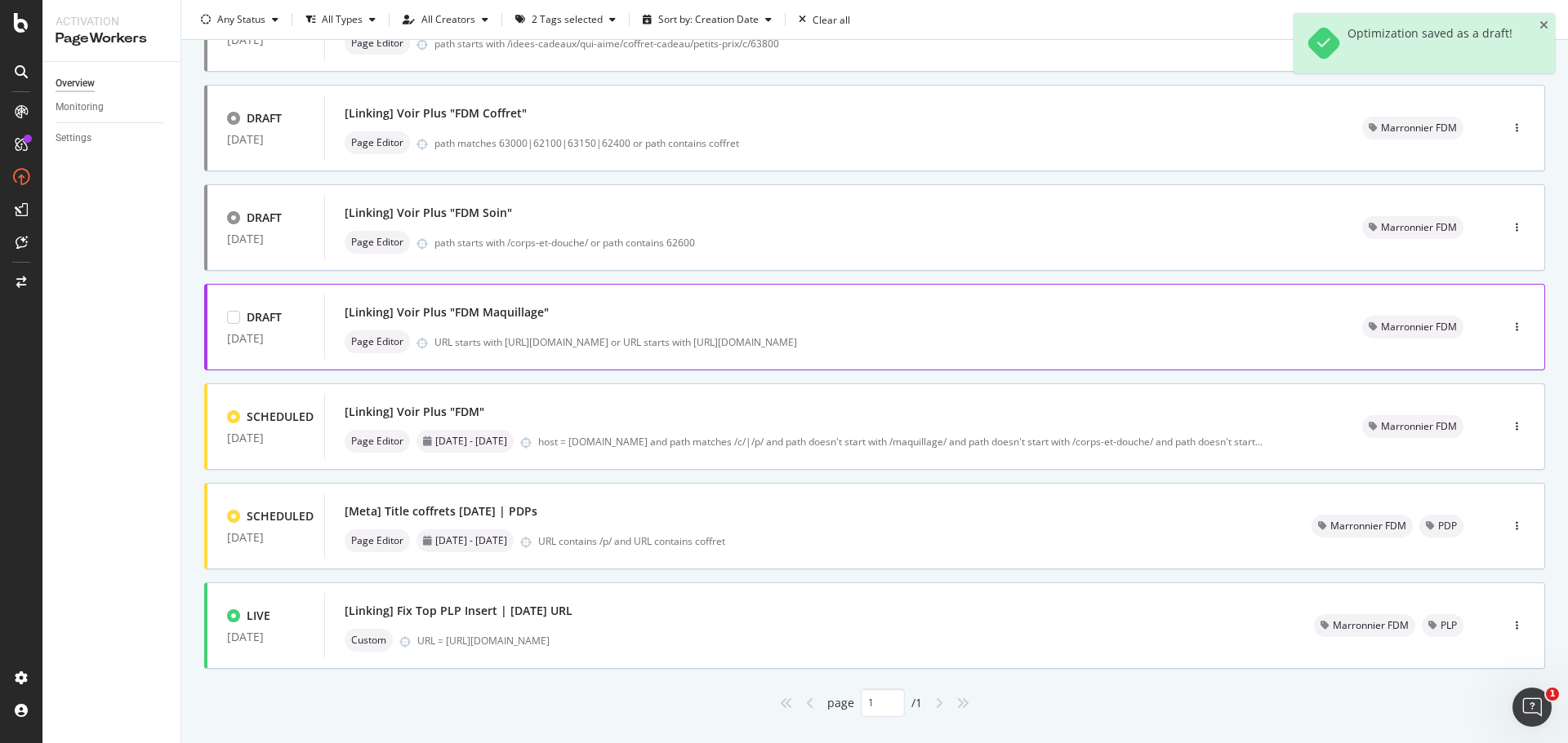
click at [585, 324] on div "[Linking] Voir Plus "FDM Maquillage"" at bounding box center [834, 313] width 979 height 23
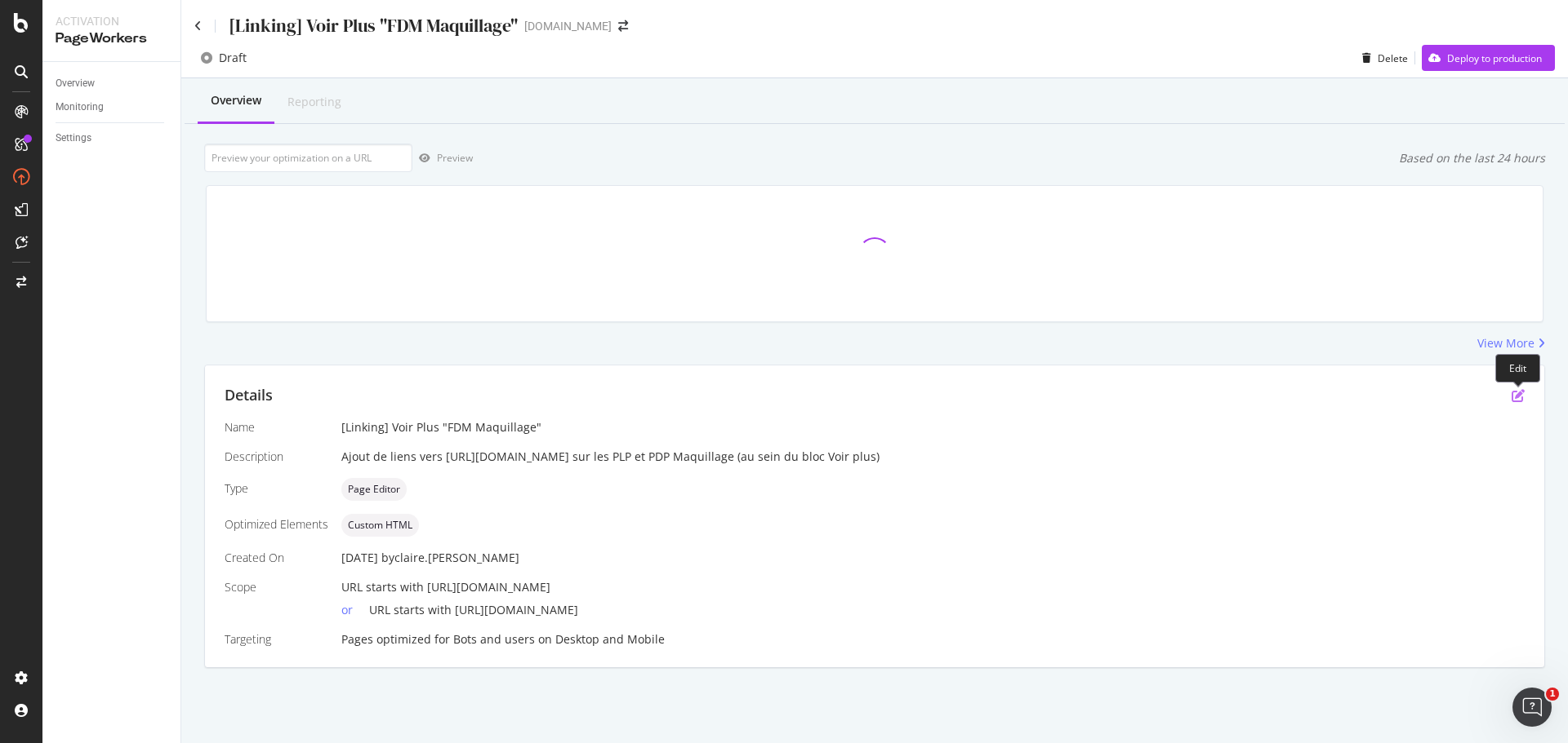
click at [1519, 398] on icon "pen-to-square" at bounding box center [1518, 395] width 13 height 13
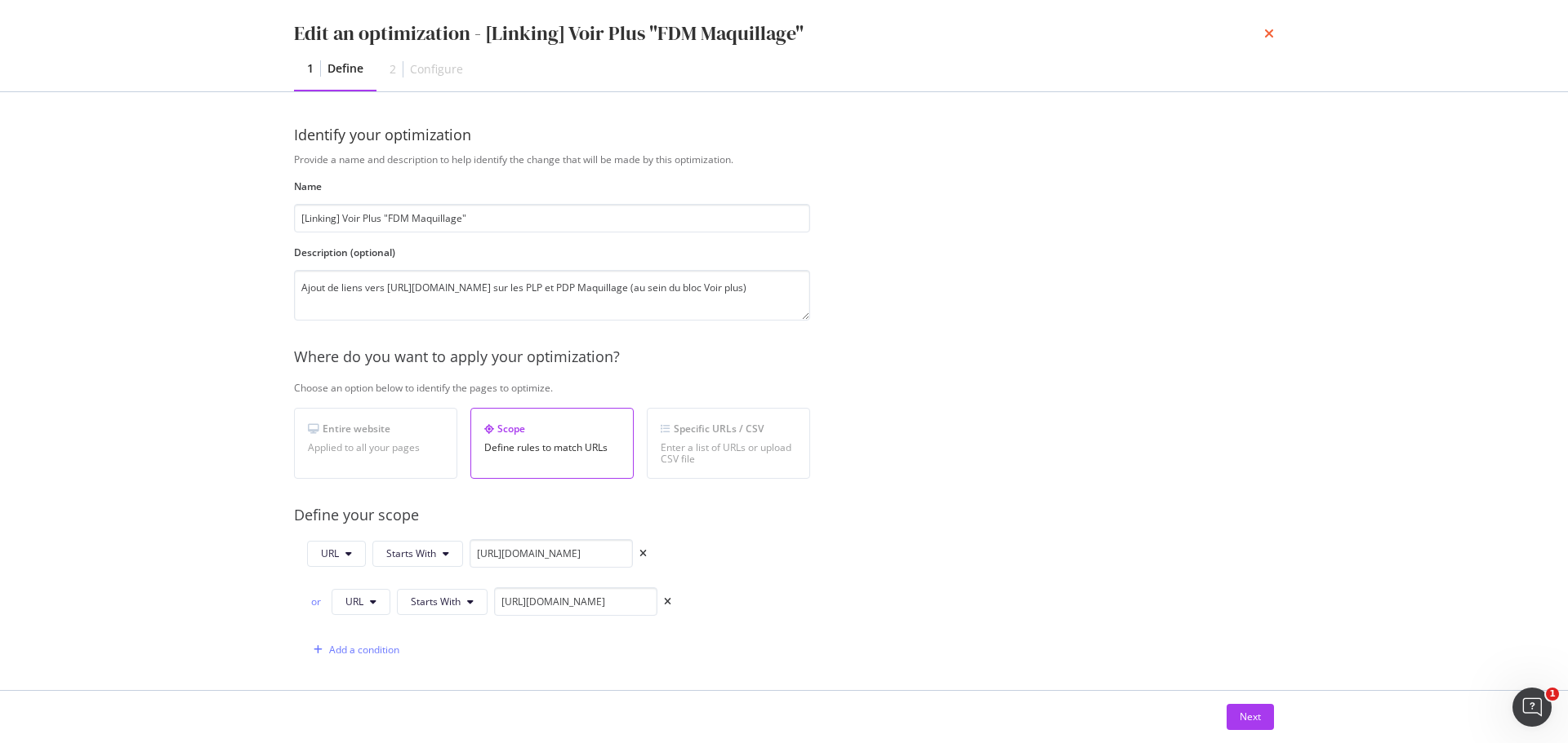
click at [1266, 34] on icon "times" at bounding box center [1268, 33] width 10 height 13
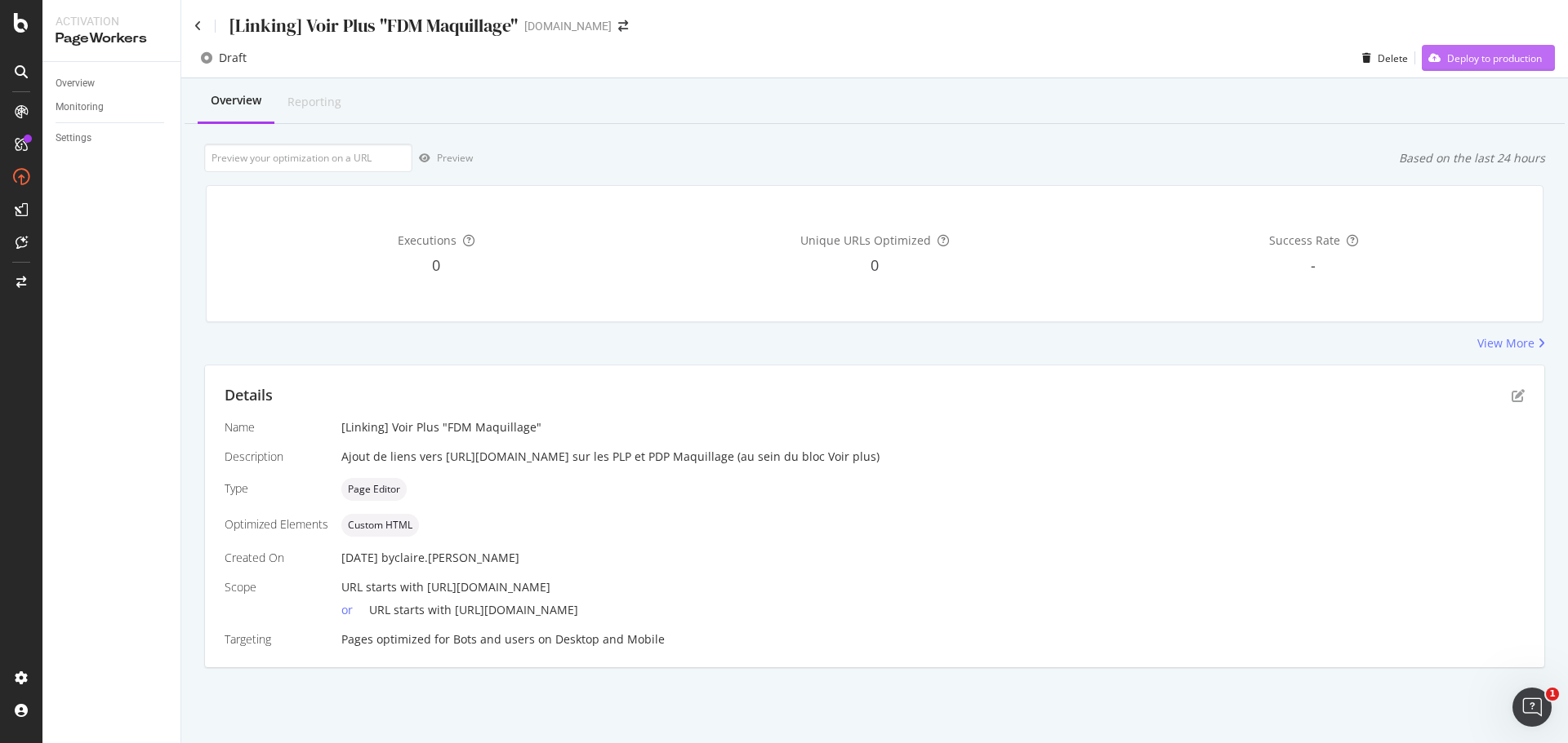
click at [1474, 61] on div "Deploy to production" at bounding box center [1494, 58] width 95 height 14
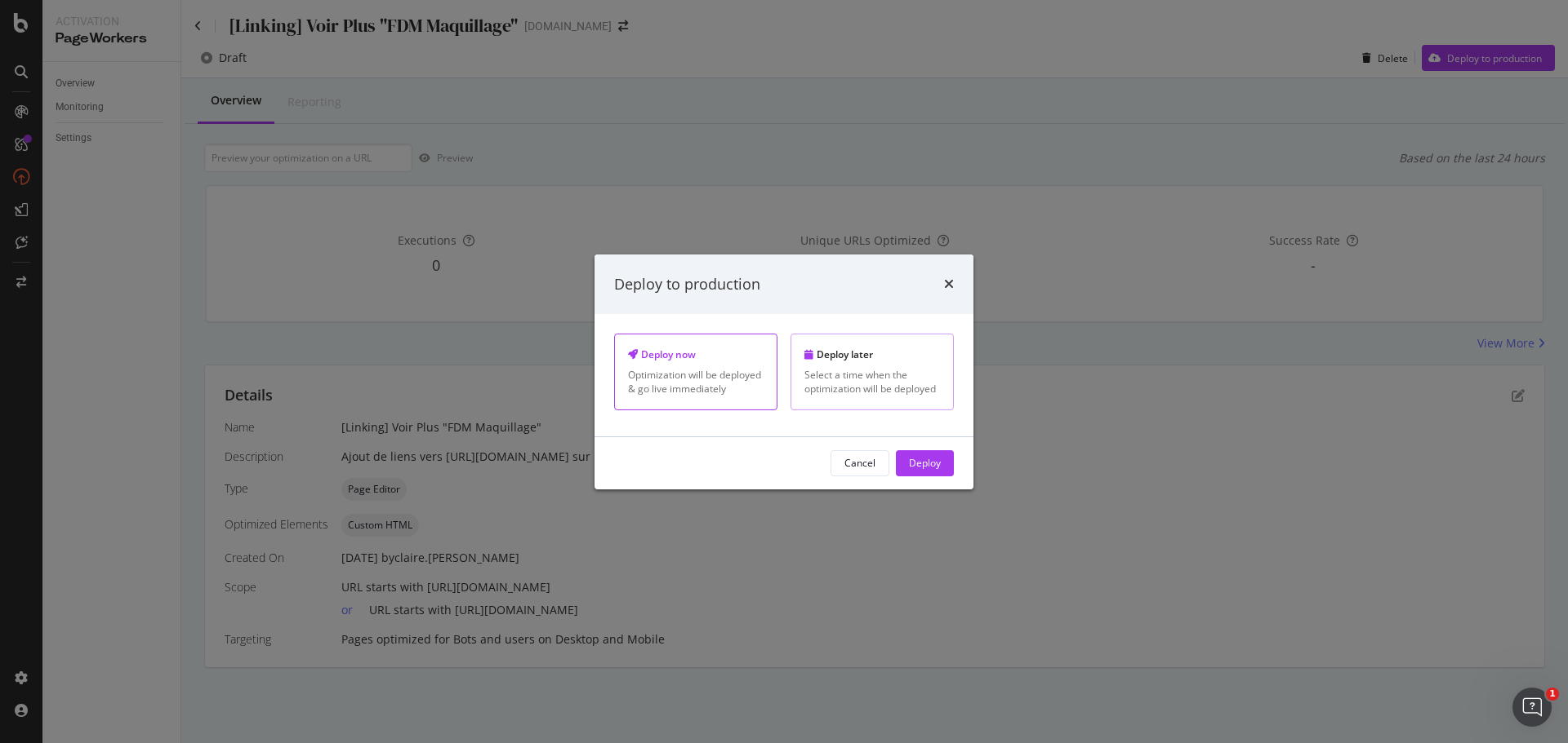
click at [845, 385] on div "Select a time when the optimization will be deployed" at bounding box center [872, 382] width 136 height 28
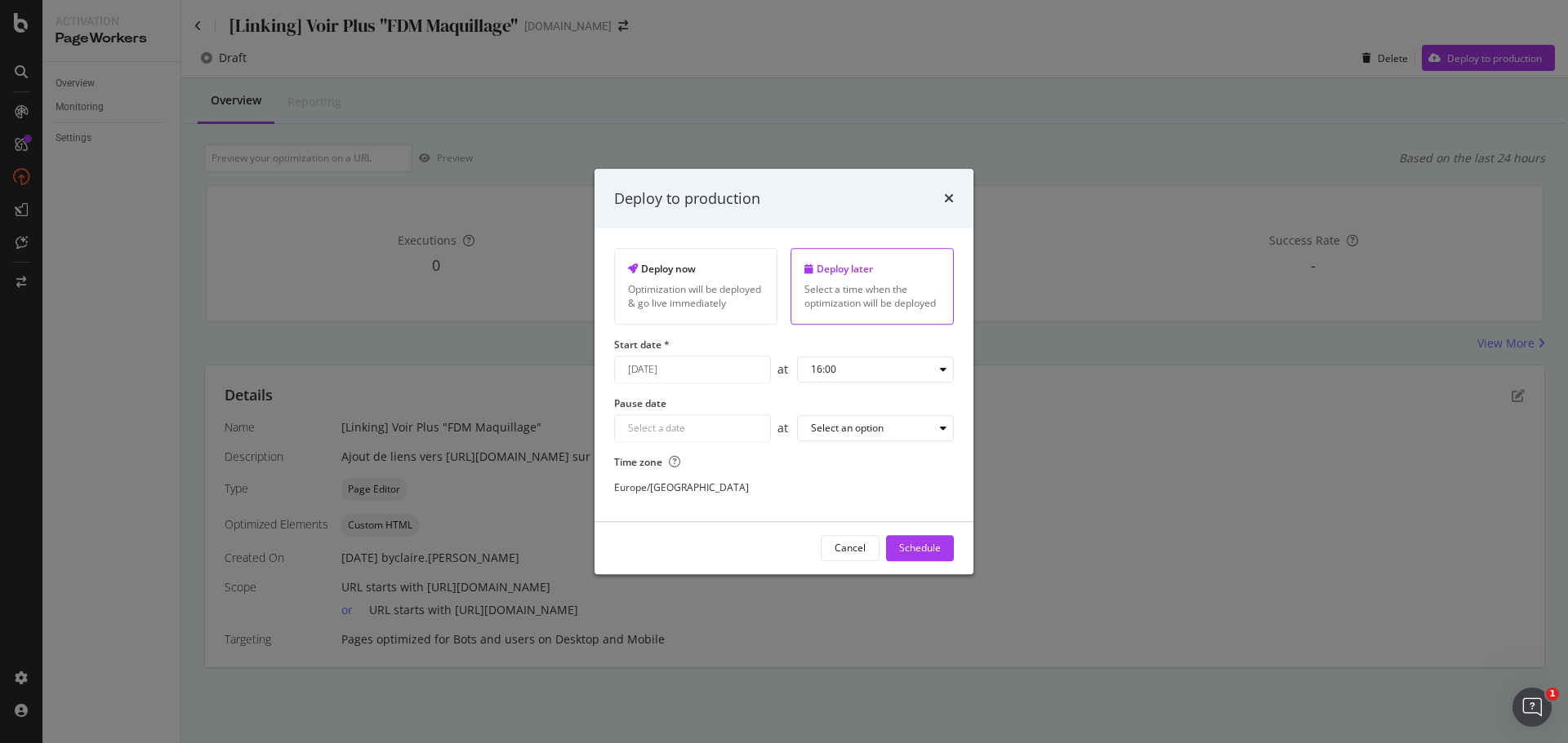
click at [717, 370] on div "August 21st 2025 Navigate forward to interact with the calendar and select a da…" at bounding box center [693, 370] width 157 height 28
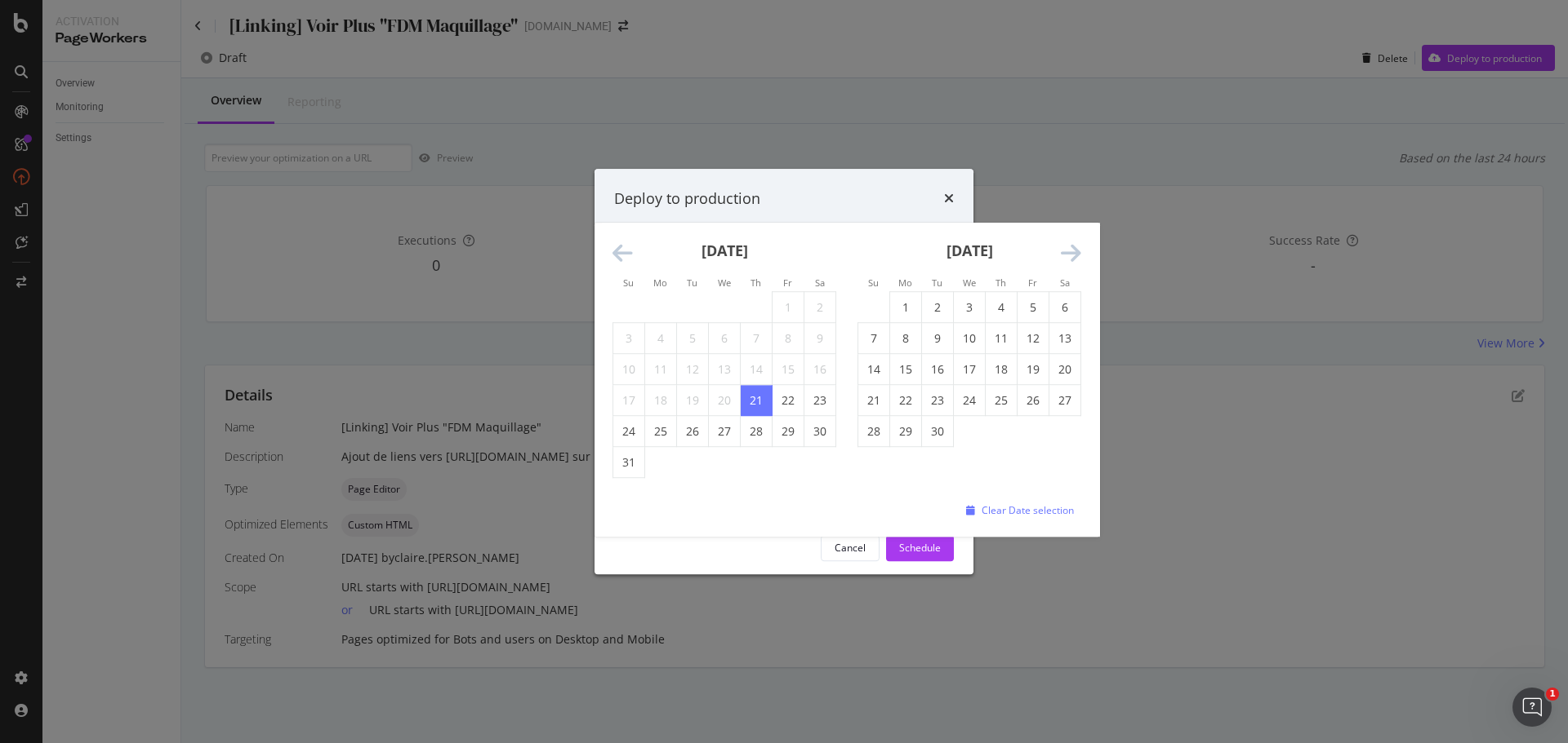
click at [1074, 254] on icon "Move forward to switch to the next month." at bounding box center [1071, 254] width 20 height 23
click at [1075, 256] on icon "Move forward to switch to the next month." at bounding box center [1071, 254] width 20 height 23
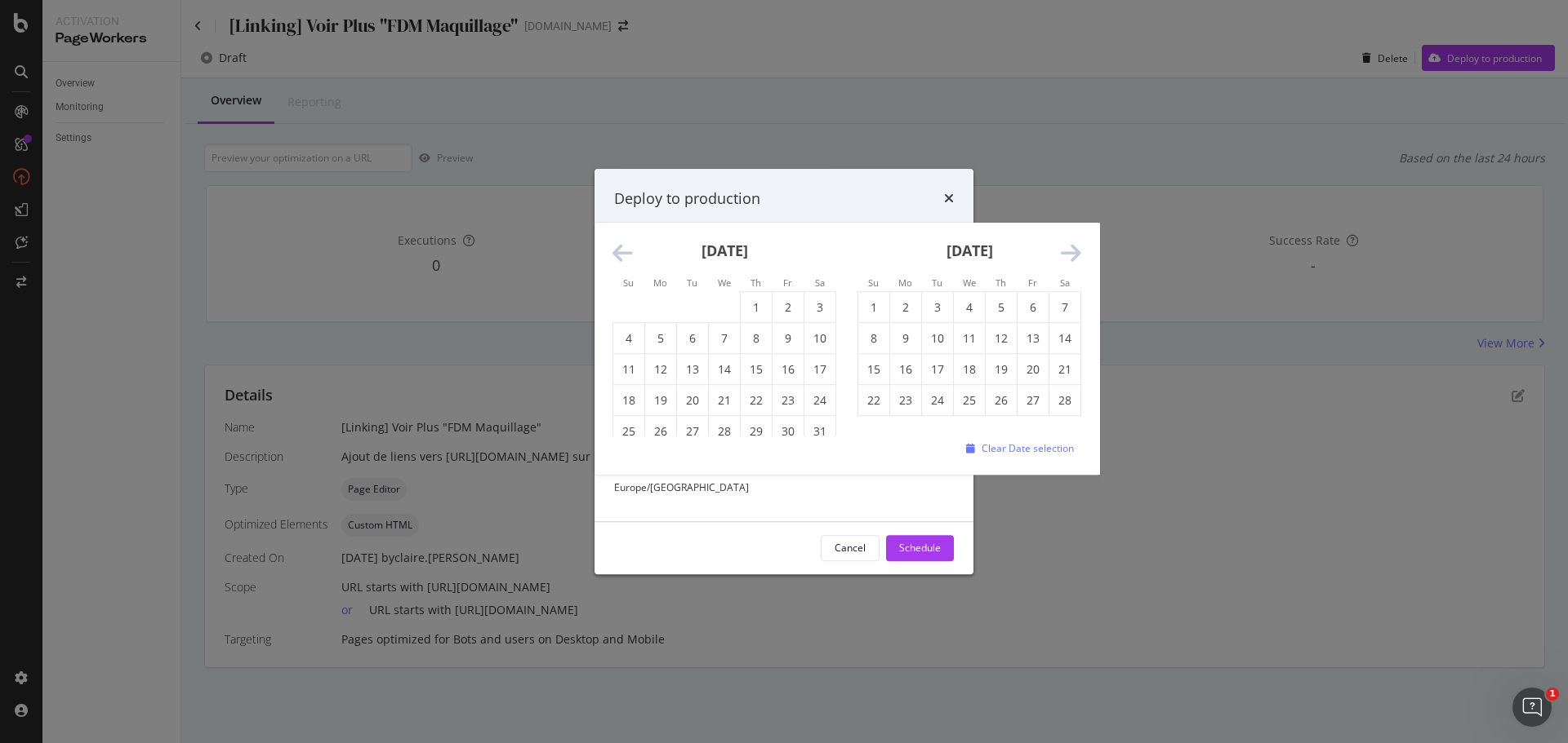
click at [1075, 256] on icon "Move forward to switch to the next month." at bounding box center [1071, 254] width 20 height 23
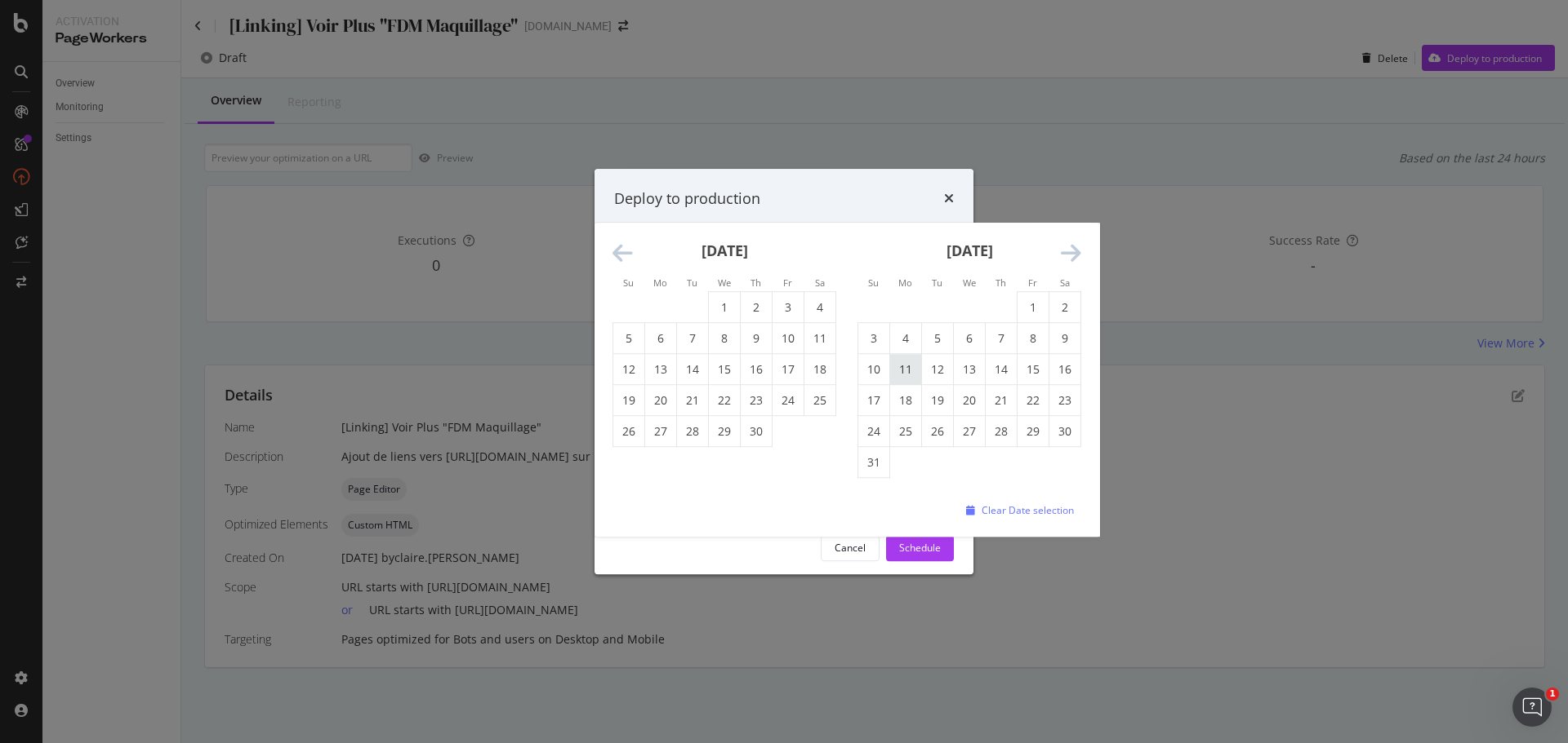
click at [909, 366] on td "11" at bounding box center [906, 370] width 32 height 31
type input "May 11th 2026"
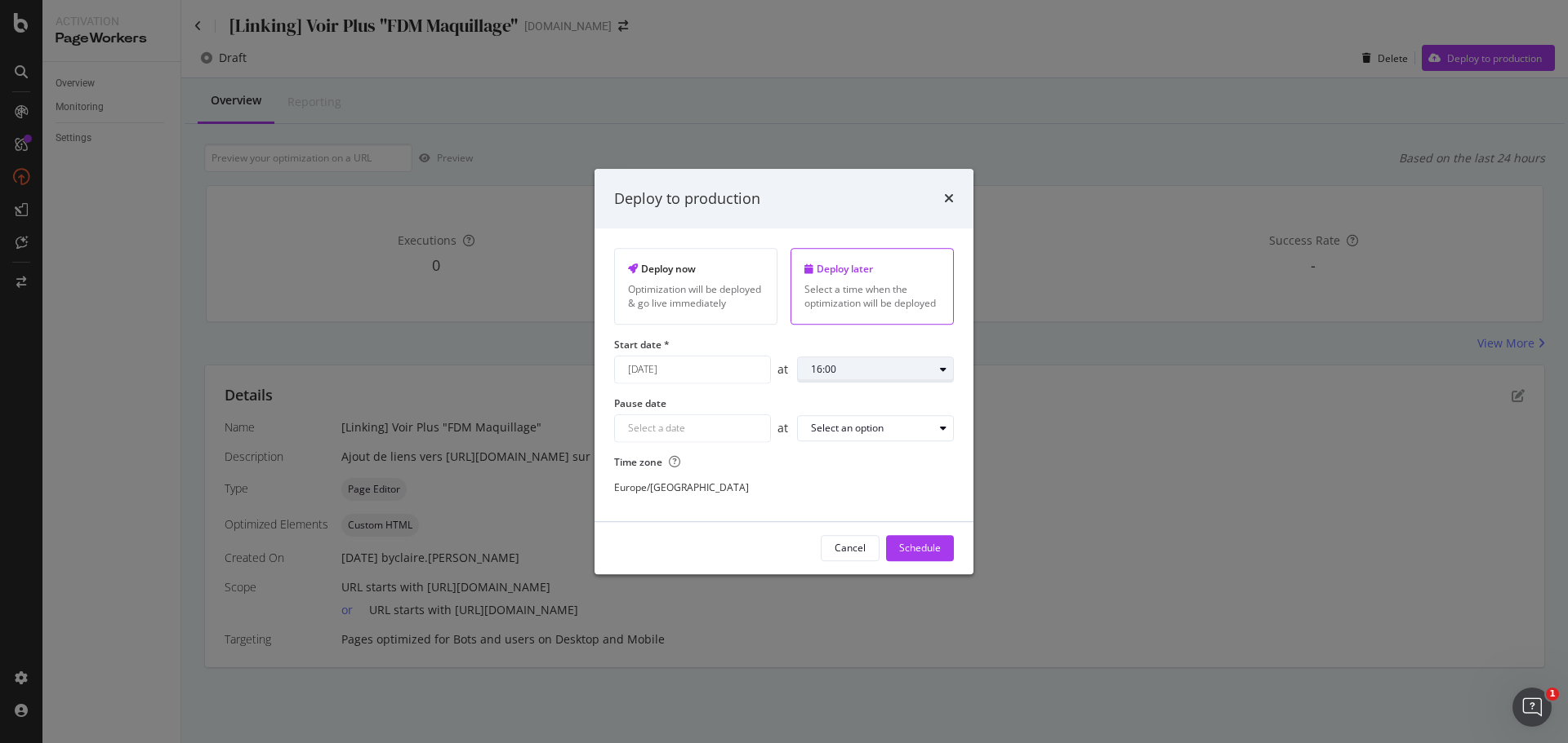
click at [867, 361] on div "16:00" at bounding box center [882, 370] width 142 height 23
click at [830, 500] on div "10:00" at bounding box center [829, 503] width 25 height 14
click at [723, 427] on div "Navigate forward to interact with the calendar and select a date. Press the que…" at bounding box center [693, 429] width 157 height 28
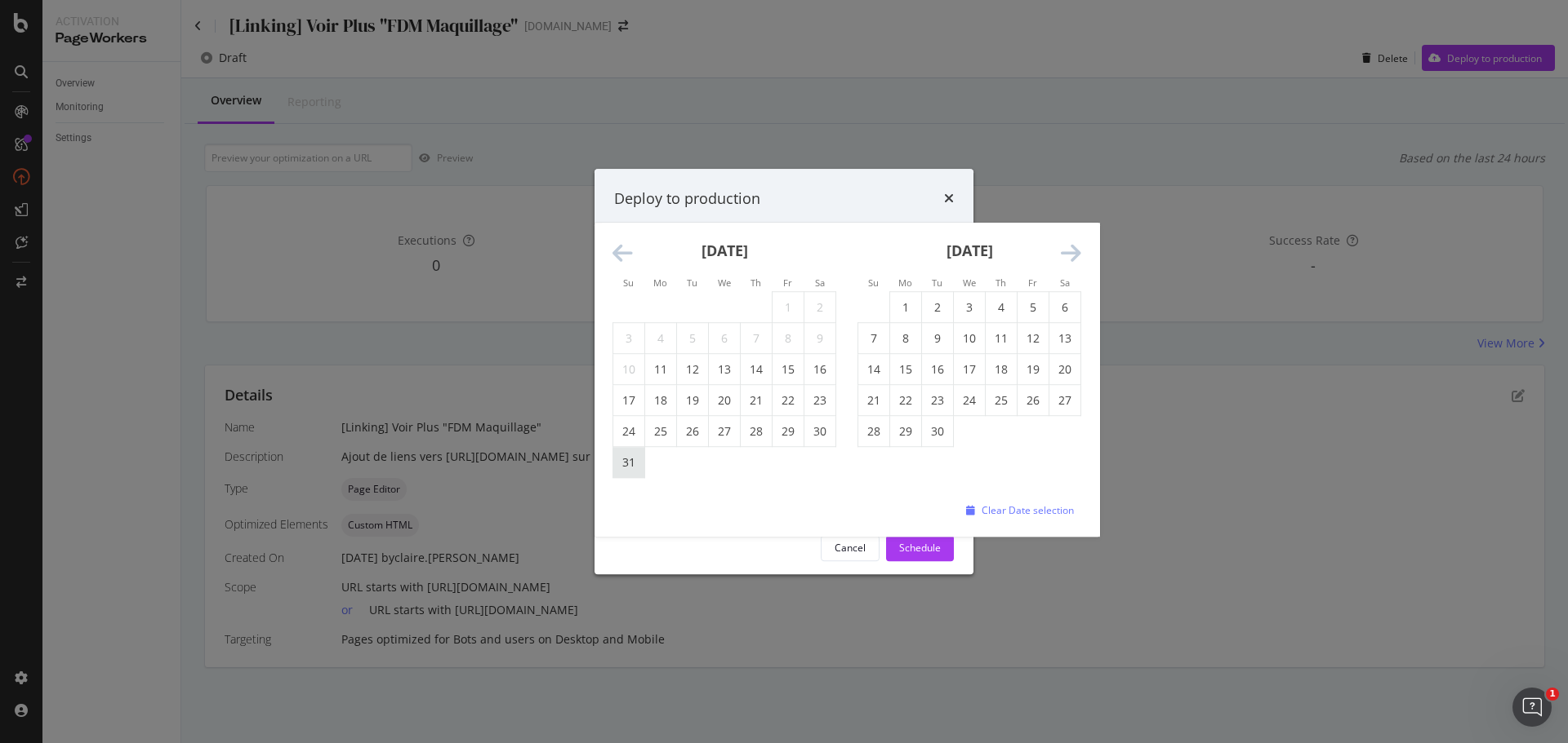
click at [630, 466] on td "31" at bounding box center [629, 463] width 32 height 31
type input "May 31st 2026"
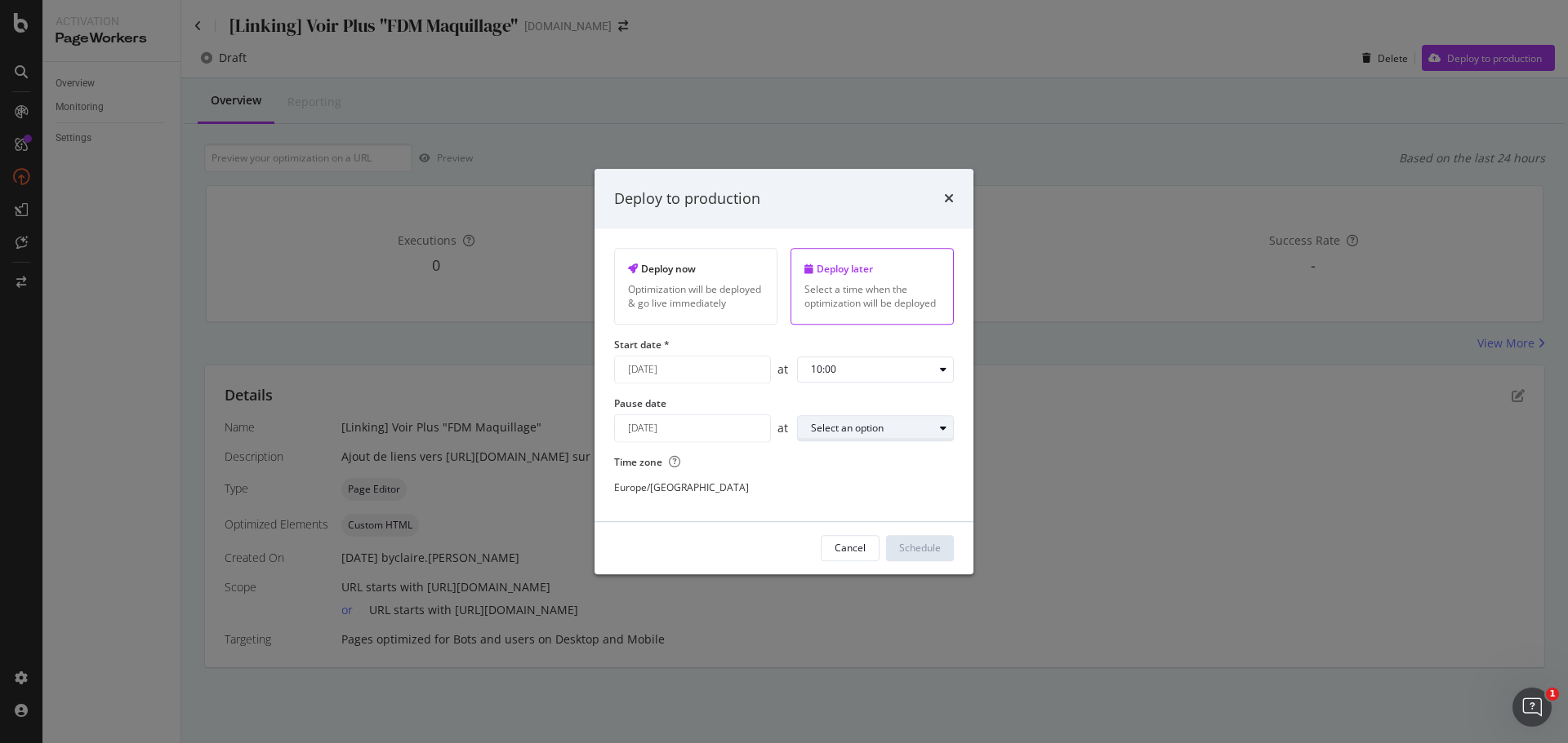
click at [881, 423] on div "Select an option" at bounding box center [847, 428] width 73 height 10
click at [850, 644] on div "23:00" at bounding box center [830, 645] width 52 height 20
click at [926, 551] on div "Schedule" at bounding box center [920, 548] width 42 height 14
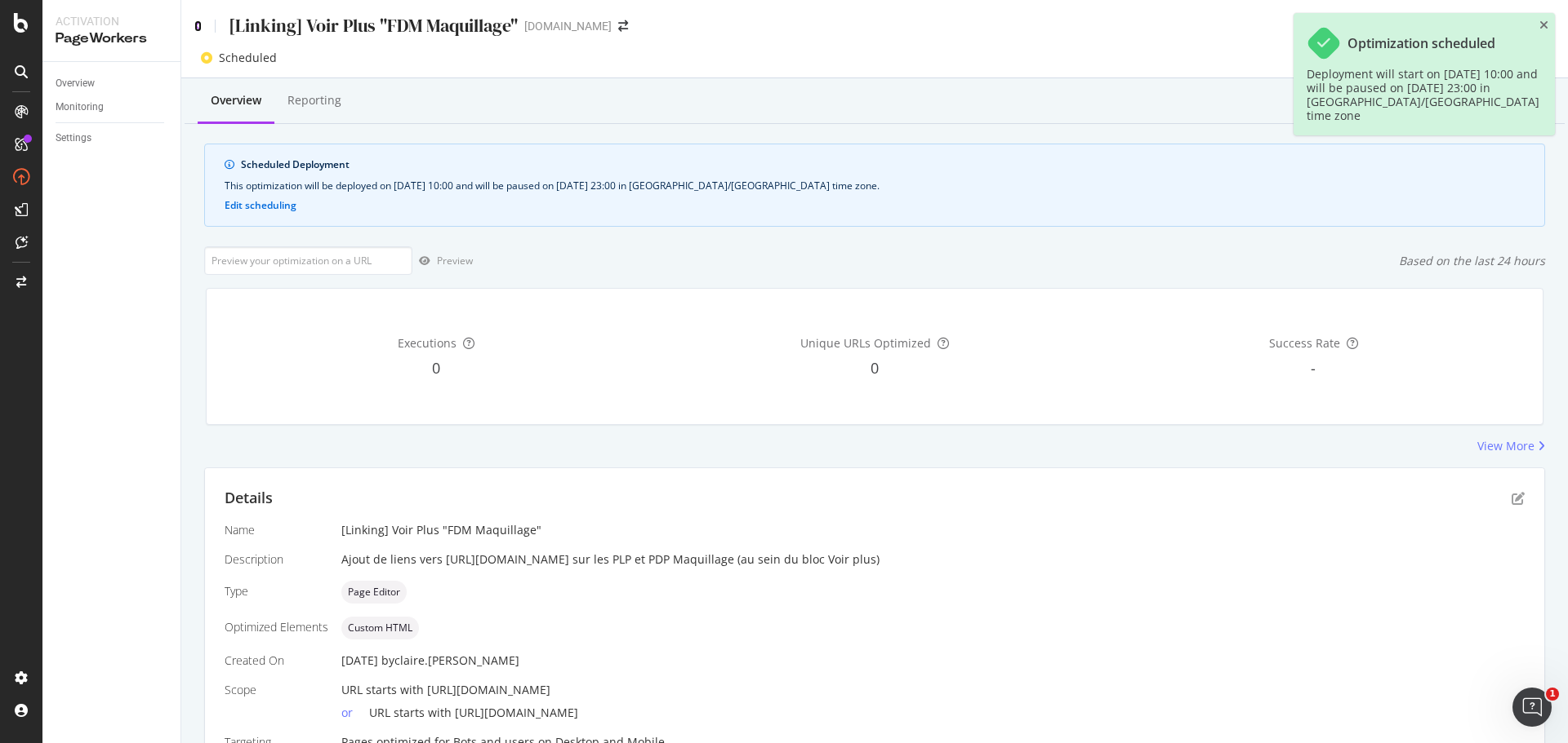
click at [199, 23] on icon at bounding box center [198, 26] width 7 height 11
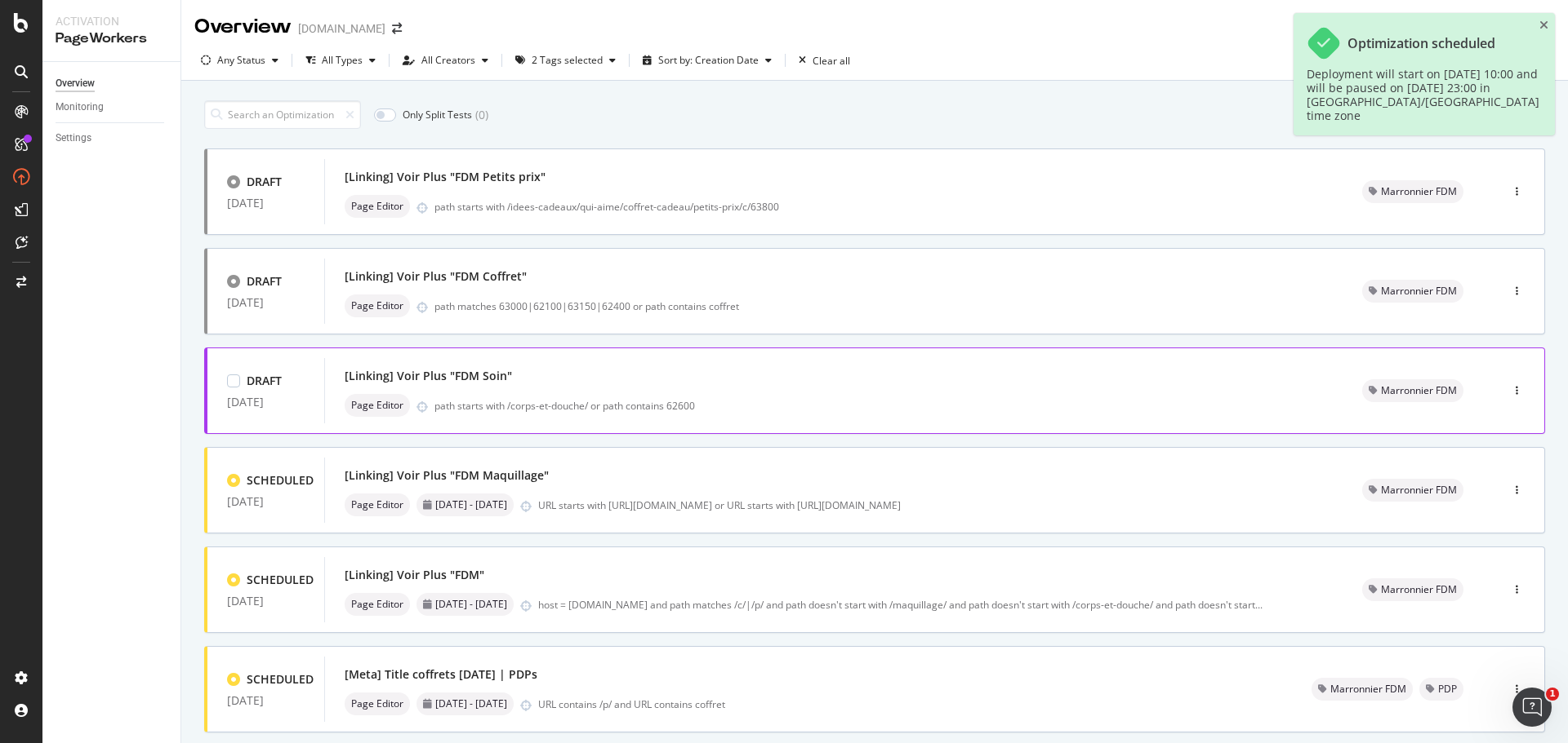
click at [645, 373] on div "[Linking] Voir Plus "FDM Soin"" at bounding box center [834, 376] width 979 height 23
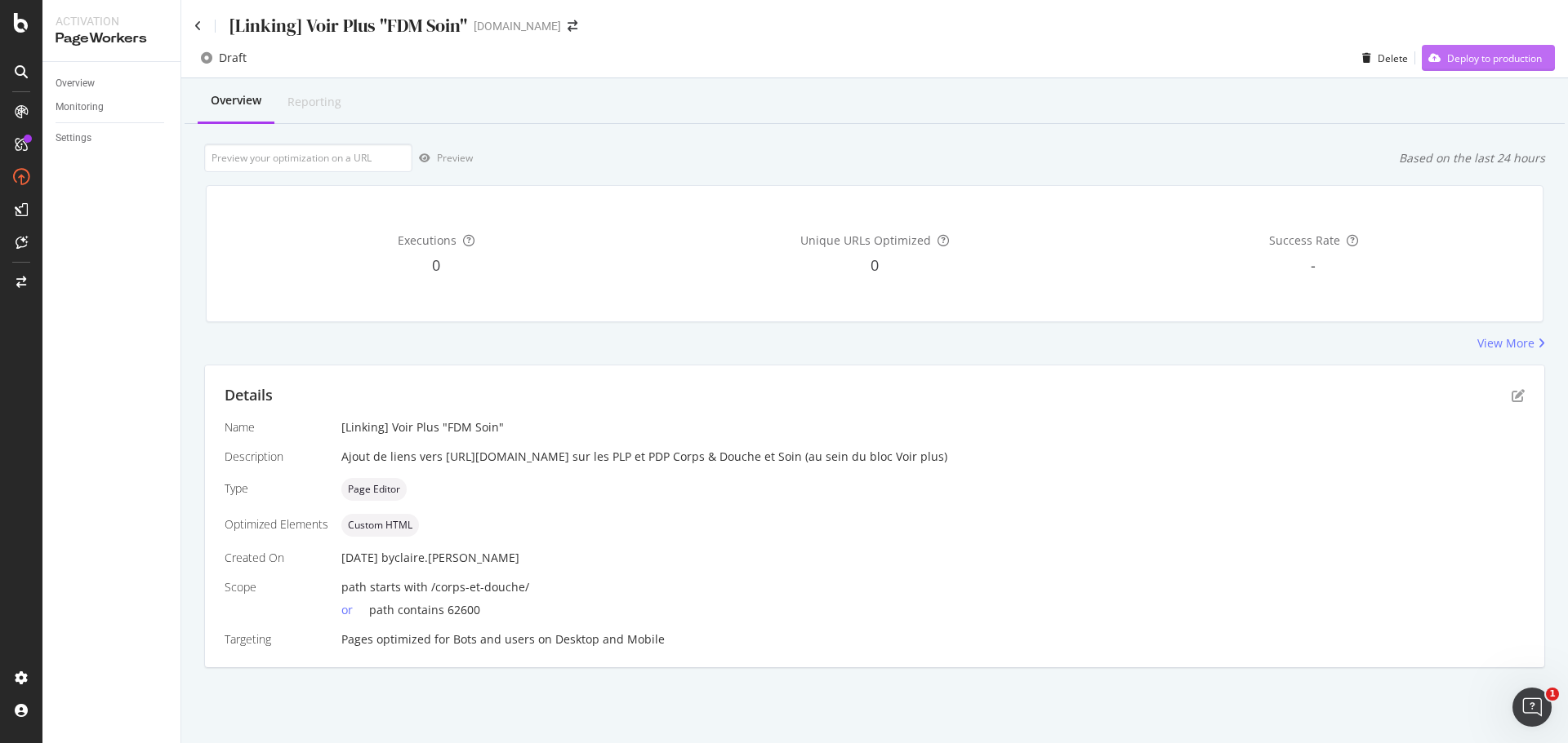
click at [1480, 63] on div "Deploy to production" at bounding box center [1494, 58] width 95 height 14
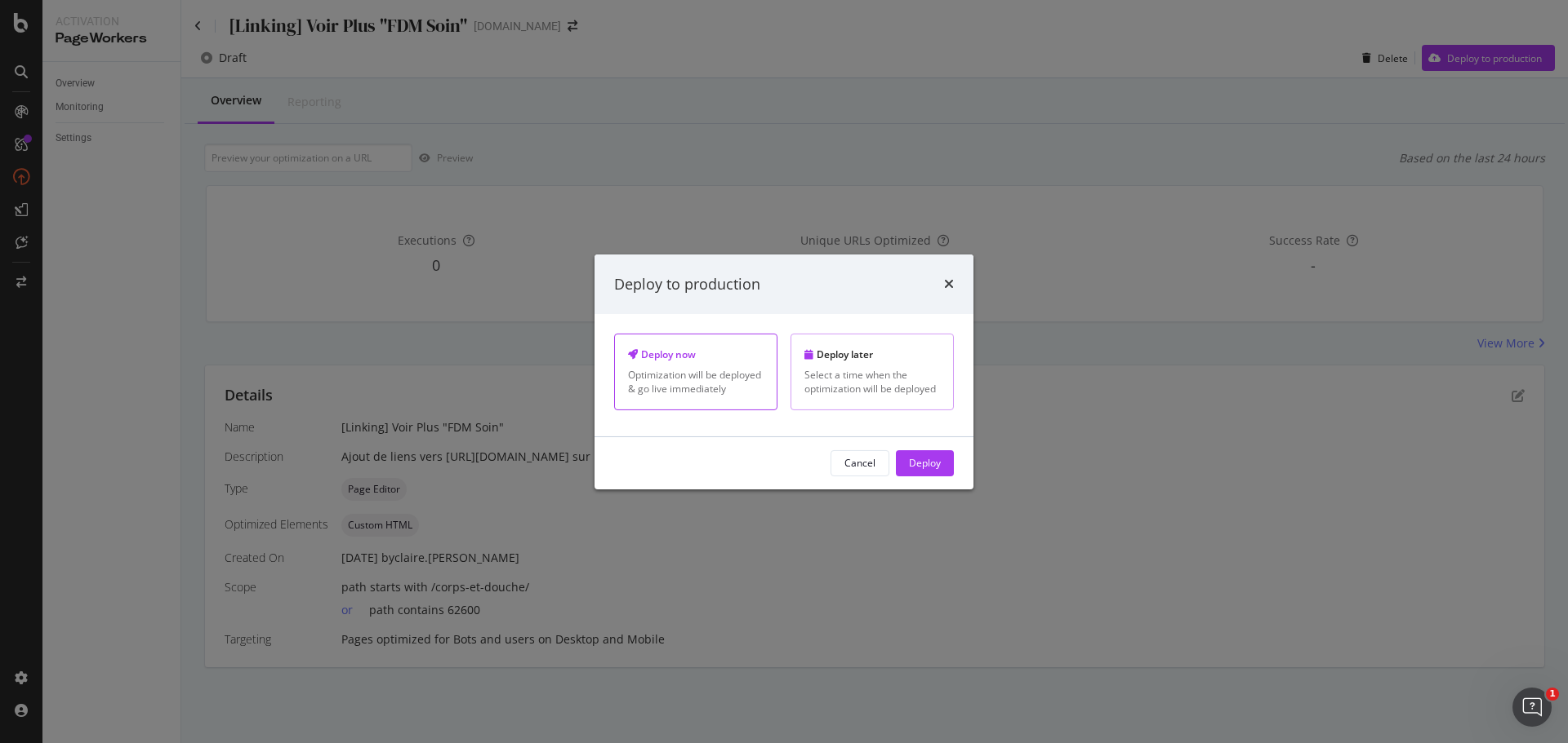
click at [895, 363] on div "Deploy later Select a time when the optimization will be deployed" at bounding box center [872, 372] width 163 height 76
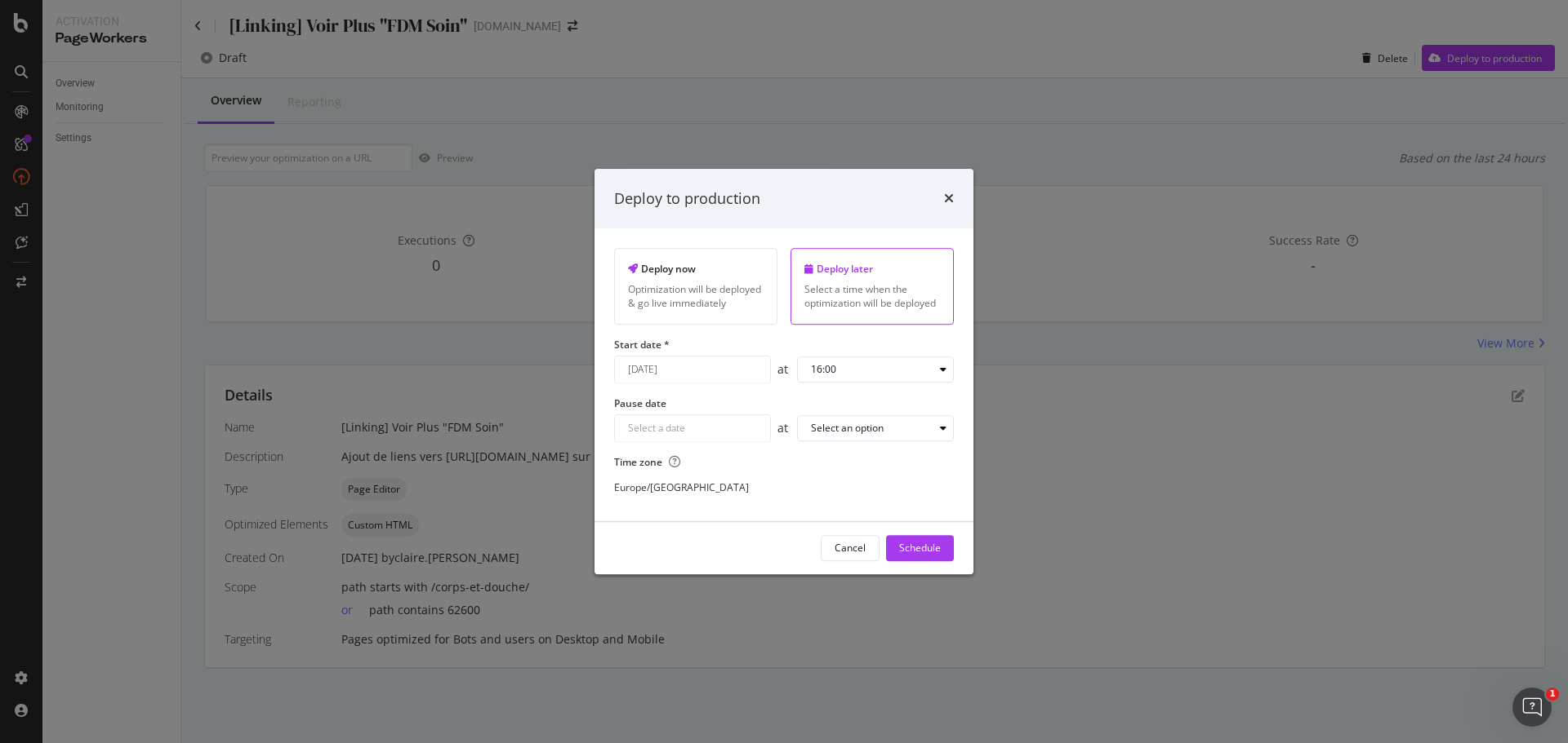
click at [749, 379] on input "August 21st 2025" at bounding box center [693, 370] width 155 height 26
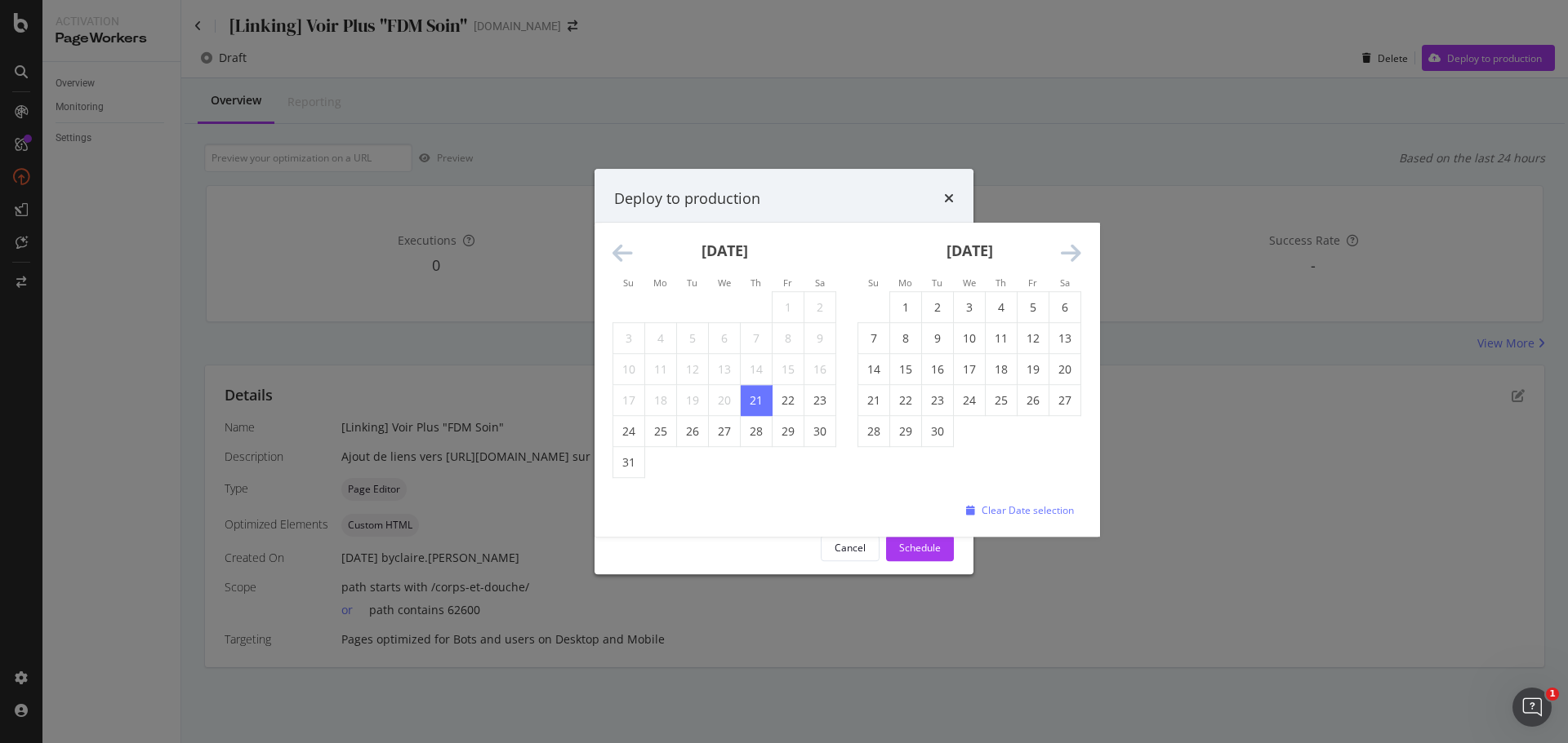
click at [1076, 256] on icon "Move forward to switch to the next month." at bounding box center [1071, 254] width 20 height 23
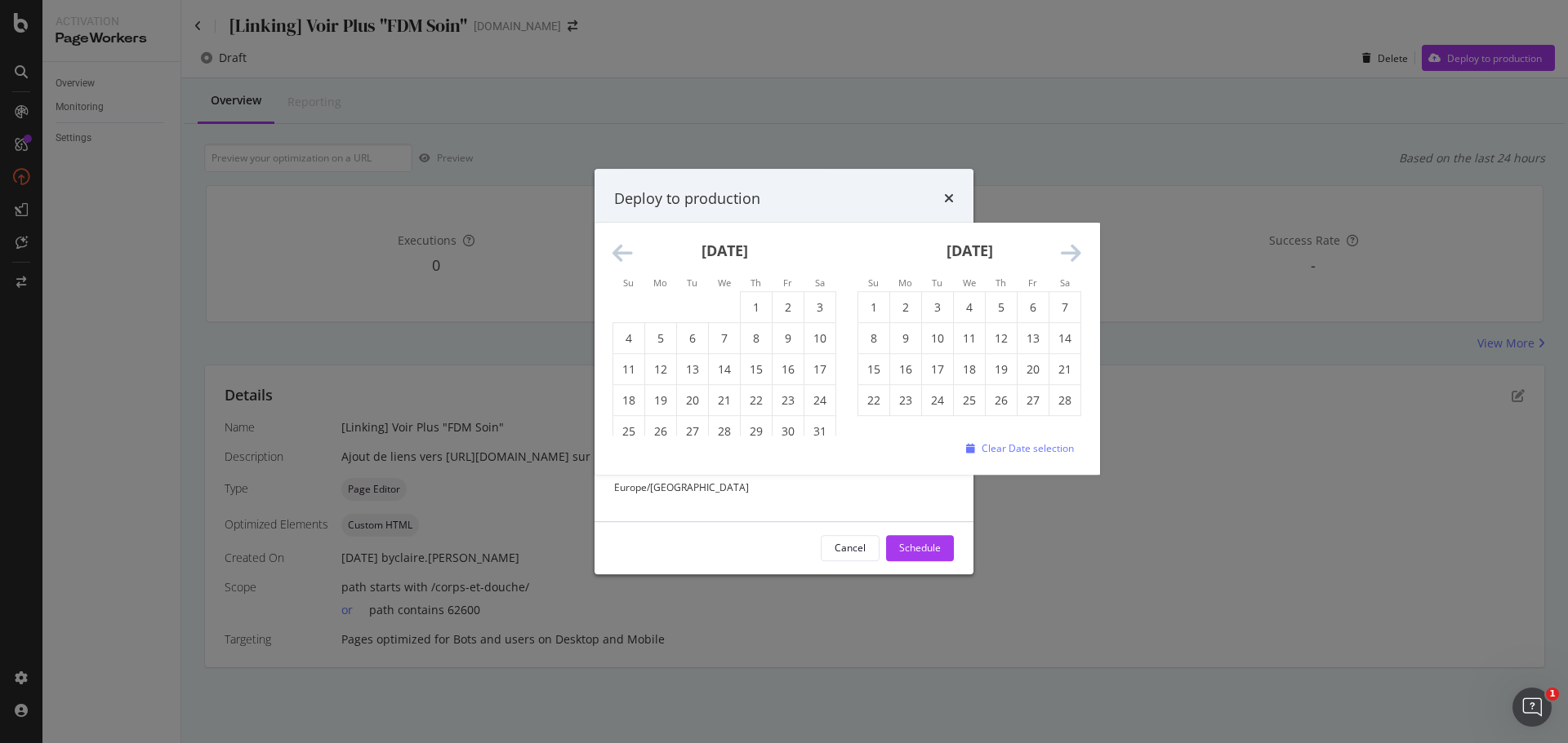
click at [1076, 256] on icon "Move forward to switch to the next month." at bounding box center [1071, 254] width 20 height 23
click at [1075, 255] on icon "Move forward to switch to the next month." at bounding box center [1071, 254] width 20 height 23
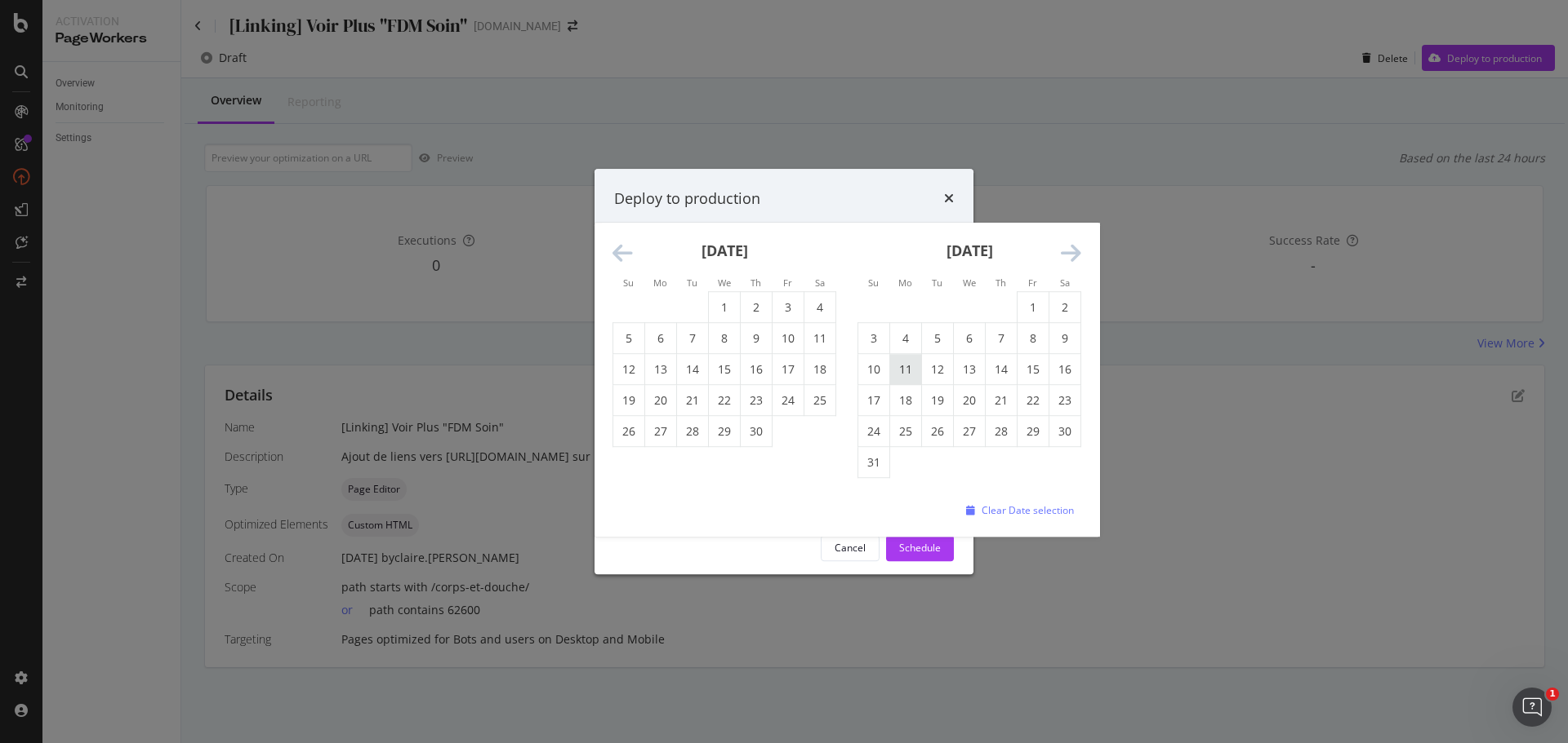
click at [907, 365] on td "11" at bounding box center [906, 370] width 32 height 31
type input "May 11th 2026"
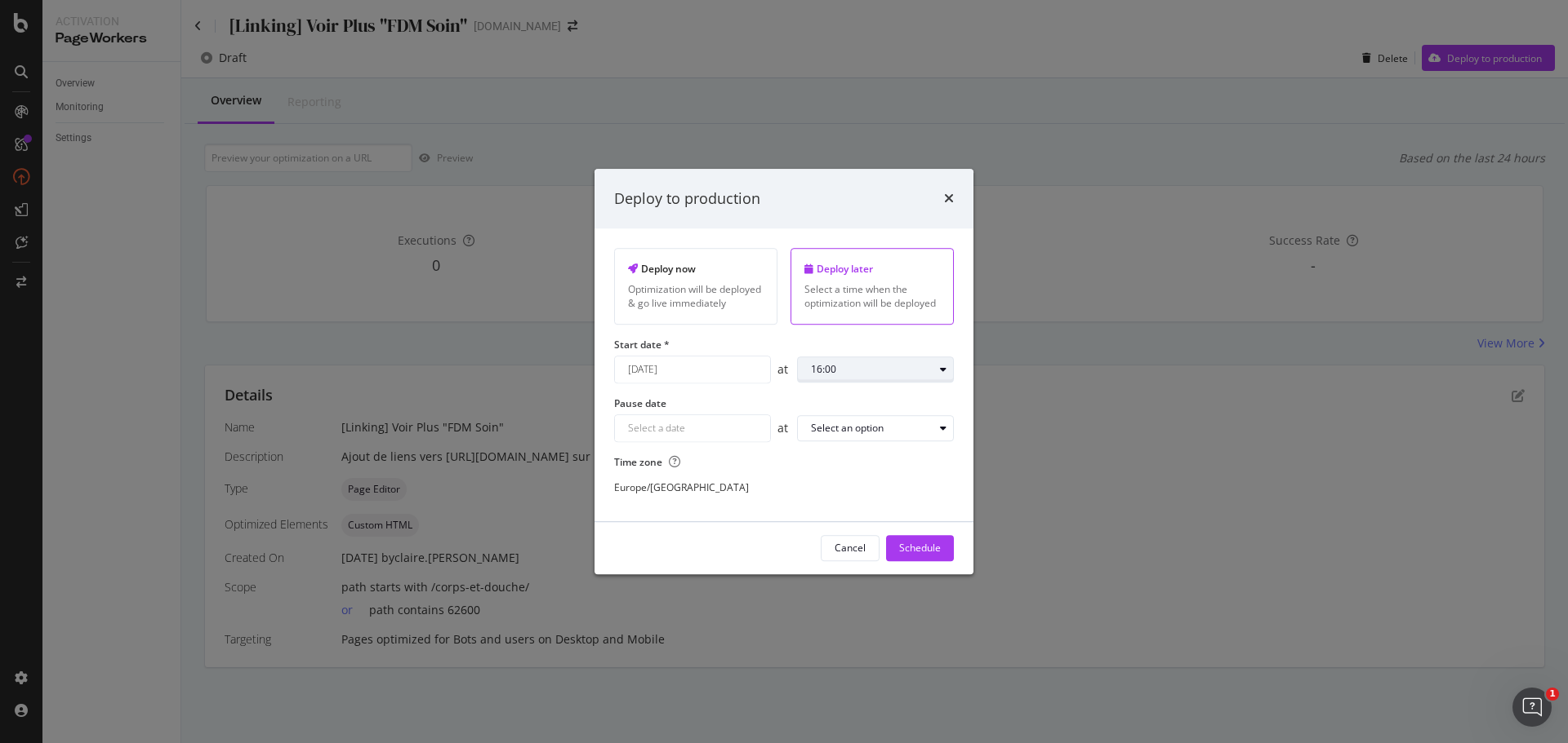
click at [932, 366] on div "16:00" at bounding box center [882, 370] width 142 height 23
click at [832, 423] on div "10:00" at bounding box center [829, 422] width 25 height 14
click at [723, 425] on div "Navigate forward to interact with the calendar and select a date. Press the que…" at bounding box center [693, 429] width 157 height 28
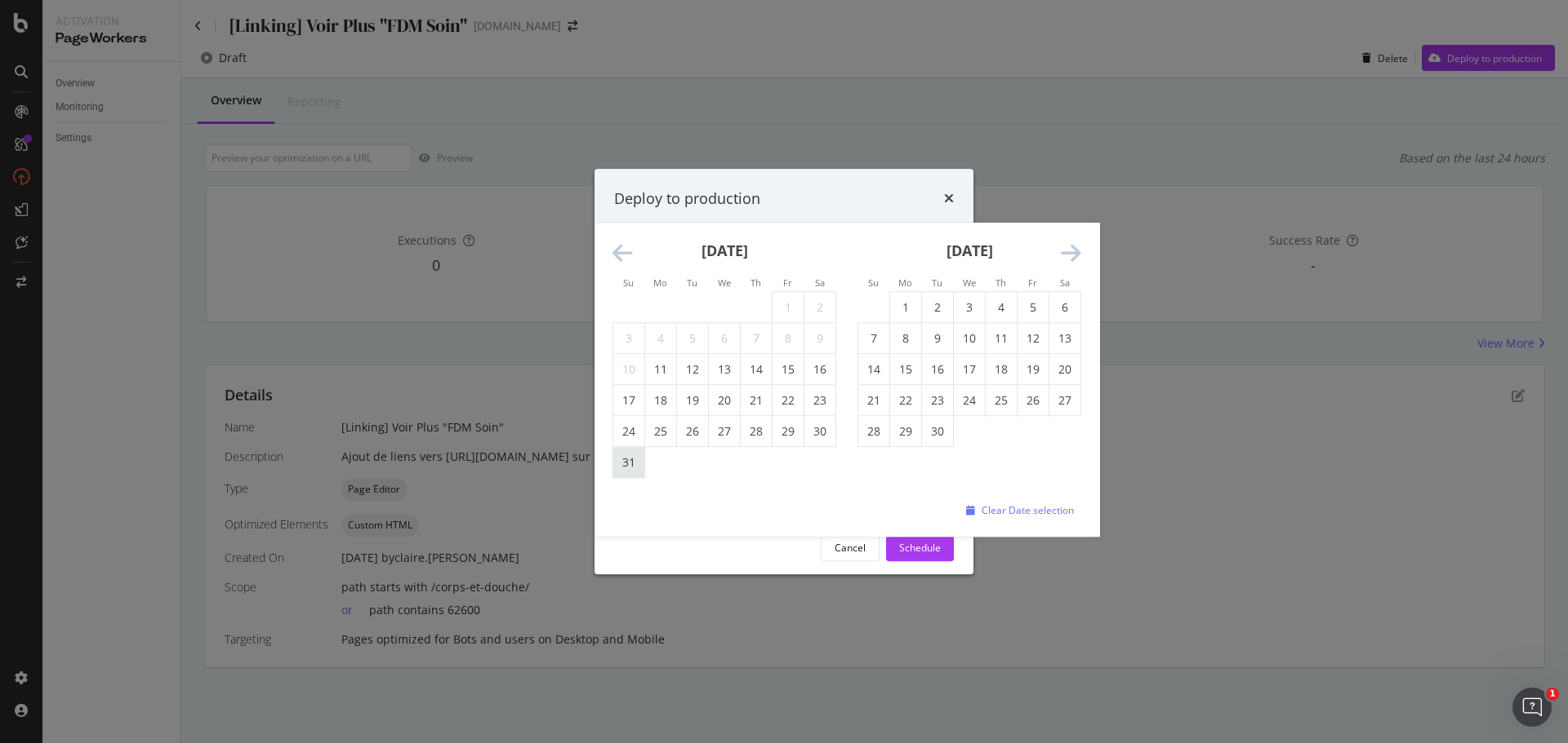
click at [636, 466] on td "31" at bounding box center [629, 463] width 32 height 31
type input "May 31st 2026"
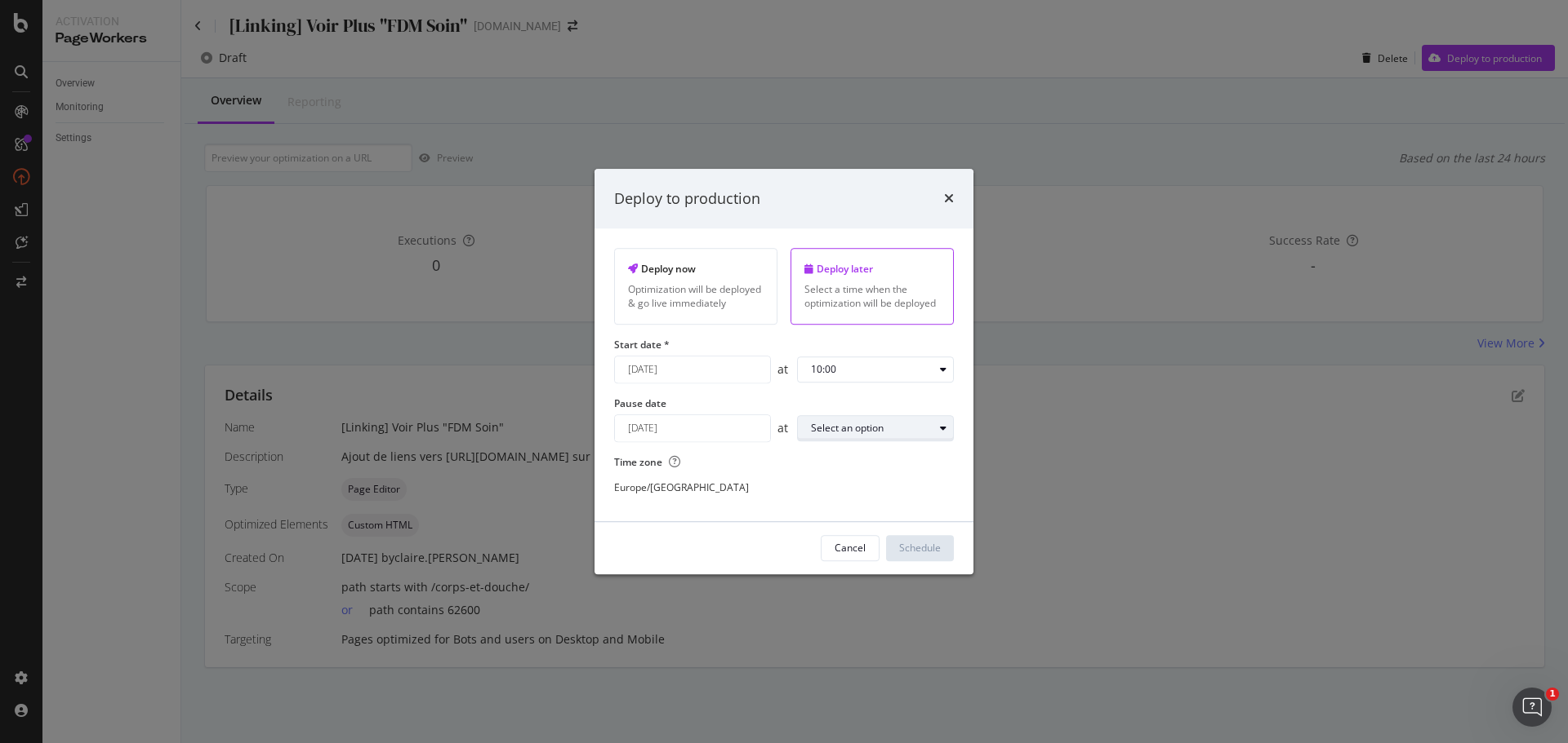
click at [864, 428] on div "Select an option" at bounding box center [847, 428] width 73 height 10
click at [843, 637] on div "23:00" at bounding box center [830, 645] width 52 height 20
click at [920, 544] on div "Schedule" at bounding box center [920, 548] width 42 height 14
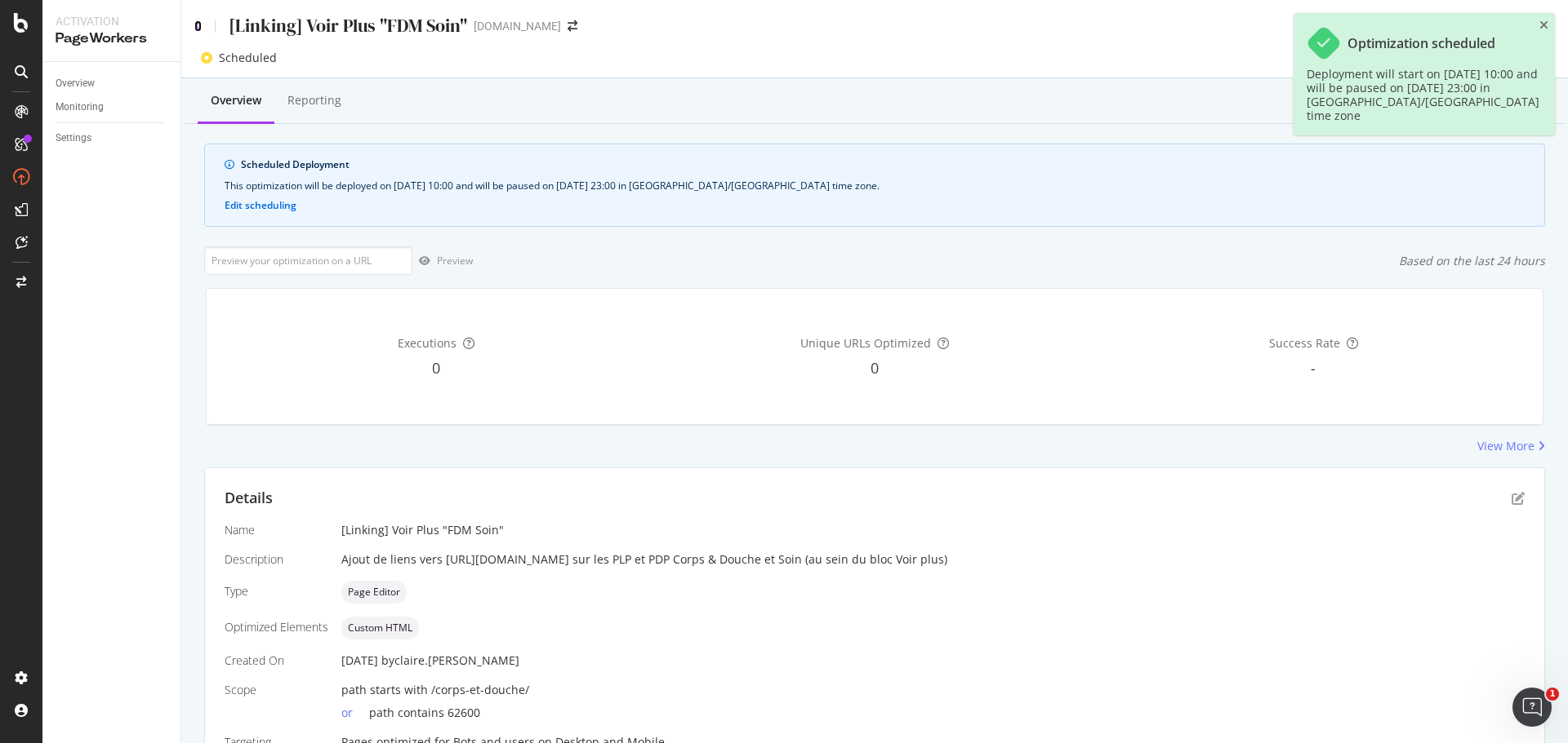
click at [196, 28] on icon at bounding box center [198, 26] width 7 height 11
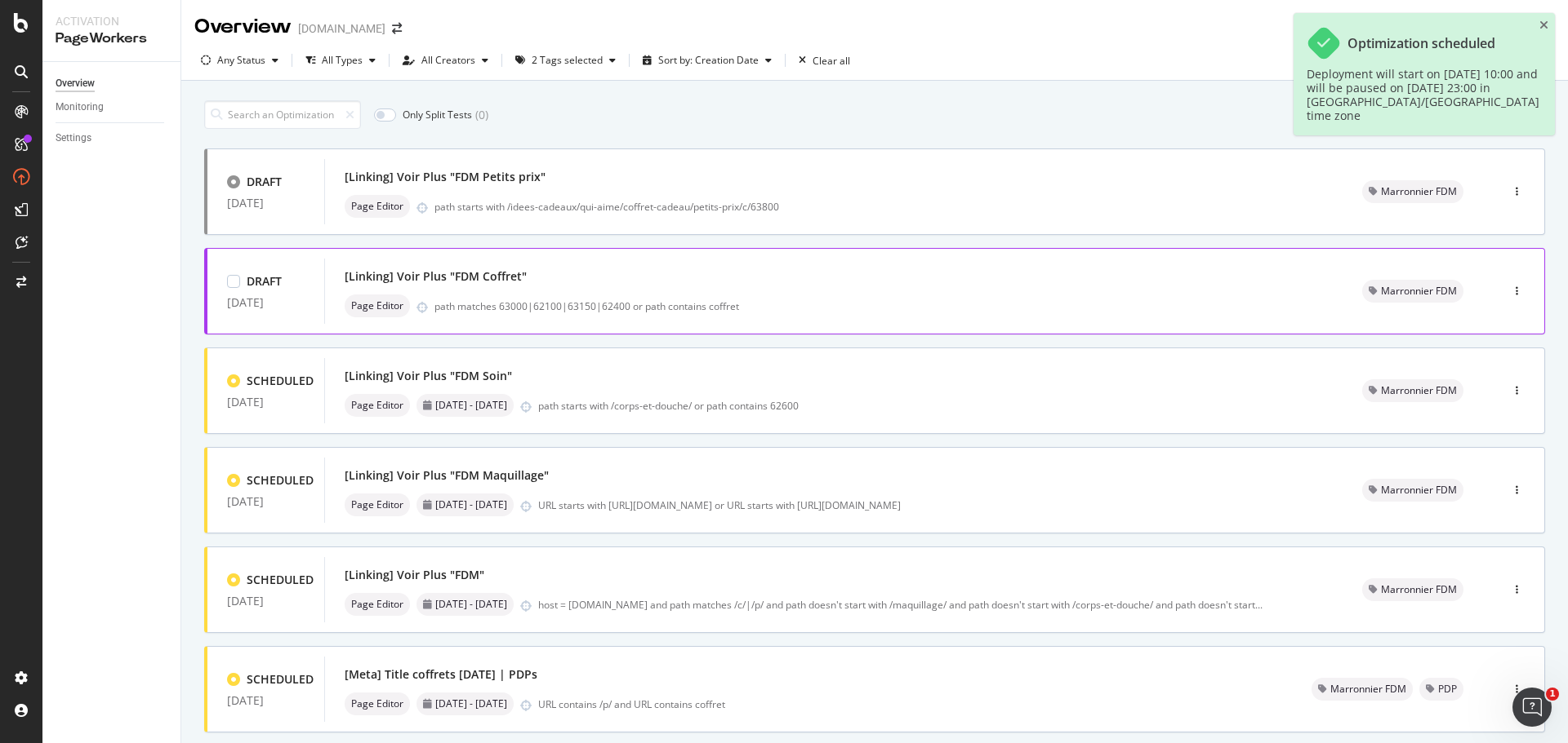
click at [711, 295] on div "Page Editor path matches 63000|62100|63150|62400 or path contains coffret" at bounding box center [834, 306] width 979 height 23
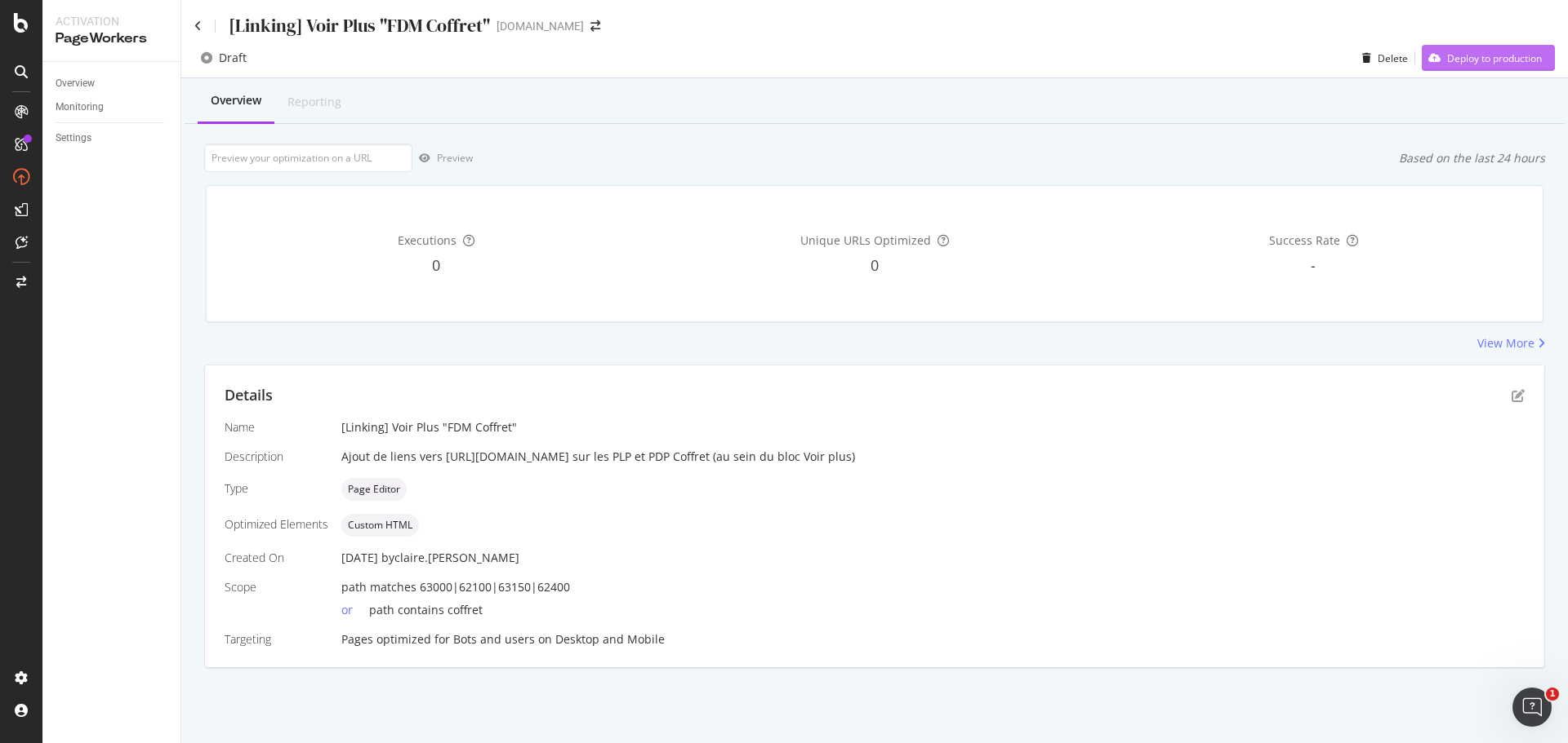
click at [1516, 63] on div "Deploy to production" at bounding box center [1494, 58] width 95 height 14
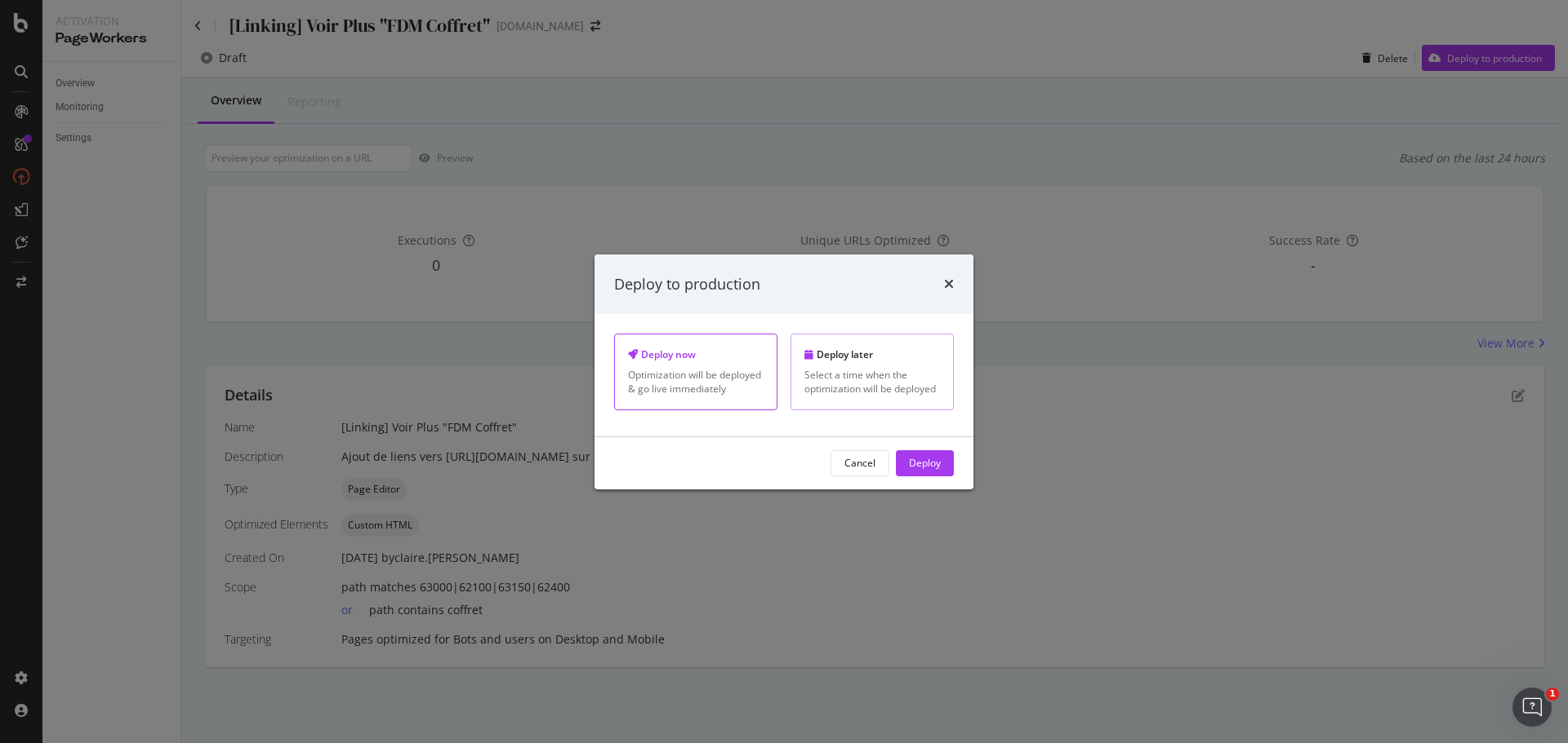
click at [895, 394] on div "Select a time when the optimization will be deployed" at bounding box center [872, 382] width 136 height 28
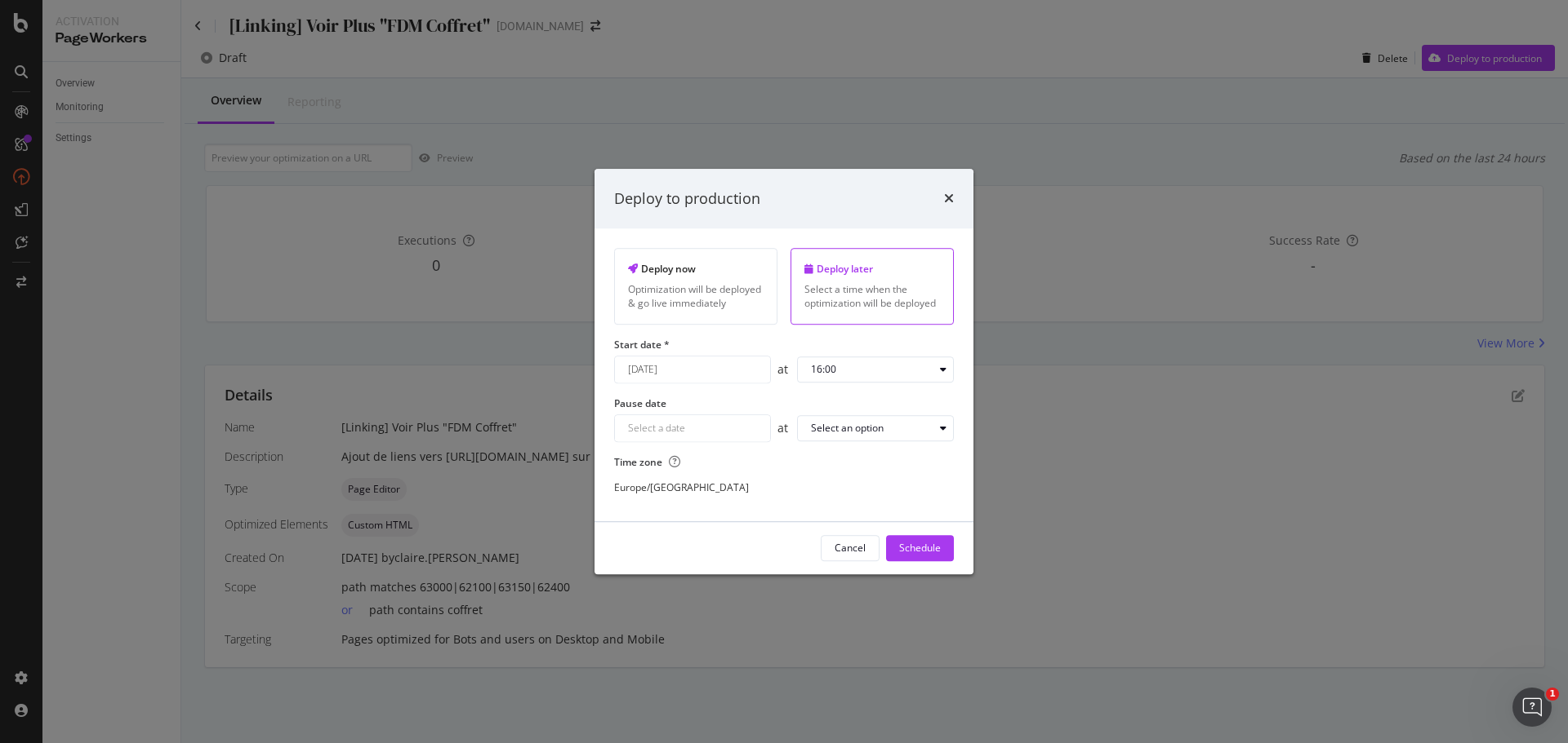
click at [695, 366] on div "August 21st 2025 Navigate forward to interact with the calendar and select a da…" at bounding box center [693, 370] width 157 height 28
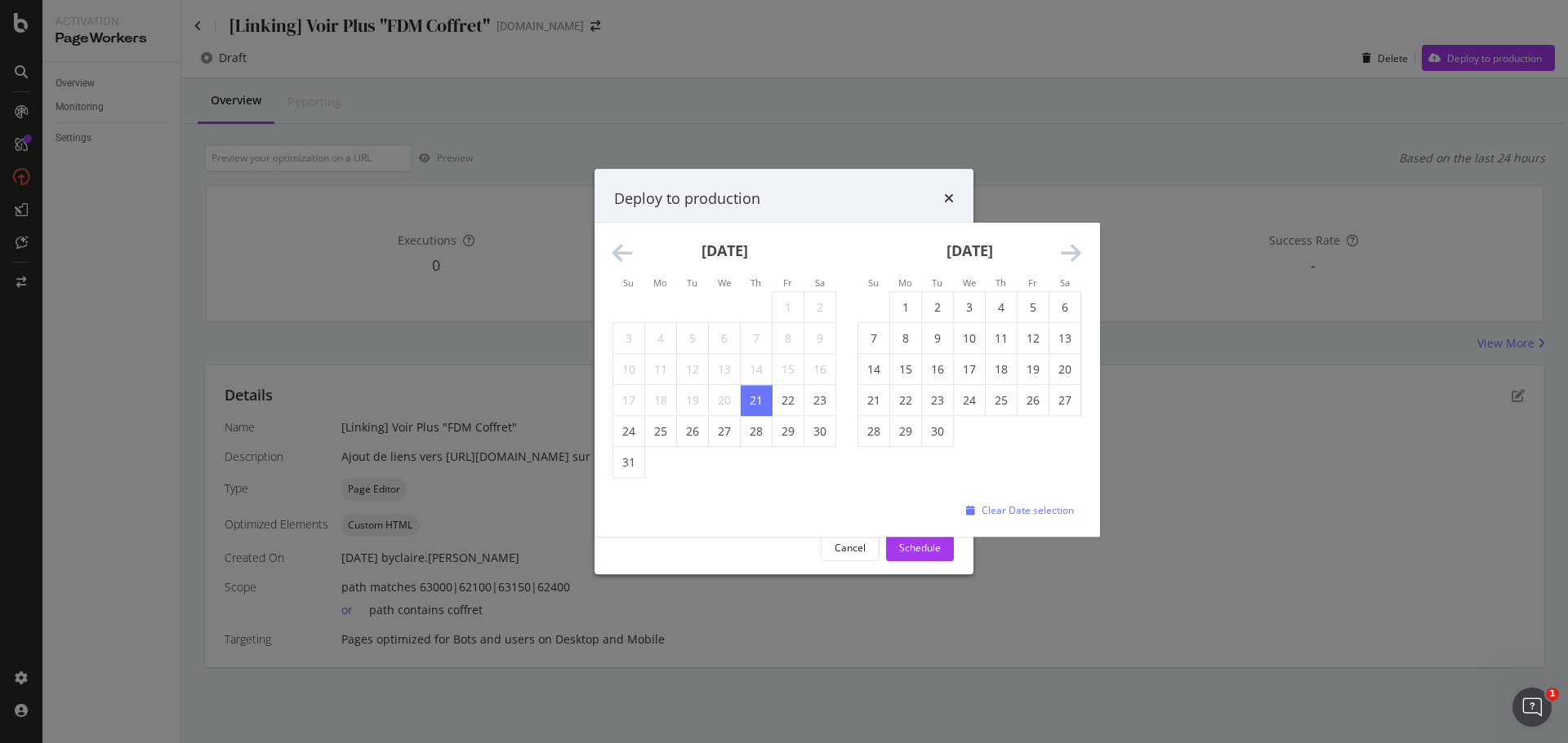
click at [1073, 252] on icon "Move forward to switch to the next month." at bounding box center [1071, 254] width 20 height 23
click at [1073, 254] on icon "Move forward to switch to the next month." at bounding box center [1071, 254] width 20 height 23
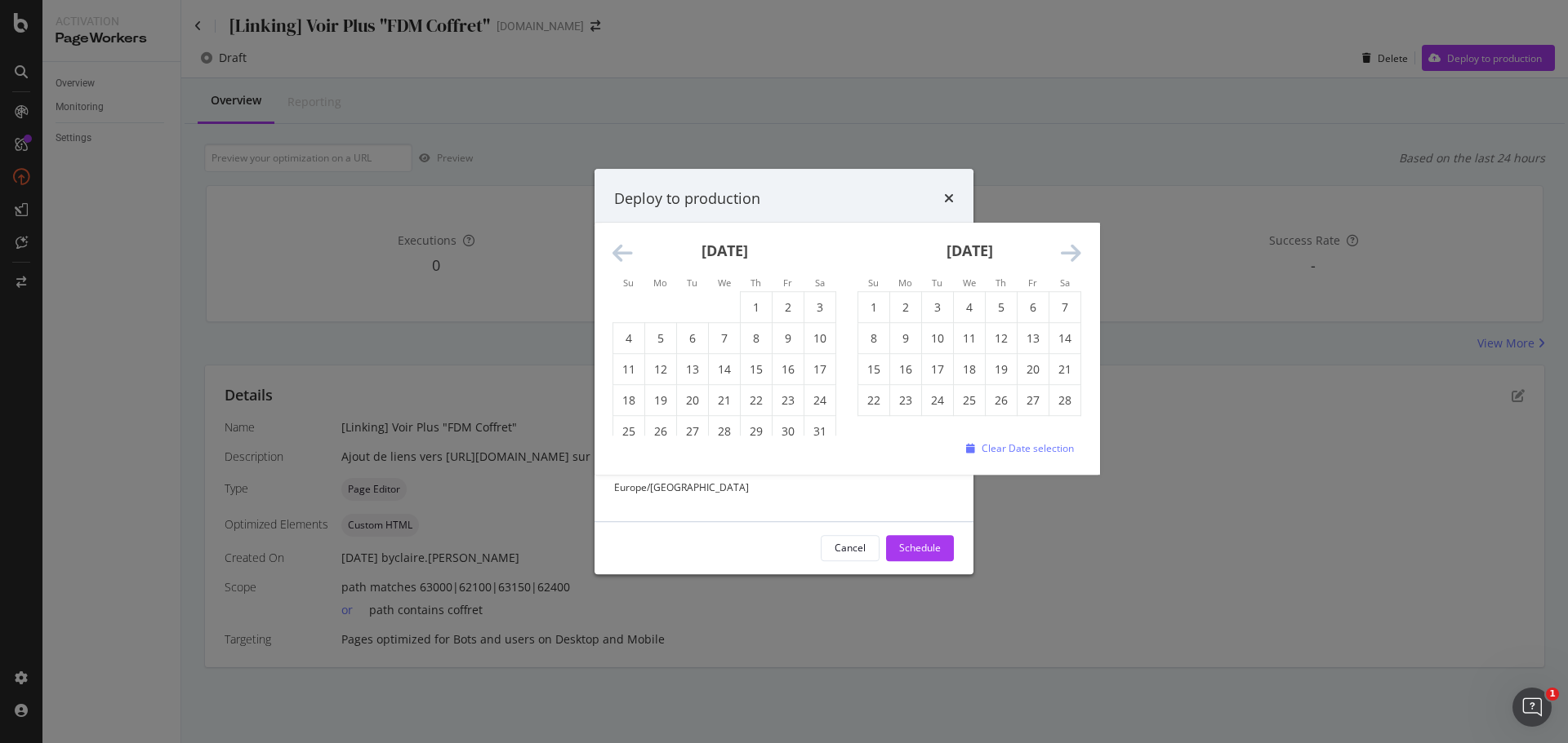
click at [1073, 254] on icon "Move forward to switch to the next month." at bounding box center [1071, 254] width 20 height 23
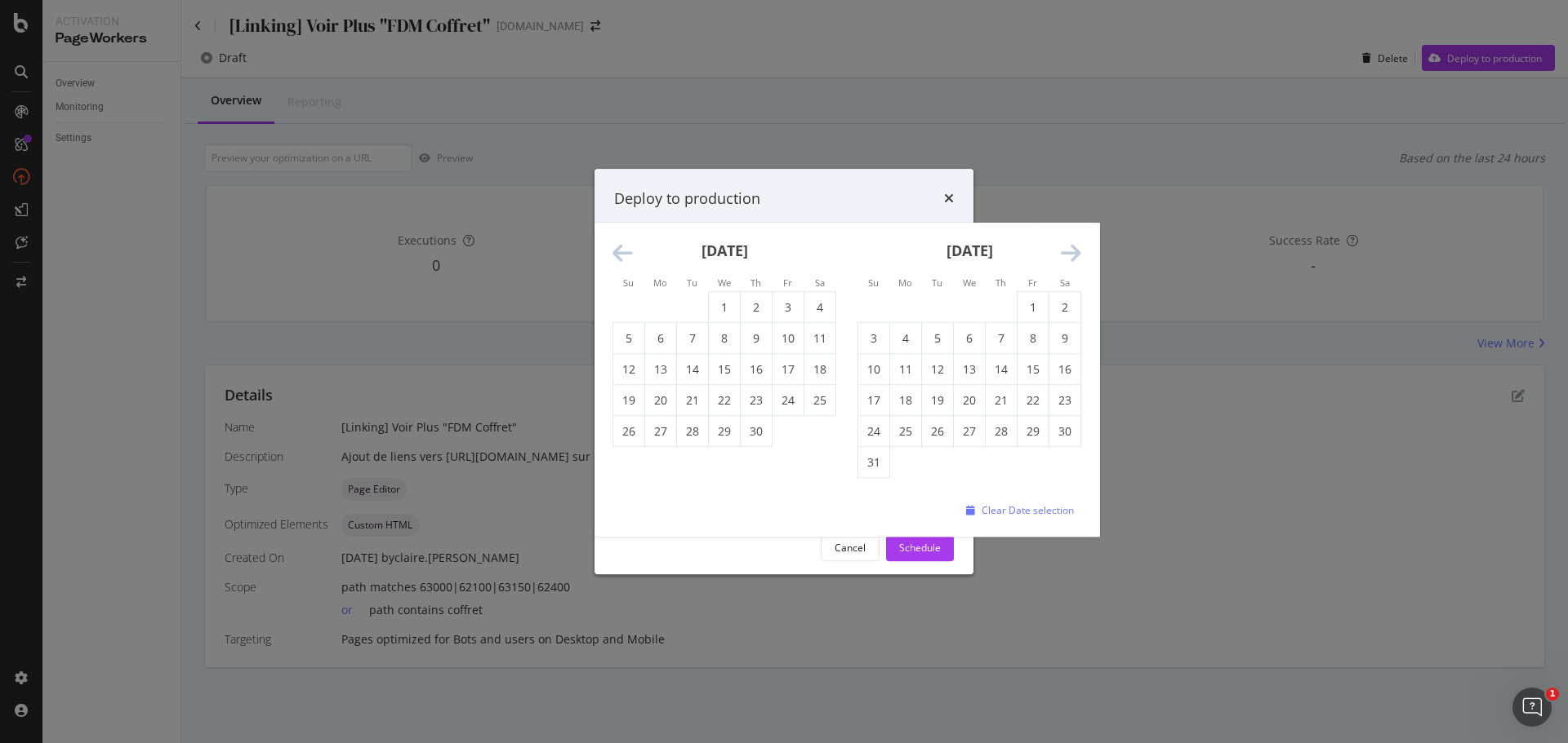
click at [1071, 257] on icon "Move forward to switch to the next month." at bounding box center [1071, 254] width 20 height 23
click at [666, 369] on td "11" at bounding box center [660, 370] width 32 height 31
type input "May 11th 2026"
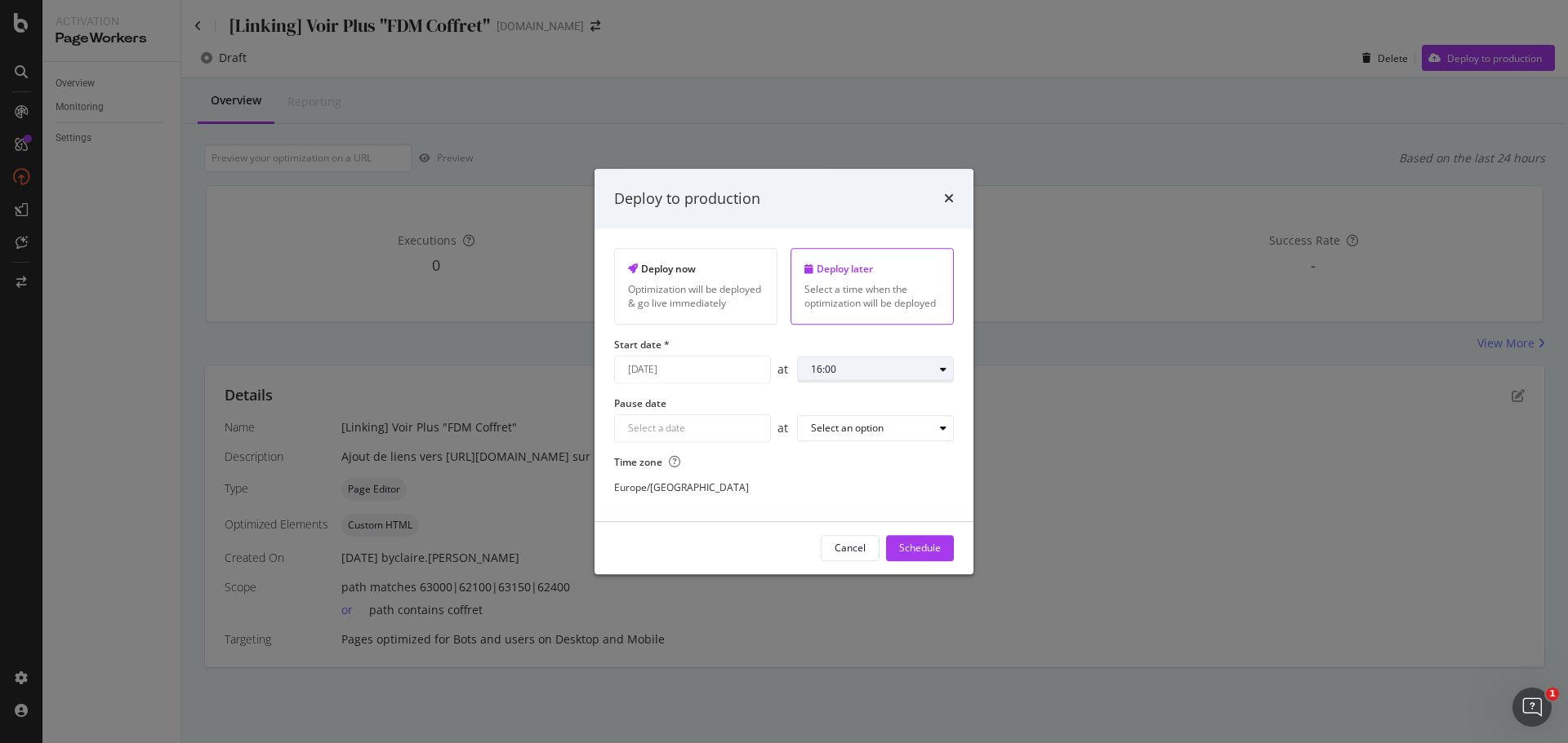
click at [856, 371] on div "16:00" at bounding box center [872, 370] width 123 height 10
click at [836, 420] on div "10:00" at bounding box center [829, 422] width 25 height 14
click at [709, 423] on div "Navigate forward to interact with the calendar and select a date. Press the que…" at bounding box center [693, 429] width 157 height 28
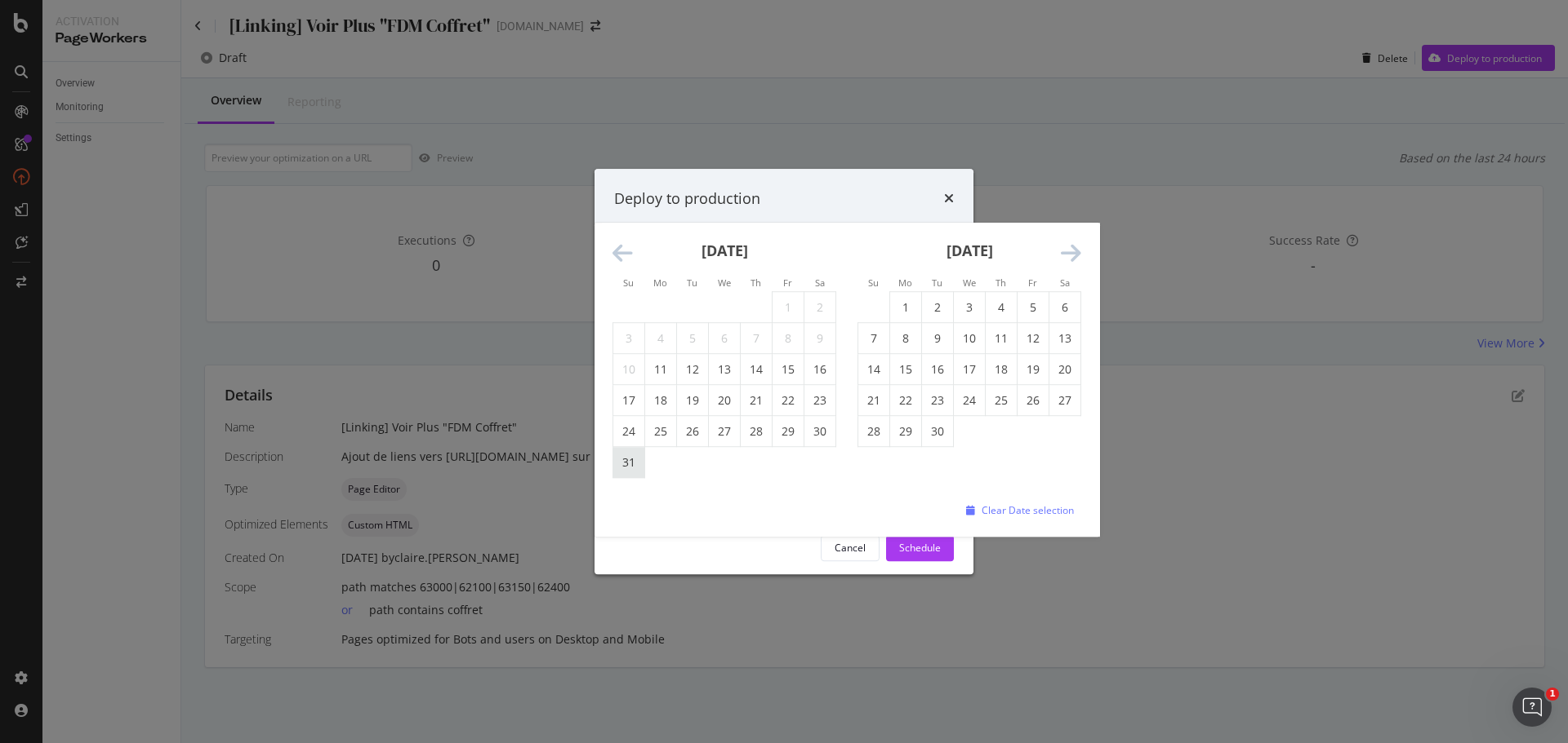
click at [632, 464] on td "31" at bounding box center [629, 463] width 32 height 31
type input "May 31st 2026"
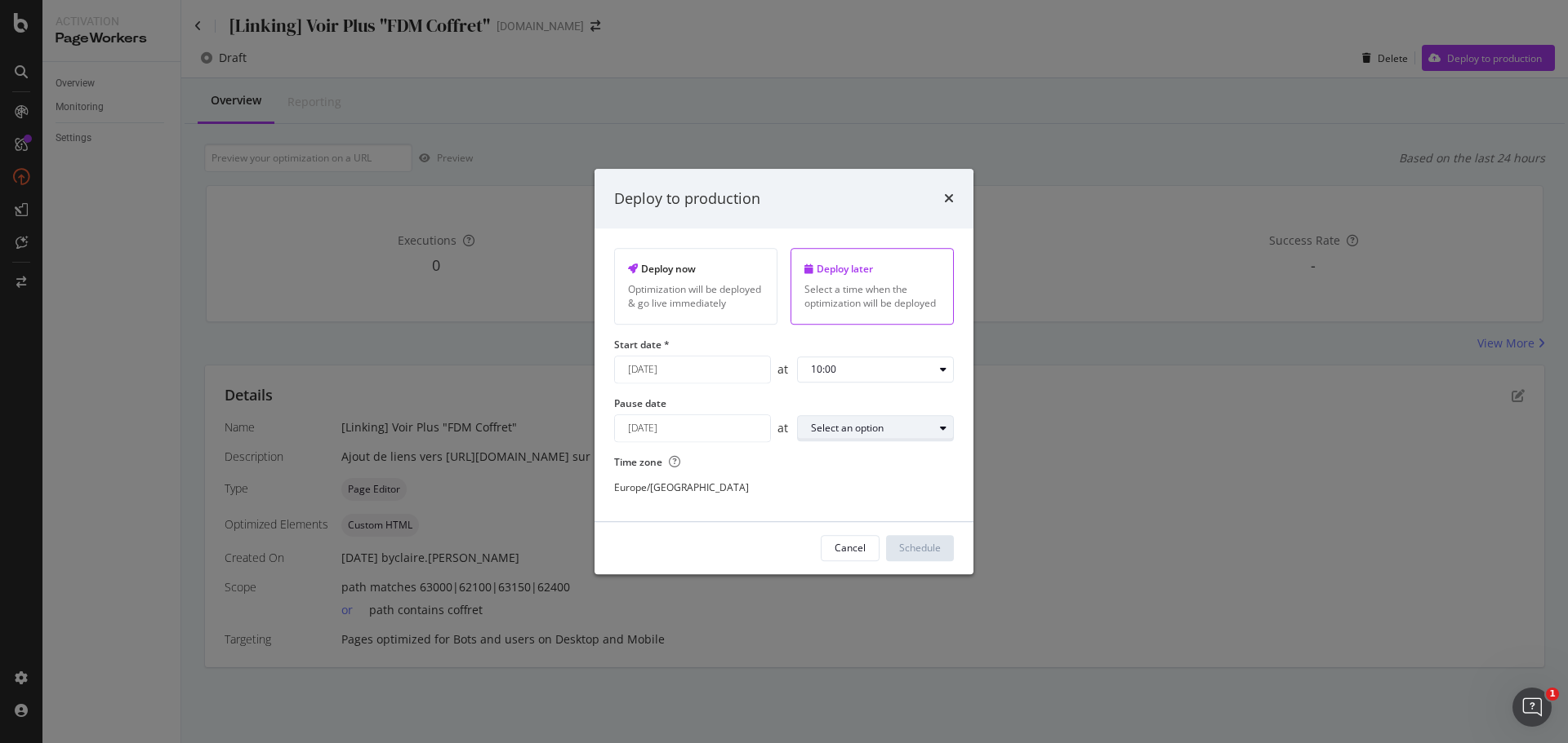
click at [830, 432] on div "Select an option" at bounding box center [847, 428] width 73 height 10
click at [842, 636] on div "23:00" at bounding box center [830, 645] width 52 height 20
click at [915, 544] on div "Schedule" at bounding box center [920, 548] width 42 height 14
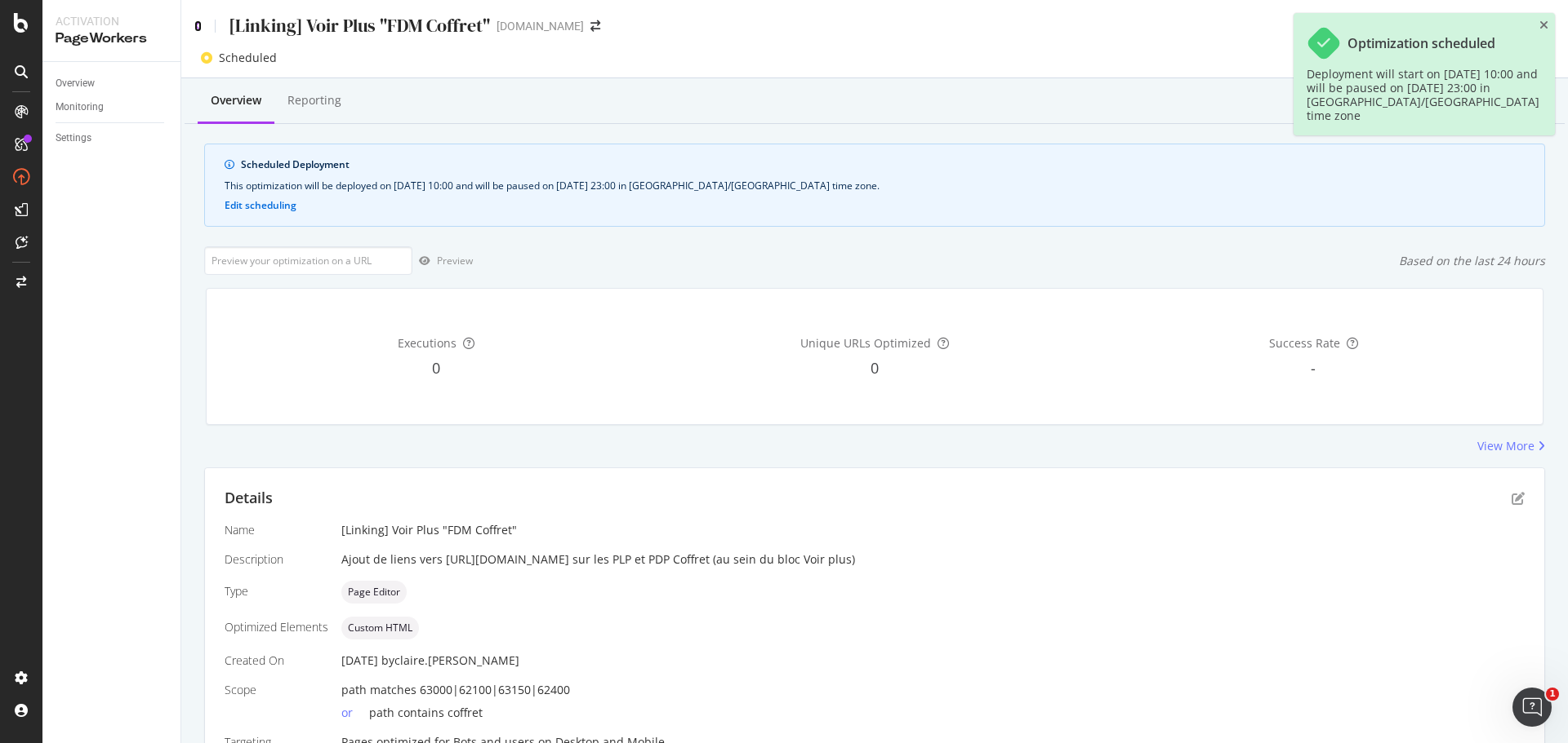
click at [196, 25] on icon at bounding box center [198, 26] width 7 height 11
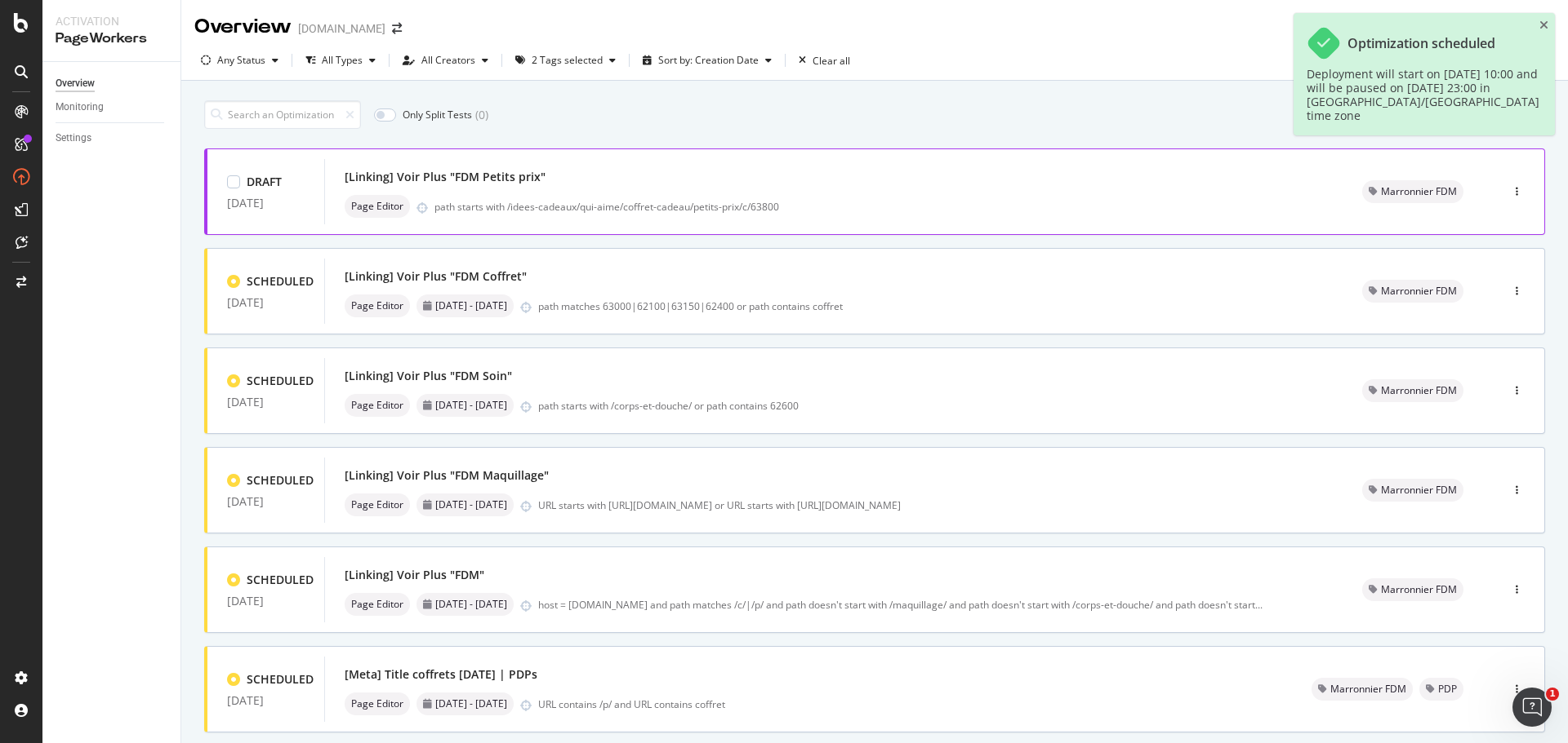
click at [1132, 182] on div "[Linking] Voir Plus "FDM Petits prix"" at bounding box center [834, 177] width 979 height 23
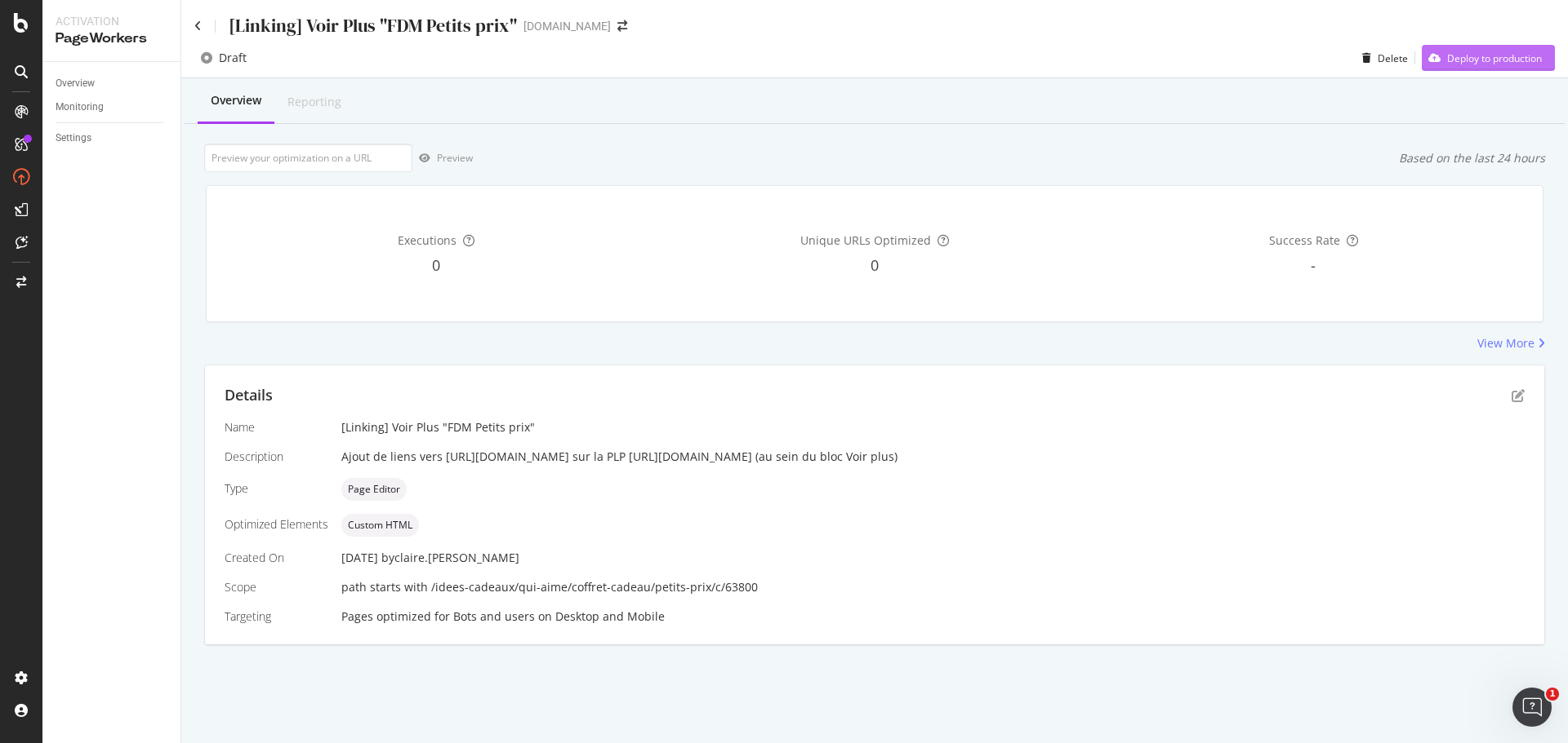
click at [1526, 62] on div "Deploy to production" at bounding box center [1494, 58] width 95 height 14
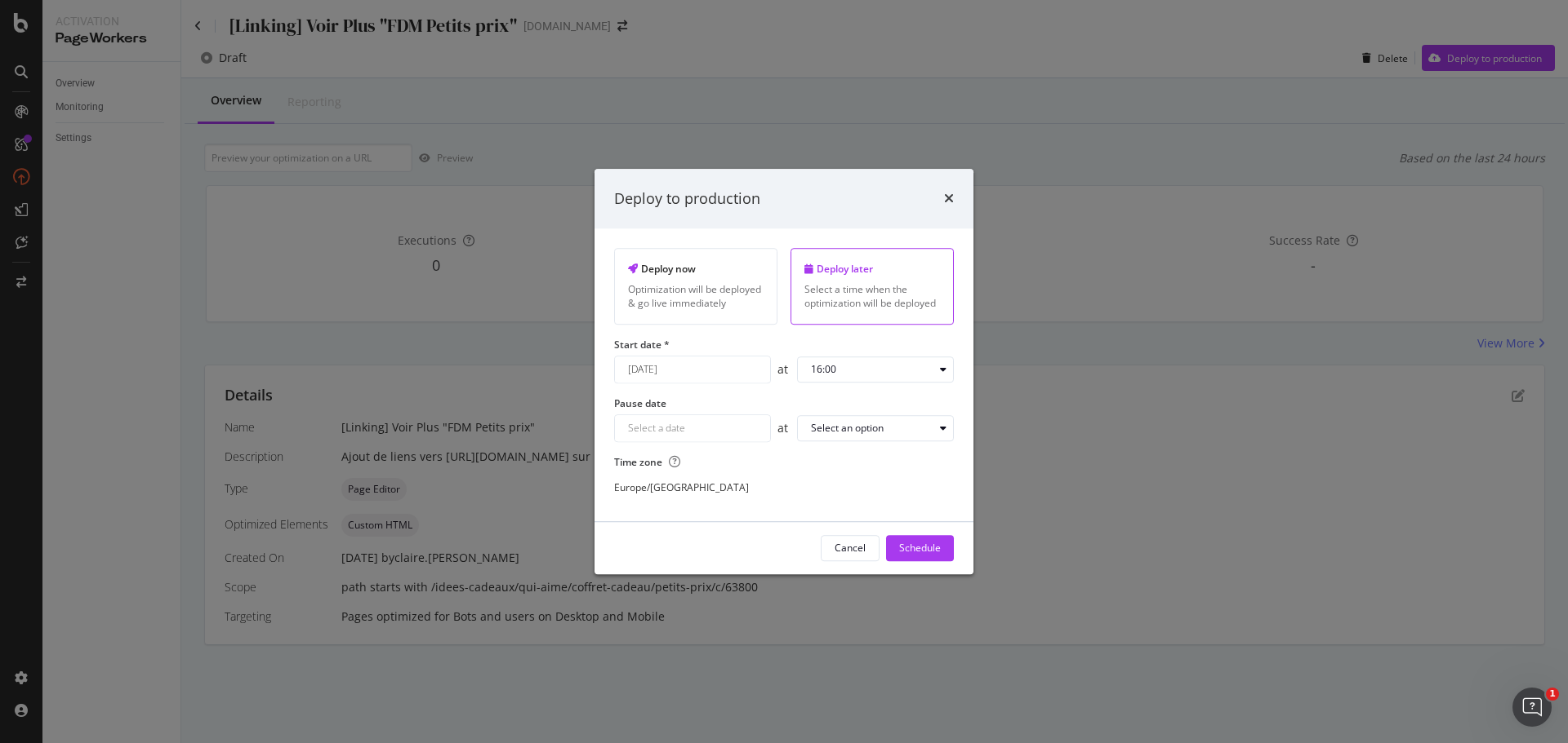
click at [718, 377] on input "August 21st 2025" at bounding box center [693, 370] width 155 height 26
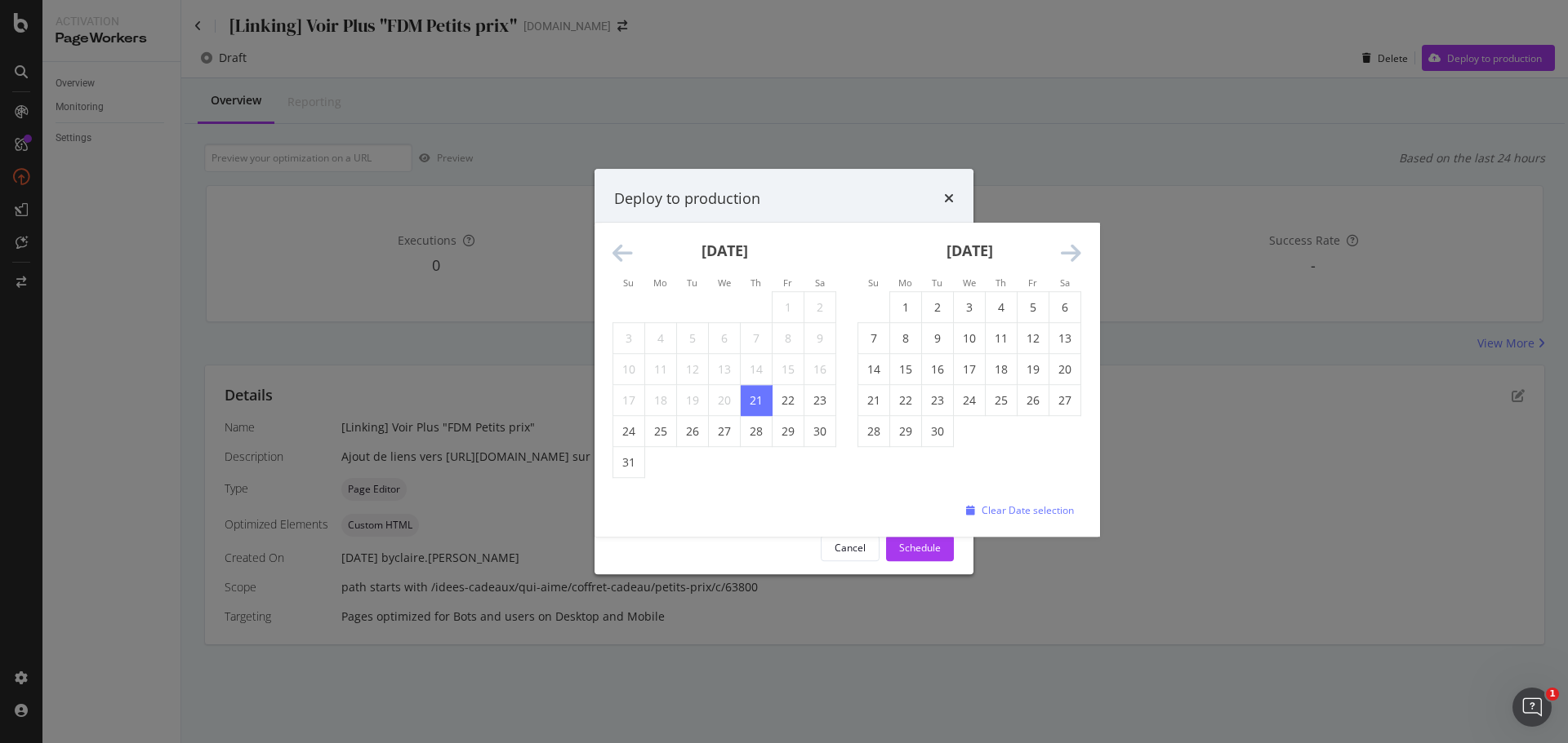
click at [1075, 256] on icon "Move forward to switch to the next month." at bounding box center [1071, 254] width 20 height 23
click at [1073, 258] on icon "Move forward to switch to the next month." at bounding box center [1071, 254] width 20 height 23
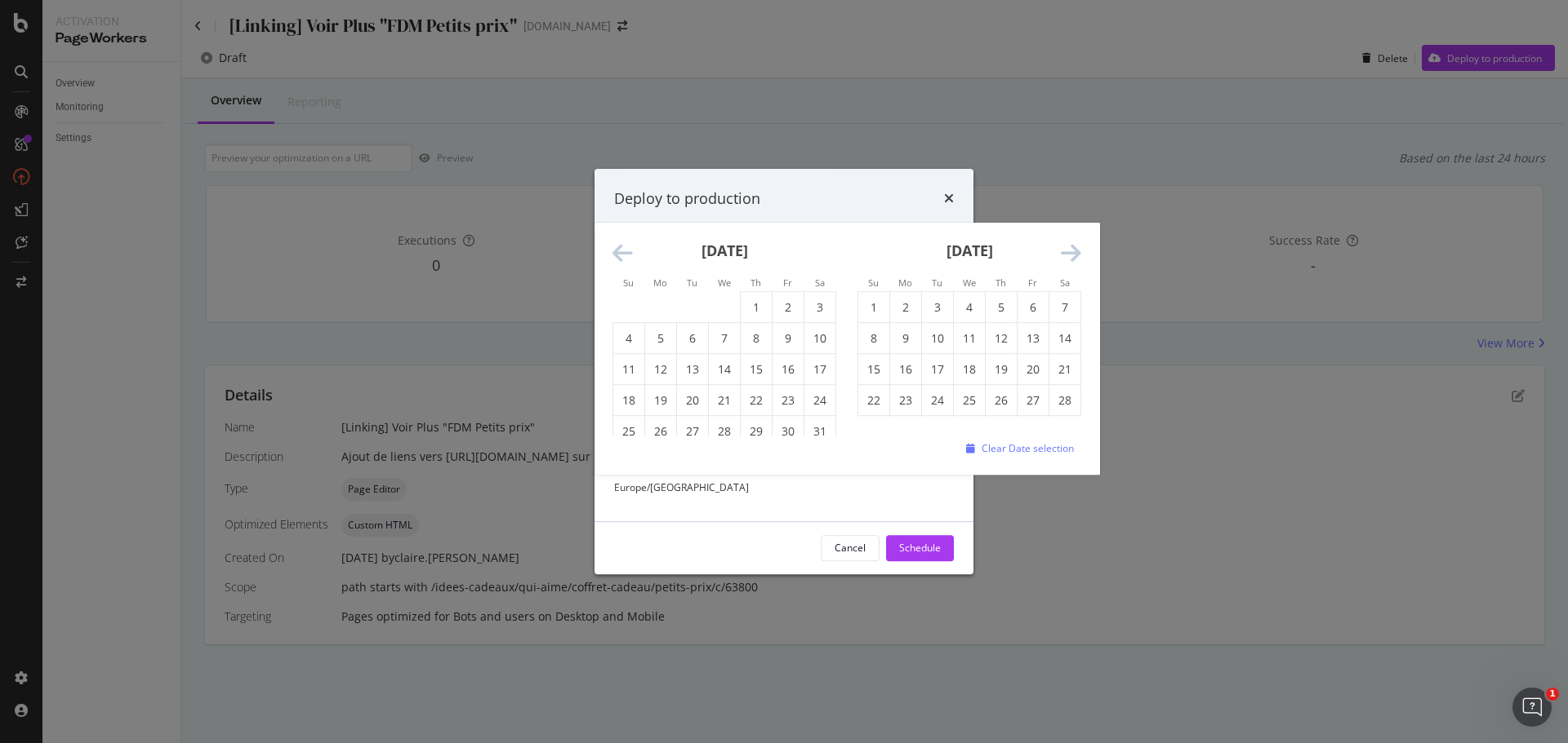
click at [1073, 258] on icon "Move forward to switch to the next month." at bounding box center [1071, 254] width 20 height 23
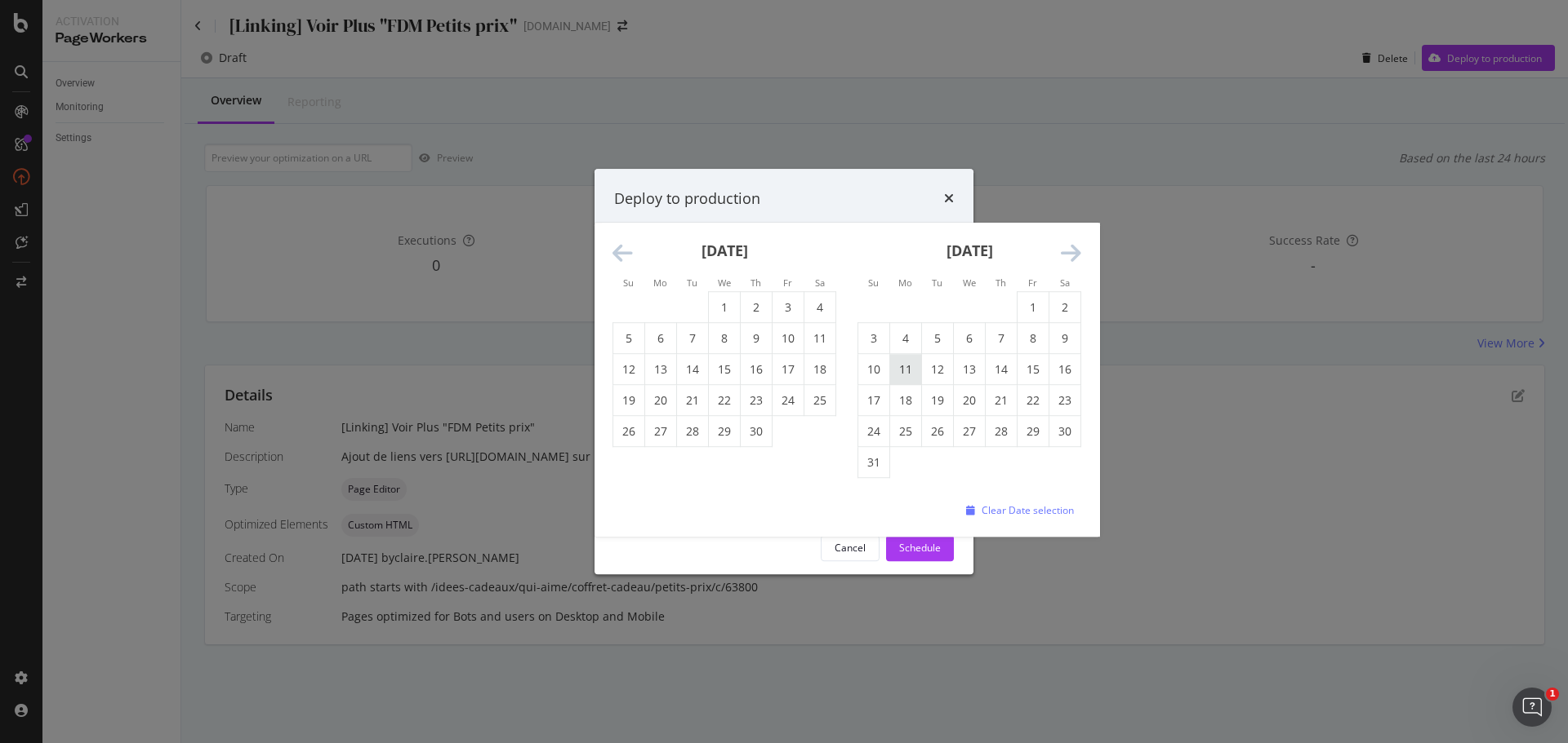
click at [913, 378] on td "11" at bounding box center [906, 370] width 32 height 31
type input "May 11th 2026"
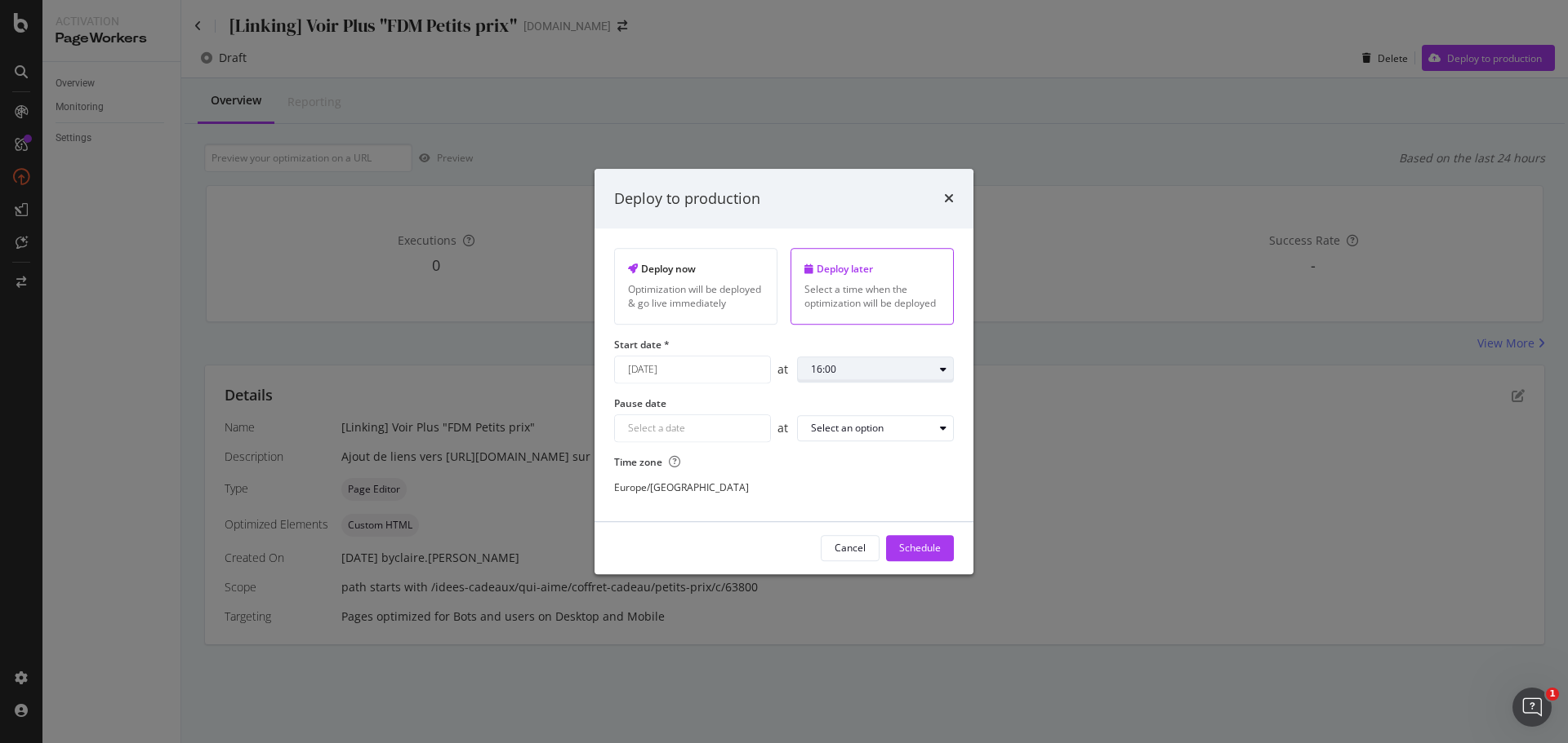
click at [917, 369] on div "16:00" at bounding box center [872, 370] width 123 height 10
drag, startPoint x: 826, startPoint y: 504, endPoint x: 803, endPoint y: 484, distance: 30.5
click at [826, 505] on div "10:00" at bounding box center [829, 503] width 25 height 14
click at [709, 430] on div "Navigate forward to interact with the calendar and select a date. Press the que…" at bounding box center [693, 429] width 157 height 28
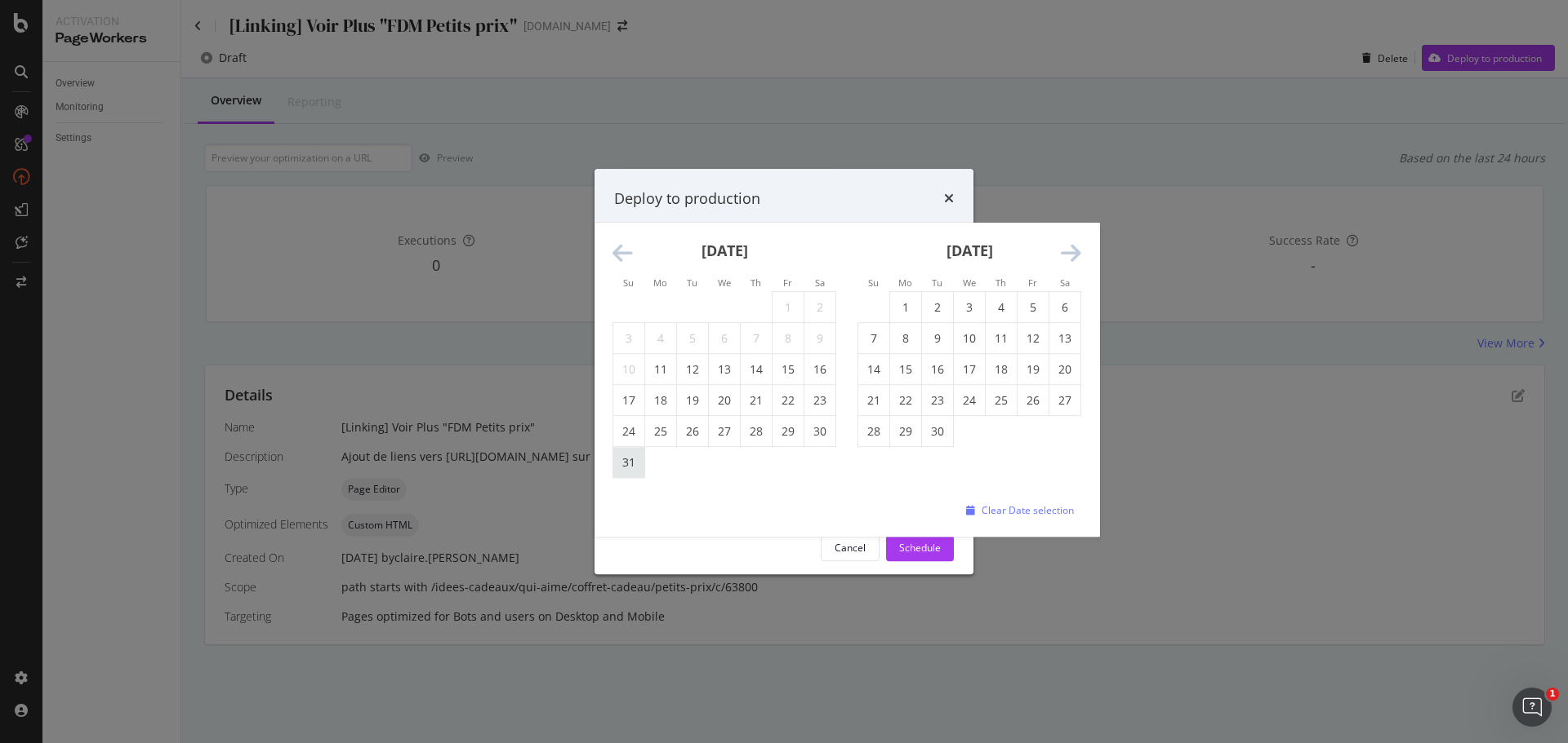
click at [632, 464] on td "31" at bounding box center [629, 463] width 32 height 31
type input "May 31st 2026"
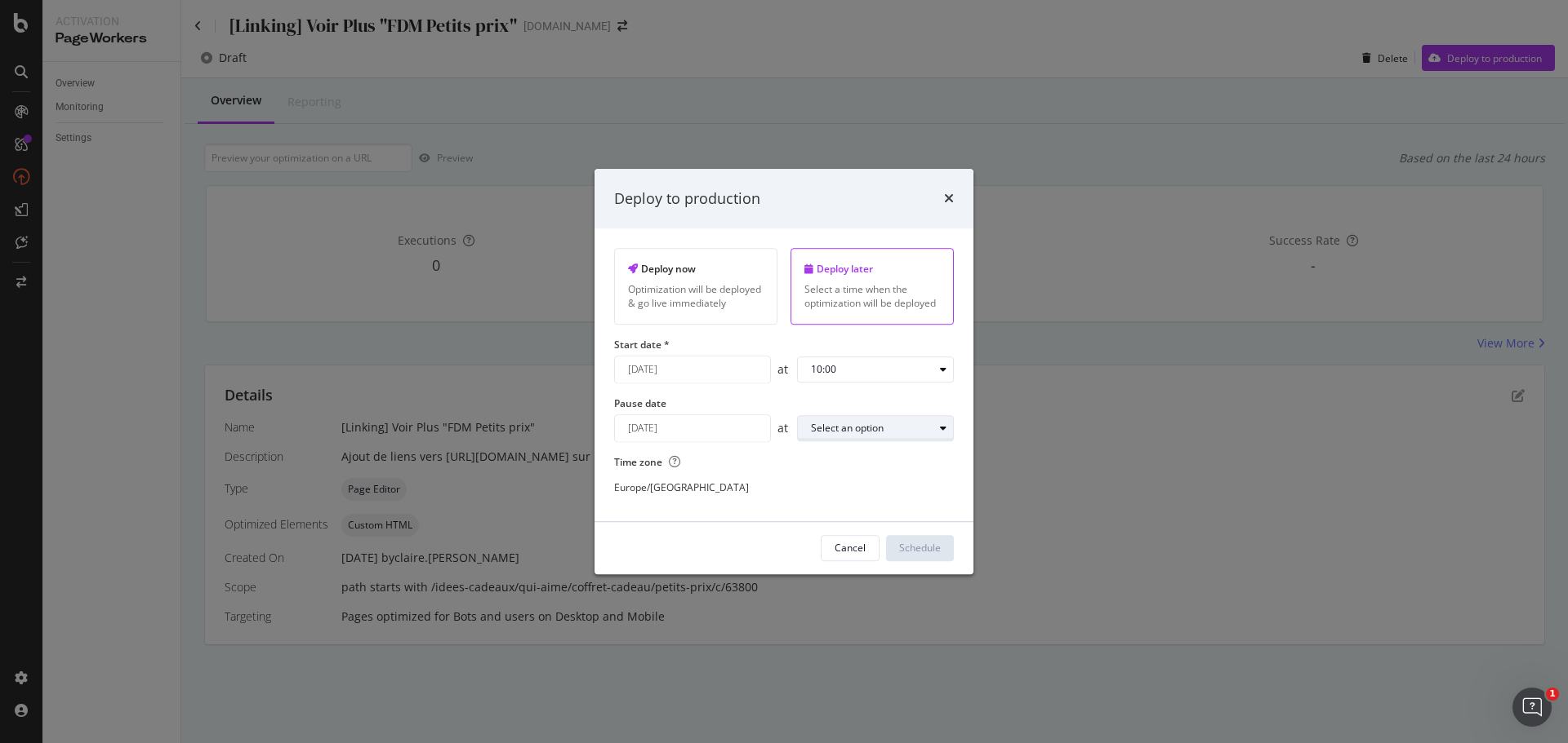
click at [880, 424] on div "Select an option" at bounding box center [847, 428] width 73 height 10
click at [846, 638] on div "23:00" at bounding box center [830, 645] width 52 height 20
click at [928, 548] on div "Schedule" at bounding box center [920, 548] width 42 height 14
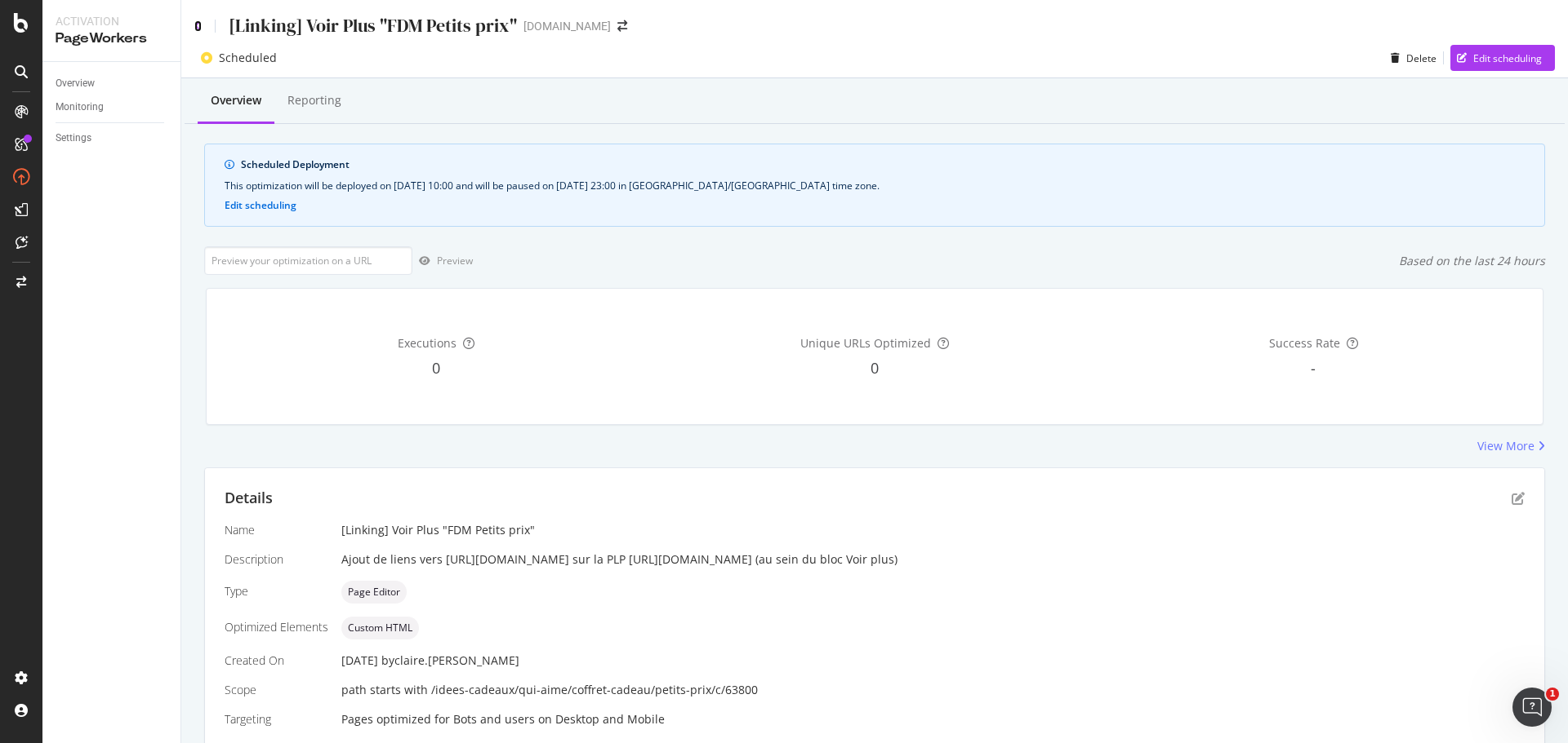
click at [197, 25] on icon at bounding box center [198, 26] width 7 height 11
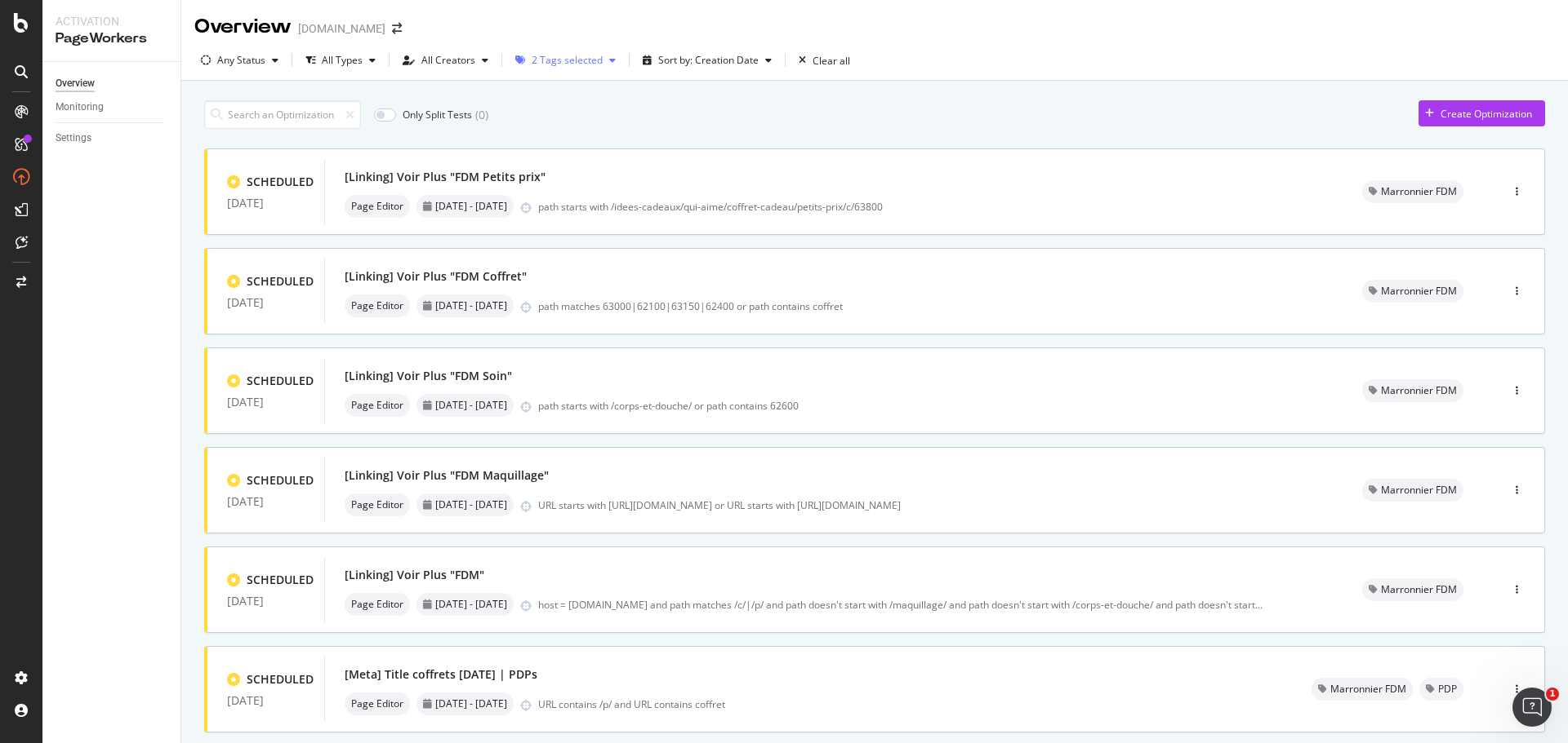
click at [603, 63] on div "button" at bounding box center [612, 60] width 19 height 10
click at [525, 120] on icon at bounding box center [527, 121] width 7 height 8
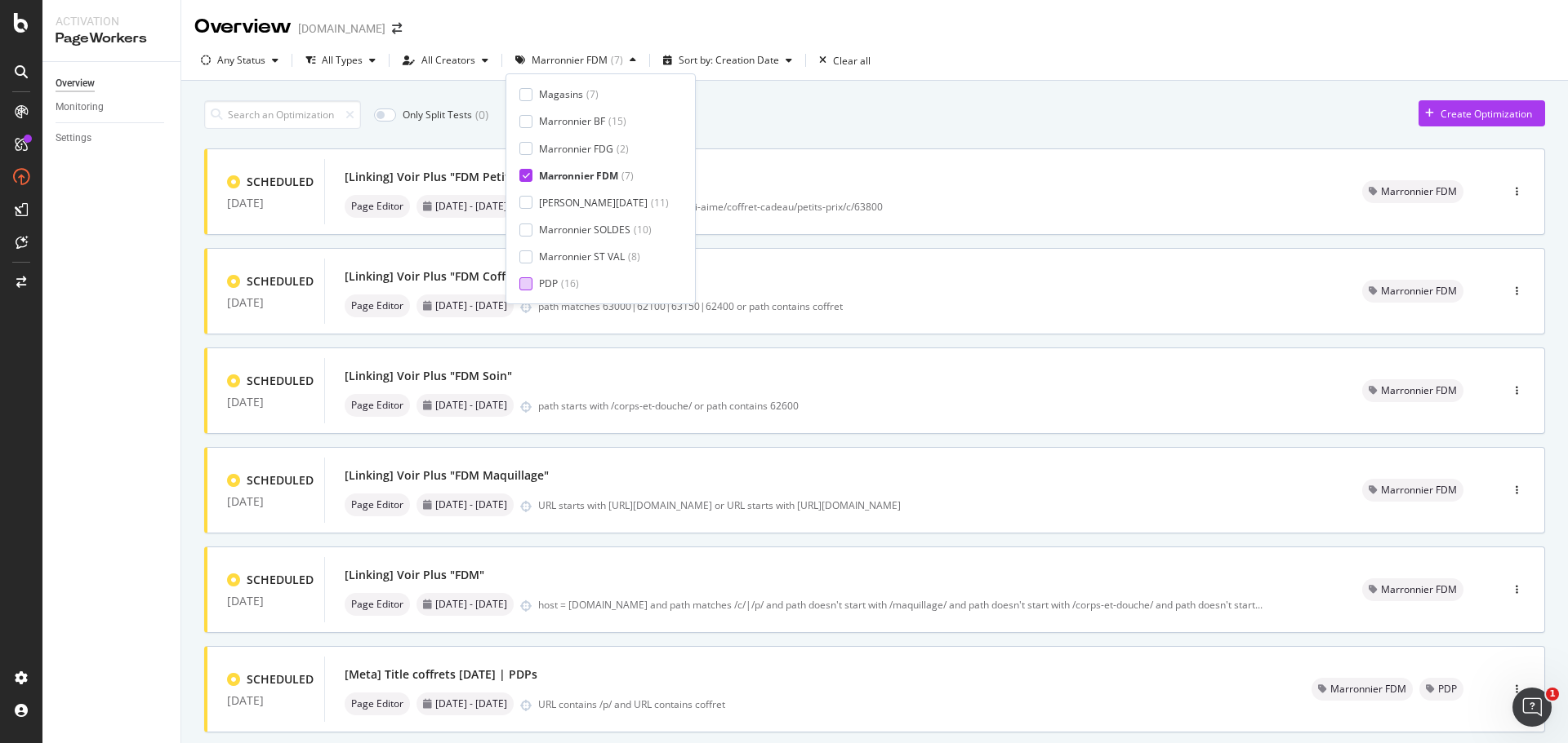
scroll to position [271, 0]
click at [529, 225] on div at bounding box center [526, 230] width 13 height 13
drag, startPoint x: 523, startPoint y: 147, endPoint x: 568, endPoint y: 193, distance: 64.4
click at [523, 147] on icon at bounding box center [527, 147] width 7 height 8
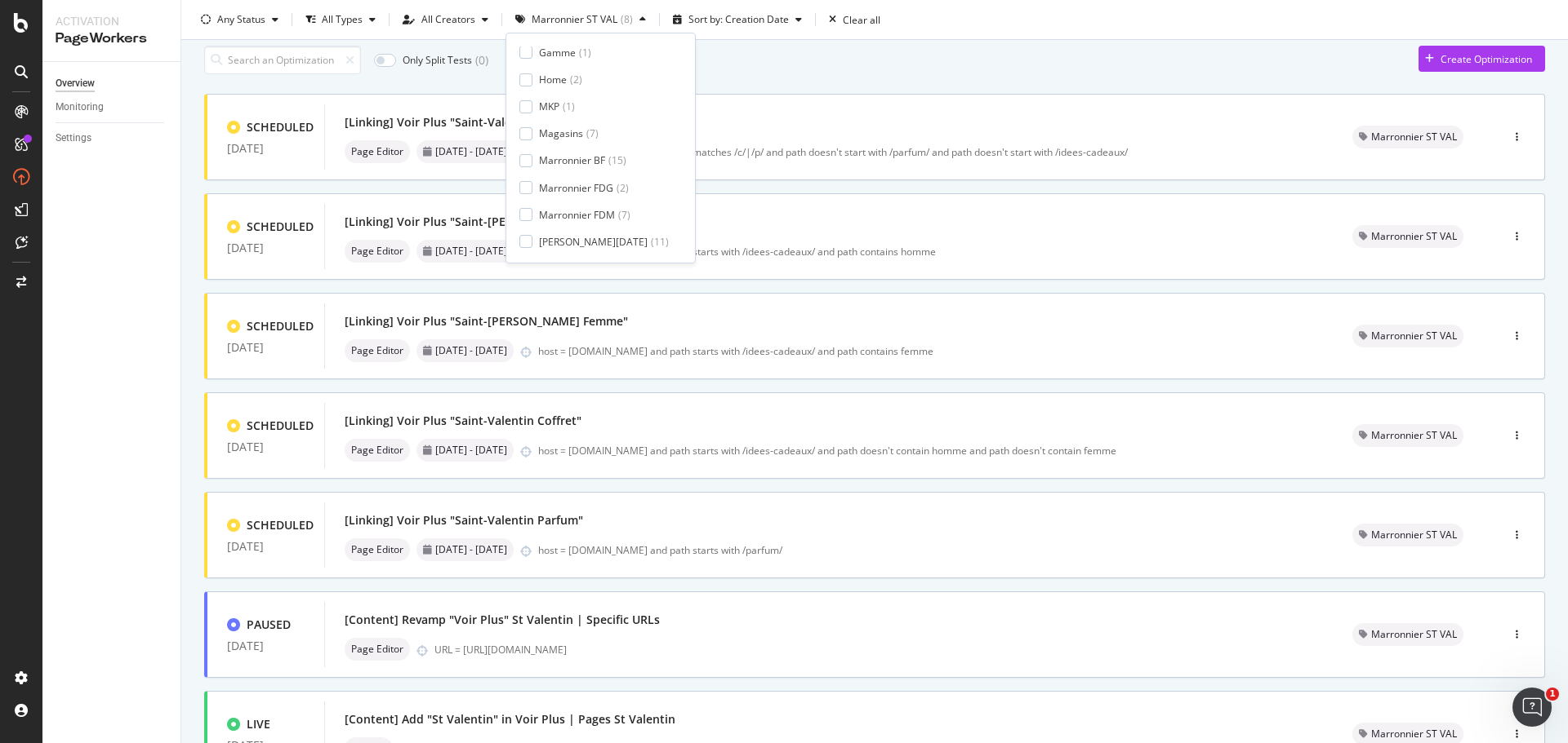
scroll to position [82, 0]
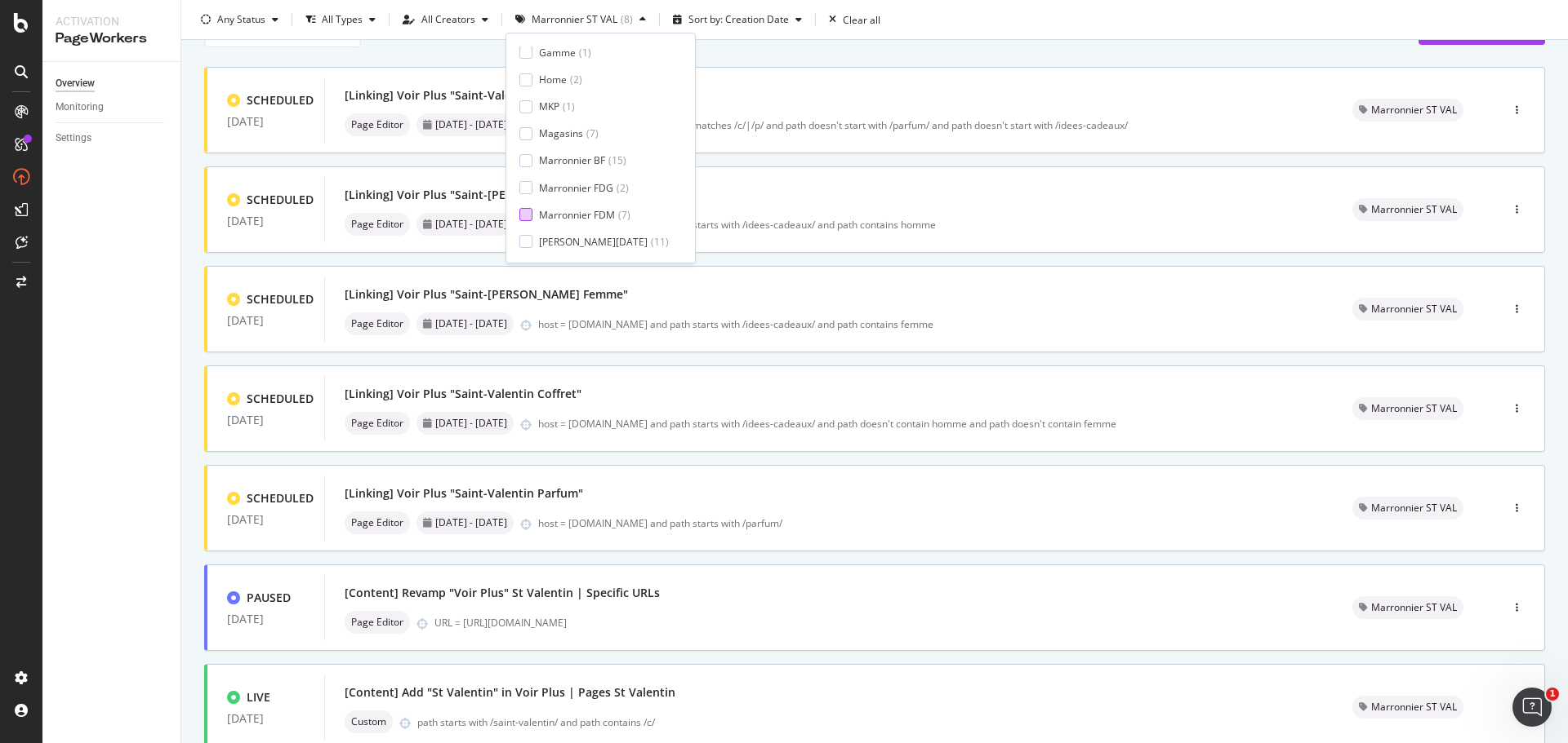
drag, startPoint x: 523, startPoint y: 215, endPoint x: 545, endPoint y: 208, distance: 23.1
click at [525, 215] on div at bounding box center [526, 215] width 13 height 13
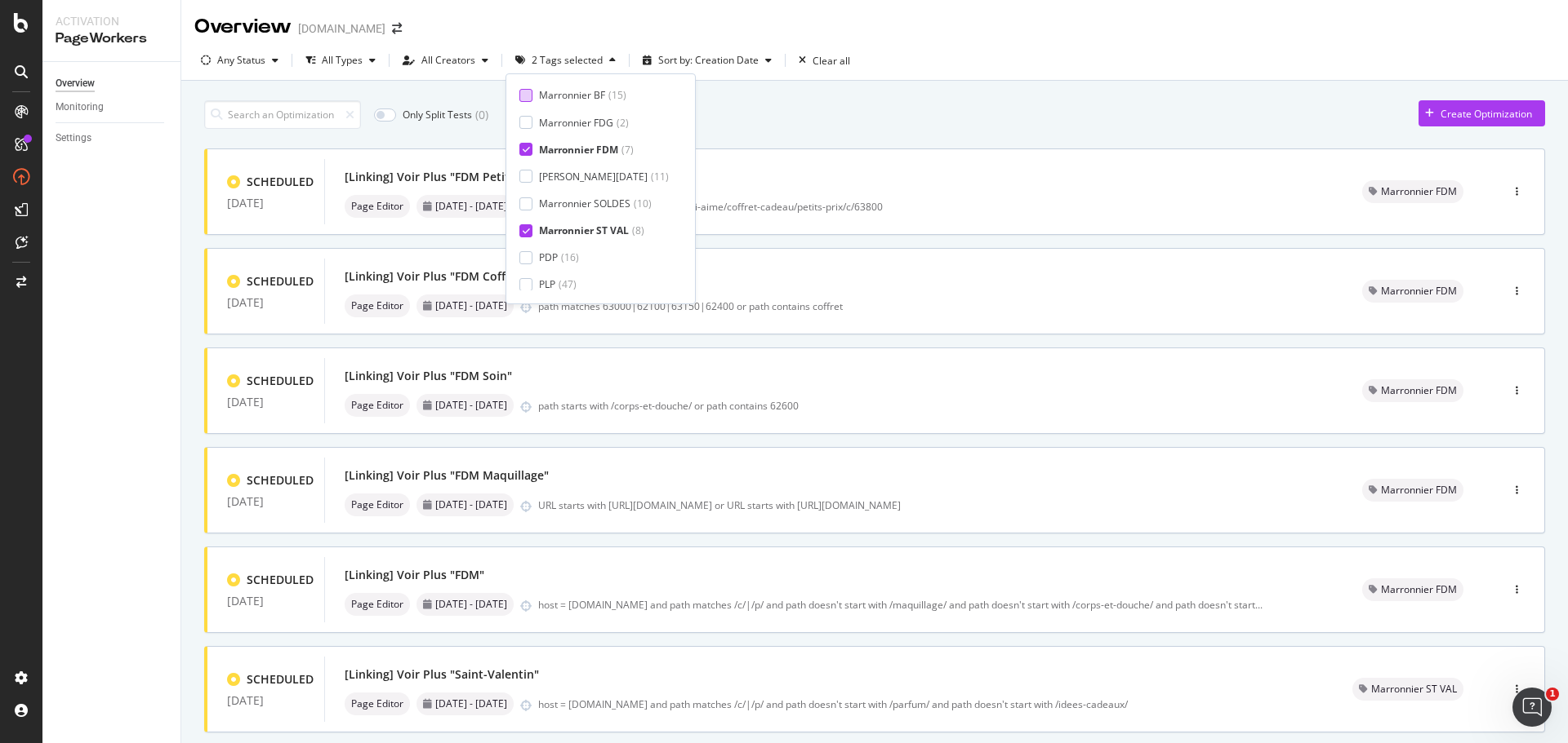
scroll to position [271, 0]
drag, startPoint x: 525, startPoint y: 229, endPoint x: 634, endPoint y: 196, distance: 113.9
click at [525, 230] on icon at bounding box center [527, 229] width 7 height 8
click at [730, 115] on div "Only Split Tests ( 0 ) Create Optimization" at bounding box center [874, 114] width 1341 height 29
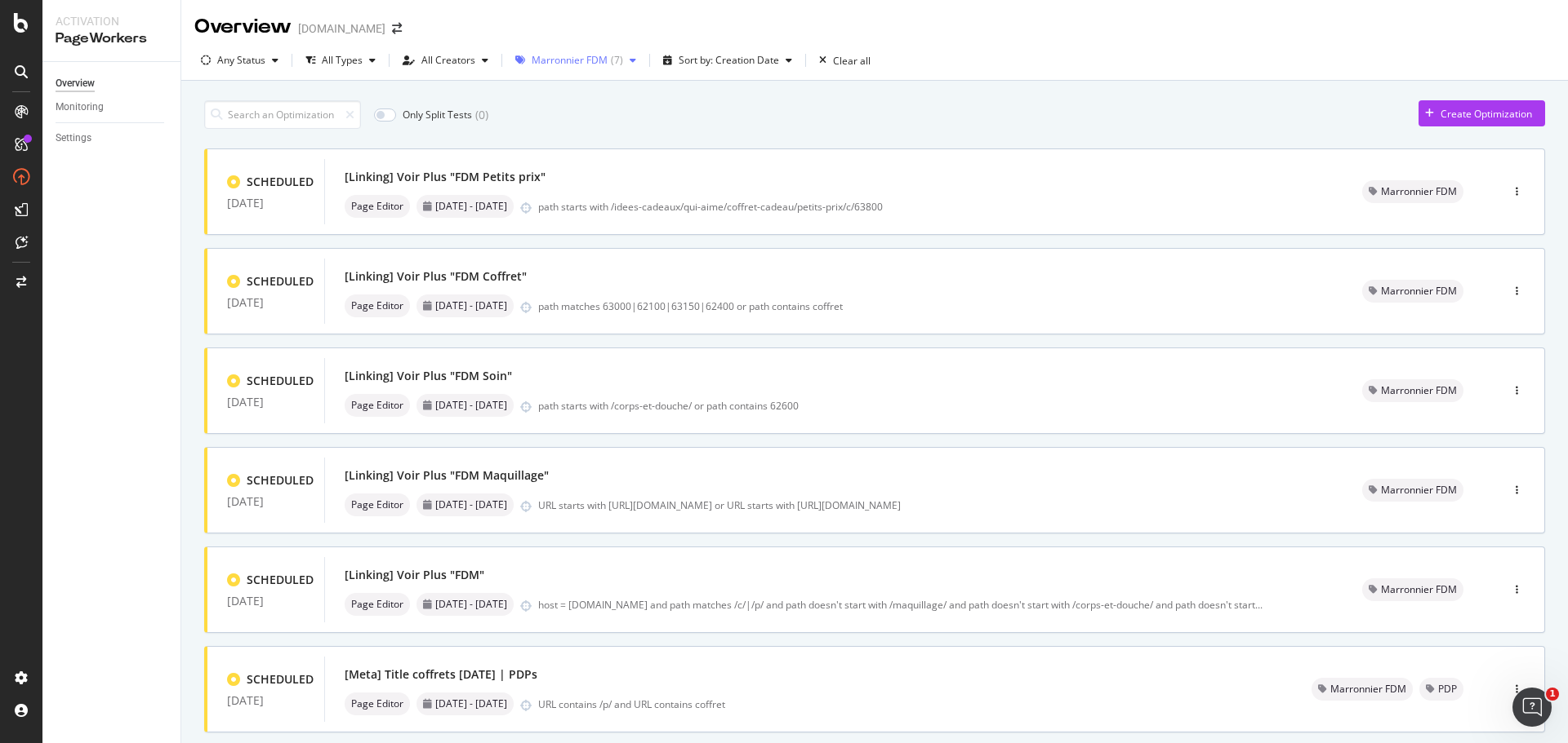
click at [630, 59] on icon "button" at bounding box center [633, 60] width 6 height 10
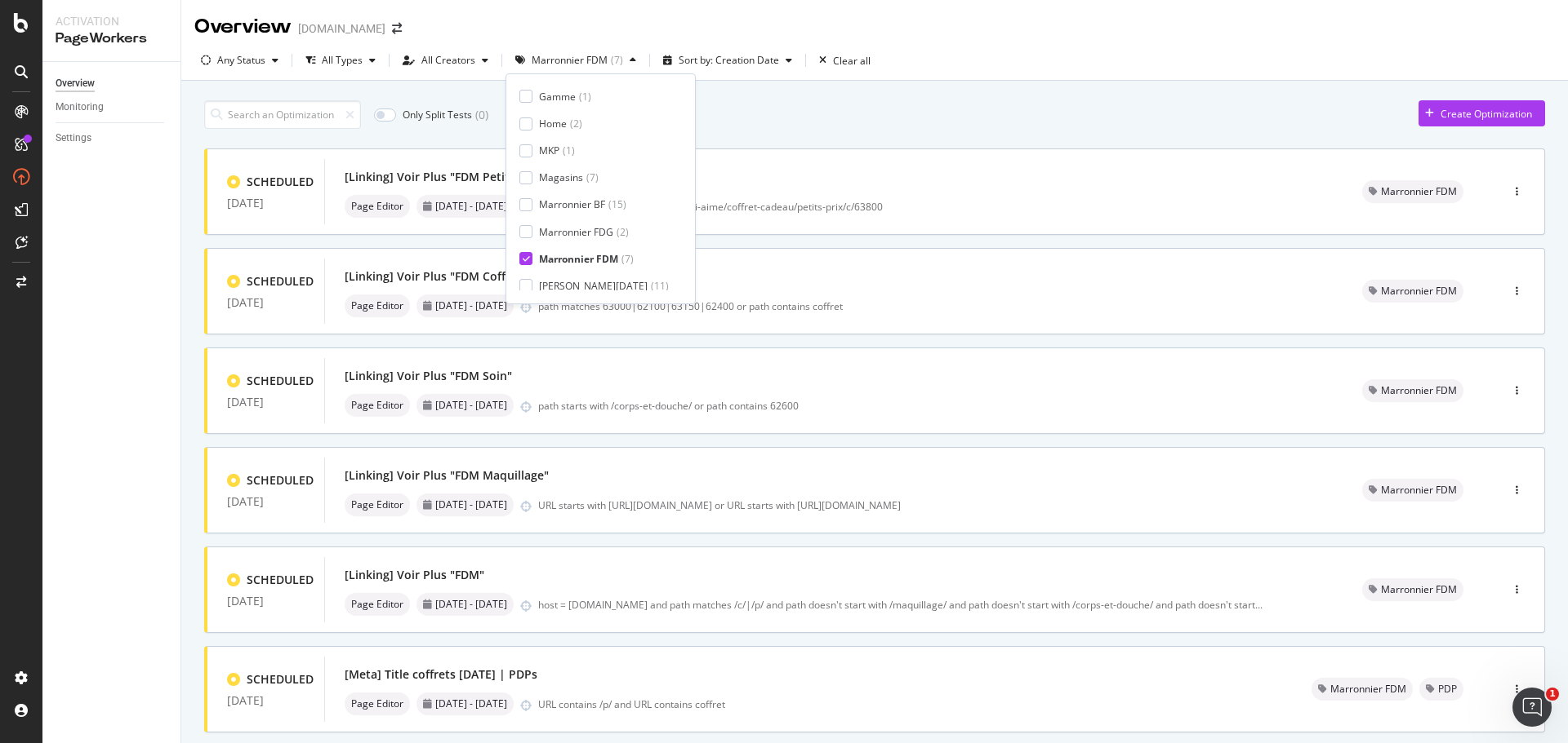
scroll to position [163, 0]
click at [526, 254] on icon at bounding box center [527, 255] width 7 height 8
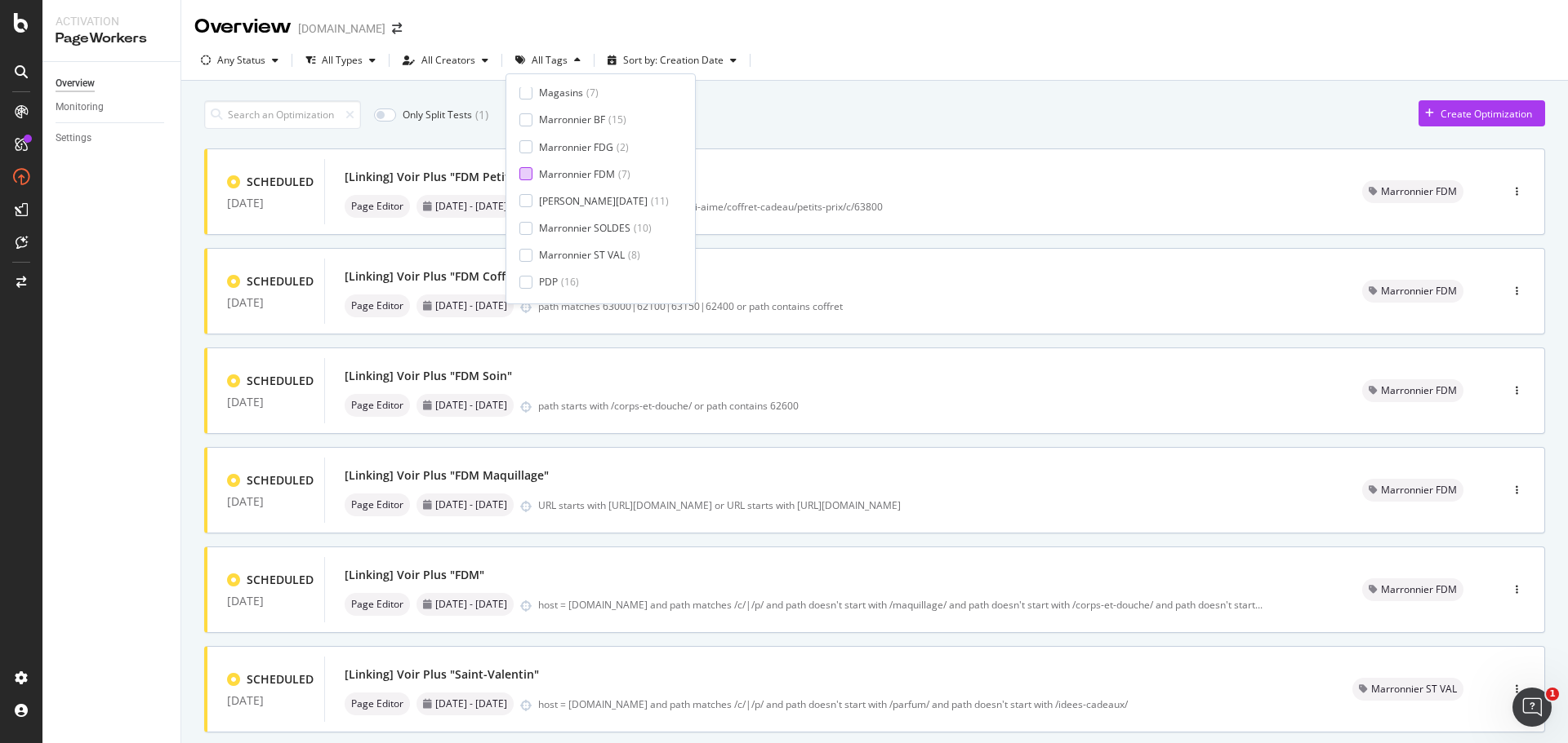
scroll to position [271, 0]
click at [529, 230] on div at bounding box center [526, 230] width 13 height 13
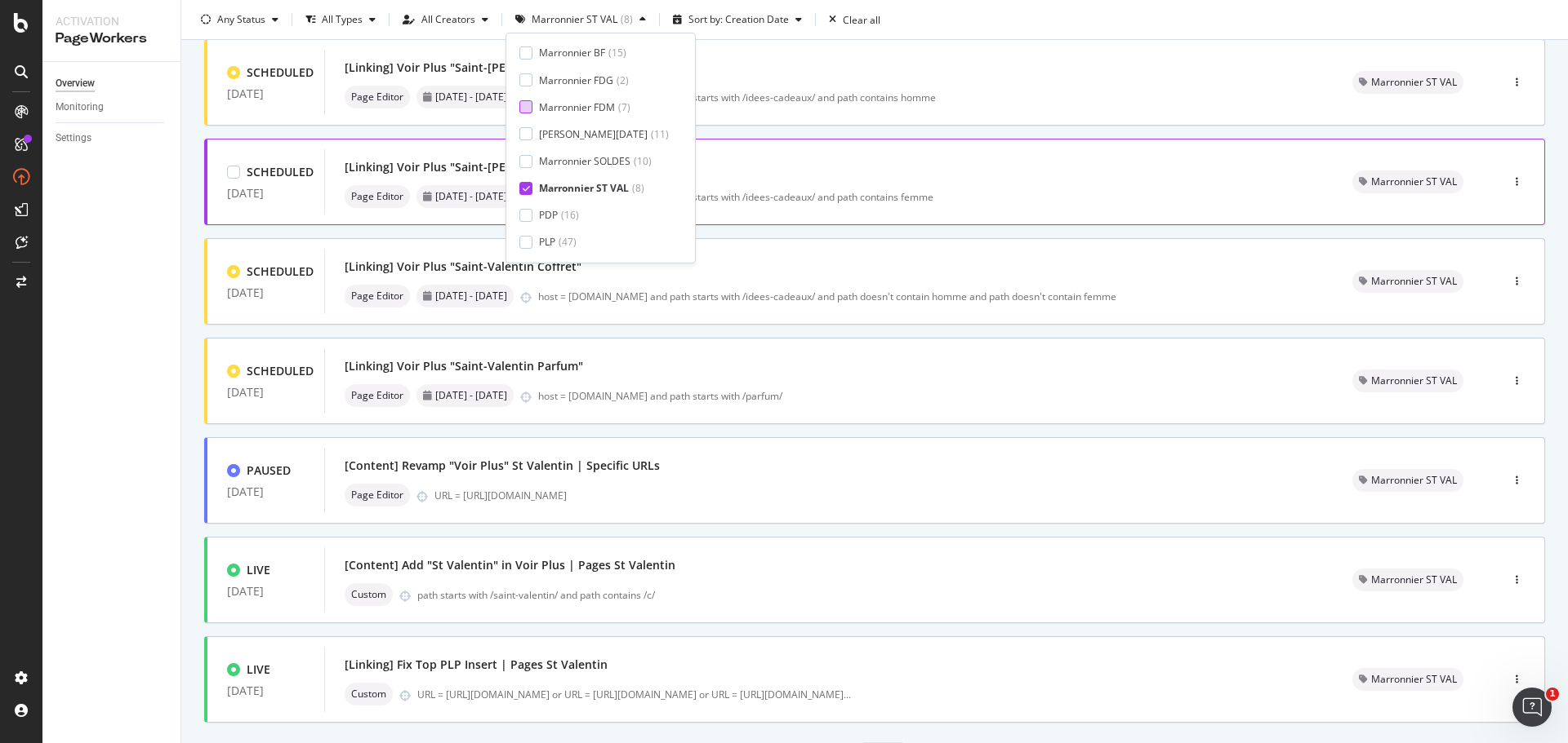
scroll to position [131, 0]
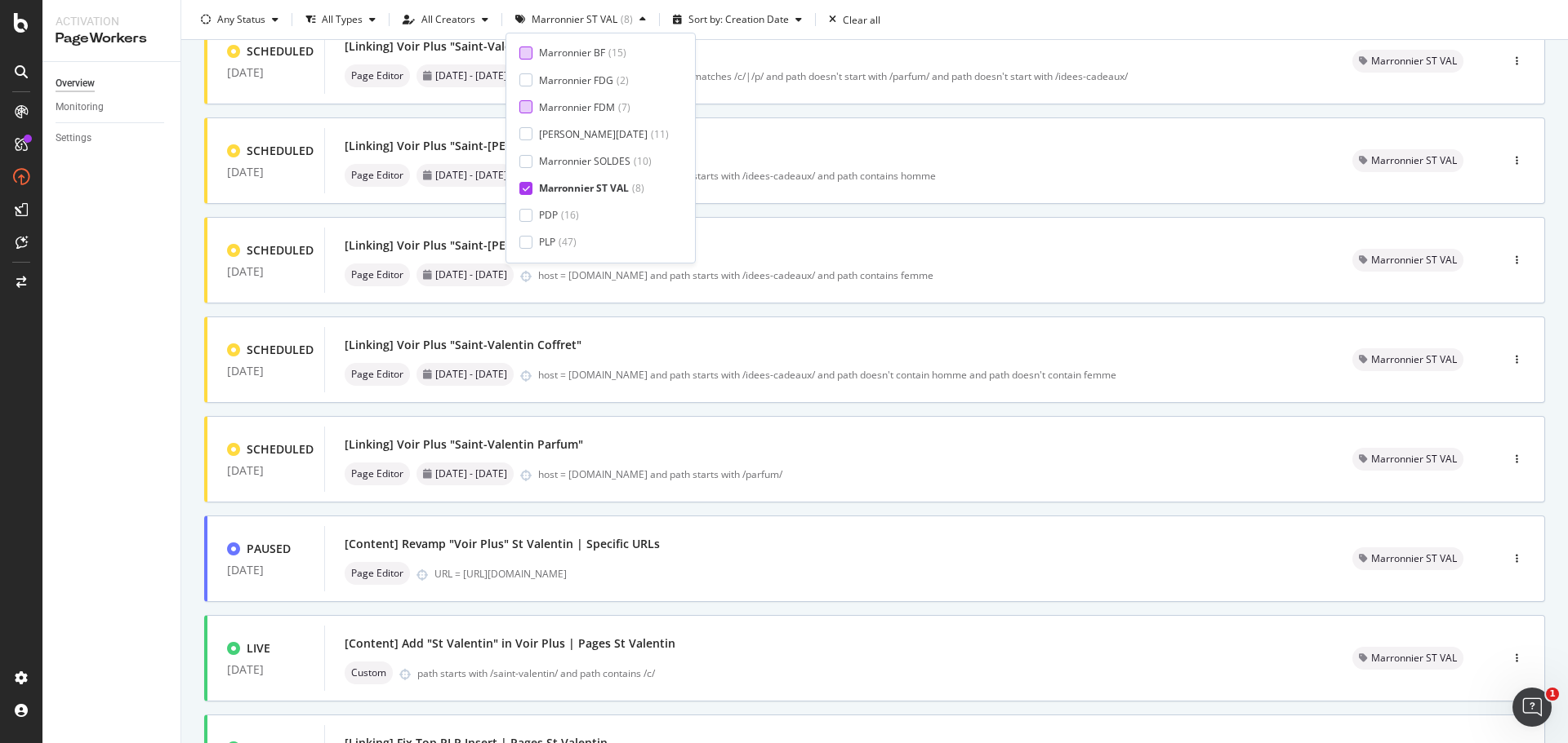
click at [529, 55] on div at bounding box center [526, 53] width 13 height 13
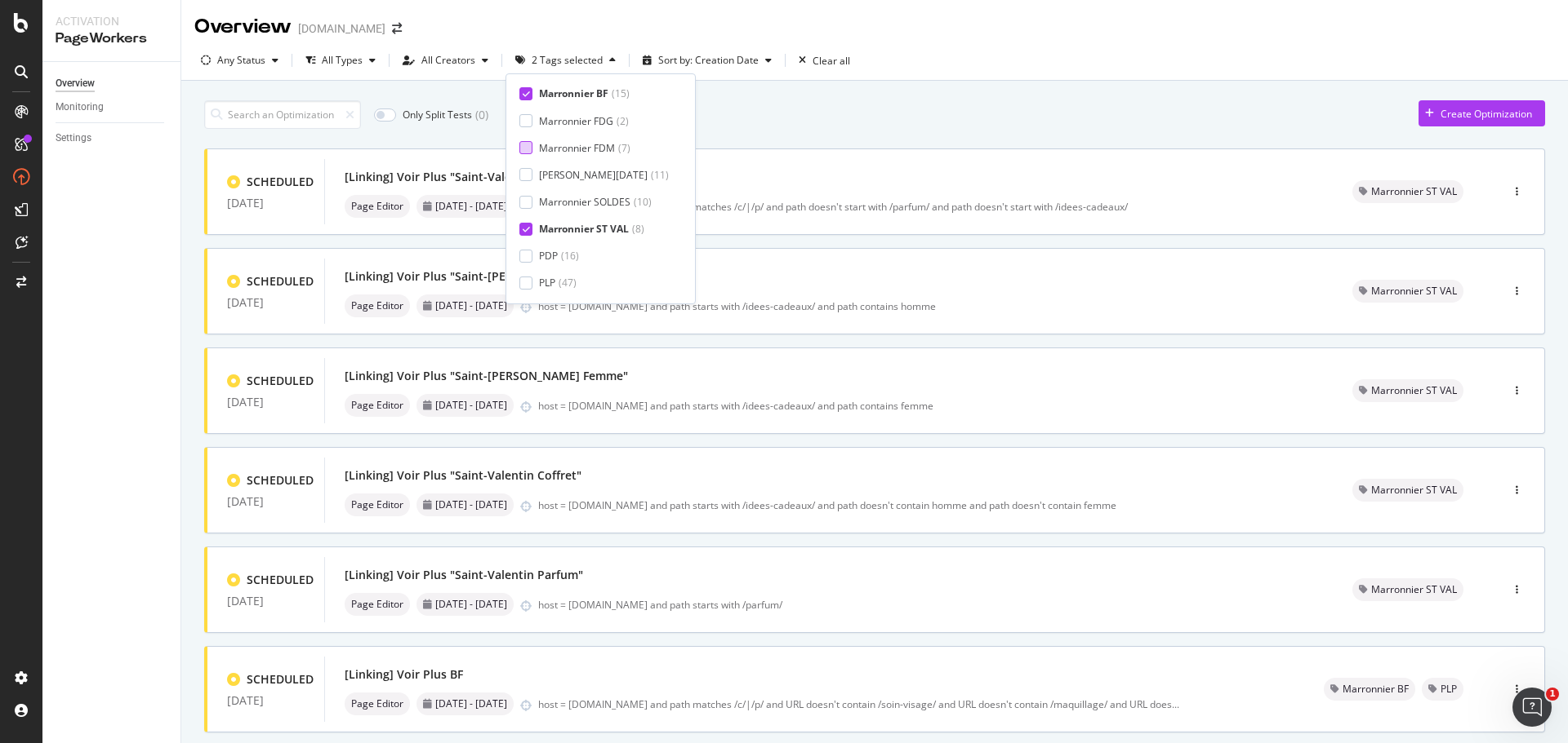
click at [528, 228] on icon at bounding box center [527, 229] width 7 height 8
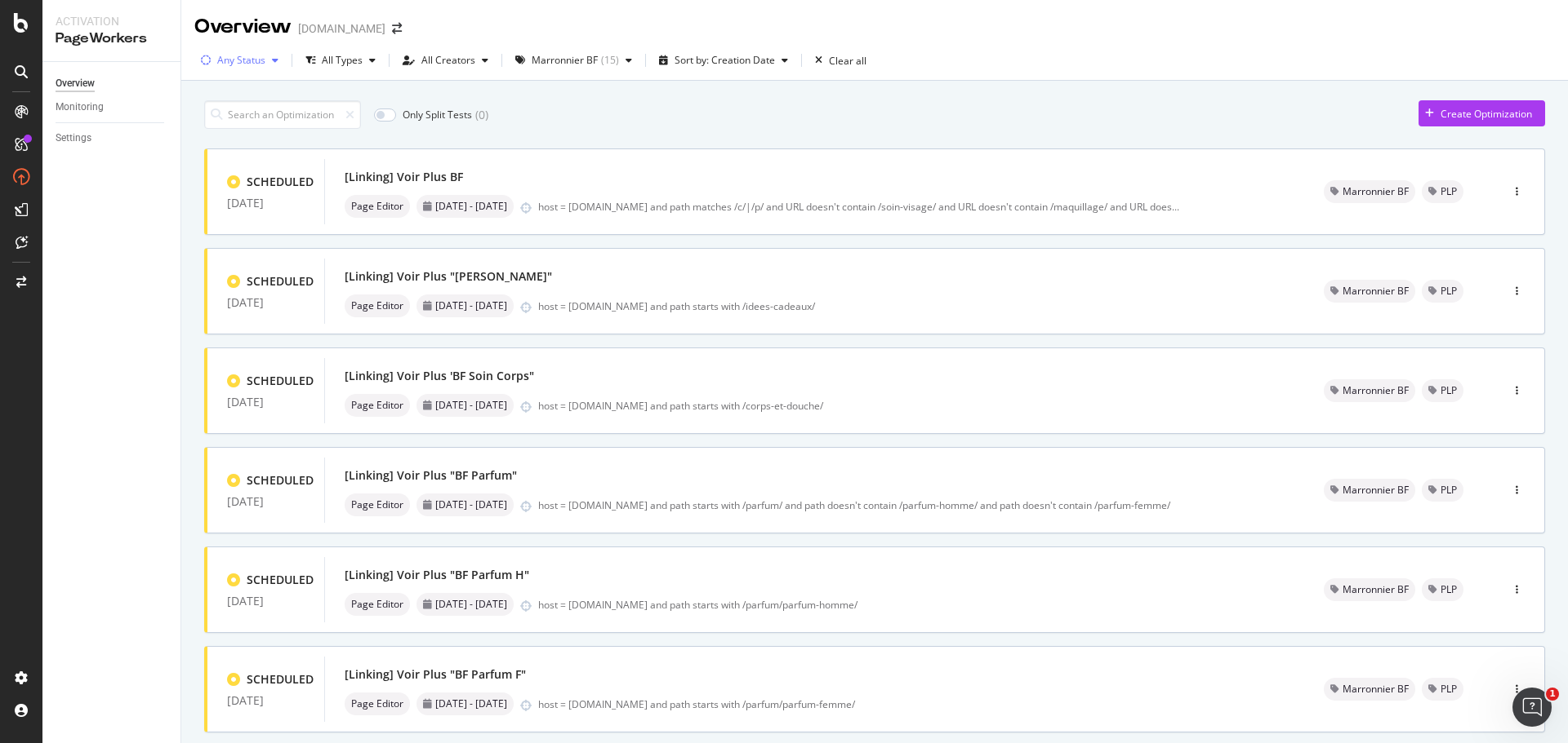
click at [269, 61] on div "button" at bounding box center [275, 60] width 19 height 10
click at [249, 148] on div "Paused" at bounding box center [244, 147] width 33 height 14
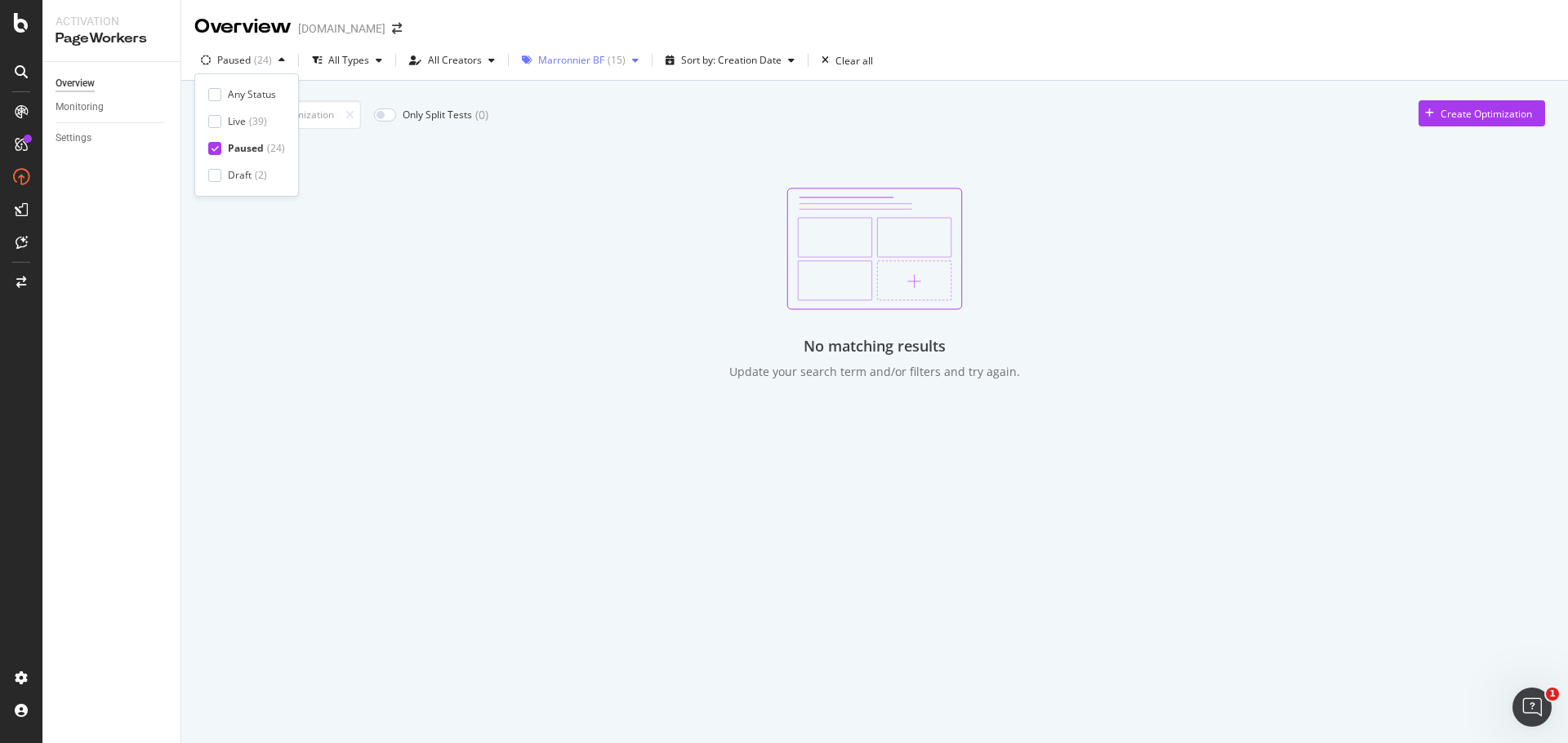
click at [609, 63] on div "( 15 )" at bounding box center [616, 60] width 18 height 10
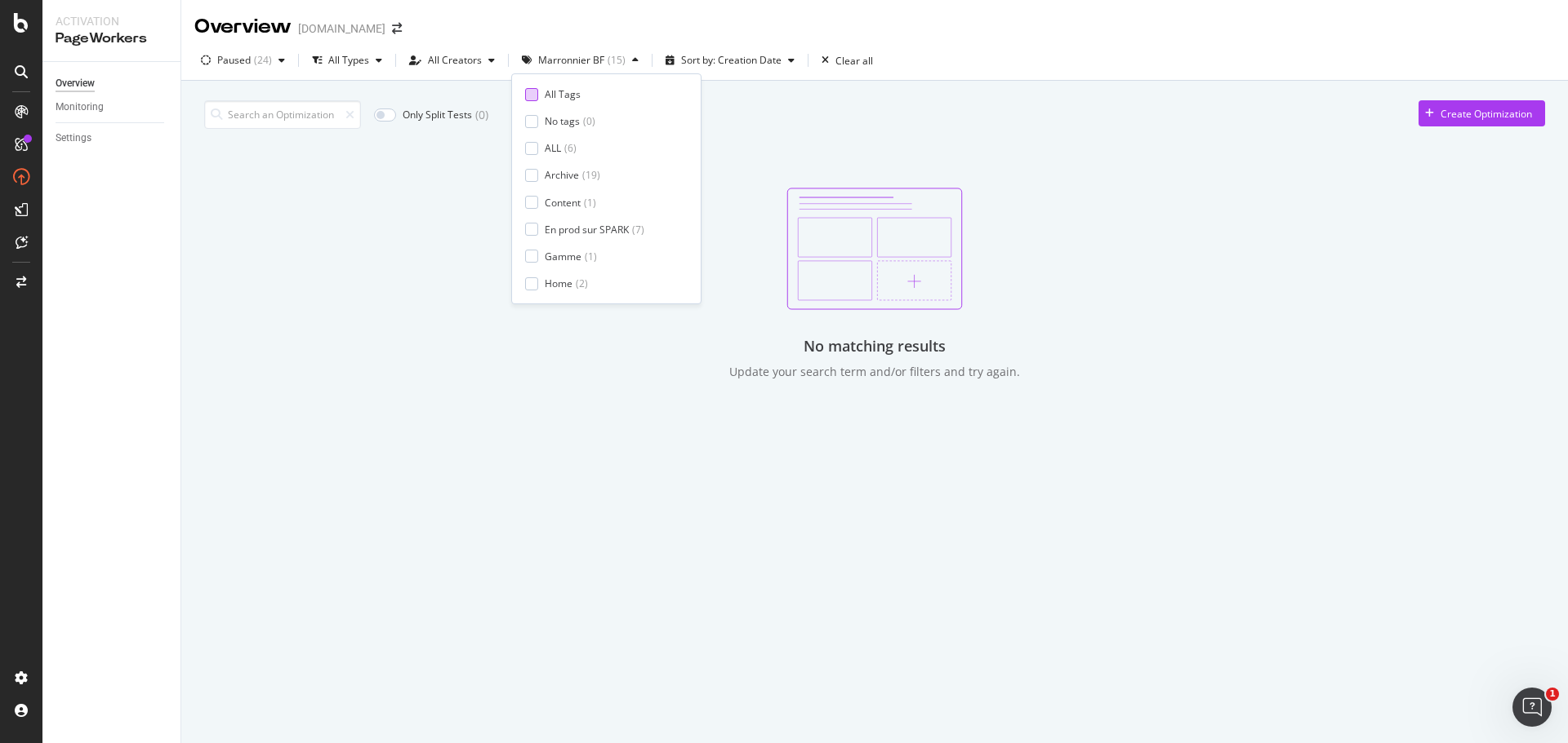
click at [536, 90] on div at bounding box center [531, 95] width 13 height 13
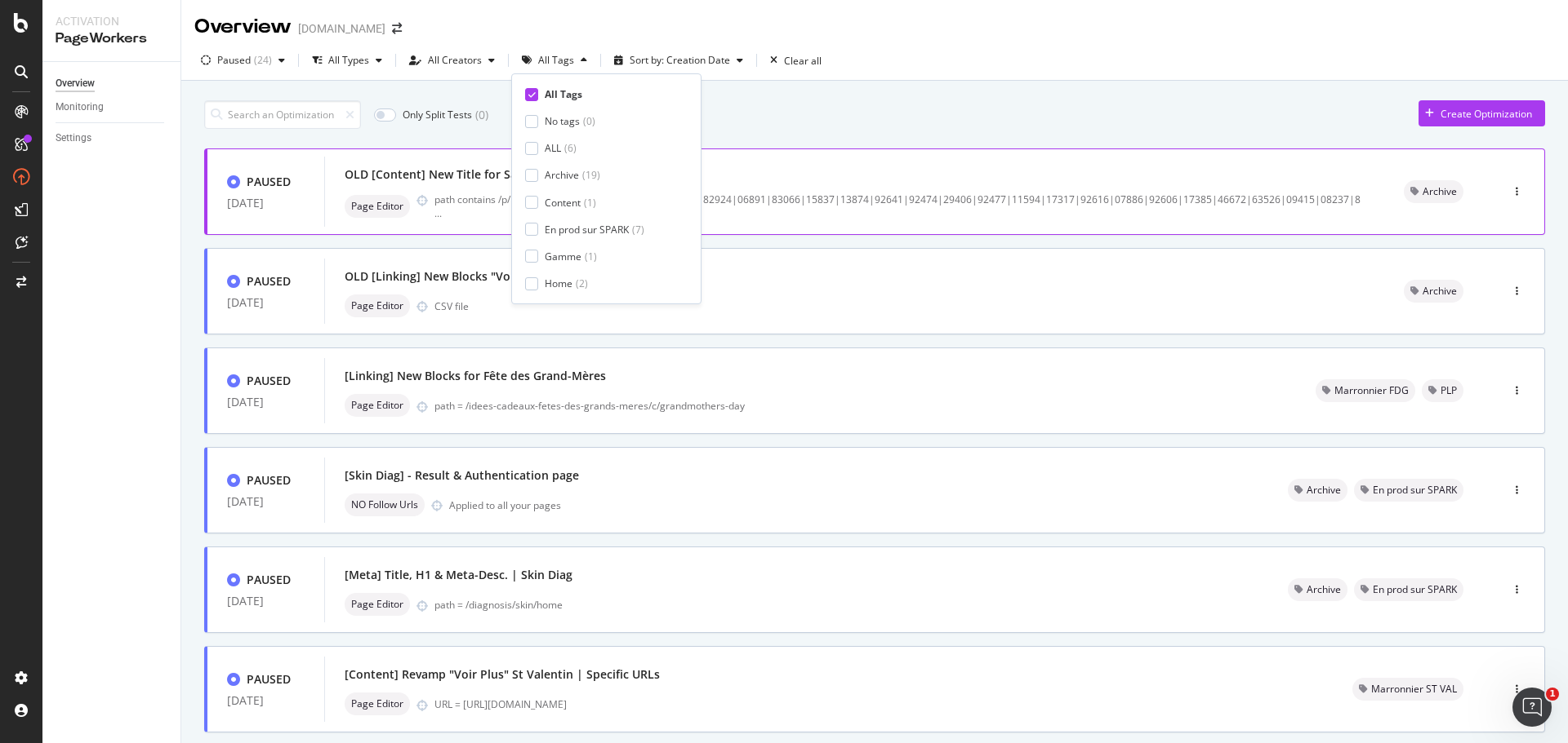
click at [1161, 118] on div "Only Split Tests ( 0 ) Create Optimization" at bounding box center [874, 114] width 1341 height 29
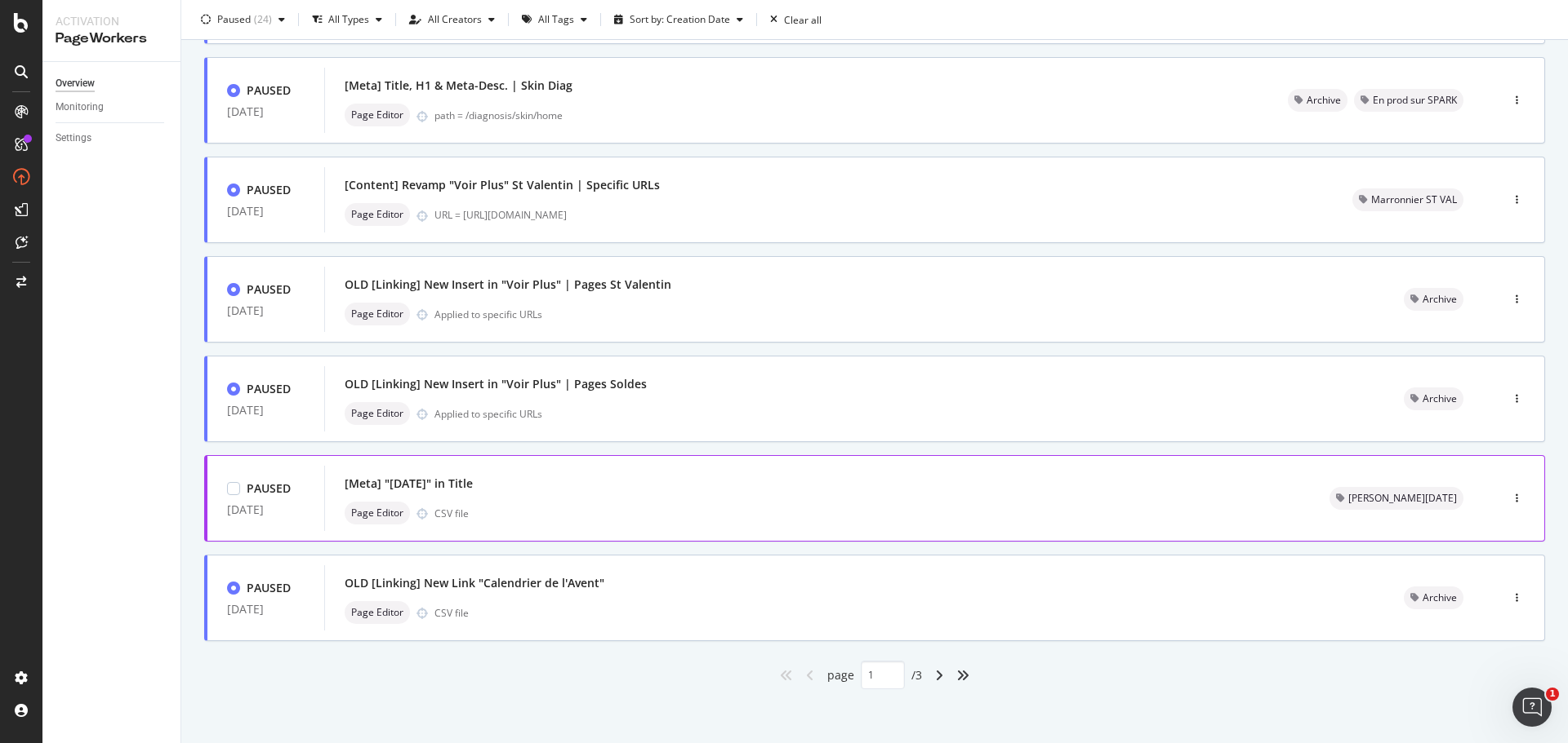
scroll to position [493, 0]
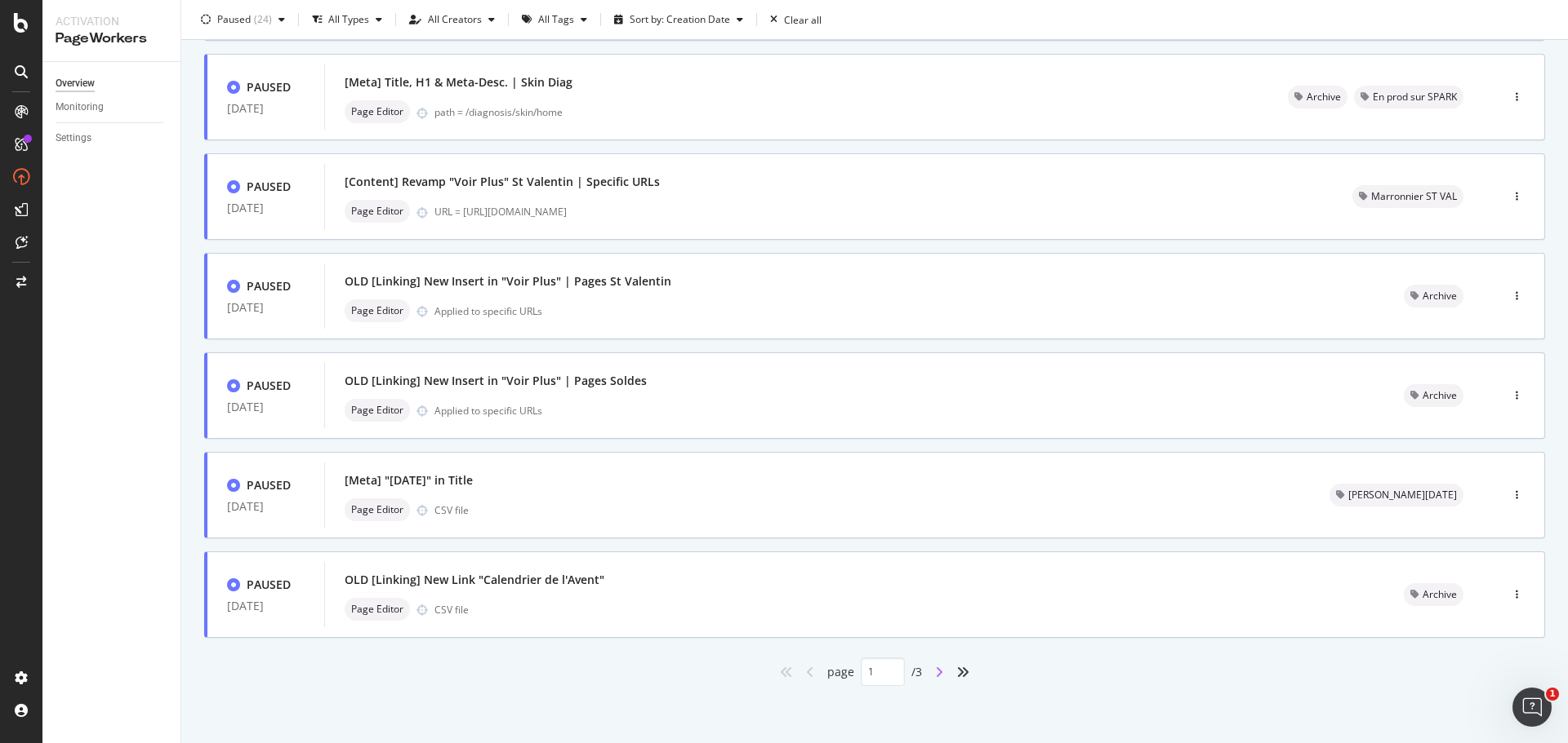
click at [935, 674] on icon "angle-right" at bounding box center [939, 672] width 8 height 13
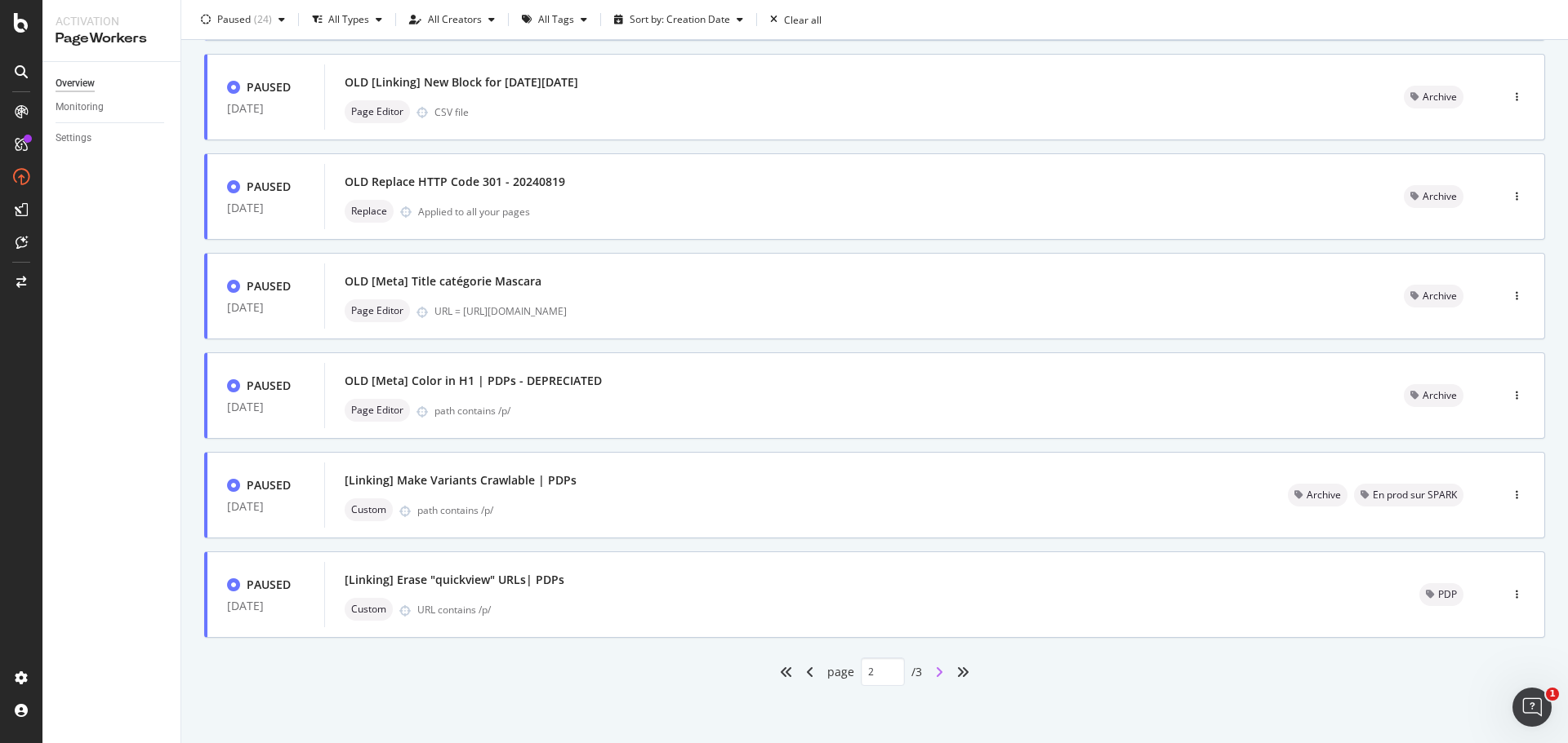
click at [935, 675] on icon "angle-right" at bounding box center [939, 672] width 8 height 13
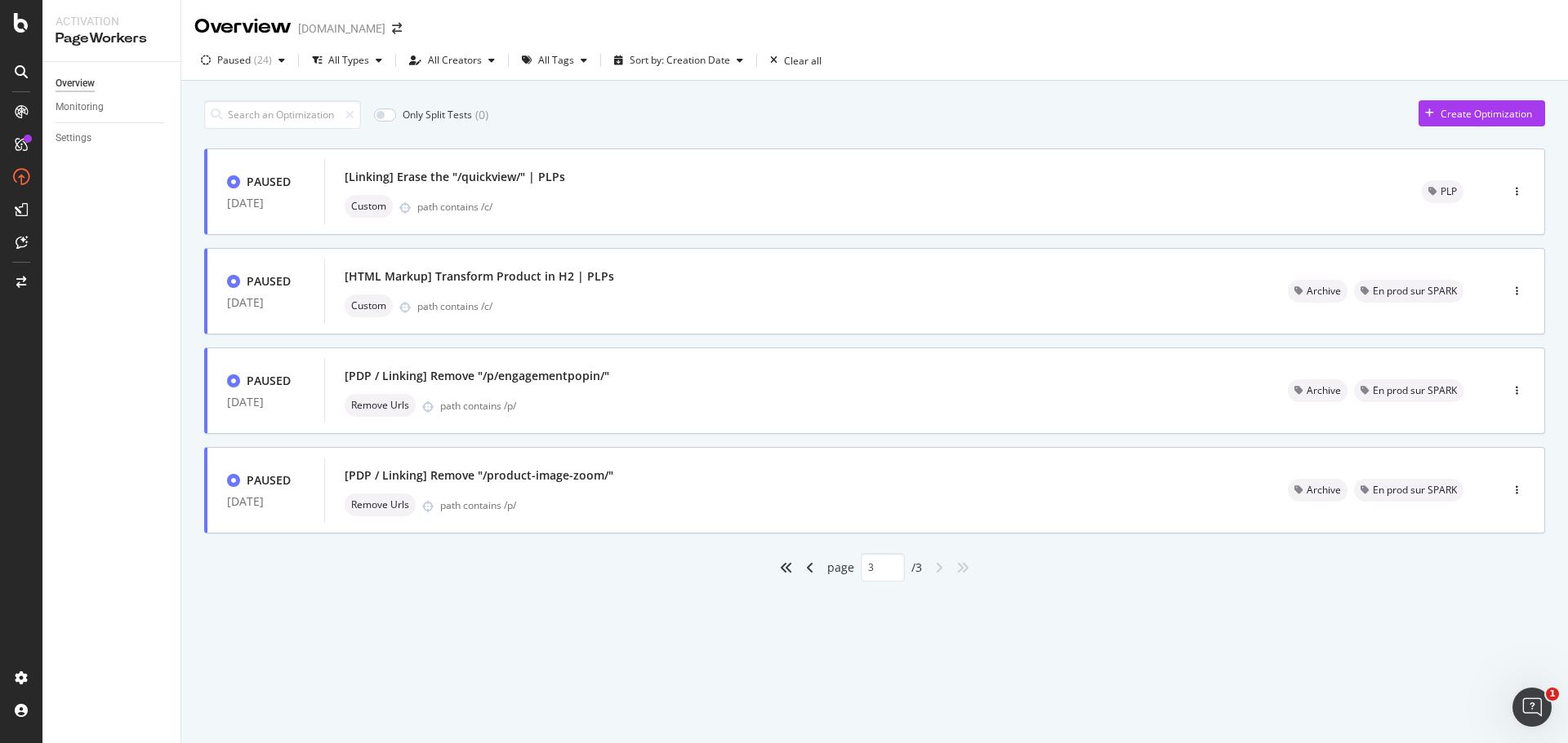
scroll to position [0, 0]
click at [809, 570] on icon "angle-left" at bounding box center [810, 568] width 8 height 13
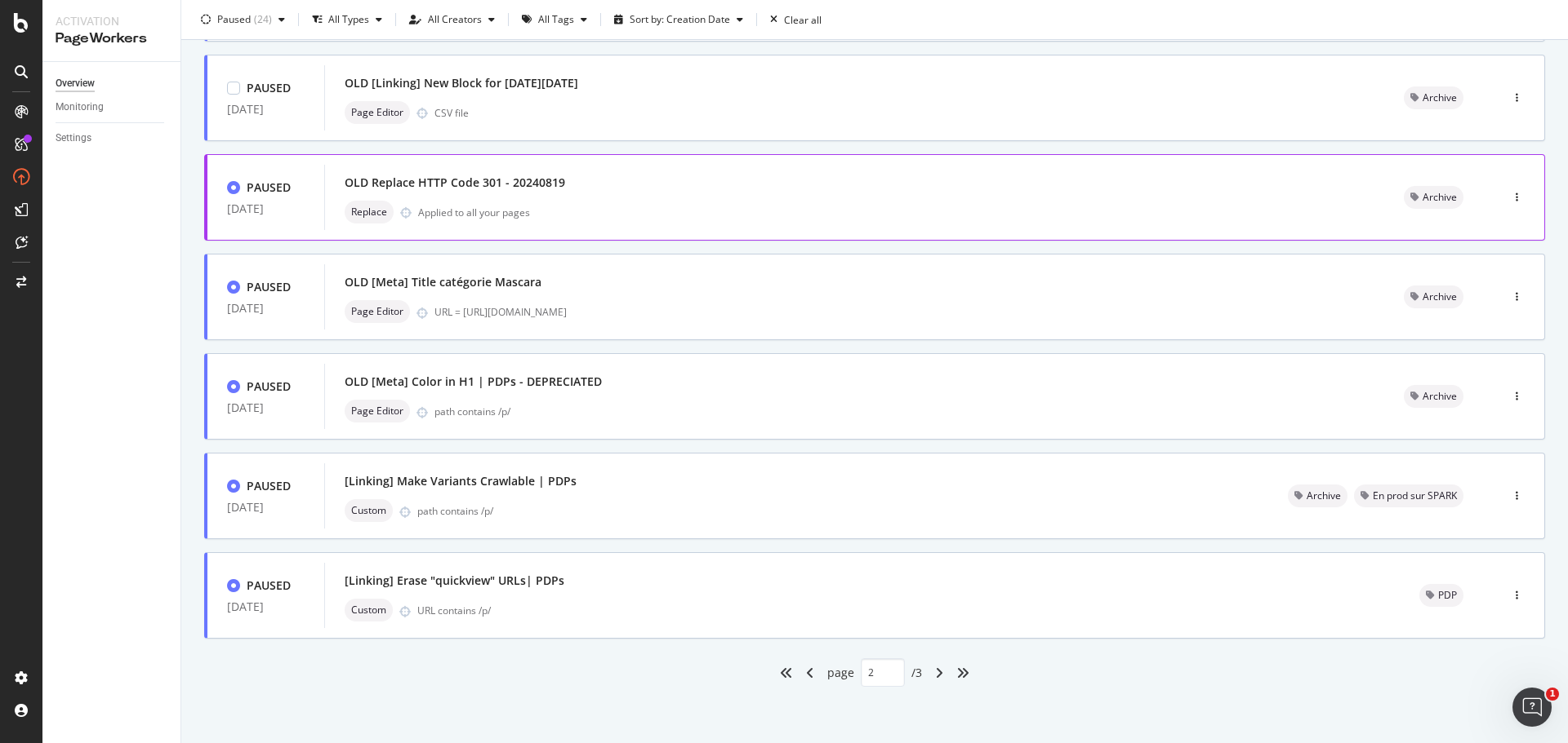
scroll to position [493, 0]
click at [806, 673] on icon "angle-left" at bounding box center [810, 672] width 8 height 13
type input "1"
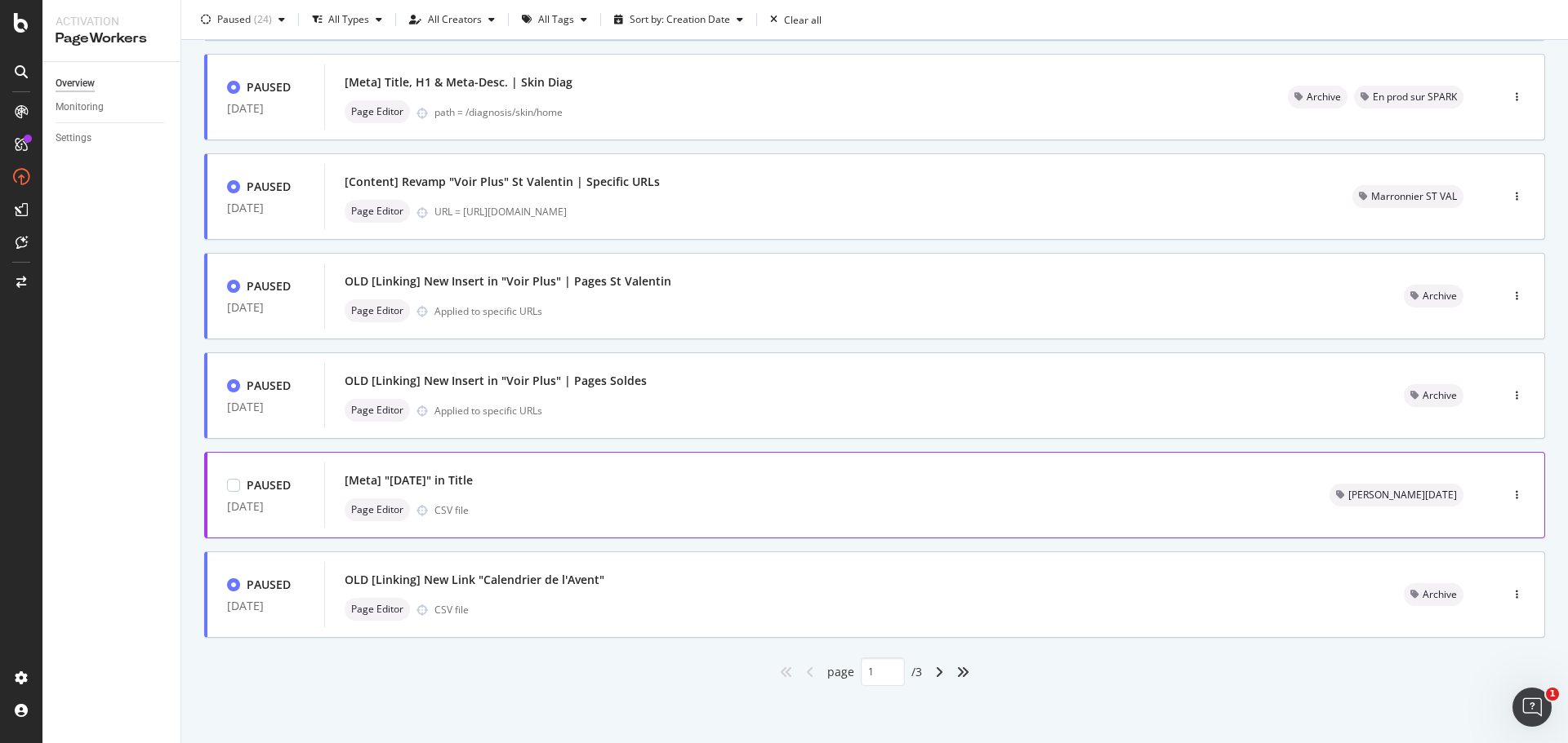
click at [544, 496] on div "[Meta] "Noël" in Title Page Editor CSV file" at bounding box center [817, 495] width 945 height 53
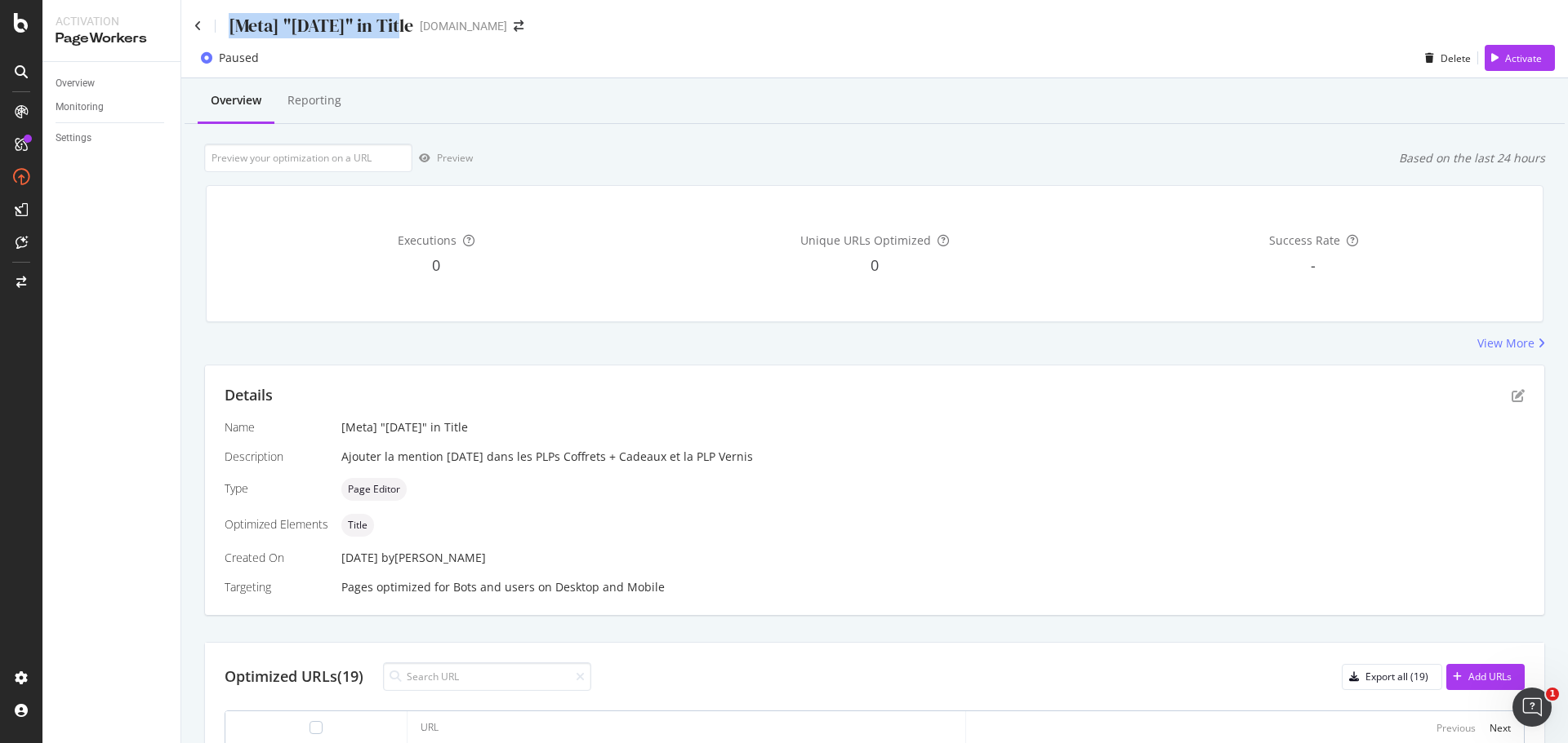
drag, startPoint x: 229, startPoint y: 26, endPoint x: 388, endPoint y: 18, distance: 159.2
click at [388, 18] on div "[Meta] "Noël" in Title" at bounding box center [321, 25] width 184 height 25
copy div "[Meta] "Noël" in Title"
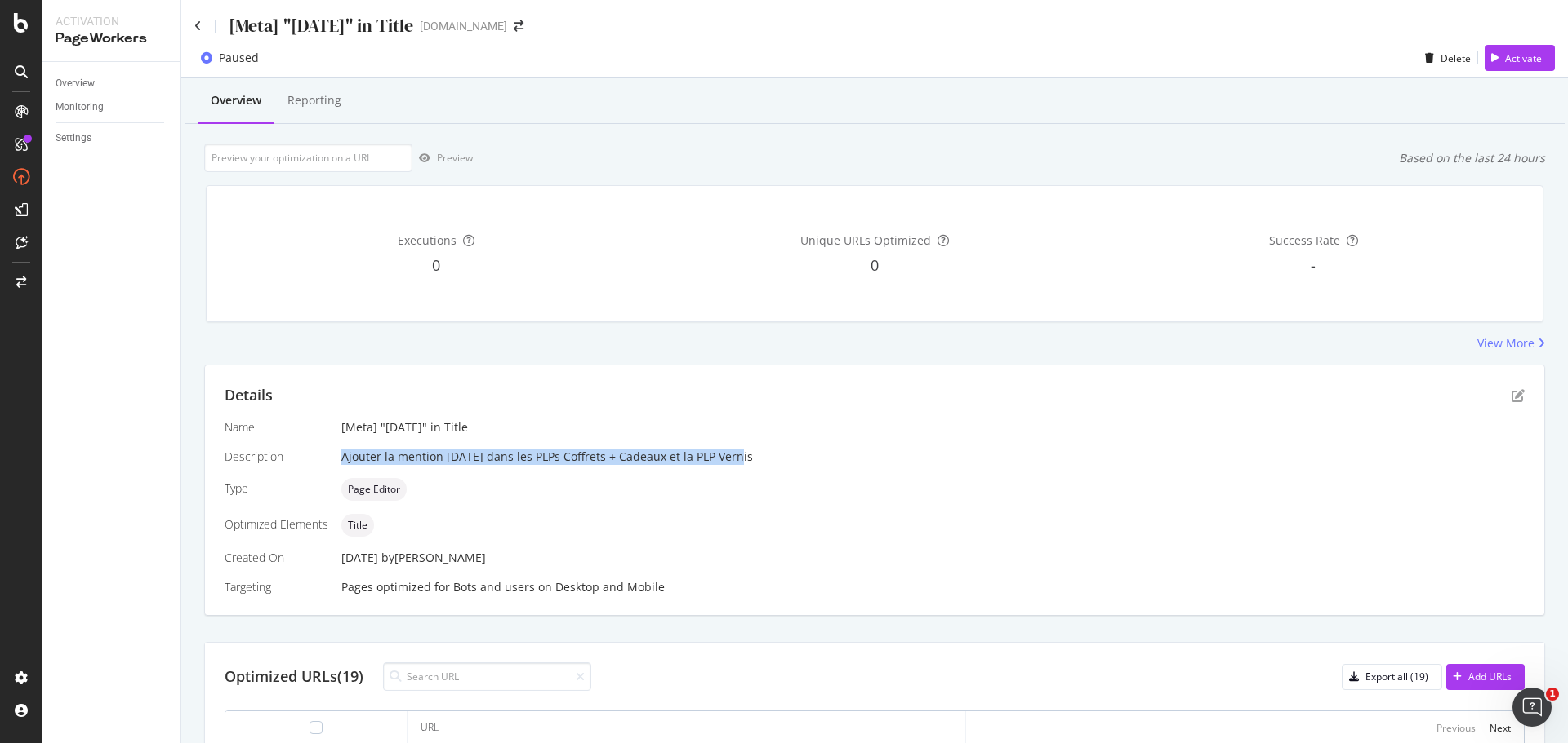
drag, startPoint x: 343, startPoint y: 455, endPoint x: 732, endPoint y: 459, distance: 389.0
click at [732, 459] on div "Ajouter la mention Noël dans les PLPs Coffrets + Cadeaux et la PLP Vernis" at bounding box center [932, 457] width 1183 height 17
copy div "Ajouter la mention Noël dans les PLPs Coffrets + Cadeaux et la PLP Vernis"
click at [197, 26] on icon at bounding box center [198, 26] width 7 height 11
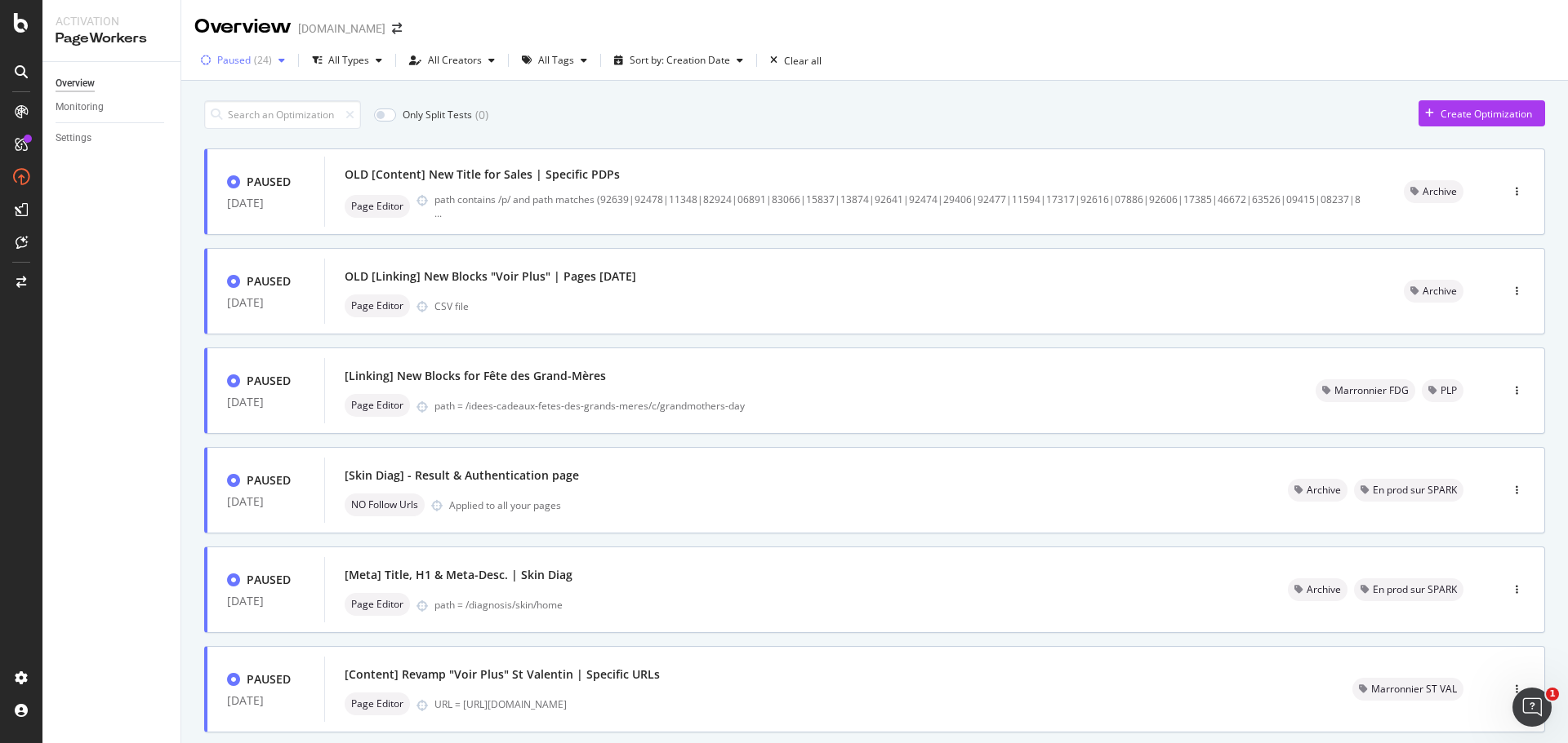
click at [267, 64] on div "( 24 )" at bounding box center [262, 60] width 18 height 10
click at [260, 96] on div "Any Status" at bounding box center [252, 94] width 48 height 14
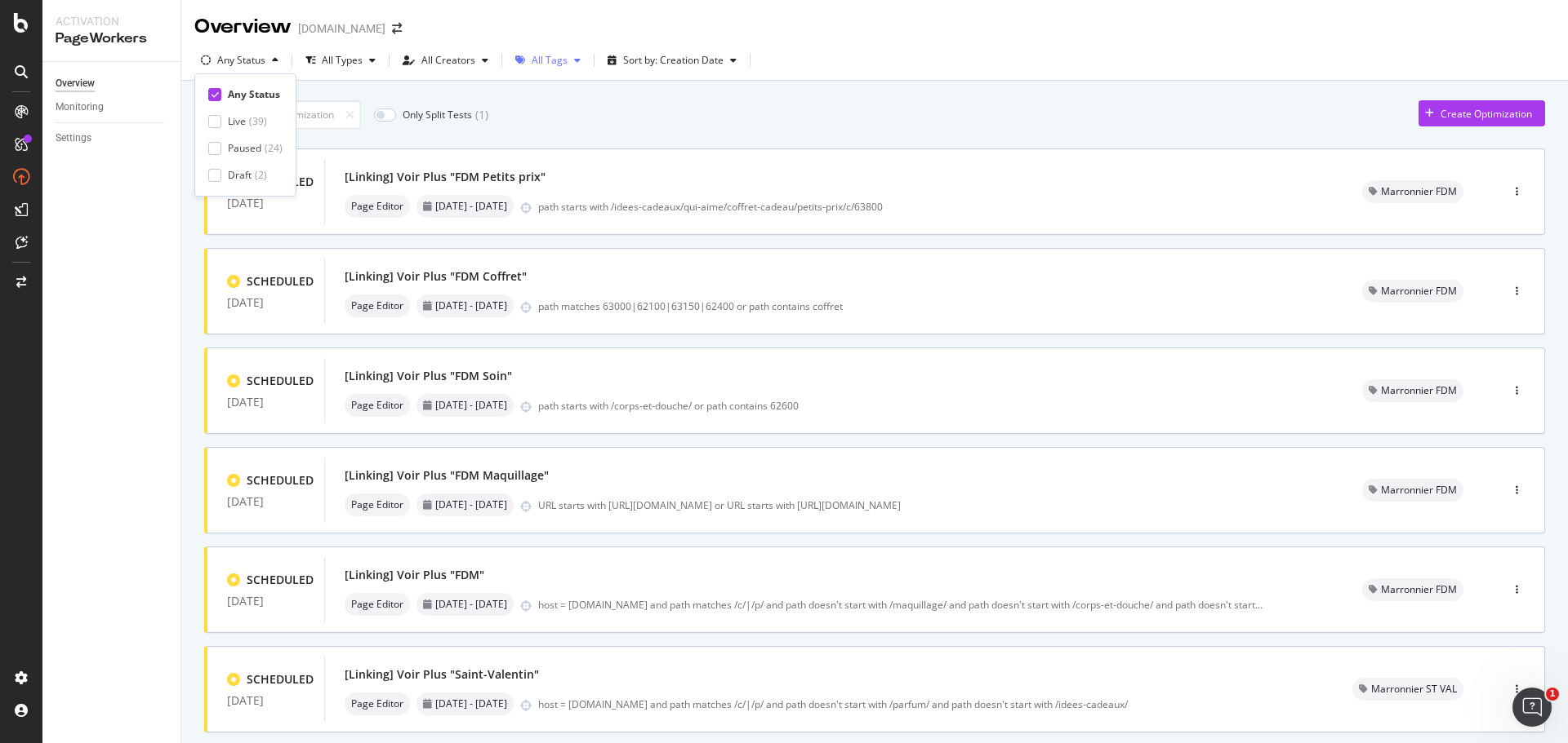
click at [548, 55] on div "All Tags" at bounding box center [549, 60] width 36 height 10
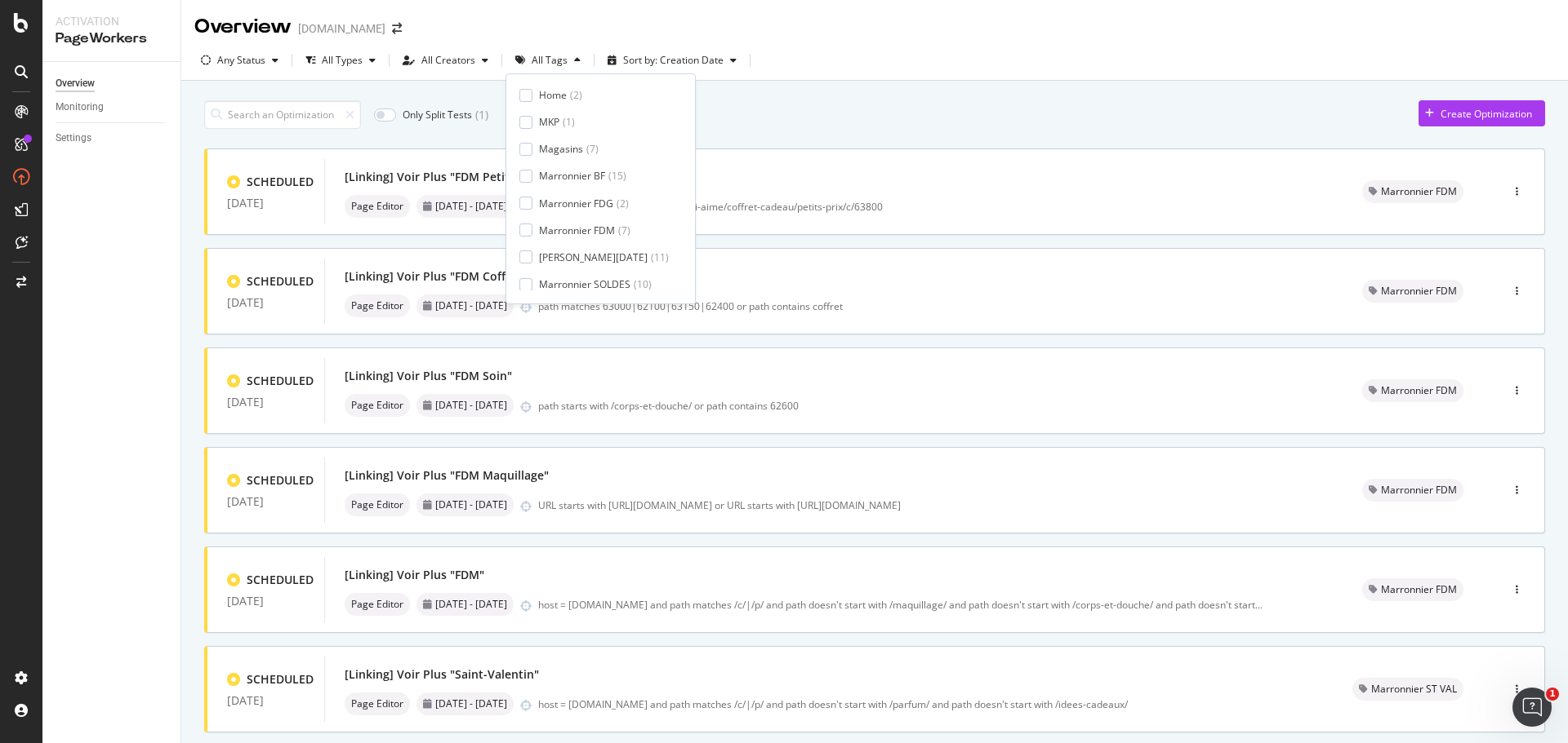
scroll to position [245, 0]
click at [592, 203] on div "[PERSON_NAME][DATE]" at bounding box center [593, 201] width 109 height 14
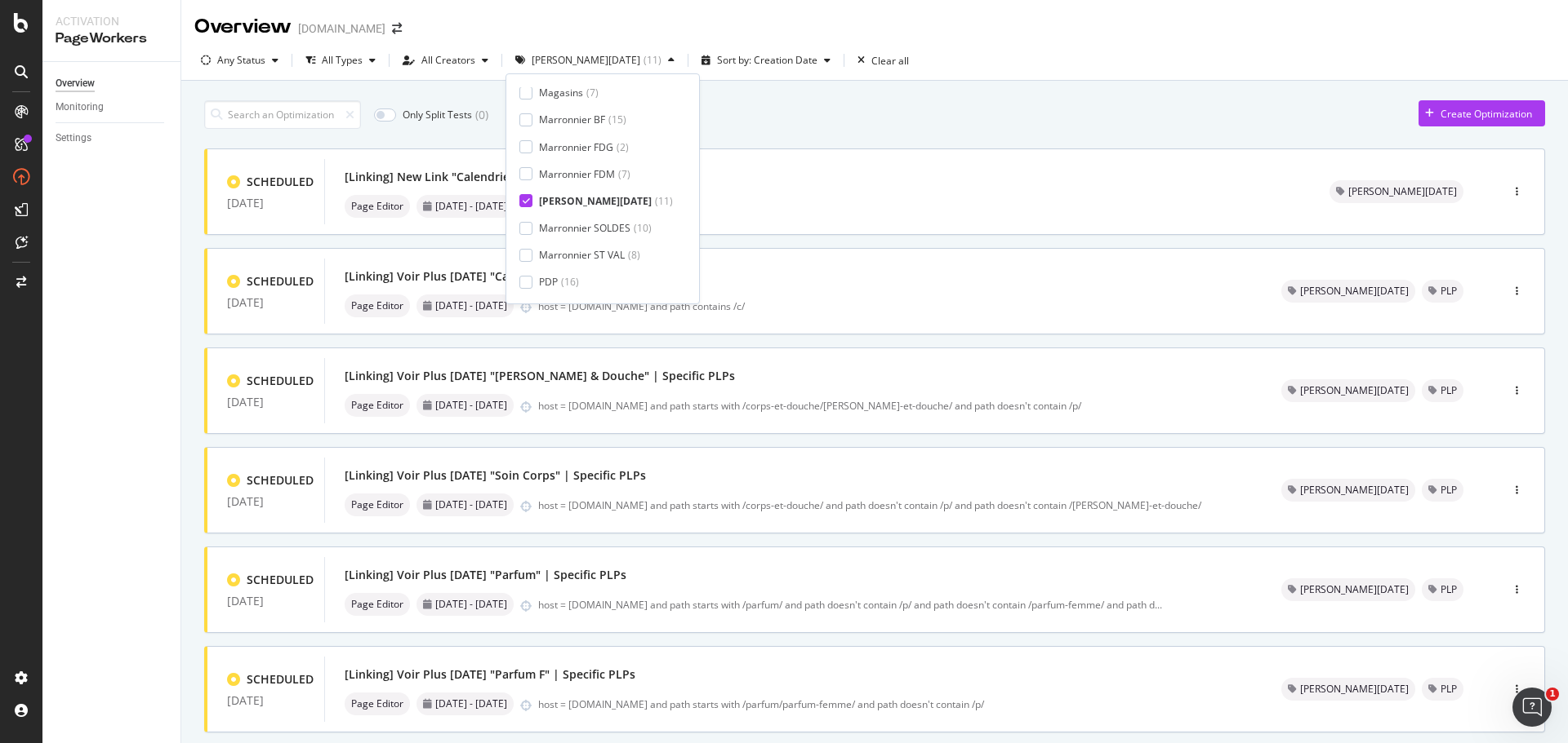
click at [893, 122] on div "Only Split Tests ( 0 ) Create Optimization" at bounding box center [874, 114] width 1341 height 29
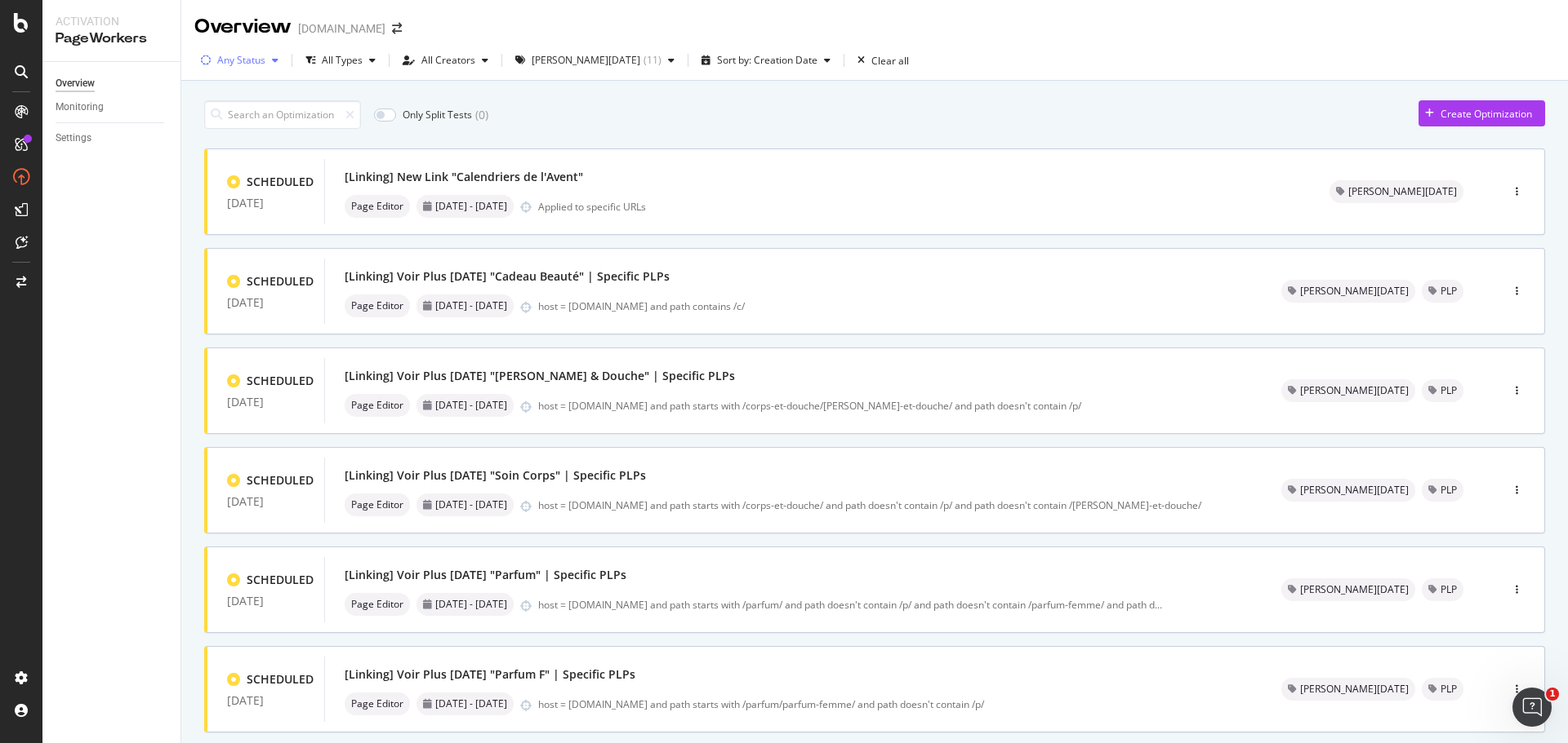
click at [256, 55] on div "Any Status" at bounding box center [241, 60] width 48 height 10
click at [232, 151] on div "Paused" at bounding box center [244, 147] width 33 height 14
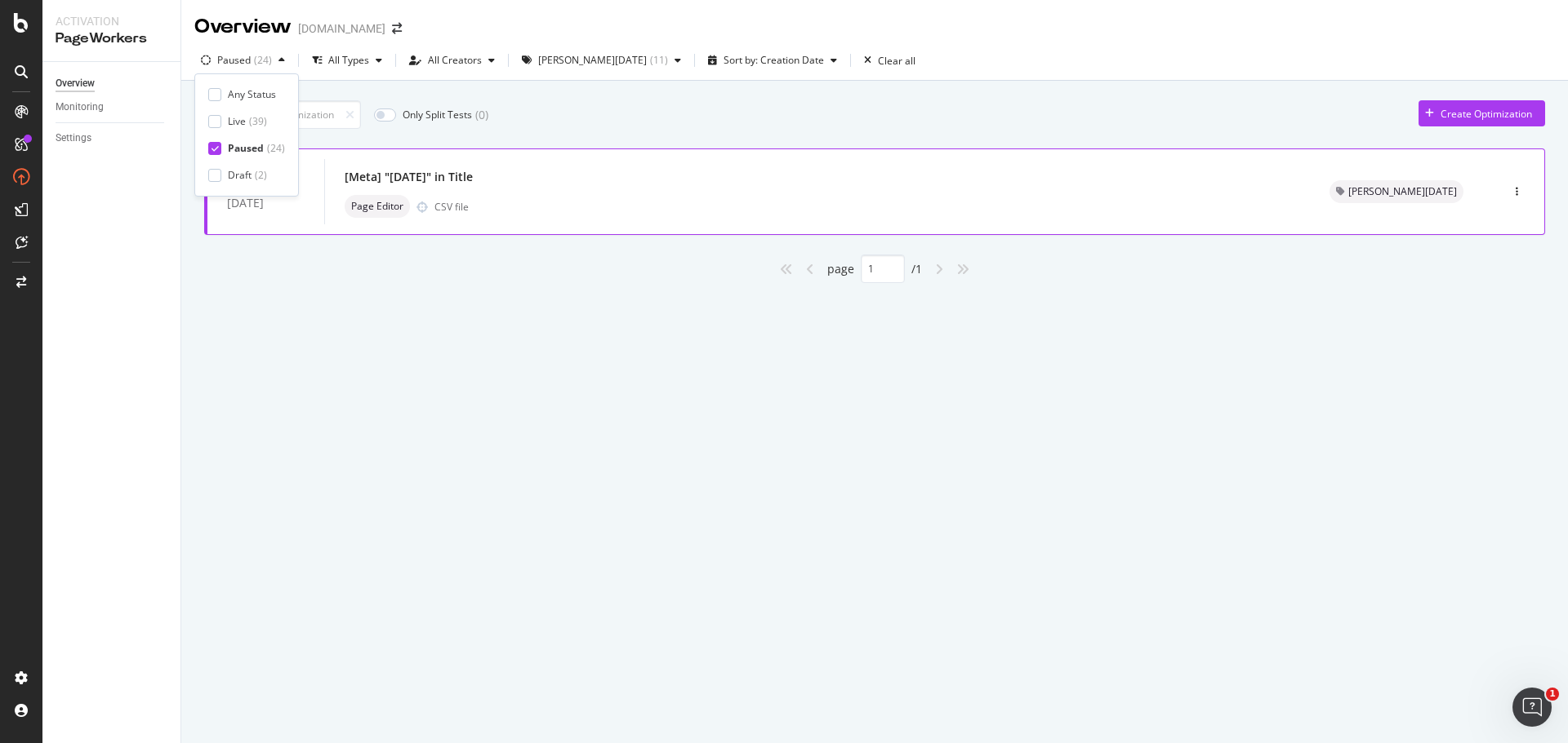
click at [576, 196] on div "Page Editor CSV file" at bounding box center [817, 206] width 945 height 23
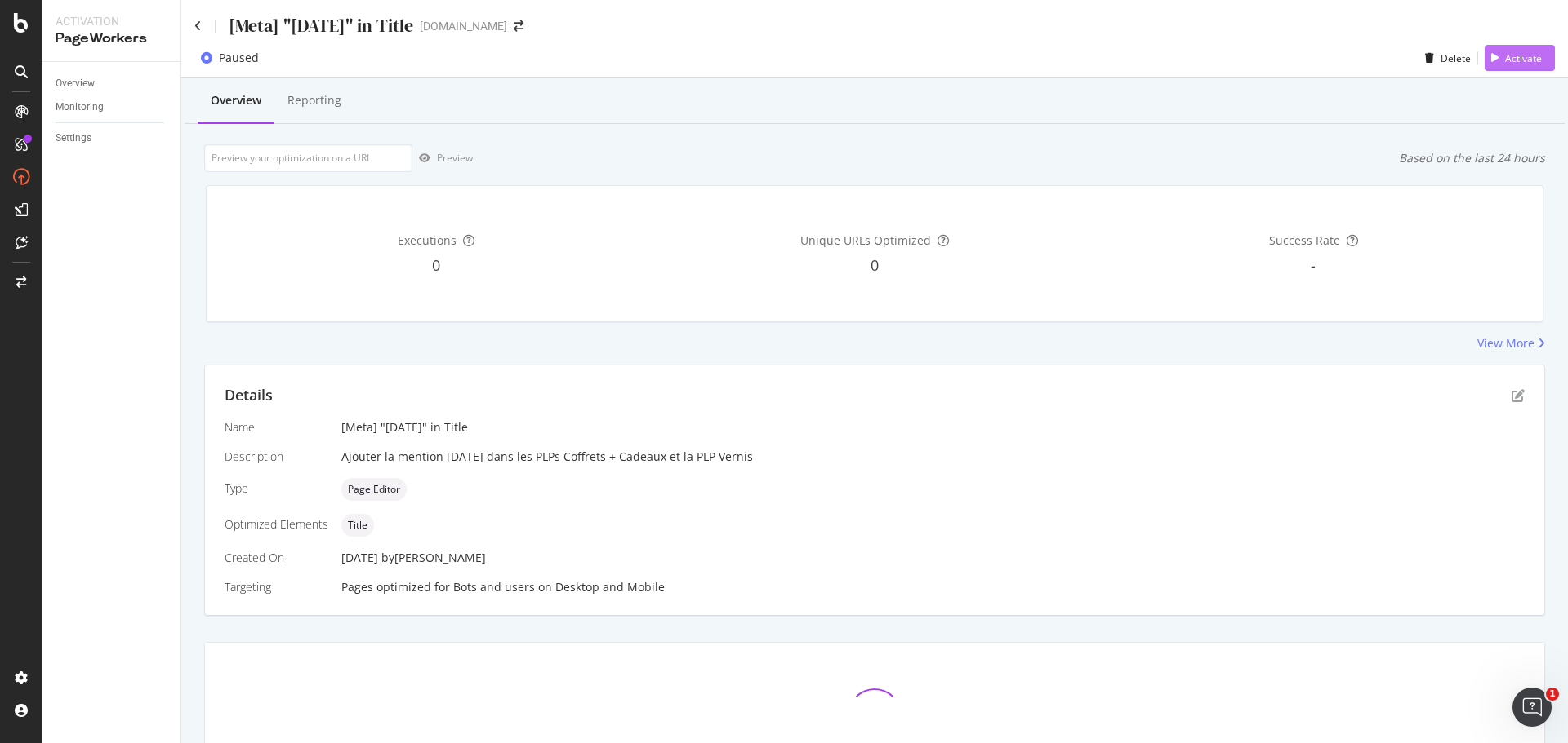
click at [1519, 55] on div "Activate" at bounding box center [1523, 58] width 37 height 14
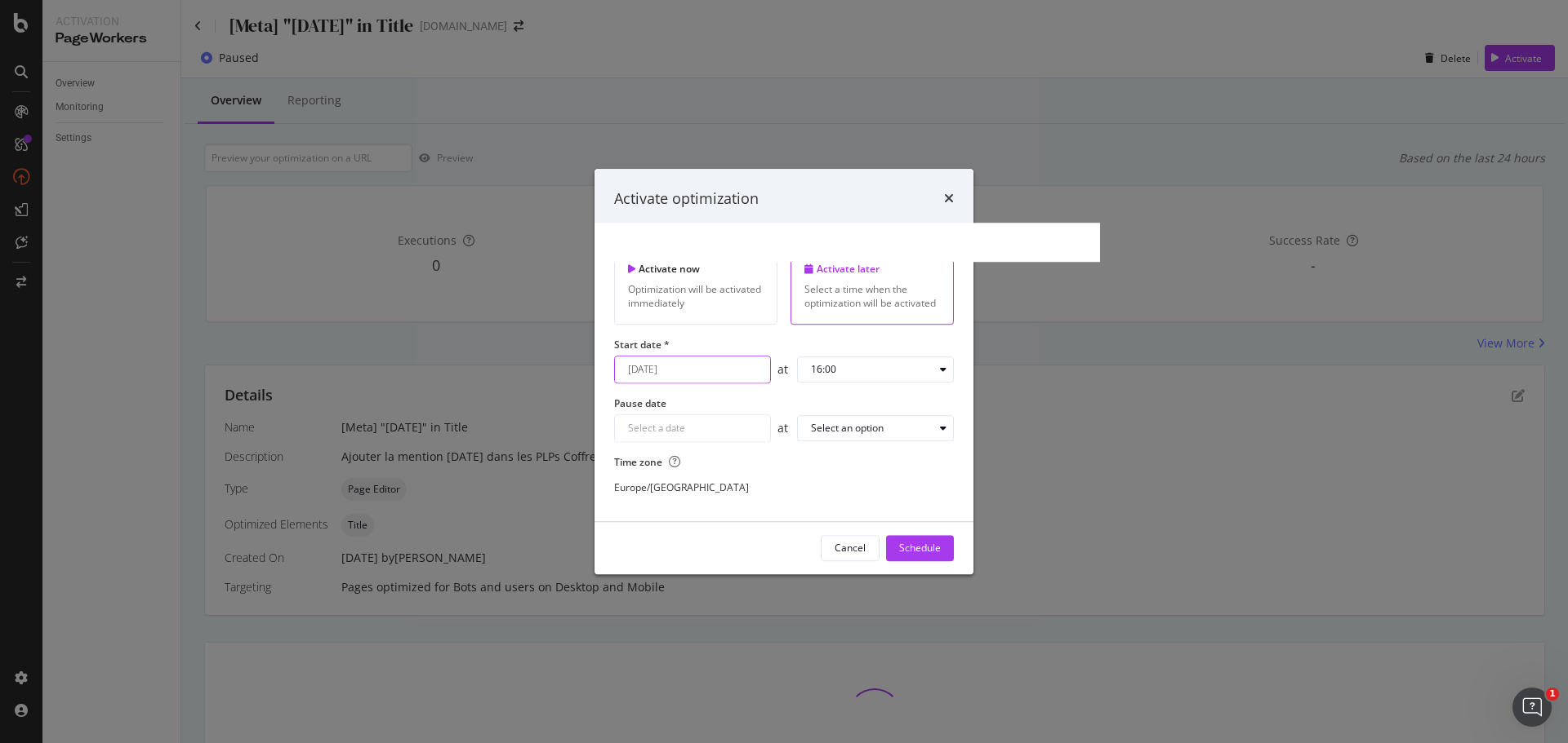
click at [715, 373] on div "August 21st 2025 Navigate forward to interact with the calendar and select a da…" at bounding box center [693, 370] width 157 height 28
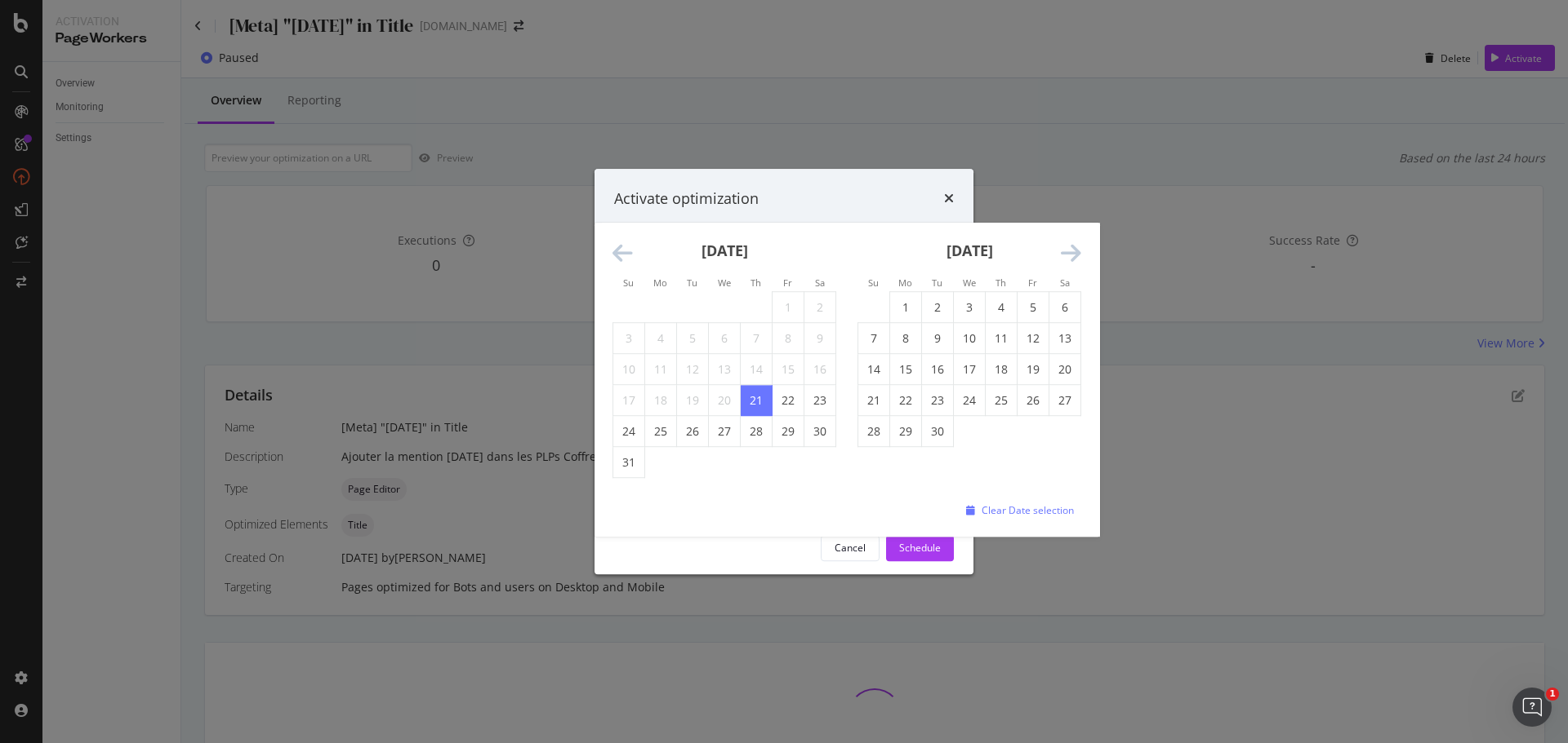
click at [1079, 256] on icon "Move forward to switch to the next month." at bounding box center [1071, 254] width 20 height 23
click at [1071, 257] on icon "Move forward to switch to the next month." at bounding box center [1071, 254] width 20 height 23
click at [911, 344] on td "3" at bounding box center [906, 339] width 32 height 31
type input "November 3rd 2025"
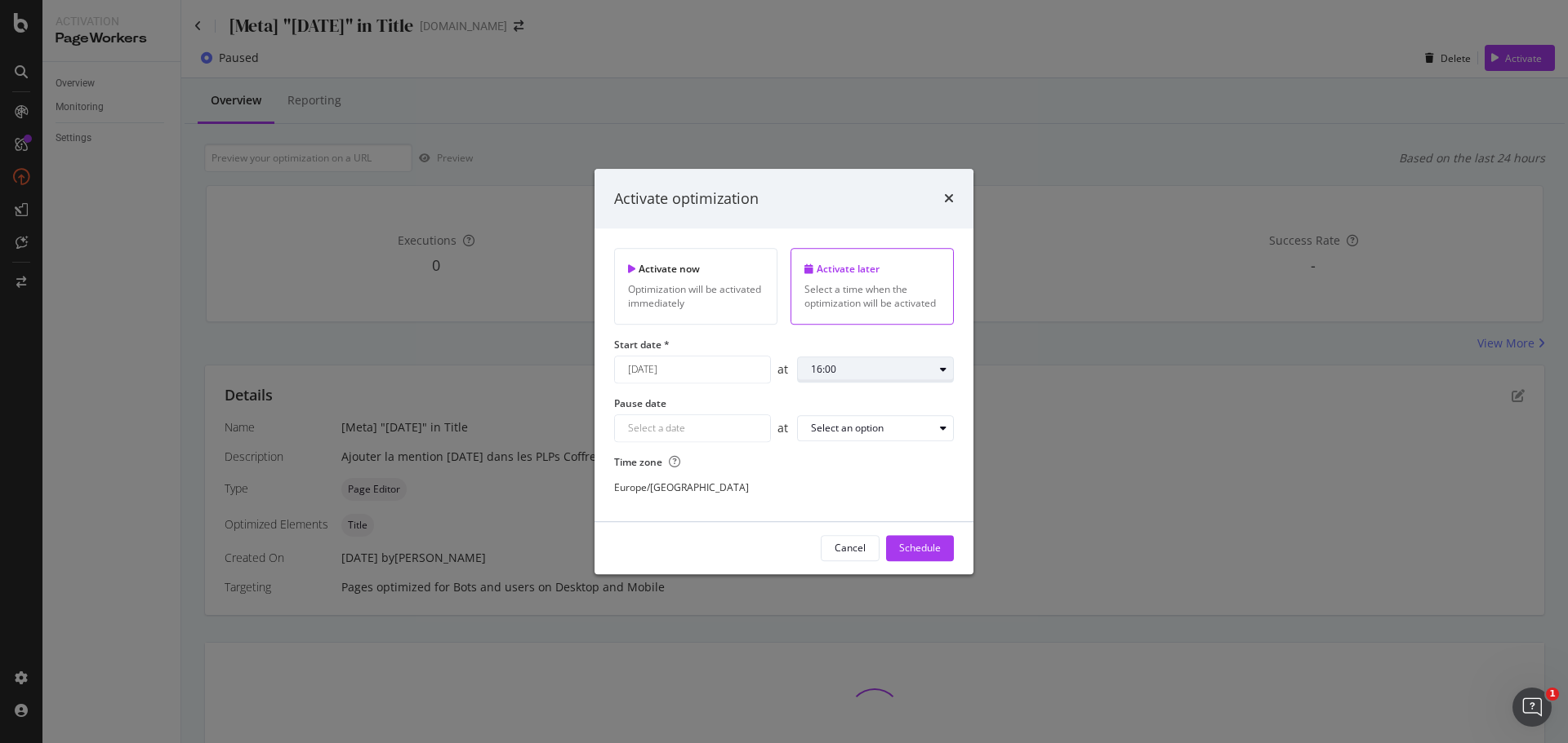
click at [884, 372] on div "16:00" at bounding box center [872, 370] width 123 height 10
drag, startPoint x: 837, startPoint y: 401, endPoint x: 827, endPoint y: 404, distance: 10.4
click at [837, 400] on div "00:00" at bounding box center [829, 396] width 25 height 14
click at [676, 432] on div "Navigate forward to interact with the calendar and select a date. Press the que…" at bounding box center [693, 429] width 157 height 28
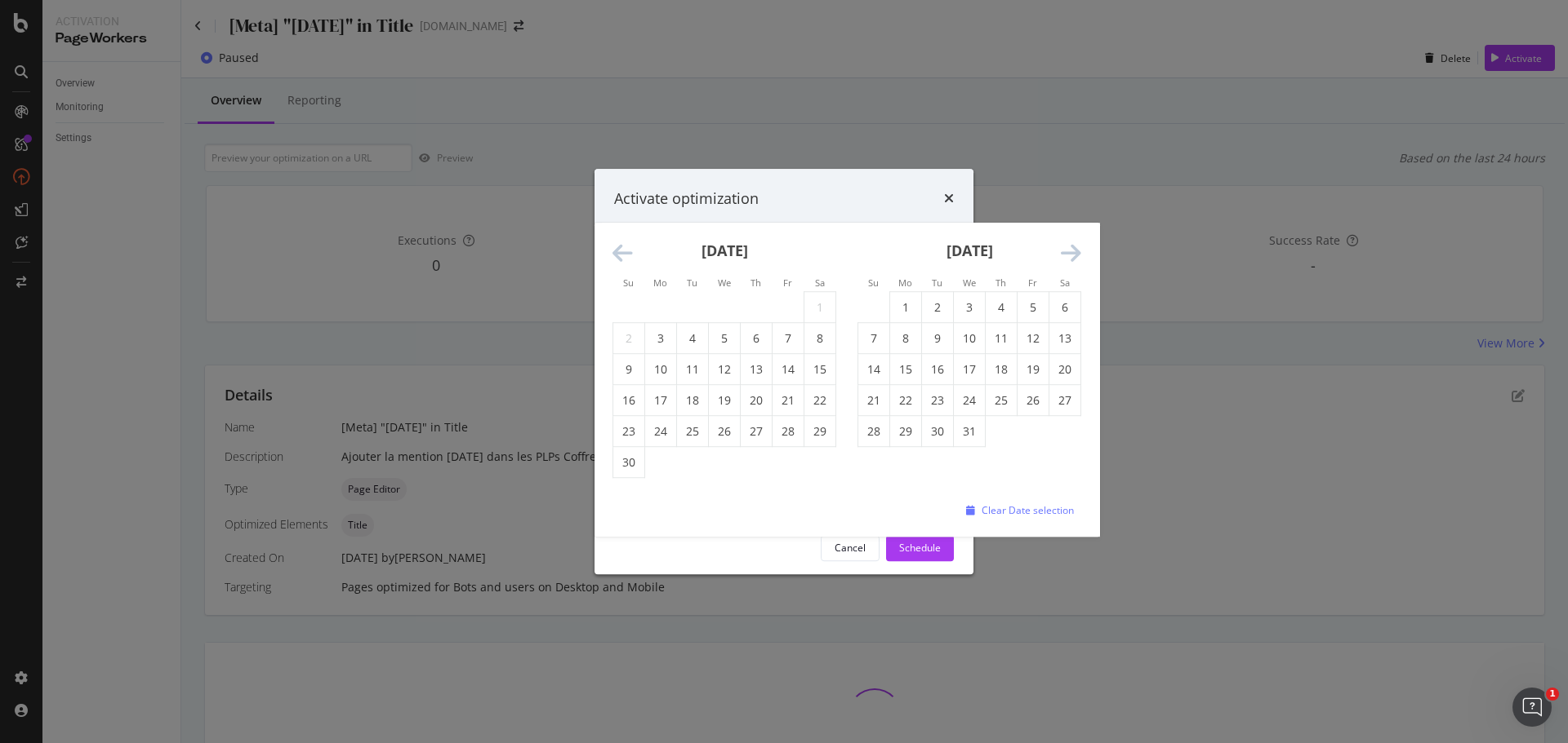
click at [1005, 407] on td "25" at bounding box center [1001, 401] width 32 height 31
type input "December 25th 2025"
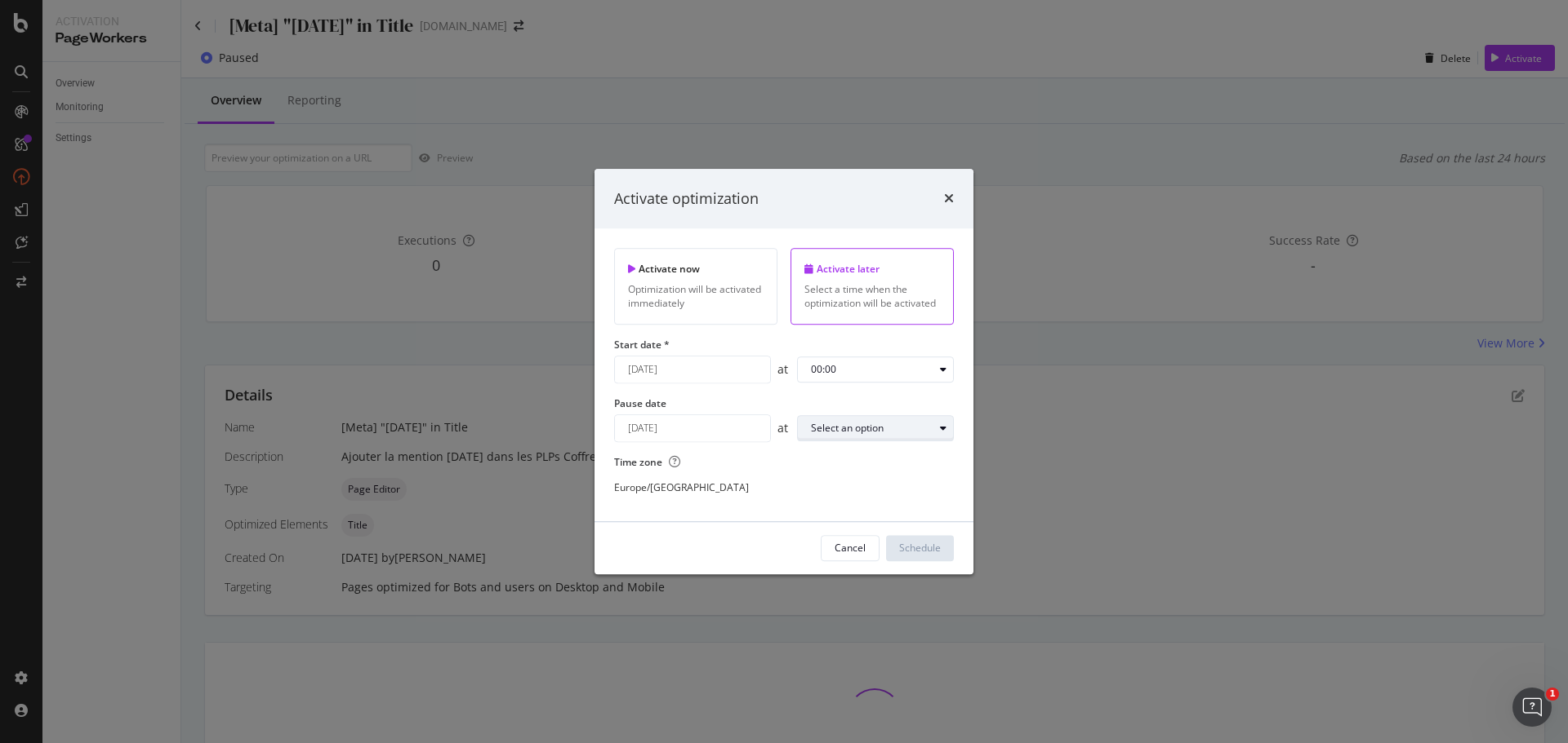
click at [836, 427] on div "Select an option" at bounding box center [847, 428] width 73 height 10
click at [850, 648] on div "23:00" at bounding box center [830, 645] width 52 height 20
click at [931, 548] on div "Schedule" at bounding box center [920, 548] width 42 height 14
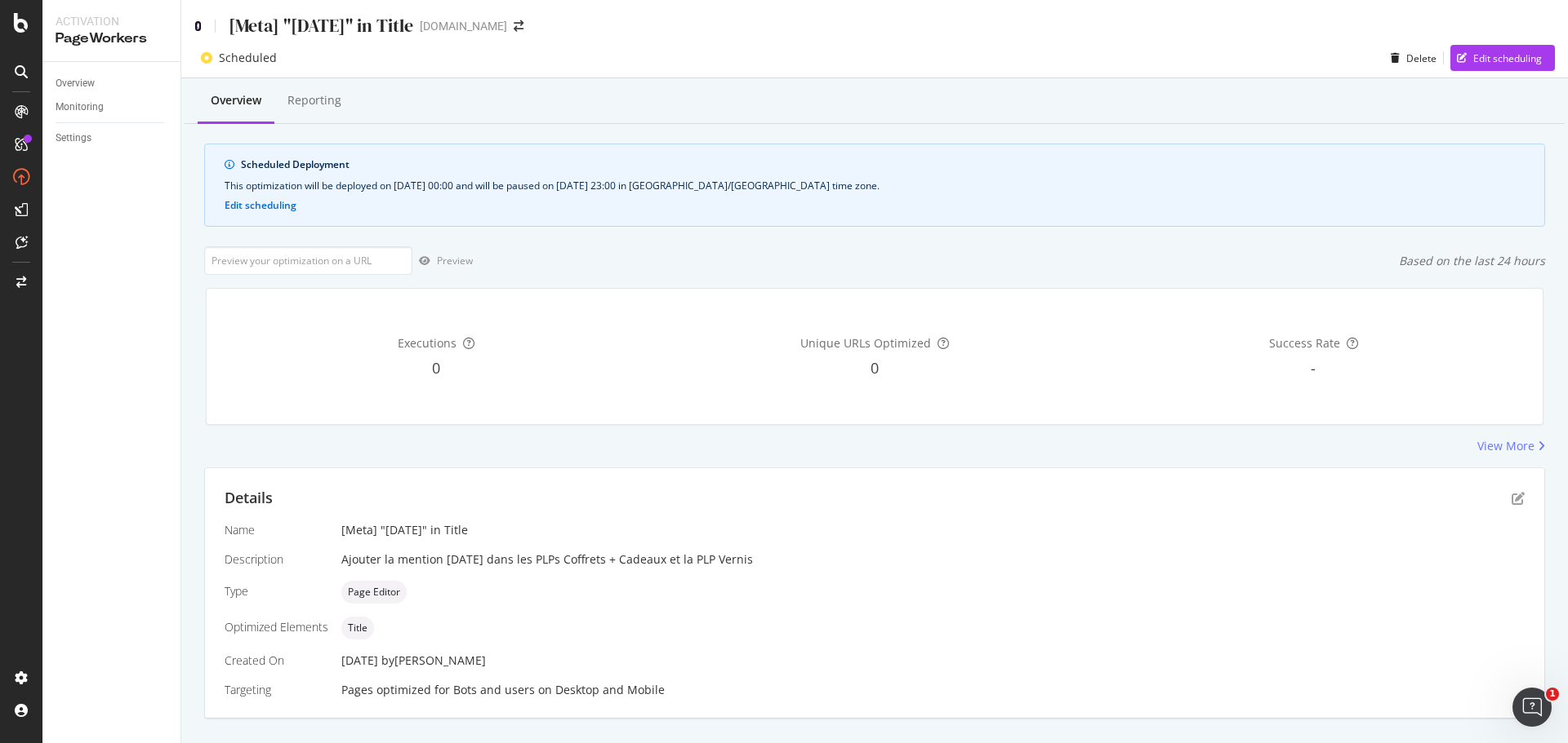
click at [196, 26] on icon at bounding box center [198, 26] width 7 height 11
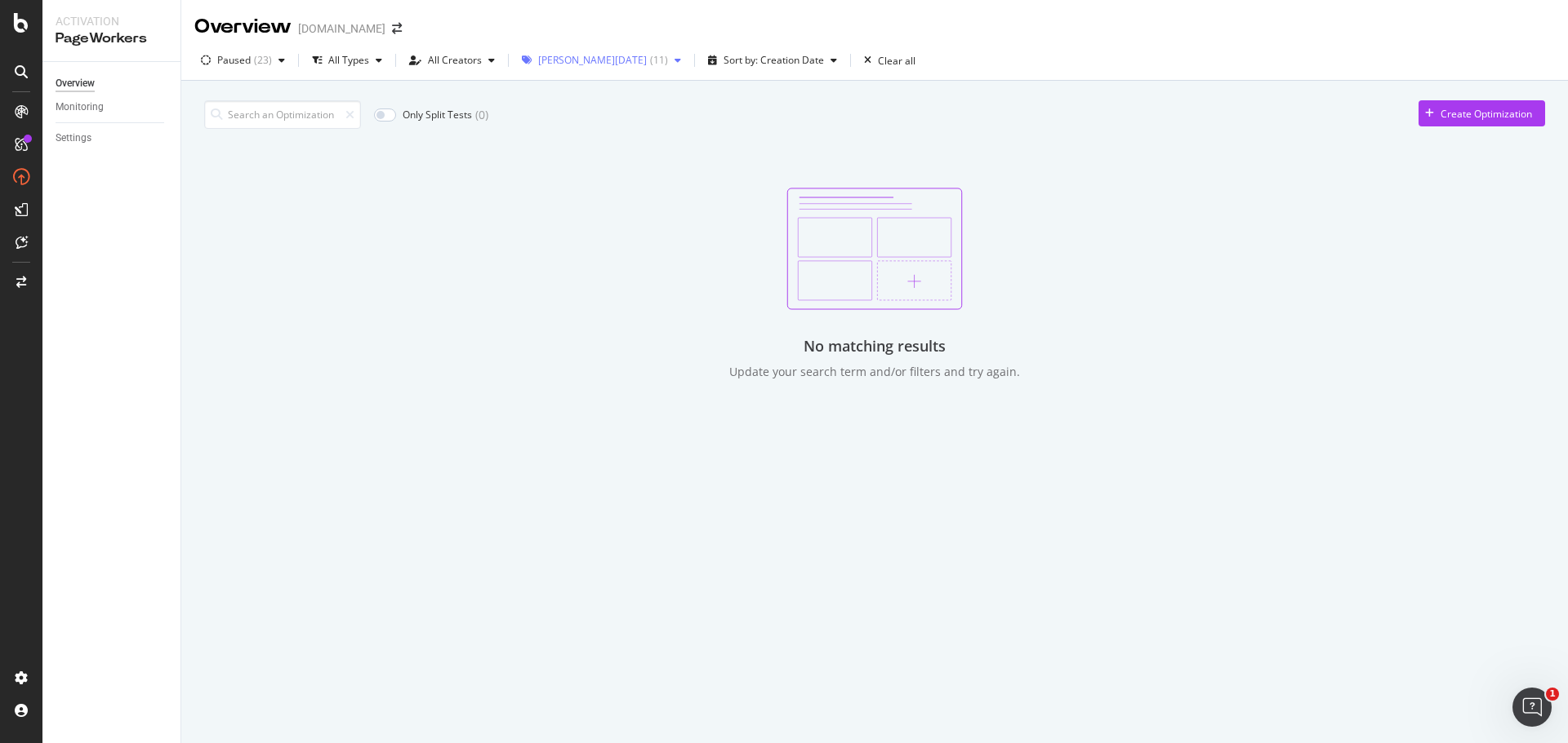
click at [650, 63] on div "( 11 )" at bounding box center [659, 60] width 18 height 10
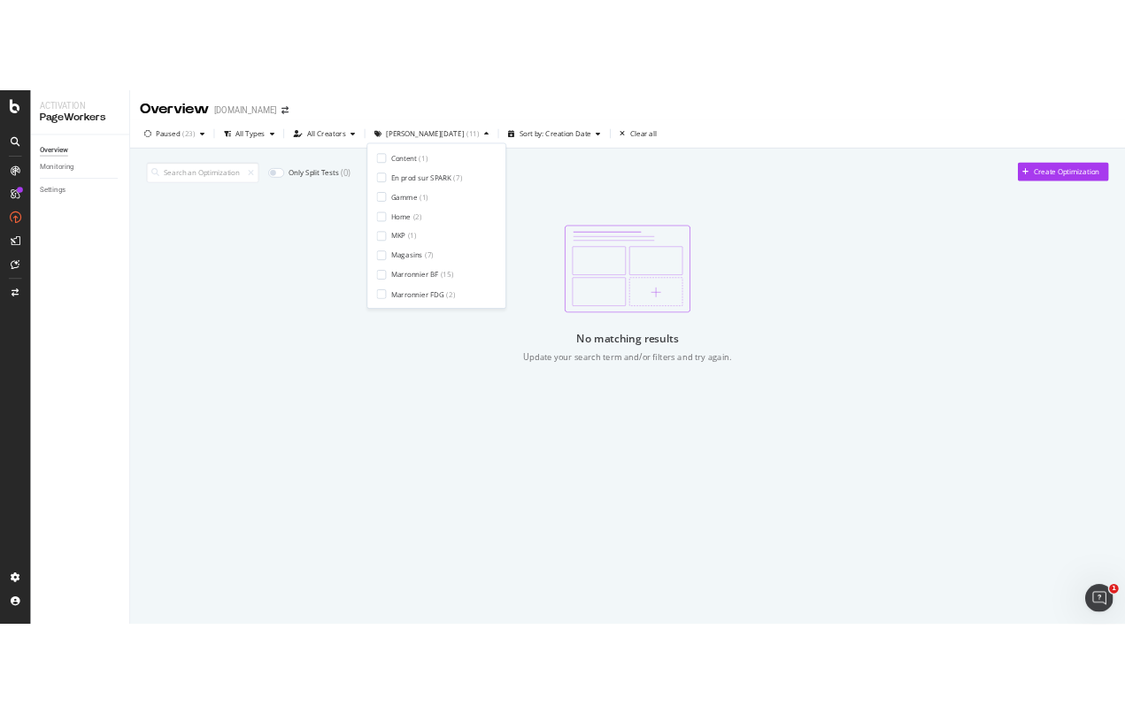
scroll to position [294, 0]
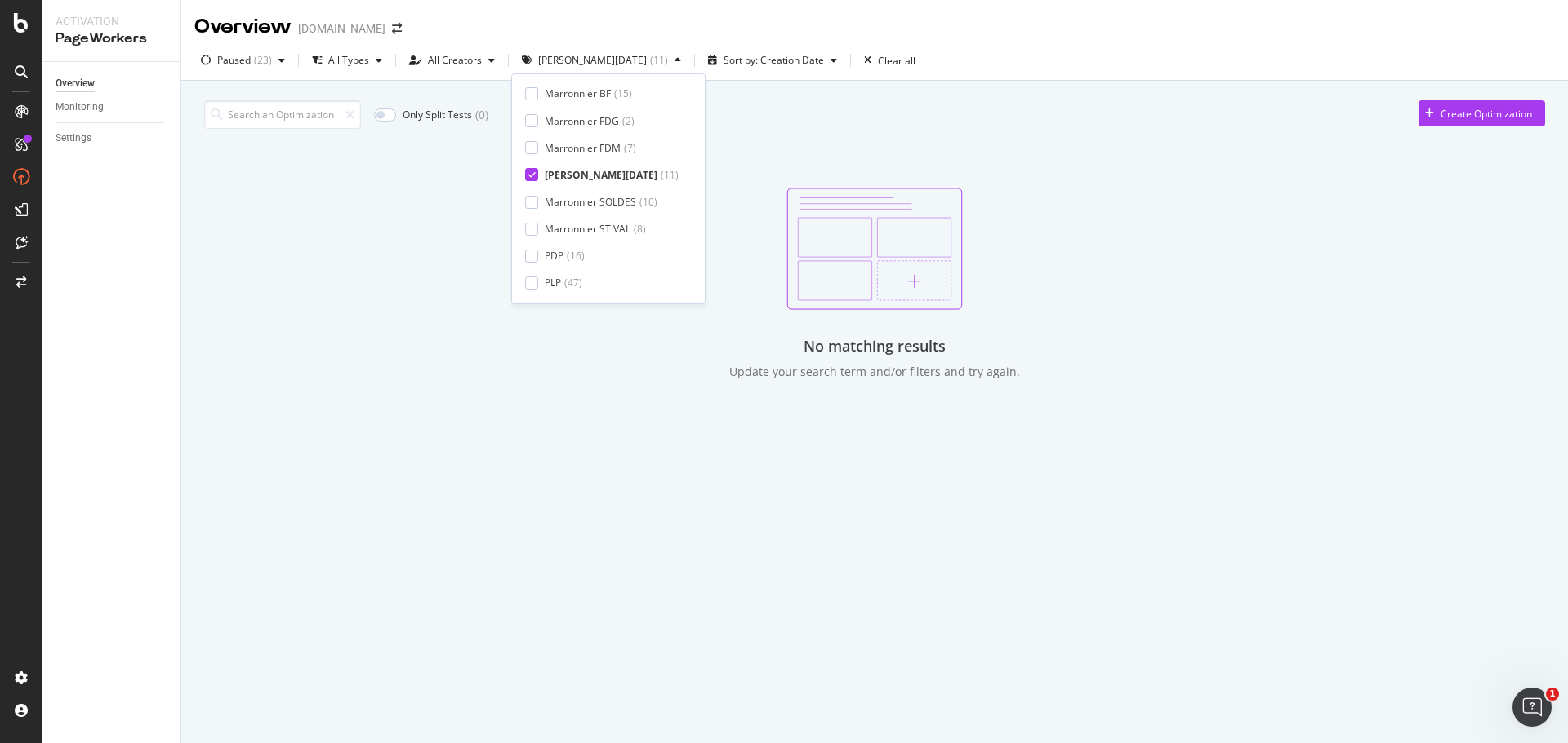
click at [529, 174] on icon at bounding box center [532, 174] width 7 height 8
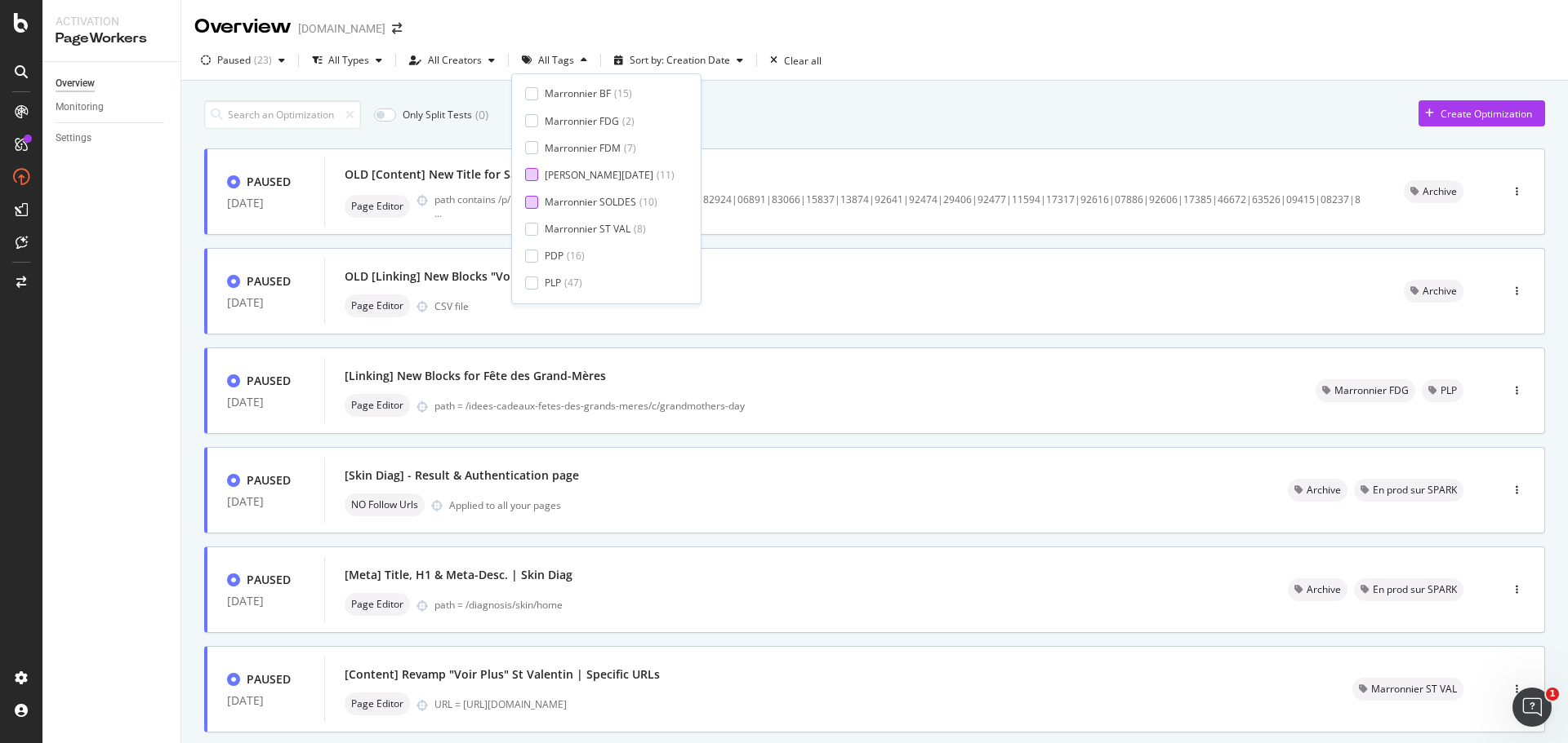
click at [532, 203] on div at bounding box center [531, 202] width 13 height 13
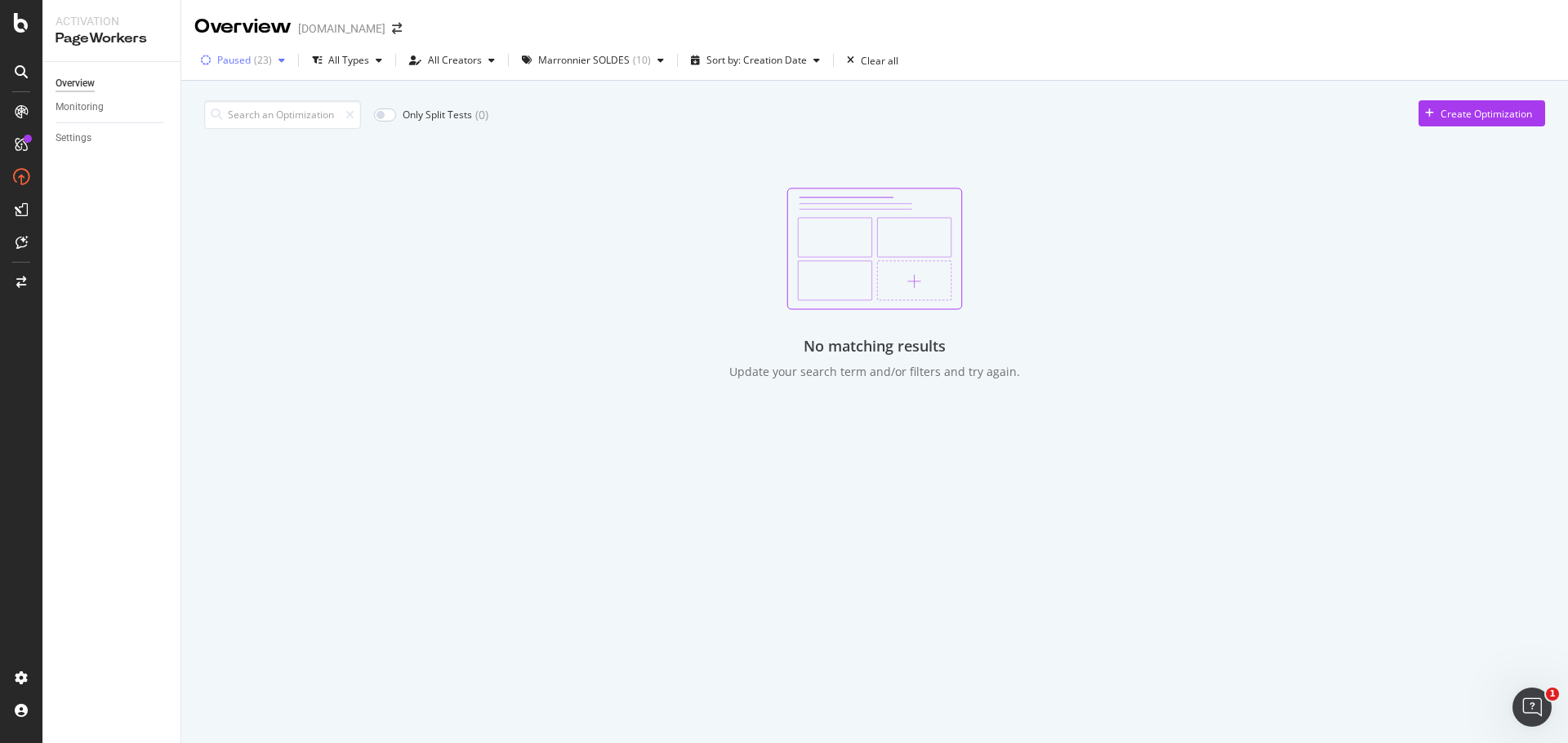
click at [260, 67] on div "Paused ( 23 )" at bounding box center [243, 60] width 97 height 25
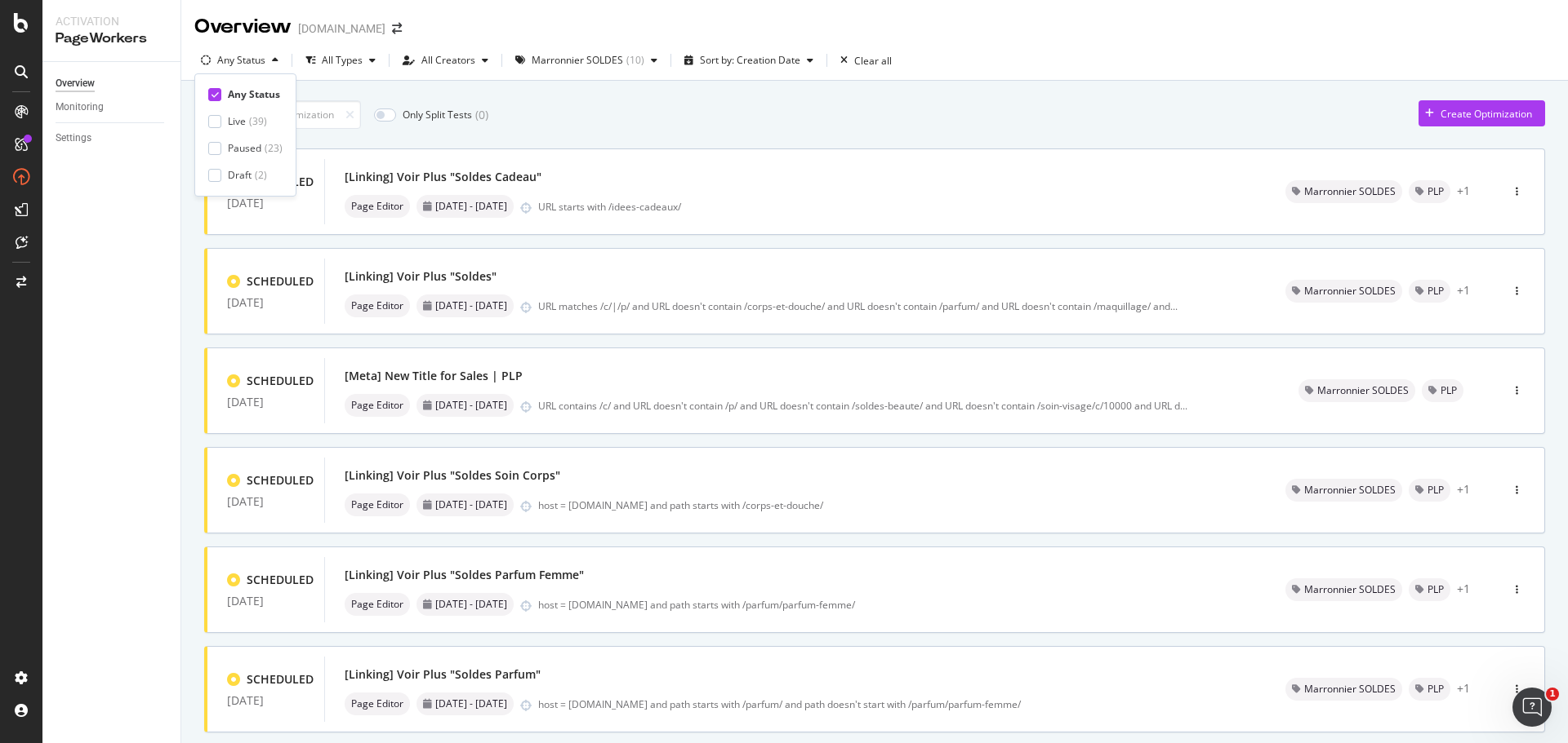
click at [1045, 88] on div "Only Split Tests ( 0 ) Create Optimization SCHEDULED 19 Aug. 2025 [Linking] Voi…" at bounding box center [874, 658] width 1386 height 1155
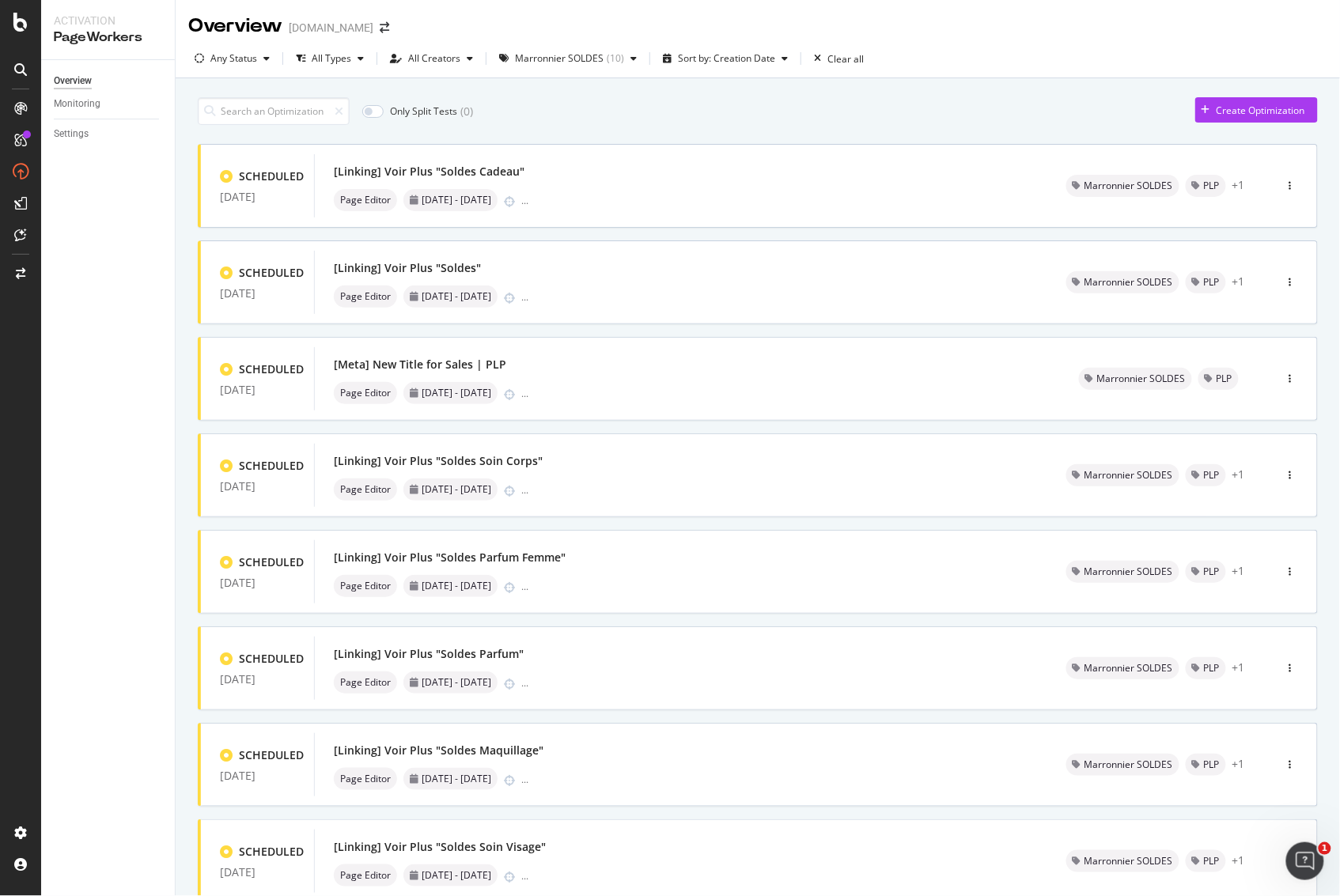
drag, startPoint x: 991, startPoint y: 1, endPoint x: 1339, endPoint y: 352, distance: 494.3
click at [1339, 352] on div "Overview yves-rocher.fr Any Status All Types All Creators Marronnier SOLDES ( 1…" at bounding box center [758, 448] width 1164 height 896
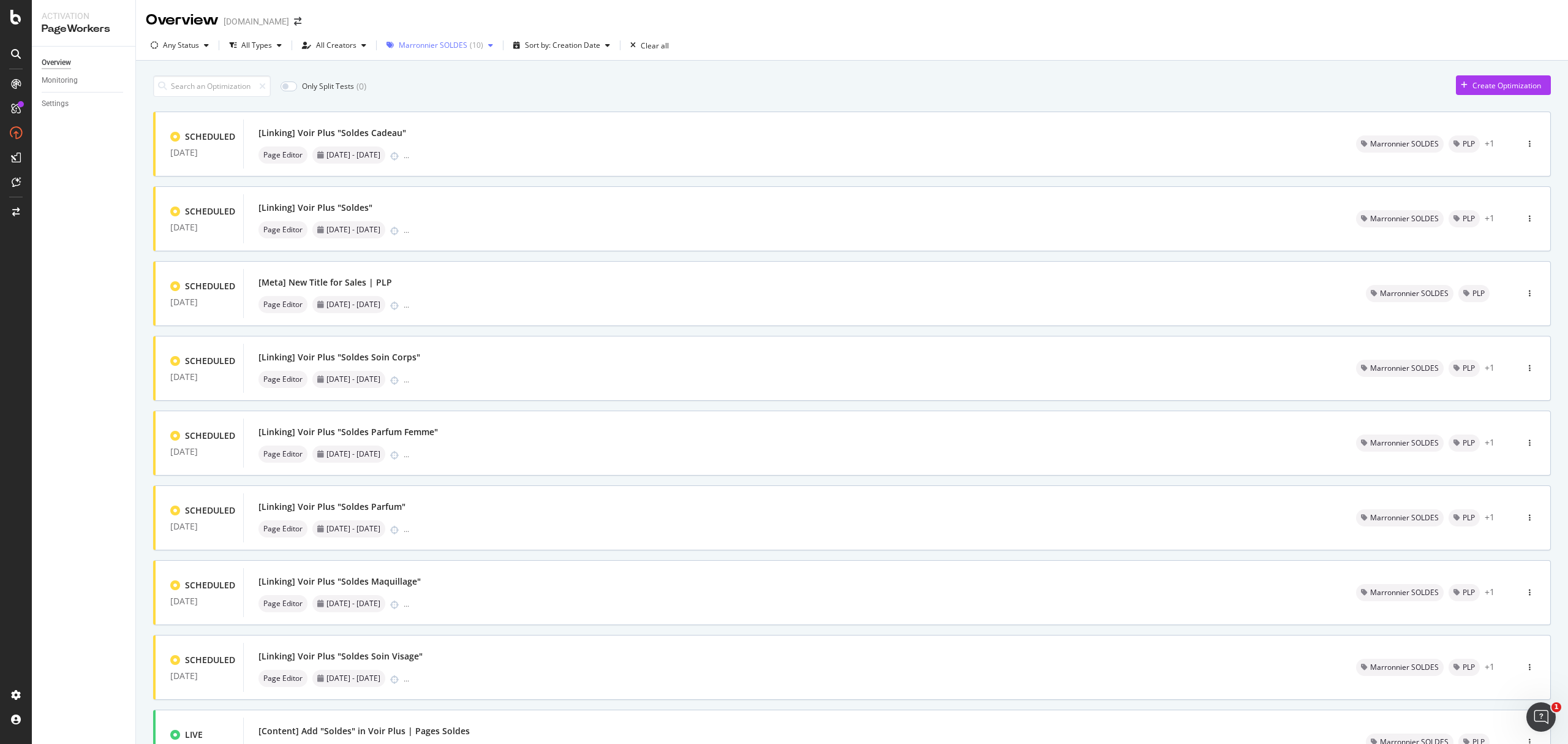
click at [475, 49] on div "( 10 )" at bounding box center [476, 45] width 13 height 8
click at [394, 127] on div at bounding box center [395, 131] width 10 height 10
click at [392, 191] on icon at bounding box center [395, 192] width 6 height 6
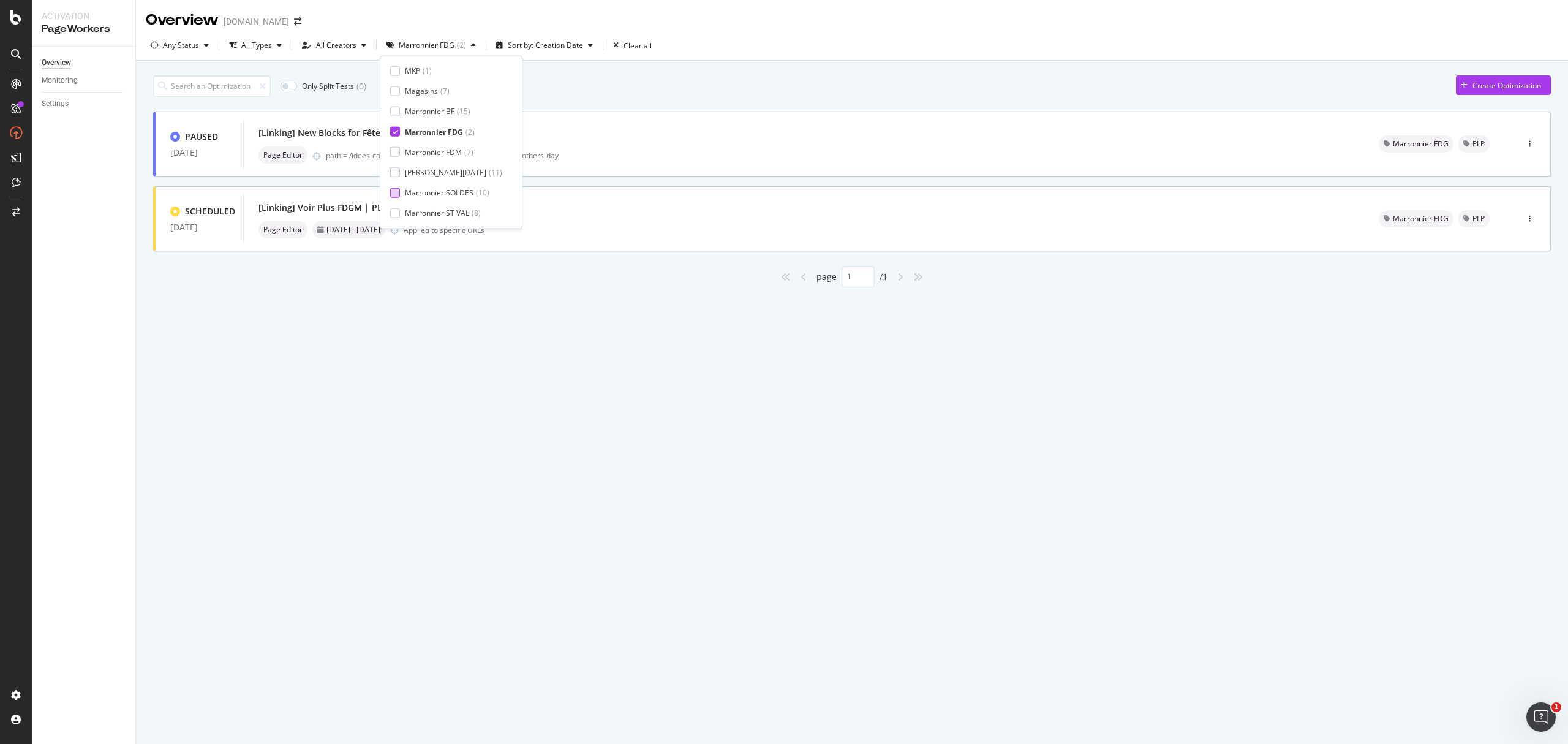
click at [390, 383] on div "Overview yves-rocher.fr Any Status All Types All Creators Marronnier FDG ( 2 ) …" at bounding box center [853, 372] width 1432 height 744
click at [476, 211] on div "[Linking] Voir Plus FDGM | PLPs cadeaux" at bounding box center [804, 208] width 1091 height 17
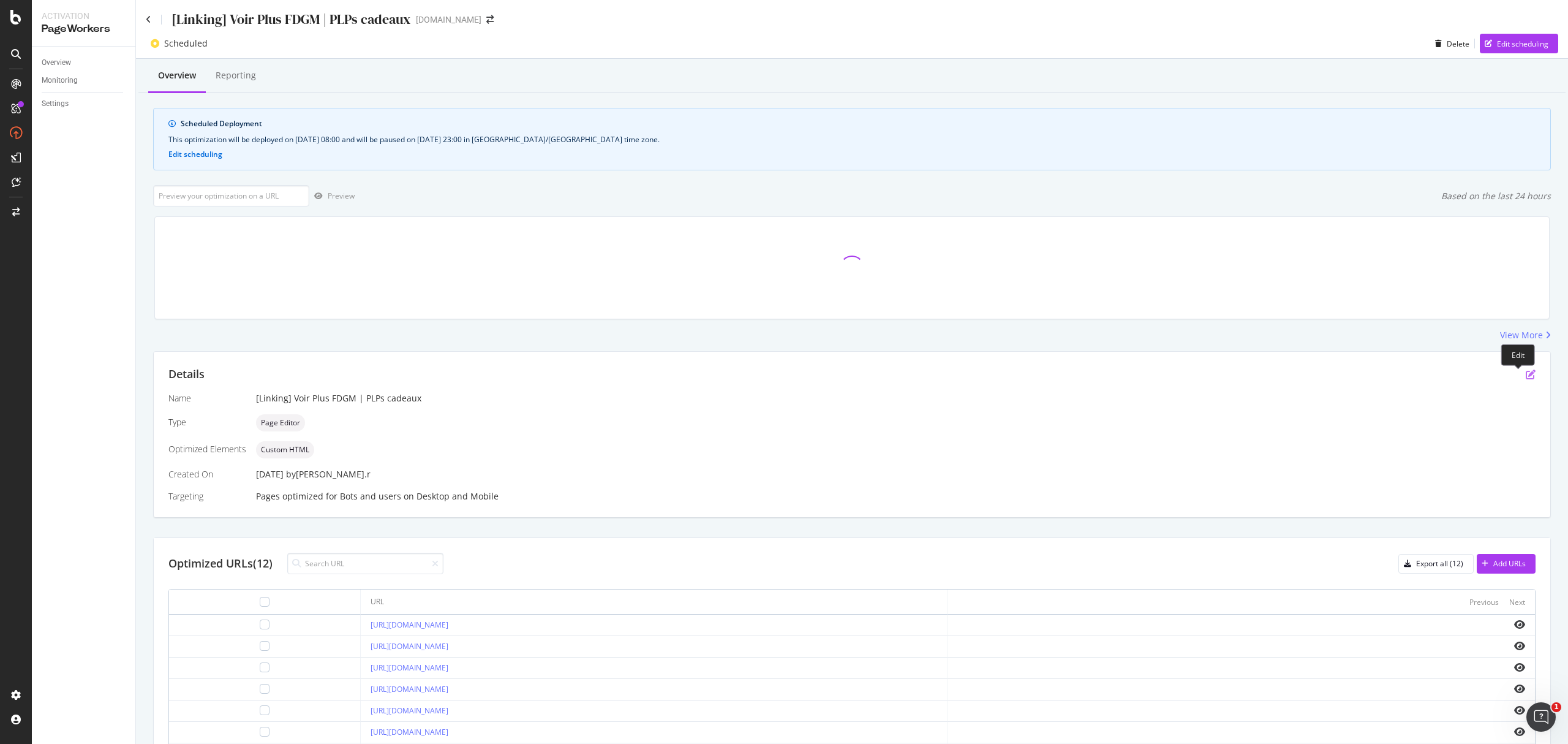
click at [1176, 376] on icon "pen-to-square" at bounding box center [1531, 374] width 10 height 10
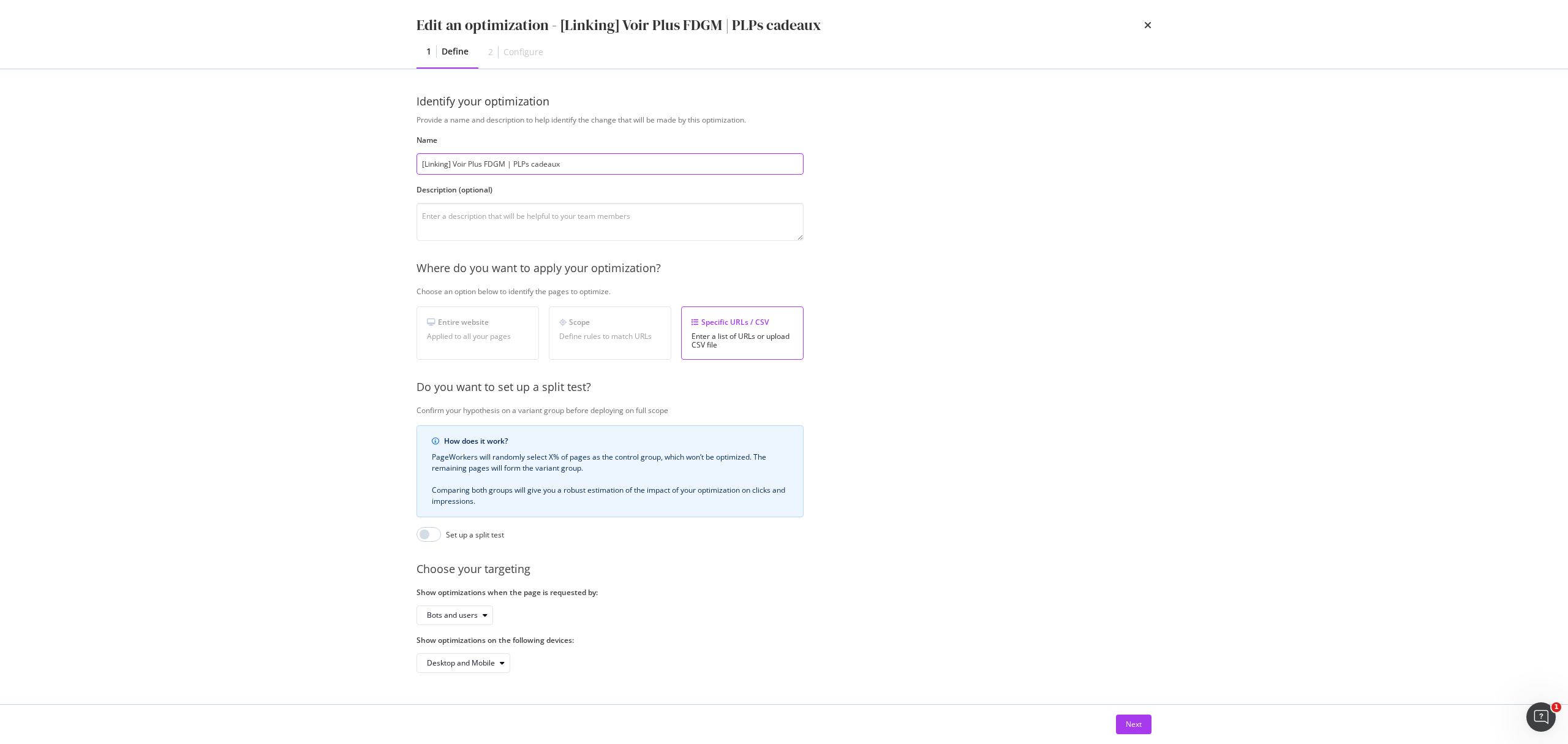
drag, startPoint x: 520, startPoint y: 163, endPoint x: 658, endPoint y: 163, distance: 138.0
click at [658, 163] on input "[Linking] Voir Plus FDGM | PLPs cadeaux" at bounding box center [610, 163] width 387 height 21
type input "[Linking] Voir Plus FDGM"
click at [1145, 24] on icon "times" at bounding box center [1148, 25] width 8 height 10
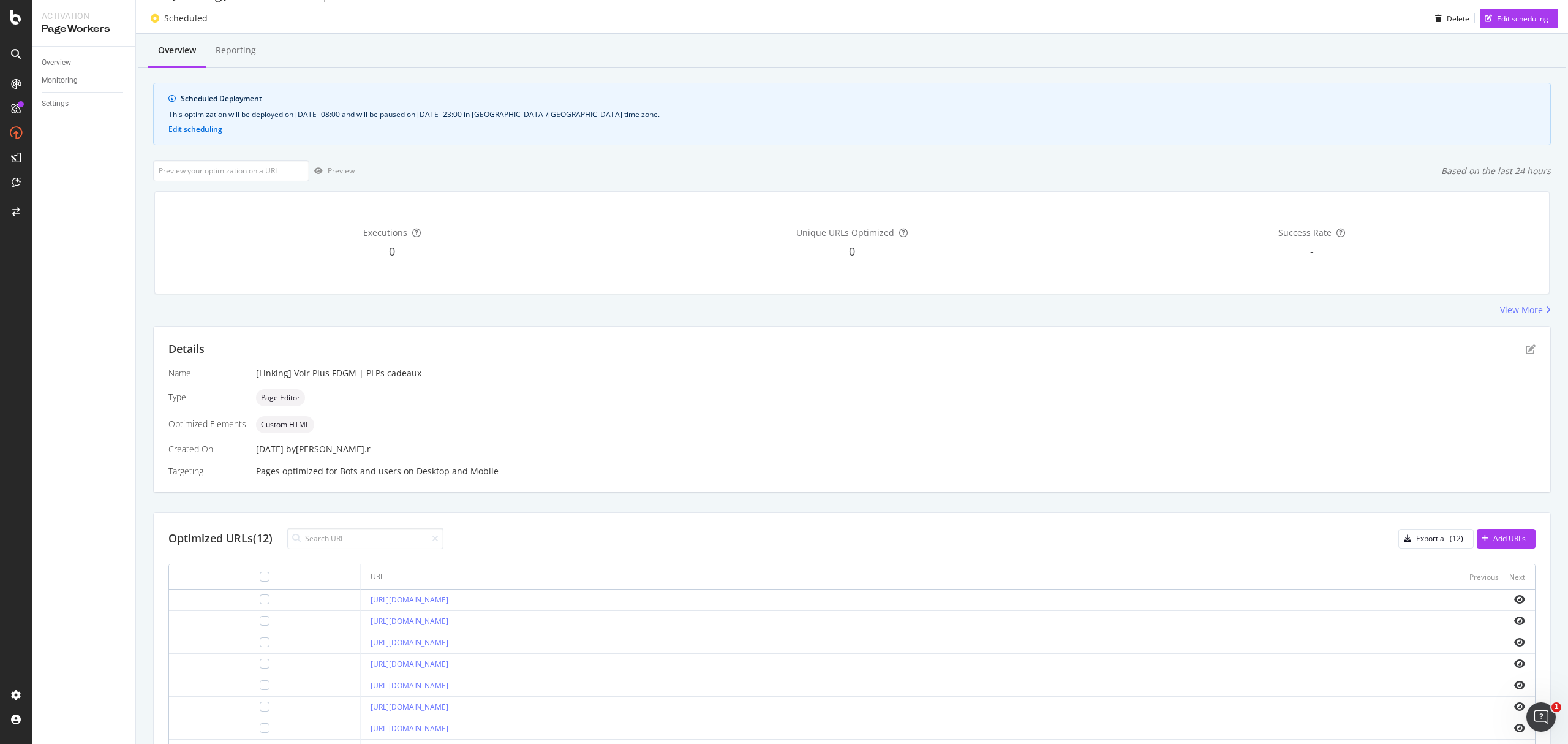
scroll to position [0, 0]
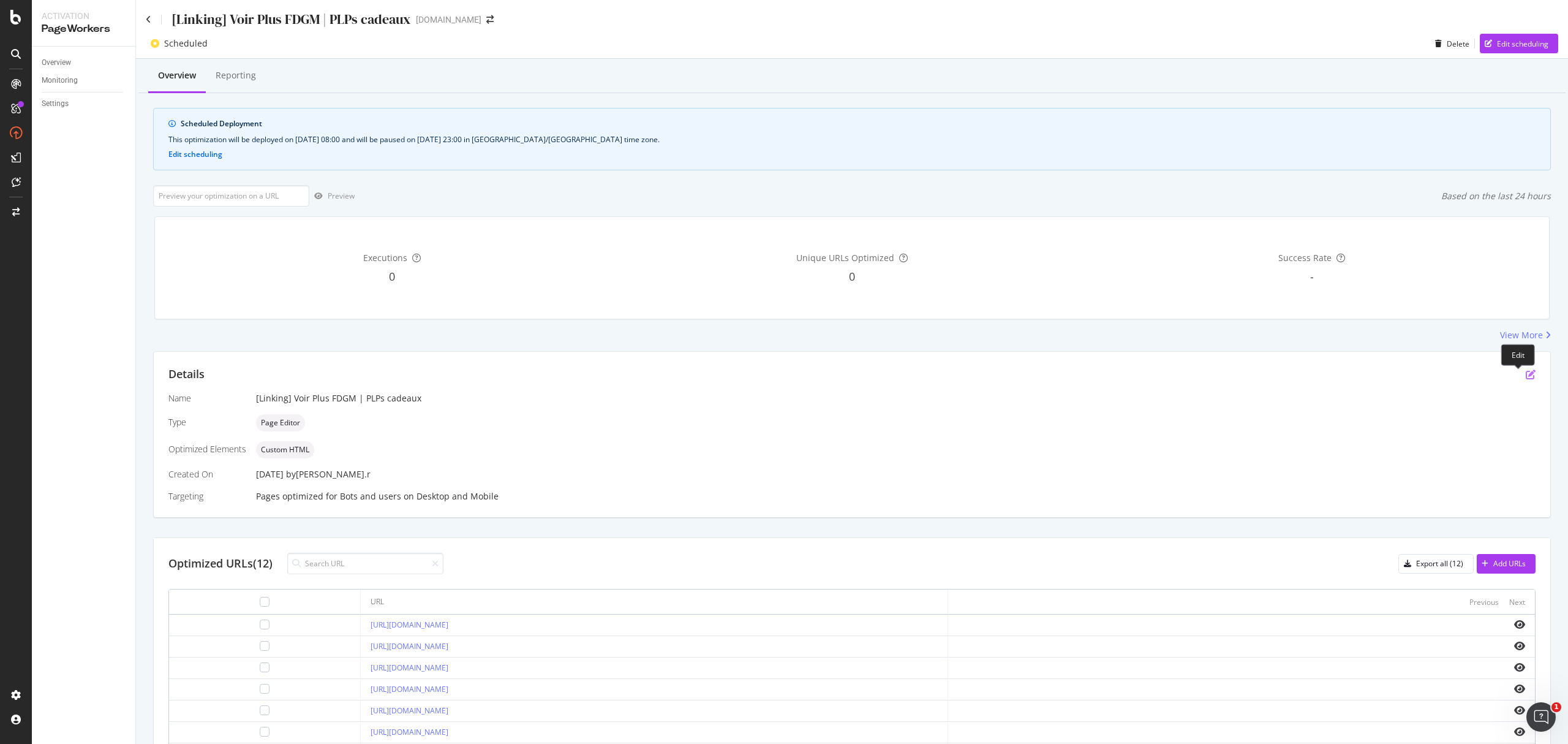
click at [1176, 377] on icon "pen-to-square" at bounding box center [1531, 374] width 10 height 10
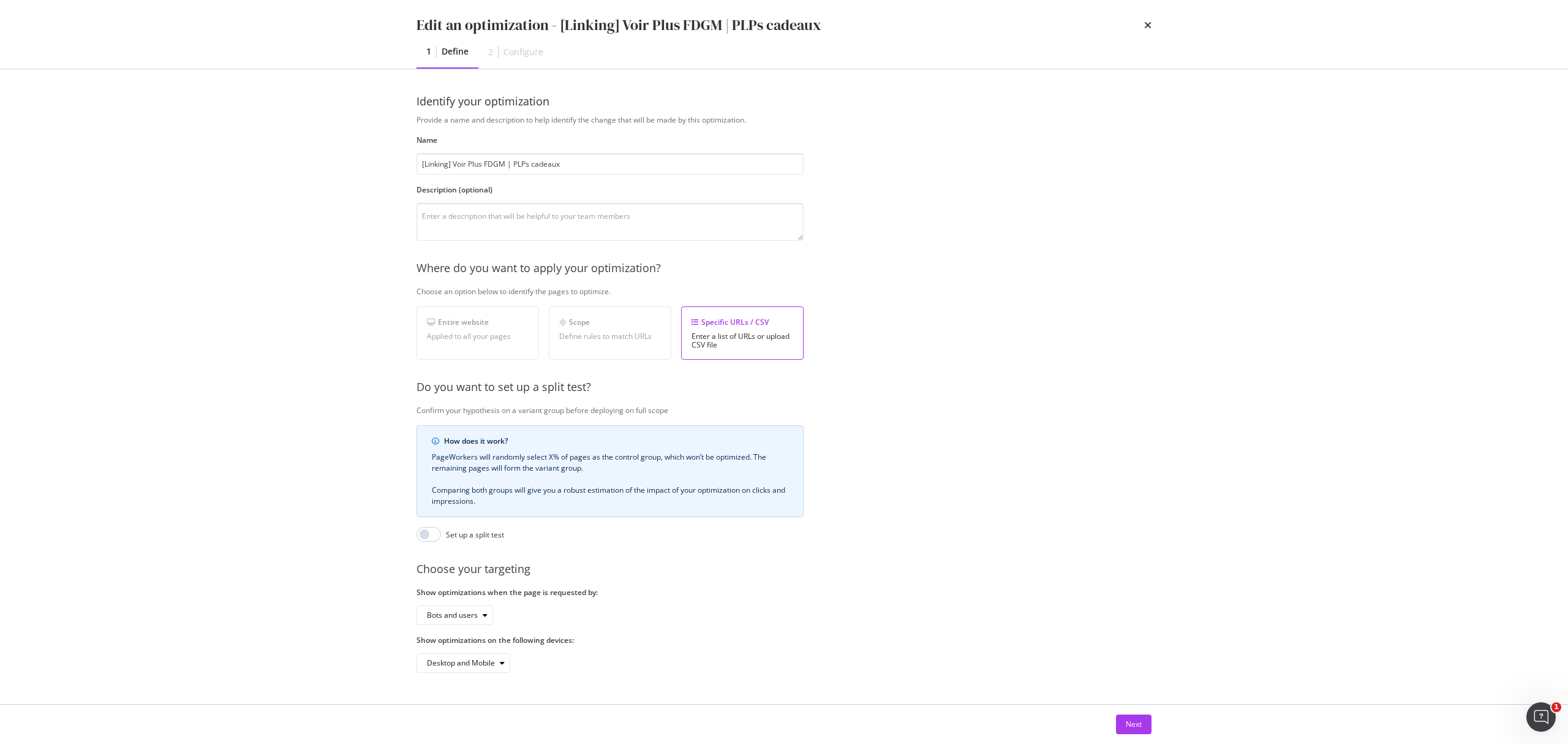
scroll to position [8, 0]
click at [1148, 22] on icon "times" at bounding box center [1148, 25] width 8 height 10
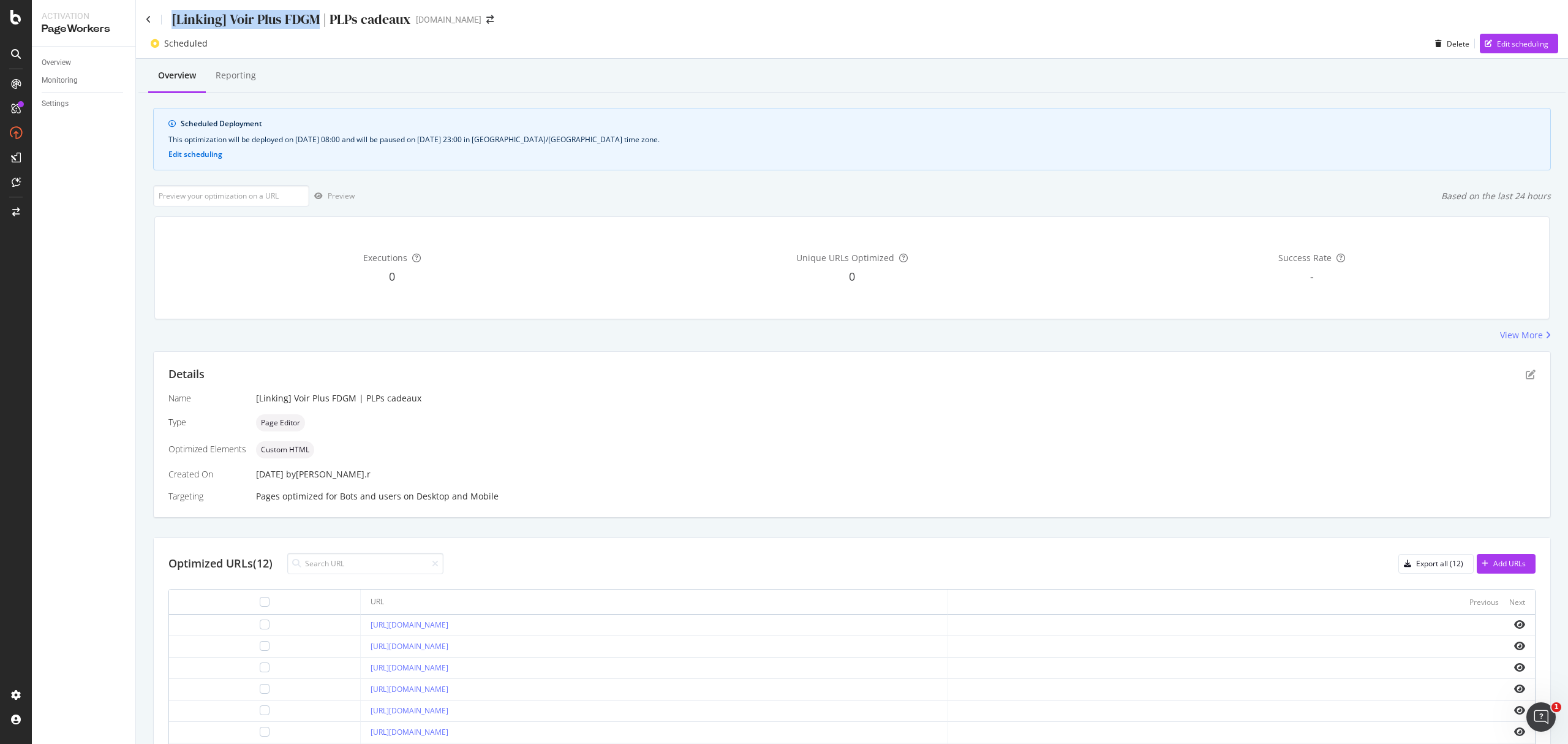
drag, startPoint x: 170, startPoint y: 18, endPoint x: 314, endPoint y: 15, distance: 144.0
click at [314, 15] on div "[Linking] Voir Plus FDGM | PLPs cadeaux" at bounding box center [278, 19] width 265 height 19
copy div "[Linking] Voir Plus FDGM"
click at [149, 18] on icon at bounding box center [149, 19] width 6 height 8
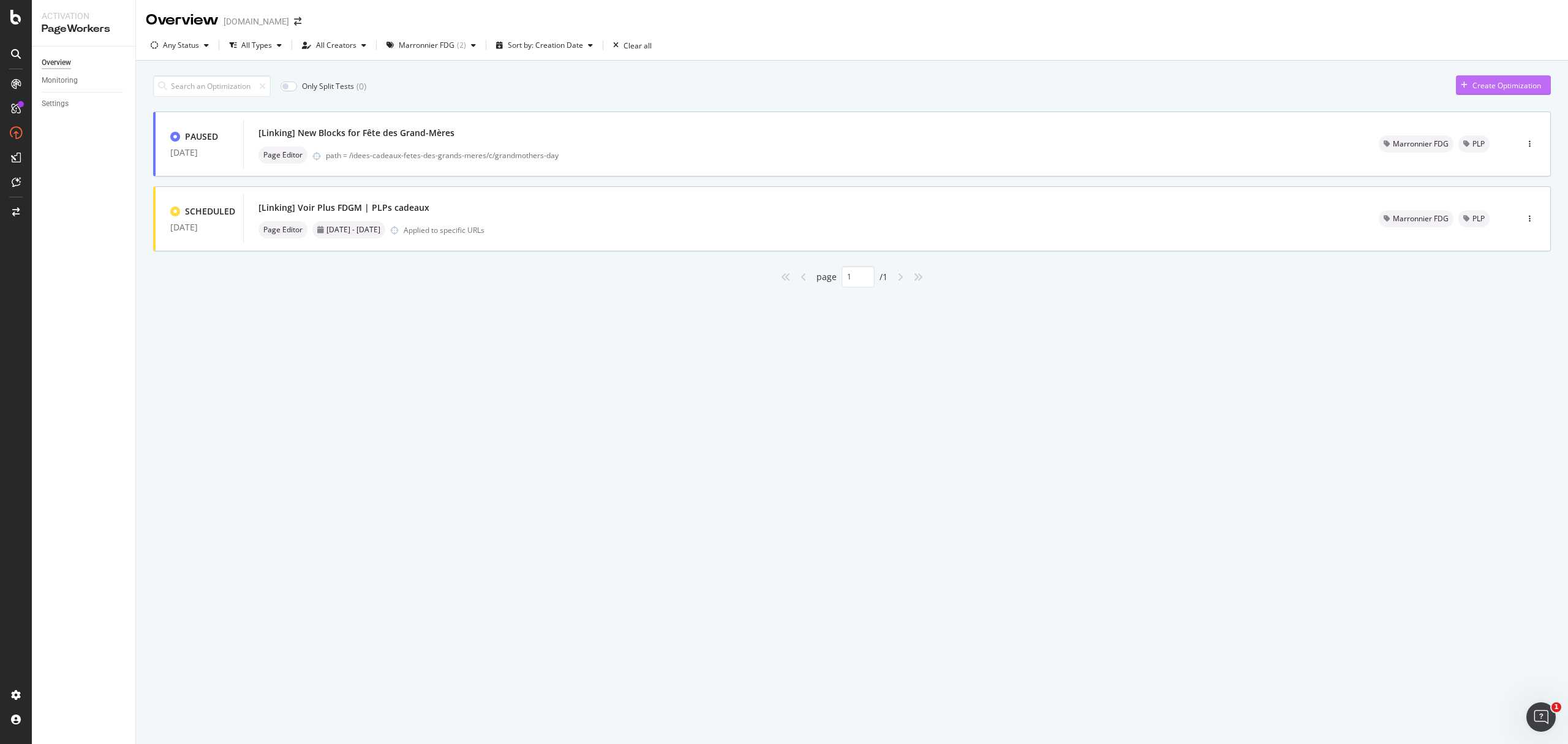
click at [1176, 89] on div "Create Optimization" at bounding box center [1506, 85] width 69 height 10
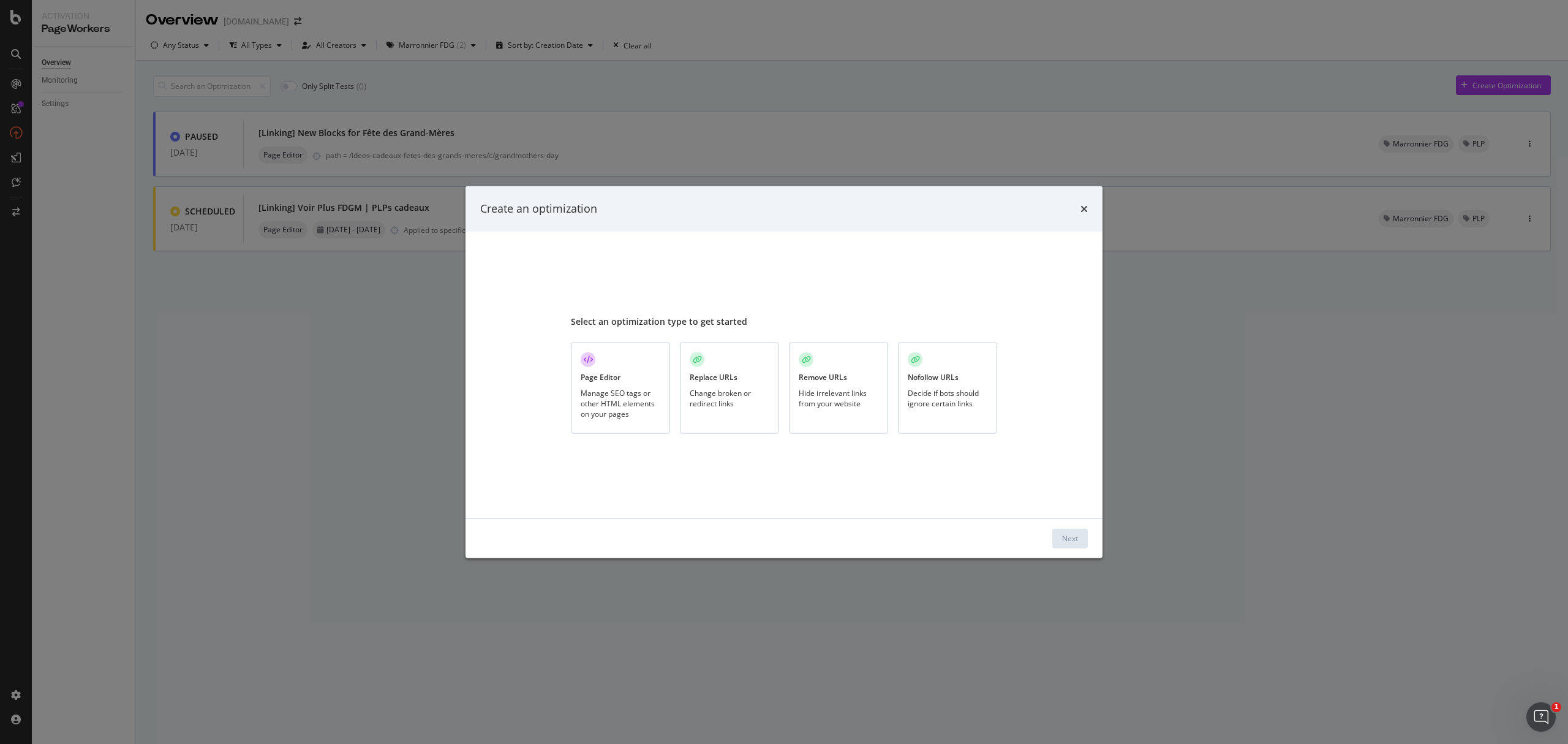
click at [605, 397] on div "Manage SEO tags or other HTML elements on your pages" at bounding box center [620, 402] width 80 height 31
click at [1072, 544] on div "Next" at bounding box center [1070, 538] width 16 height 19
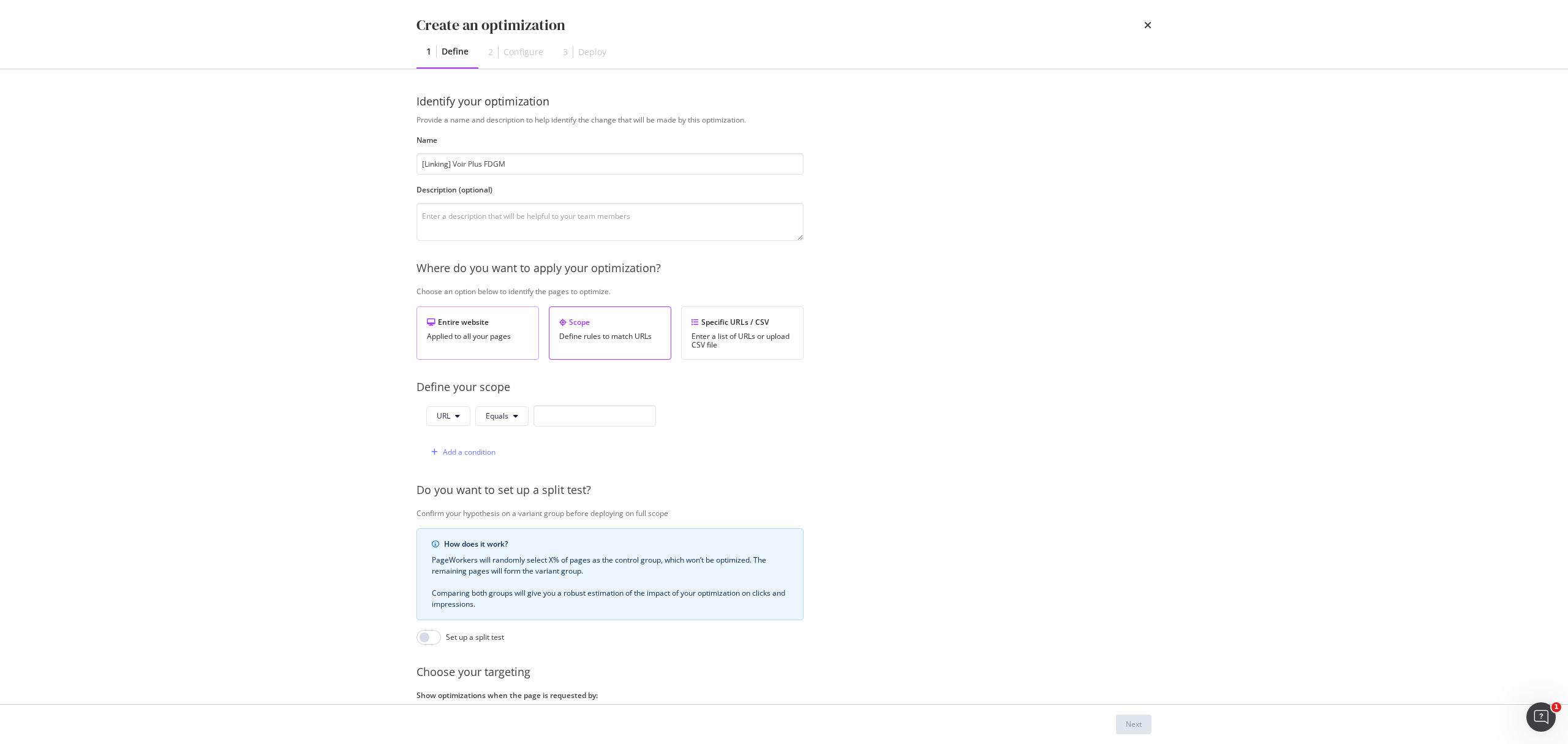
type input "[Linking] Voir Plus FDGM"
click at [542, 214] on textarea "modal" at bounding box center [610, 221] width 387 height 38
paste textarea "Ajout de liens vers"
paste textarea "https://www.yves-rocher.fr/idees-cadeaux-fetes-des-grands-meres/c/grandmothers-…"
type textarea "Ajout de liens vers https://www.yves-rocher.fr/idees-cadeaux-fetes-des-grands-m…"
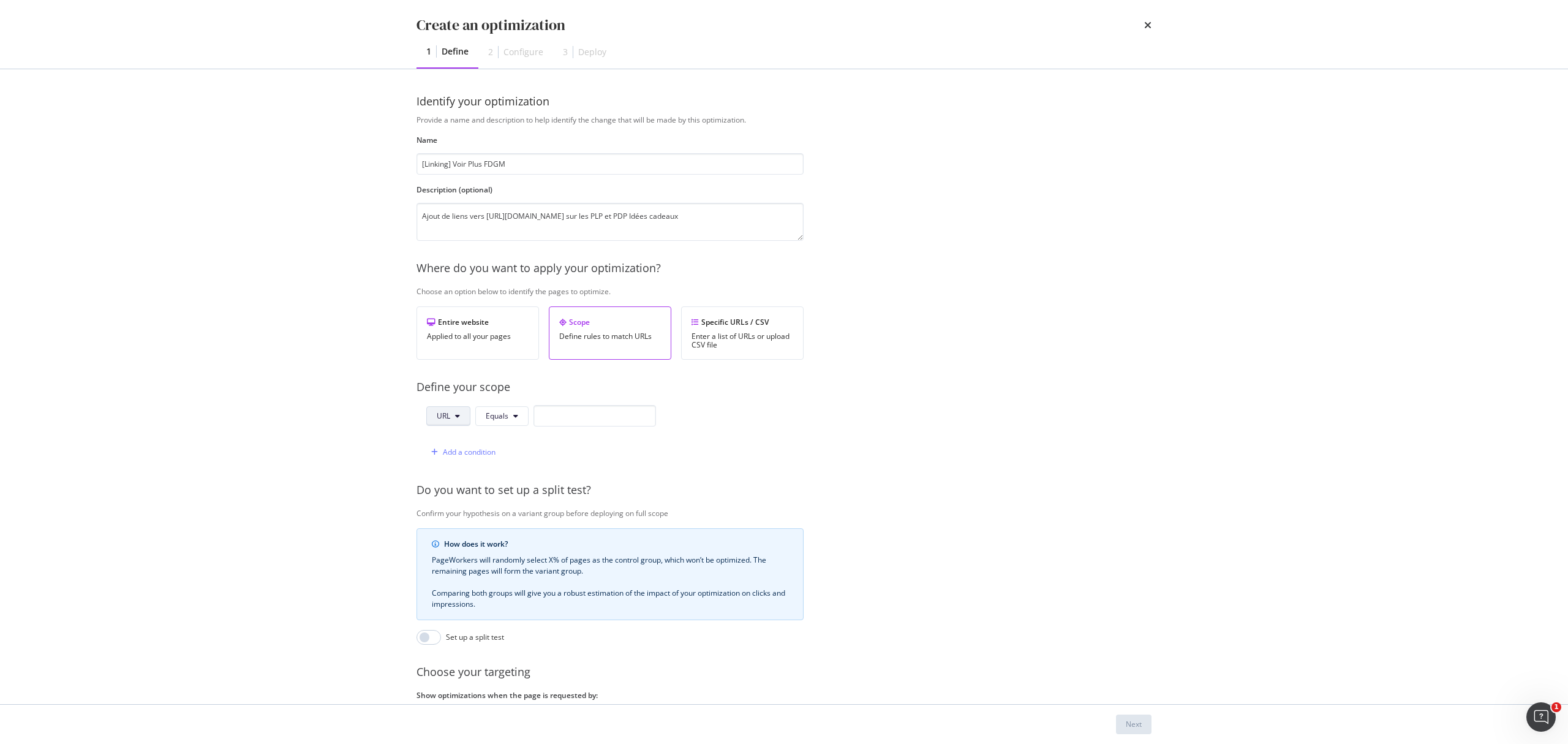
click at [445, 418] on span "URL" at bounding box center [443, 415] width 13 height 10
click at [455, 488] on span "Host" at bounding box center [458, 487] width 43 height 11
click at [564, 412] on input "modal" at bounding box center [597, 415] width 122 height 21
paste input "www.yves-rocher.fr"
type input "www.yves-rocher.fr"
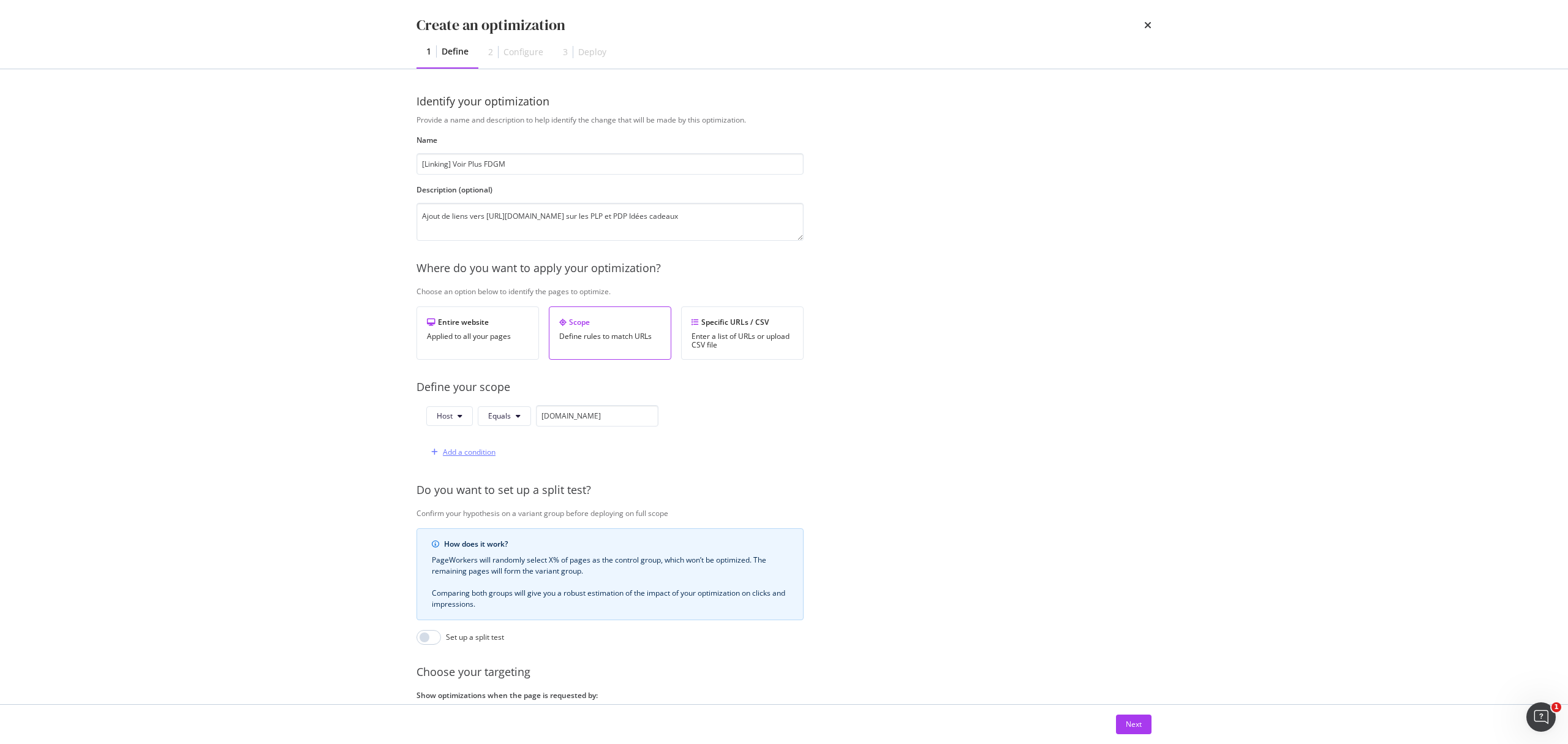
click at [474, 451] on div "Add a condition" at bounding box center [469, 451] width 53 height 10
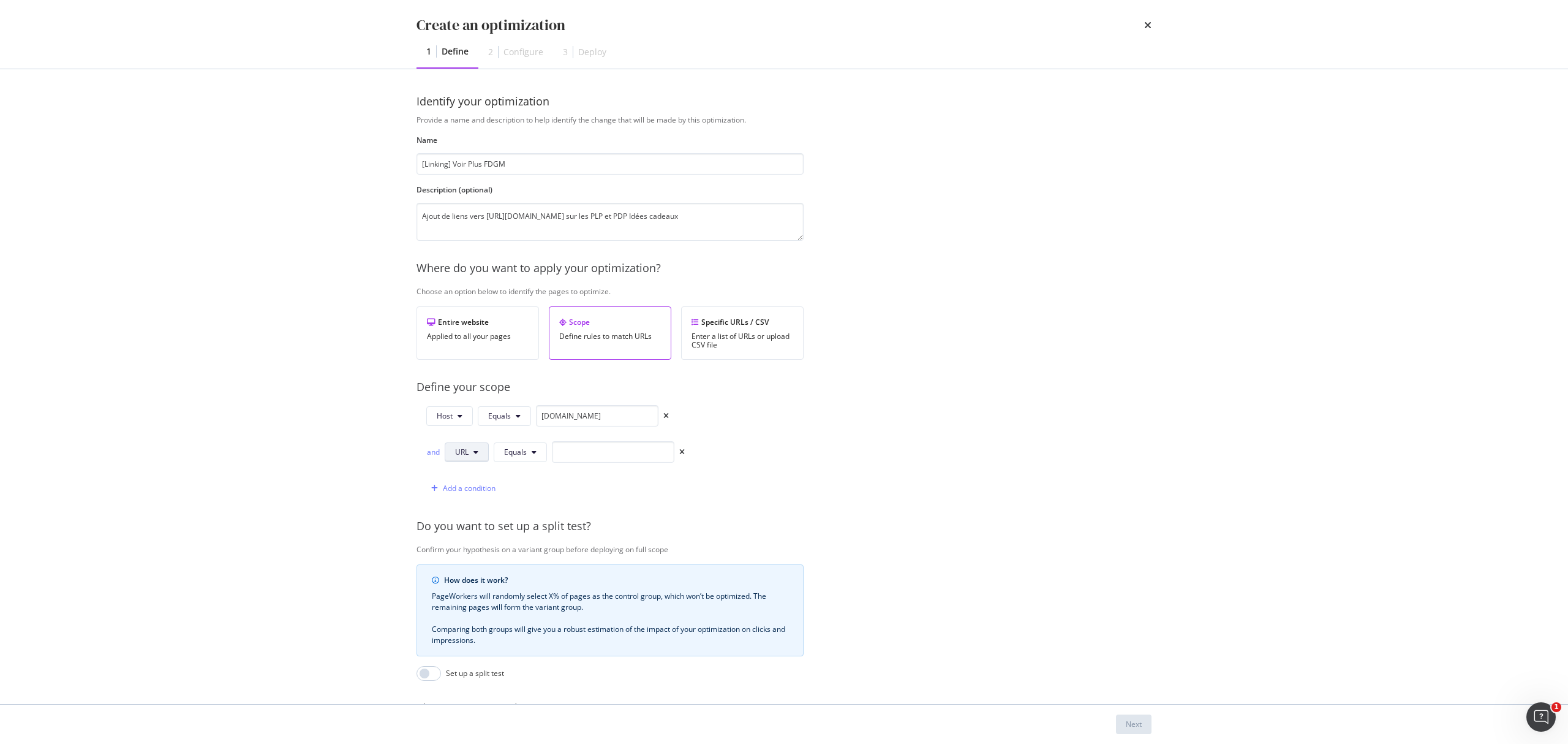
click at [461, 453] on span "URL" at bounding box center [462, 451] width 13 height 10
click at [477, 549] on span "Path" at bounding box center [477, 546] width 43 height 11
click at [525, 452] on span "Equals" at bounding box center [517, 451] width 23 height 10
click at [547, 500] on span "Starts With" at bounding box center [542, 500] width 72 height 11
click at [594, 449] on input "modal" at bounding box center [630, 451] width 122 height 21
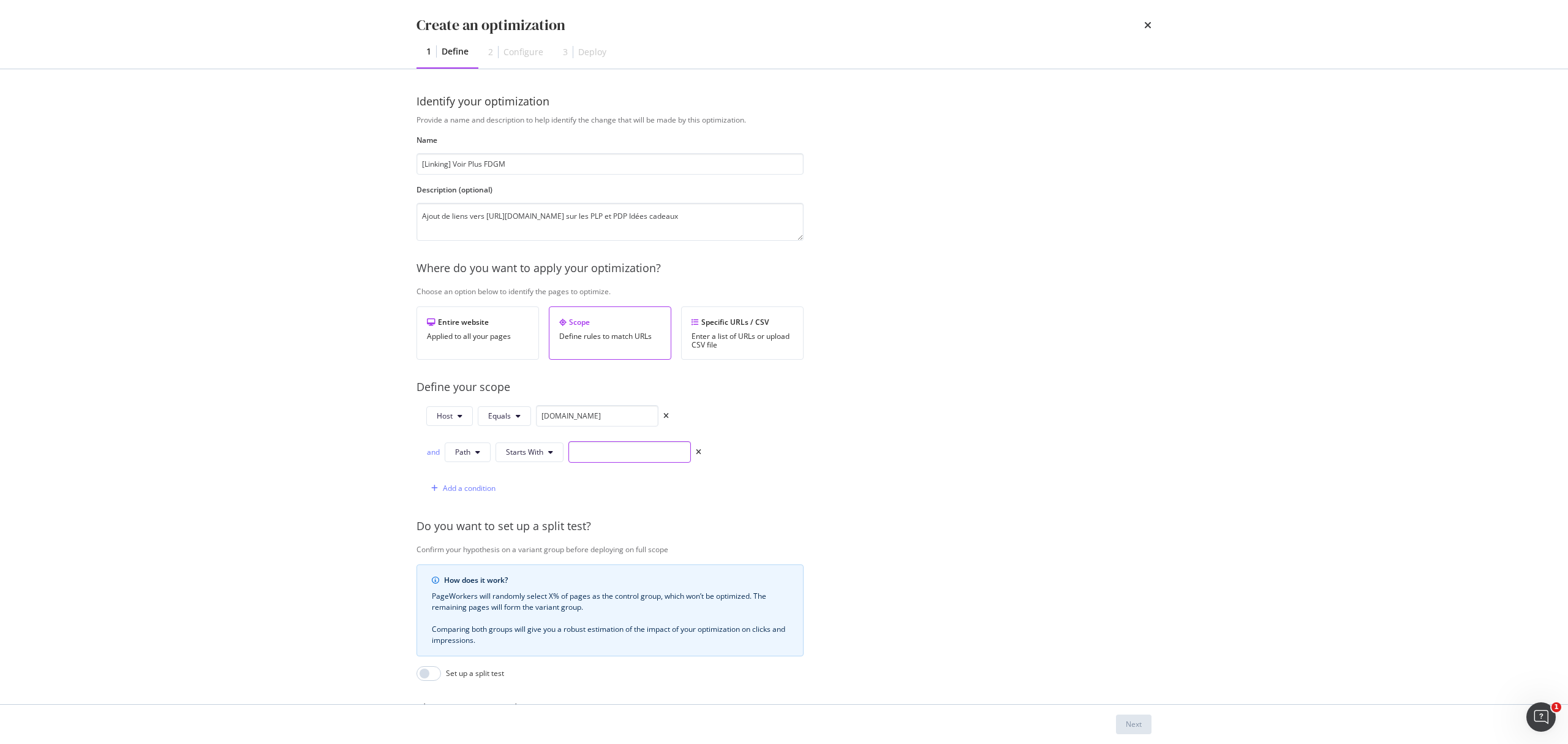
paste input "/idees-cadeaux/"
type input "/idees-cadeaux/"
click at [1133, 558] on div "Next" at bounding box center [1133, 723] width 16 height 10
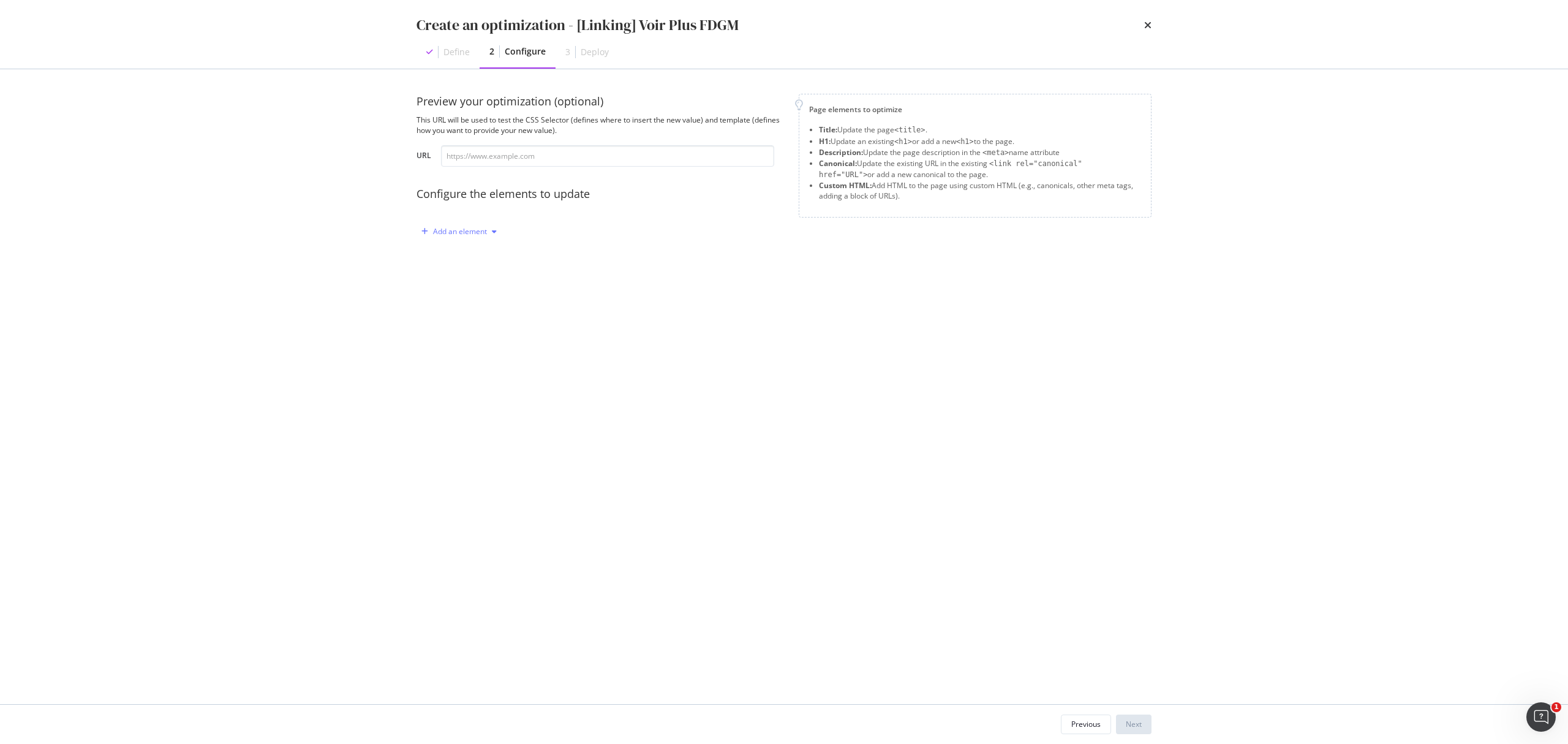
click at [488, 232] on div "modal" at bounding box center [494, 231] width 15 height 8
click at [489, 339] on div "Custom HTML" at bounding box center [473, 336] width 48 height 10
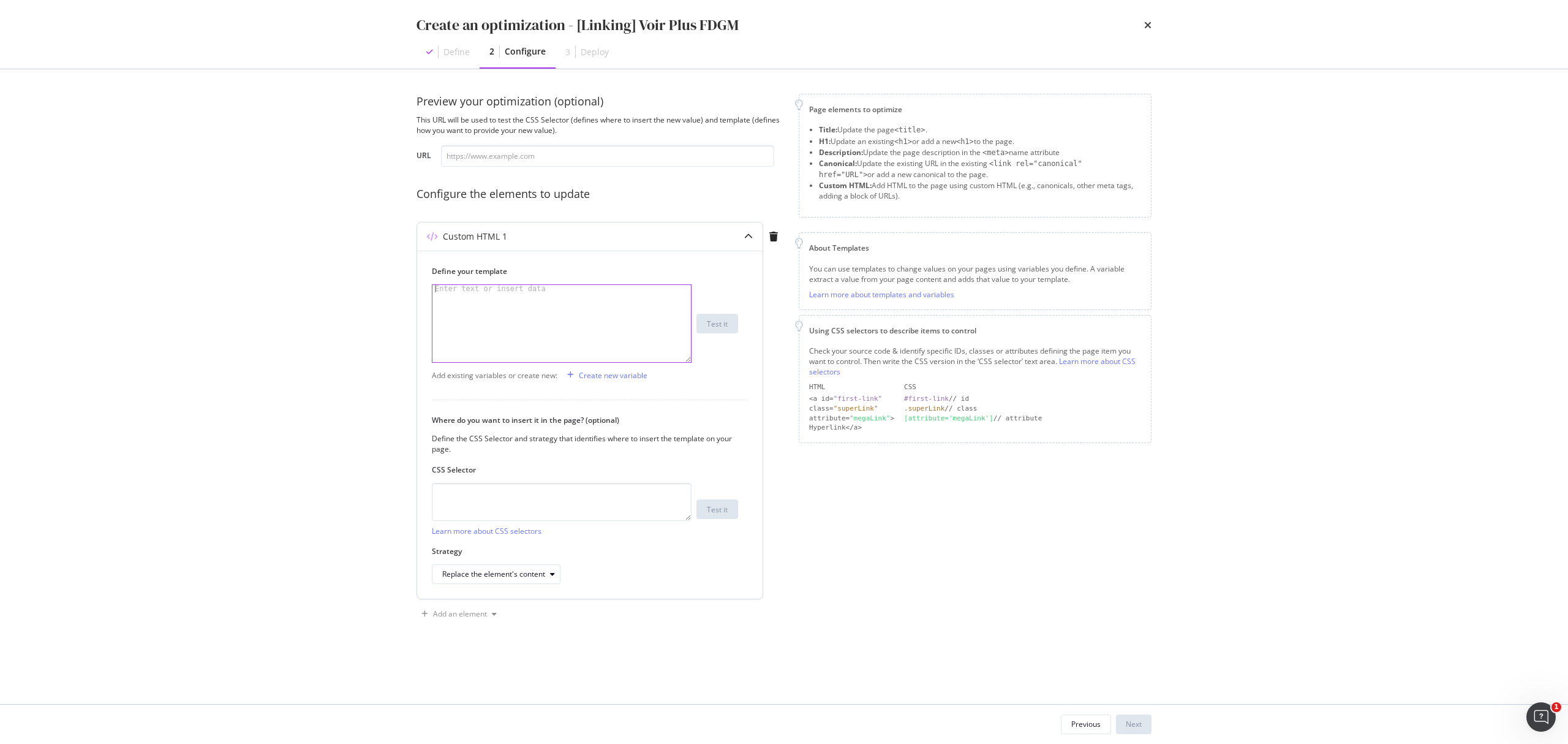
click at [484, 314] on div "modal" at bounding box center [562, 331] width 259 height 91
drag, startPoint x: 464, startPoint y: 312, endPoint x: 527, endPoint y: 312, distance: 63.0
click at [527, 312] on div "< div class = "inline-block" > < a class = "block has-border border_black p_M m…" at bounding box center [562, 342] width 259 height 114
paste textarea "FÊTE DES MÈRES"
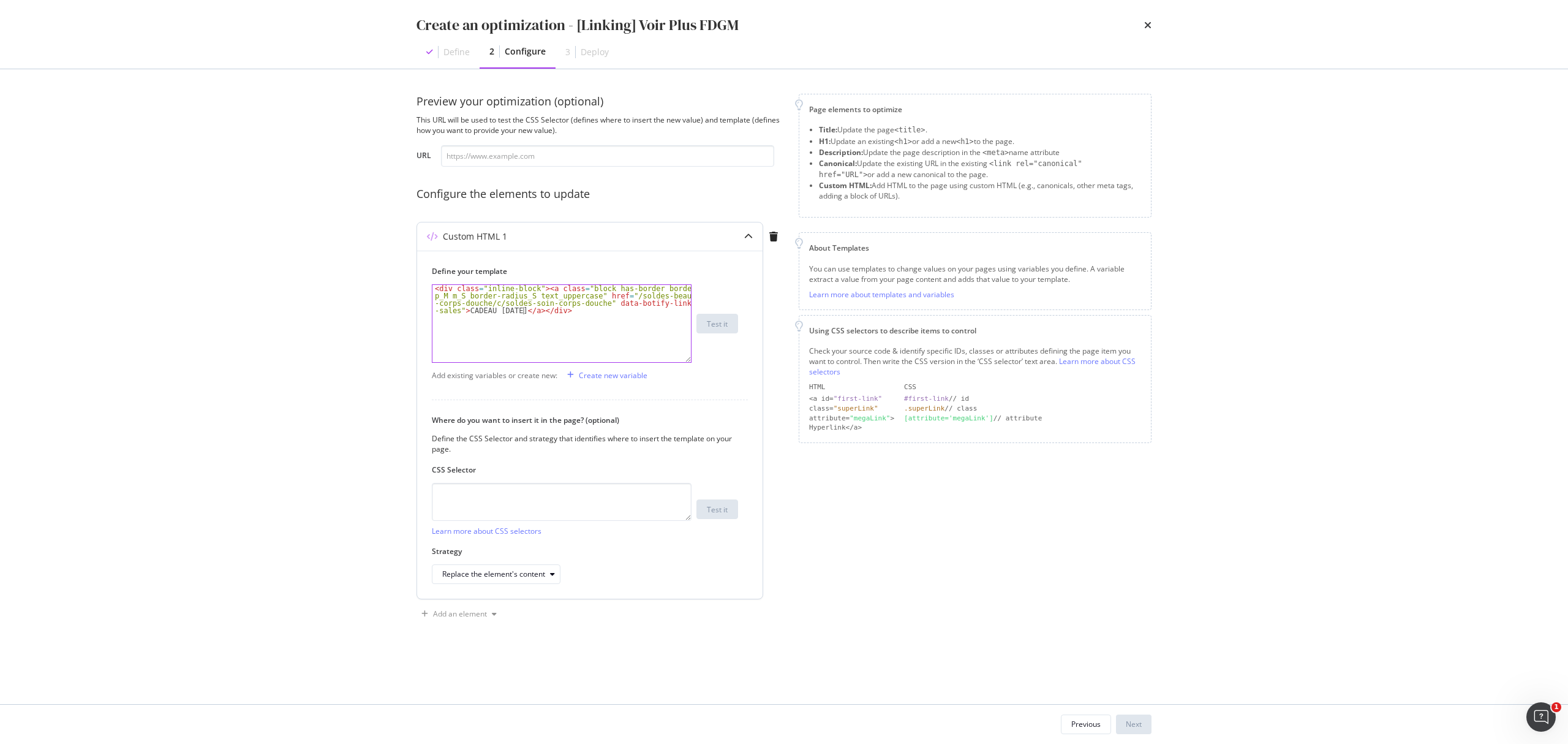
click at [522, 309] on div "< div class = "inline-block" > < a class = "block has-border border_black p_M m…" at bounding box center [562, 342] width 259 height 114
drag, startPoint x: 604, startPoint y: 295, endPoint x: 581, endPoint y: 307, distance: 25.9
click at [581, 307] on div "< div class = "inline-block" > < a class = "block has-border border_black p_M m…" at bounding box center [562, 342] width 259 height 114
paste textarea "idees-cadeaux-fetes-des-grands-meres/c/grandmothers-day"
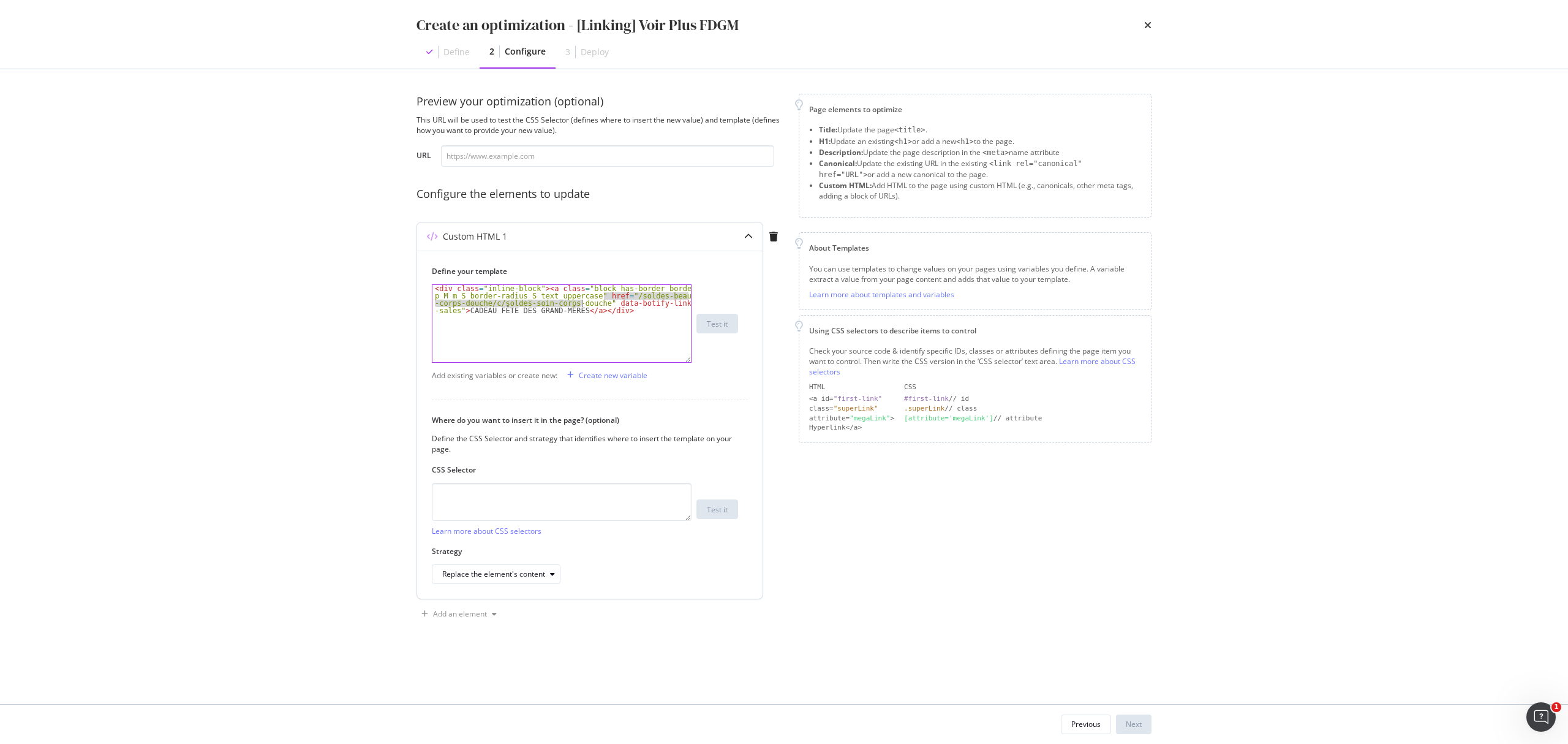
type textarea "<div class="inline-block"><a class="block has-border border_black p_M m_S borde…"
click at [447, 489] on textarea "modal" at bounding box center [561, 502] width 259 height 38
paste textarea "section > div[data-js="netlinking"]"
type textarea "section > div[data-js="netlinking"]"
click at [520, 558] on div "Replace the element's content" at bounding box center [493, 574] width 103 height 8
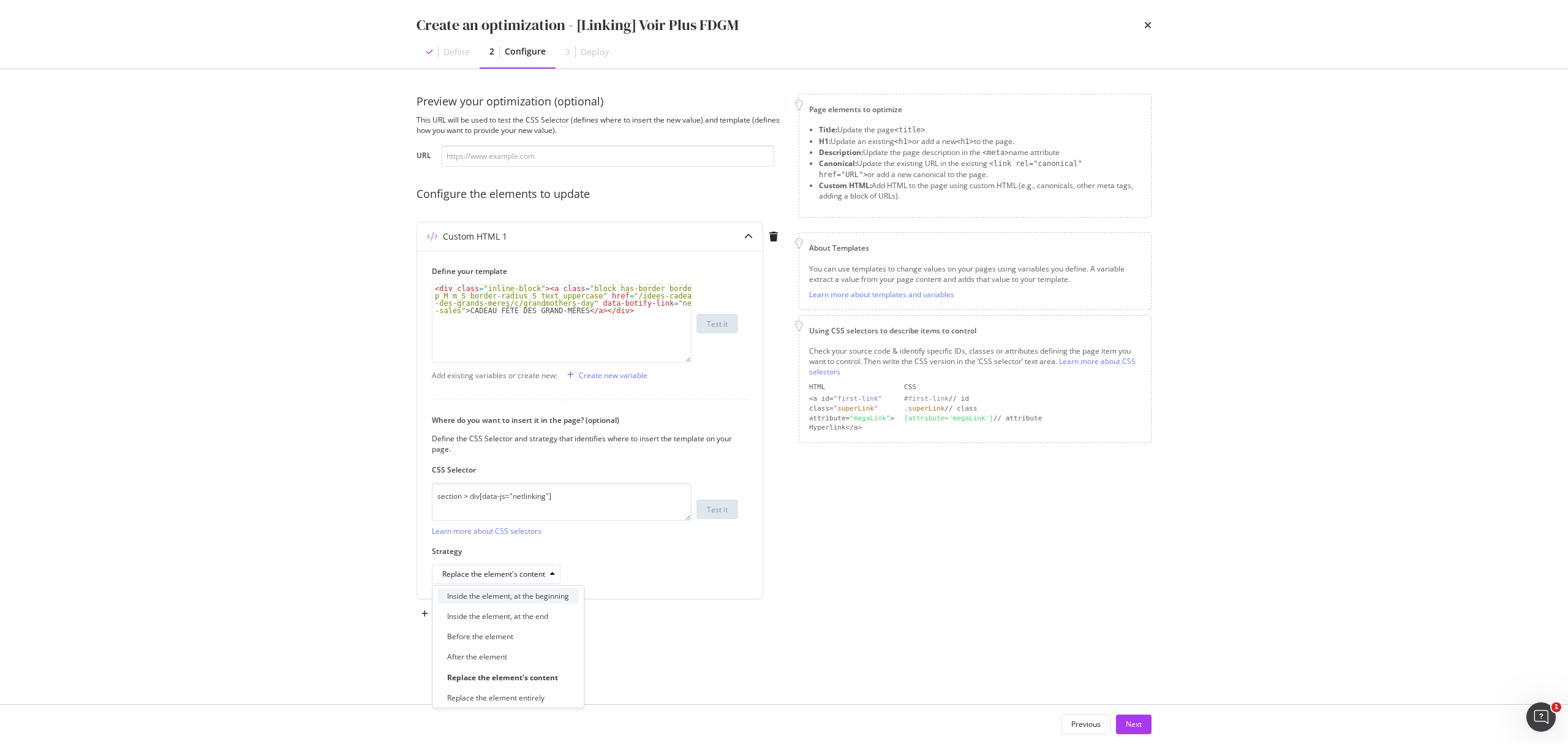
click at [488, 558] on div "Inside the element, at the beginning" at bounding box center [508, 595] width 122 height 10
click at [1129, 558] on div "Next" at bounding box center [1133, 723] width 16 height 10
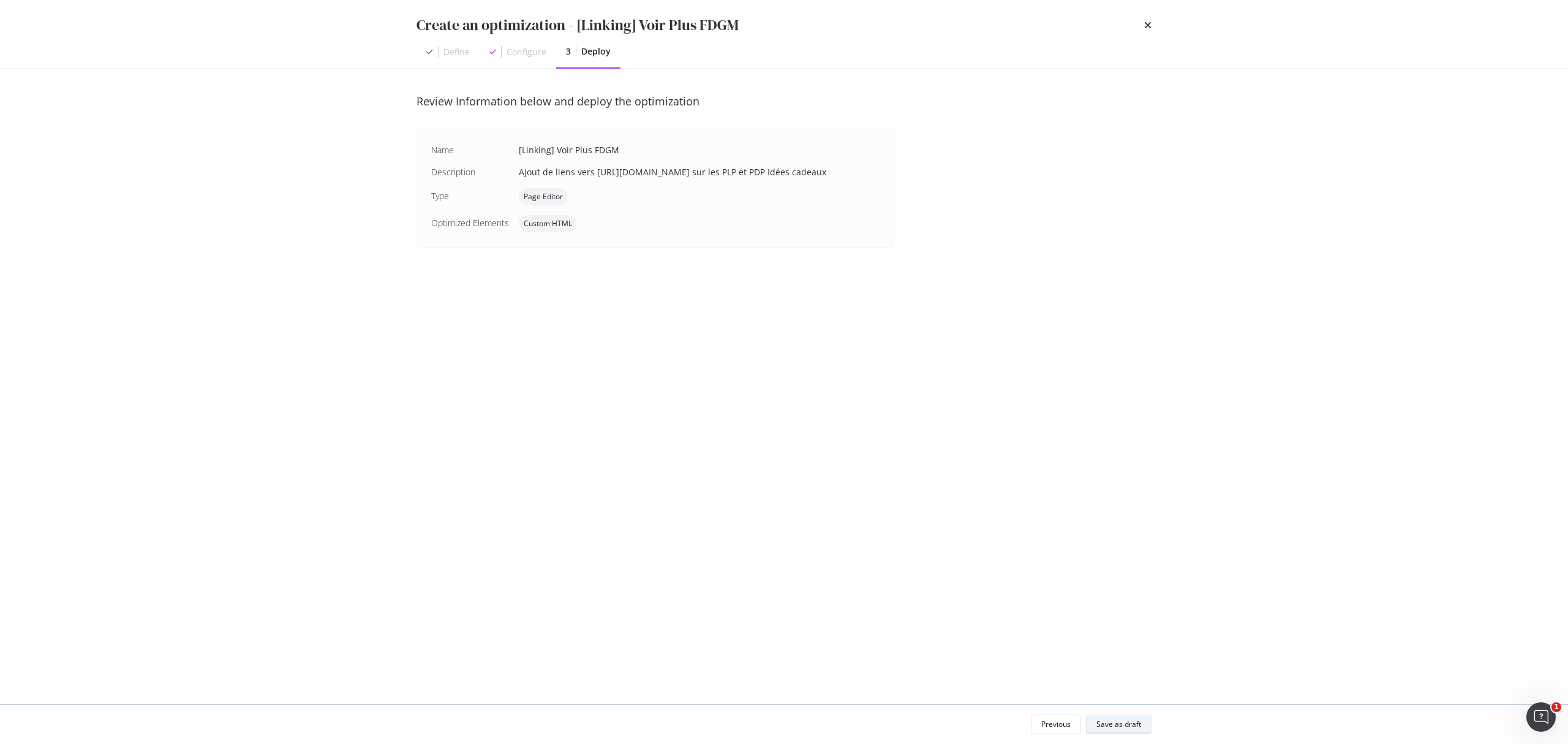
click at [1129, 558] on div "Save as draft" at bounding box center [1119, 723] width 45 height 10
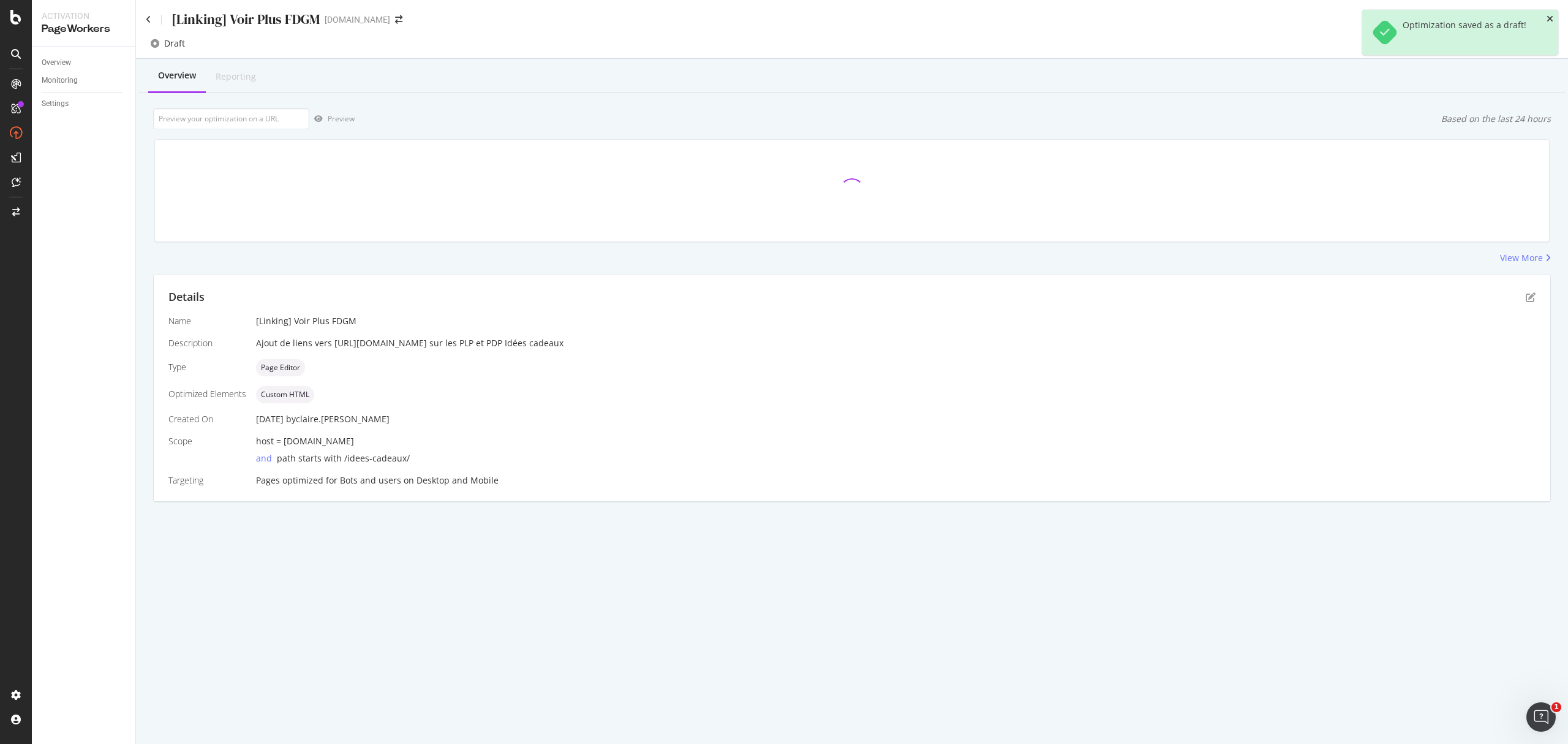
click at [1176, 17] on icon "close toast" at bounding box center [1550, 19] width 7 height 8
click at [1176, 46] on div "Deploy to production" at bounding box center [1513, 44] width 71 height 10
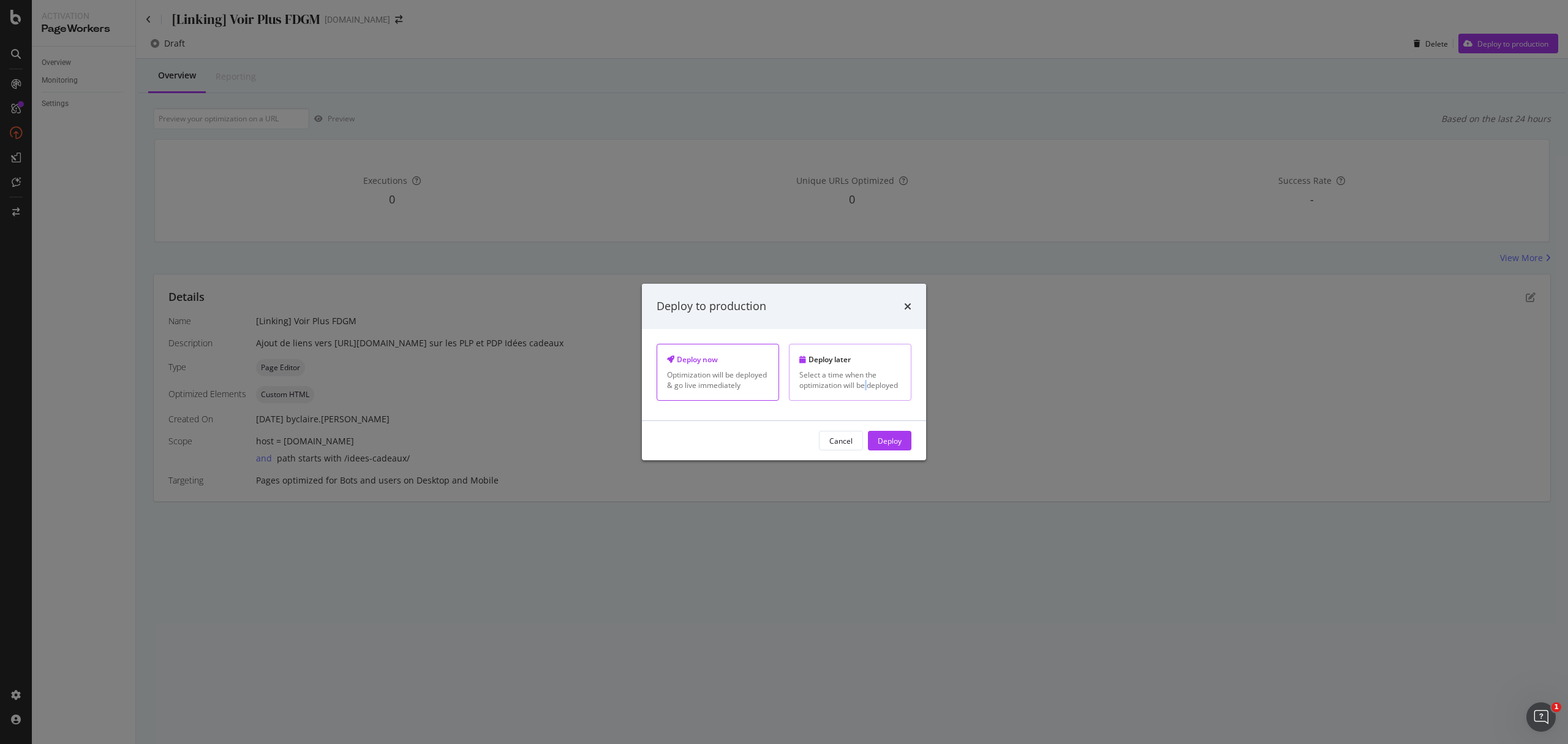
click at [867, 375] on div "Select a time when the optimization will be deployed" at bounding box center [850, 380] width 102 height 21
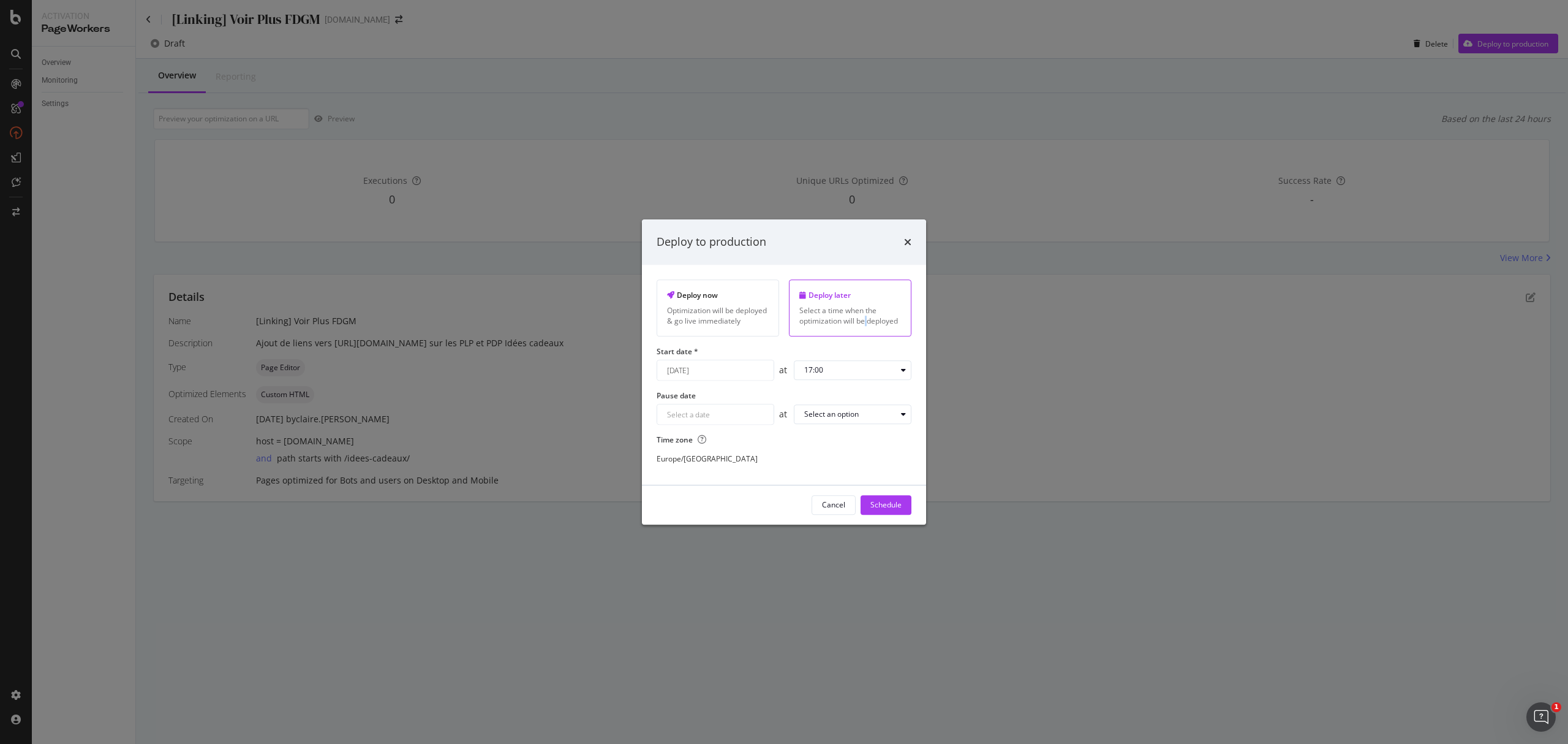
click at [699, 372] on input "August 21st 2025" at bounding box center [715, 370] width 116 height 19
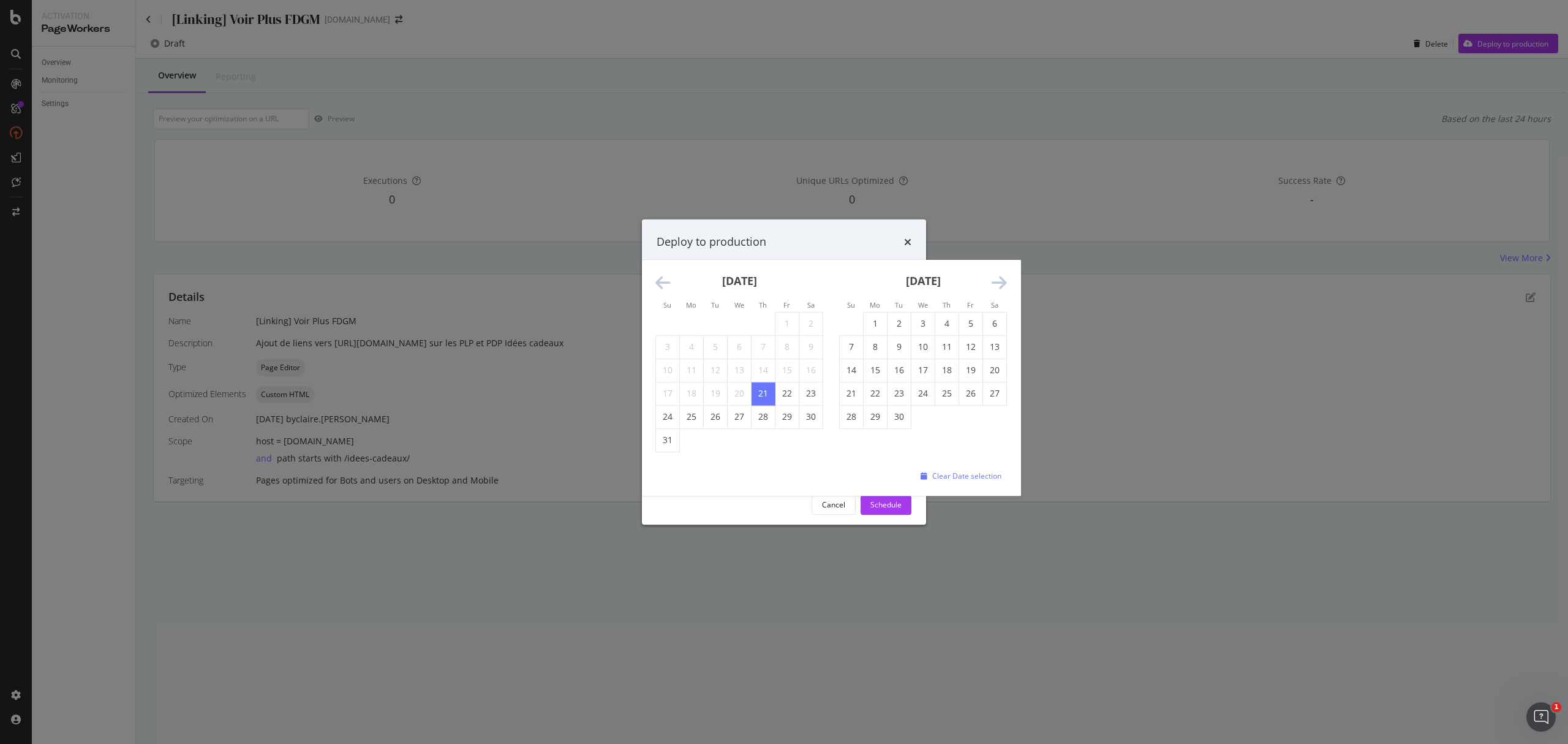
click at [1005, 280] on icon "Move forward to switch to the next month." at bounding box center [999, 283] width 15 height 17
click at [1003, 278] on icon "Move forward to switch to the next month." at bounding box center [999, 283] width 15 height 17
click at [1002, 278] on icon "Move forward to switch to the next month." at bounding box center [999, 283] width 15 height 17
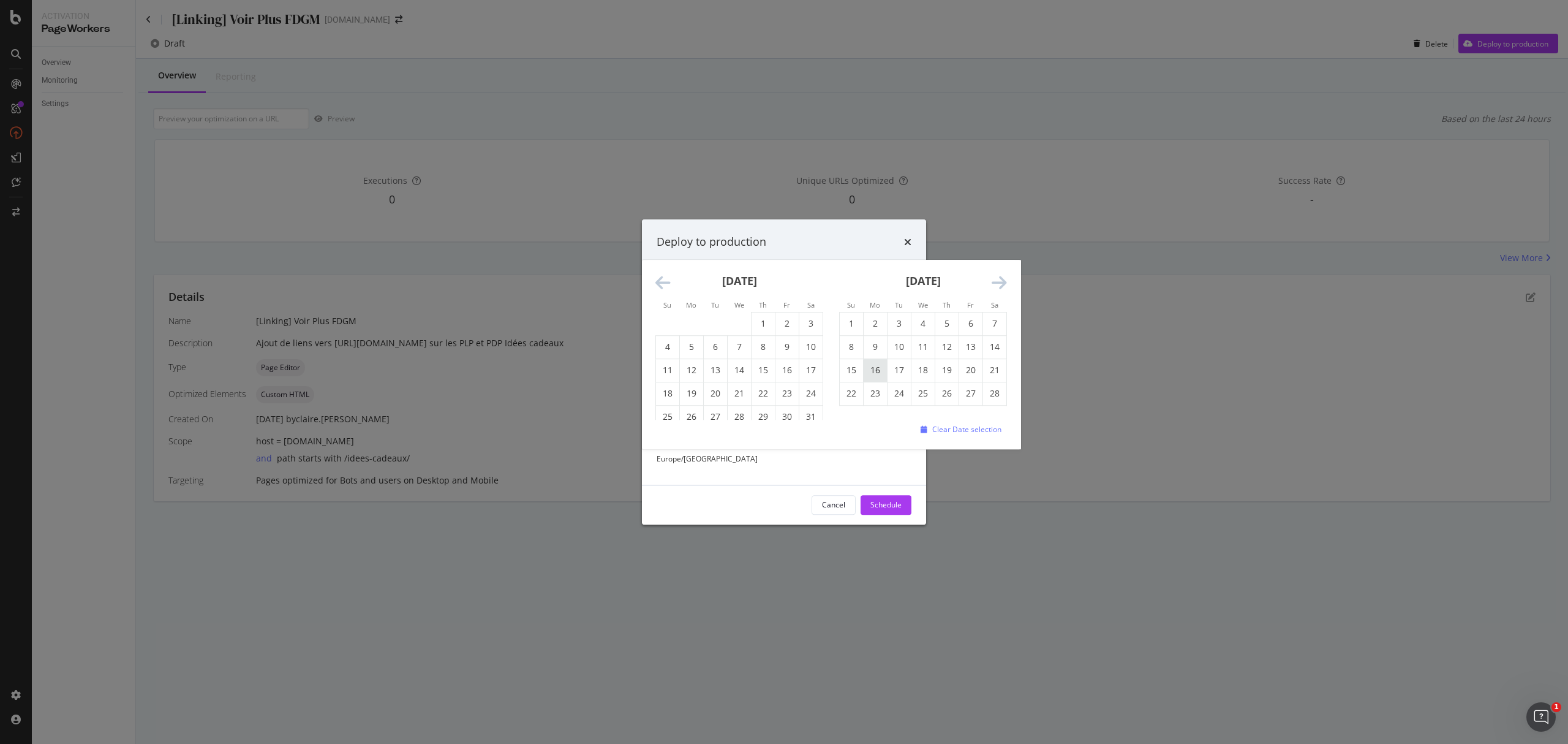
click at [878, 366] on td "16" at bounding box center [875, 370] width 24 height 24
type input "February 16th 2026"
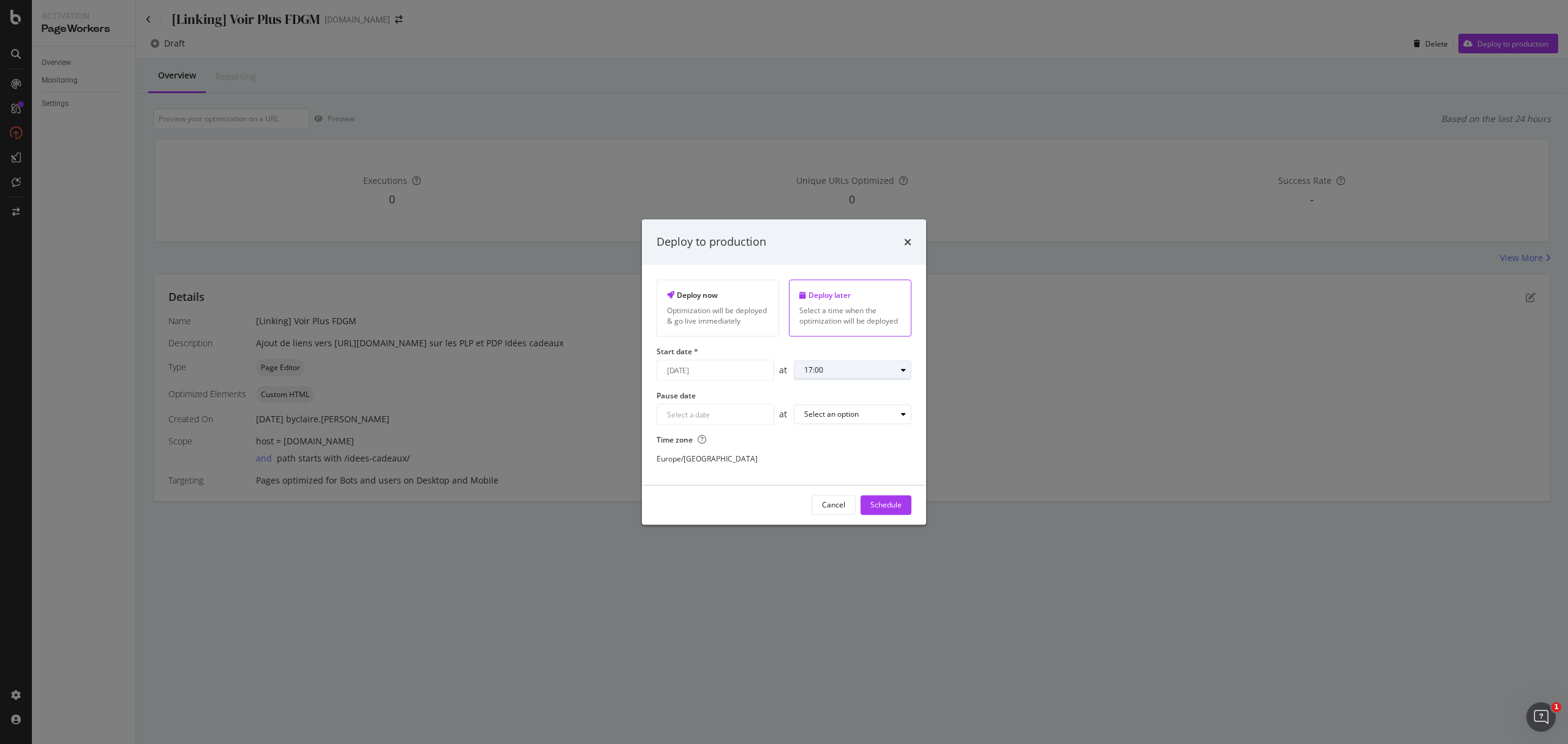
click at [819, 374] on div "17:00" at bounding box center [813, 370] width 19 height 8
click at [835, 455] on div "08:00" at bounding box center [819, 457] width 39 height 15
click at [707, 422] on div "Navigate forward to interact with the calendar and select a date. Press the que…" at bounding box center [715, 415] width 118 height 21
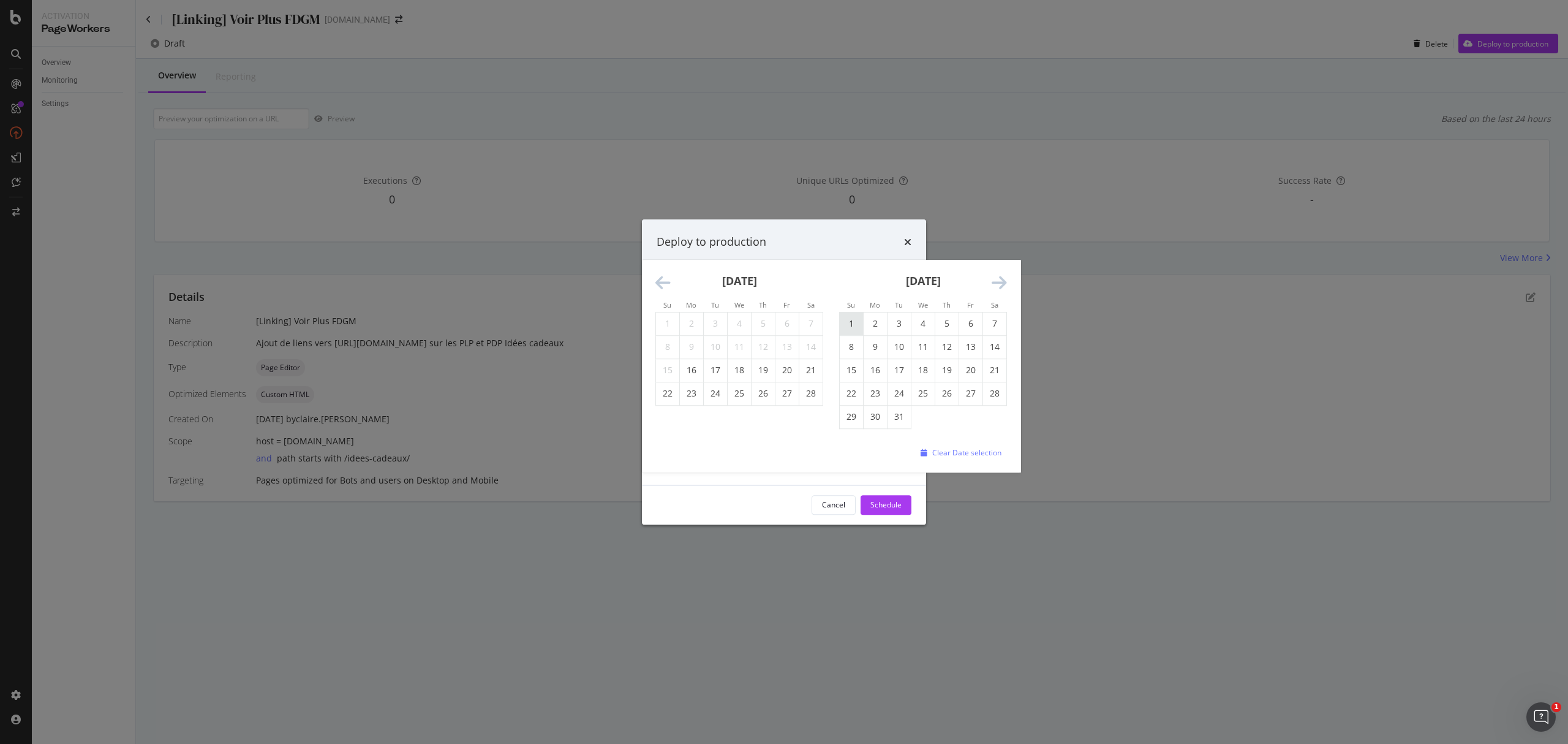
click at [855, 321] on td "1" at bounding box center [852, 324] width 24 height 24
type input "March 1st 2026"
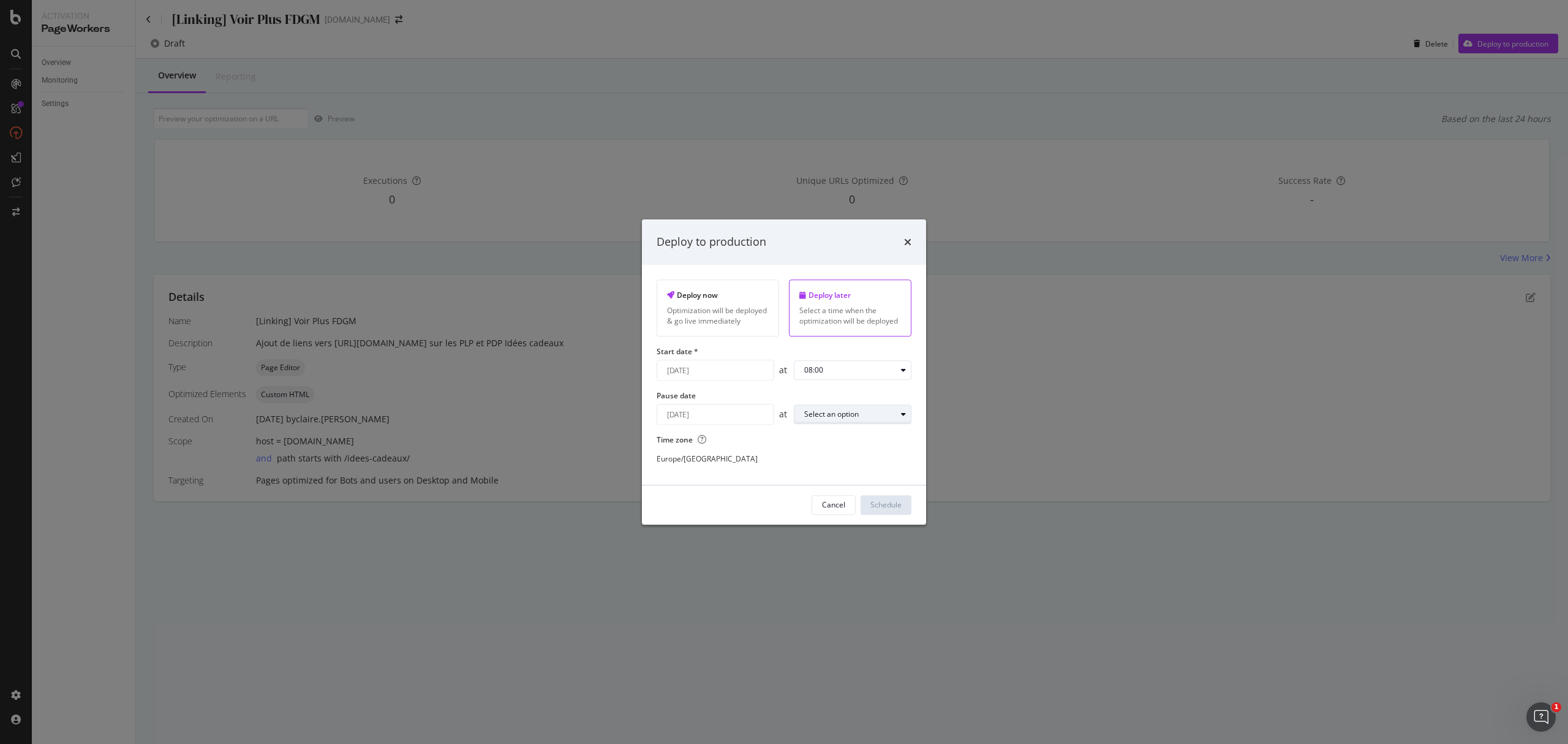
click at [846, 419] on div "Select an option" at bounding box center [831, 415] width 55 height 8
click at [826, 558] on div "23:00" at bounding box center [818, 584] width 19 height 10
click at [884, 510] on div "Schedule" at bounding box center [886, 504] width 31 height 10
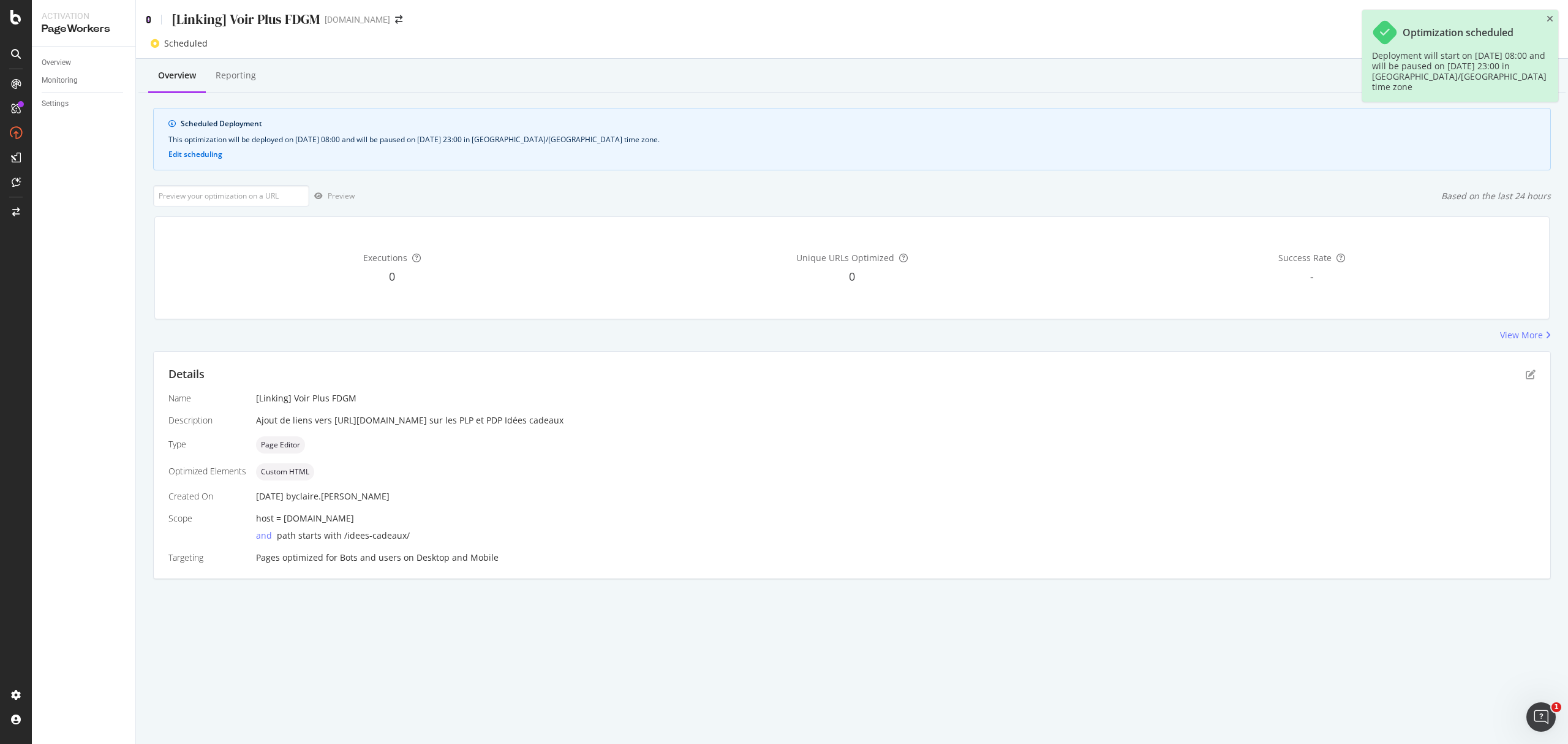
click at [149, 18] on icon at bounding box center [149, 19] width 6 height 8
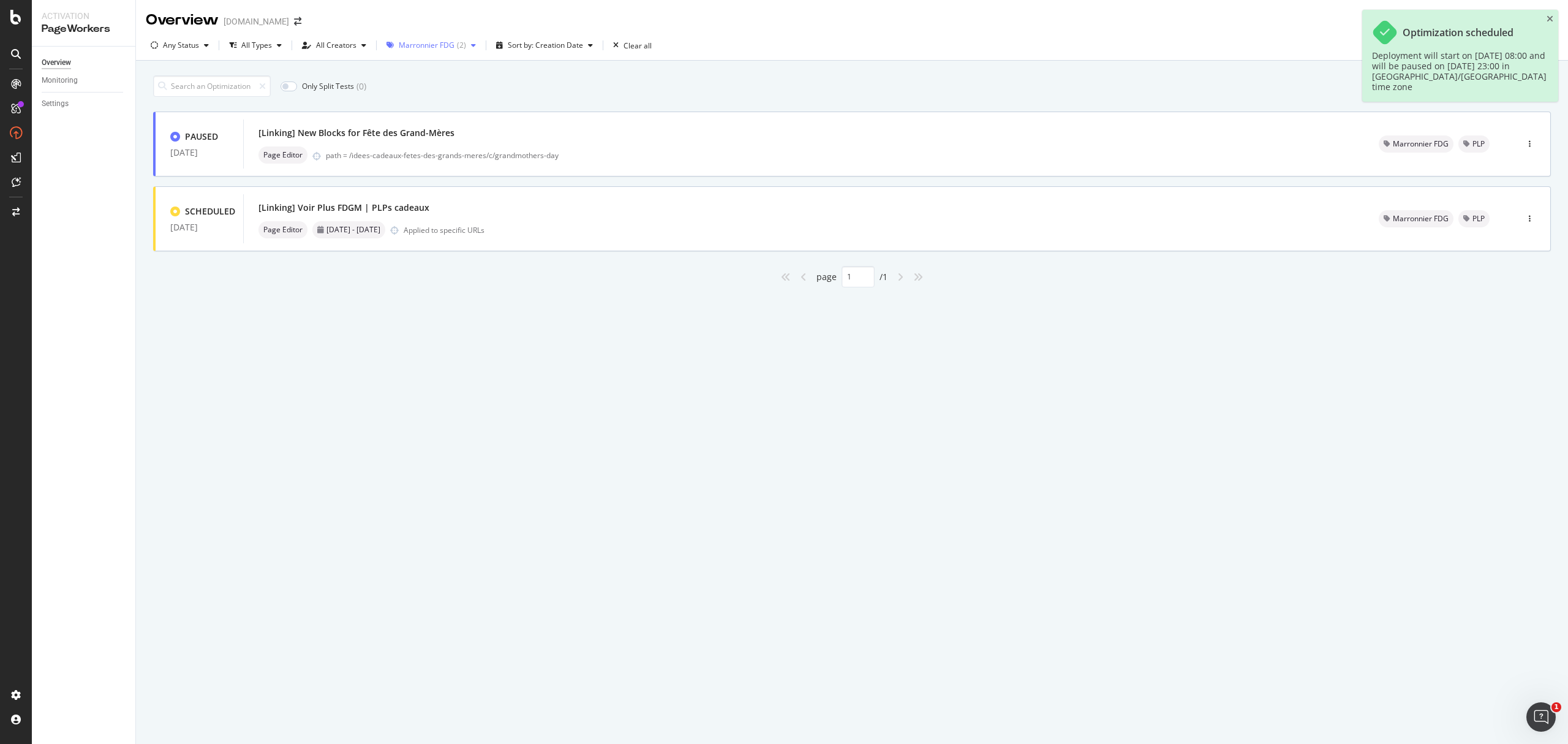
click at [436, 45] on div "Marronnier FDG" at bounding box center [426, 45] width 56 height 8
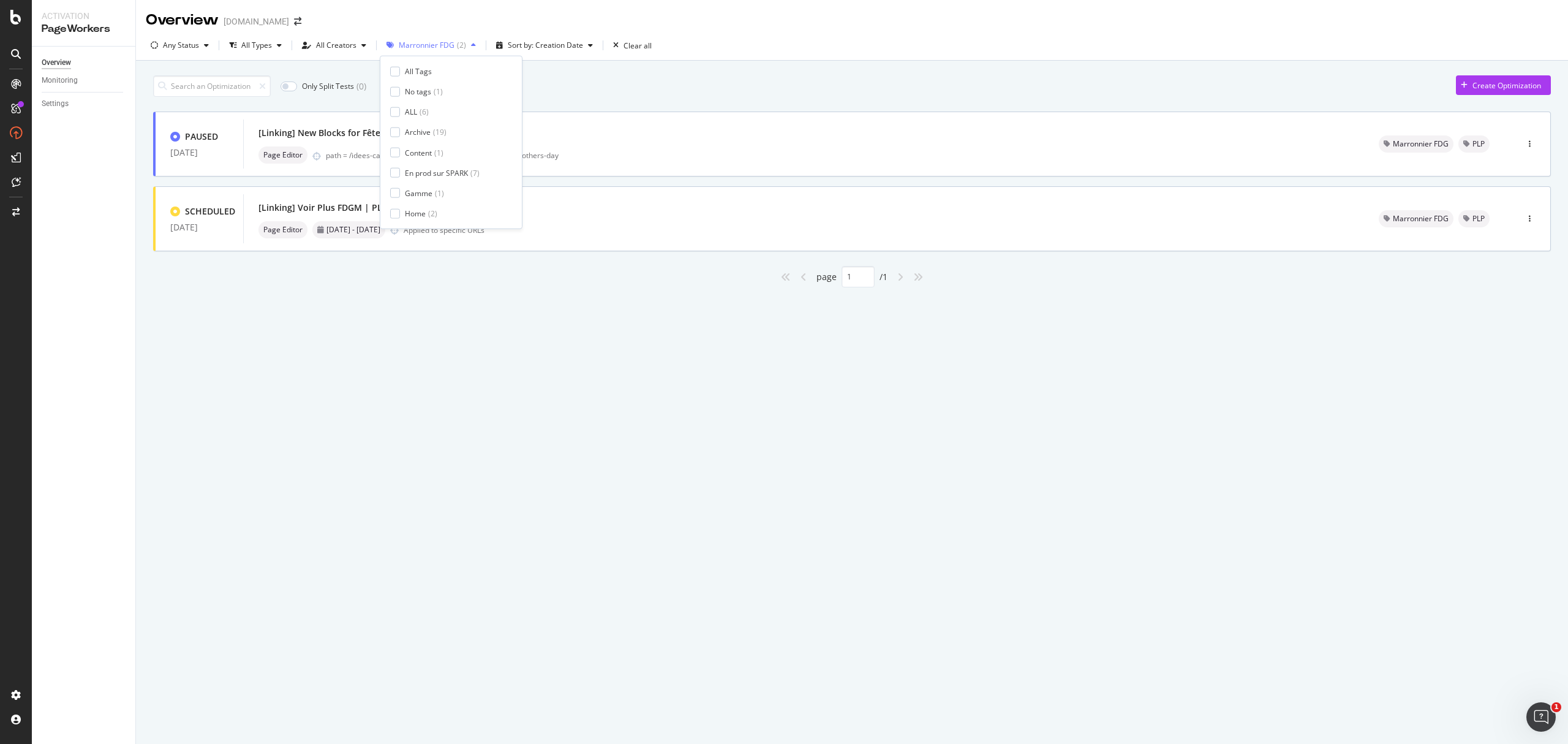
click at [419, 87] on div "No tags" at bounding box center [418, 91] width 26 height 10
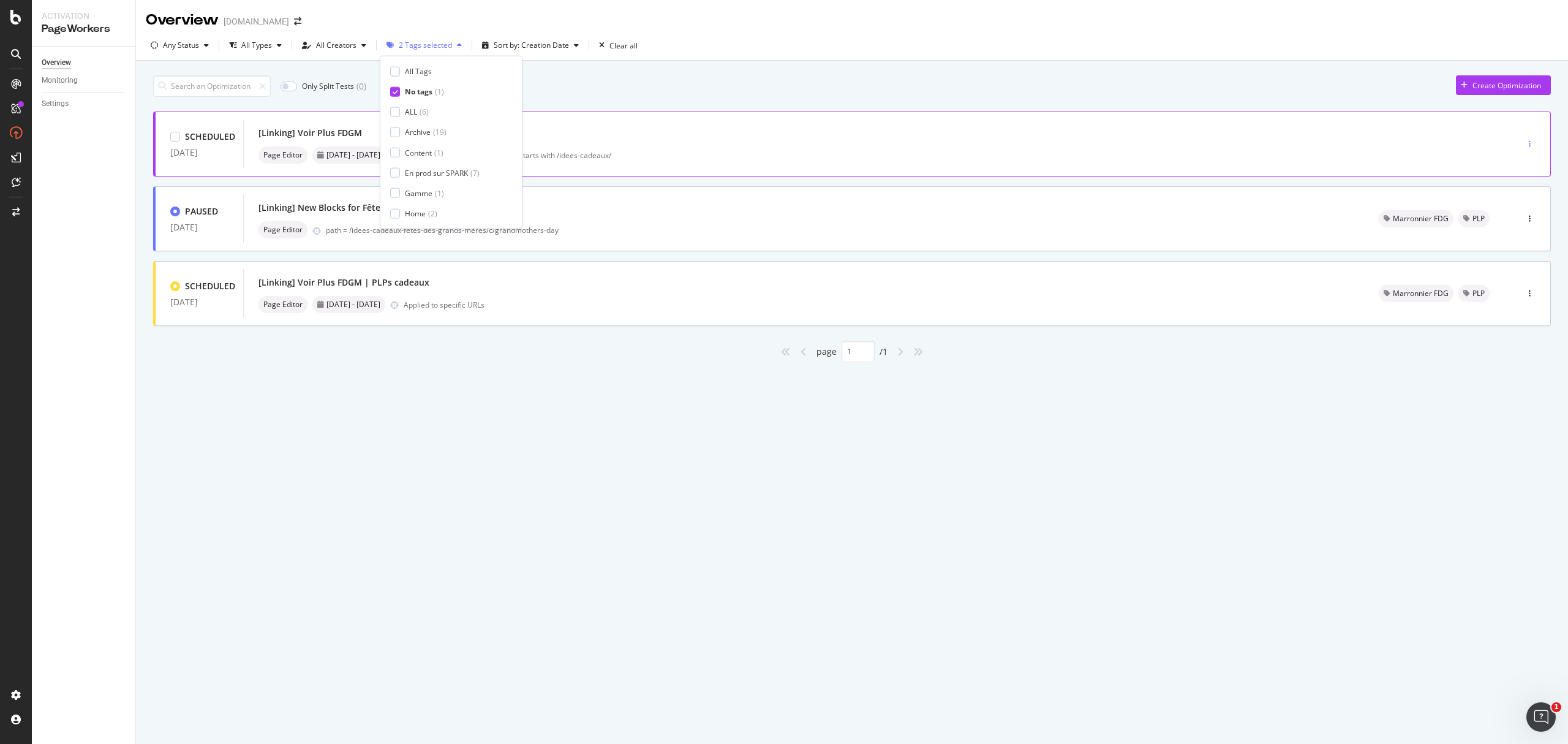
click at [1176, 146] on icon "button" at bounding box center [1530, 144] width 2 height 8
click at [1176, 190] on div "Tags" at bounding box center [1509, 188] width 57 height 15
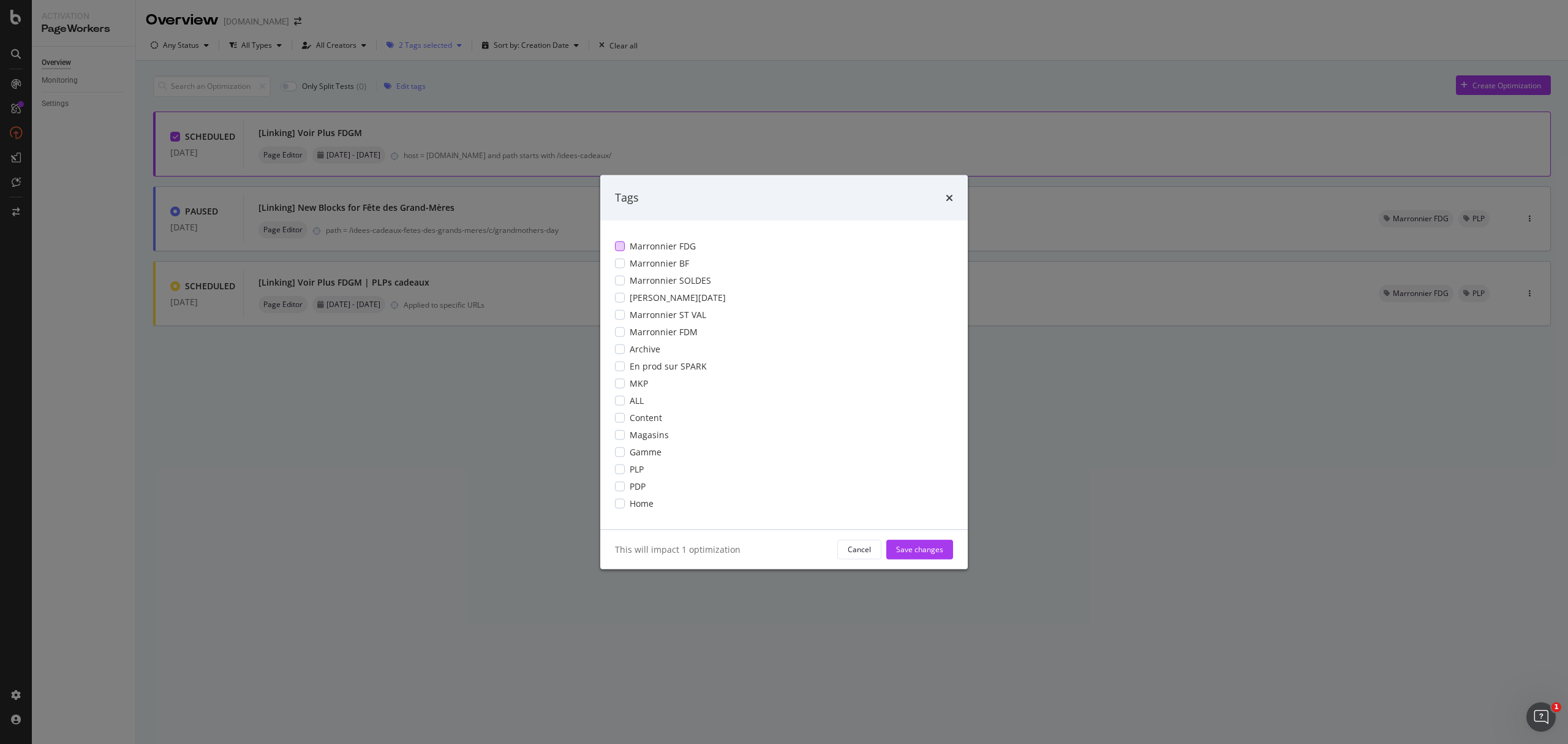
click at [619, 246] on div "modal" at bounding box center [620, 246] width 10 height 10
click at [620, 466] on div "modal" at bounding box center [620, 469] width 10 height 10
click at [622, 489] on div "modal" at bounding box center [620, 486] width 10 height 10
click at [930, 547] on div "Save changes" at bounding box center [920, 549] width 47 height 10
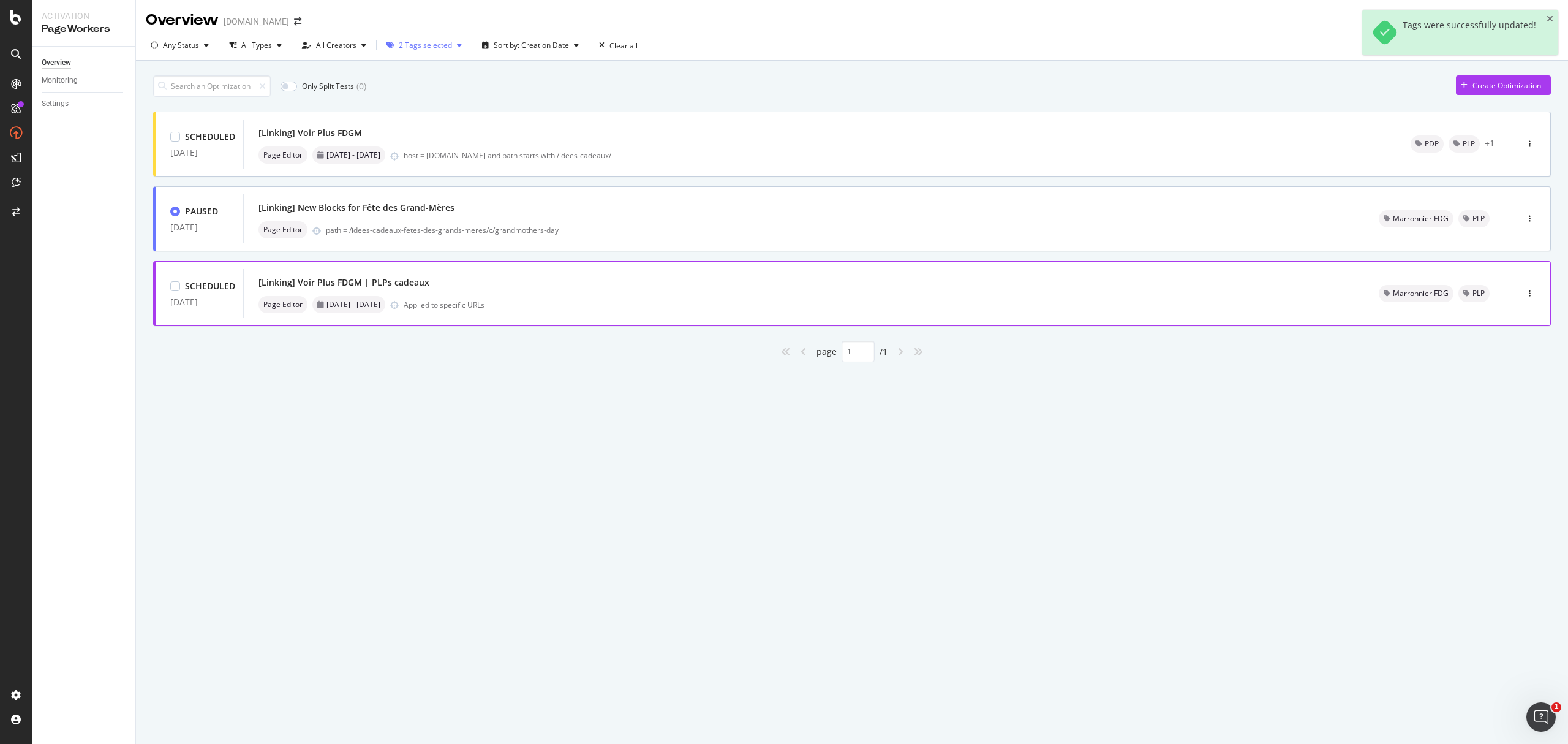
click at [709, 295] on div "[Linking] Voir Plus FDGM | PLPs cadeaux Page Editor 16th February - 1st March A…" at bounding box center [804, 293] width 1091 height 39
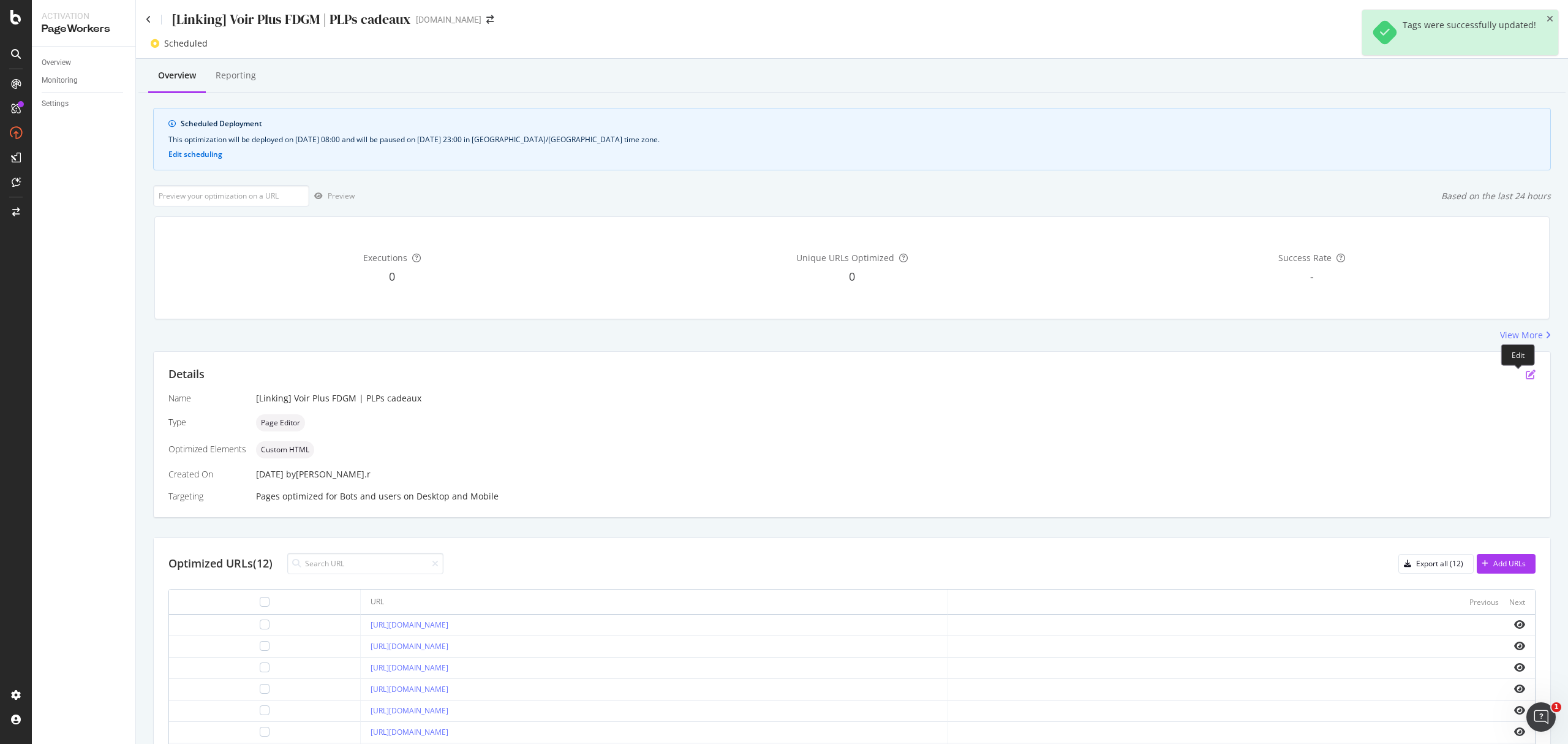
click at [1176, 374] on icon "pen-to-square" at bounding box center [1531, 374] width 10 height 10
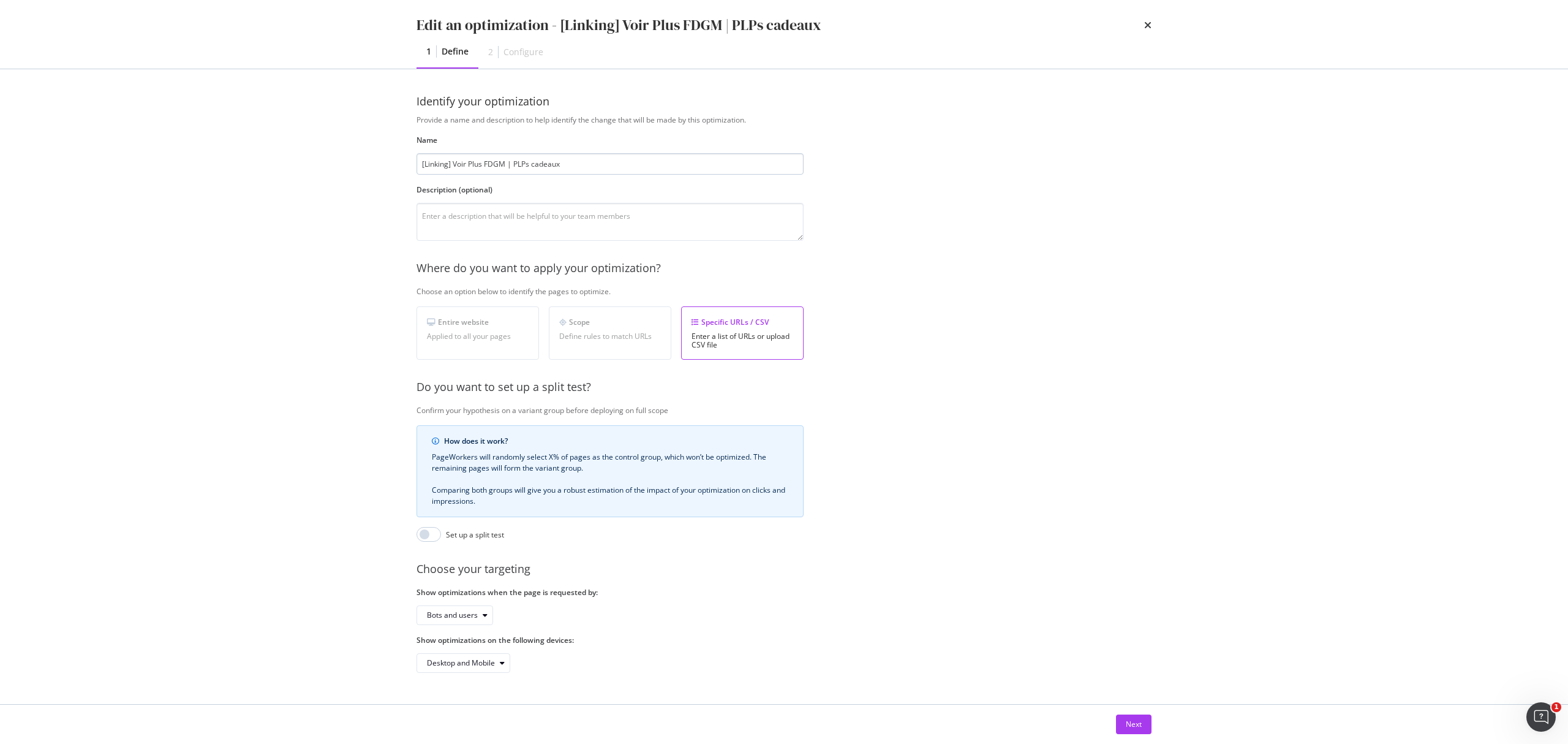
click at [424, 163] on input "[Linking] Voir Plus FDGM | PLPs cadeaux" at bounding box center [610, 163] width 387 height 21
type input "OLD [Linking] Voir Plus FDGM | PLPs cadeaux"
click at [1126, 558] on div "Next" at bounding box center [1133, 723] width 16 height 10
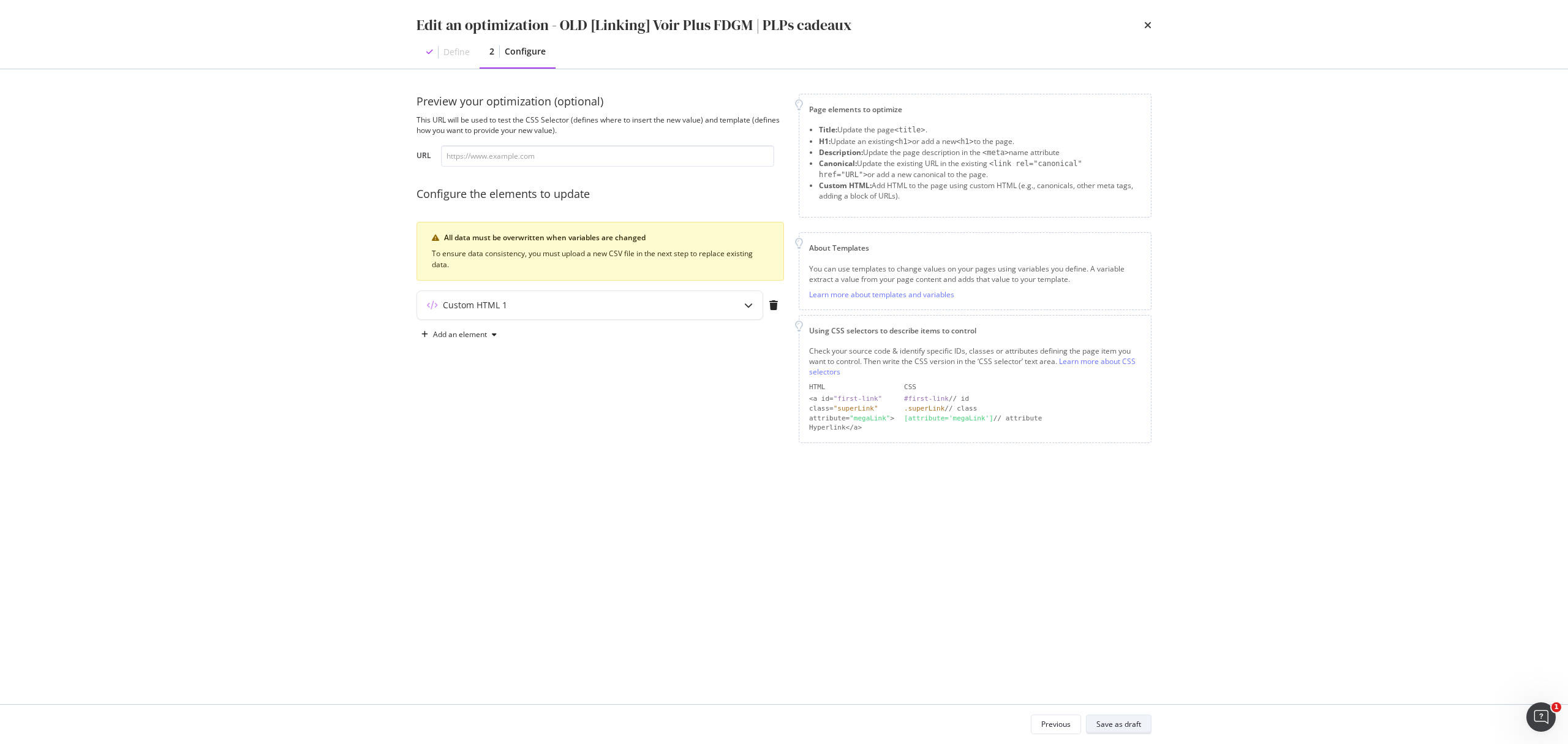
click at [1130, 558] on button "Save as draft" at bounding box center [1119, 724] width 66 height 19
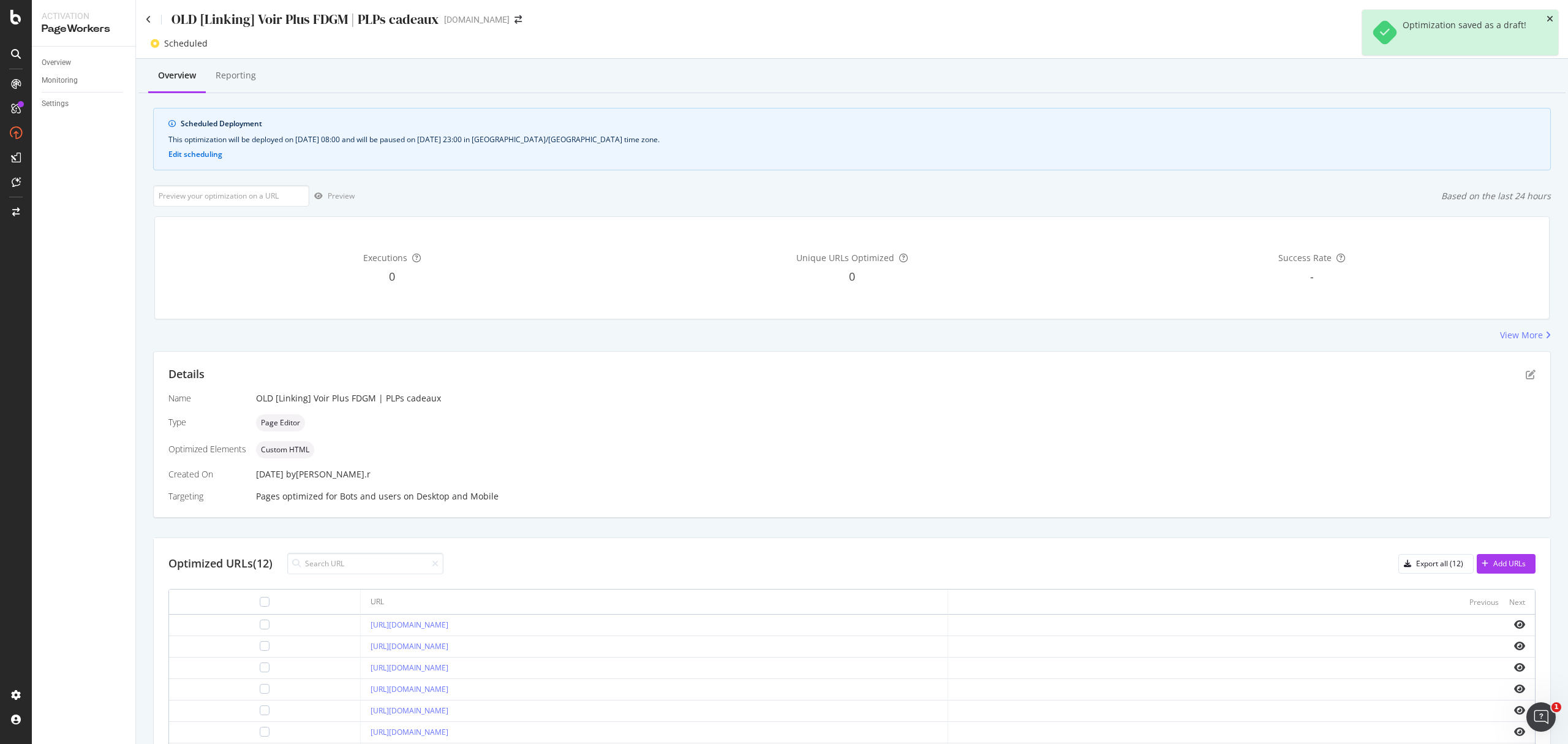
click at [1176, 15] on icon "close toast" at bounding box center [1550, 19] width 7 height 8
click at [1176, 46] on div "Edit scheduling" at bounding box center [1523, 44] width 51 height 10
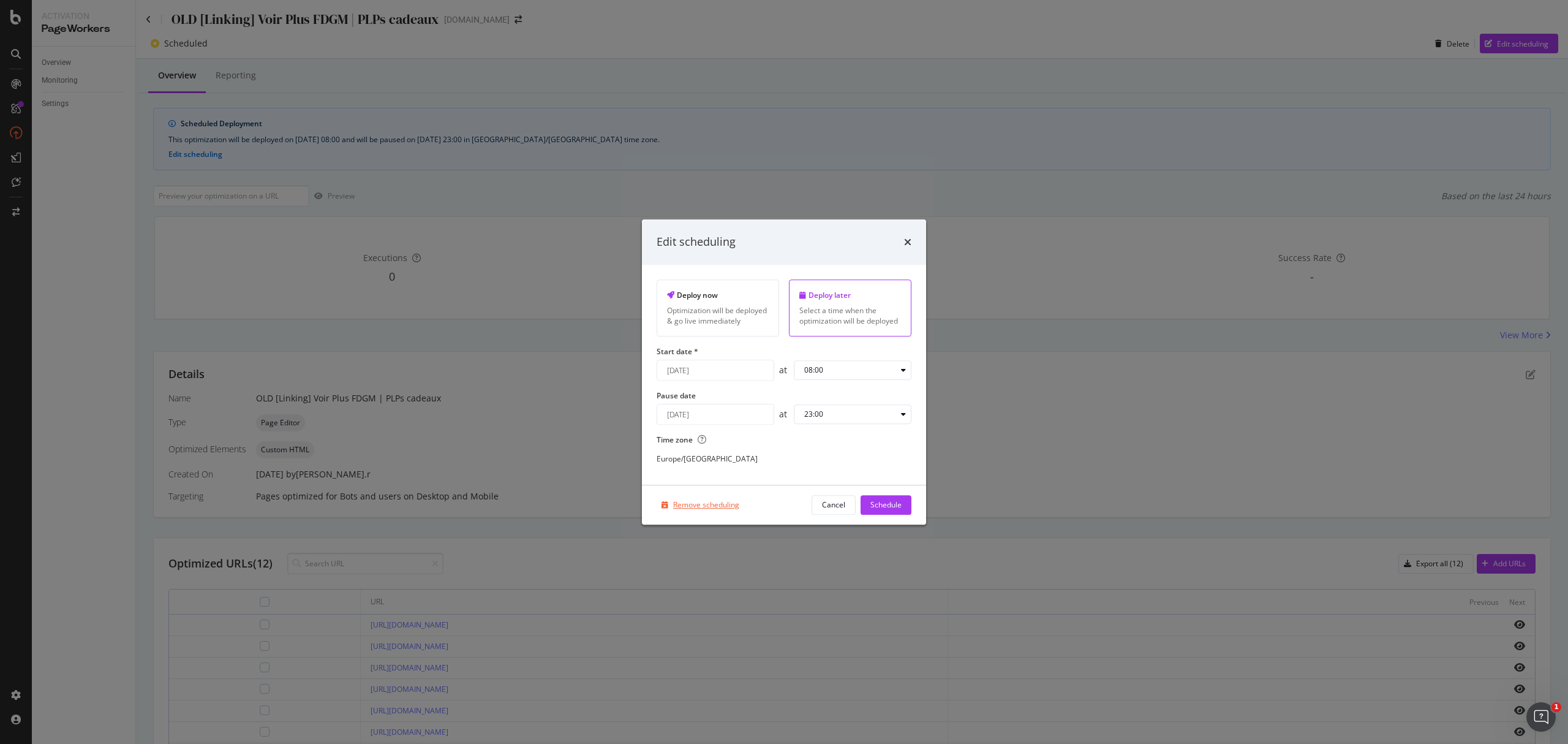
click at [701, 510] on div "Remove scheduling" at bounding box center [706, 504] width 66 height 10
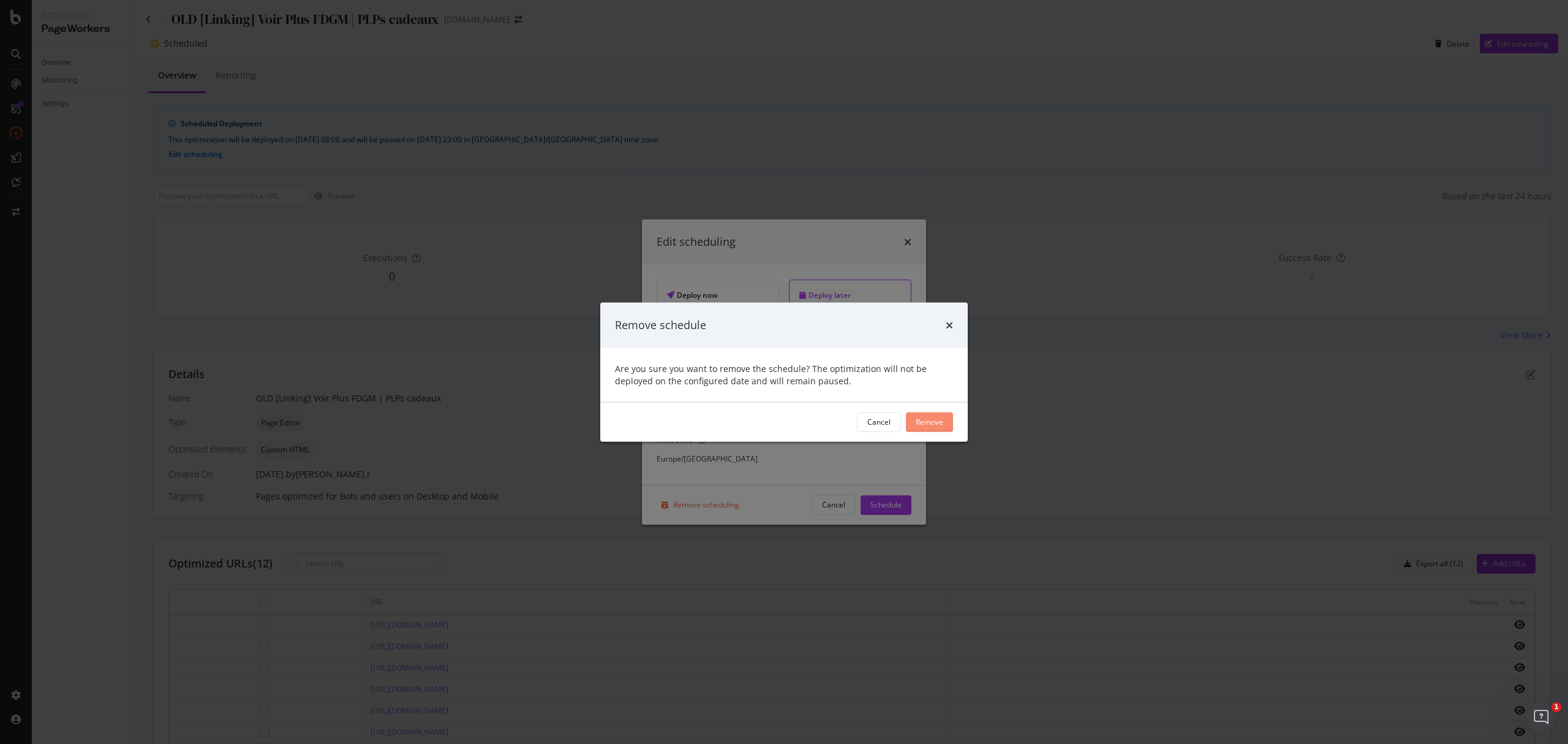
click at [937, 426] on div "Remove" at bounding box center [929, 421] width 28 height 10
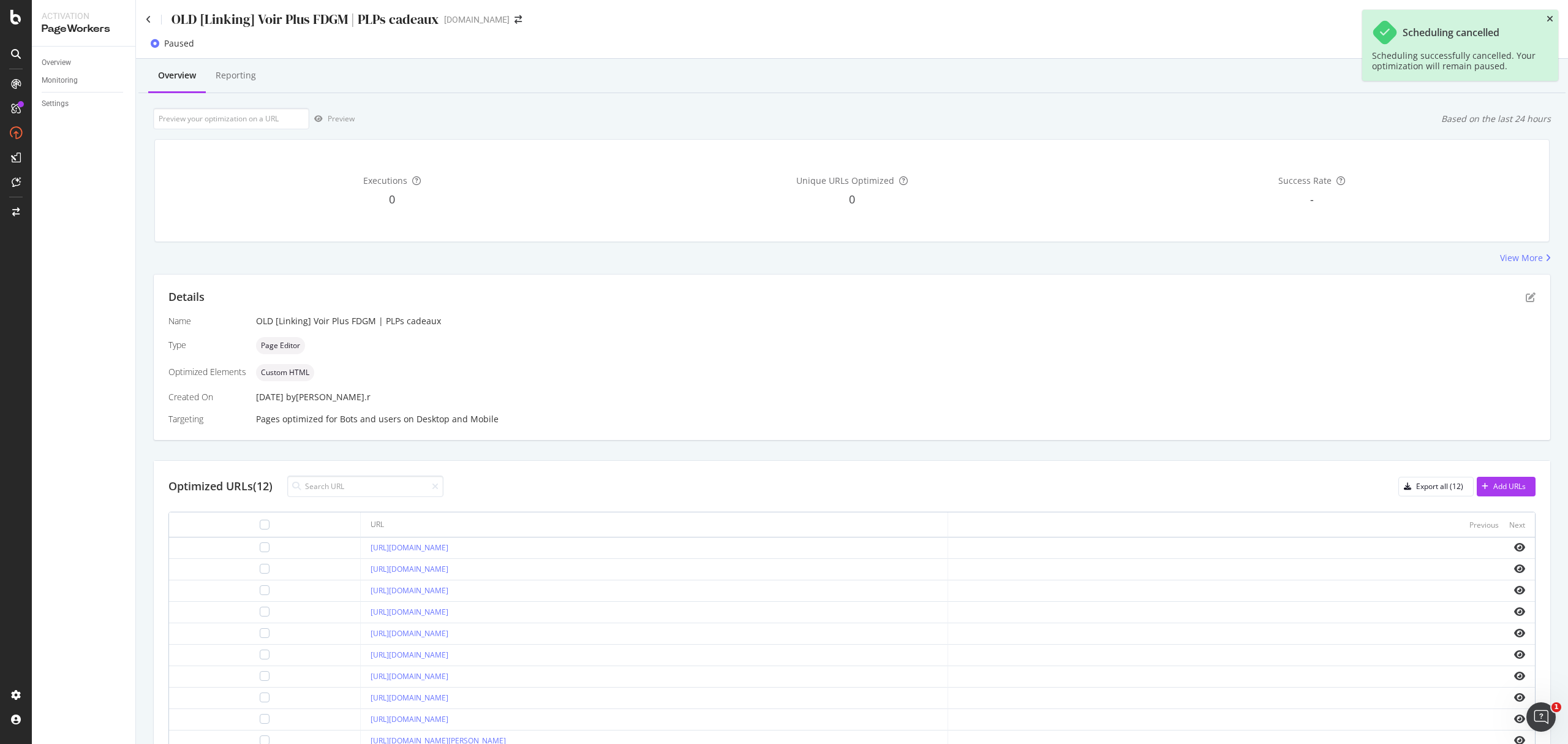
click at [1176, 18] on icon "close toast" at bounding box center [1550, 19] width 7 height 8
click at [149, 17] on icon at bounding box center [149, 19] width 6 height 8
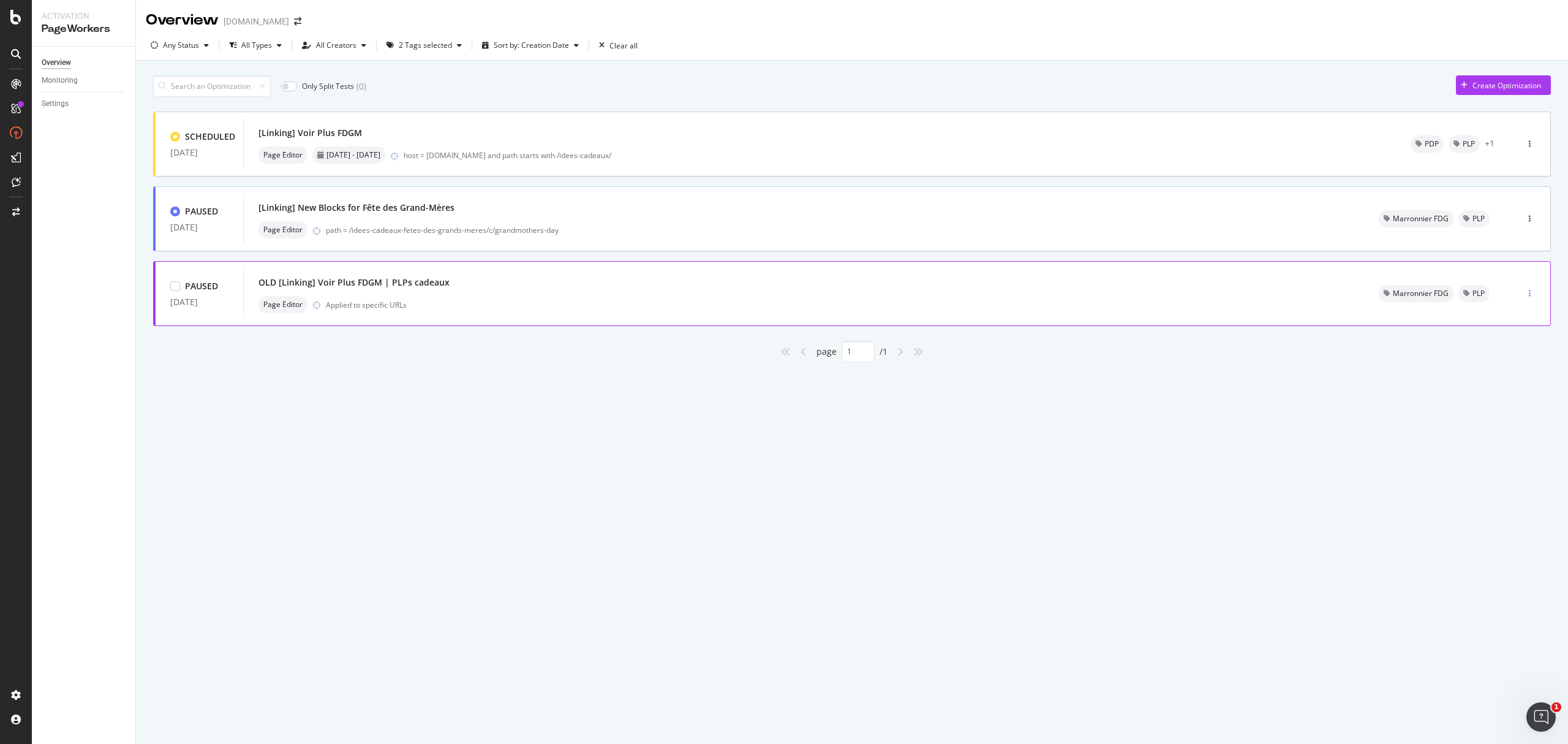
click at [1176, 295] on div "button" at bounding box center [1529, 293] width 12 height 8
click at [1176, 356] on div "Tags" at bounding box center [1506, 357] width 62 height 15
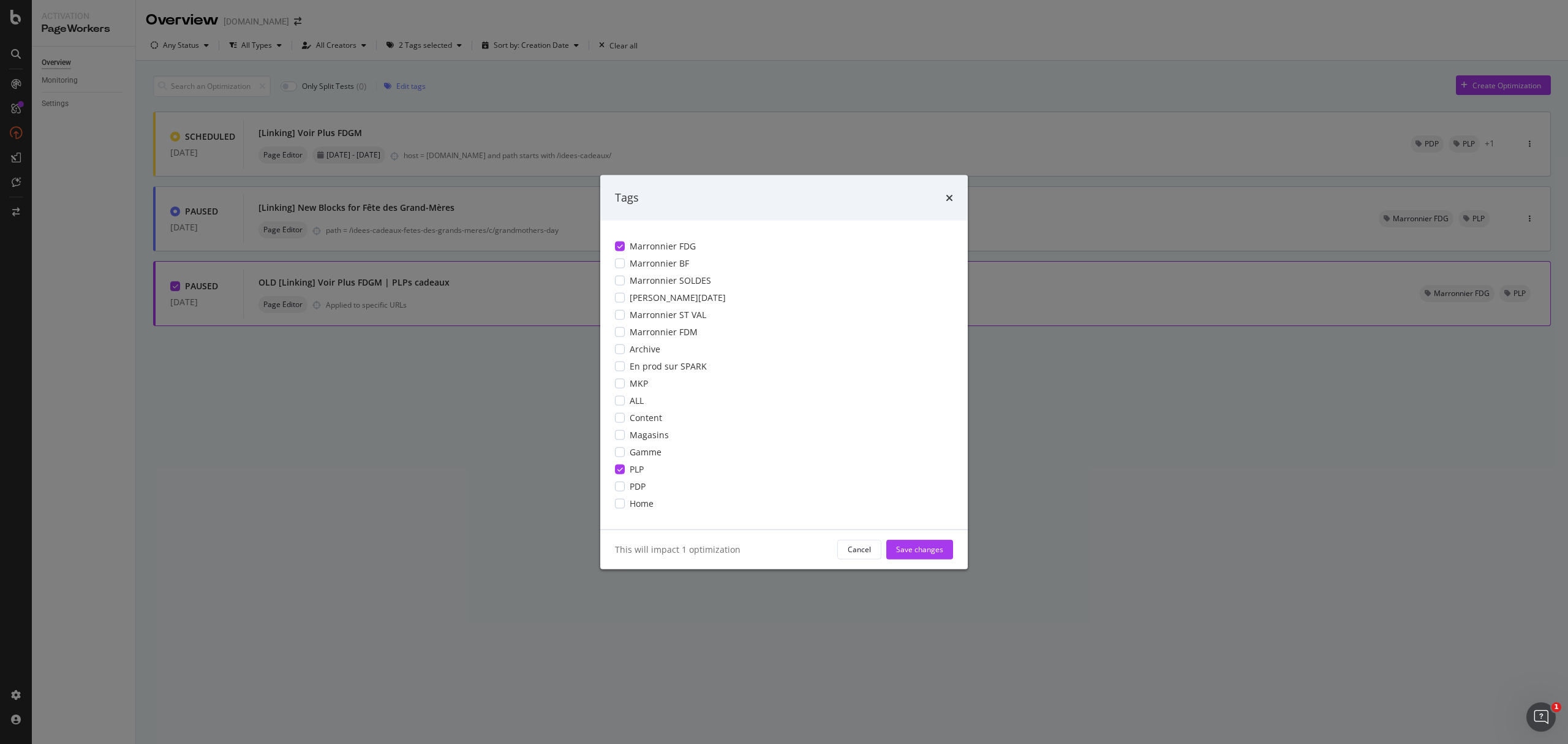
click at [619, 250] on div "modal" at bounding box center [620, 246] width 10 height 10
click at [622, 467] on icon "modal" at bounding box center [620, 469] width 6 height 6
click at [619, 352] on div "modal" at bounding box center [620, 349] width 10 height 10
click at [929, 554] on div "Save changes" at bounding box center [920, 549] width 47 height 10
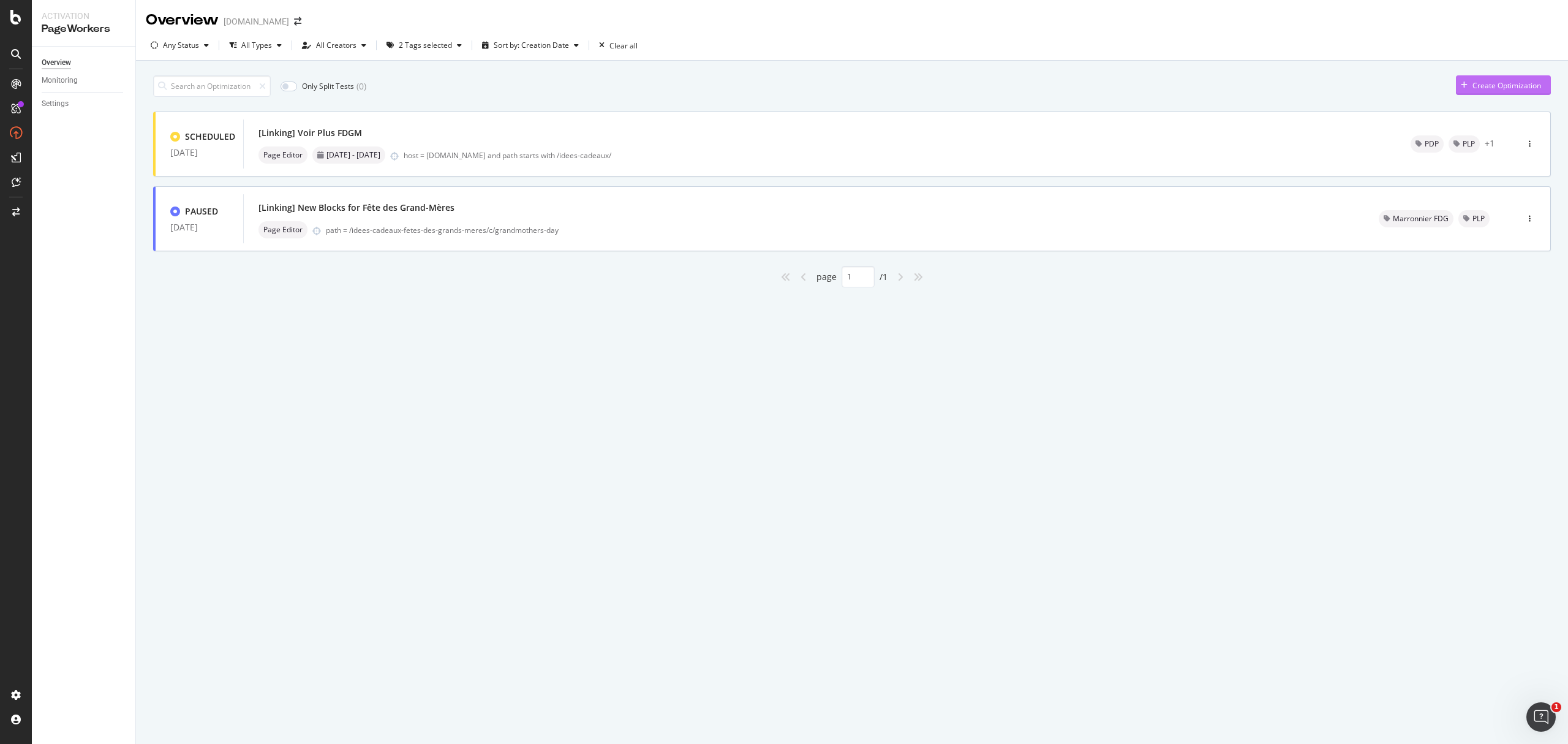
click at [1176, 82] on div "Create Optimization" at bounding box center [1506, 85] width 69 height 10
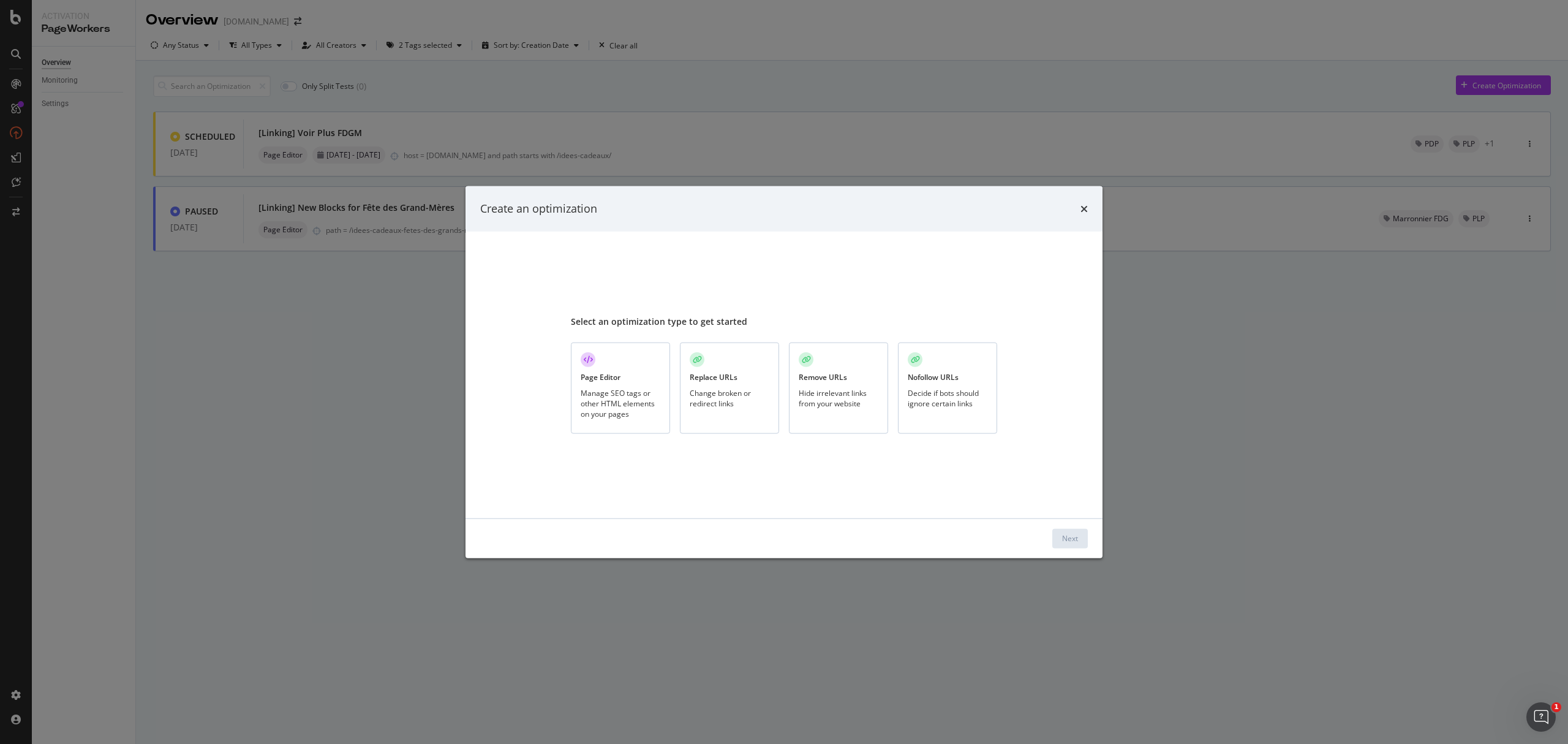
click at [592, 387] on div "Manage SEO tags or other HTML elements on your pages" at bounding box center [620, 402] width 80 height 31
click at [1064, 536] on div "Next" at bounding box center [1070, 538] width 16 height 10
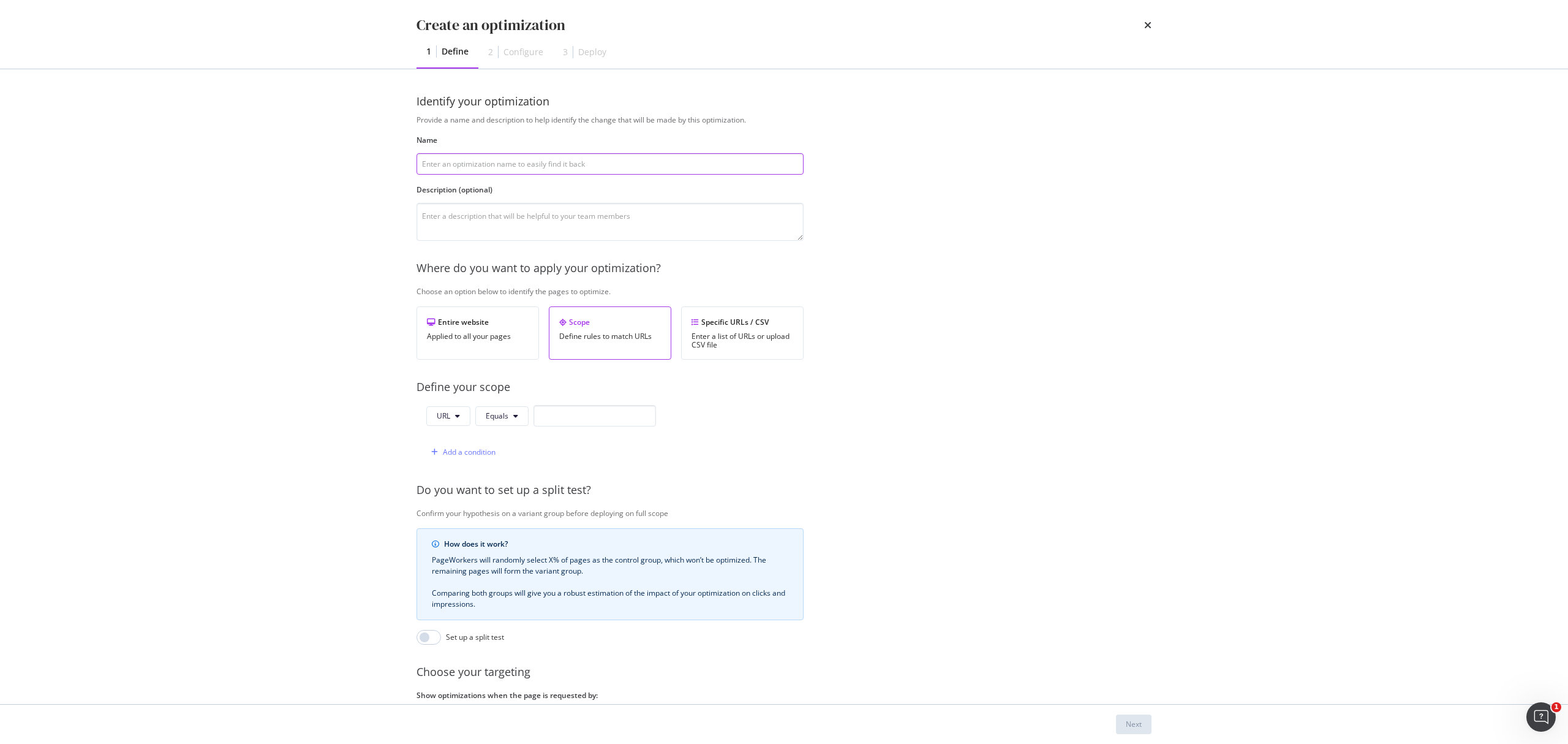
click at [463, 165] on input "modal" at bounding box center [610, 163] width 387 height 21
paste input "[Linking] Voir Plus "Soldes Soin Corps""
drag, startPoint x: 491, startPoint y: 165, endPoint x: 547, endPoint y: 163, distance: 56.0
click at [547, 163] on input "[Linking] Voir Plus "Soldes Soin Corps"" at bounding box center [610, 163] width 387 height 21
type input "[Linking] Voir Plus "Cadeau maîtresse""
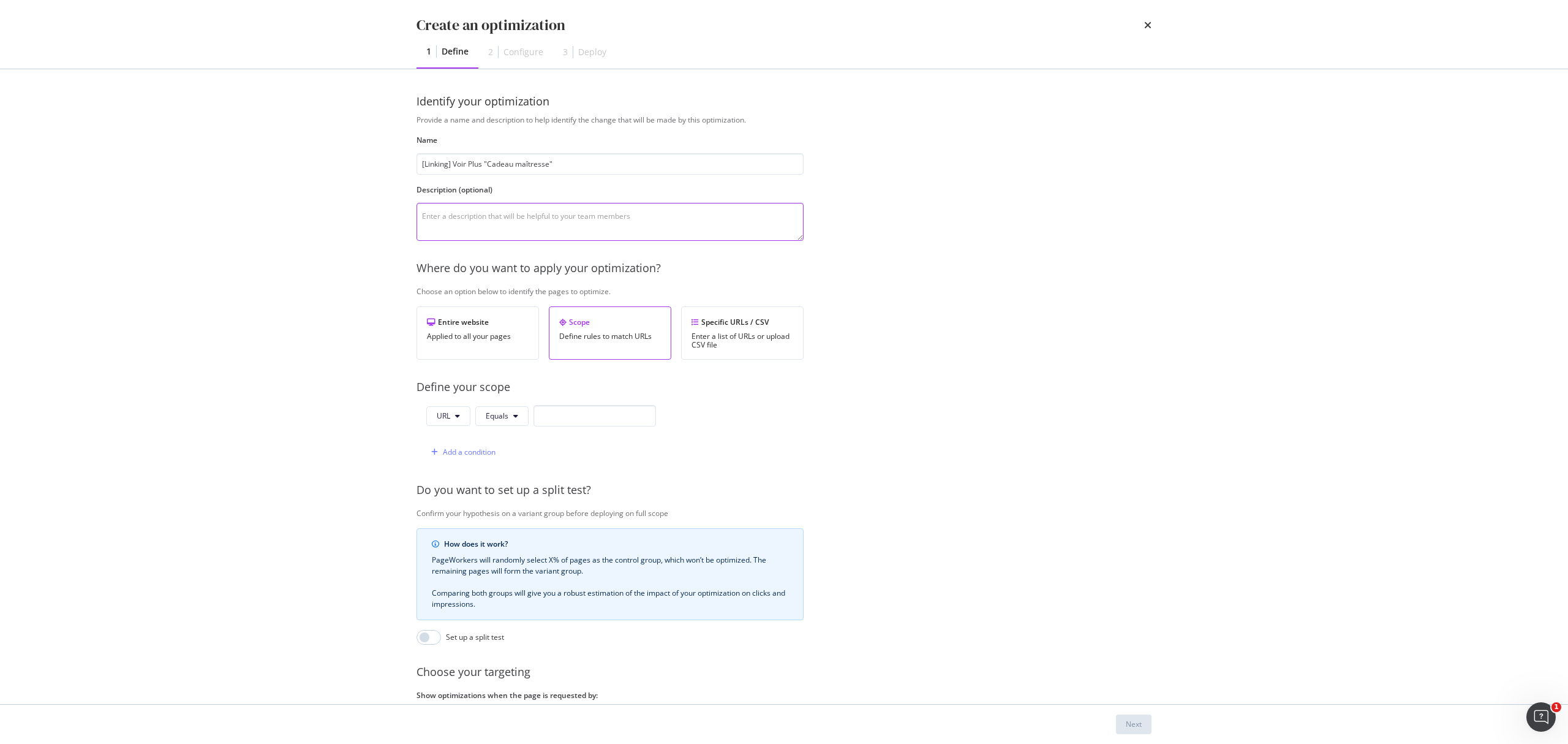
click at [466, 213] on textarea "modal" at bounding box center [610, 221] width 387 height 38
paste textarea "https://www.yves-rocher.fr/cadeau-maitresse-d-ecole/c/merci-maitresse"
type textarea "Ajout de liens vers https://www.yves-rocher.fr/cadeau-maitresse-d-ecole/c/merci…"
click at [455, 417] on icon "modal" at bounding box center [457, 416] width 5 height 8
click at [452, 510] on span "Path" at bounding box center [458, 510] width 43 height 11
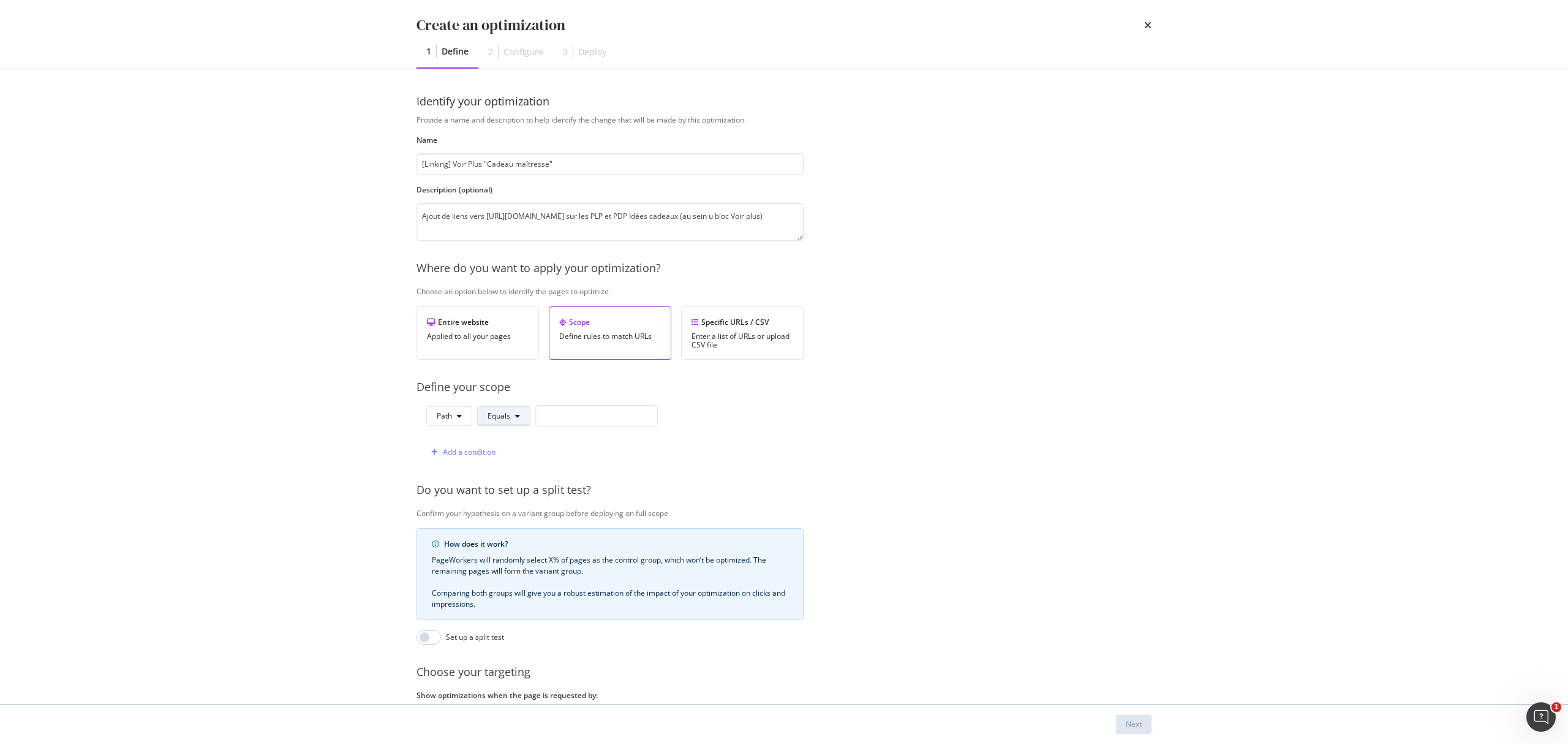
click at [515, 415] on icon "modal" at bounding box center [517, 416] width 5 height 8
click at [572, 415] on input "modal" at bounding box center [596, 415] width 122 height 21
click at [608, 420] on input "modal" at bounding box center [596, 415] width 122 height 21
paste input "www.yves-rocher.fr"
click at [472, 457] on div "Add a condition" at bounding box center [469, 451] width 53 height 10
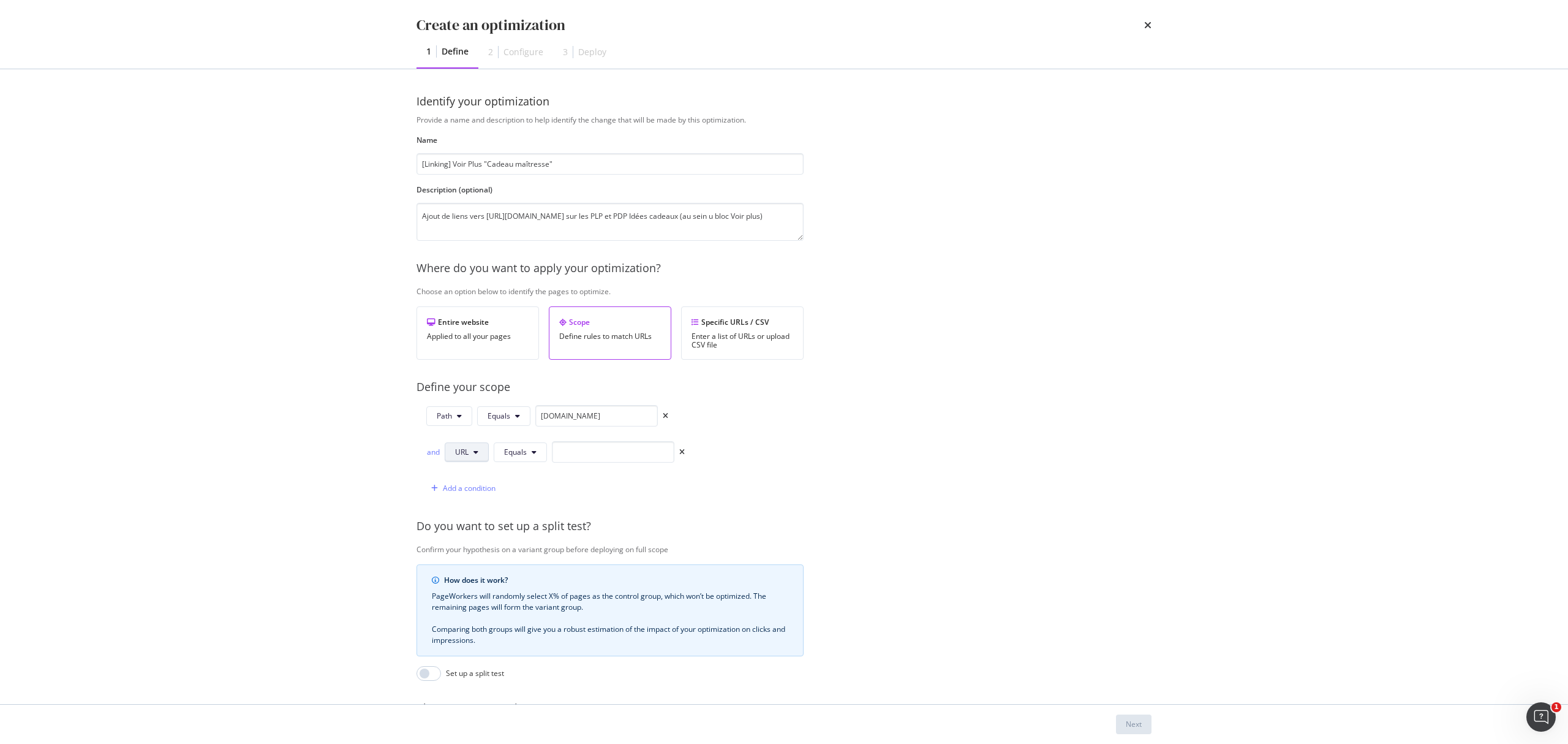
click at [457, 451] on span "URL" at bounding box center [462, 451] width 13 height 10
drag, startPoint x: 479, startPoint y: 543, endPoint x: 501, endPoint y: 506, distance: 43.0
click at [478, 543] on span "Path" at bounding box center [477, 546] width 43 height 11
click at [531, 451] on button "Equals" at bounding box center [522, 452] width 53 height 19
click at [540, 503] on span "Starts With" at bounding box center [542, 500] width 72 height 11
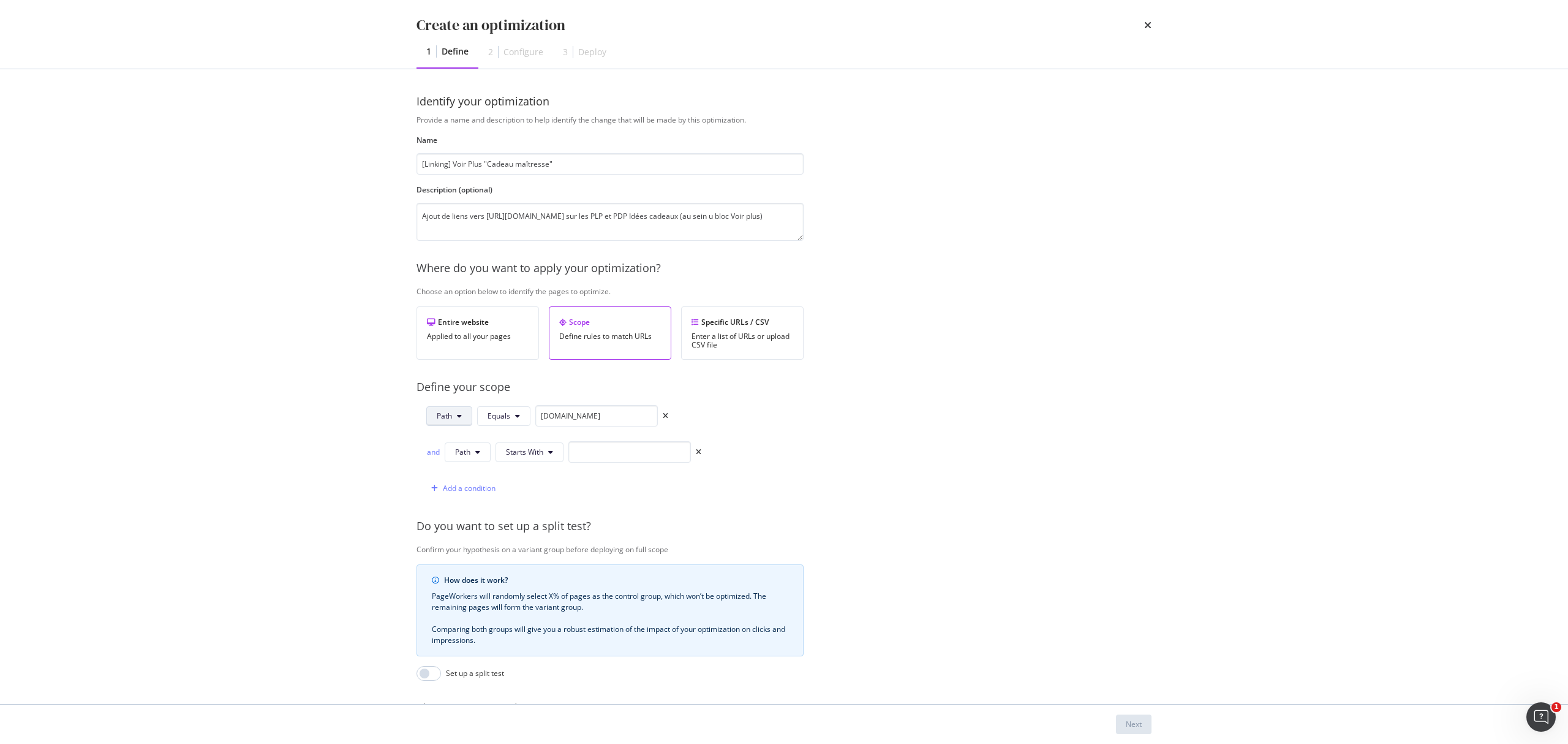
click at [451, 417] on span "Path" at bounding box center [444, 415] width 15 height 10
click at [452, 435] on div "URL" at bounding box center [458, 442] width 62 height 18
click at [515, 413] on icon "modal" at bounding box center [516, 416] width 5 height 8
click at [516, 462] on span "Starts With" at bounding box center [522, 464] width 72 height 11
drag, startPoint x: 623, startPoint y: 413, endPoint x: 539, endPoint y: 412, distance: 84.0
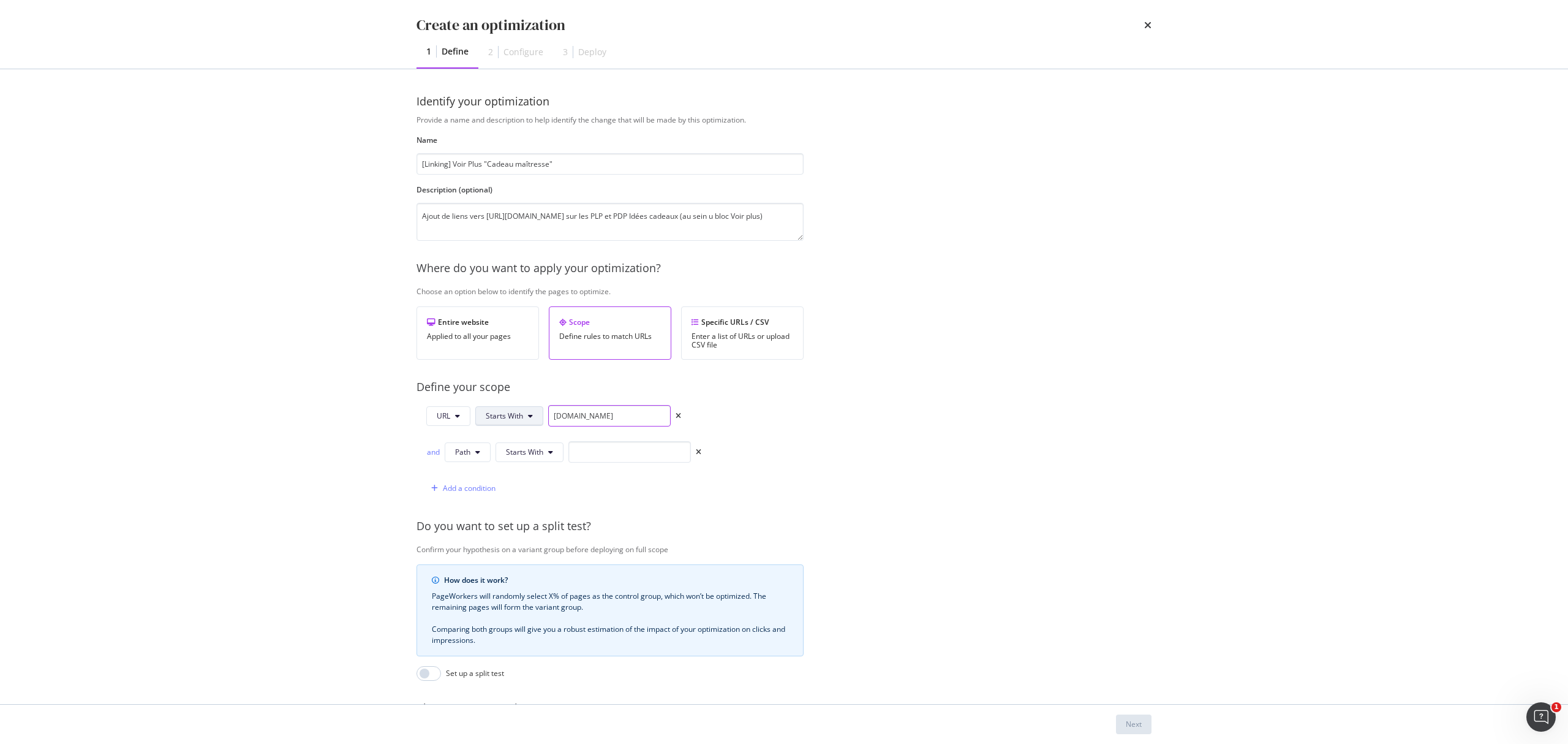
click at [539, 412] on div "URL Starts With www.yves-rocher.fr" at bounding box center [554, 415] width 255 height 21
paste input "/idees-cadeaux/"
drag, startPoint x: 617, startPoint y: 422, endPoint x: 529, endPoint y: 419, distance: 88.1
click at [529, 419] on div "URL Starts With /idees-cadeaux/" at bounding box center [554, 415] width 255 height 21
paste input "https://www.yves-rocher.fr"
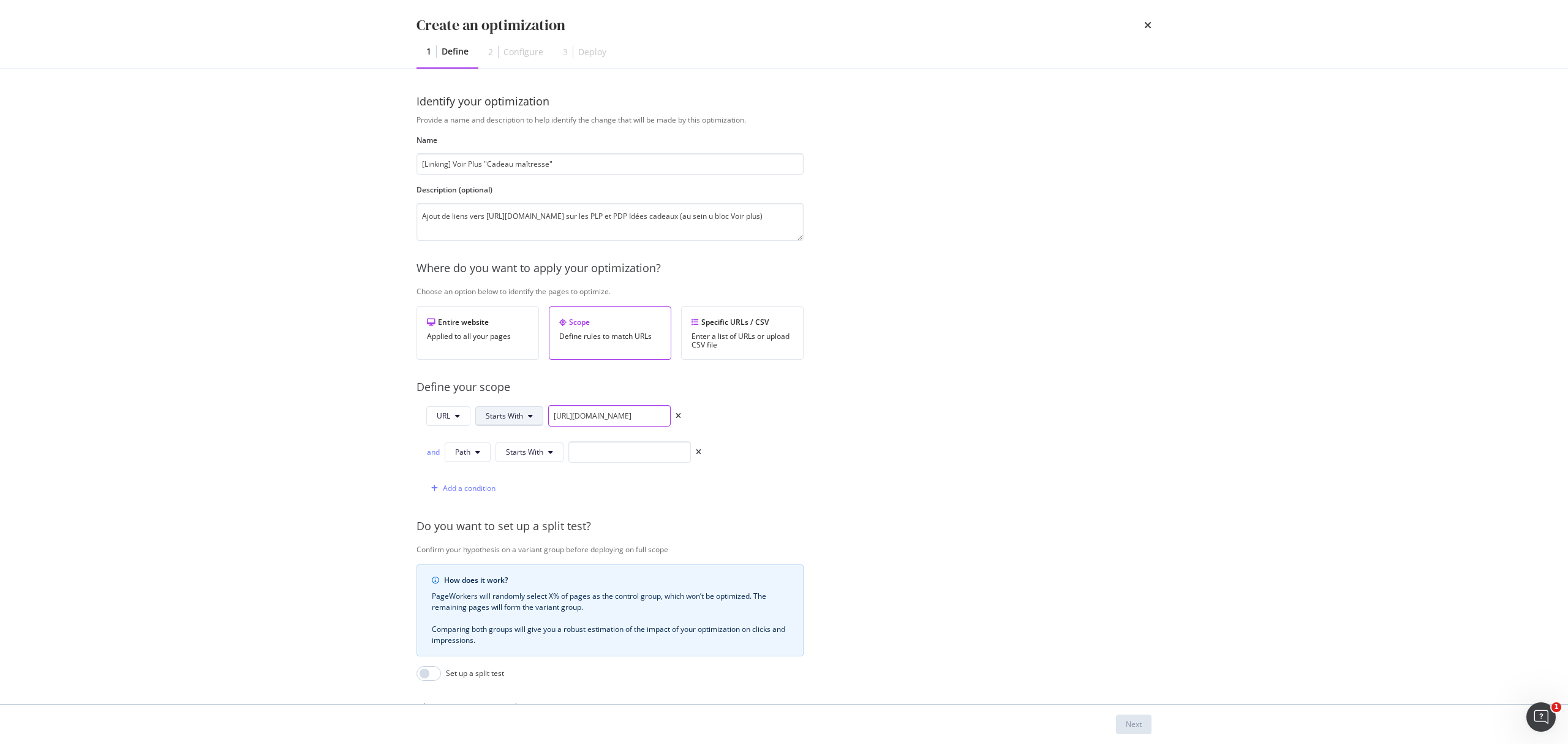
scroll to position [0, 35]
type input "https://www.yves-rocher.fr/idees-cadeaux/"
click at [430, 452] on div "and" at bounding box center [432, 451] width 13 height 10
click at [468, 457] on span "Path" at bounding box center [463, 451] width 15 height 10
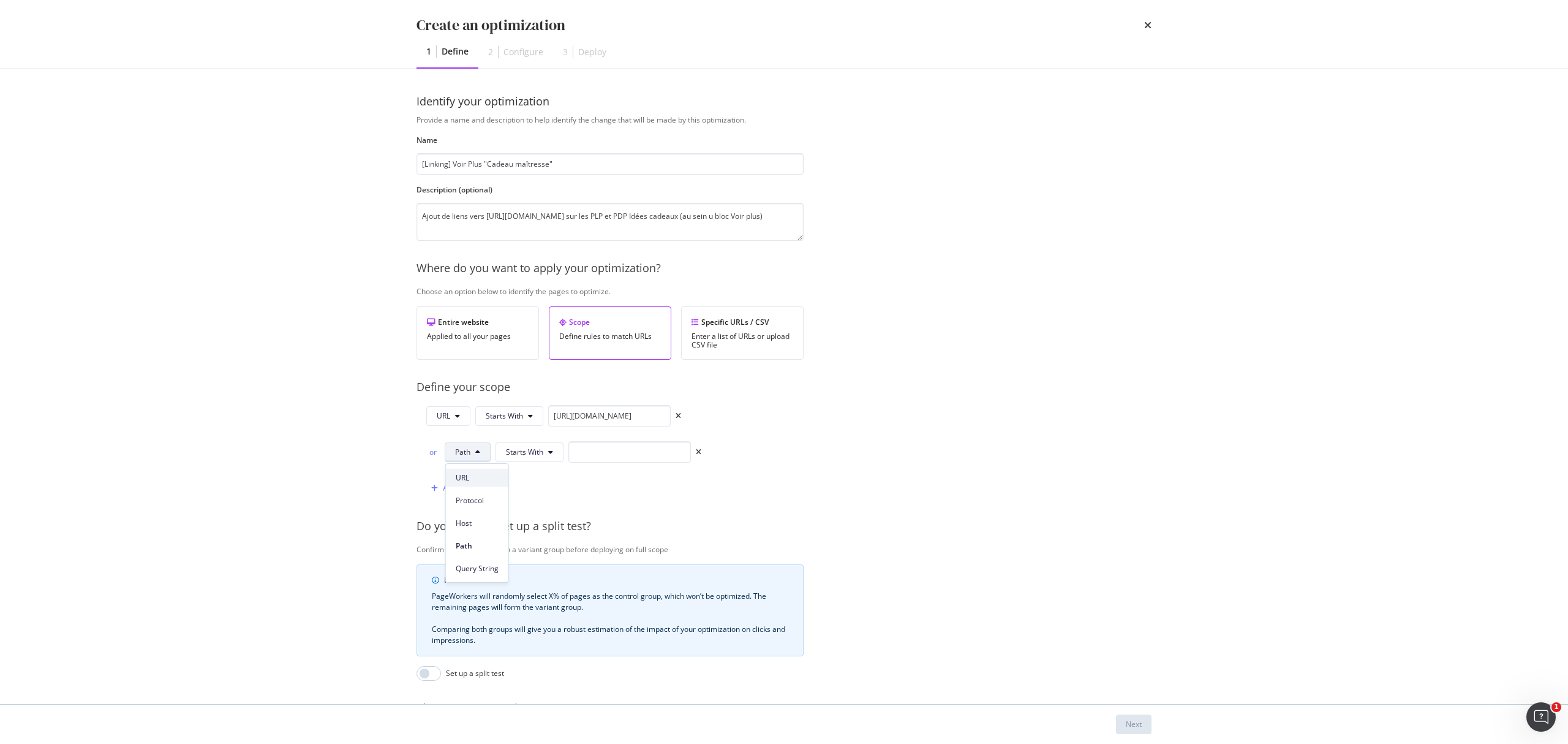
click at [473, 478] on span "URL" at bounding box center [477, 478] width 43 height 11
click at [525, 457] on span "Starts With" at bounding box center [523, 451] width 37 height 10
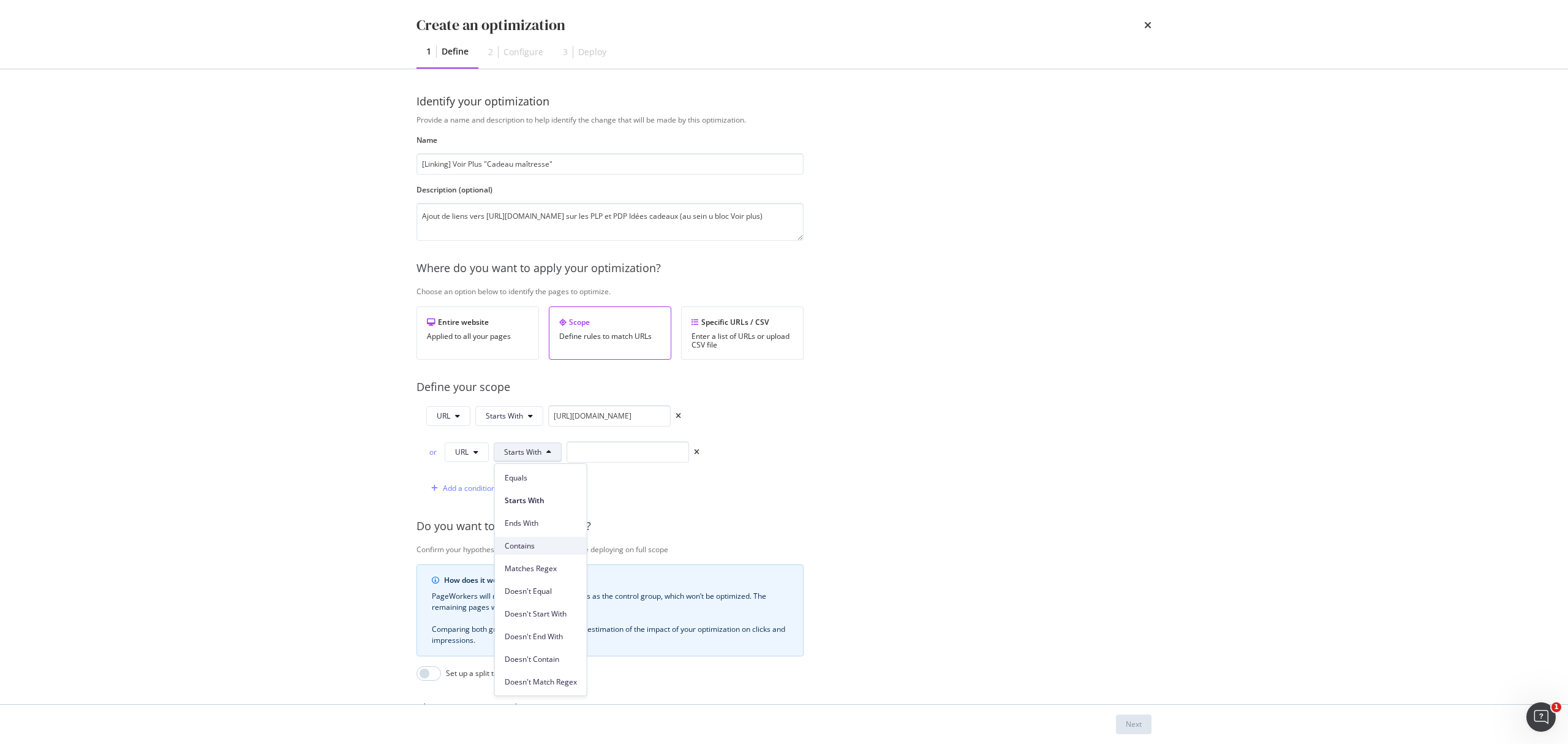
click at [531, 547] on span "Contains" at bounding box center [540, 546] width 72 height 11
click at [595, 454] on input "modal" at bounding box center [620, 451] width 122 height 21
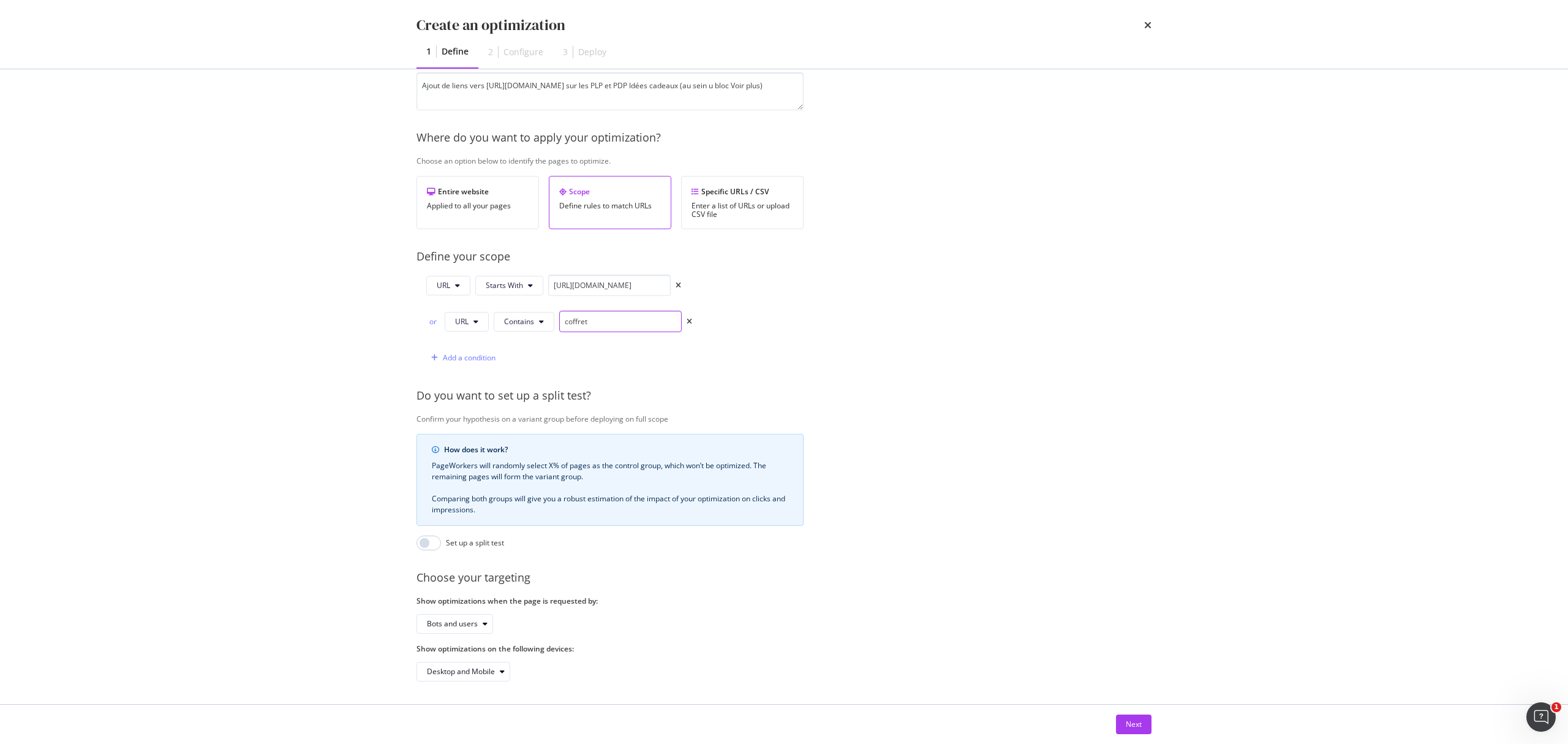
scroll to position [147, 0]
type input "coffret"
click at [1140, 558] on div "Next" at bounding box center [1133, 723] width 16 height 10
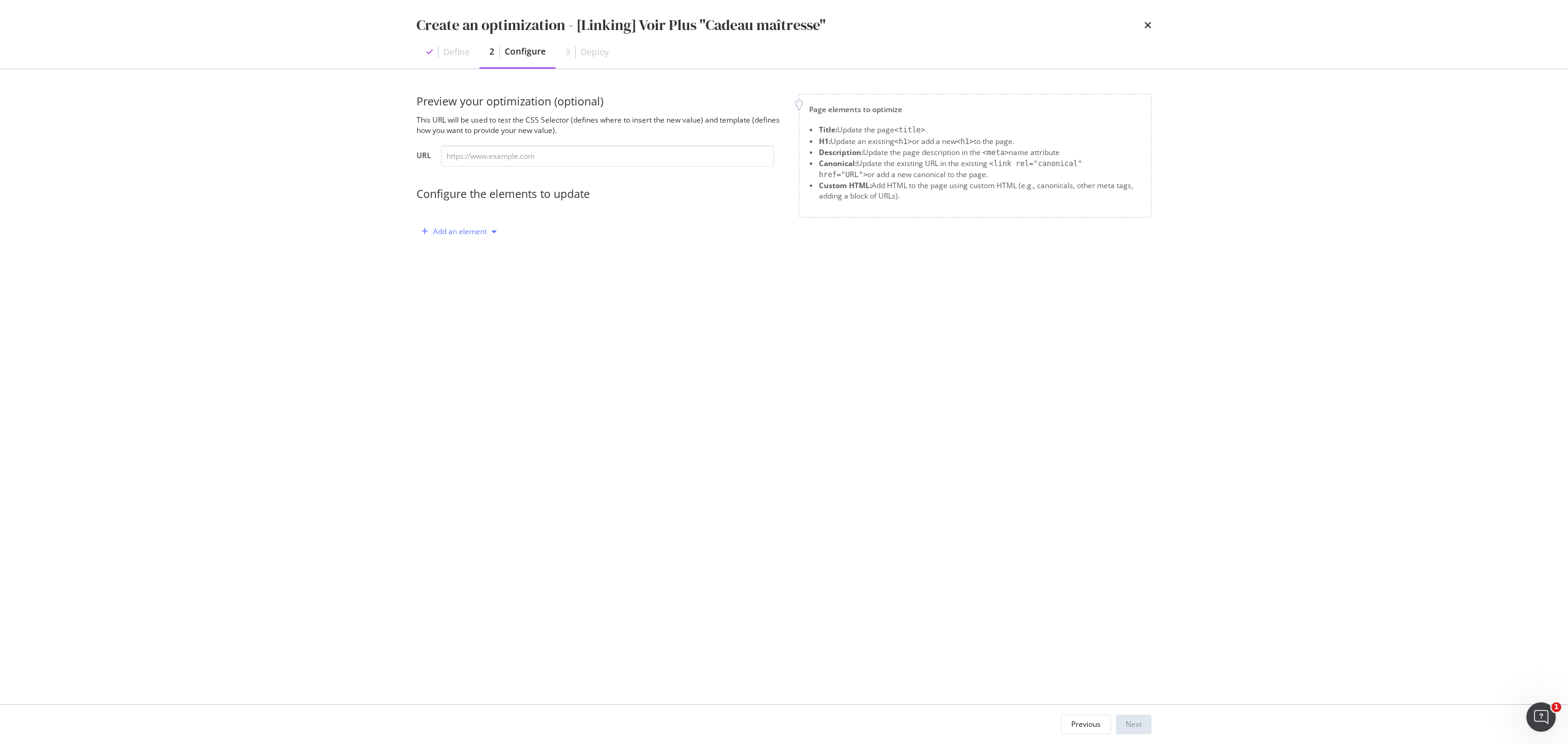
click at [471, 233] on div "Add an element" at bounding box center [460, 231] width 54 height 8
click at [489, 337] on div "Custom HTML" at bounding box center [473, 336] width 48 height 10
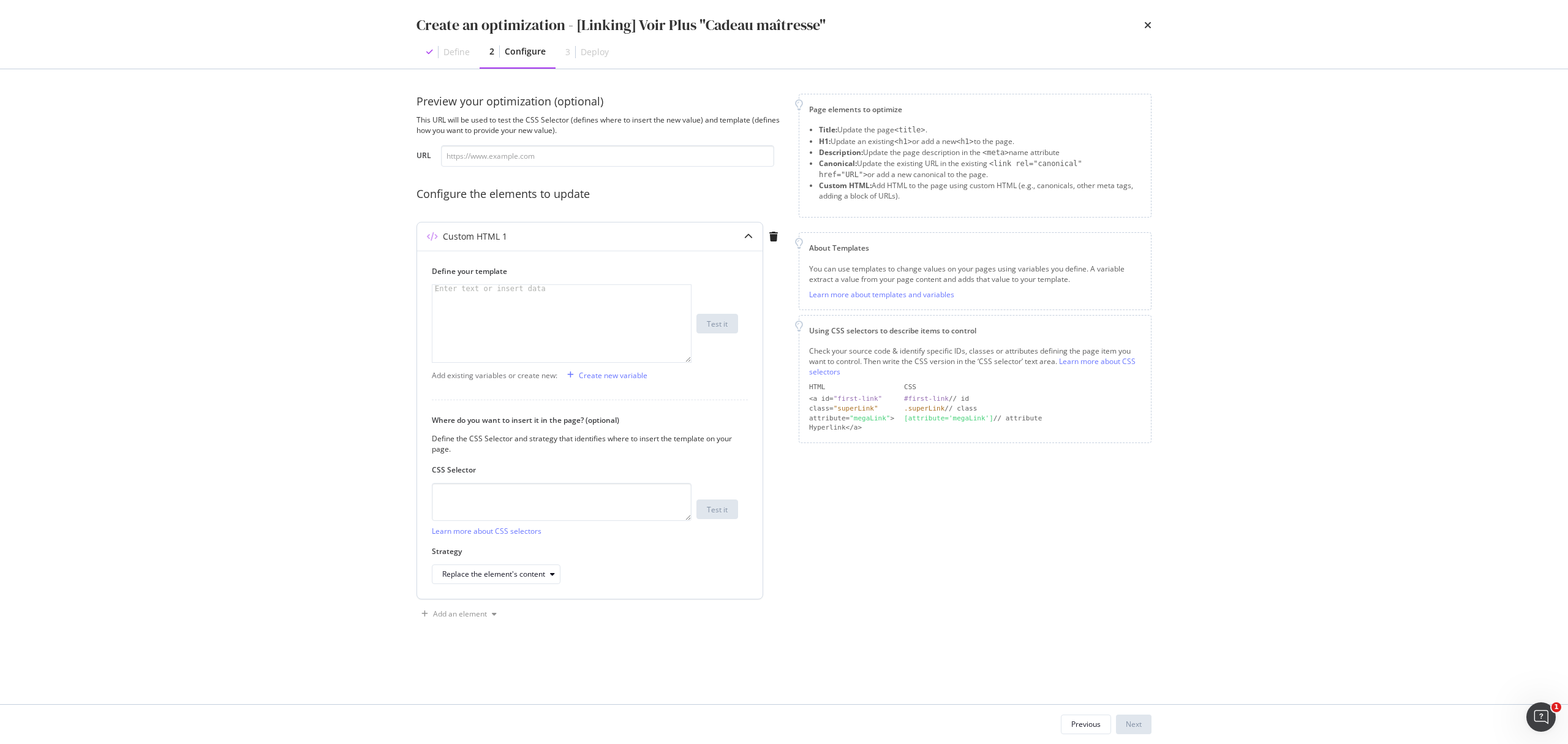
click at [571, 294] on div "modal" at bounding box center [562, 331] width 259 height 91
drag, startPoint x: 636, startPoint y: 294, endPoint x: 581, endPoint y: 302, distance: 55.6
click at [581, 302] on div "< div class = "inline-block" > < a class = "block has-border border_black p_M m…" at bounding box center [562, 342] width 259 height 114
paste textarea "cadeau-maitresse-d-ecole/c/merci-maitress"
drag, startPoint x: 655, startPoint y: 307, endPoint x: 471, endPoint y: 310, distance: 184.0
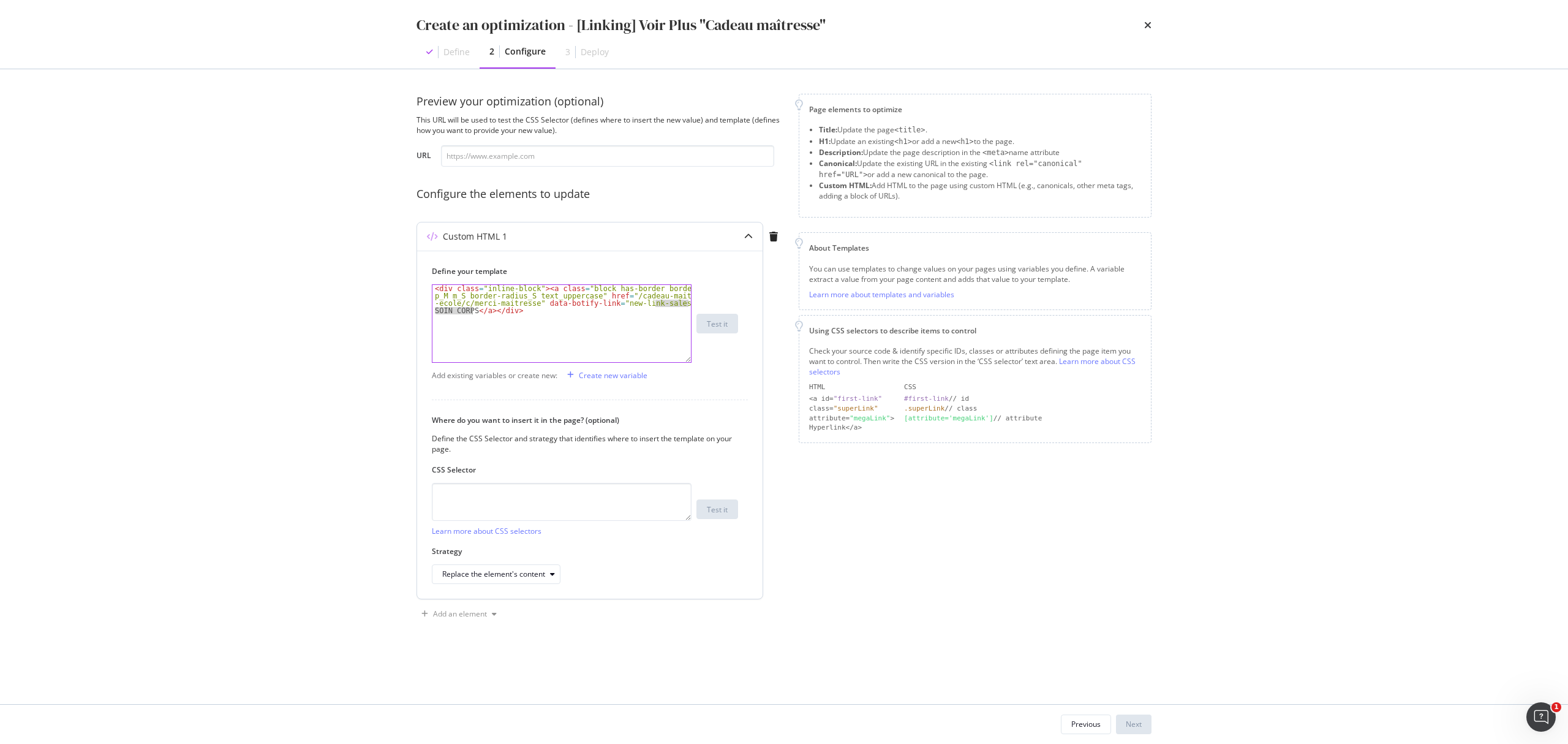
click at [471, 310] on div "< div class = "inline-block" > < a class = "block has-border border_black p_M m…" at bounding box center [562, 342] width 259 height 114
type textarea "<div class="inline-block"><a class="block has-border border_black p_M m_S borde…"
click at [543, 496] on textarea "modal" at bounding box center [561, 502] width 259 height 38
paste textarea "section > div[data-js="netlinking"]"
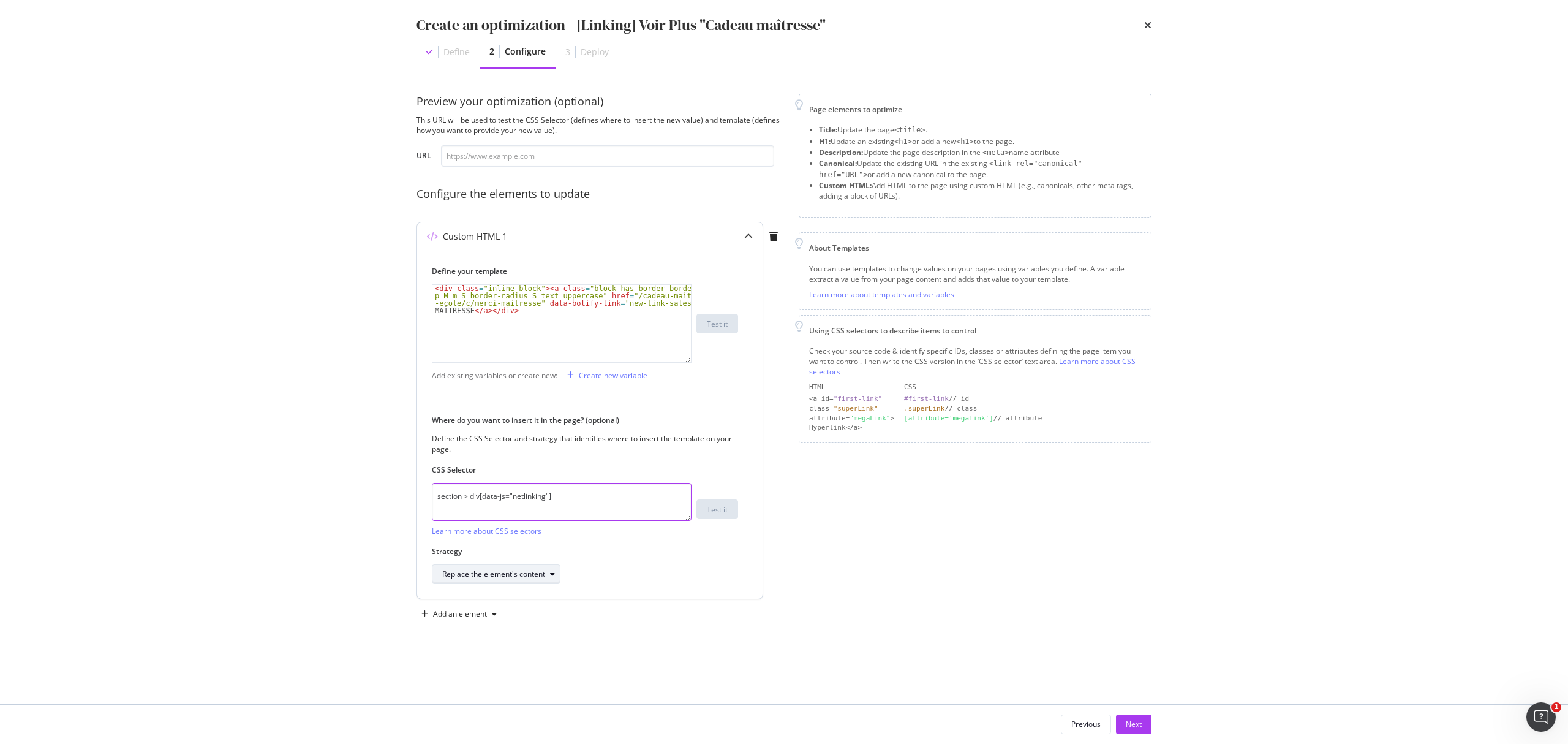
type textarea "section > div[data-js="netlinking"]"
click at [536, 558] on div "Replace the element's content" at bounding box center [501, 574] width 118 height 17
click at [522, 558] on div "Inside the element, at the beginning" at bounding box center [508, 595] width 122 height 10
click at [1133, 558] on div "Next" at bounding box center [1133, 723] width 16 height 10
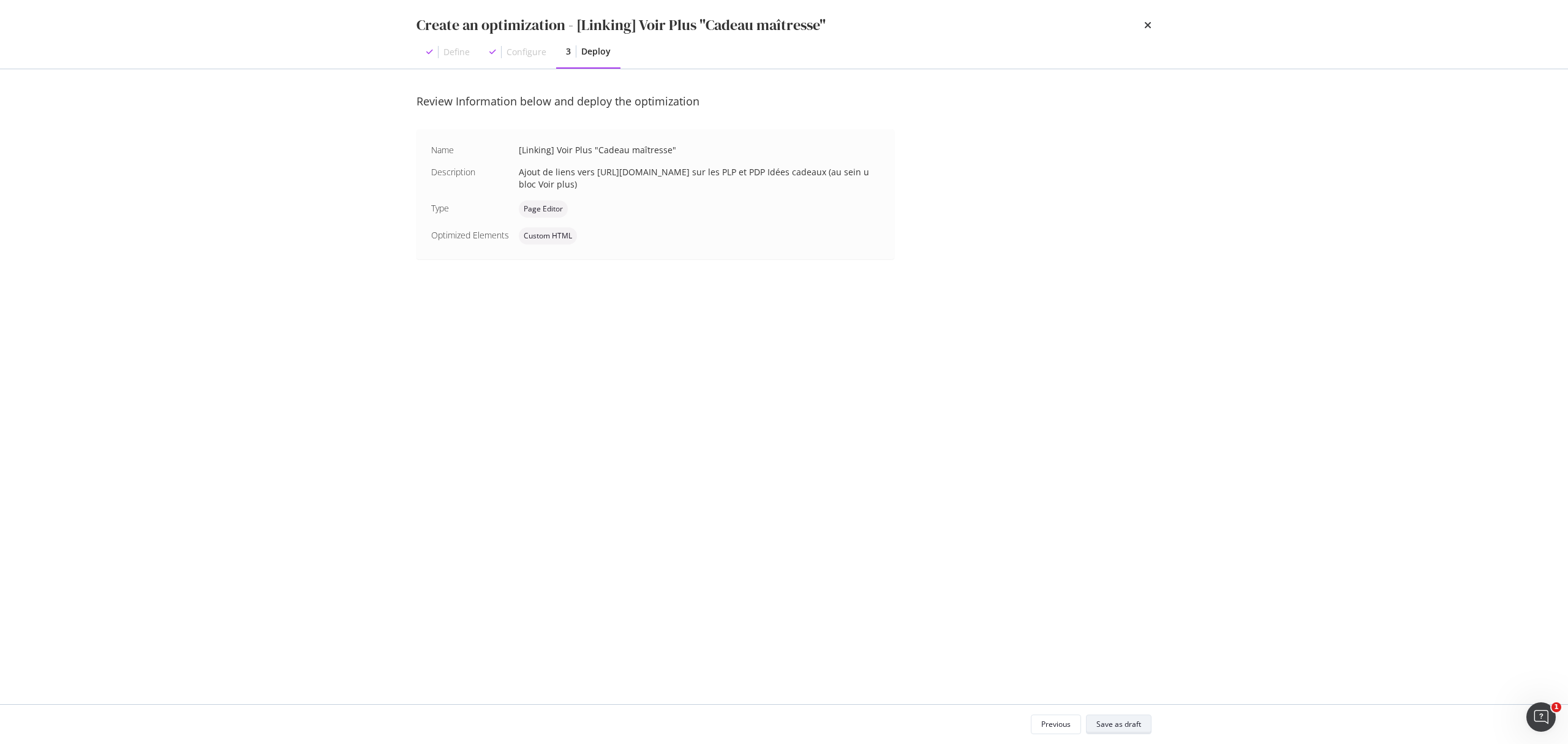
click at [1133, 558] on div "Save as draft" at bounding box center [1119, 723] width 45 height 10
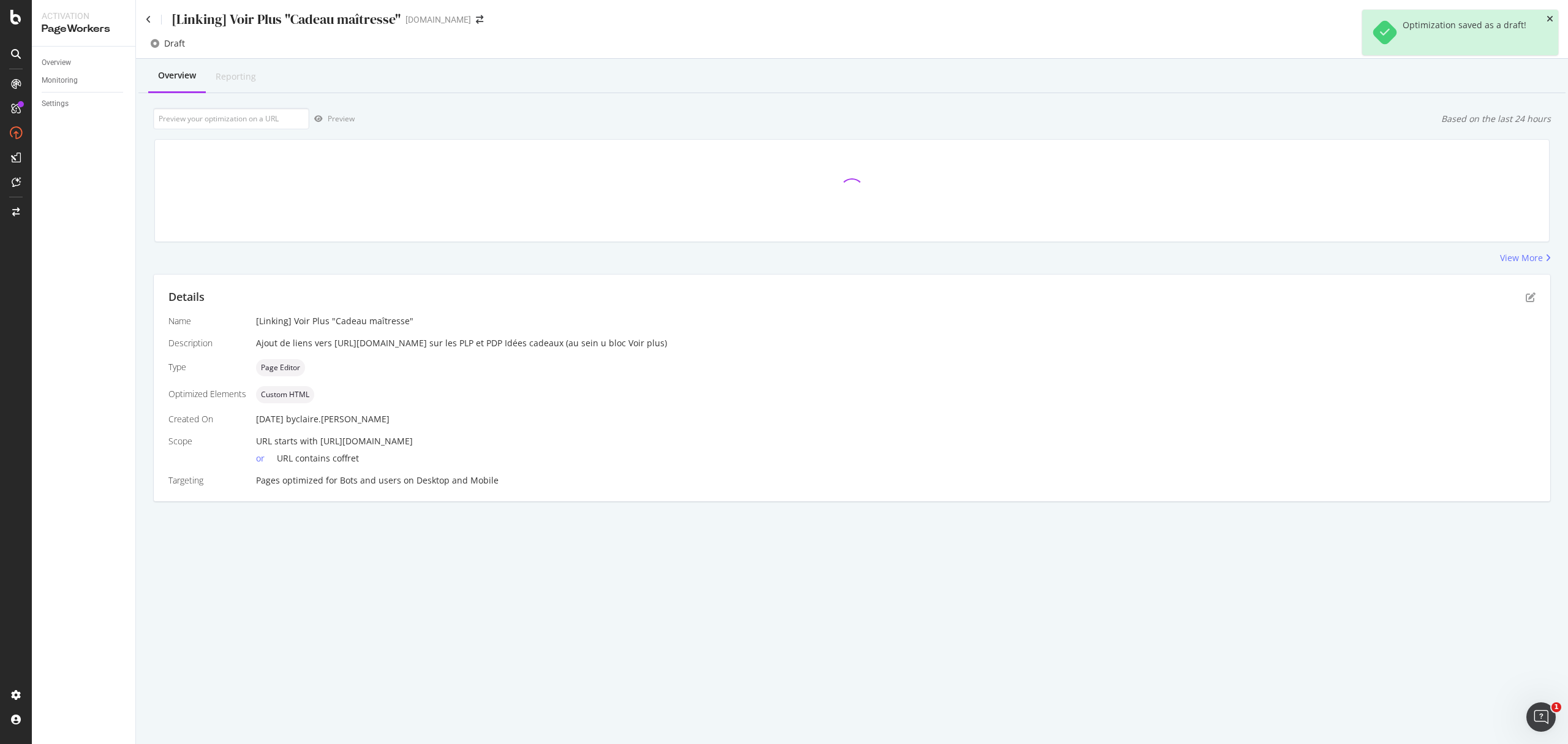
click at [1176, 19] on icon "close toast" at bounding box center [1550, 19] width 7 height 8
click at [1176, 45] on div "Deploy to production" at bounding box center [1513, 44] width 71 height 10
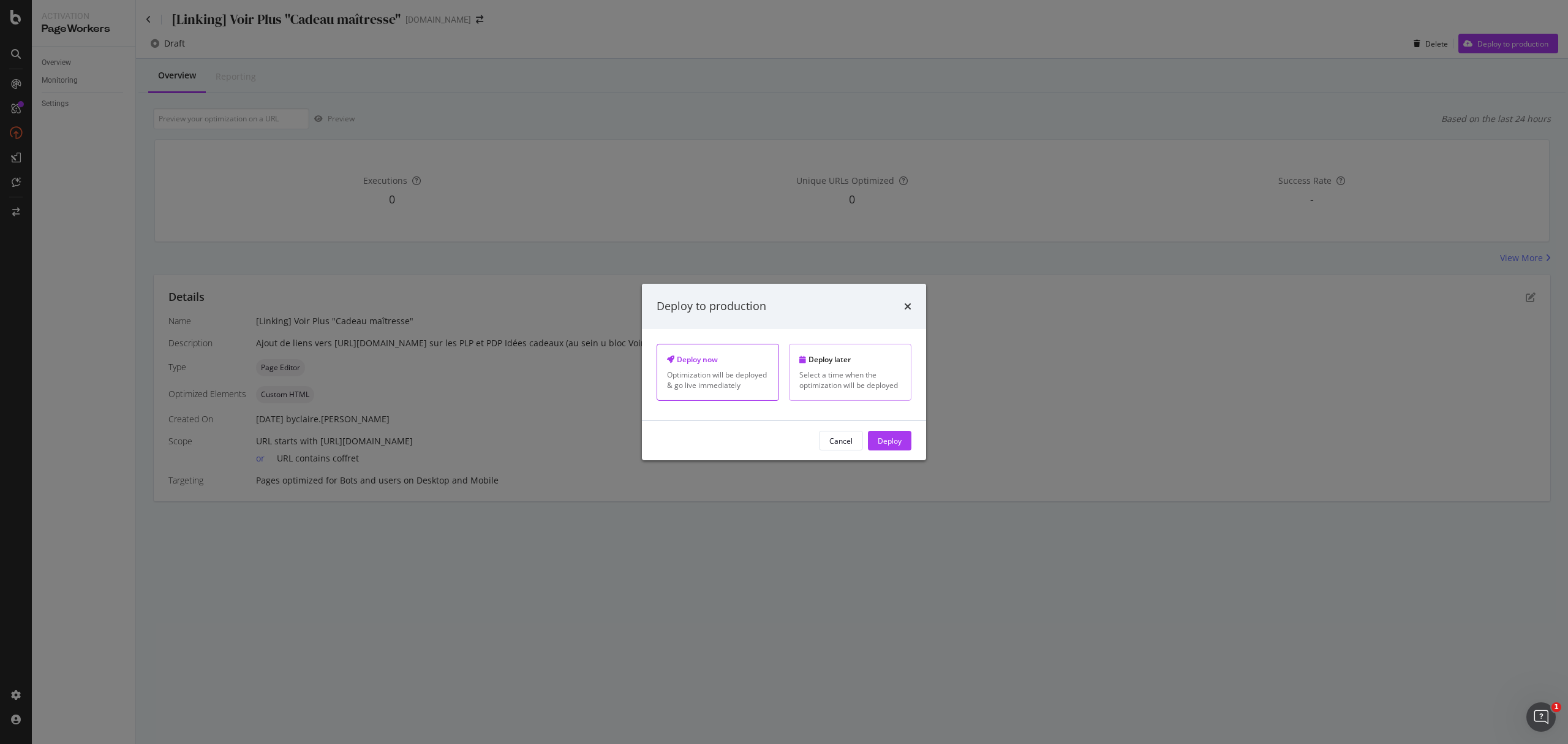
click at [851, 359] on div "Deploy later" at bounding box center [850, 359] width 102 height 10
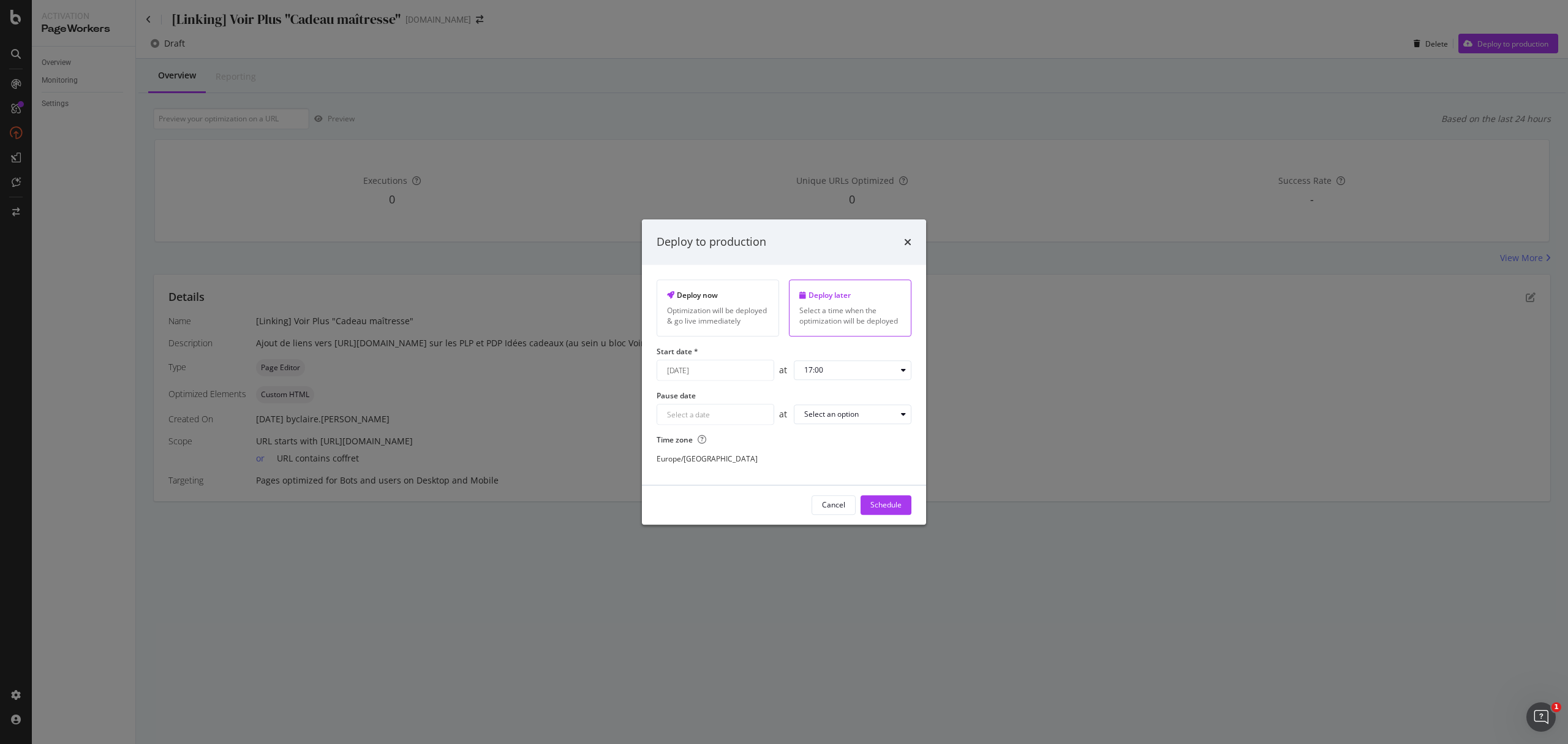
click at [736, 370] on input "August 21st 2025" at bounding box center [715, 370] width 116 height 19
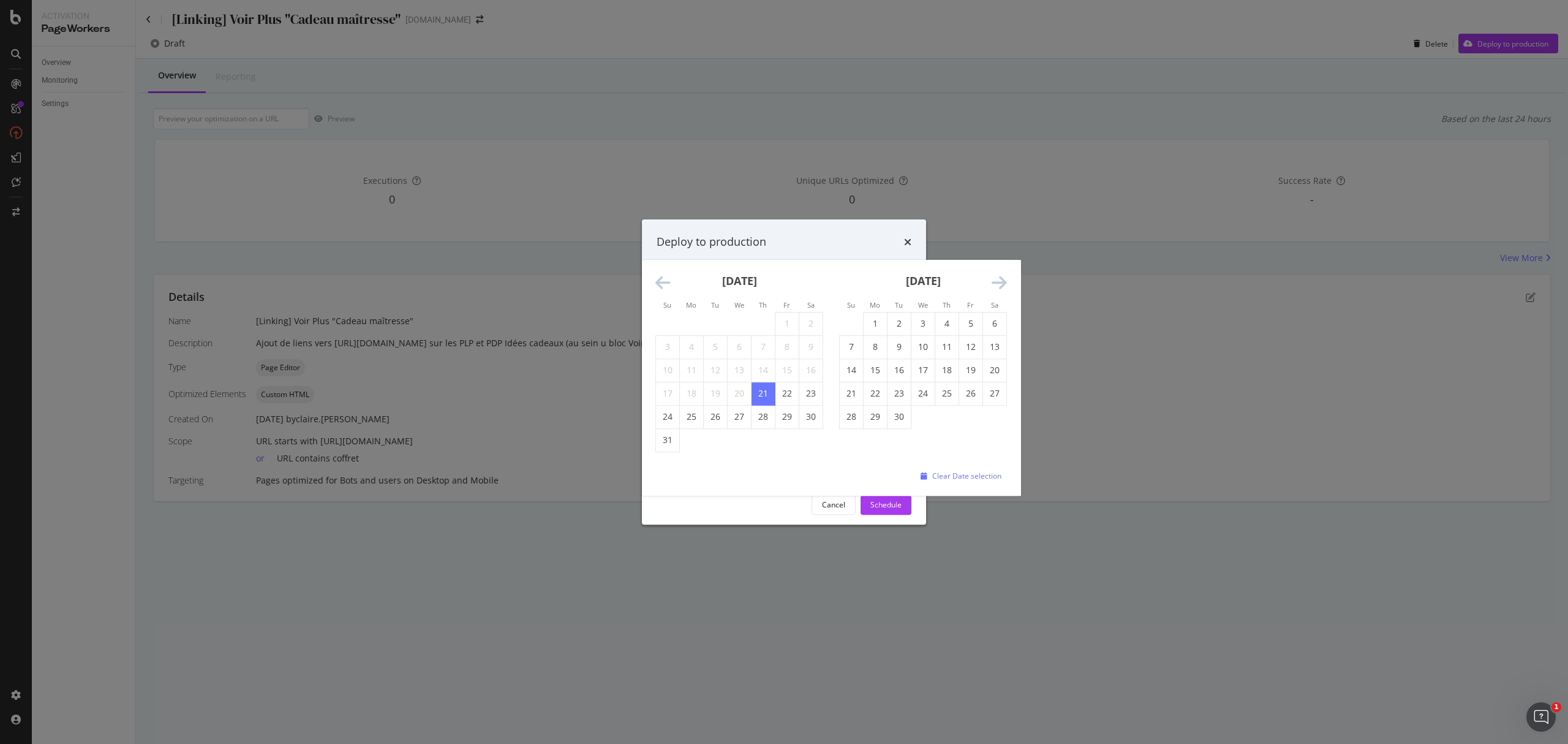
click at [1002, 280] on icon "Move forward to switch to the next month." at bounding box center [999, 283] width 15 height 17
click at [1001, 278] on icon "Move forward to switch to the next month." at bounding box center [999, 283] width 15 height 17
click at [1003, 278] on icon "Move forward to switch to the next month." at bounding box center [999, 283] width 15 height 17
click at [1003, 278] on icon "Move forward to switch to the next month." at bounding box center [999, 283] width 15 height 17
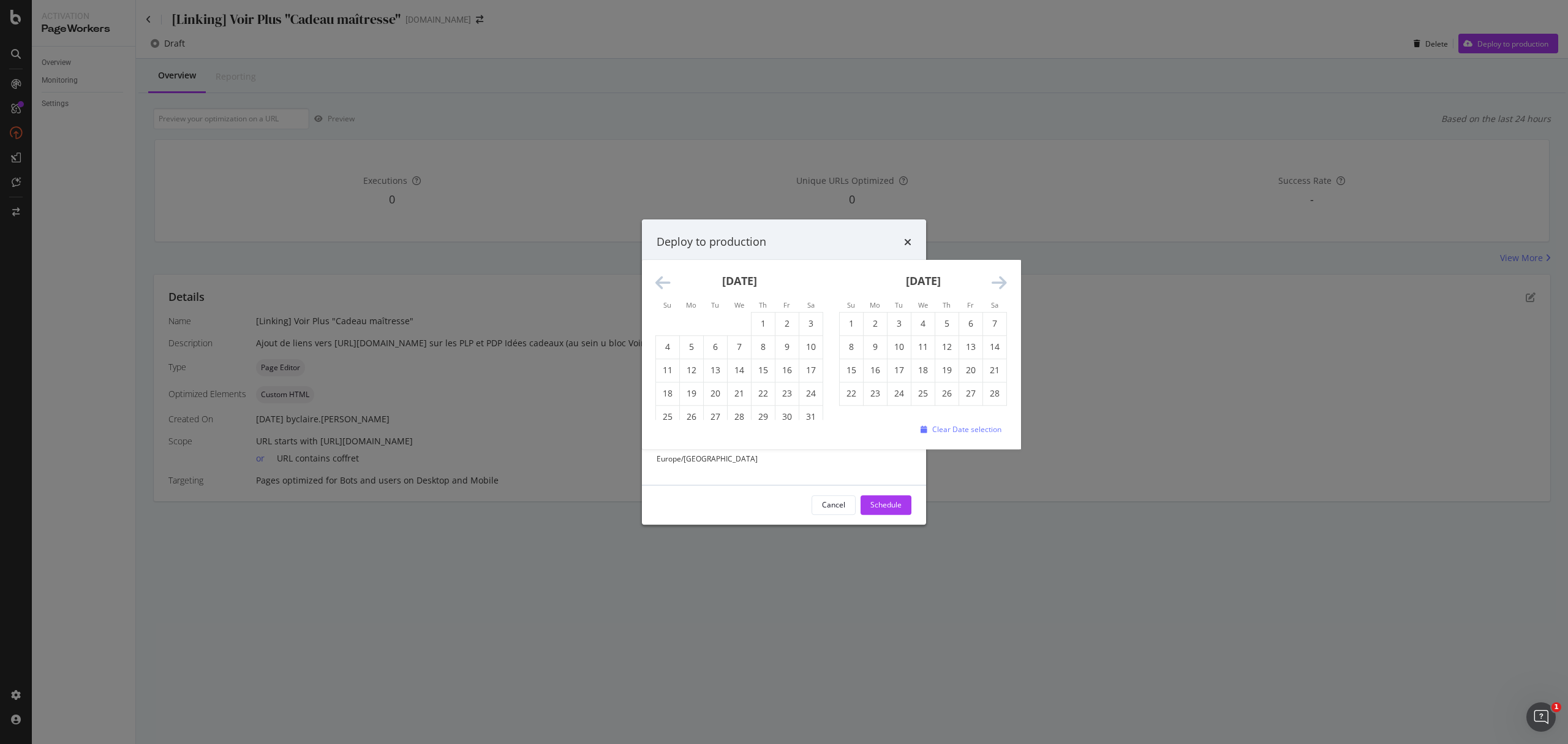
click at [1003, 278] on icon "Move forward to switch to the next month." at bounding box center [999, 283] width 15 height 17
click at [1003, 280] on icon "Move forward to switch to the next month." at bounding box center [999, 283] width 15 height 17
click at [854, 412] on td "24" at bounding box center [852, 417] width 24 height 24
type input "May 24th 2026"
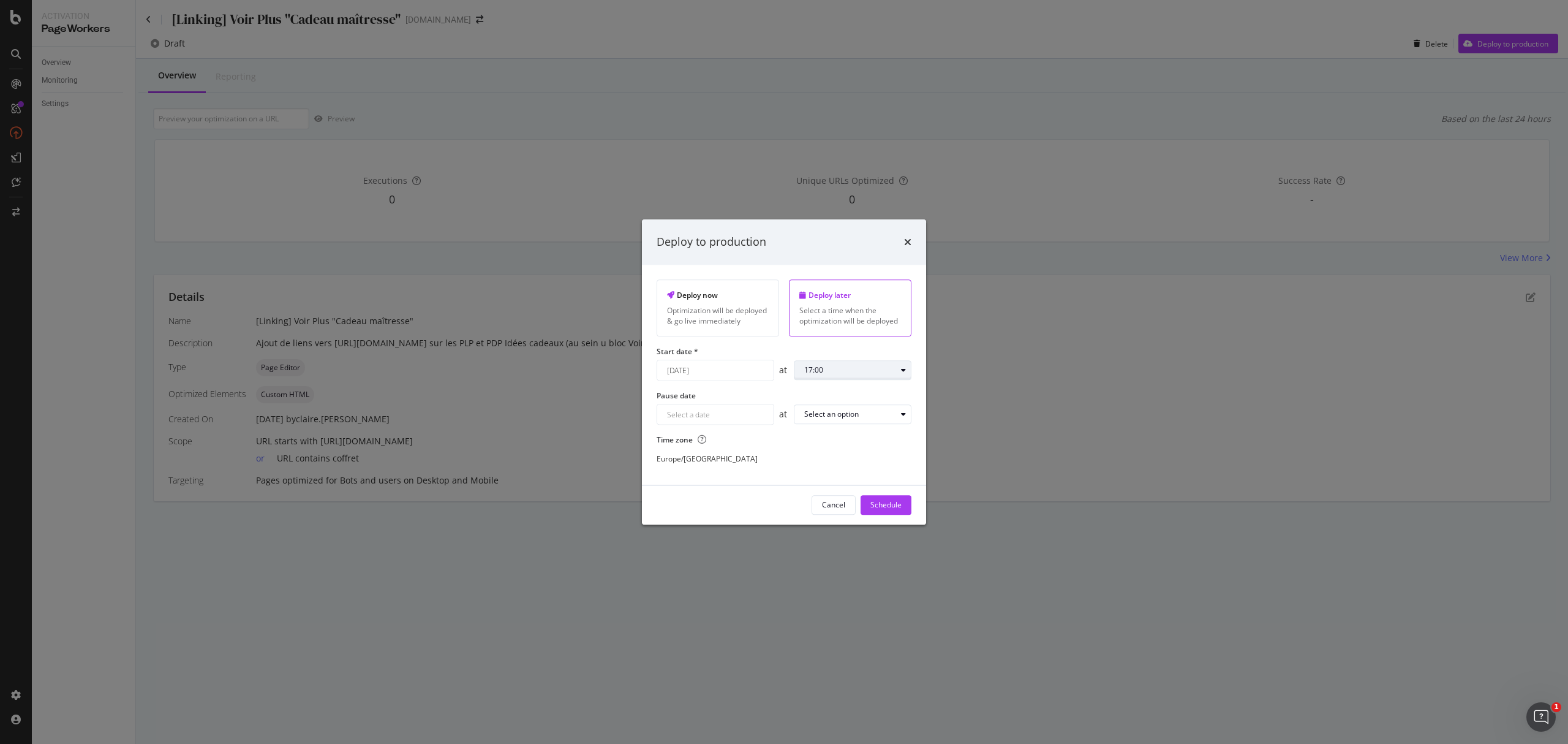
click at [848, 374] on div "17:00" at bounding box center [850, 370] width 92 height 8
click at [833, 393] on div "00:00" at bounding box center [819, 396] width 39 height 15
click at [716, 423] on div "Navigate forward to interact with the calendar and select a date. Press the que…" at bounding box center [715, 415] width 118 height 21
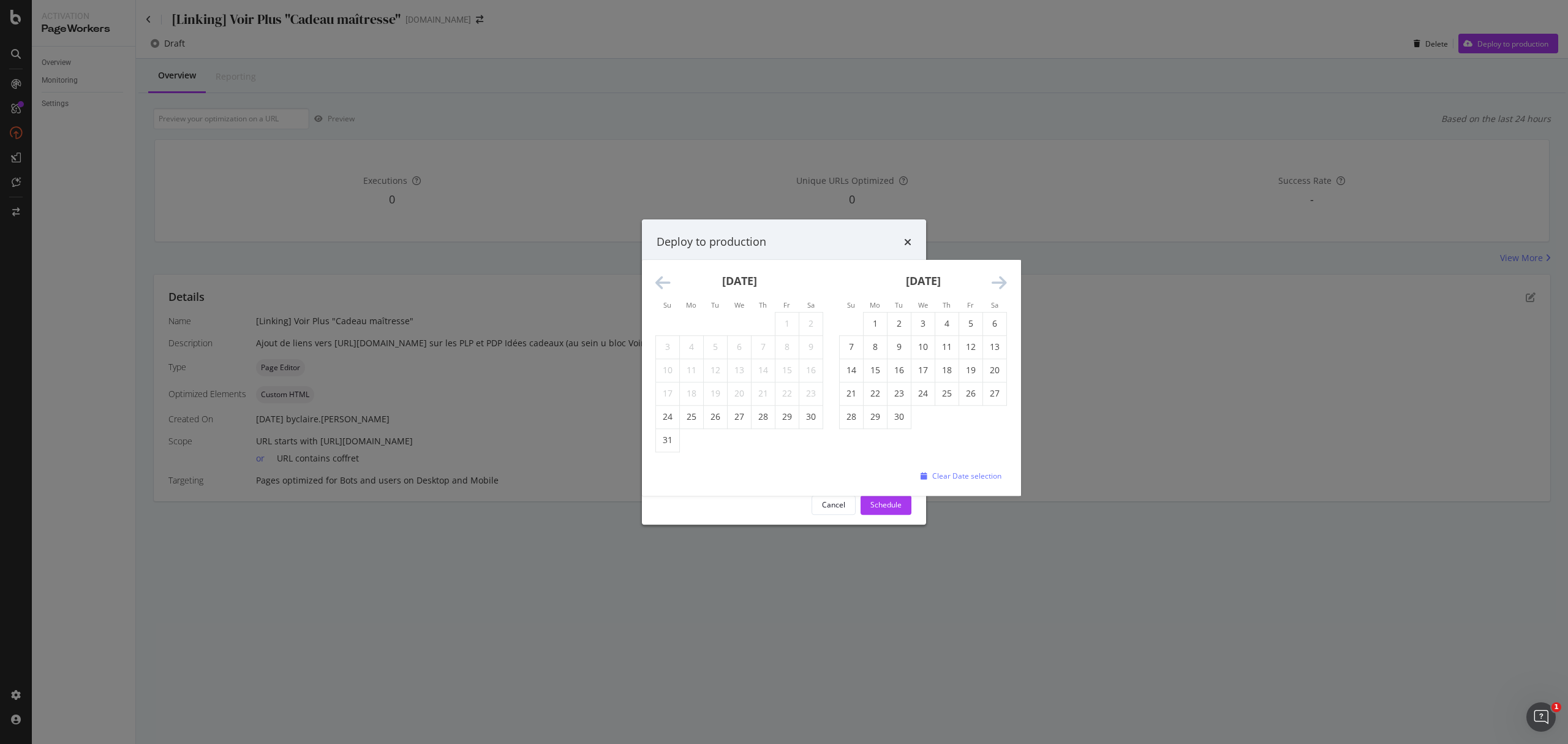
click at [1003, 280] on icon "Move forward to switch to the next month." at bounding box center [999, 283] width 15 height 17
click at [969, 314] on td "3" at bounding box center [971, 324] width 24 height 24
type input "July 3rd 2026"
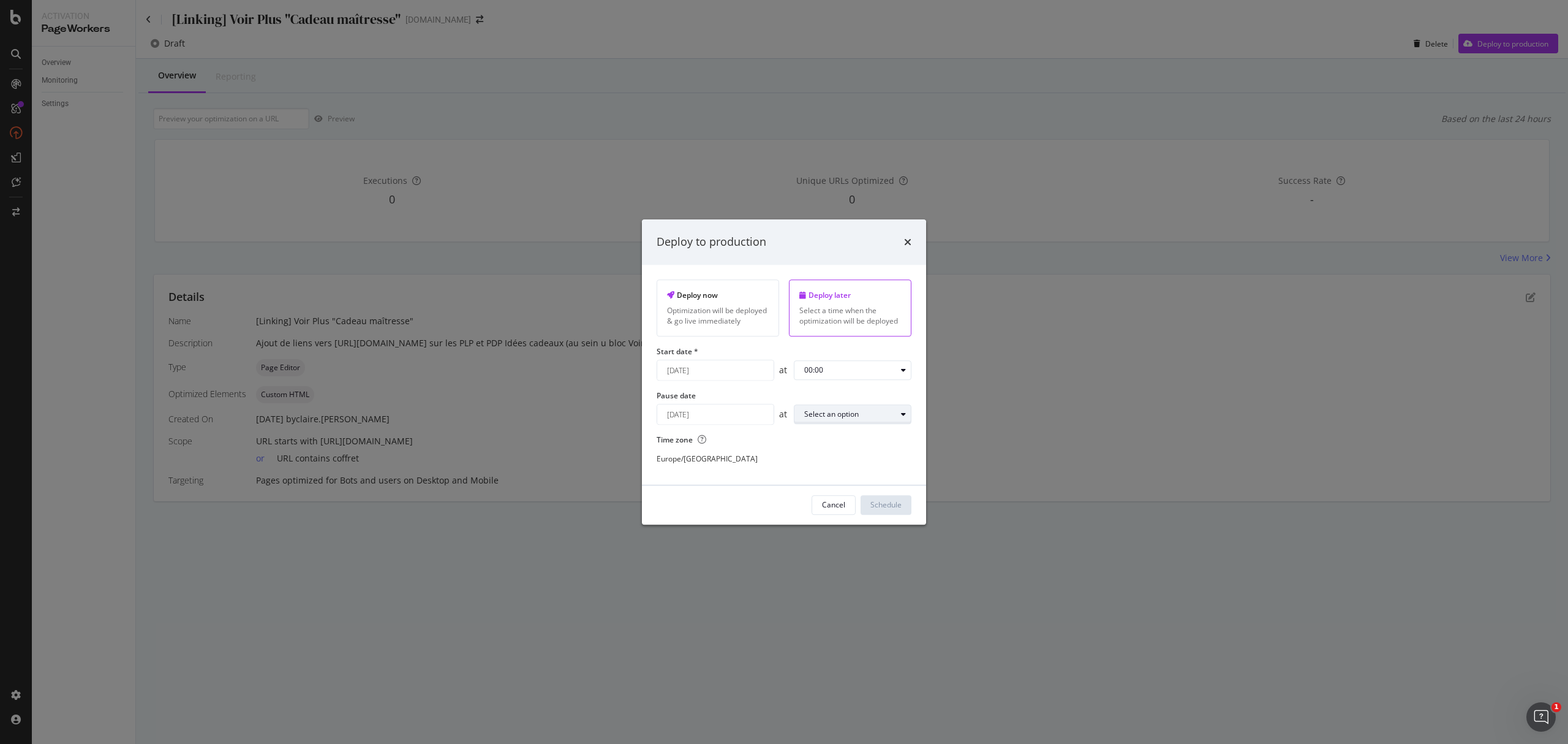
click at [862, 419] on div "Select an option" at bounding box center [850, 415] width 92 height 8
click at [823, 558] on div "23:00" at bounding box center [818, 584] width 19 height 10
click at [886, 509] on div "Schedule" at bounding box center [886, 504] width 31 height 10
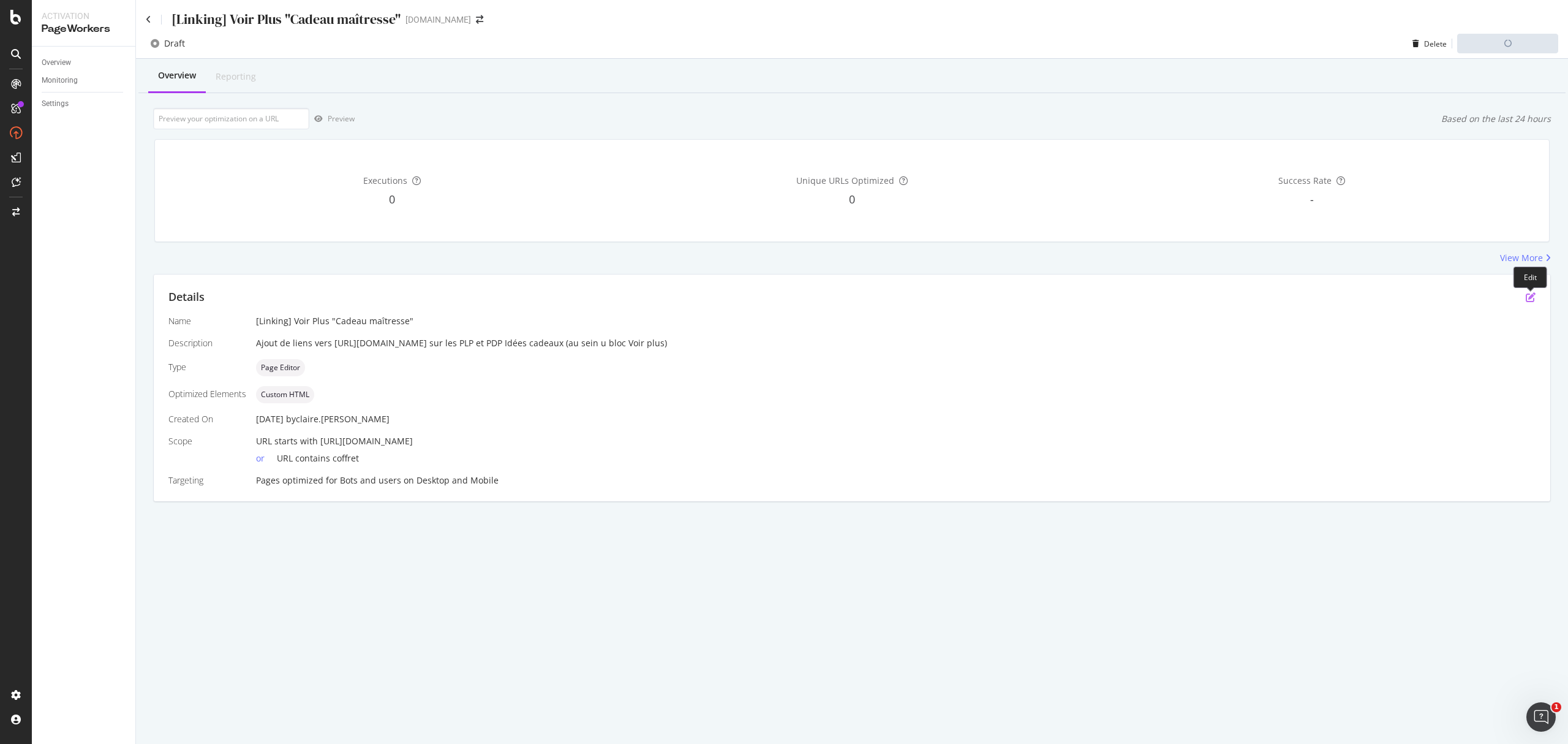
click at [1176, 300] on icon "pen-to-square" at bounding box center [1531, 297] width 10 height 10
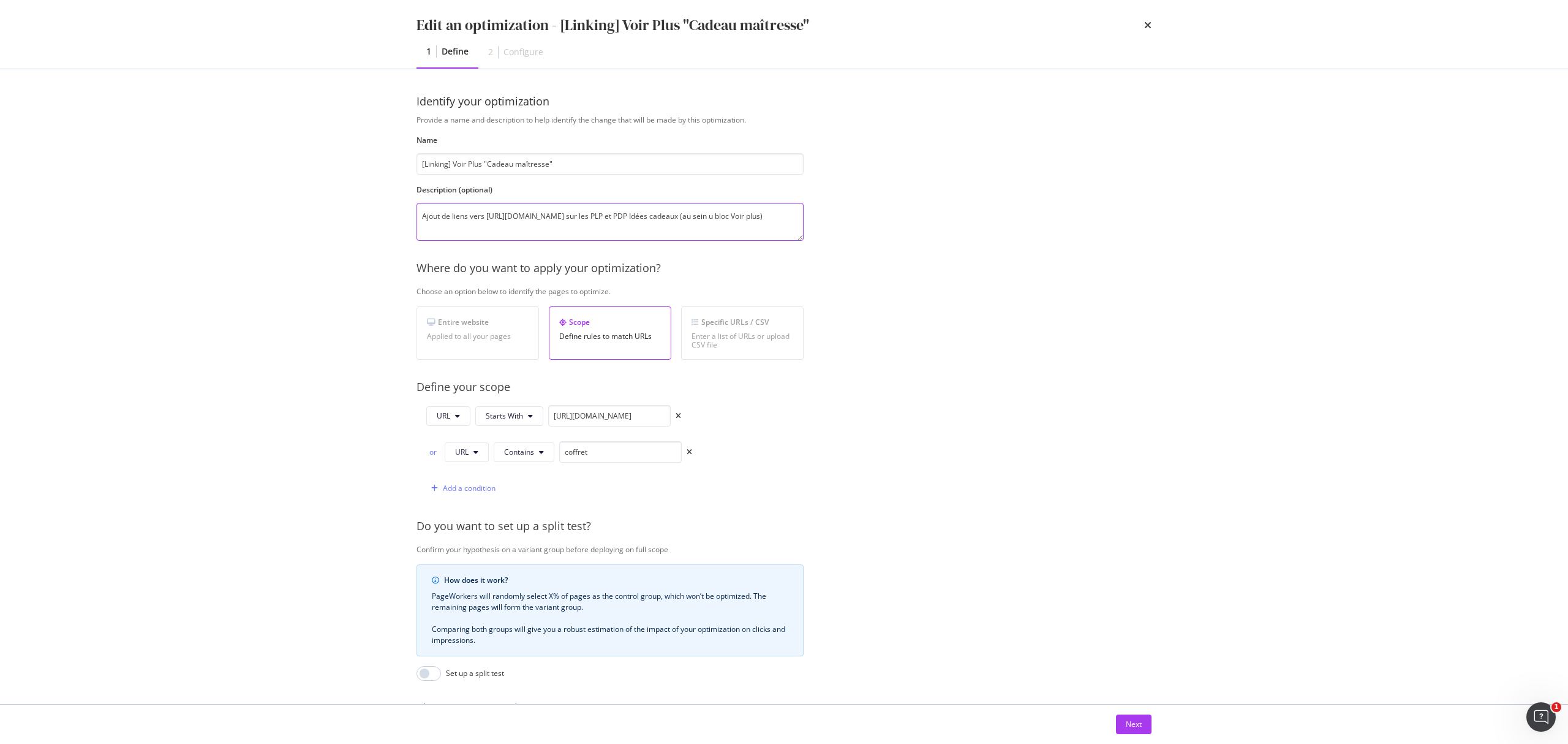
click at [502, 228] on textarea "Ajout de liens vers https://www.yves-rocher.fr/cadeau-maitresse-d-ecole/c/merci…" at bounding box center [610, 221] width 387 height 38
type textarea "Ajout de liens vers https://www.yves-rocher.fr/cadeau-maitresse-d-ecole/c/merci…"
click at [1143, 558] on button "Next" at bounding box center [1133, 724] width 35 height 19
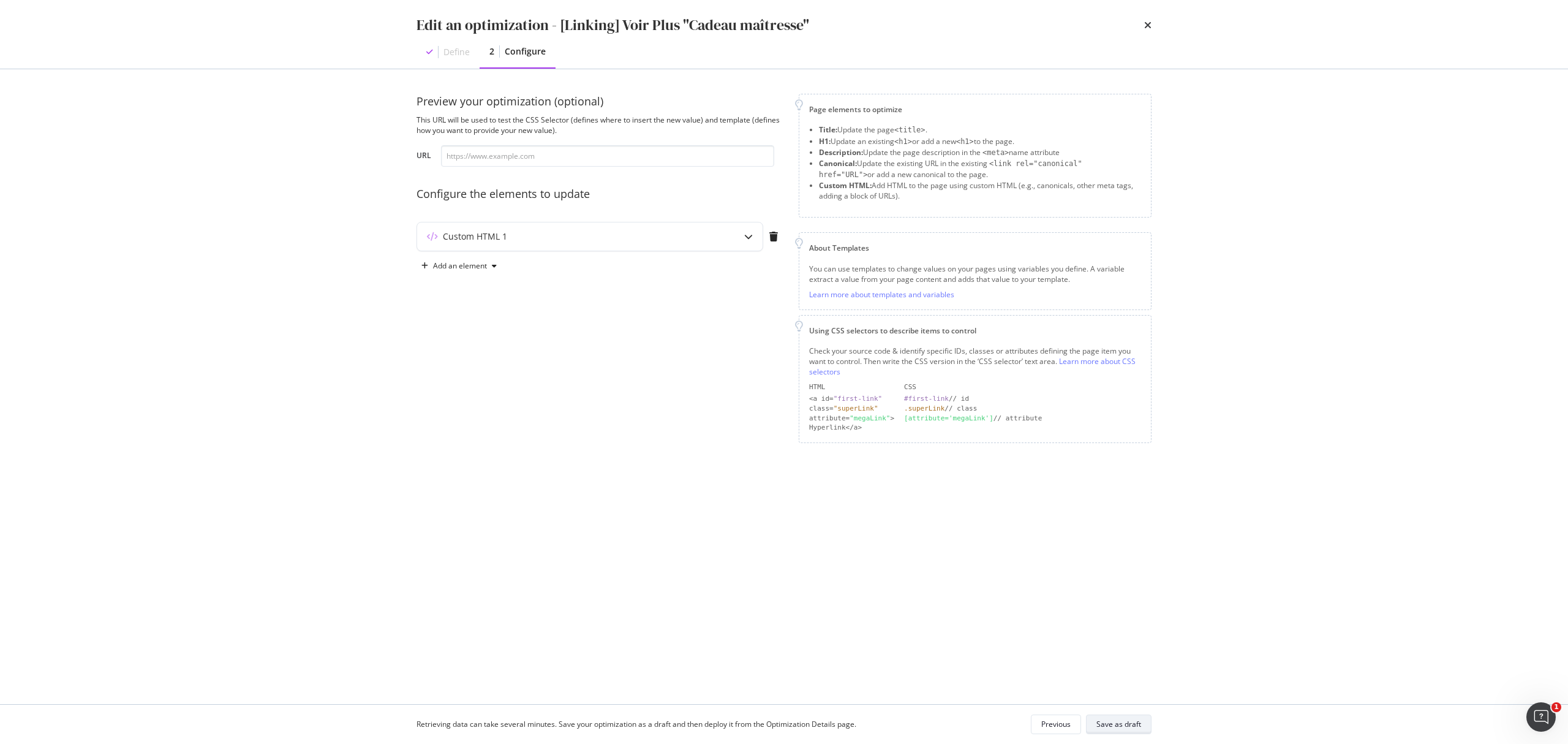
click at [1129, 558] on div "Save as draft" at bounding box center [1119, 723] width 45 height 10
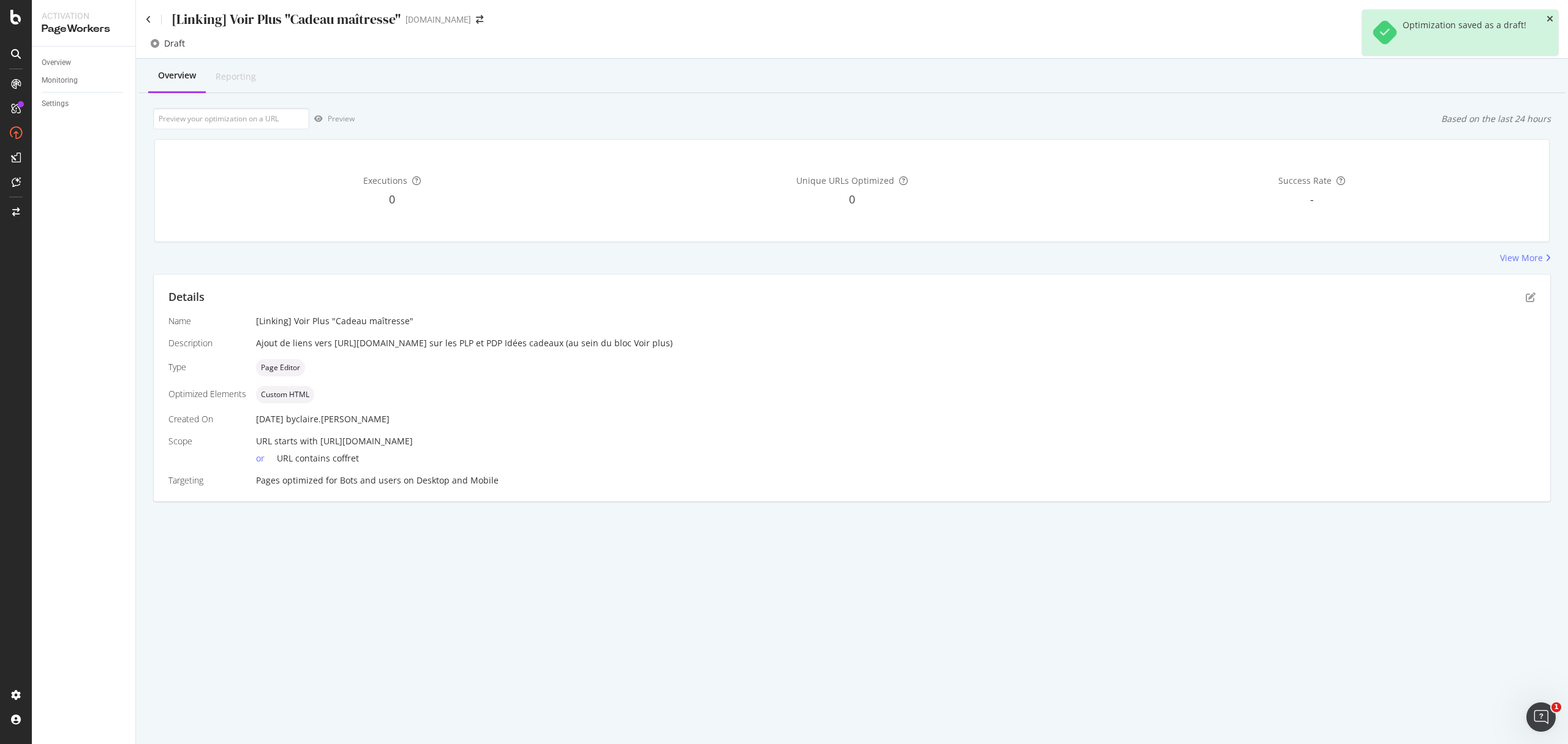
click at [1176, 19] on icon "close toast" at bounding box center [1550, 19] width 7 height 8
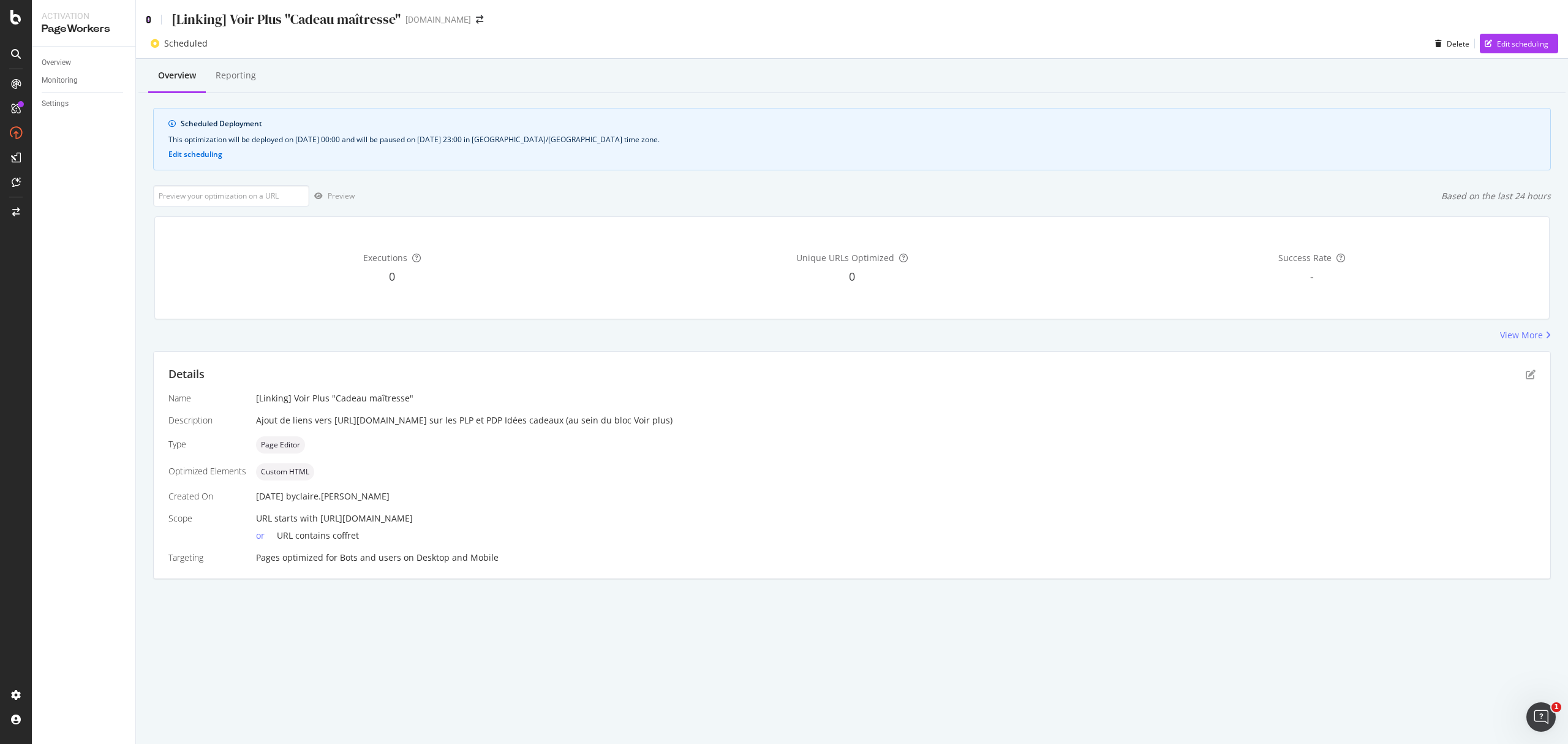
click at [146, 19] on icon at bounding box center [149, 19] width 6 height 8
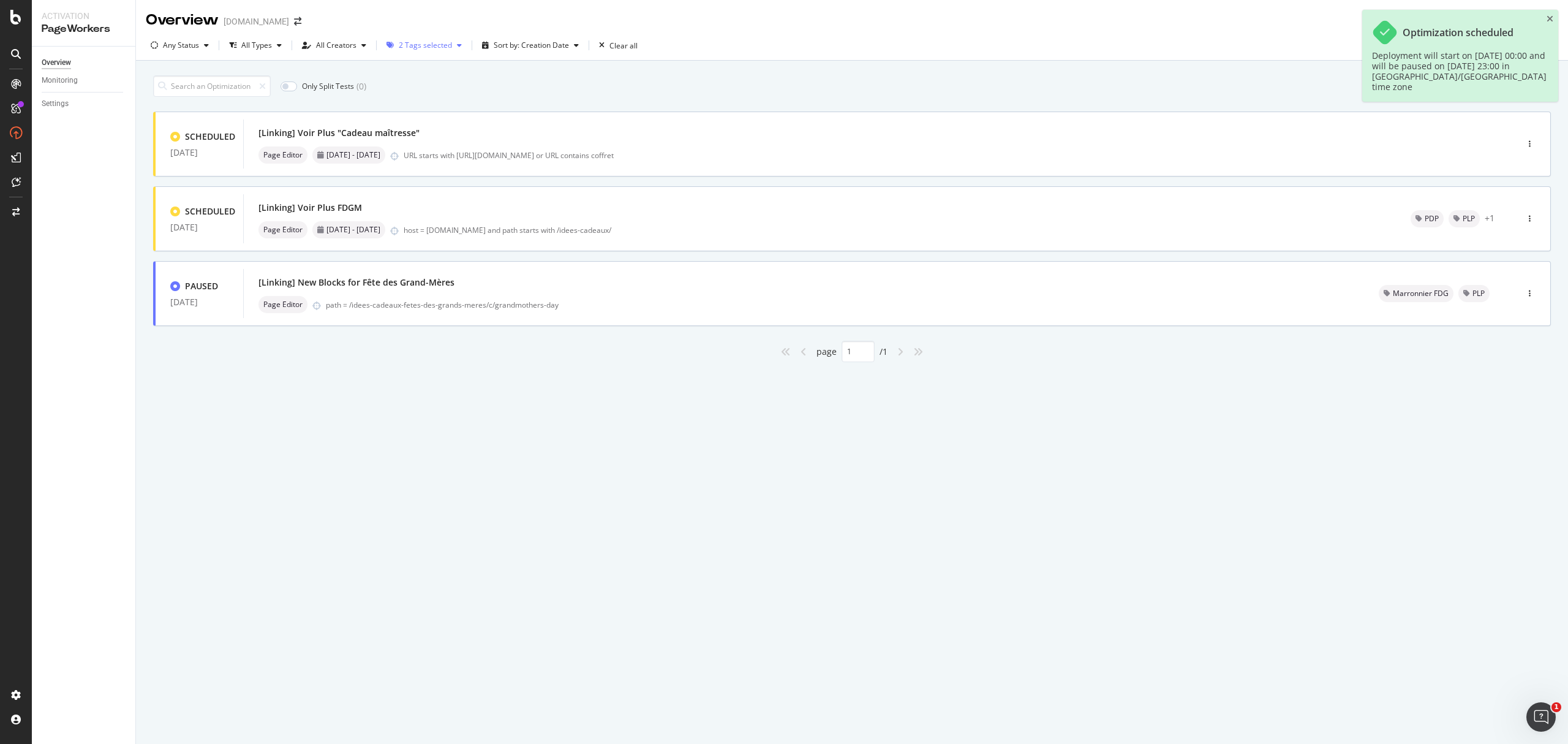
click at [415, 46] on div "2 Tags selected" at bounding box center [425, 45] width 53 height 8
click at [504, 401] on div "Only Split Tests ( 0 ) Create Optimization SCHEDULED 21 Aug. 2025 [Linking] Voi…" at bounding box center [853, 233] width 1432 height 345
click at [70, 103] on link "Settings" at bounding box center [84, 104] width 85 height 13
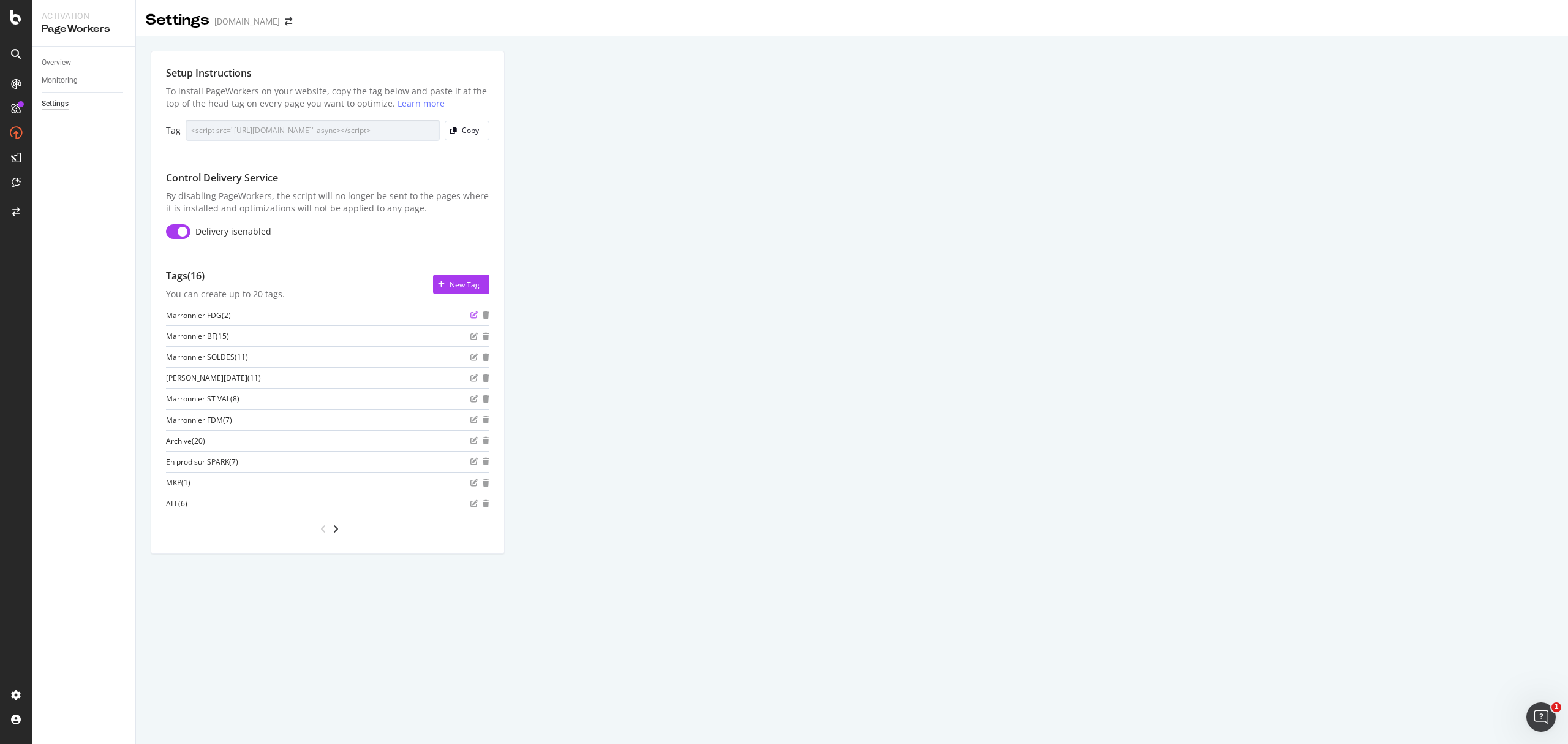
click at [473, 318] on icon "edit" at bounding box center [474, 315] width 8 height 8
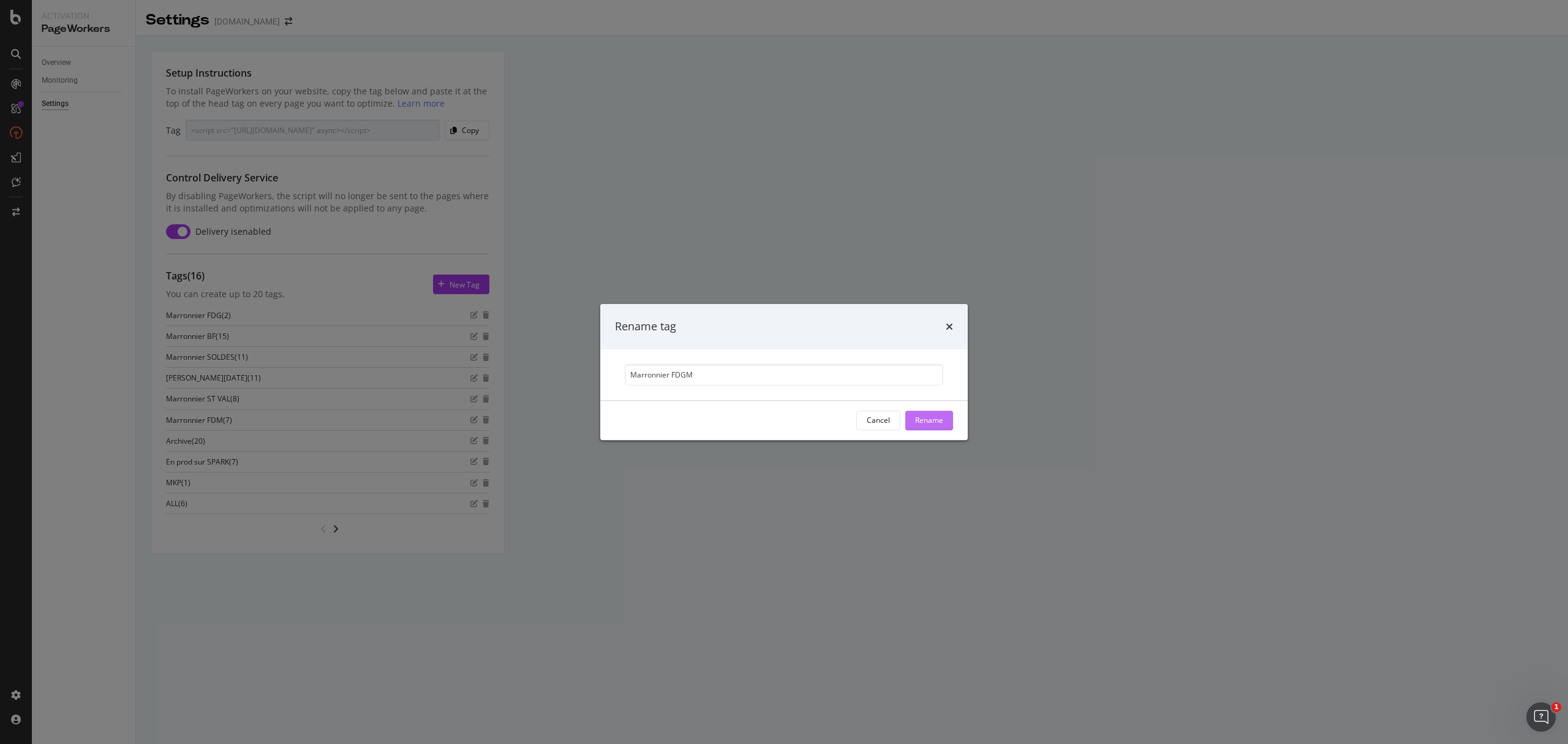
type input "Marronnier FDGM"
click at [938, 421] on div "Rename" at bounding box center [929, 419] width 28 height 10
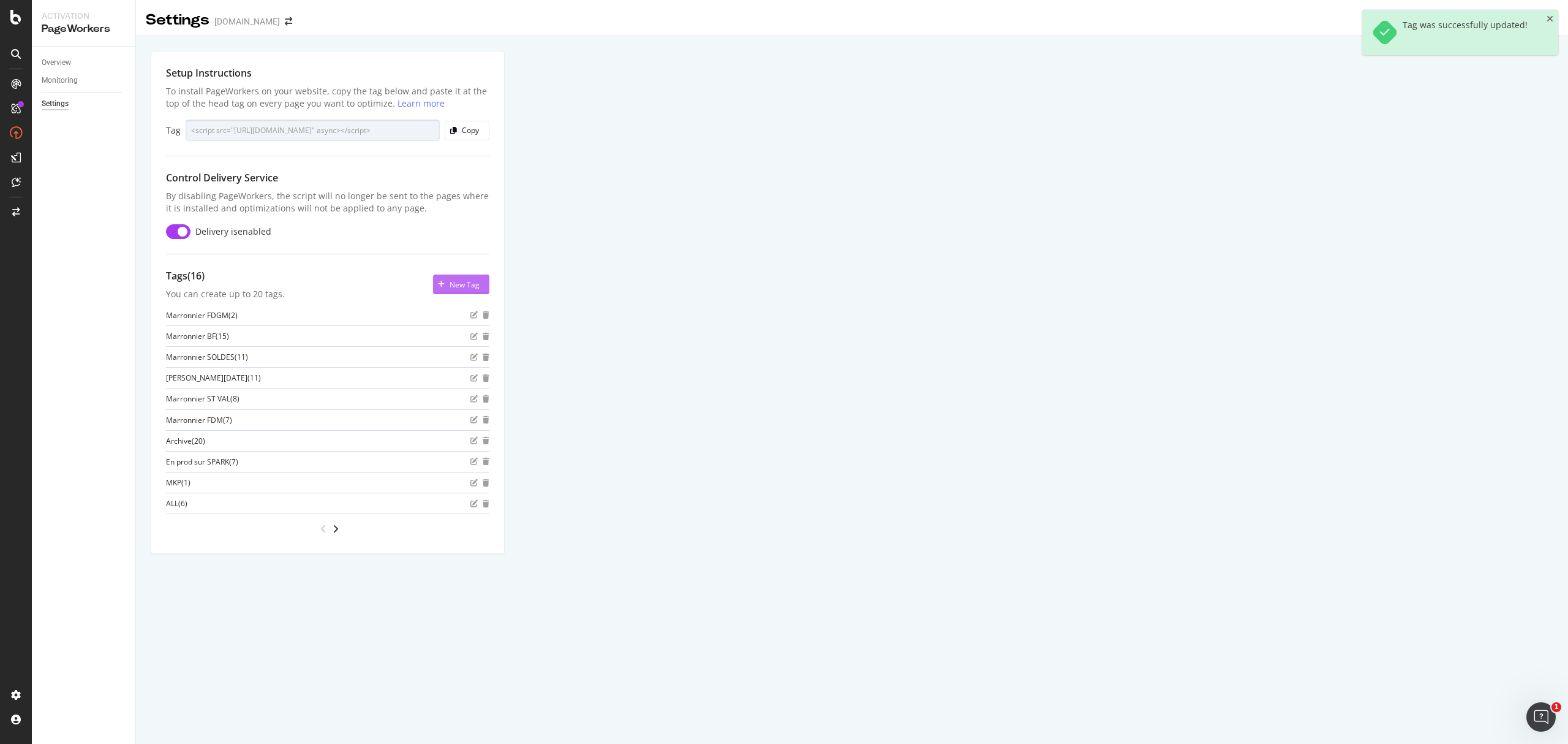
click at [462, 282] on div "New Tag" at bounding box center [464, 284] width 30 height 10
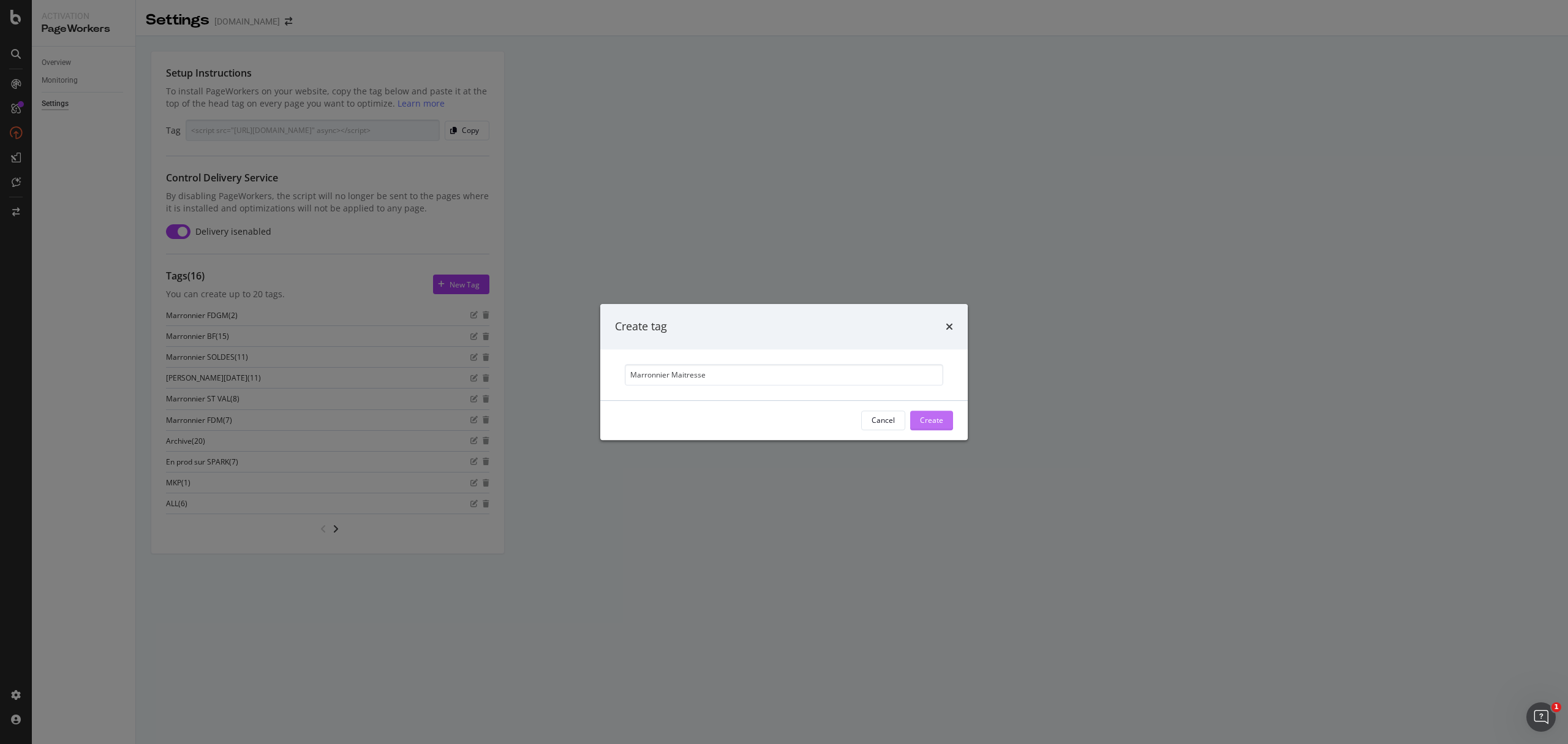
type input "Marronnier Maitresse"
click at [942, 420] on div "Create" at bounding box center [932, 419] width 24 height 10
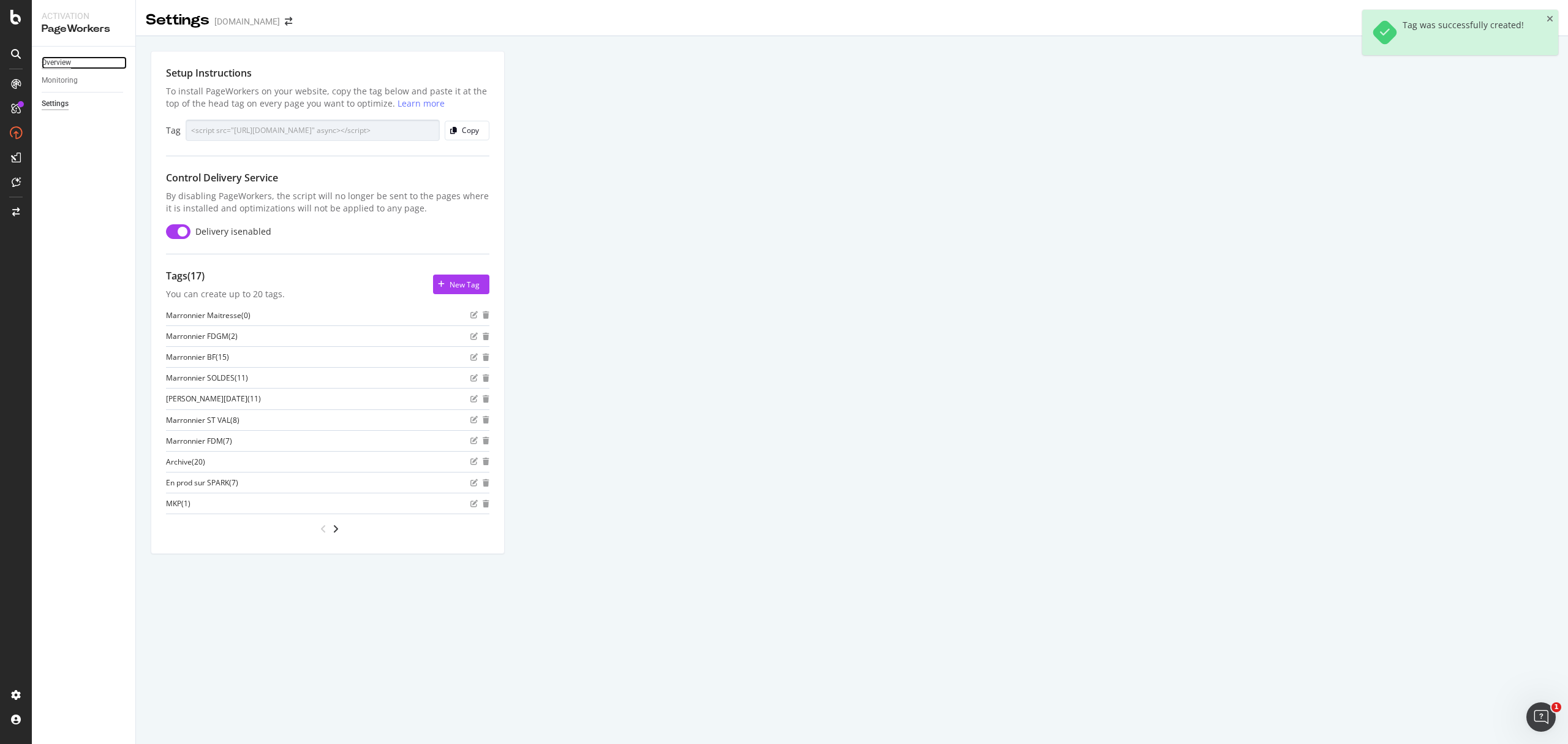
click at [64, 65] on div "Overview" at bounding box center [56, 62] width 29 height 13
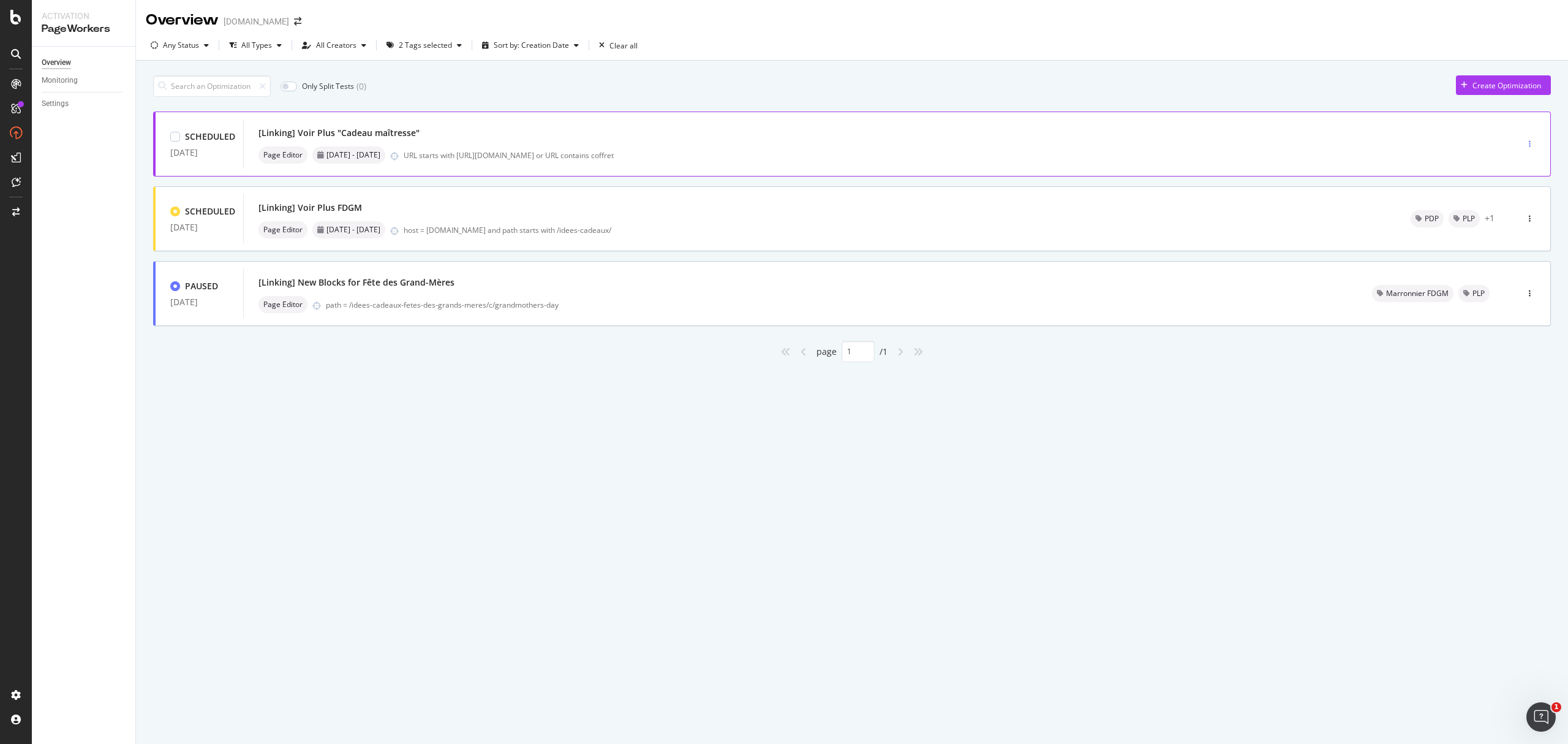
click at [1176, 143] on icon "button" at bounding box center [1530, 144] width 2 height 8
click at [1176, 186] on div "Tags" at bounding box center [1513, 188] width 17 height 10
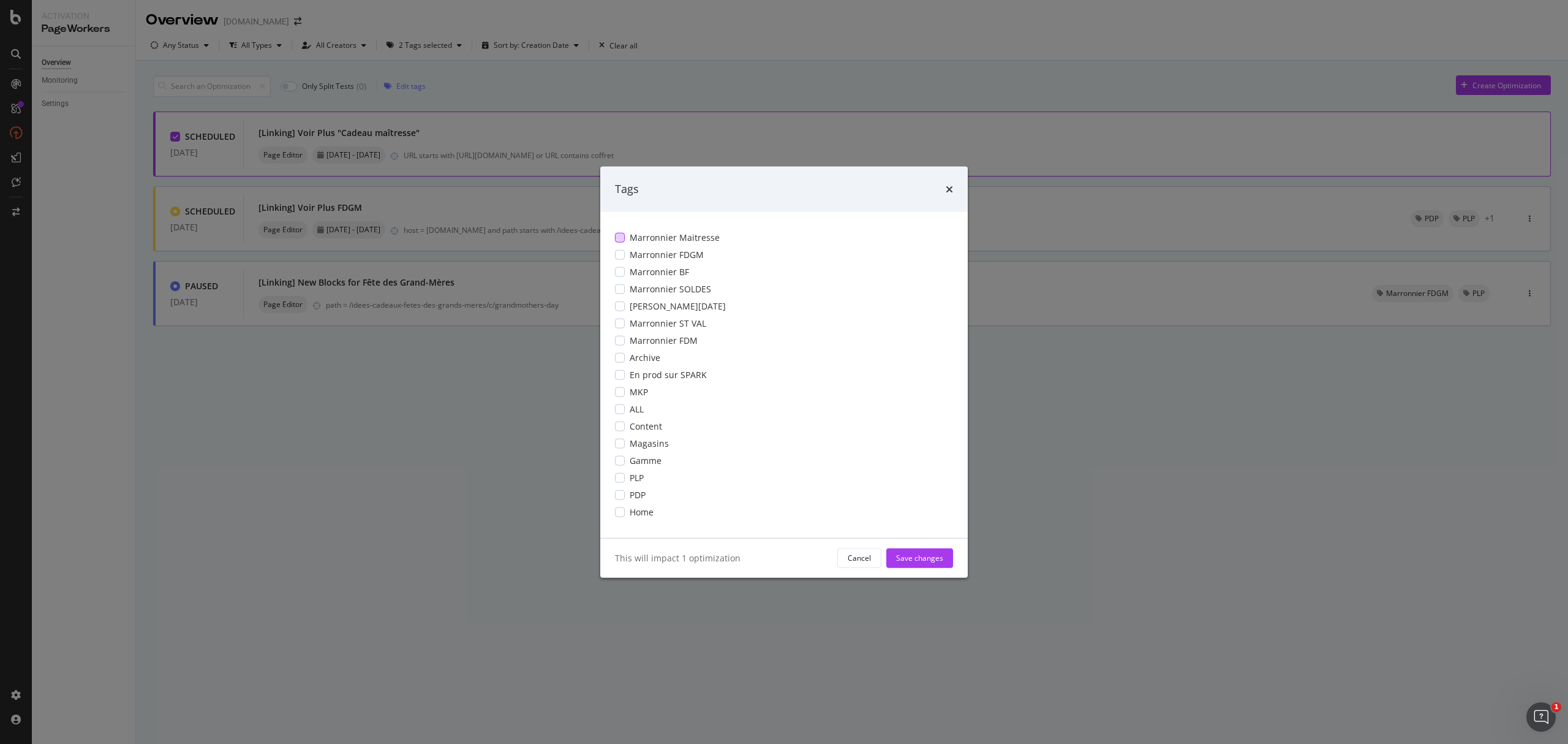
click at [623, 238] on div "modal" at bounding box center [620, 237] width 10 height 10
click at [915, 557] on div "Save changes" at bounding box center [920, 557] width 47 height 10
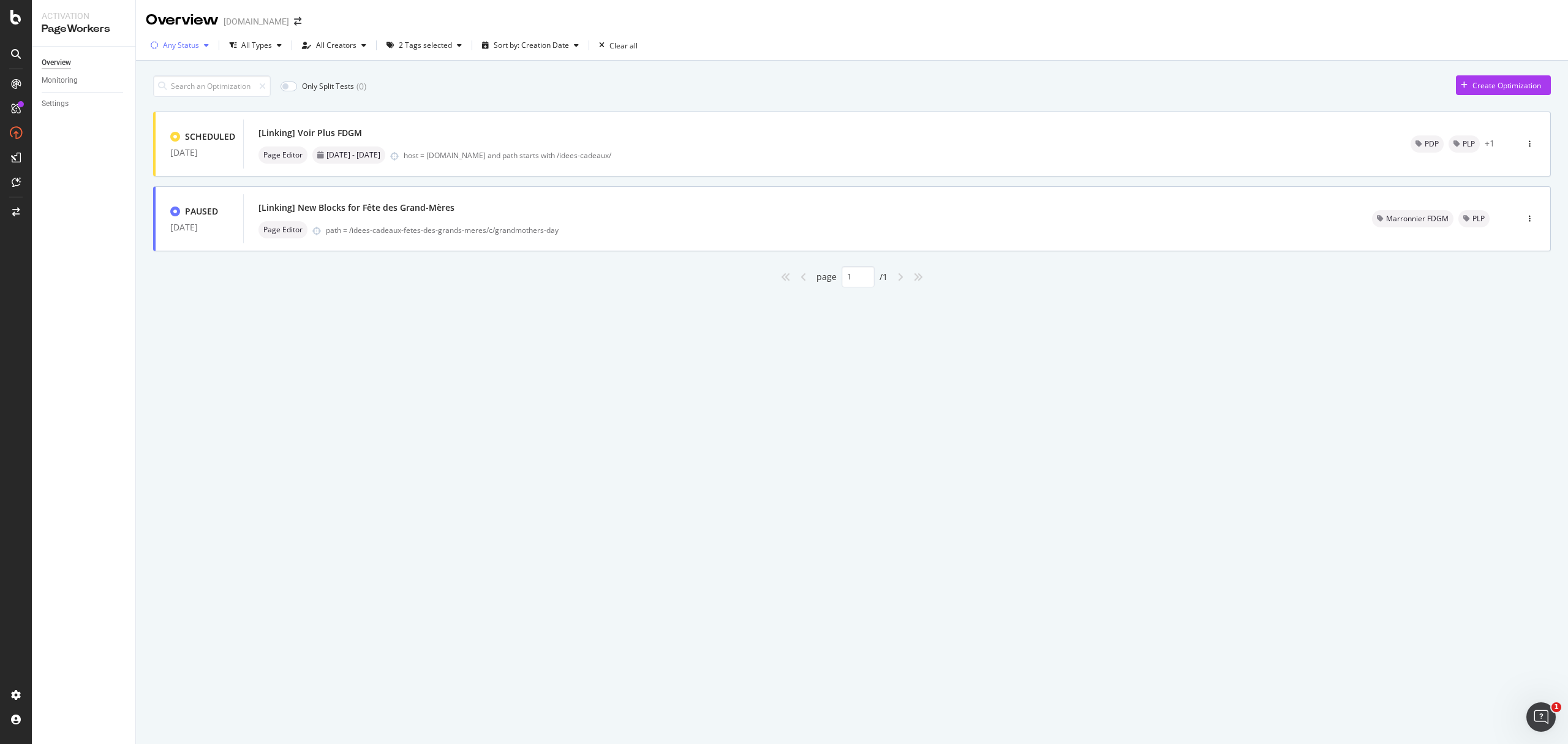
click at [201, 45] on div "button" at bounding box center [206, 45] width 15 height 8
click at [190, 116] on div "Paused" at bounding box center [184, 111] width 25 height 10
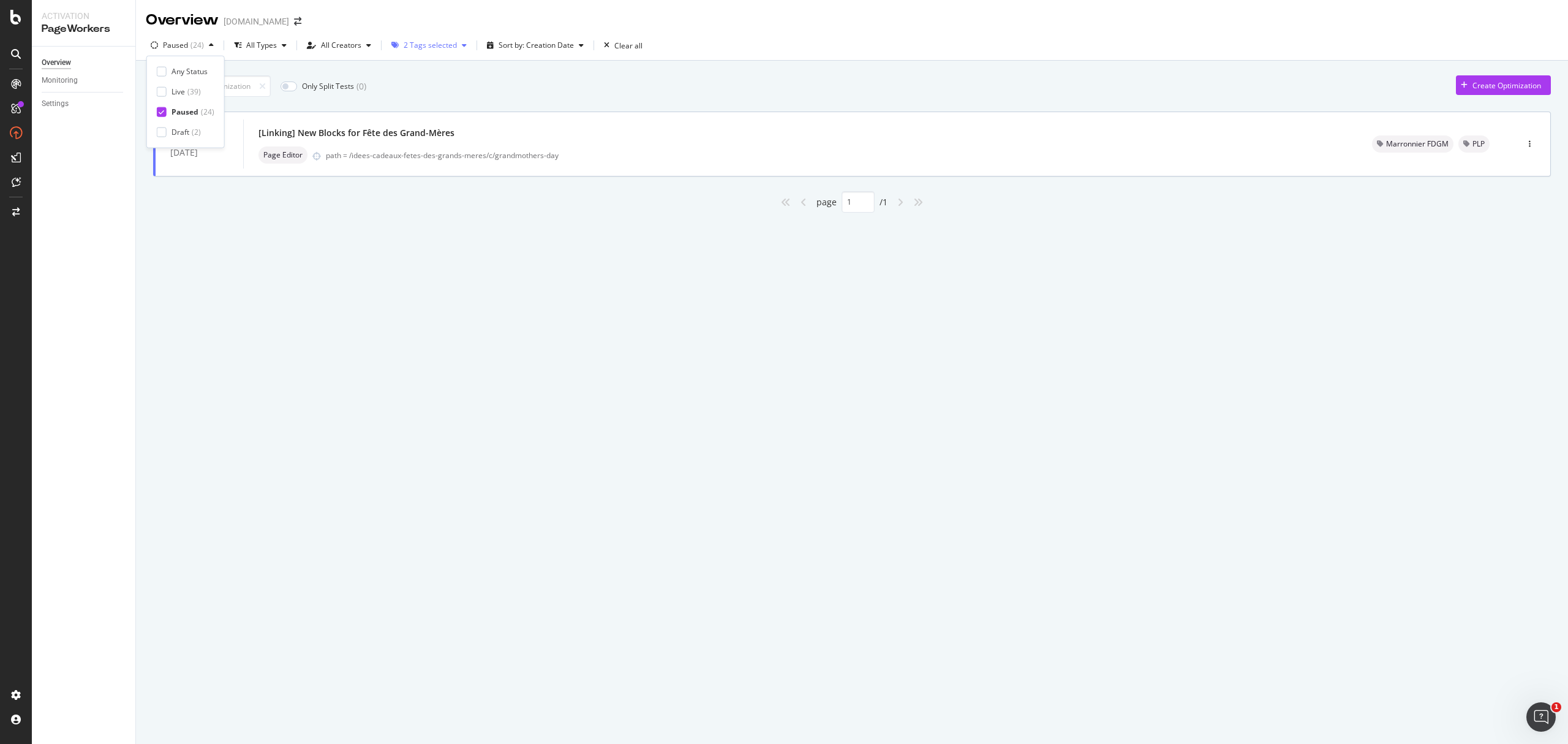
click at [446, 49] on div "2 Tags selected" at bounding box center [430, 45] width 53 height 8
click at [412, 67] on div "All Tags" at bounding box center [423, 71] width 27 height 10
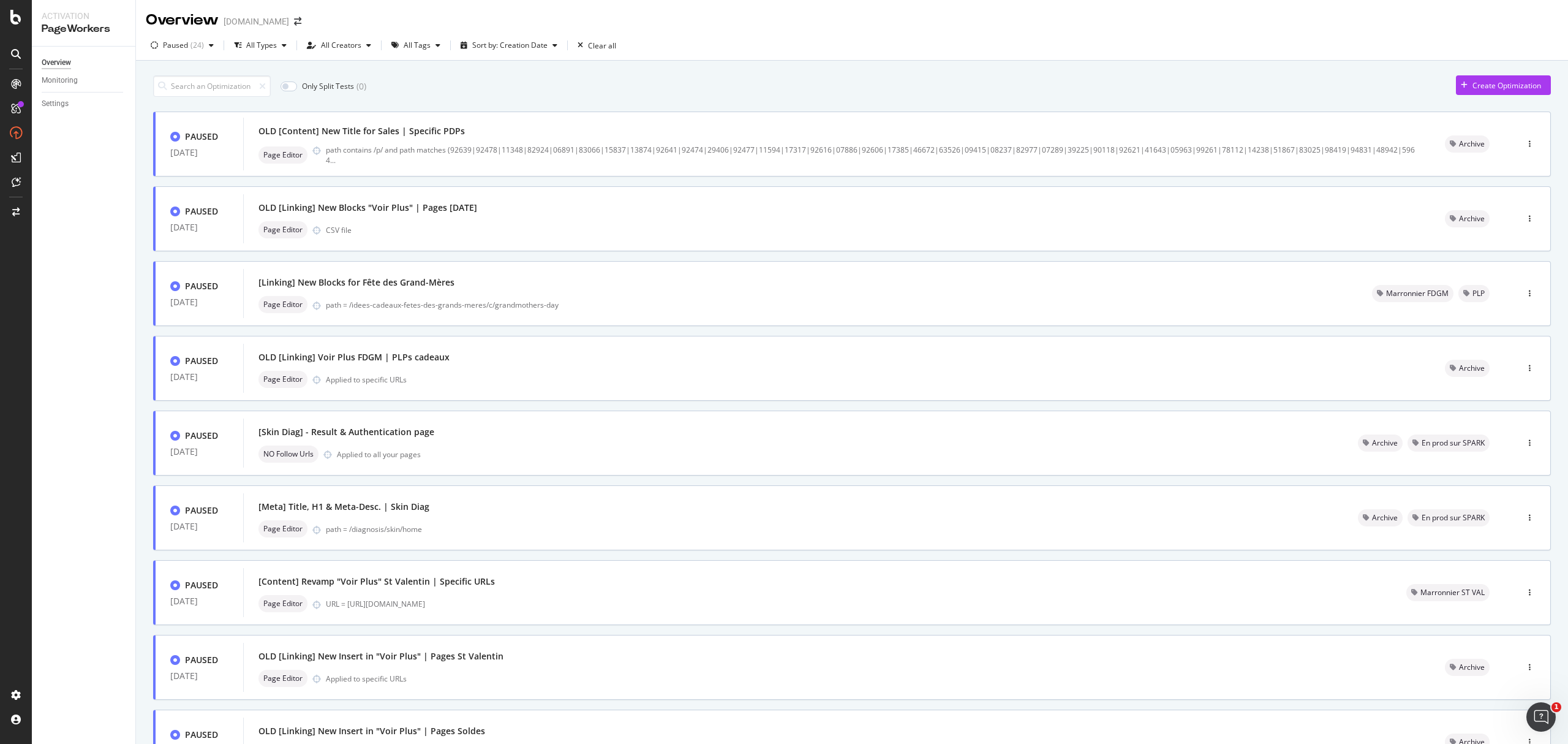
click at [1176, 78] on div "Only Split Tests ( 0 ) Create Optimization" at bounding box center [852, 86] width 1398 height 21
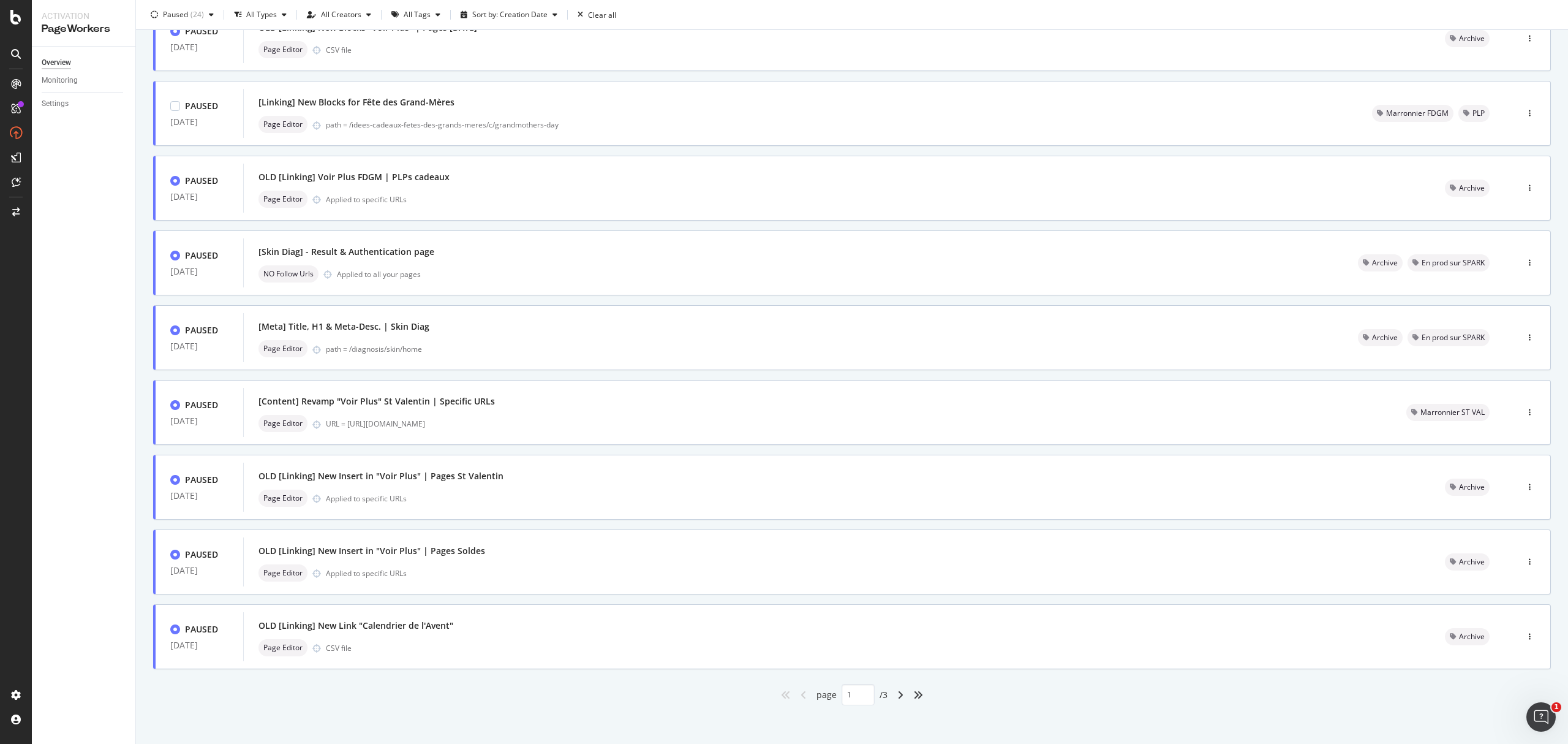
scroll to position [184, 0]
click at [897, 558] on icon "angle-right" at bounding box center [900, 691] width 6 height 10
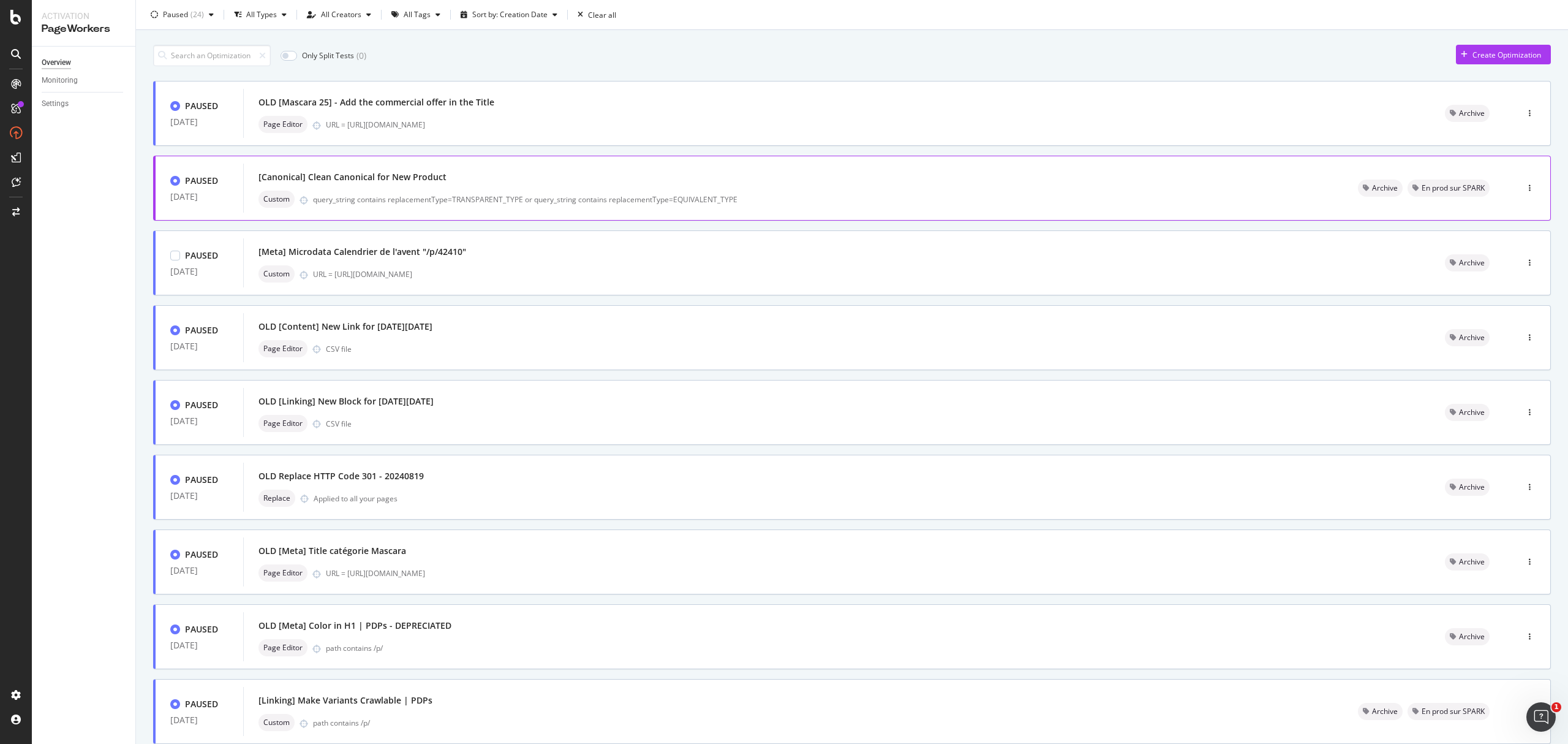
scroll to position [0, 0]
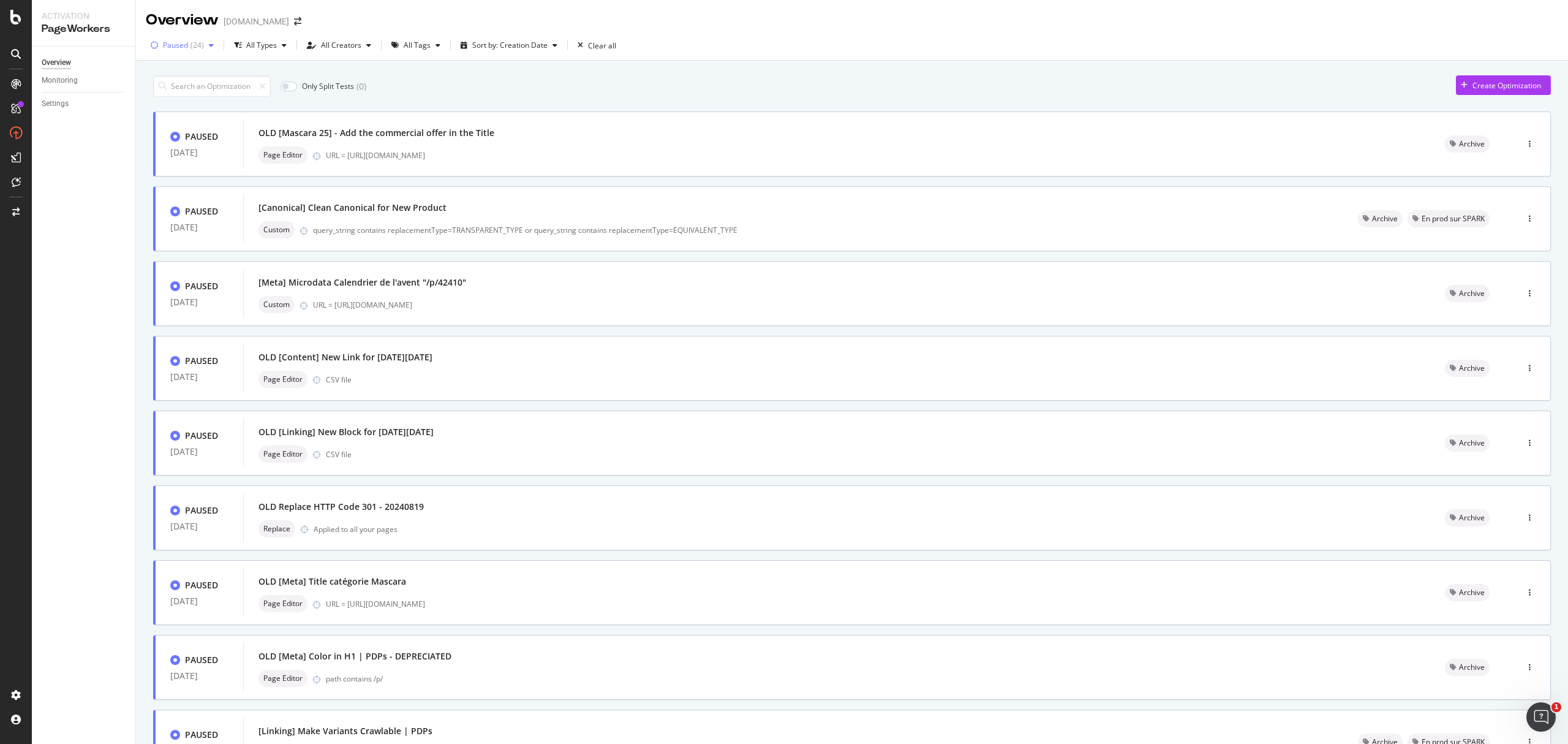
click at [200, 53] on div "Paused ( 24 )" at bounding box center [182, 45] width 73 height 19
click at [186, 89] on div "Live ( 39 )" at bounding box center [186, 91] width 29 height 10
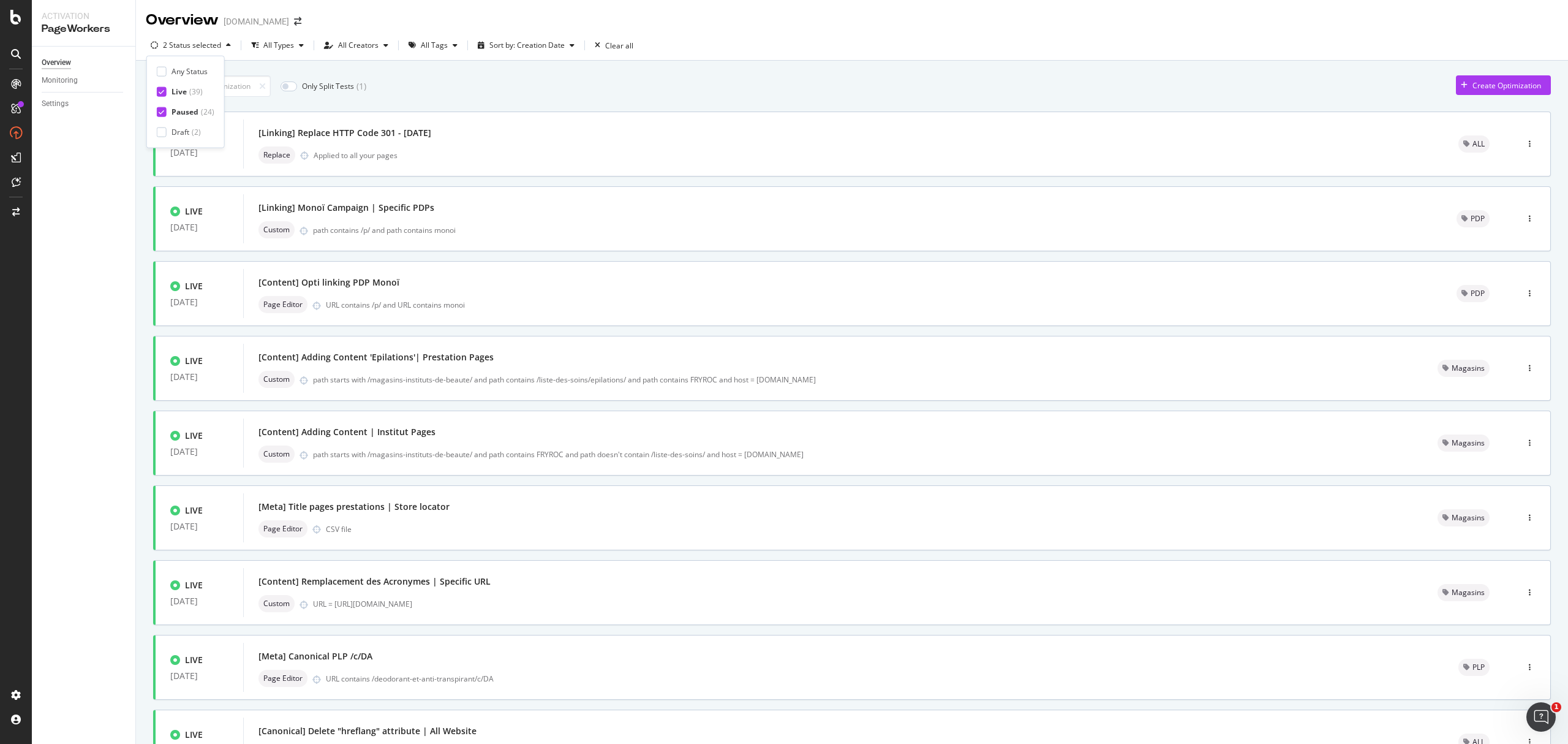
type input "1"
click at [190, 133] on div "Draft ( 2 )" at bounding box center [186, 131] width 29 height 10
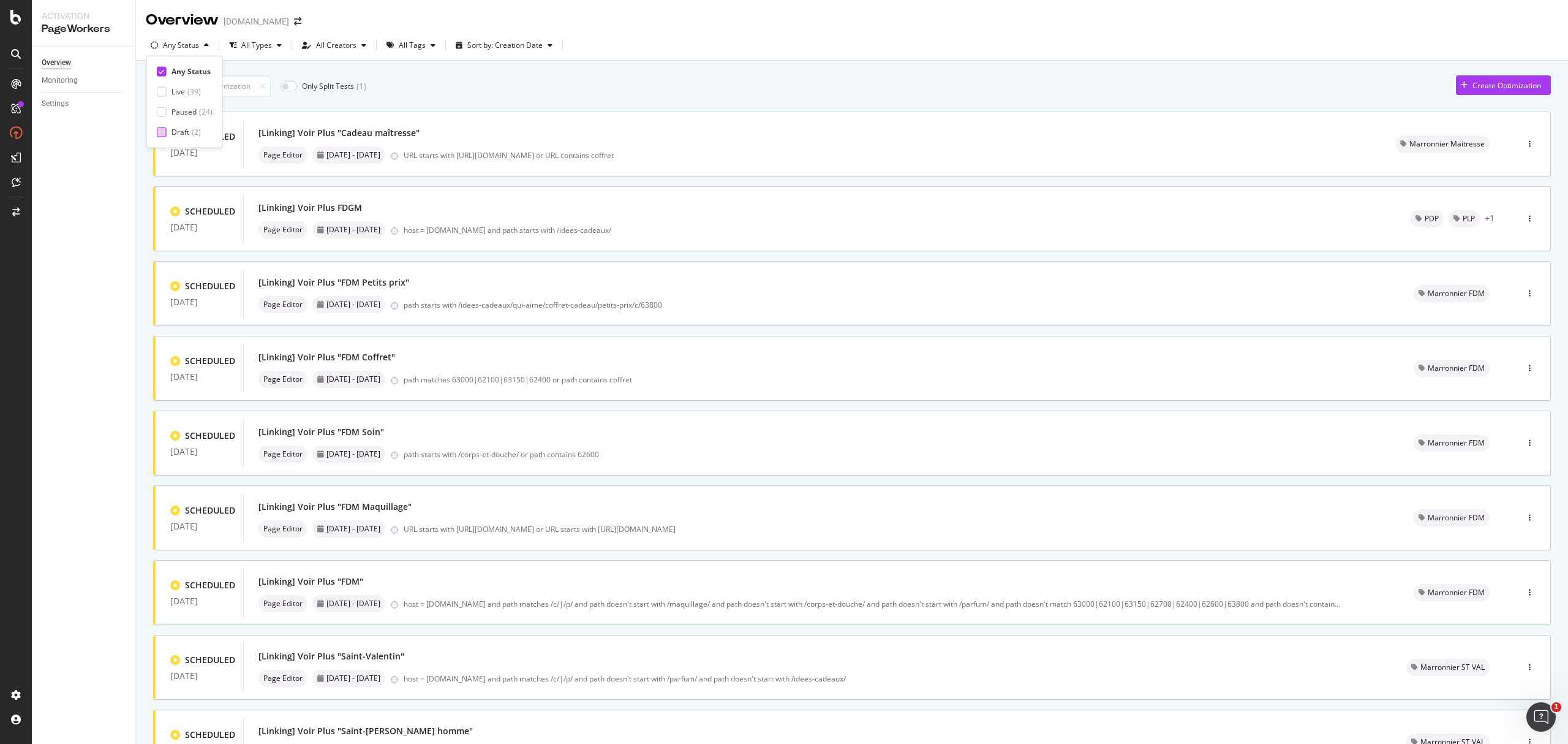
click at [182, 130] on div "Draft" at bounding box center [181, 131] width 18 height 10
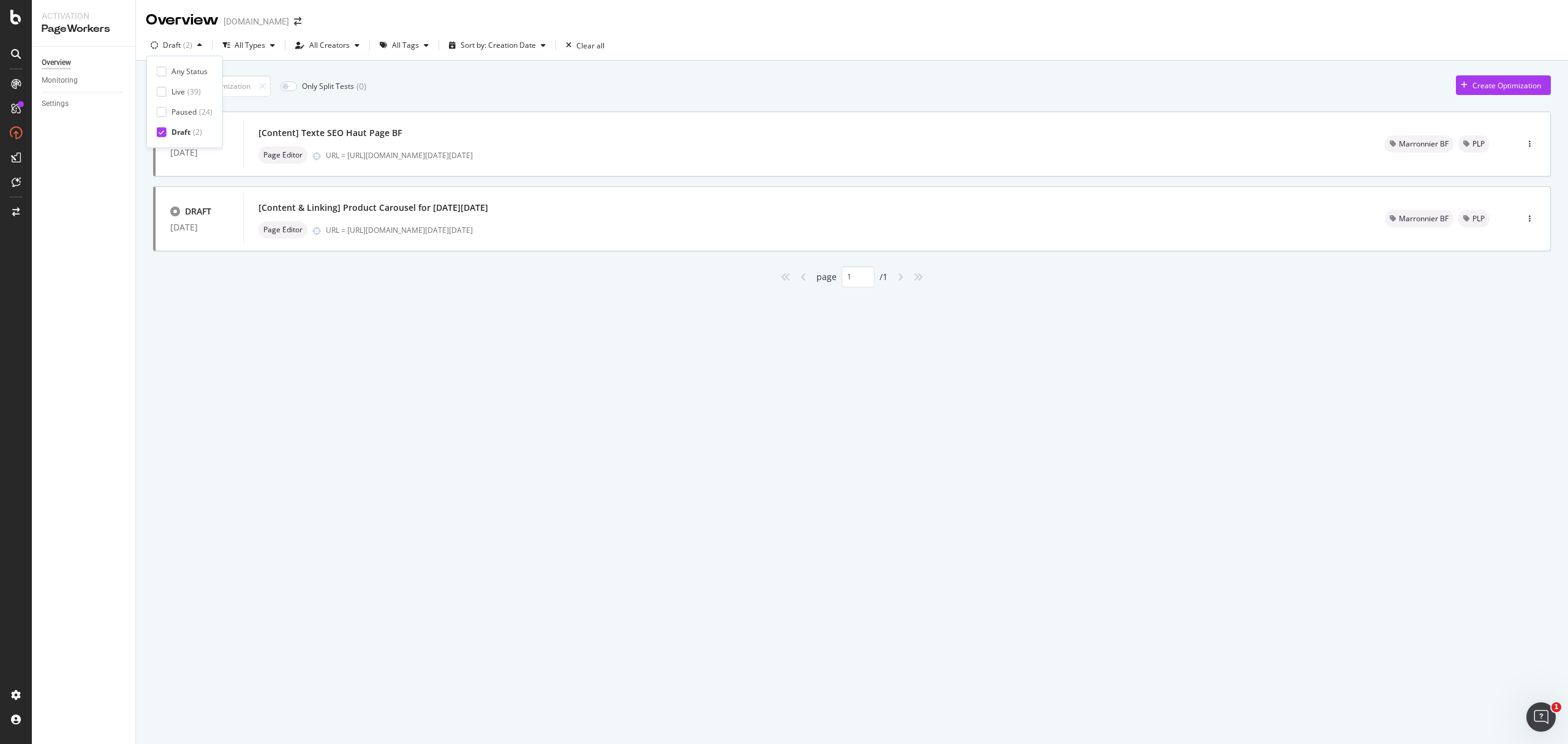
click at [331, 341] on div "Overview yves-rocher.fr Draft ( 2 ) All Types All Creators All Tags Sort by: Cr…" at bounding box center [853, 372] width 1432 height 744
click at [412, 43] on div "All Tags" at bounding box center [405, 45] width 27 height 8
click at [405, 107] on div "Gamme" at bounding box center [412, 111] width 28 height 10
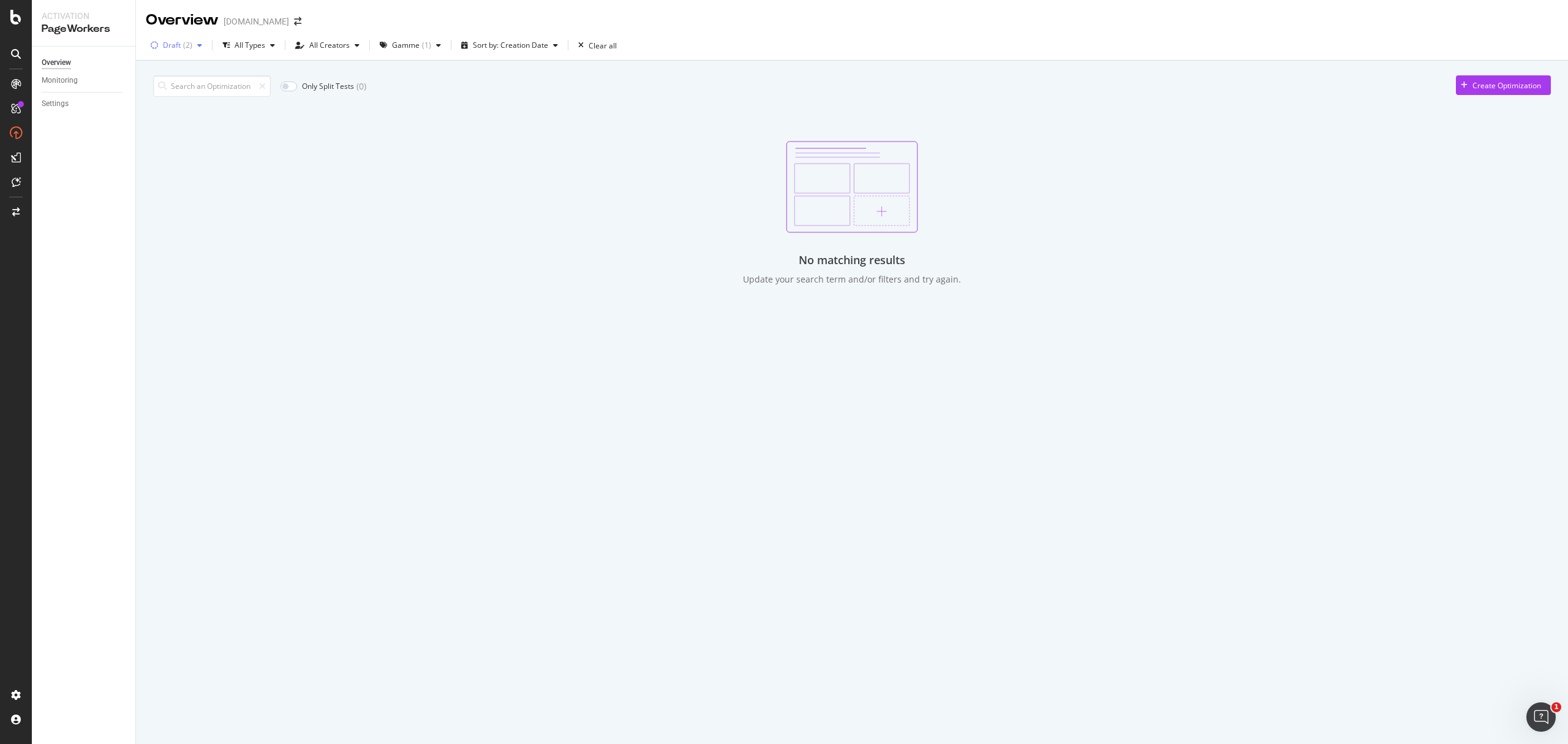
click at [195, 48] on div "button" at bounding box center [199, 45] width 15 height 8
click at [184, 70] on div "Any Status" at bounding box center [190, 71] width 36 height 10
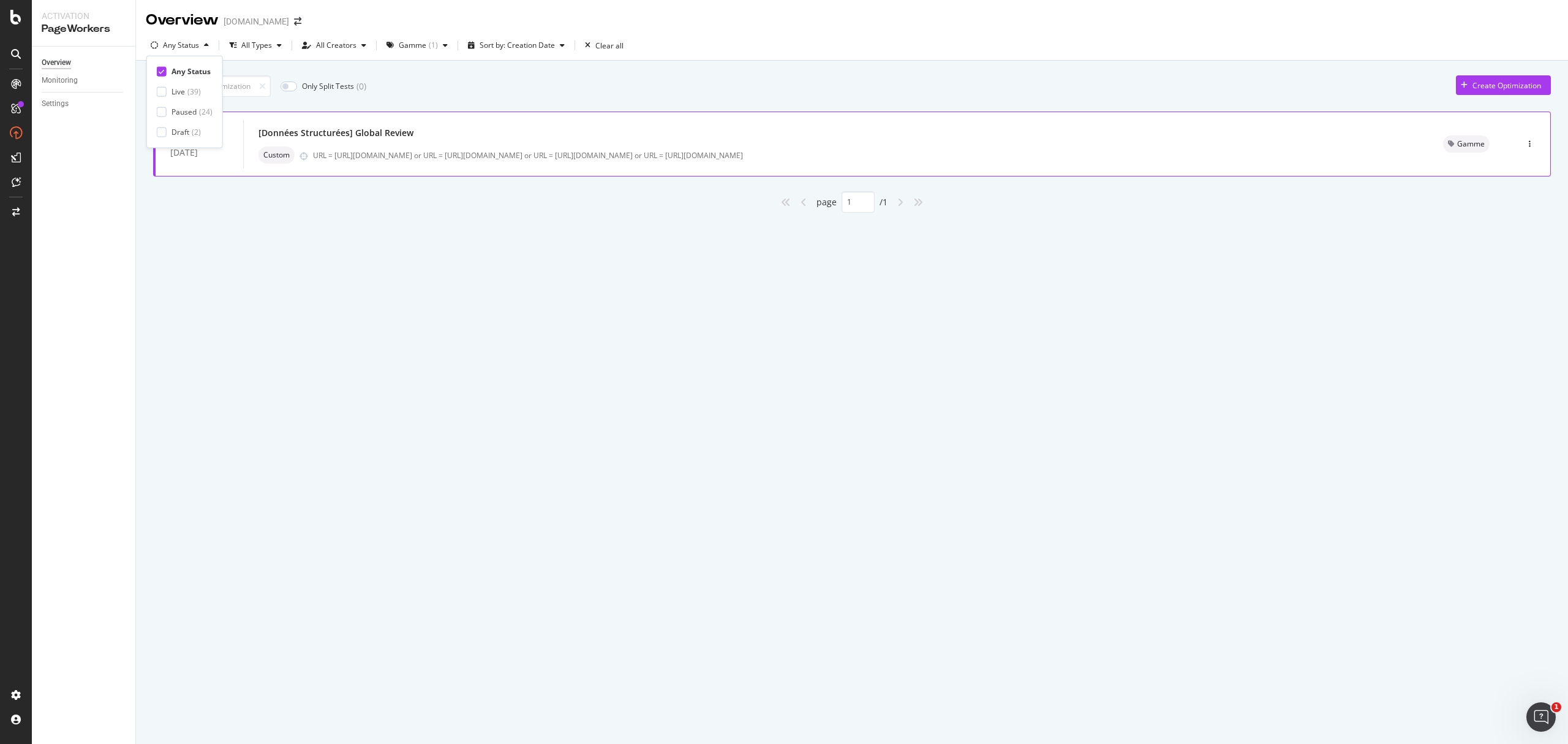
click at [1176, 149] on div "Custom URL = https://www.yves-rocher.fr/hydra-vegetal or URL = https://www.yves…" at bounding box center [837, 155] width 1156 height 17
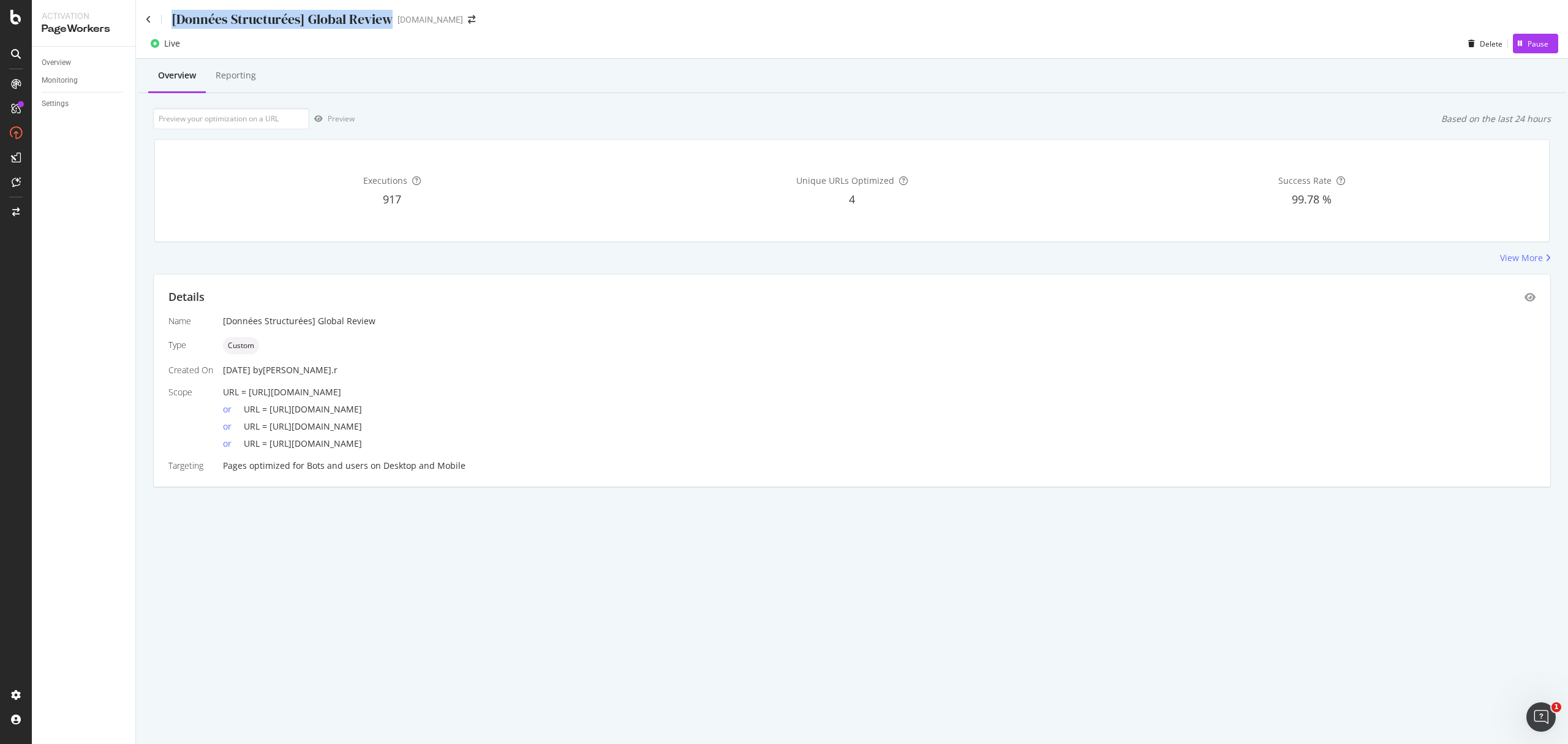
drag, startPoint x: 298, startPoint y: 15, endPoint x: 391, endPoint y: 16, distance: 93.0
click at [391, 16] on div "[Données Structurées] Global Review" at bounding box center [282, 19] width 221 height 19
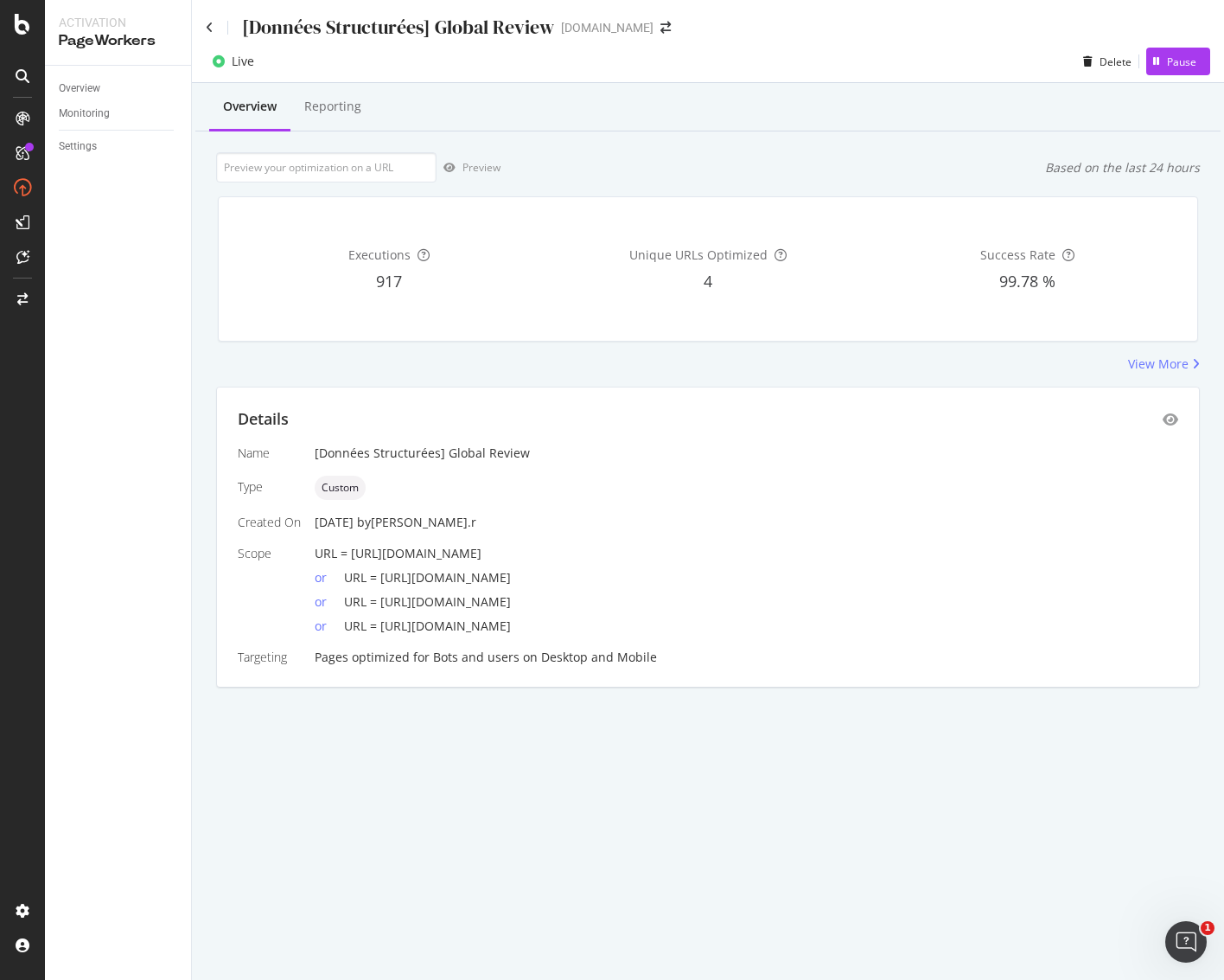
click at [1124, 775] on div "[Données Structurées] Global Review yves-rocher.fr Live Delete Pause Overview R…" at bounding box center [708, 490] width 1033 height 980
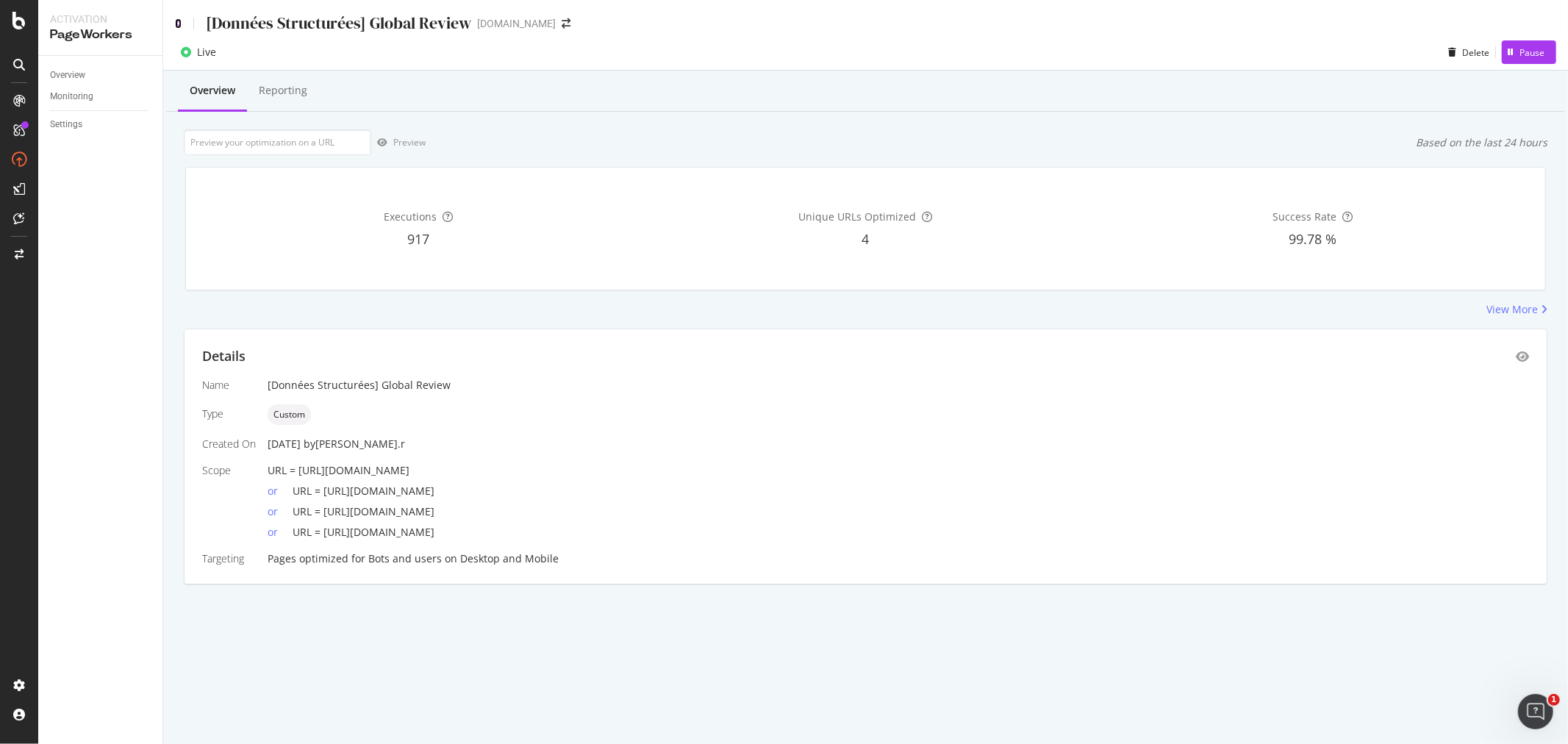
click at [179, 21] on icon at bounding box center [179, 23] width 7 height 10
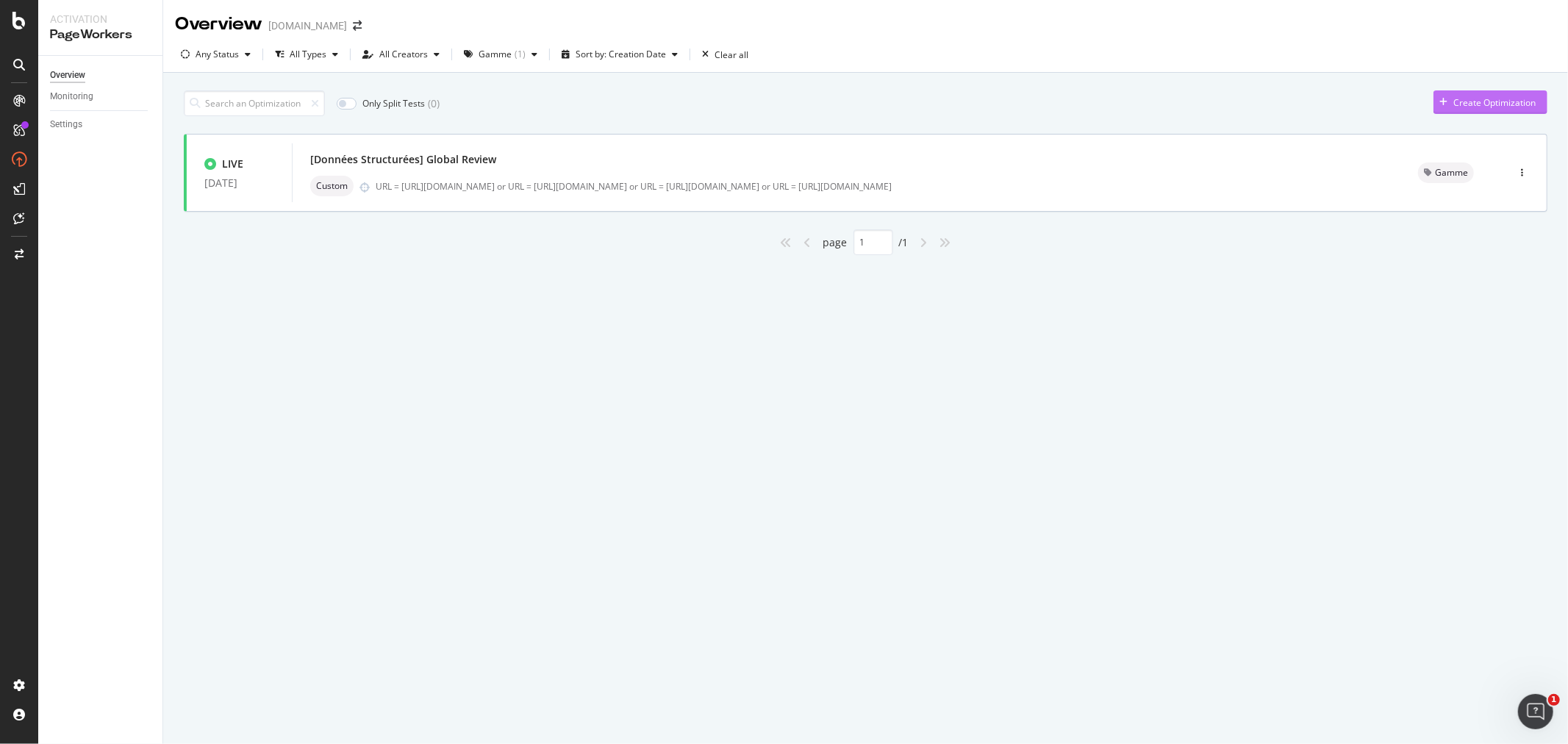
click at [1411, 101] on div "Create Optimization" at bounding box center [1494, 102] width 82 height 12
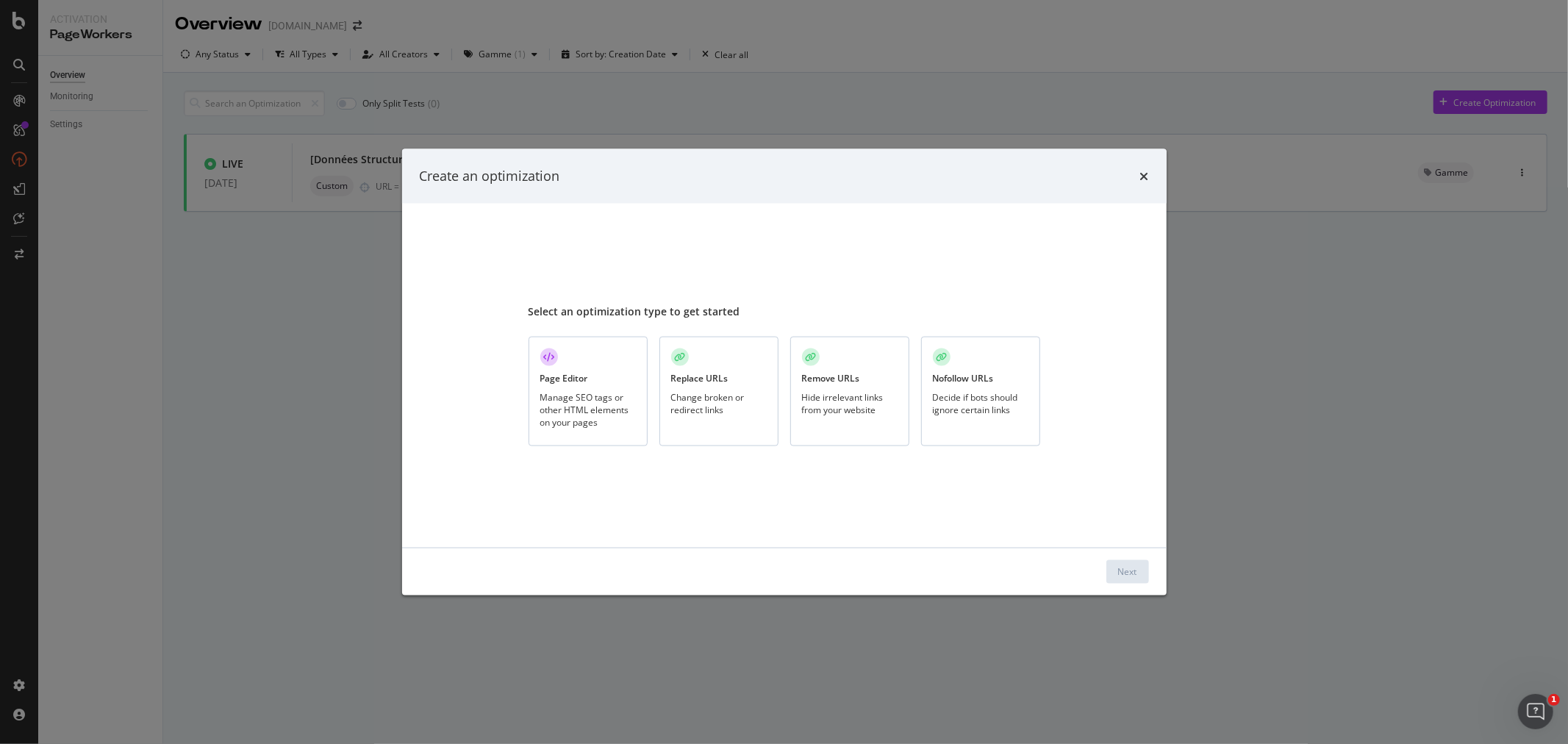
click at [571, 402] on div "Manage SEO tags or other HTML elements on your pages" at bounding box center [588, 409] width 96 height 37
click at [1135, 576] on div "Next" at bounding box center [1127, 571] width 19 height 12
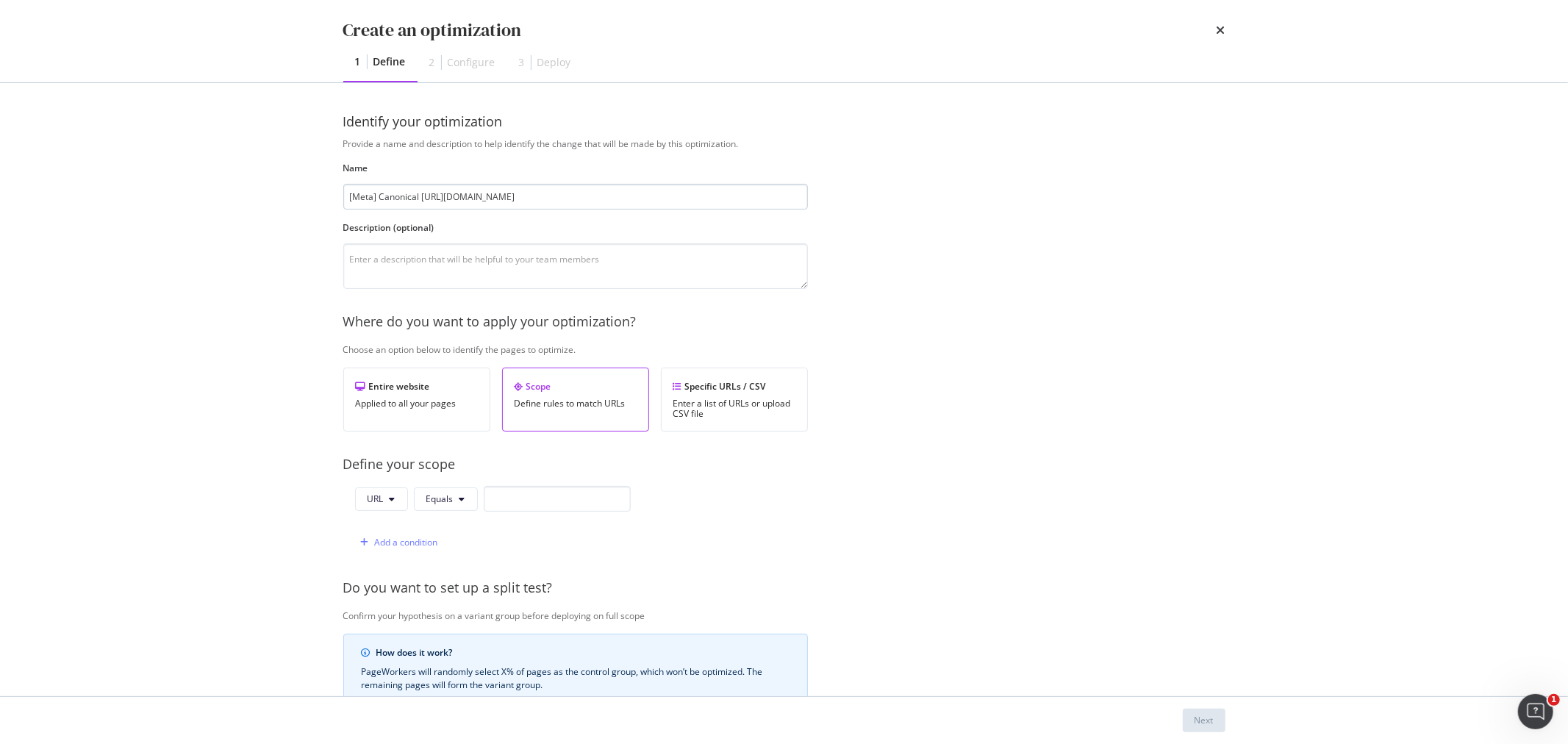
drag, startPoint x: 422, startPoint y: 195, endPoint x: 531, endPoint y: 198, distance: 109.0
click at [531, 198] on input "[Meta] Canonical https://www.yves-rocher.fr/glow-energie/c/G" at bounding box center [575, 196] width 464 height 26
type input "[Meta] Canonical /glow-energie/c/G"
click at [439, 255] on textarea "modal" at bounding box center [575, 266] width 464 height 46
paste textarea "https://www.yves-rocher.fr/glow-energie/c/GE"
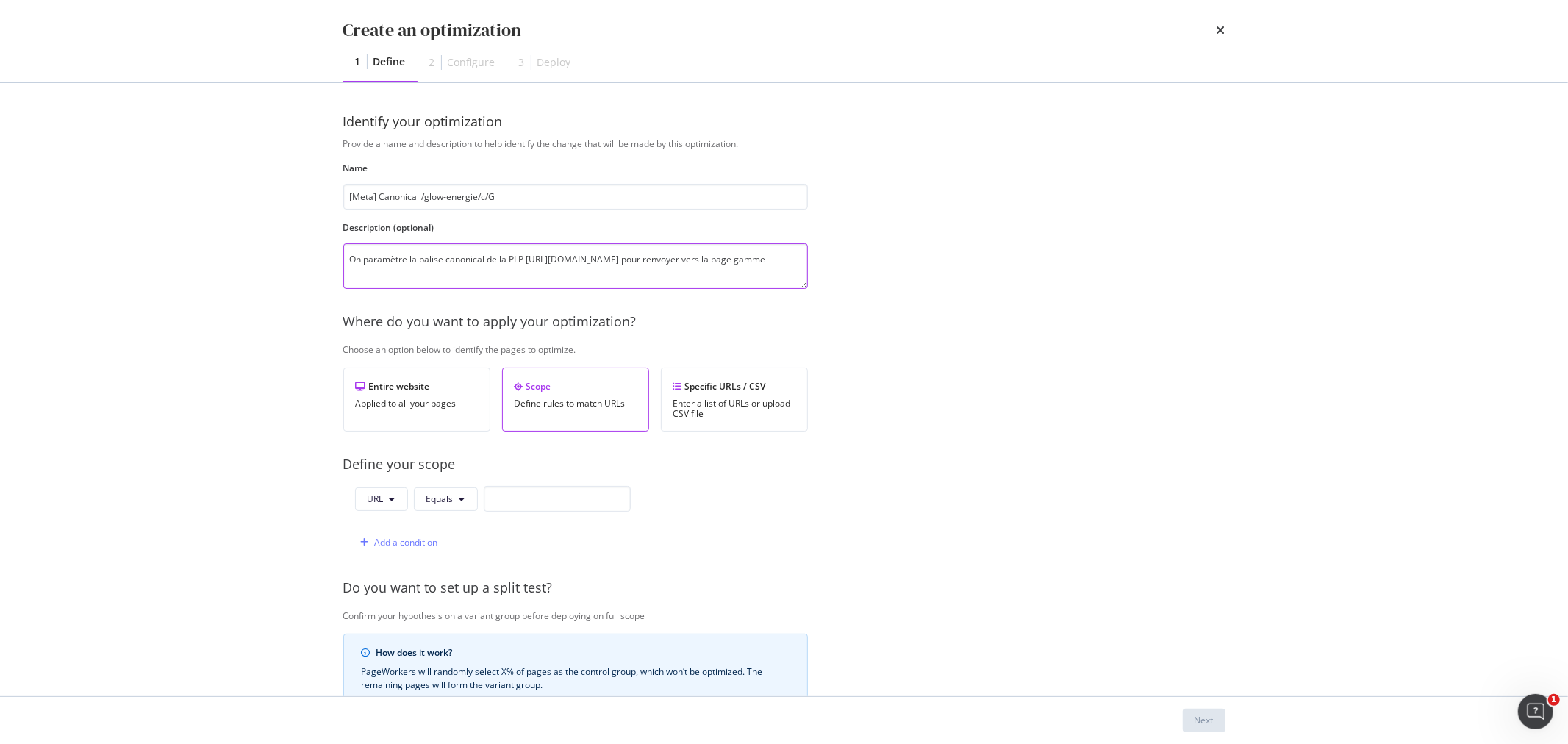
click at [428, 271] on textarea "On paramètre la balise canonical de la PLP https://www.yves-rocher.fr/glow-ener…" at bounding box center [575, 266] width 464 height 46
paste textarea "https://www.yves-rocher.fr/glow-energie"
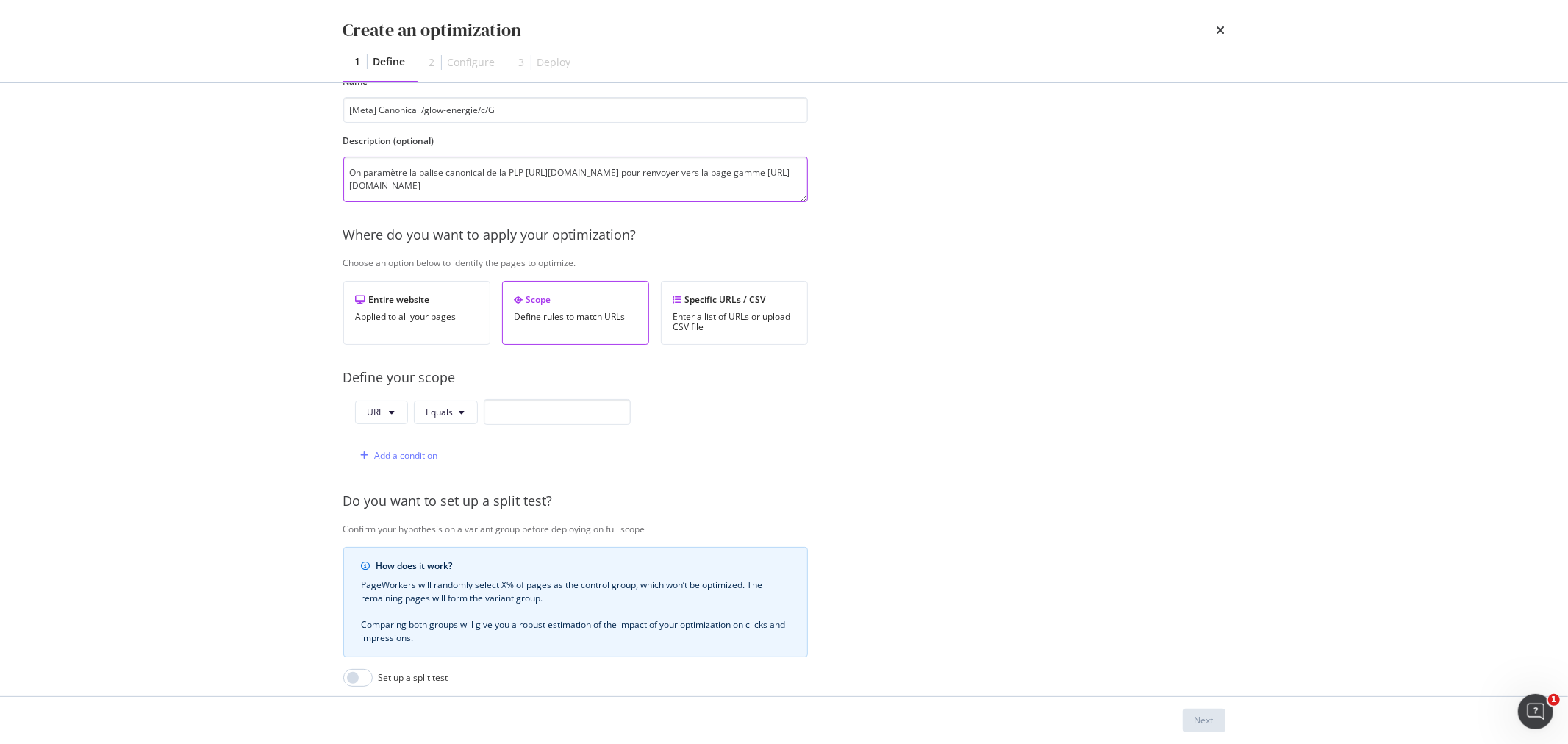
scroll to position [164, 0]
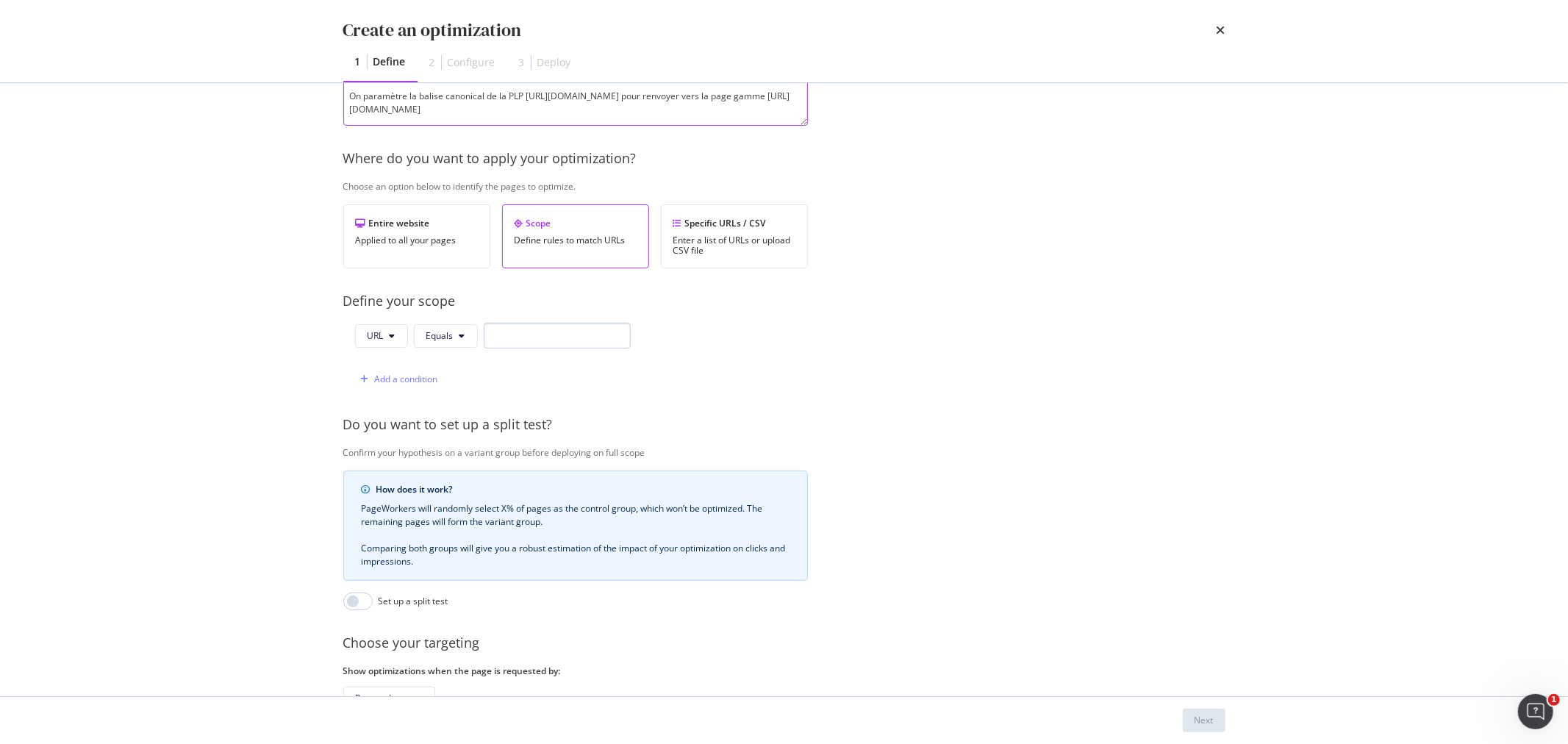
type textarea "On paramètre la balise canonical de la PLP https://www.yves-rocher.fr/glow-ener…"
click at [443, 334] on span "Equals" at bounding box center [439, 335] width 27 height 12
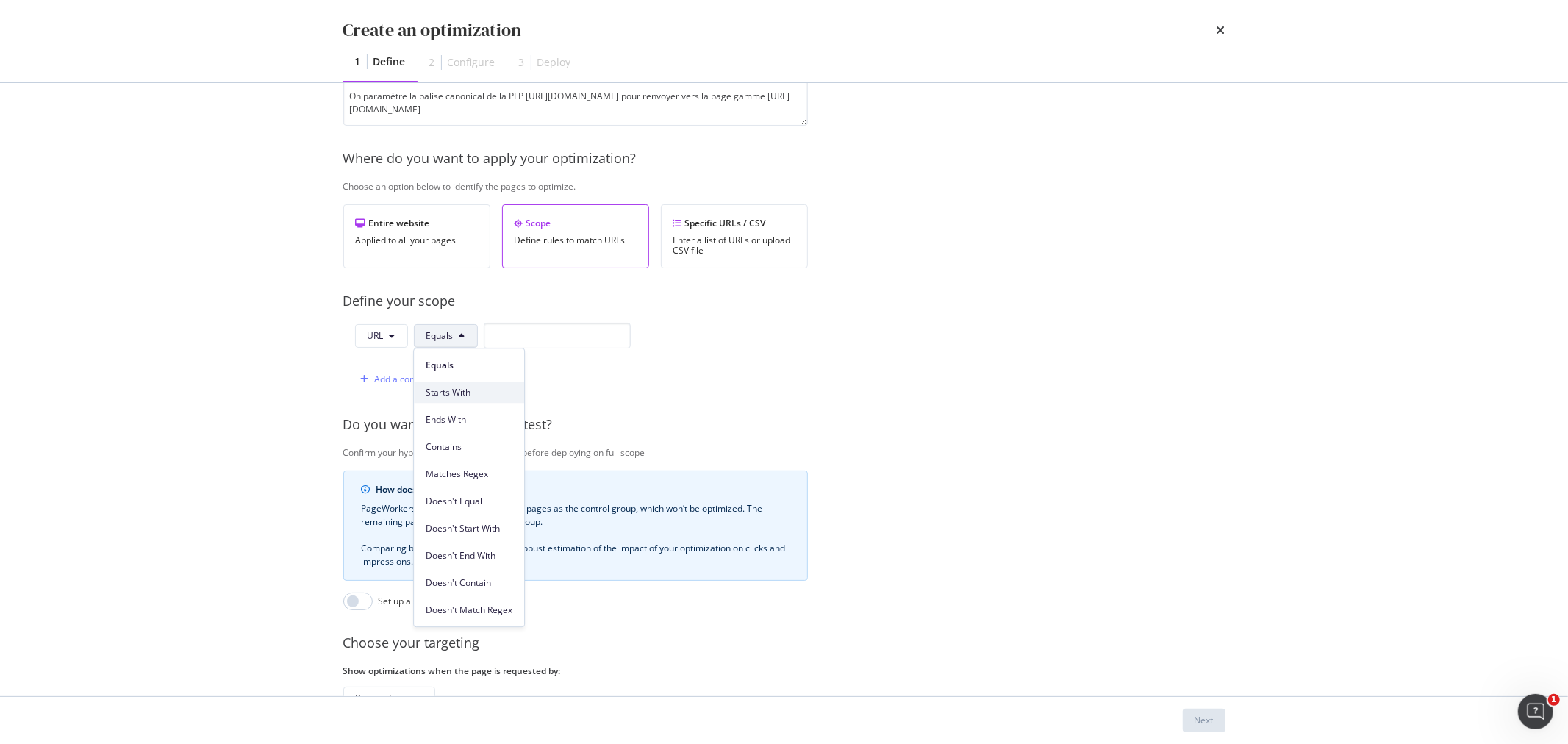
click at [458, 394] on span "Starts With" at bounding box center [469, 393] width 86 height 13
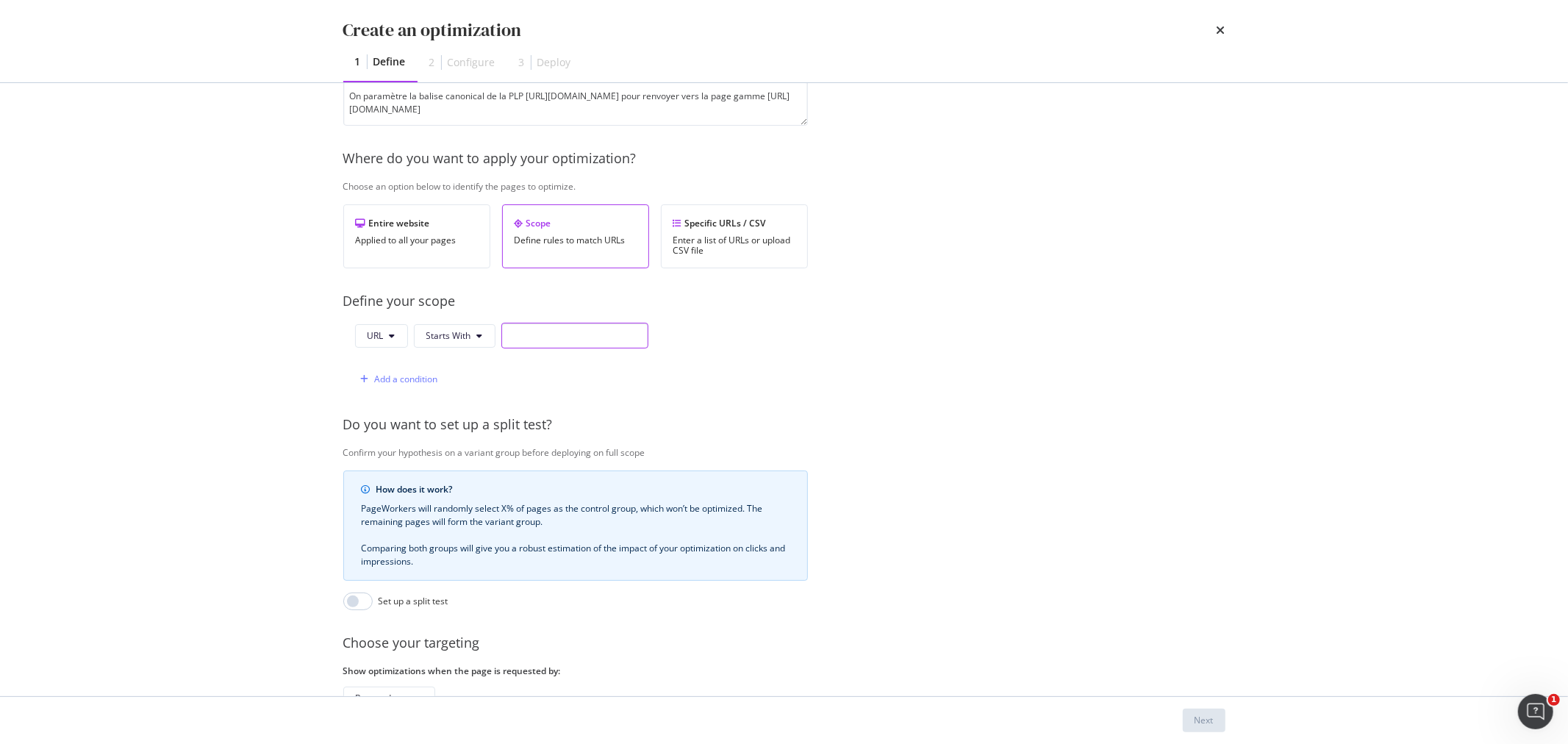
click at [516, 340] on input "modal" at bounding box center [575, 335] width 147 height 26
paste input "/glow-energie/c/GE"
type input "/glow-energie/c/GE"
click at [1195, 669] on div "Next" at bounding box center [1204, 720] width 19 height 12
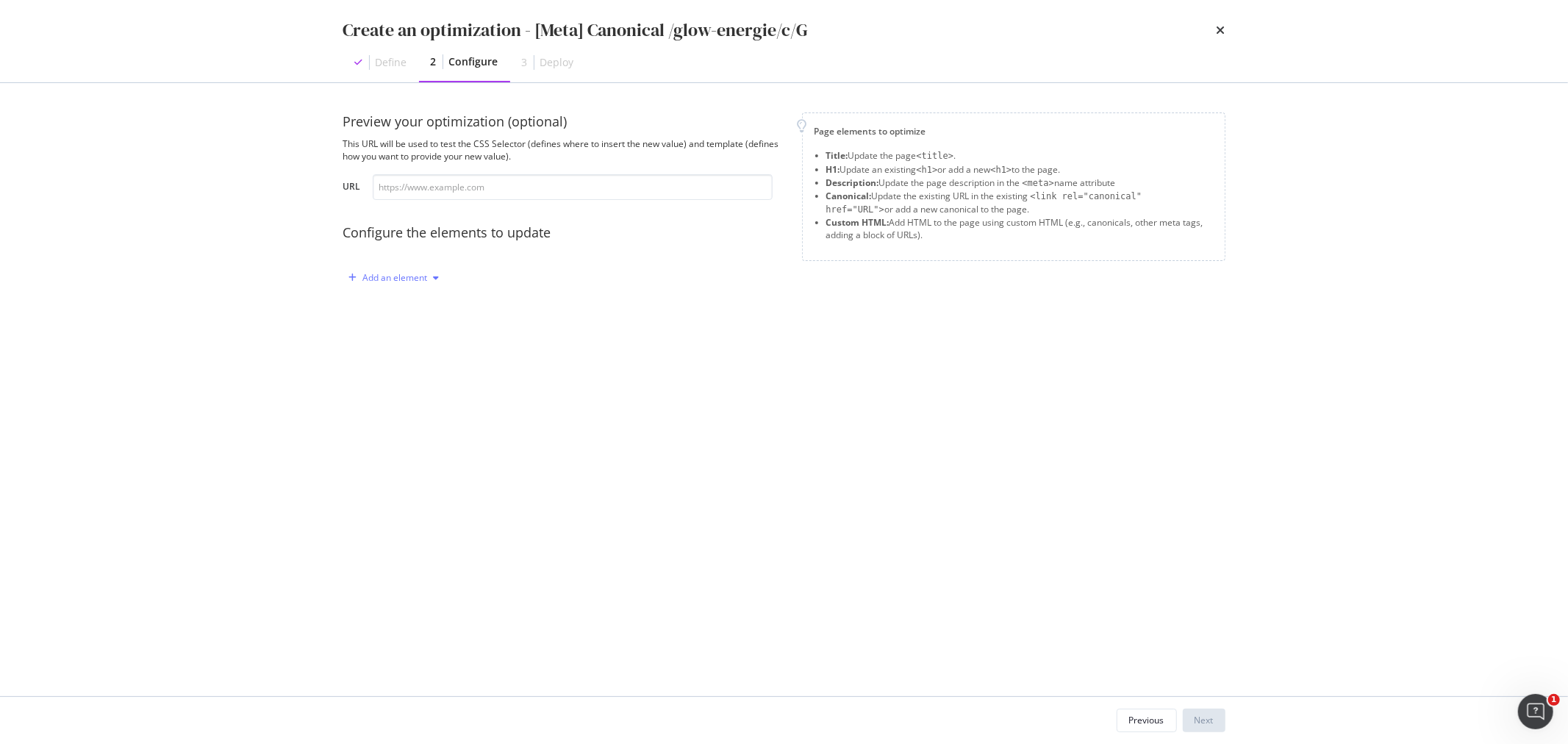
click at [397, 277] on div "Add an element" at bounding box center [395, 277] width 65 height 9
click at [399, 381] on div "Canonical" at bounding box center [401, 379] width 41 height 12
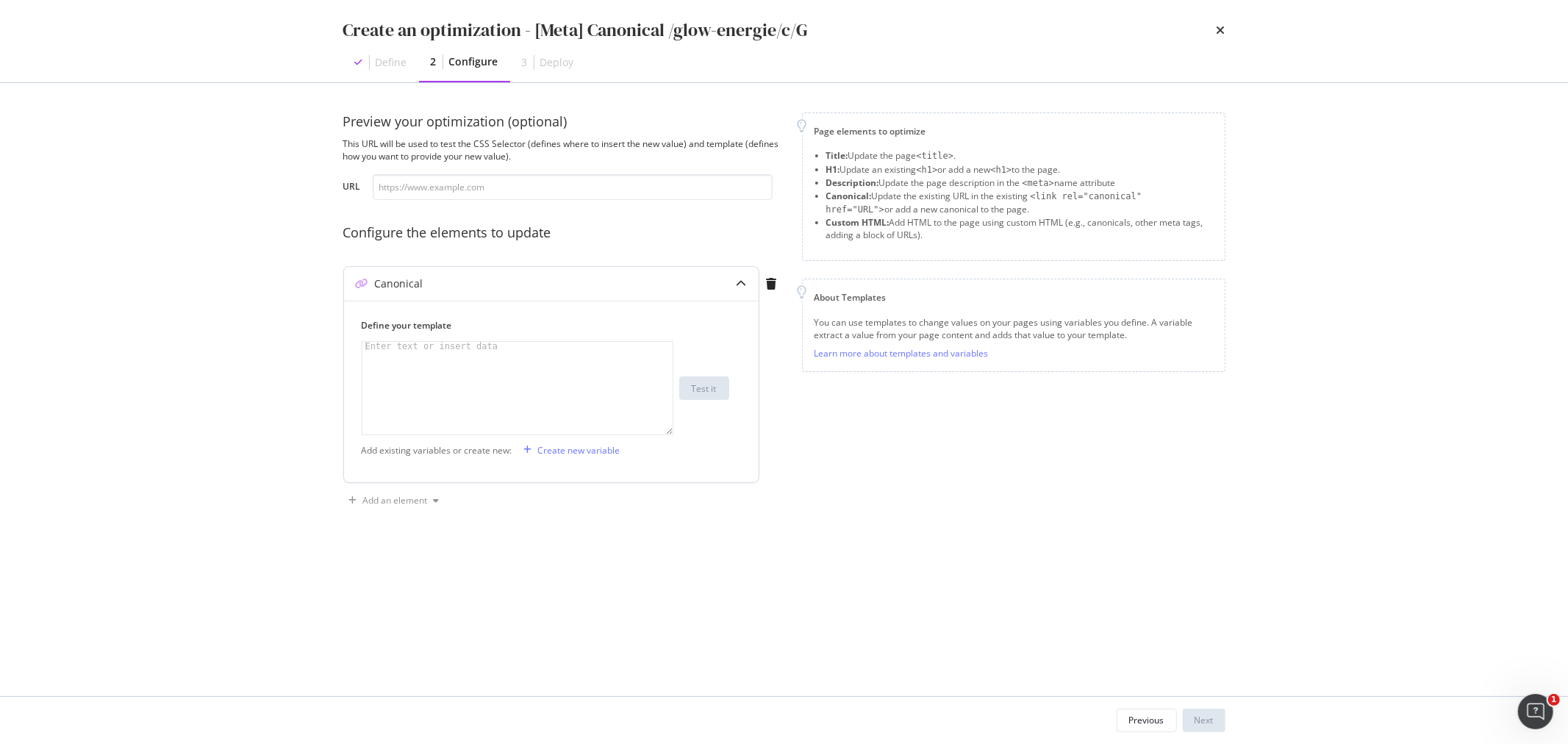
click at [398, 354] on div "modal" at bounding box center [517, 397] width 311 height 110
paste textarea "https://www.yves-rocher.fr/glow-energie"
type textarea "https://www.yves-rocher.fr/glow-energie"
click at [1207, 669] on div "Next" at bounding box center [1204, 720] width 19 height 12
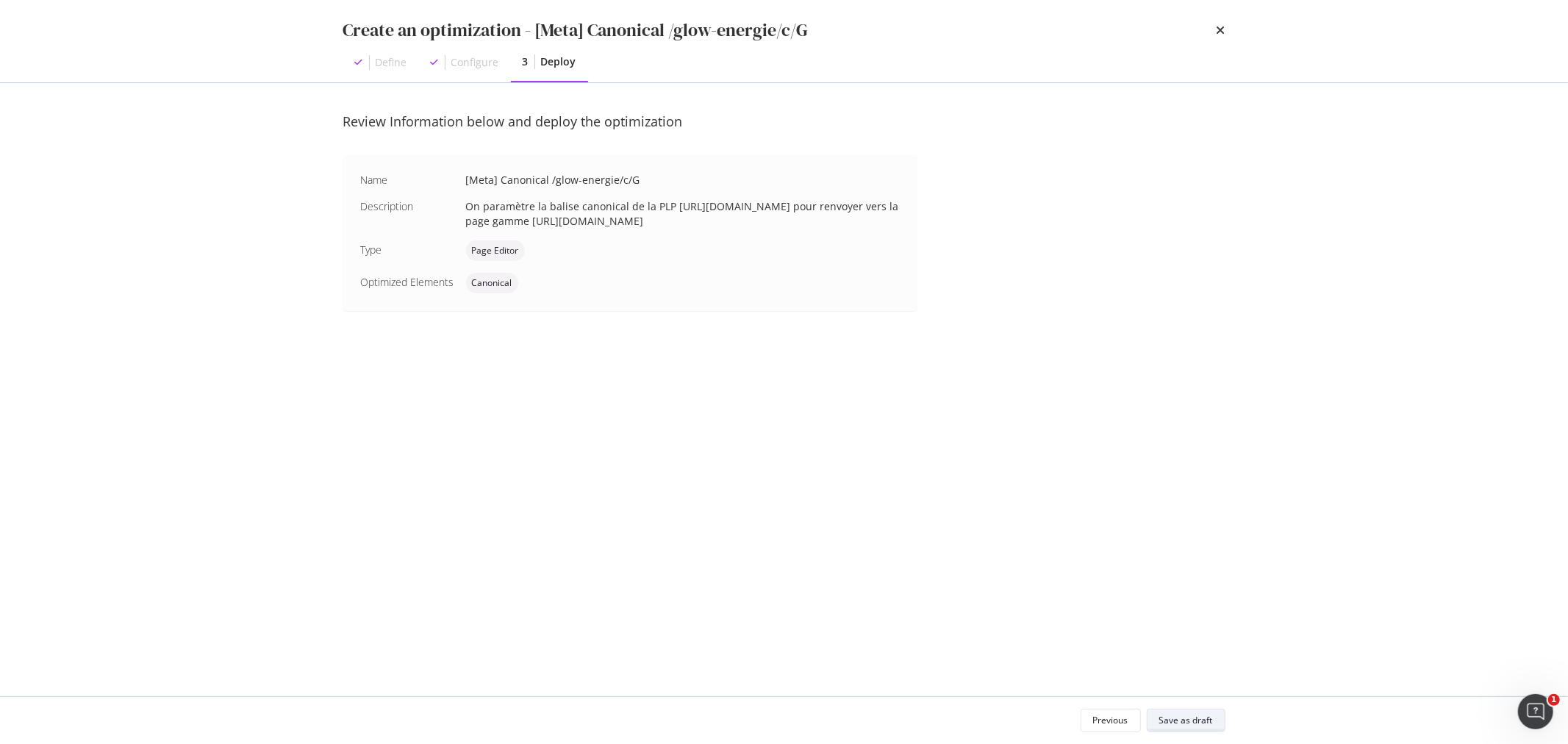
click at [1191, 669] on div "Save as draft" at bounding box center [1186, 720] width 54 height 12
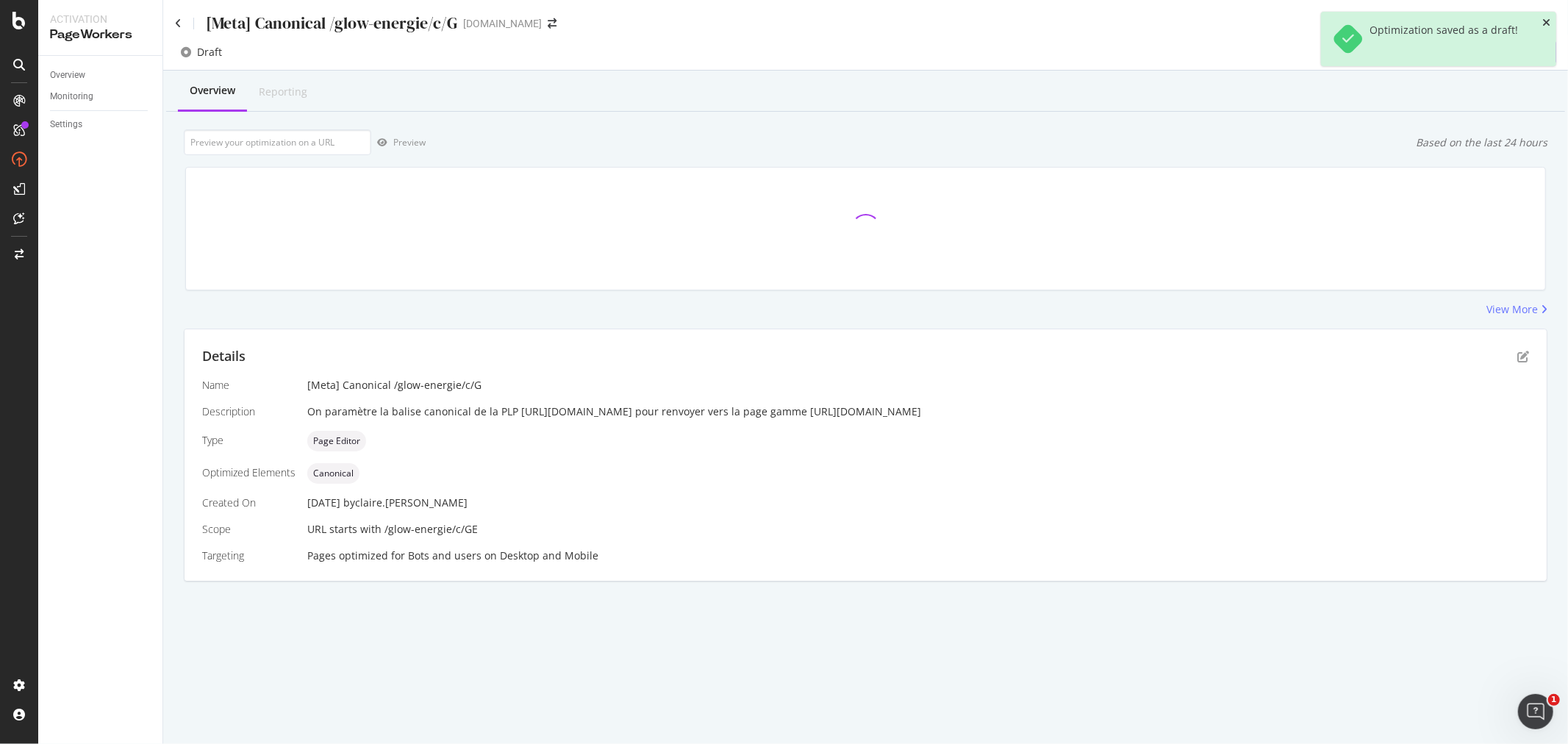
click at [1411, 22] on icon "close toast" at bounding box center [1546, 22] width 8 height 10
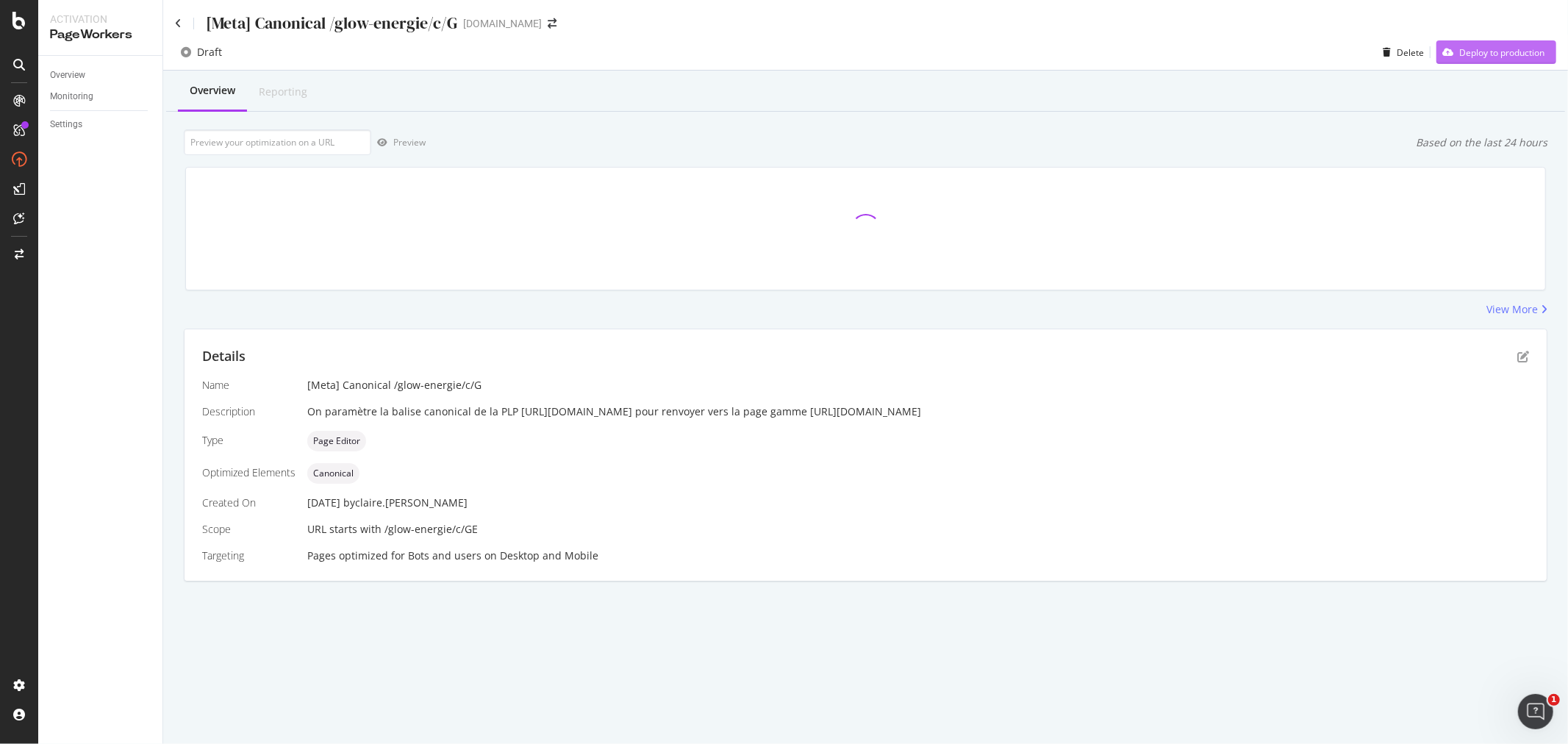
click at [1411, 55] on div "Deploy to production" at bounding box center [1502, 52] width 86 height 12
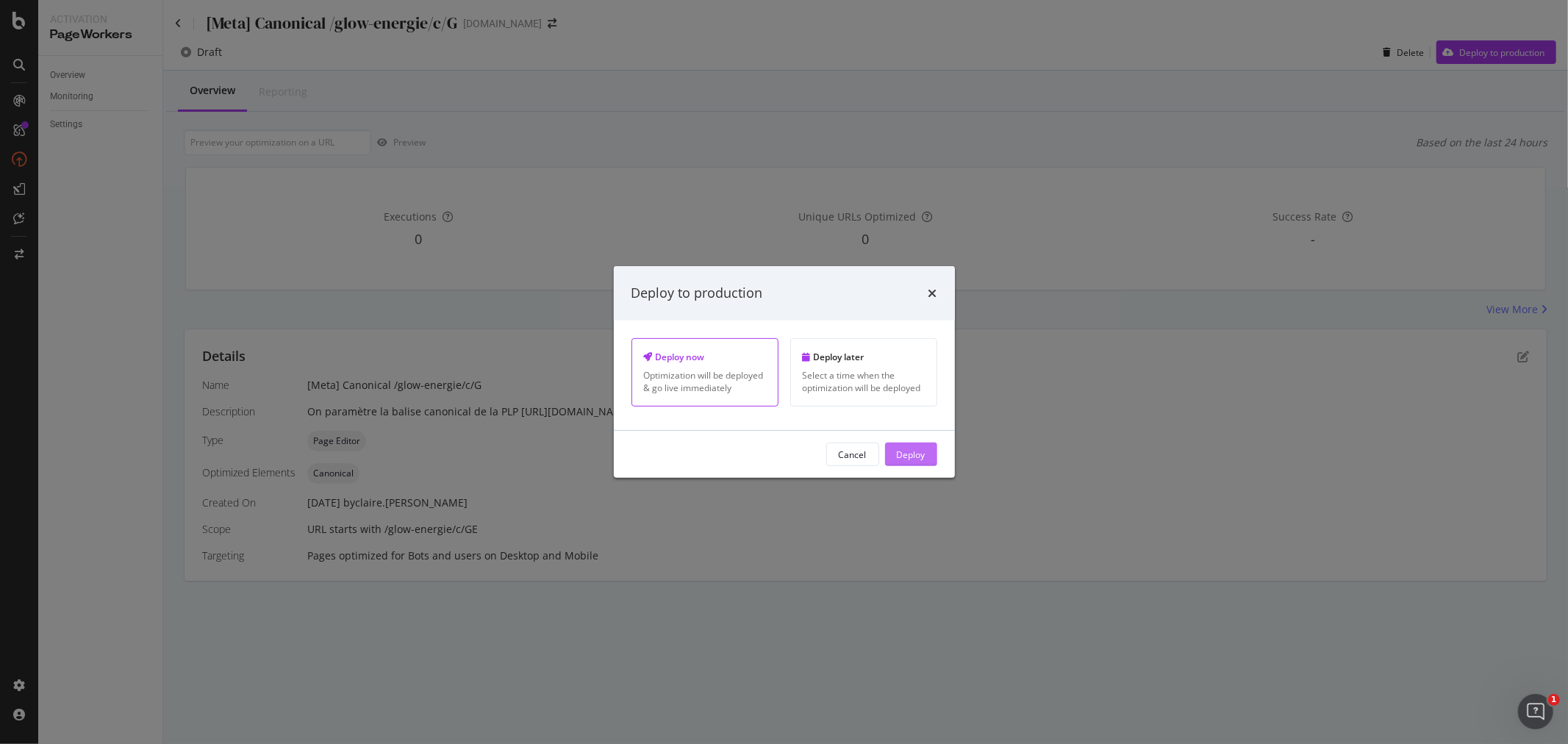
click at [908, 452] on div "Deploy" at bounding box center [911, 453] width 29 height 12
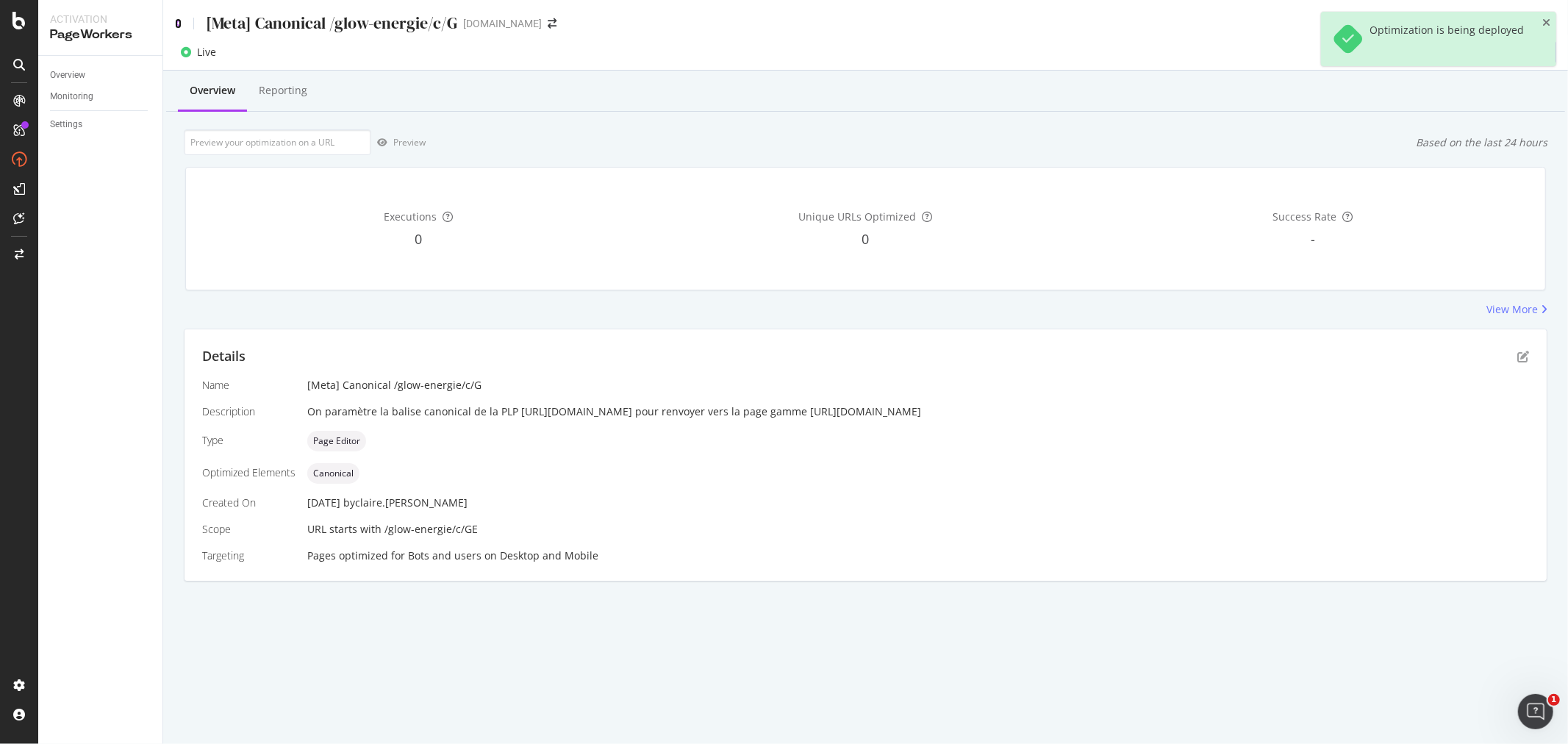
click at [177, 20] on icon at bounding box center [179, 23] width 7 height 10
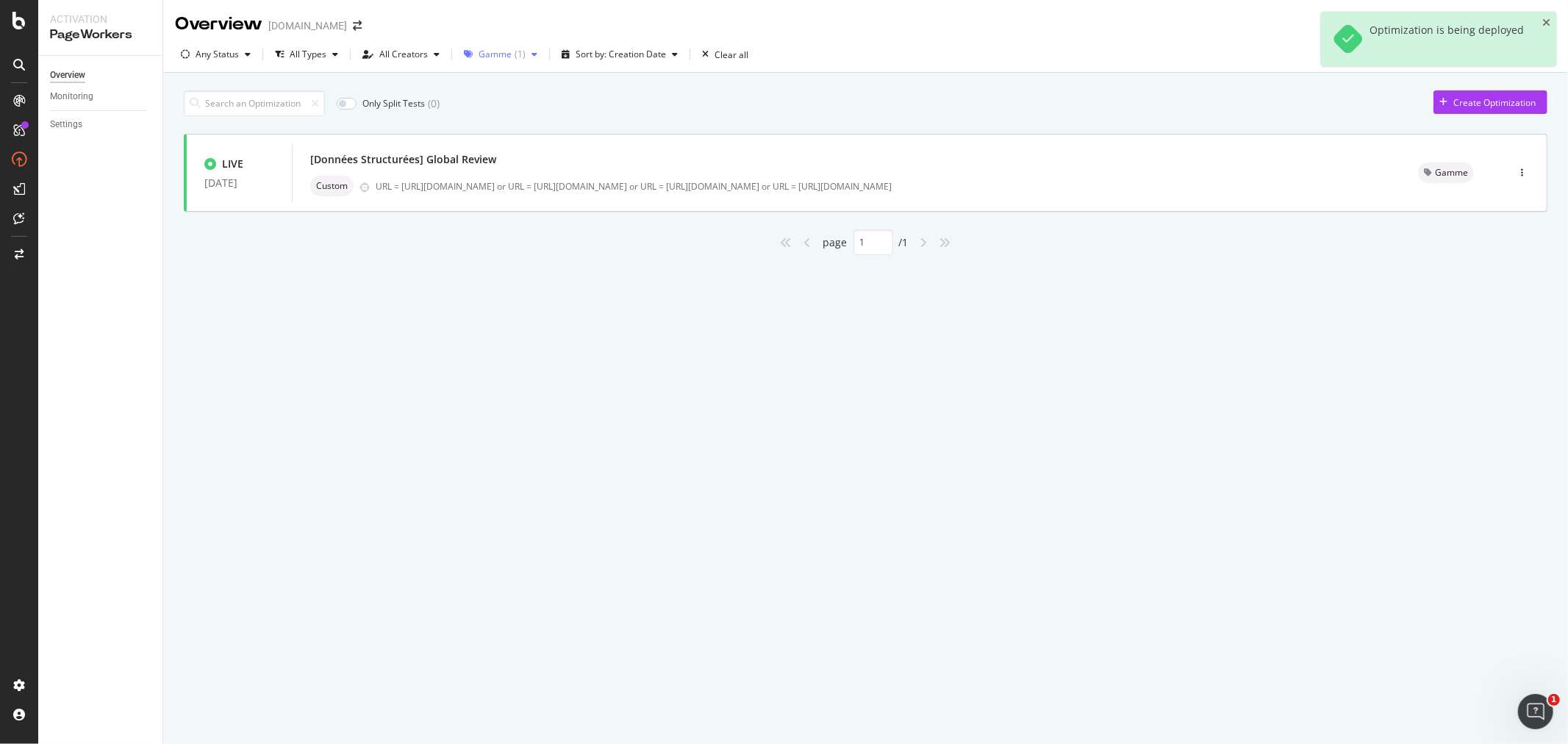
click at [490, 50] on div "Gamme" at bounding box center [495, 54] width 33 height 9
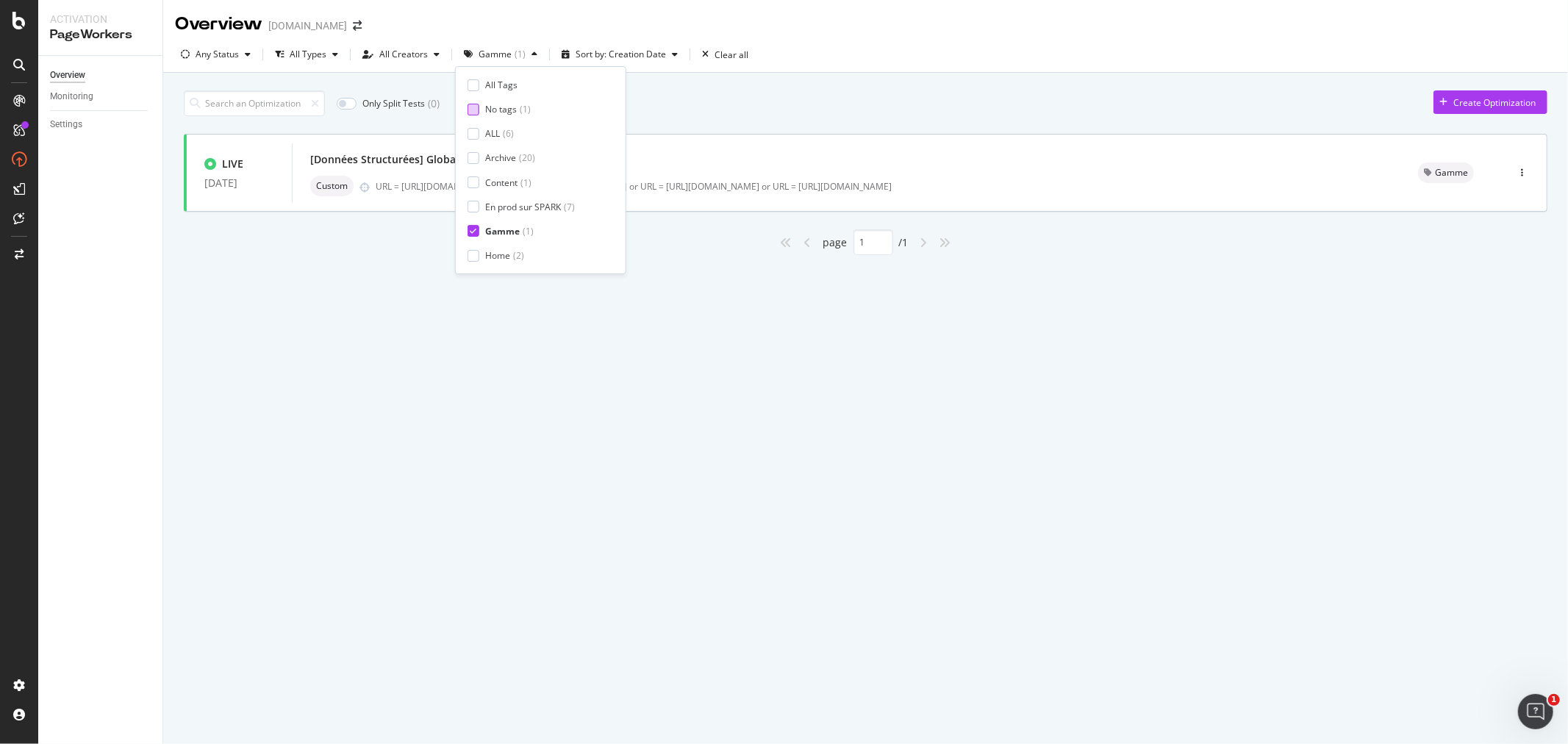
click at [471, 112] on div at bounding box center [473, 110] width 12 height 12
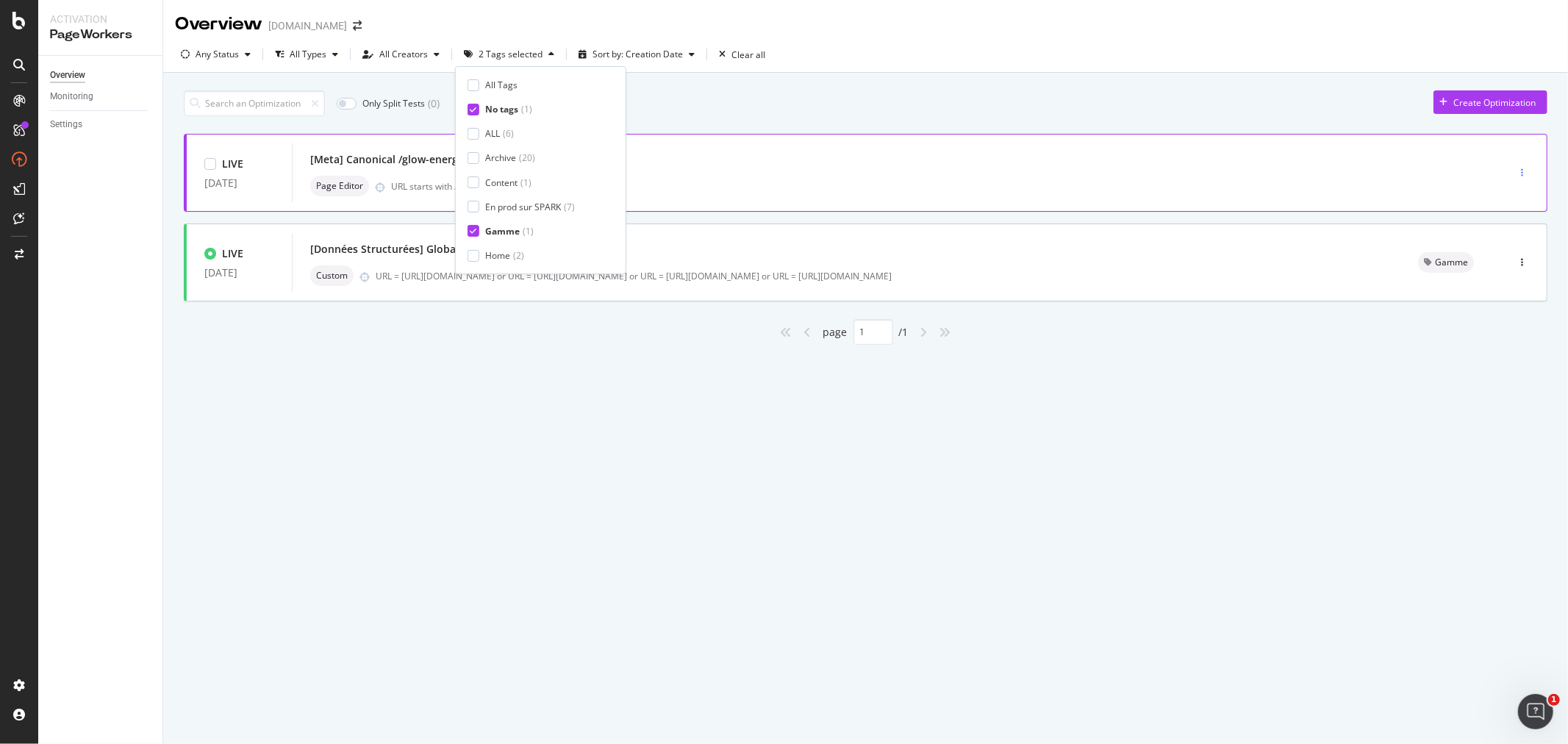
click at [1411, 172] on icon "button" at bounding box center [1522, 173] width 2 height 9
click at [1411, 247] on div "Tags" at bounding box center [1503, 248] width 20 height 12
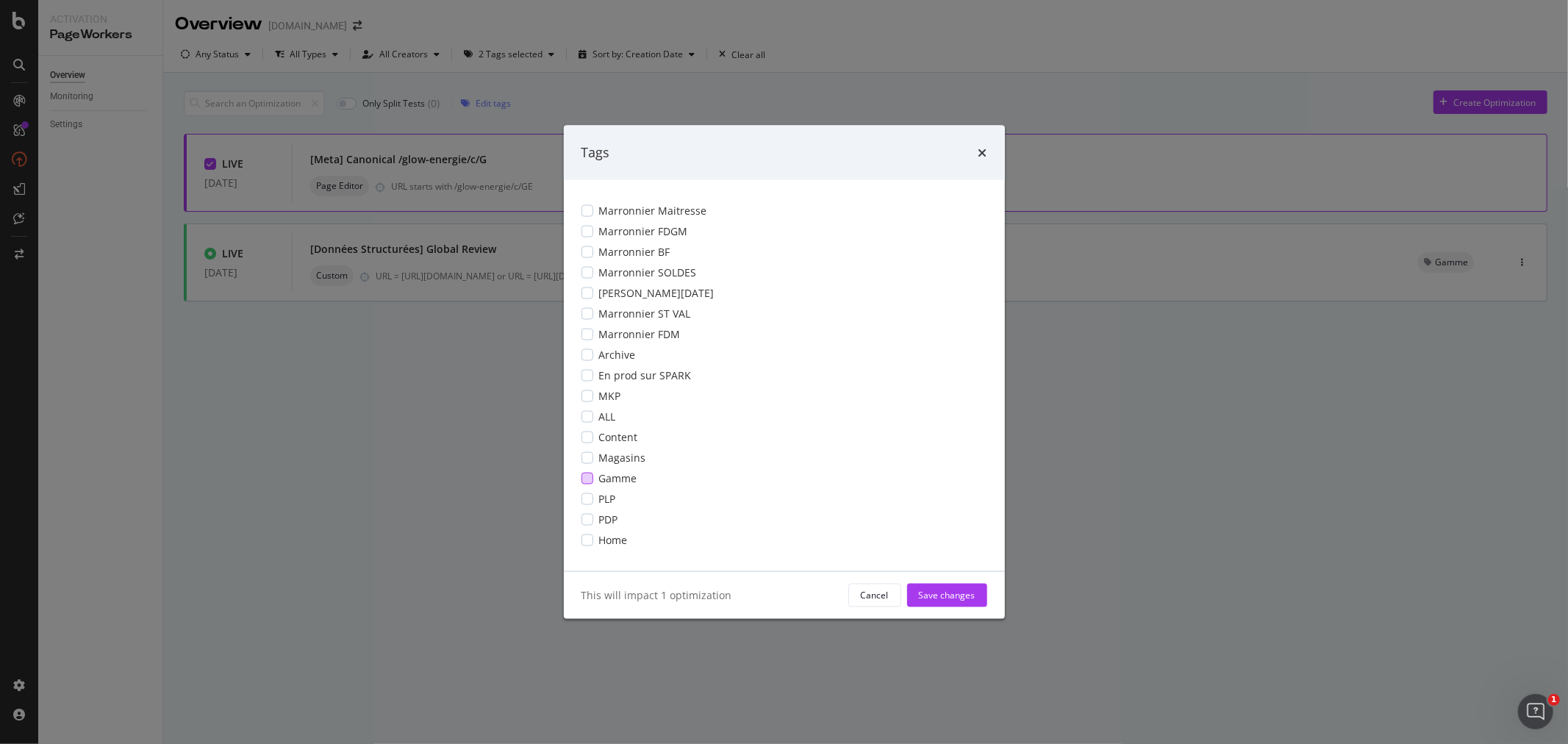
click at [620, 482] on span "Gamme" at bounding box center [618, 478] width 38 height 15
click at [606, 498] on span "PLP" at bounding box center [607, 498] width 17 height 15
click at [935, 591] on div "Save changes" at bounding box center [948, 595] width 56 height 12
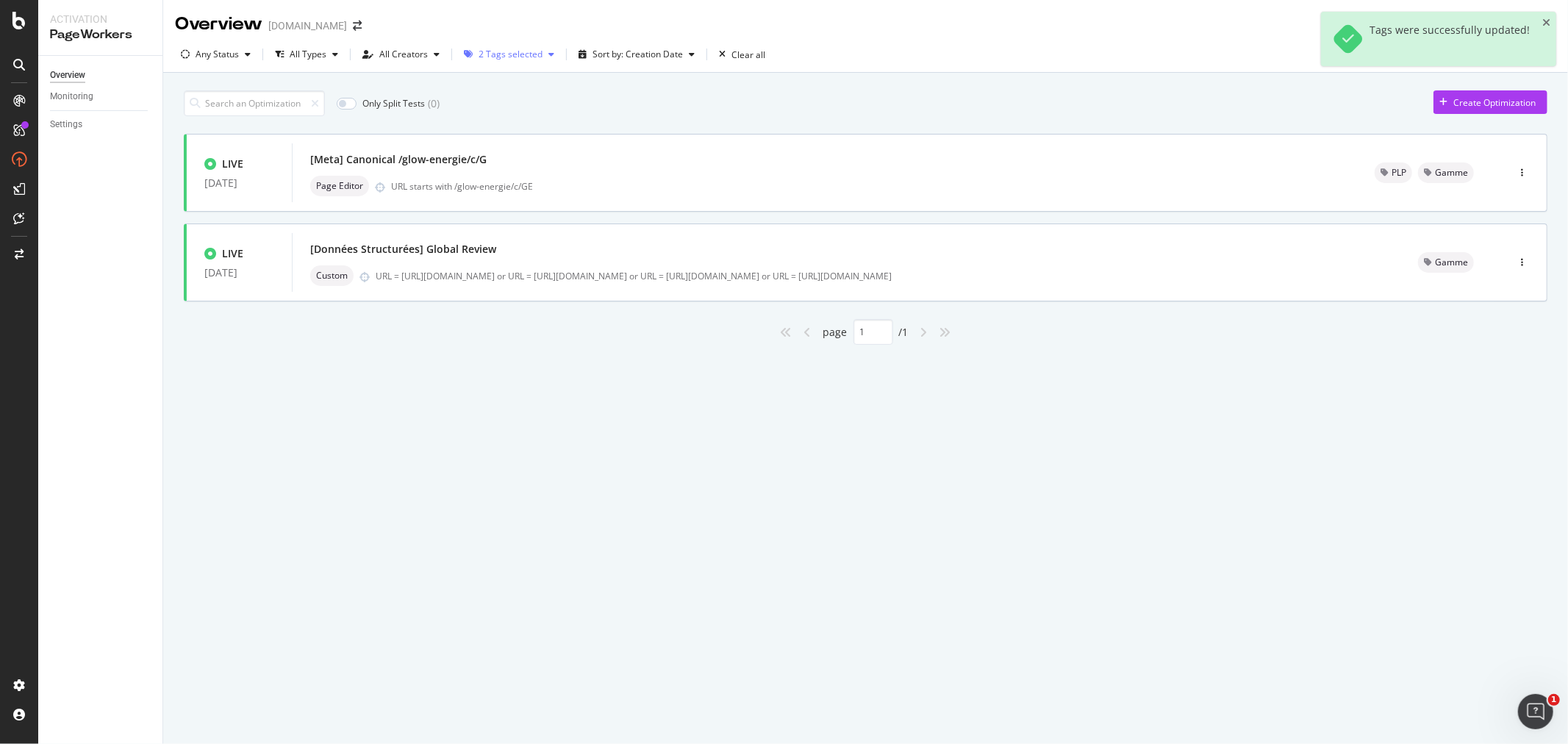
click at [502, 56] on div "2 Tags selected" at bounding box center [510, 54] width 64 height 9
click at [481, 89] on div "All Tags" at bounding box center [535, 85] width 135 height 12
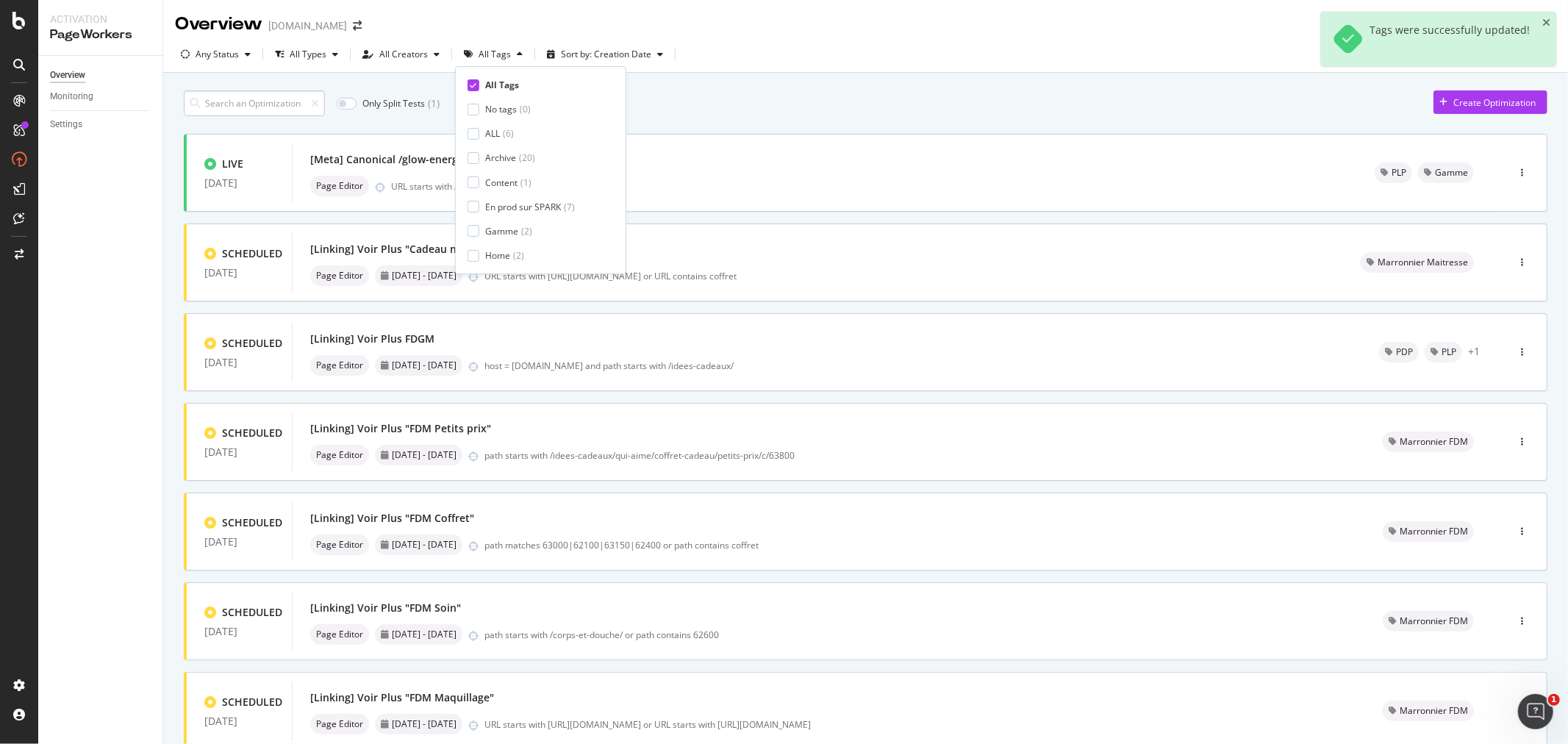
click at [245, 100] on input at bounding box center [254, 103] width 141 height 26
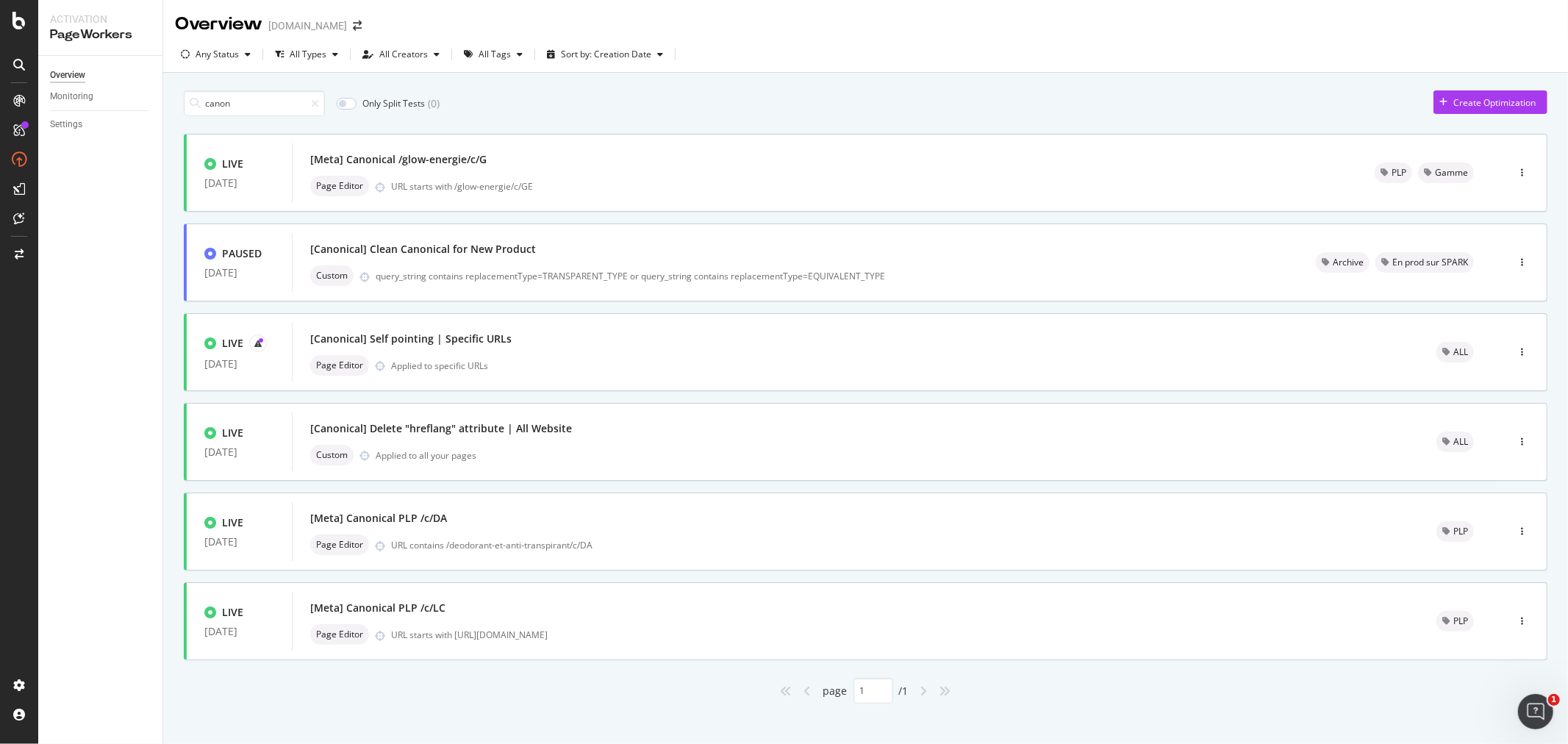
scroll to position [11, 0]
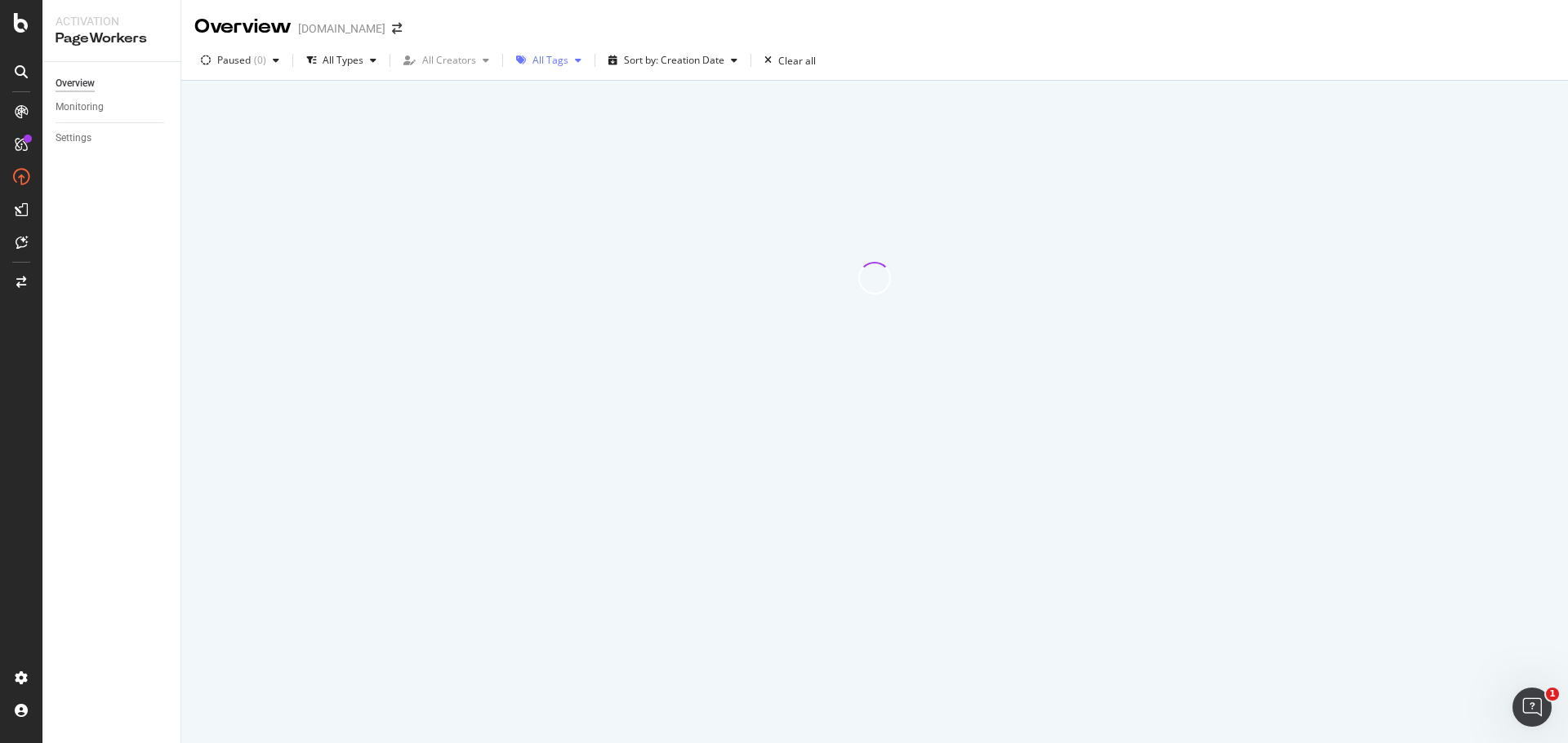
click at [568, 61] on div "button" at bounding box center [577, 60] width 19 height 10
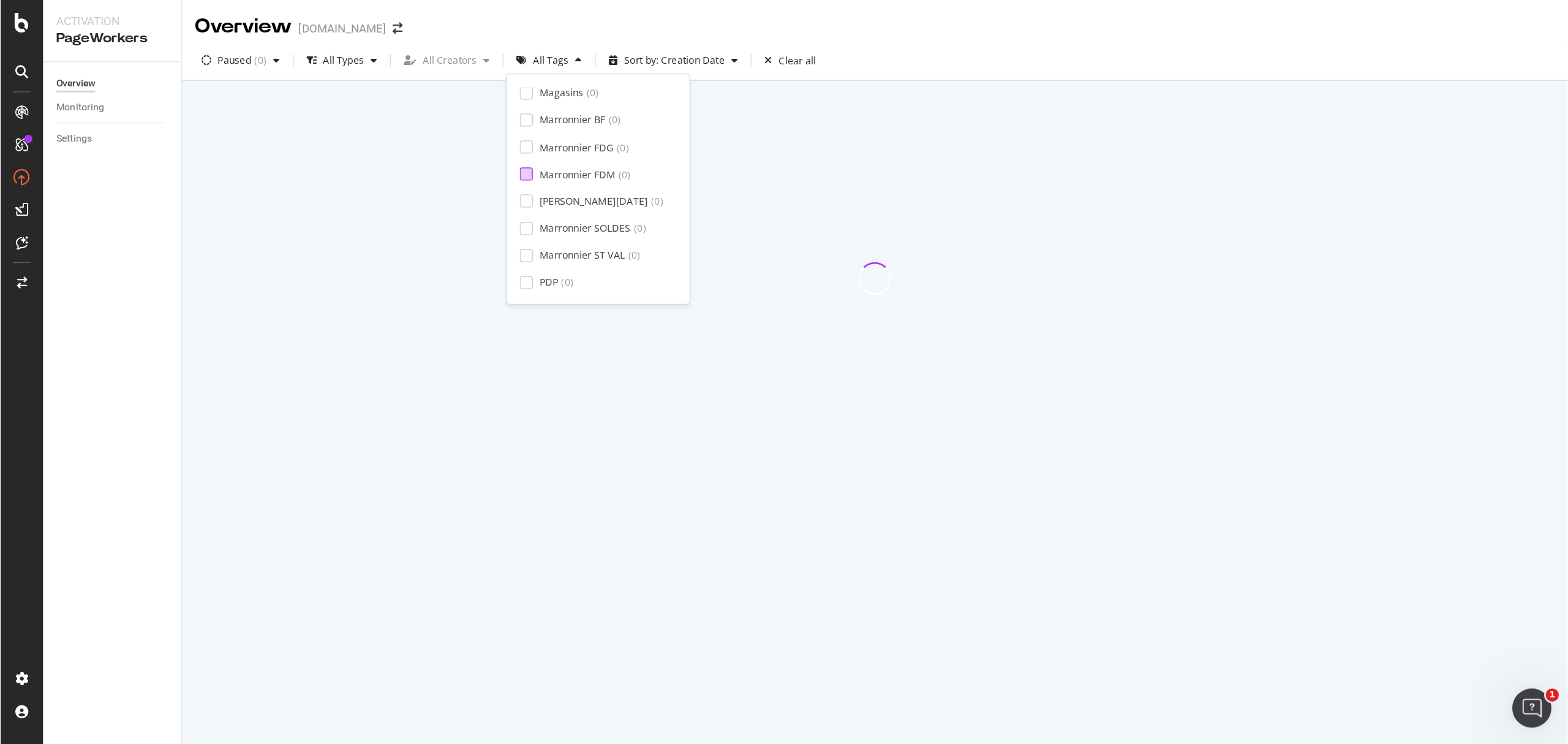
scroll to position [203, 0]
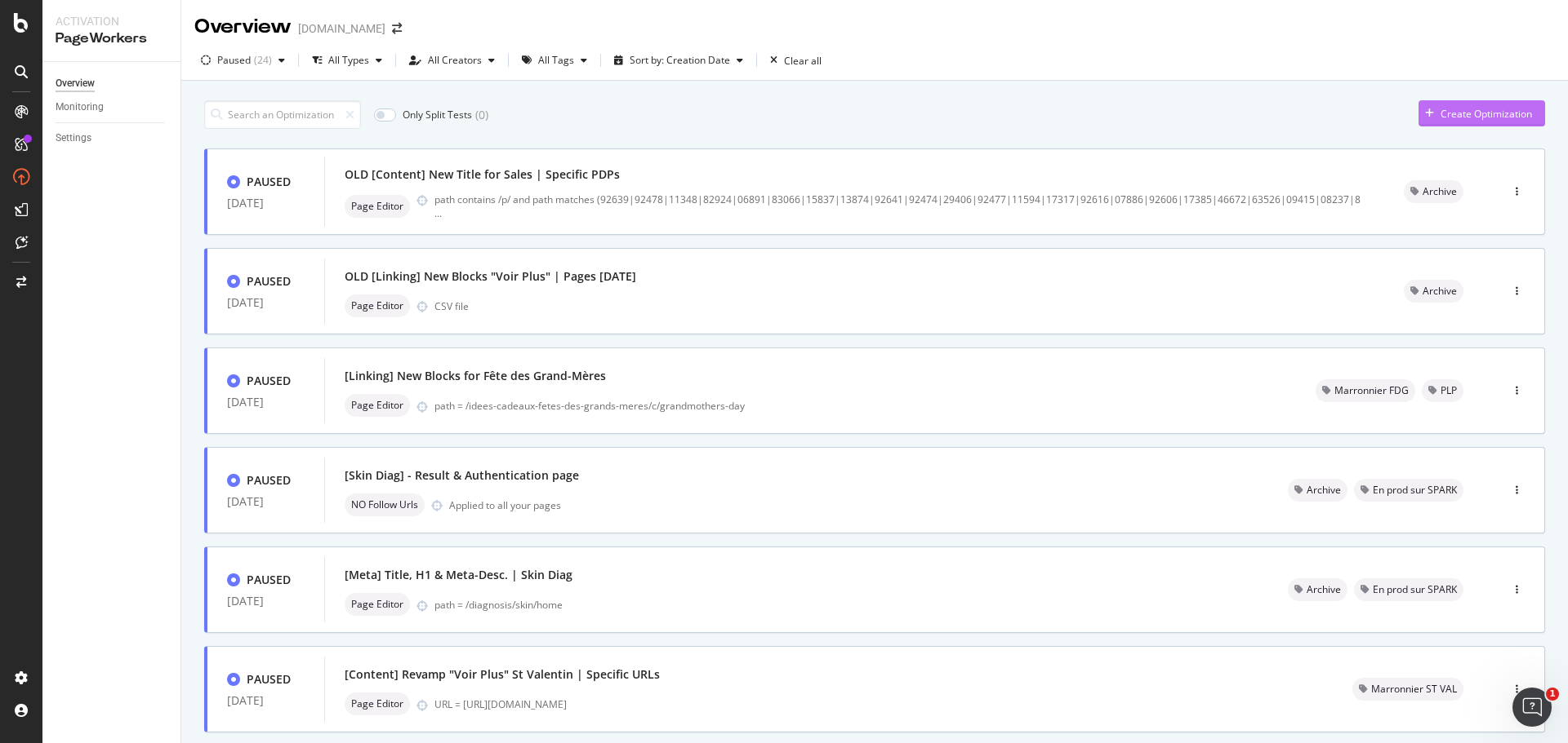
click at [1442, 122] on div "Create Optimization" at bounding box center [1475, 113] width 113 height 25
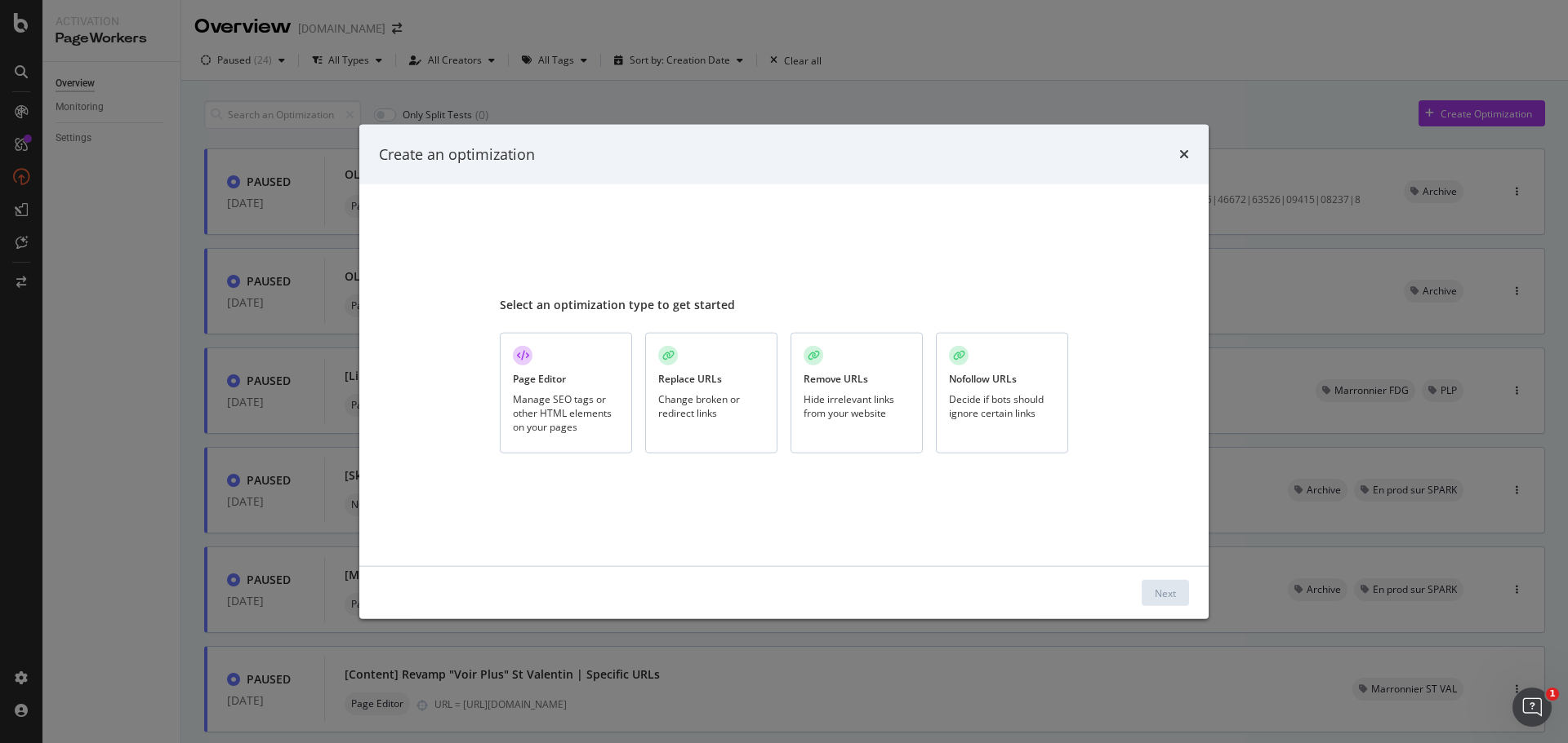
click at [568, 387] on div "Page Editor Manage SEO tags or other HTML elements on your pages" at bounding box center [565, 394] width 132 height 122
click at [1163, 592] on div "Next" at bounding box center [1165, 593] width 21 height 14
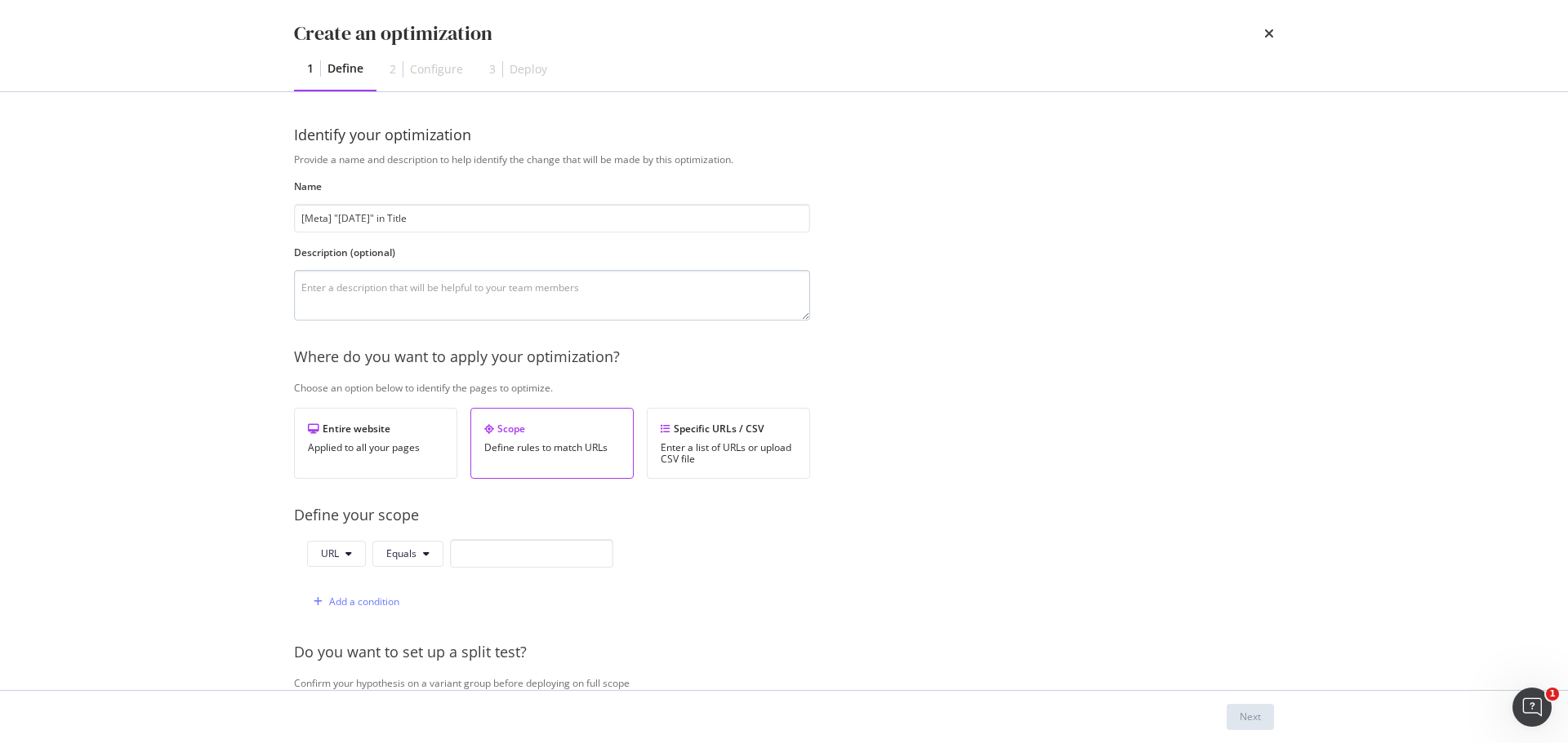
type input "[Meta] "[DATE]" in Title"
click at [377, 292] on textarea "modal" at bounding box center [552, 295] width 516 height 51
paste textarea "Ajouter la mention [DATE] dans les PLPs Coffrets + Cadeaux et la PLP Vernis"
click at [333, 290] on textarea "Ajouter la mention [DATE] dans les PLPs Coffrets + Cadeaux et la PLP Vernis" at bounding box center [552, 295] width 516 height 51
type textarea "Ajout de la mention Noël dans les PLPs Coffrets + Cadeaux et la PLP Vernis"
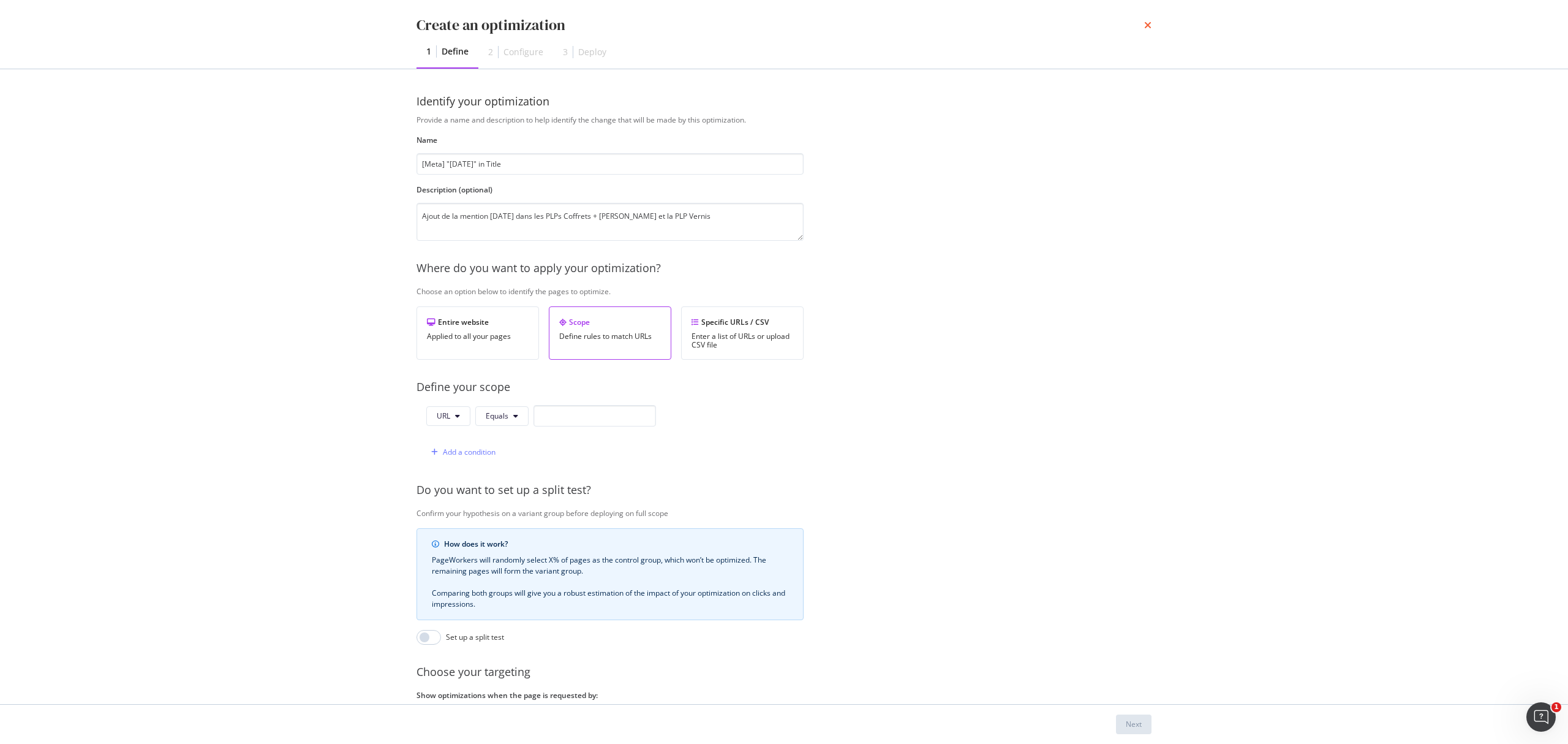
click at [1145, 25] on icon "times" at bounding box center [1148, 25] width 8 height 10
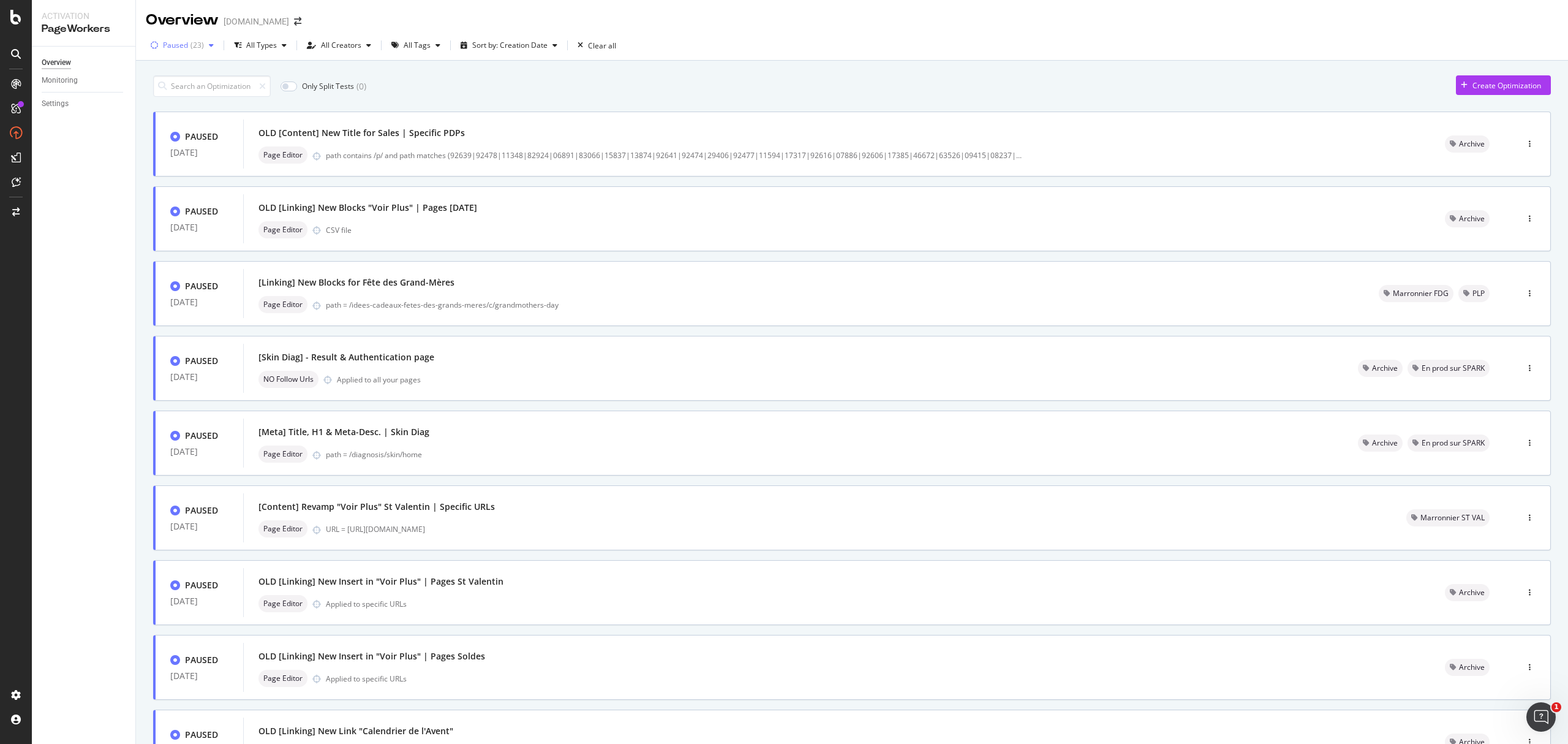
click at [191, 47] on div "( 23 )" at bounding box center [197, 45] width 13 height 8
click at [189, 69] on div "Any Status" at bounding box center [190, 71] width 36 height 10
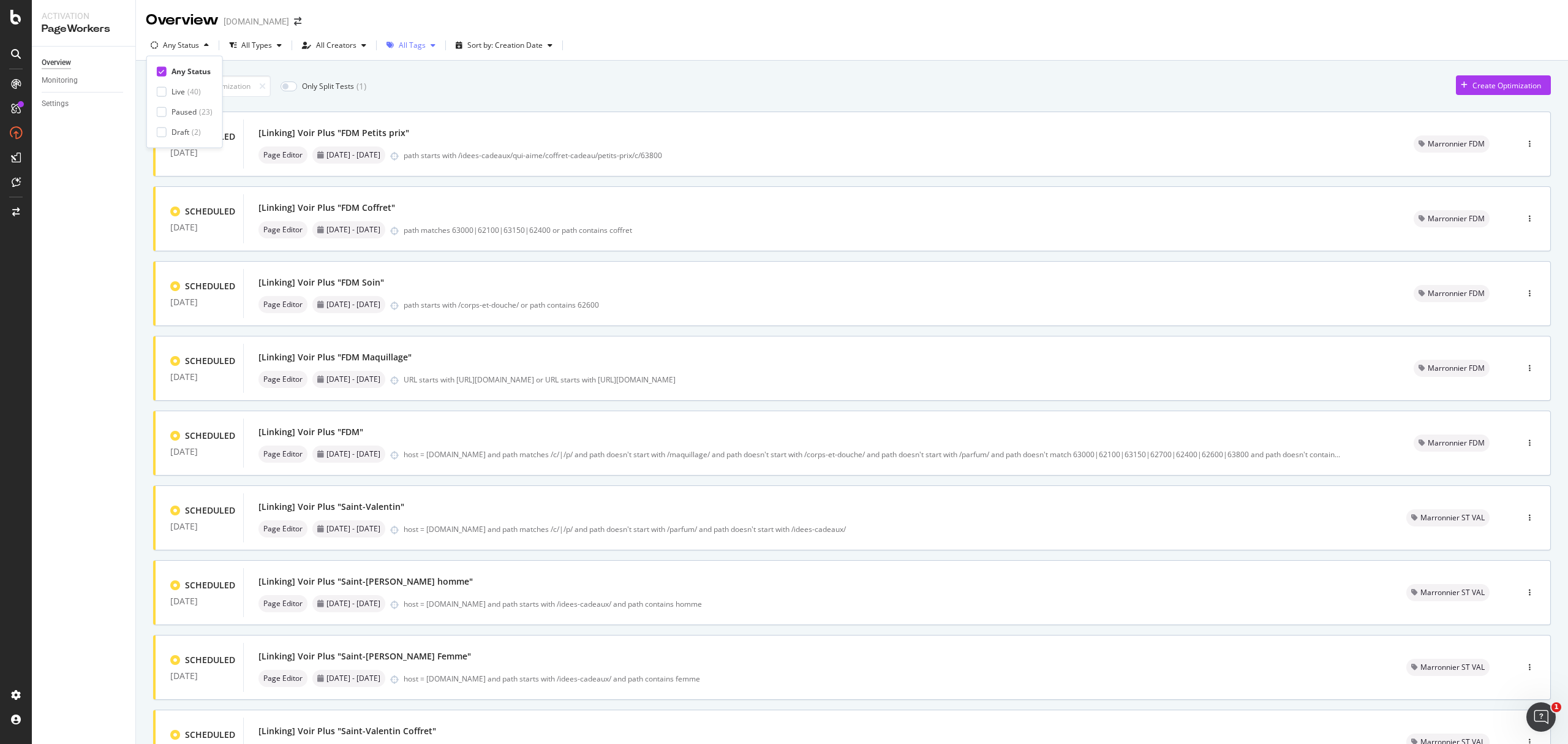
click at [422, 46] on div "All Tags" at bounding box center [412, 45] width 27 height 8
click at [450, 131] on div "Marronnier FDG" at bounding box center [432, 131] width 56 height 10
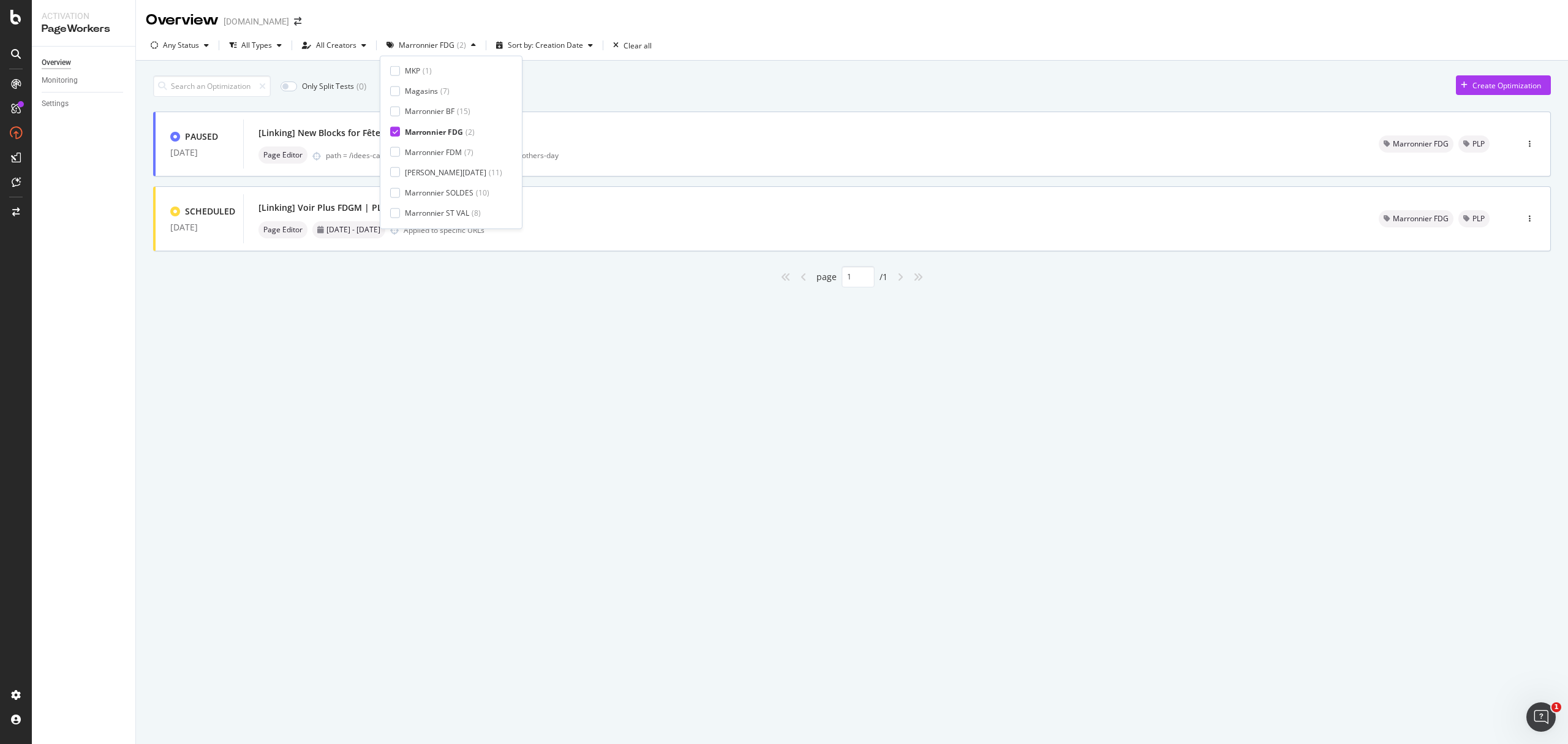
click at [585, 417] on div "Overview yves-rocher.fr Any Status All Types All Creators Marronnier FDG ( 2 ) …" at bounding box center [853, 372] width 1432 height 744
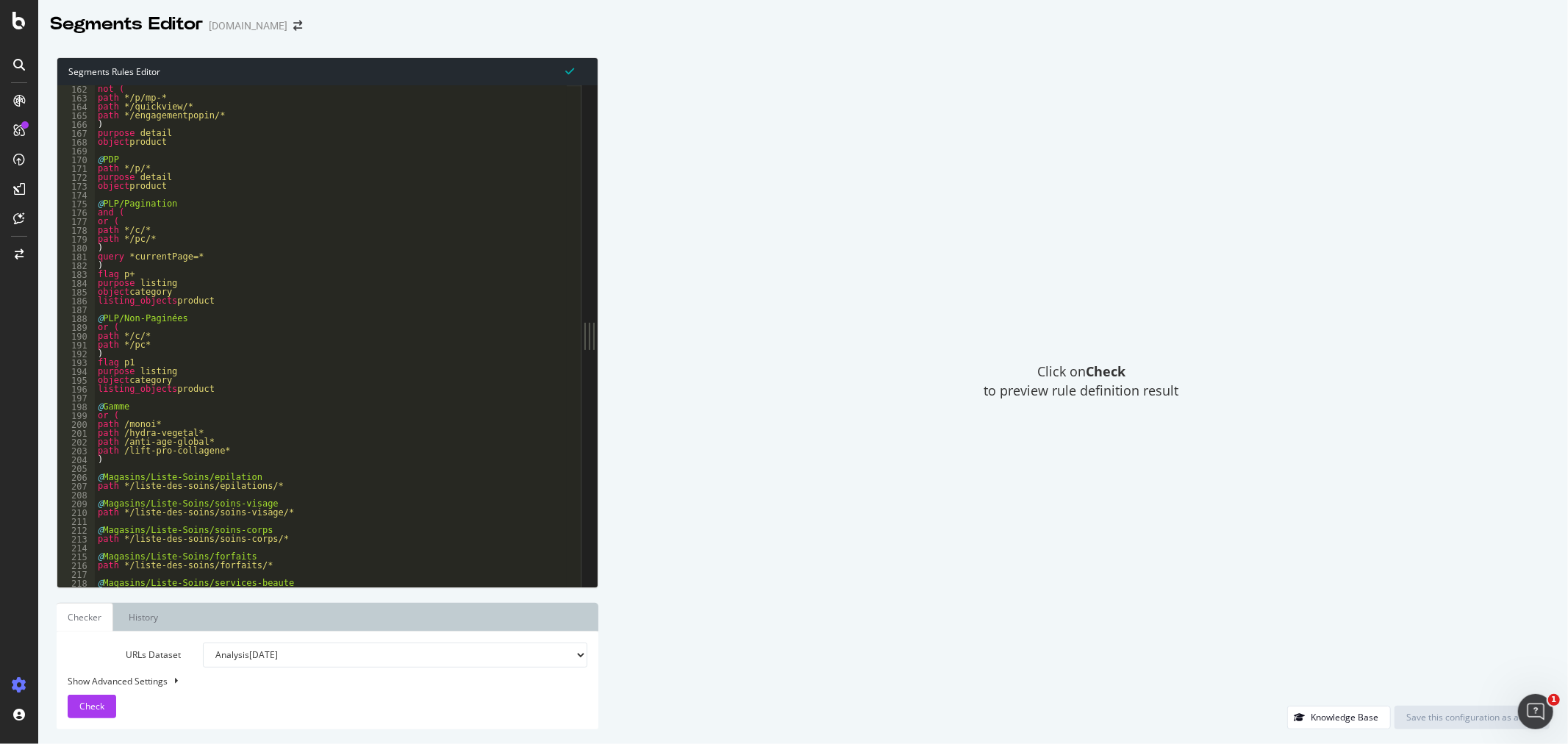
scroll to position [1421, 0]
type textarea "path /lift-pro-collagene*"
click at [228, 447] on div "not ( path */p/mp-* path */quickview/* path */engagementpopin/* ) purpose detai…" at bounding box center [331, 344] width 472 height 519
paste textarea "/glow-energie"
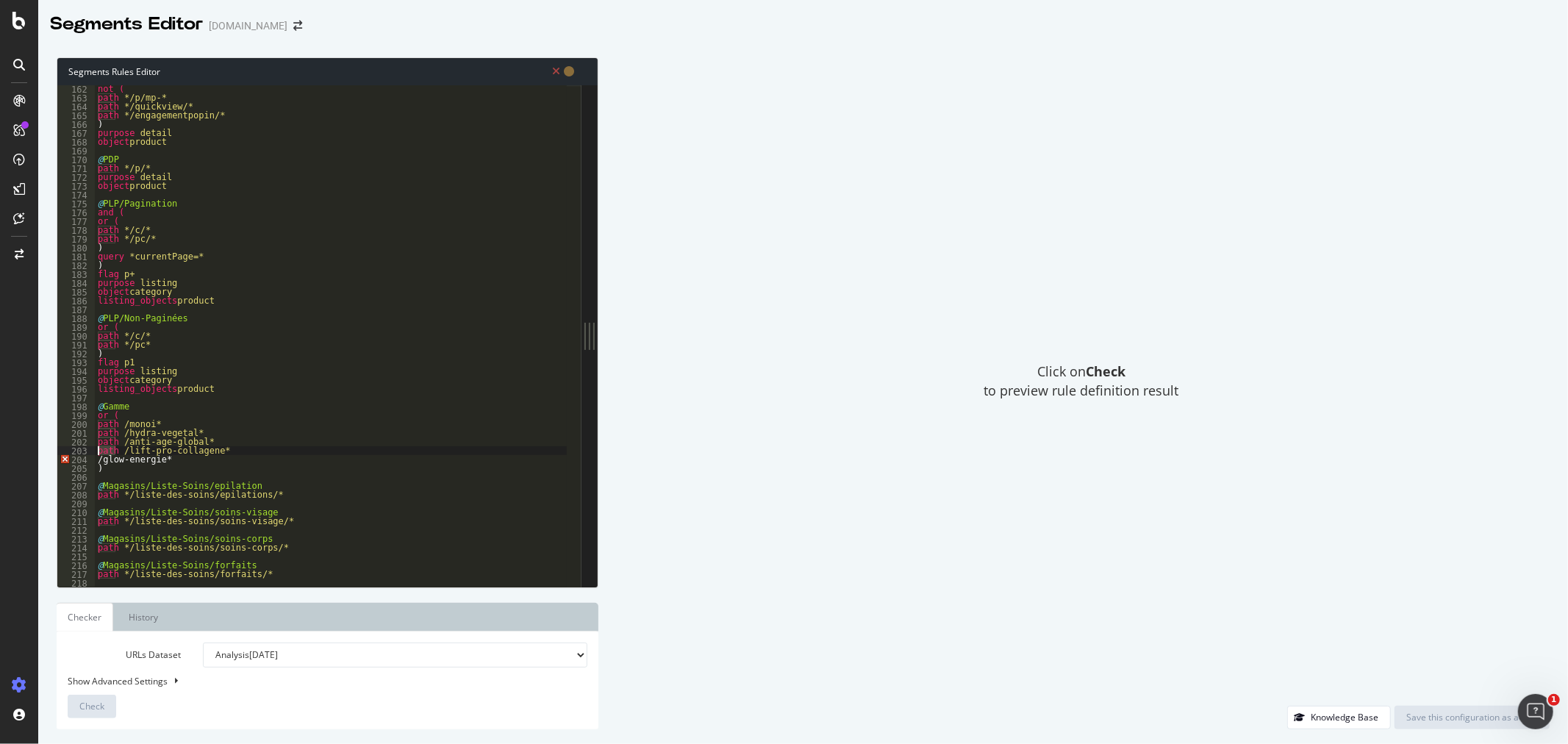
drag, startPoint x: 116, startPoint y: 449, endPoint x: 93, endPoint y: 450, distance: 23.0
click at [93, 450] on div "/glow-energie* 162 163 164 165 166 167 168 169 170 171 172 173 174 175 176 177 …" at bounding box center [319, 336] width 524 height 502
click at [98, 461] on div "not ( path */p/mp-* path */quickview/* path */engagementpopin/* ) purpose detai…" at bounding box center [331, 344] width 472 height 519
type textarea "path /glow-energie*"
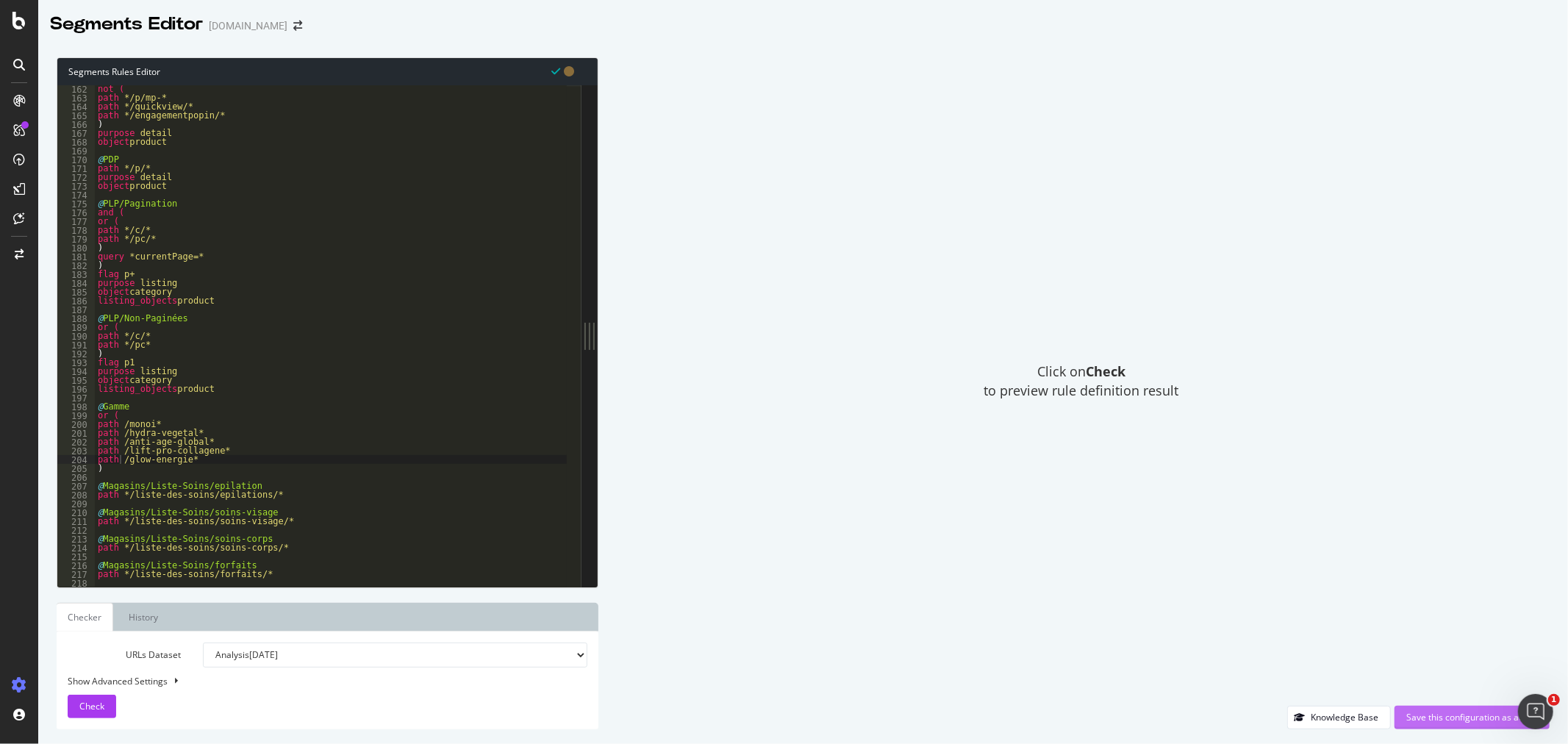
click at [1419, 722] on div "Save this configuration as active" at bounding box center [1472, 717] width 131 height 12
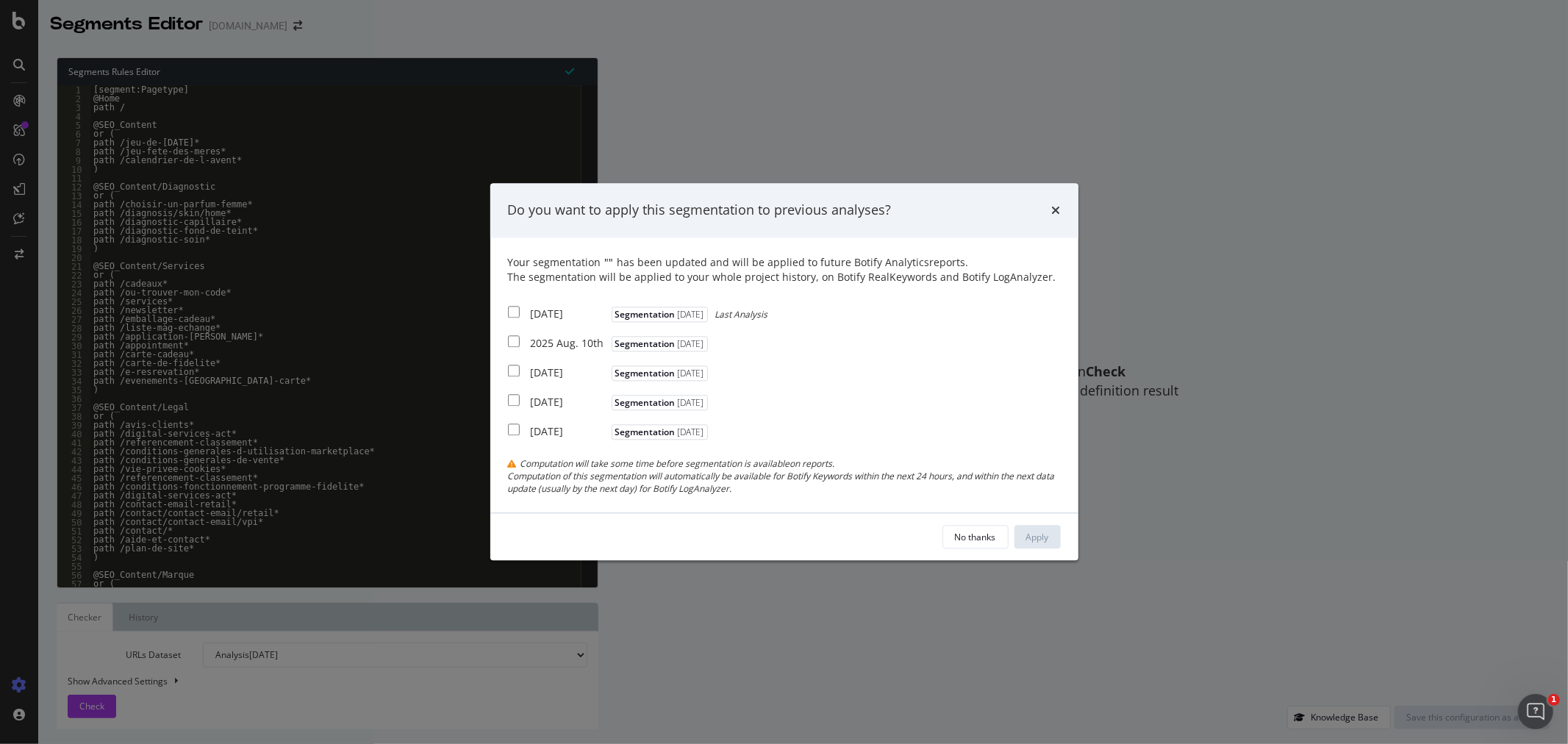
click at [512, 306] on input "modal" at bounding box center [514, 311] width 12 height 12
checkbox input "true"
click at [516, 340] on input "modal" at bounding box center [514, 341] width 12 height 12
checkbox input "true"
click at [518, 370] on input "modal" at bounding box center [514, 370] width 12 height 12
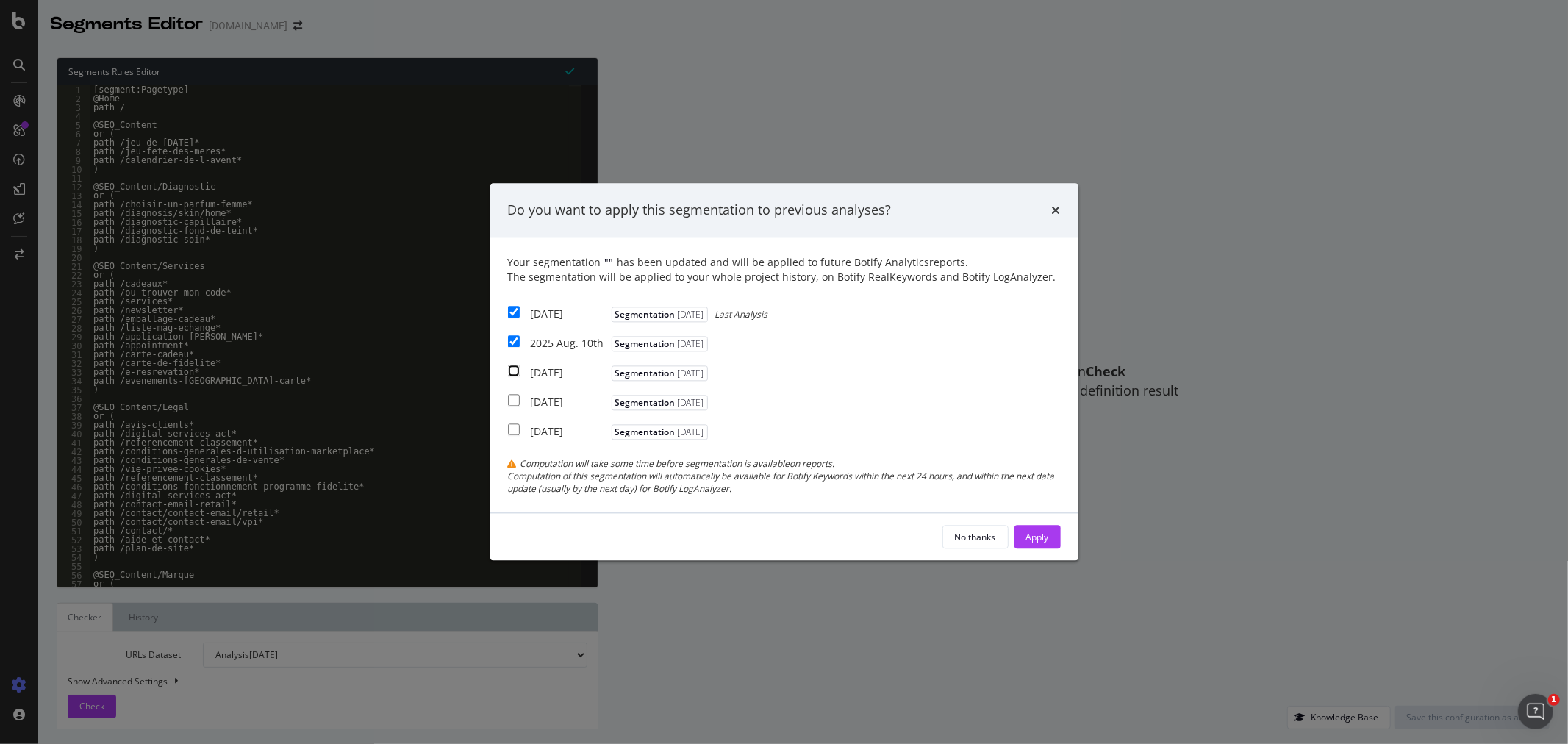
checkbox input "true"
click at [1054, 541] on button "Apply" at bounding box center [1038, 537] width 47 height 23
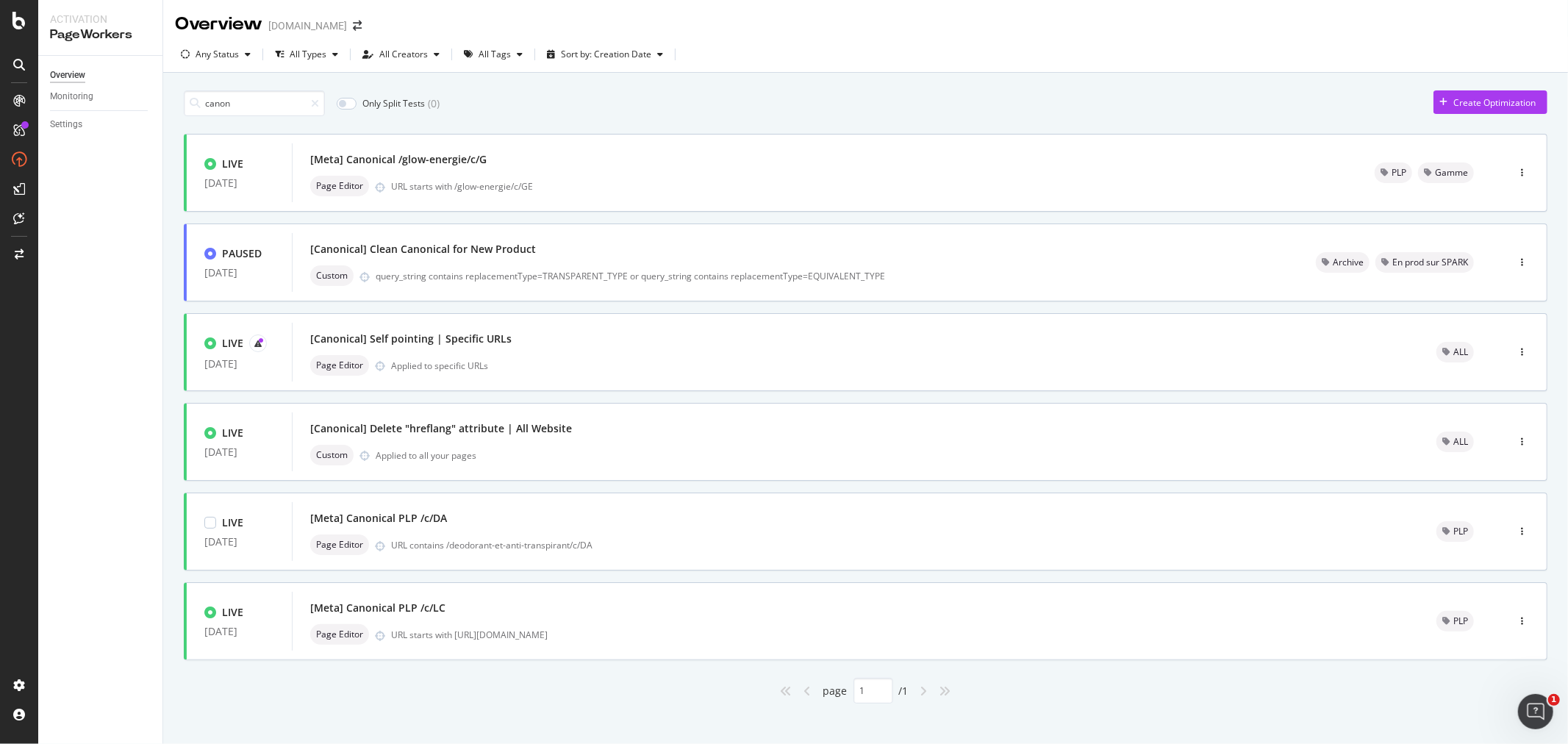
scroll to position [11, 0]
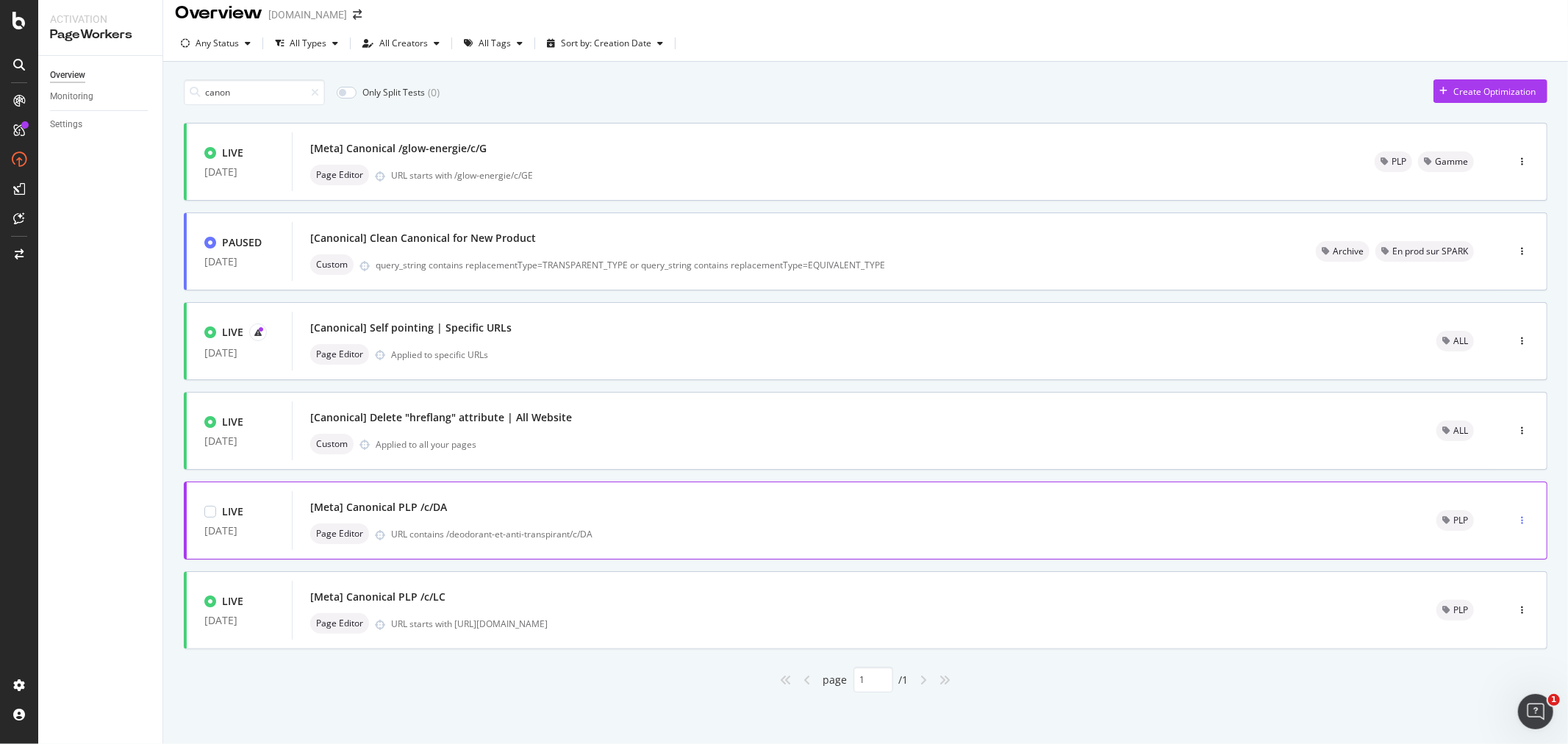
click at [1521, 519] on icon "button" at bounding box center [1522, 520] width 2 height 9
click at [1497, 599] on div "Tags" at bounding box center [1491, 596] width 20 height 12
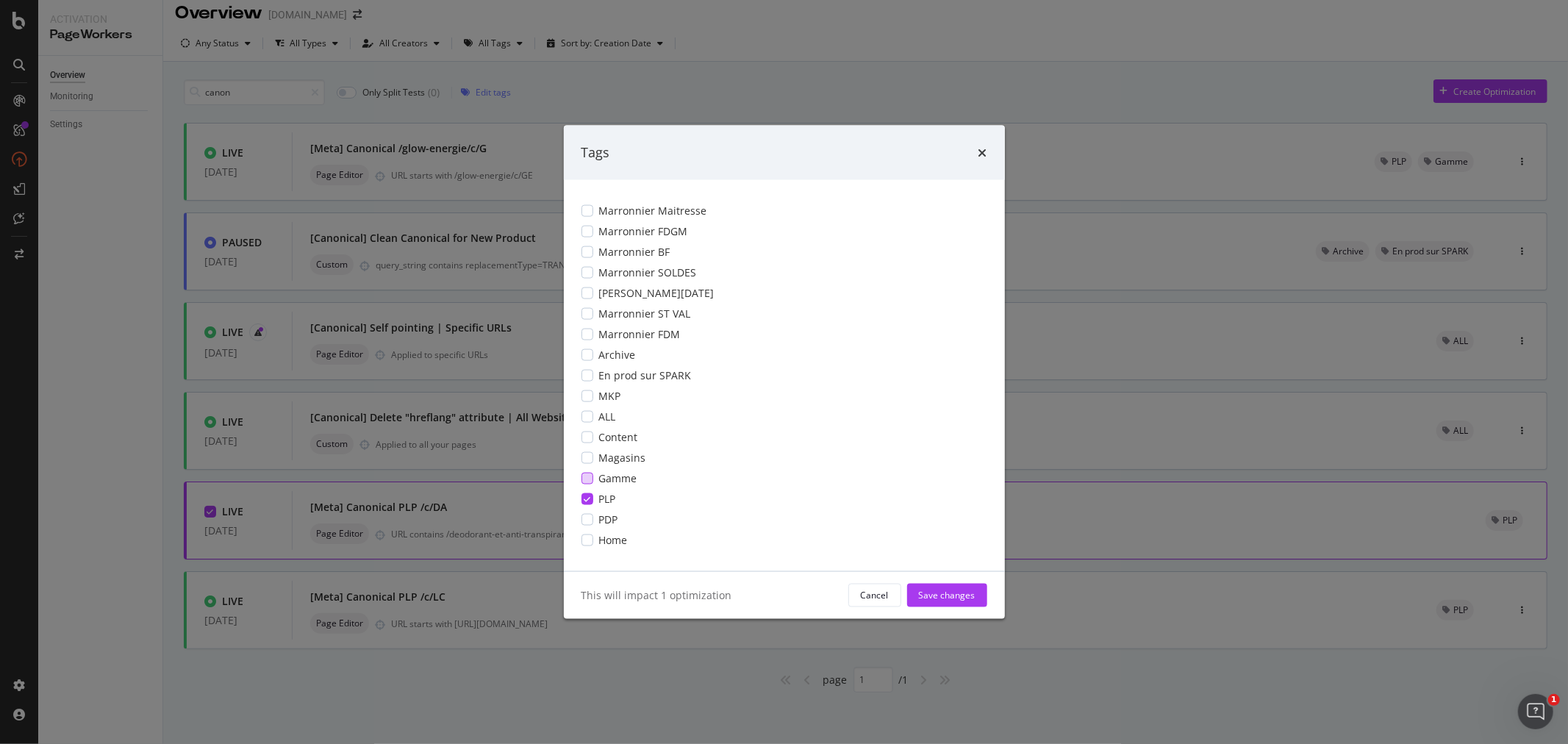
click at [593, 482] on div "Gamme" at bounding box center [784, 478] width 406 height 15
click at [944, 598] on div "Save changes" at bounding box center [948, 595] width 56 height 12
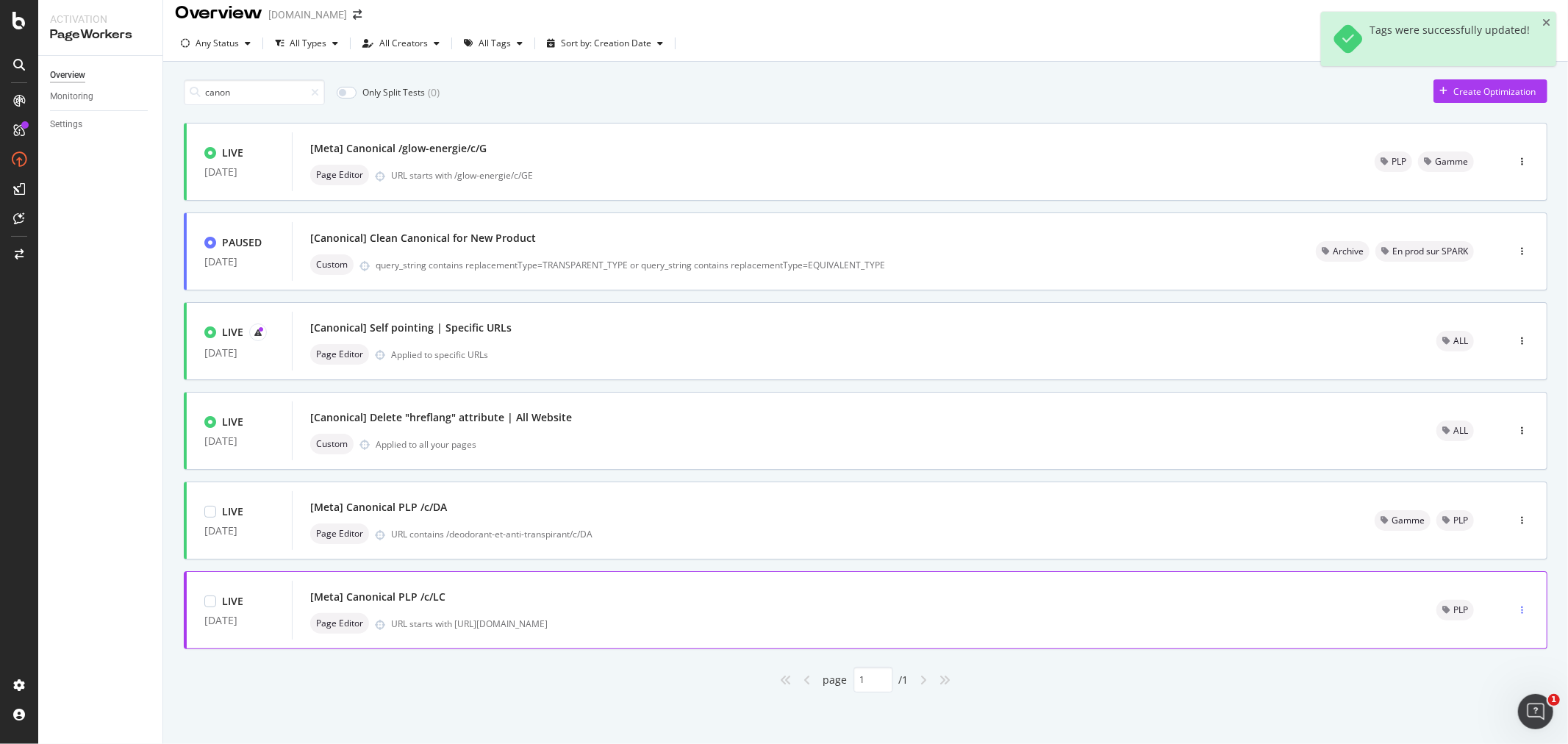
click at [1515, 614] on div "button" at bounding box center [1521, 609] width 14 height 22
click at [1487, 688] on div "Tags" at bounding box center [1491, 686] width 20 height 12
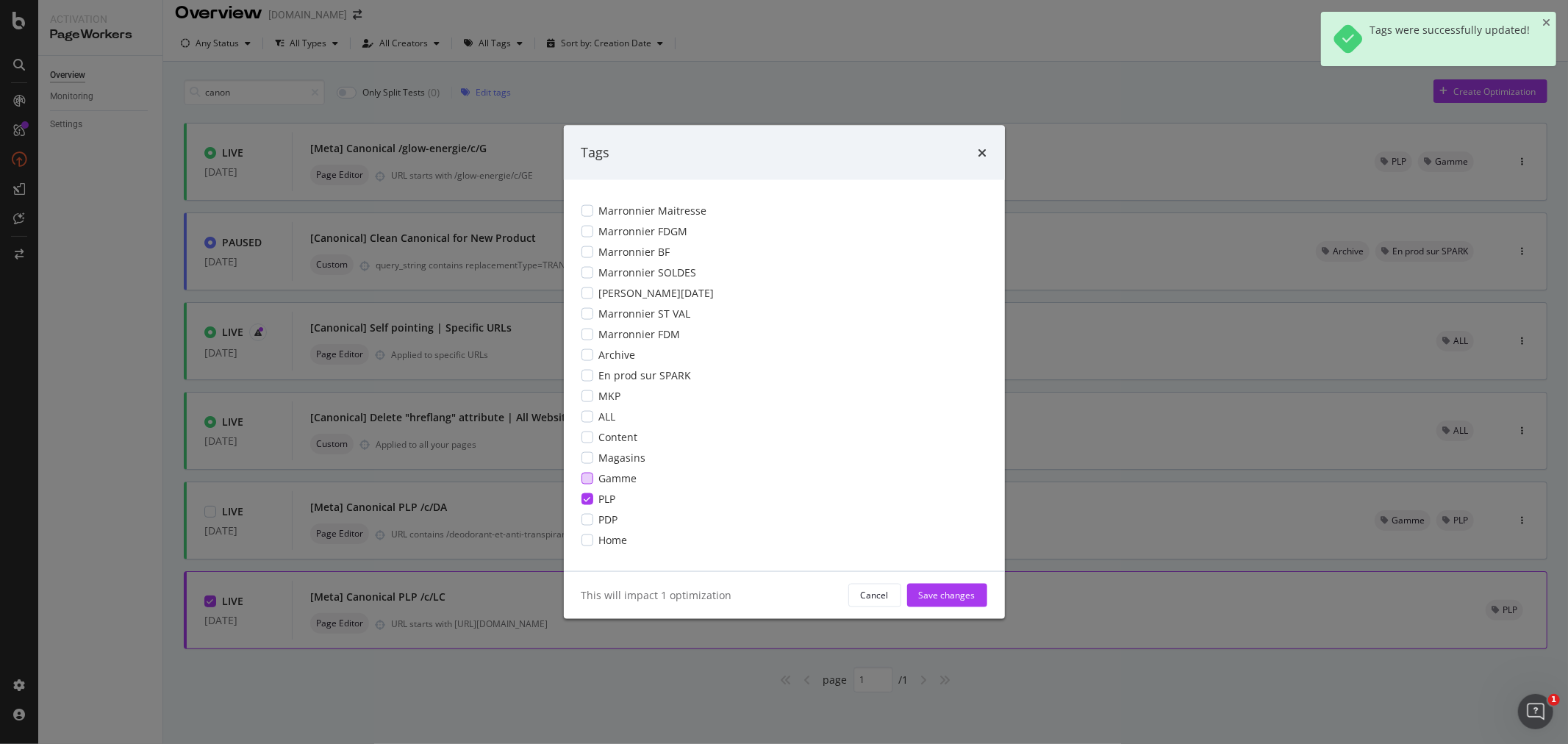
click at [586, 478] on div "modal" at bounding box center [587, 477] width 12 height 12
click at [943, 595] on div "Save changes" at bounding box center [948, 595] width 56 height 12
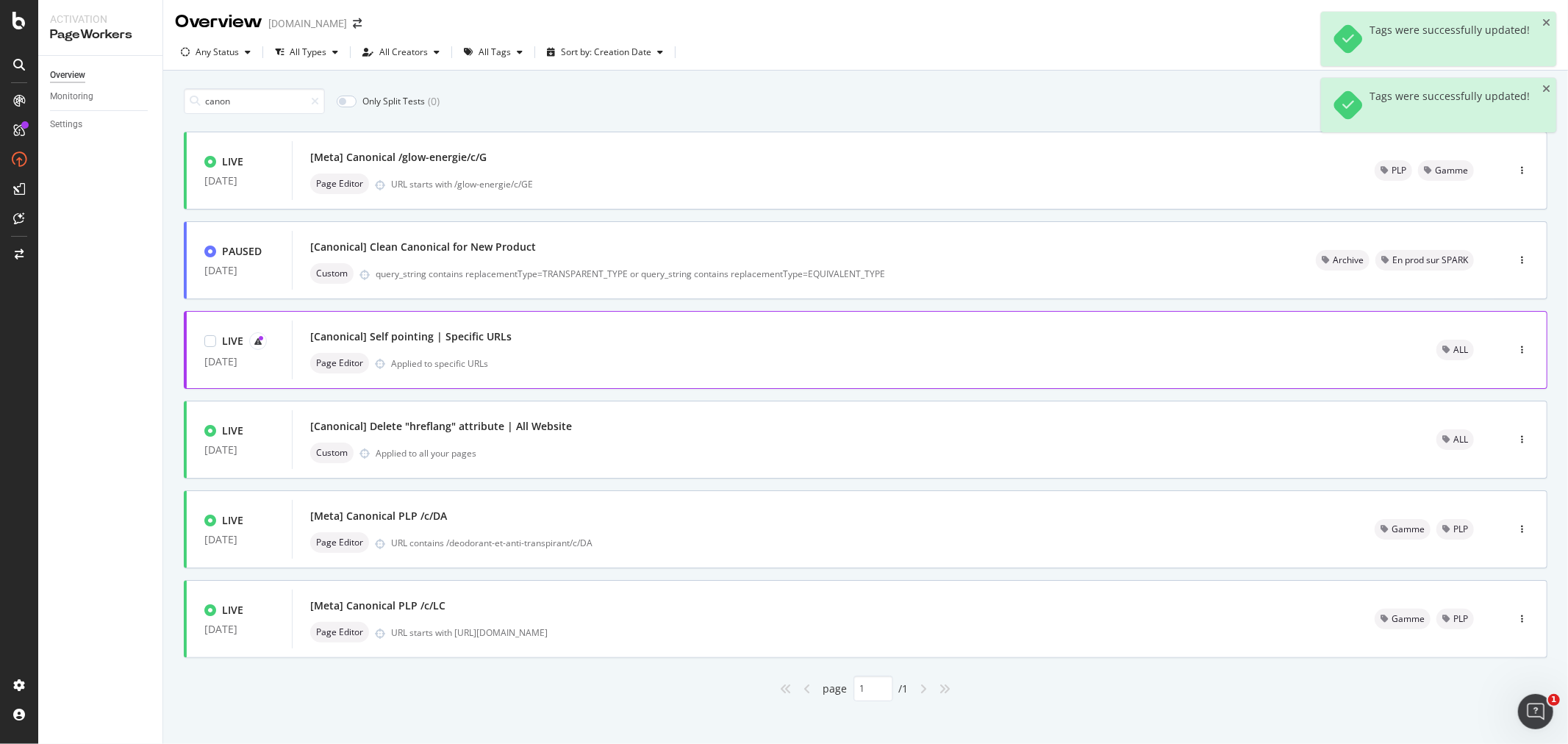
scroll to position [0, 0]
